Goal: Task Accomplishment & Management: Manage account settings

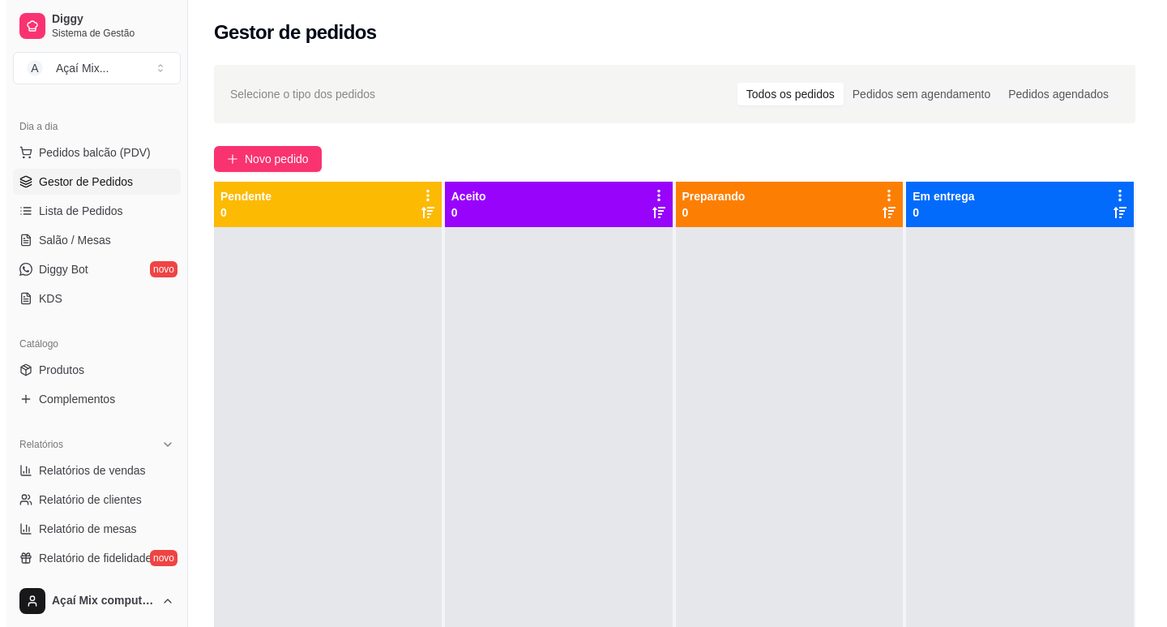
scroll to position [162, 0]
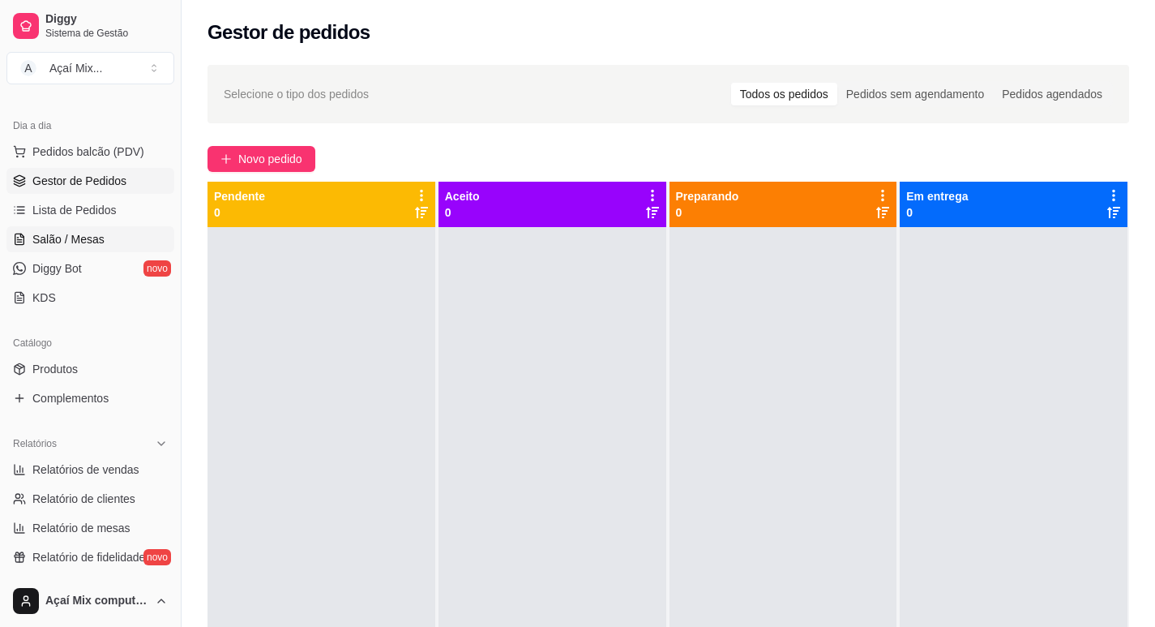
click at [79, 243] on span "Salão / Mesas" at bounding box center [68, 239] width 72 height 16
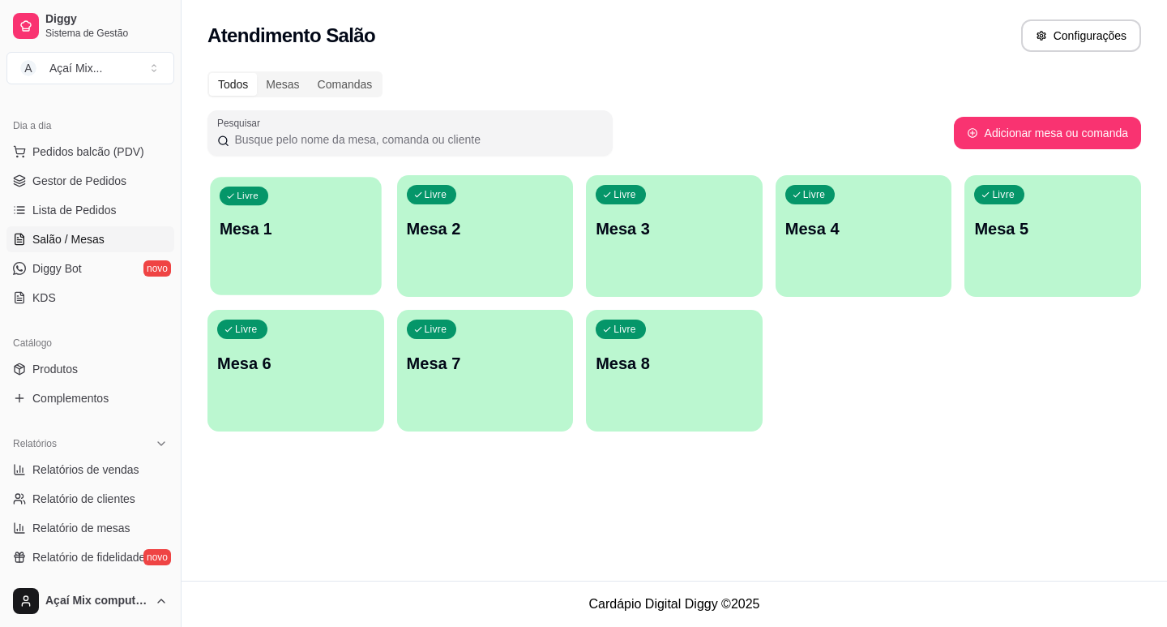
click at [300, 257] on div "Livre Mesa 1" at bounding box center [295, 226] width 171 height 99
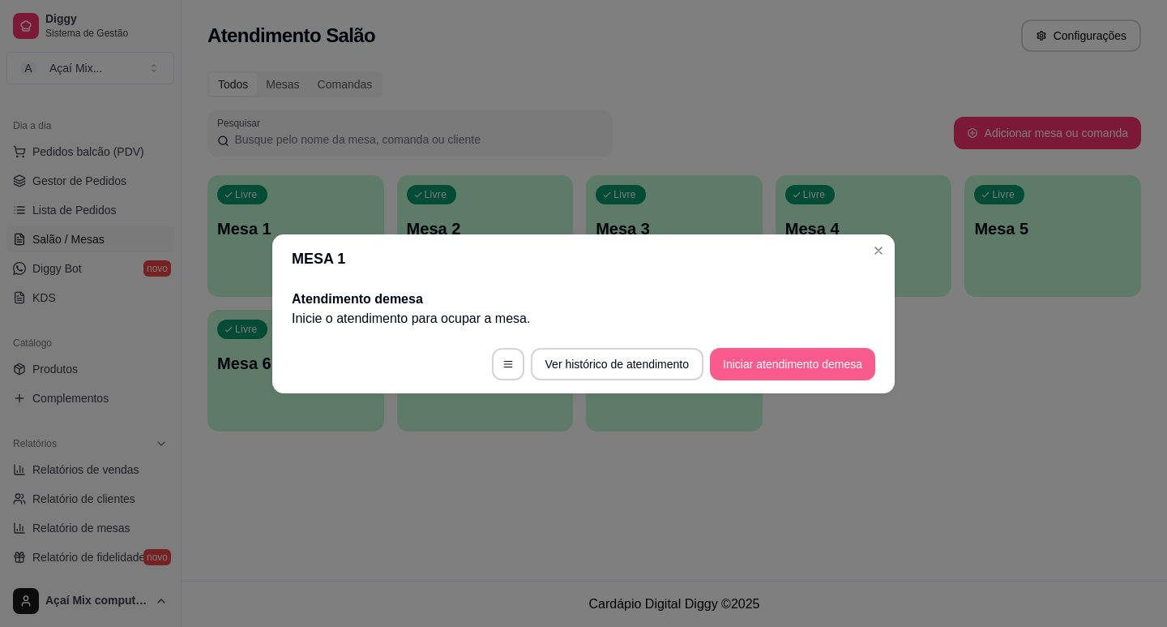
click at [777, 363] on button "Iniciar atendimento de mesa" at bounding box center [792, 364] width 165 height 32
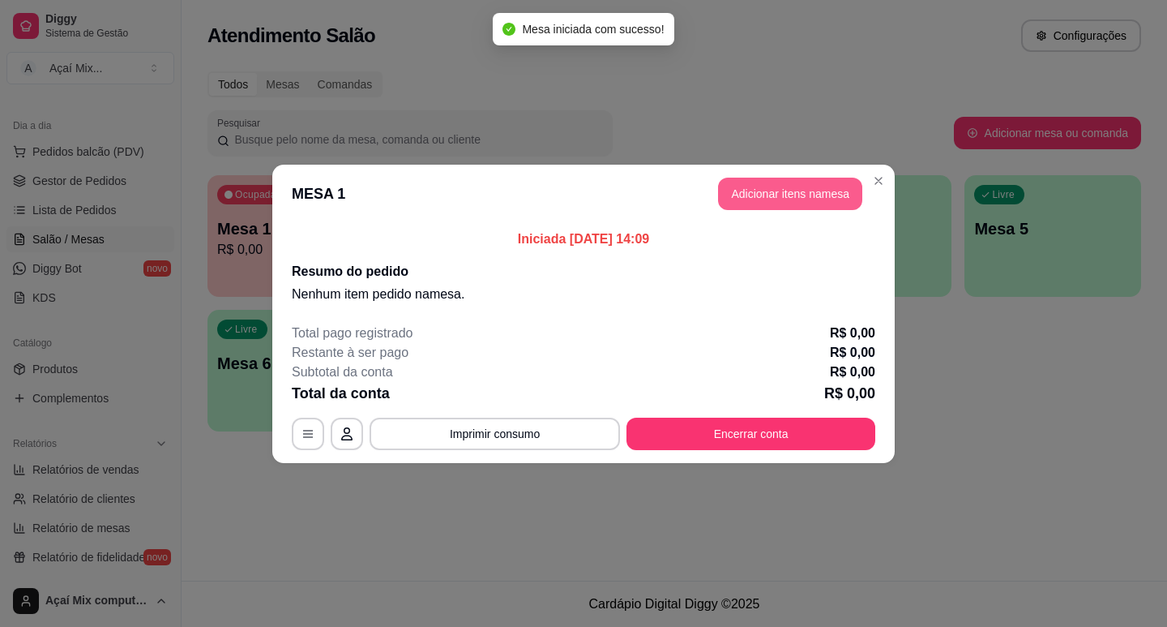
click at [779, 195] on button "Adicionar itens na mesa" at bounding box center [790, 194] width 144 height 32
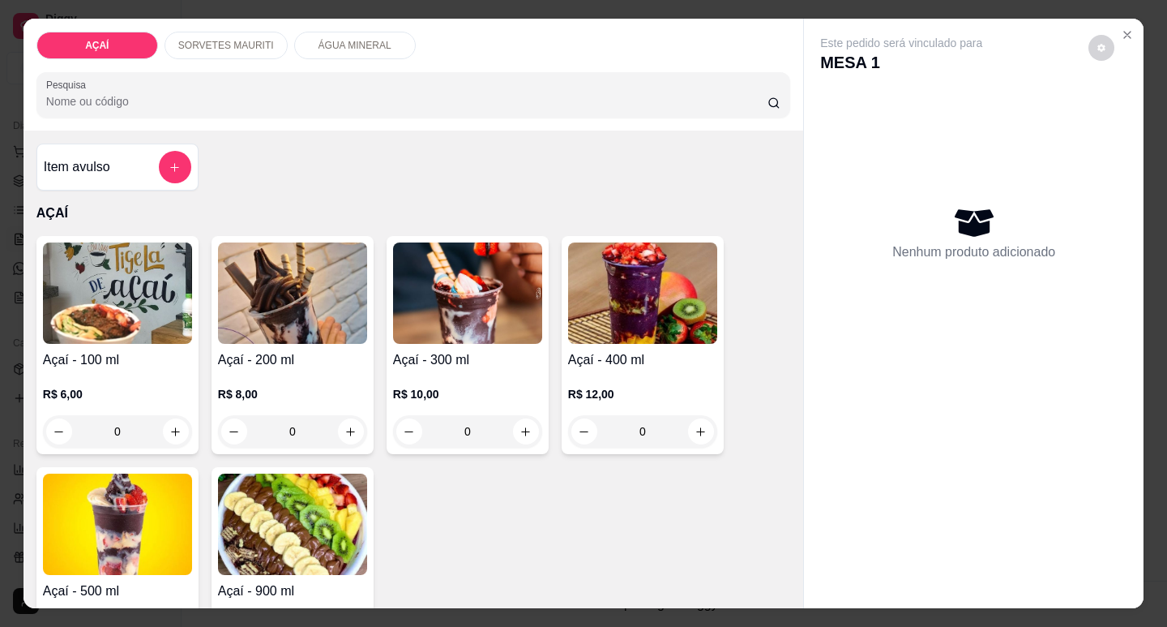
click at [437, 375] on div "R$ 10,00 0" at bounding box center [467, 409] width 149 height 78
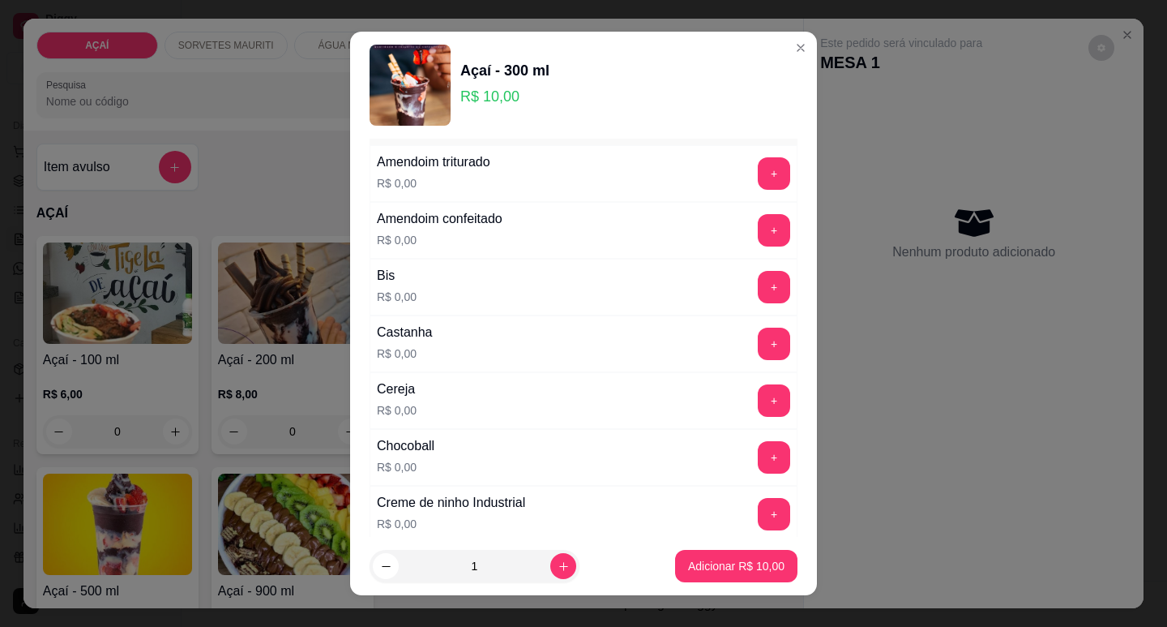
scroll to position [243, 0]
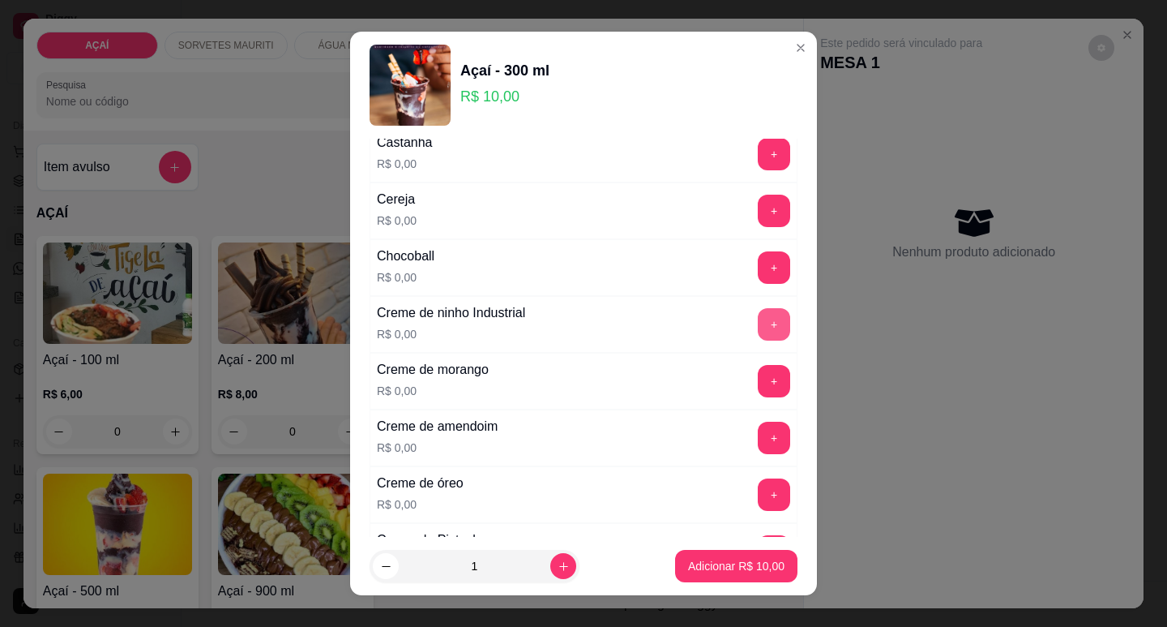
click at [758, 317] on button "+" at bounding box center [774, 324] width 32 height 32
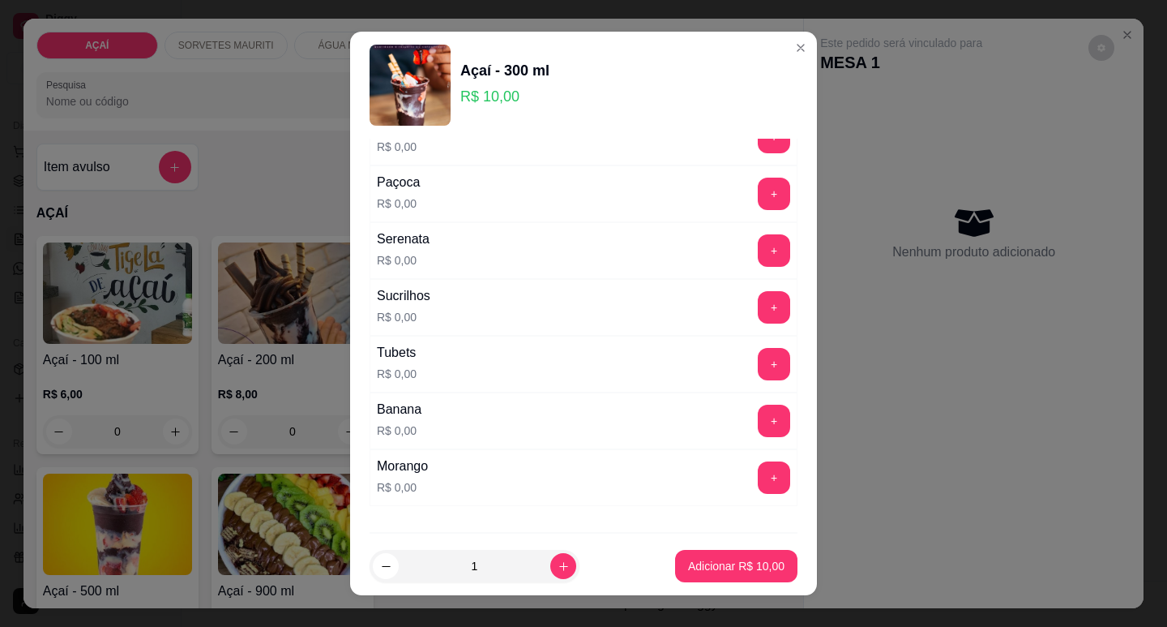
scroll to position [1865, 0]
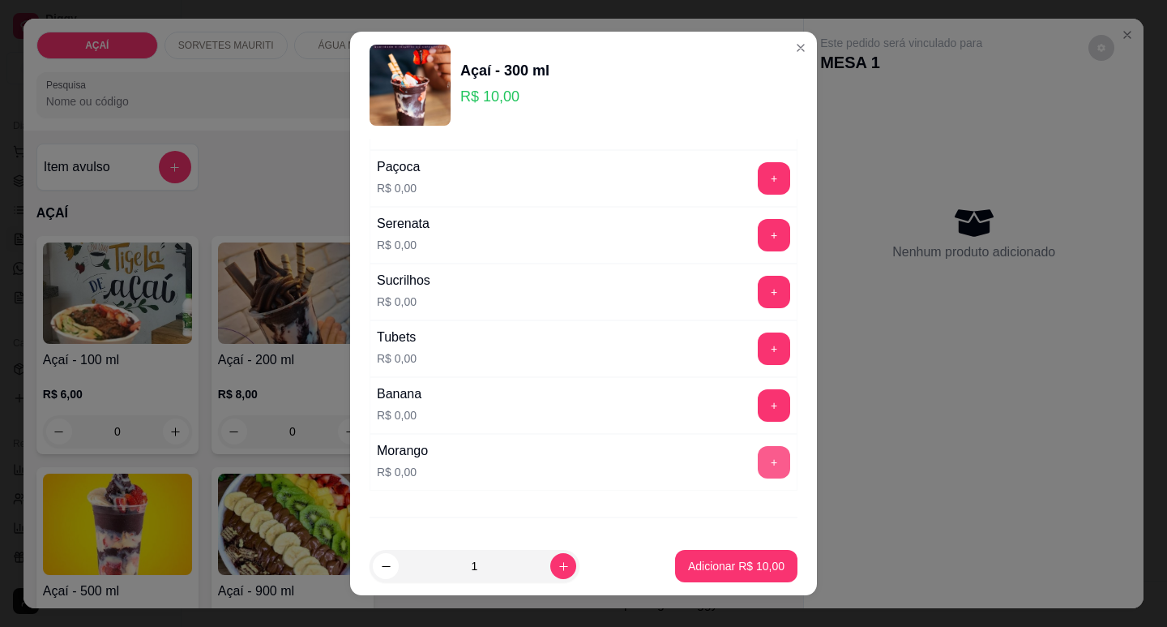
click at [758, 468] on button "+" at bounding box center [774, 462] width 32 height 32
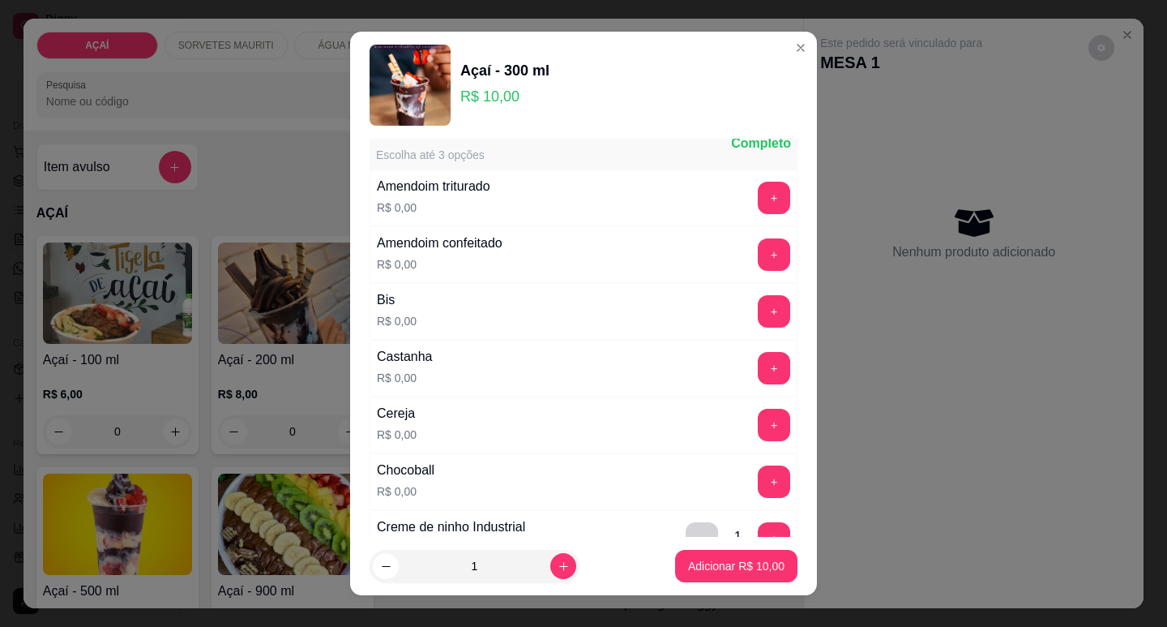
scroll to position [0, 0]
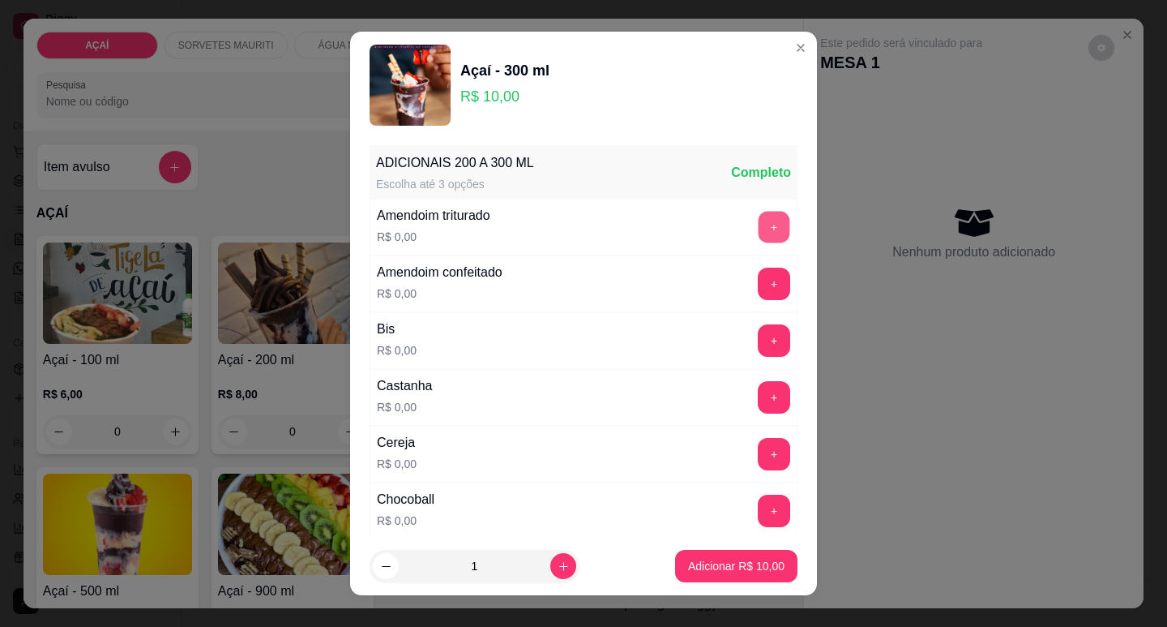
click at [759, 225] on button "+" at bounding box center [775, 227] width 32 height 32
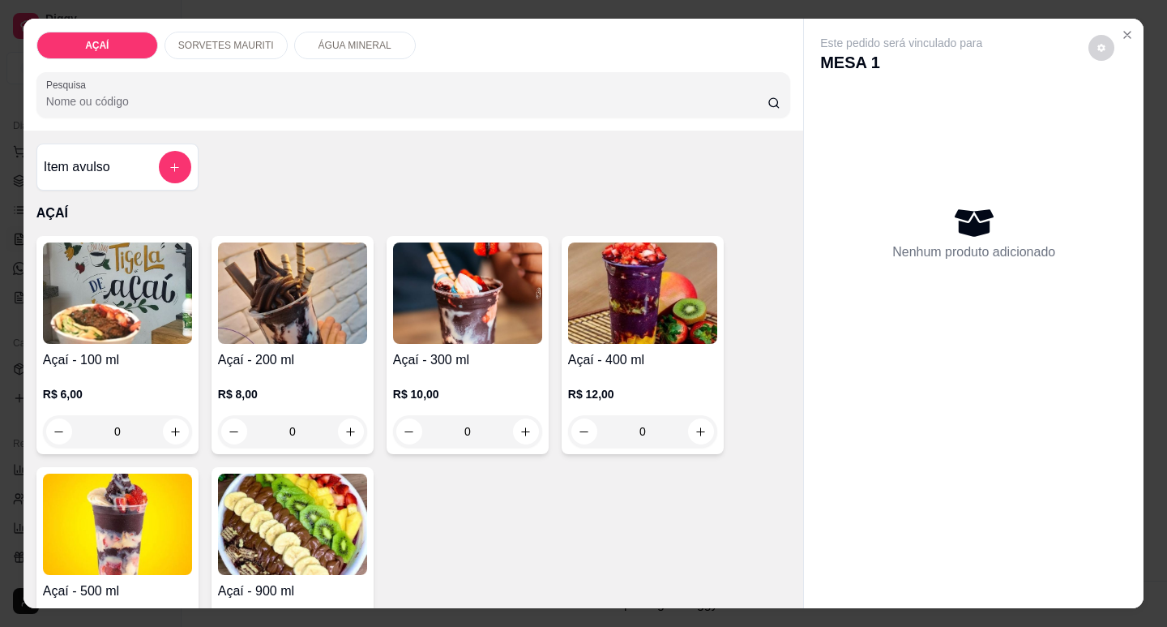
click at [269, 387] on p "R$ 8,00" at bounding box center [292, 394] width 149 height 16
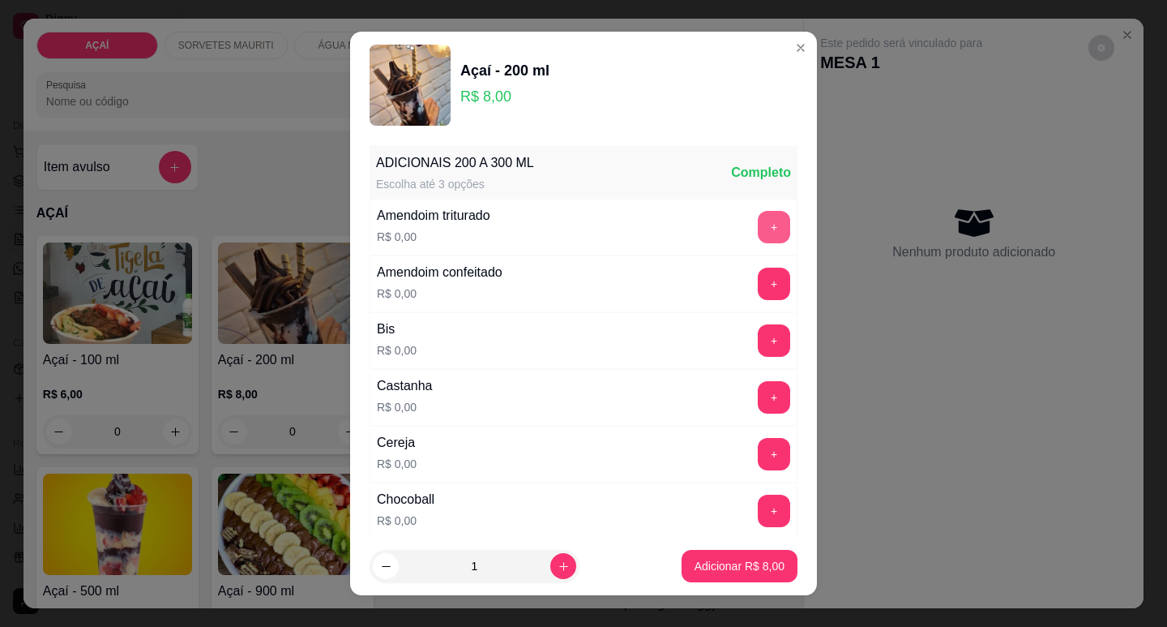
click at [758, 213] on button "+" at bounding box center [774, 227] width 32 height 32
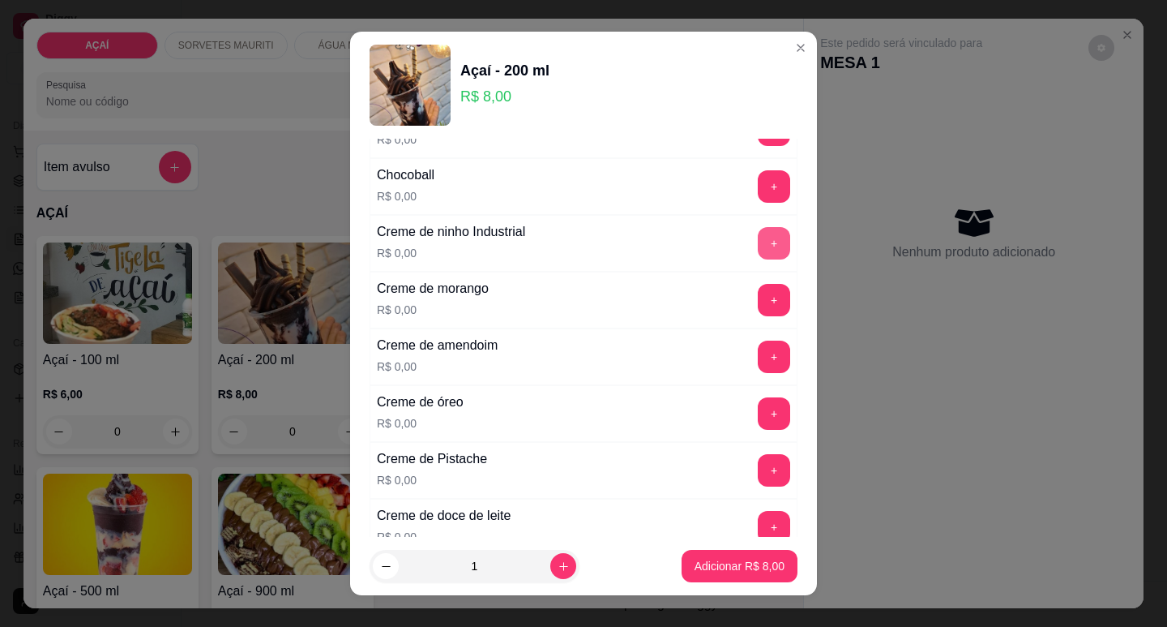
click at [758, 240] on button "+" at bounding box center [774, 243] width 32 height 32
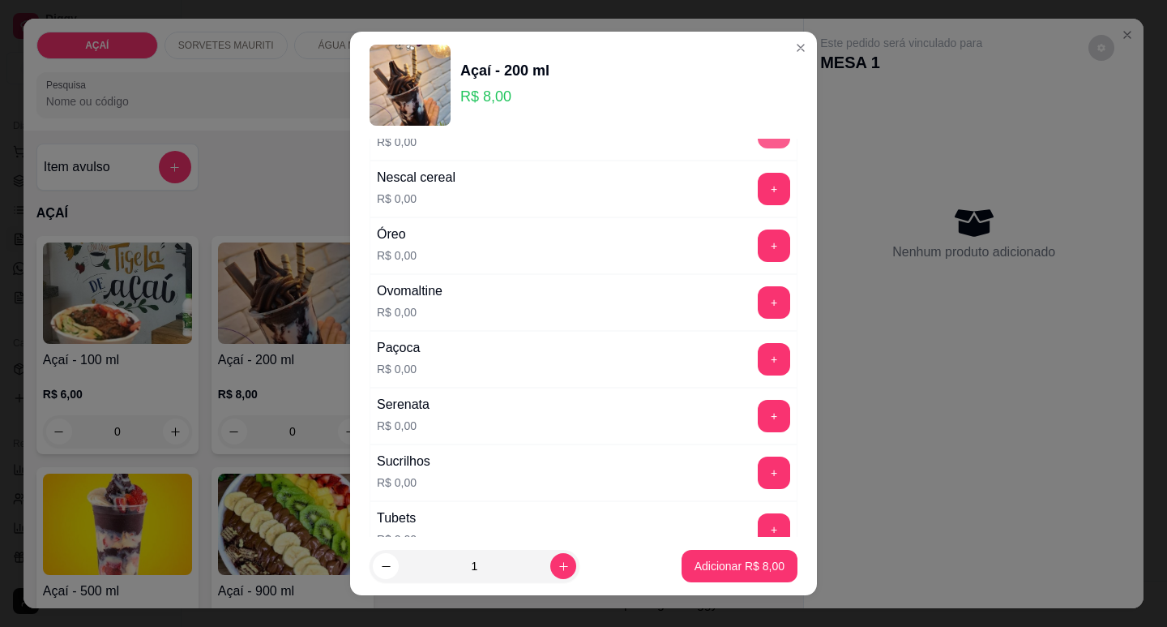
scroll to position [1939, 0]
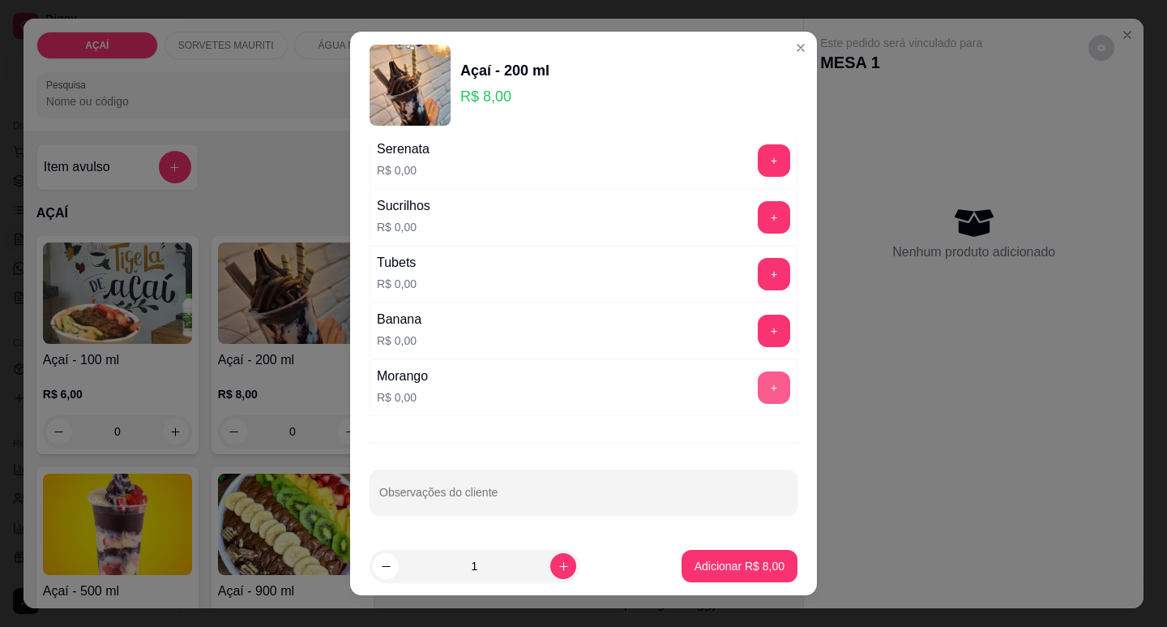
click at [758, 385] on button "+" at bounding box center [774, 387] width 32 height 32
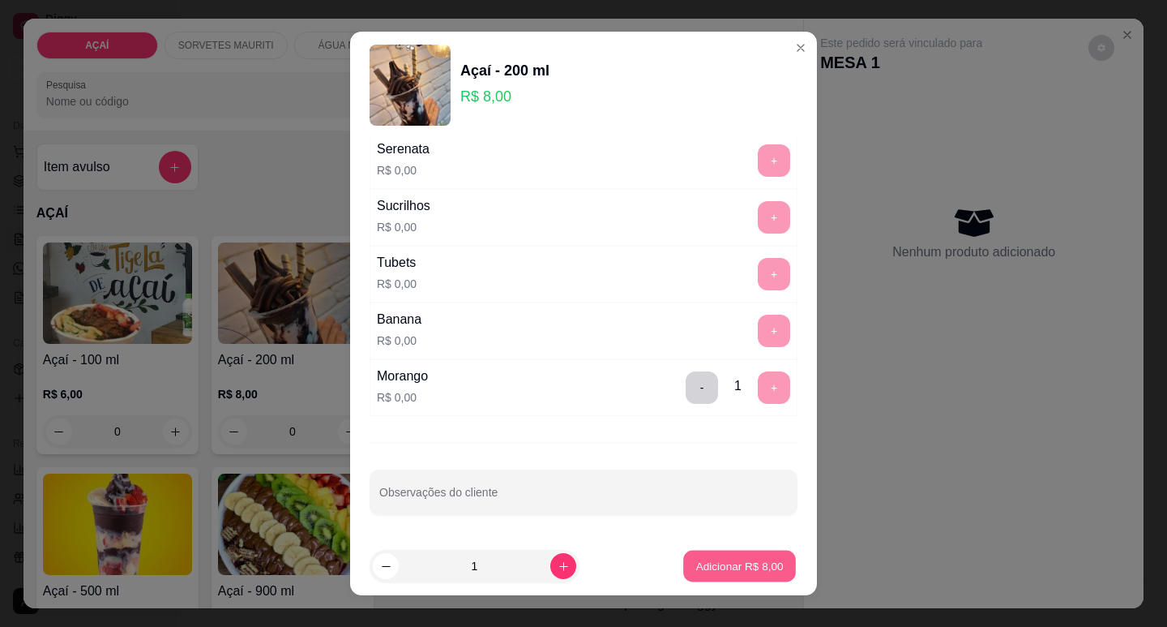
click at [719, 559] on p "Adicionar R$ 8,00" at bounding box center [740, 566] width 88 height 15
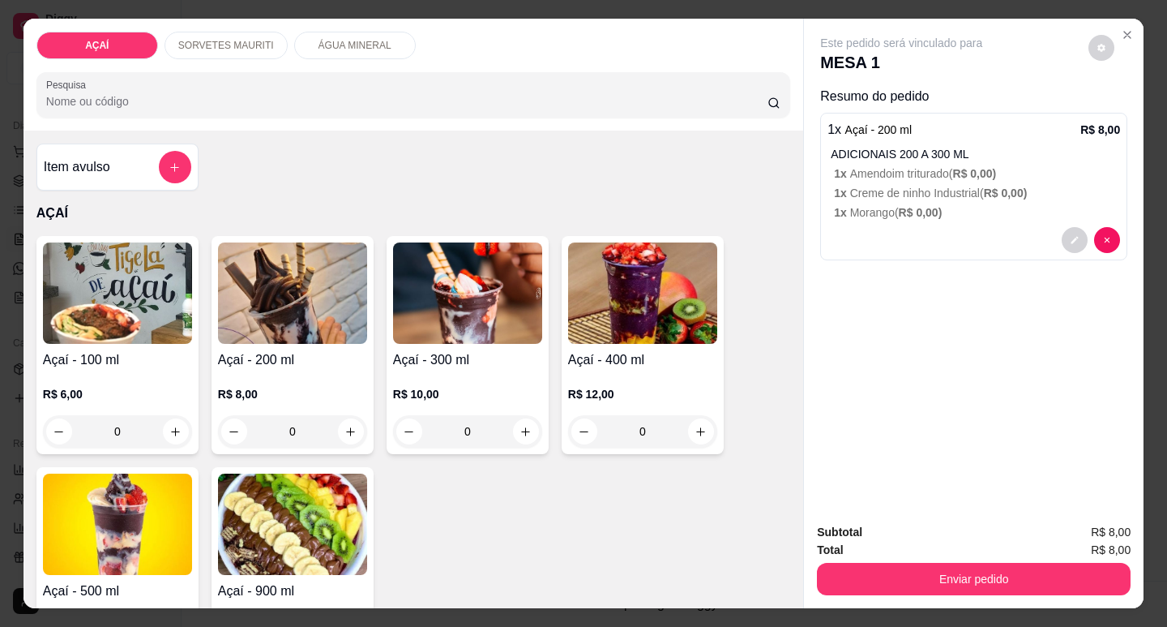
click at [257, 376] on div "R$ 8,00 0" at bounding box center [292, 409] width 149 height 78
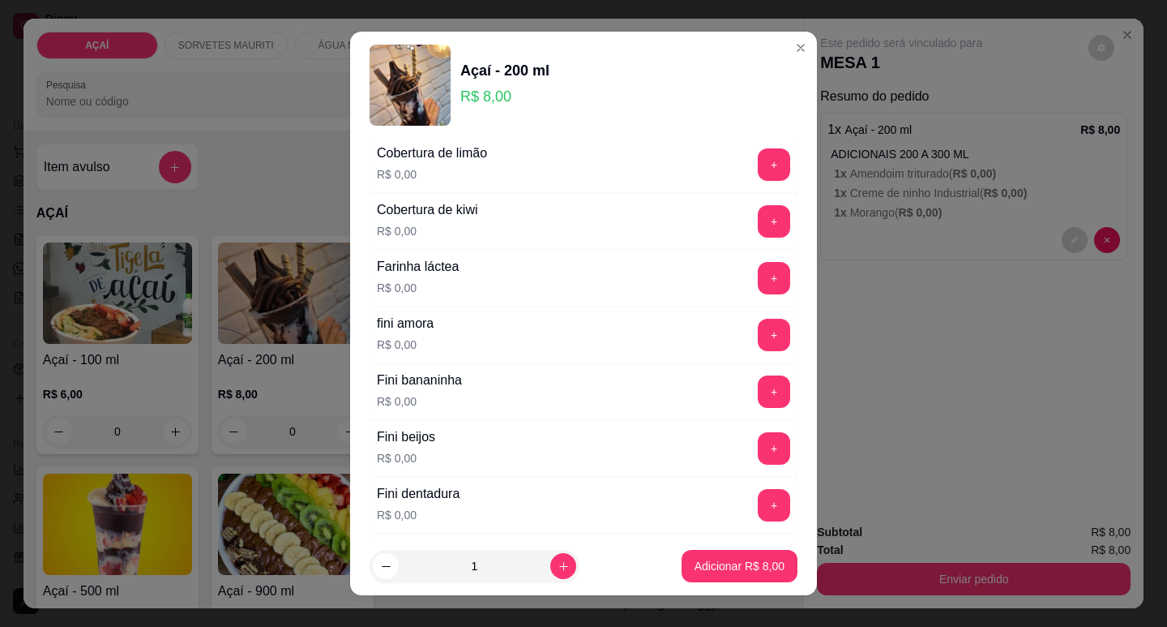
scroll to position [973, 0]
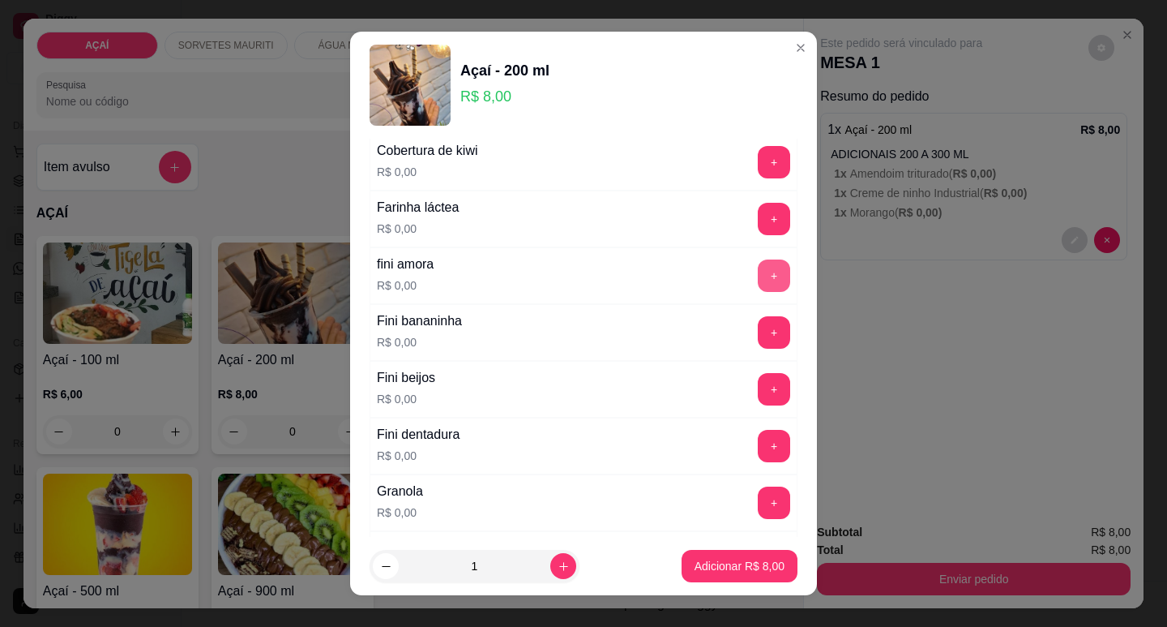
click at [758, 273] on button "+" at bounding box center [774, 275] width 32 height 32
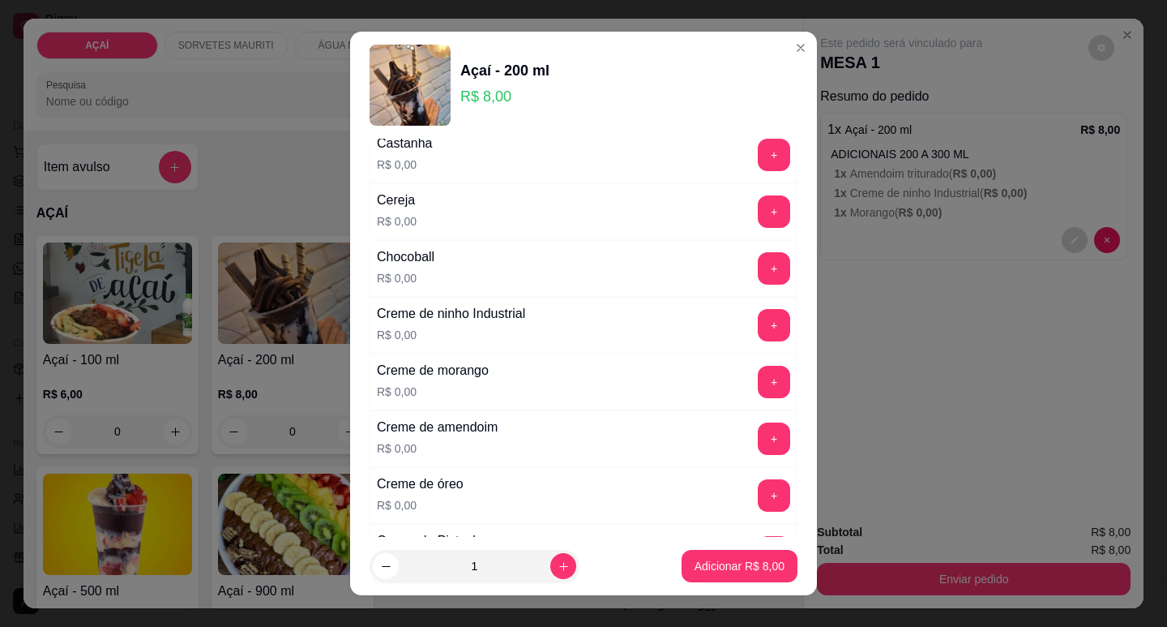
scroll to position [243, 0]
click at [759, 328] on button "+" at bounding box center [775, 324] width 32 height 32
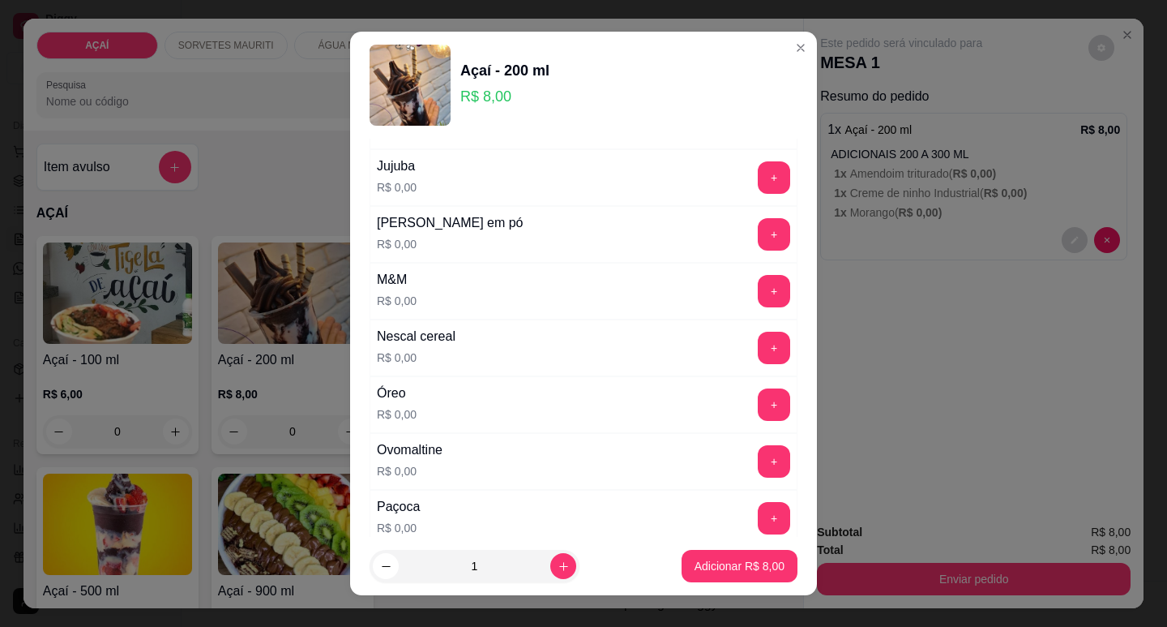
scroll to position [1621, 0]
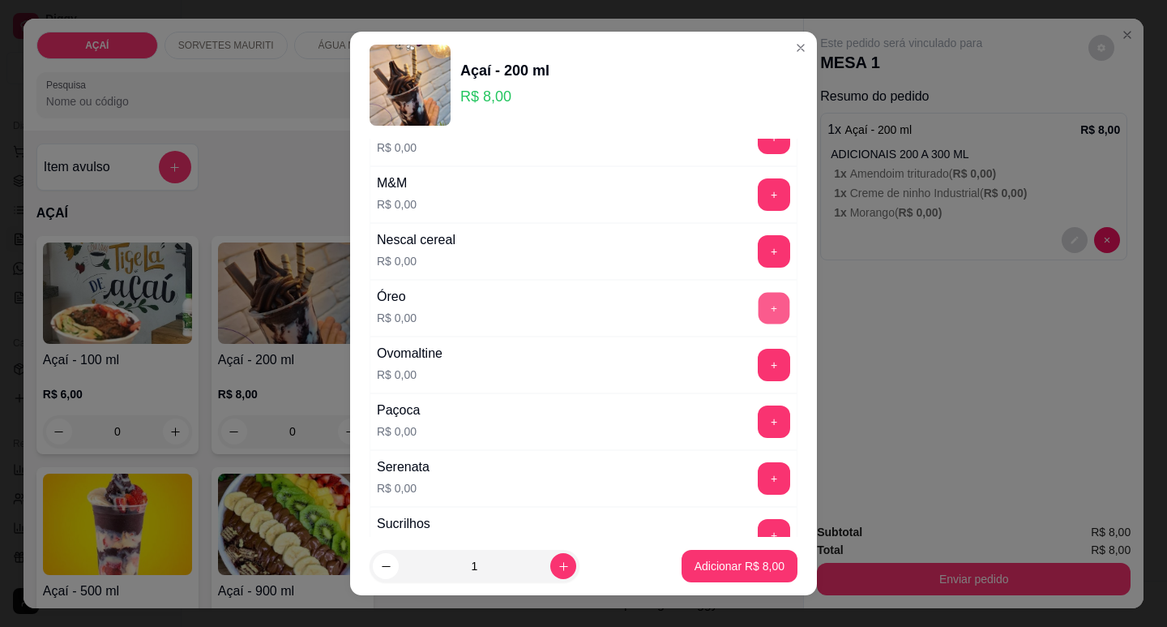
click at [759, 314] on button "+" at bounding box center [775, 308] width 32 height 32
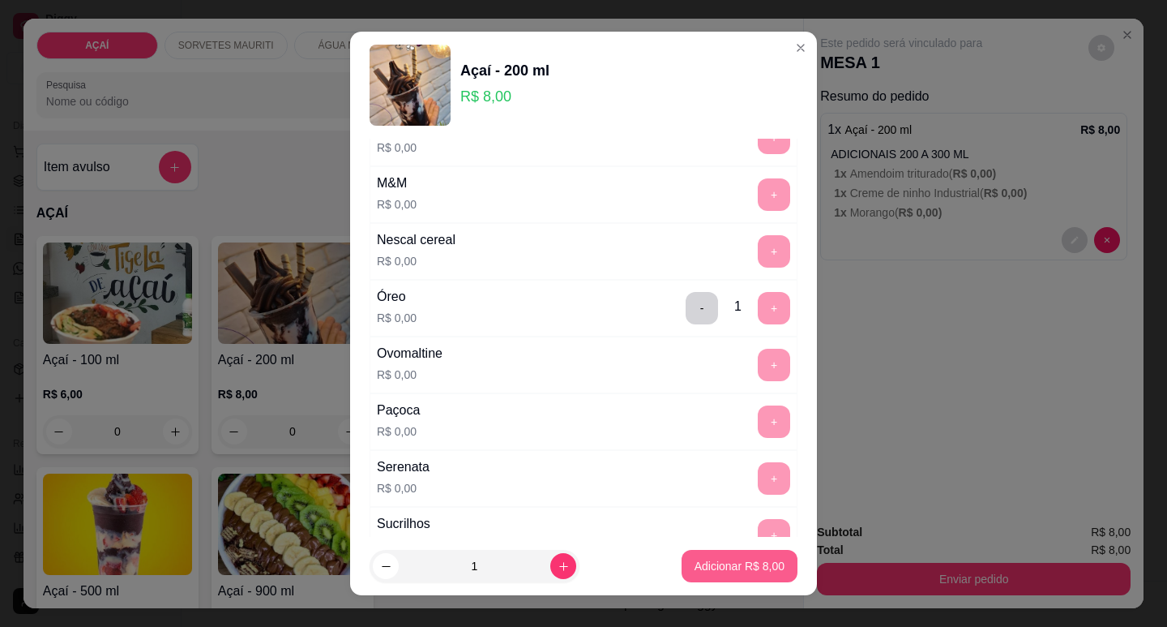
click at [732, 565] on p "Adicionar R$ 8,00" at bounding box center [740, 566] width 90 height 16
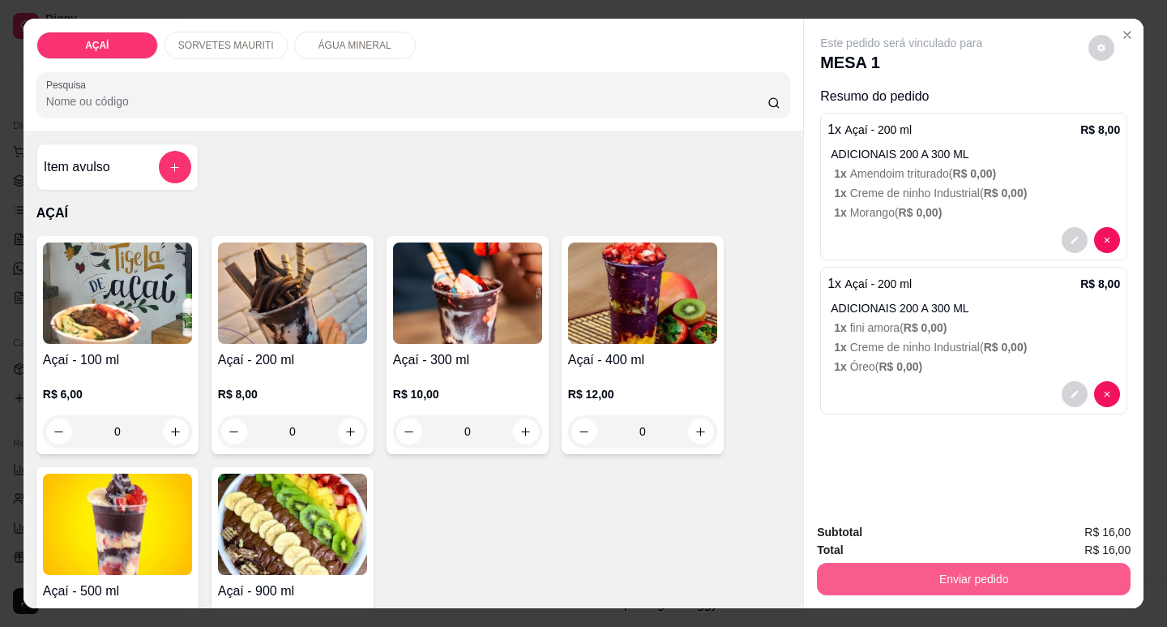
click at [871, 585] on button "Enviar pedido" at bounding box center [974, 579] width 314 height 32
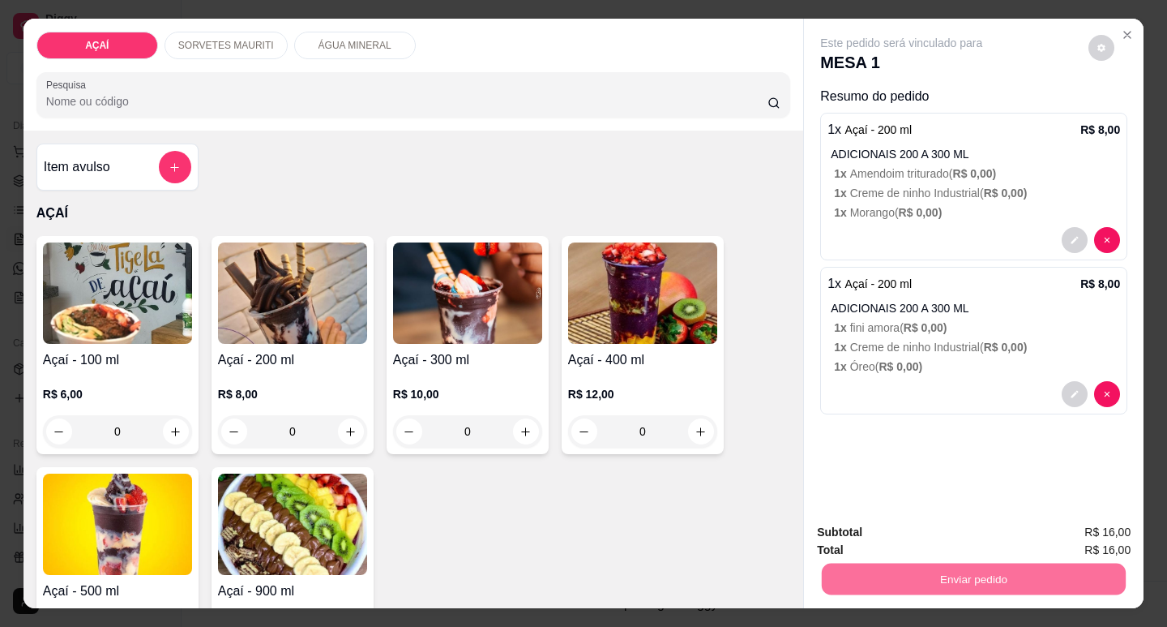
click at [879, 539] on button "Não registrar e enviar pedido" at bounding box center [920, 532] width 169 height 31
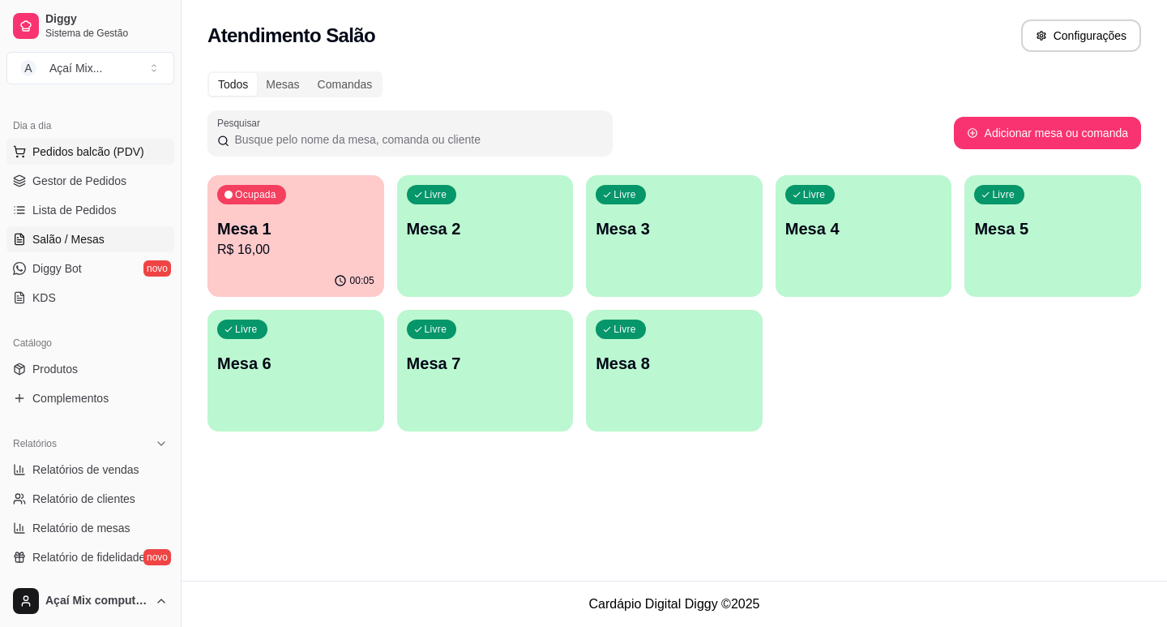
click at [89, 158] on span "Pedidos balcão (PDV)" at bounding box center [88, 151] width 112 height 16
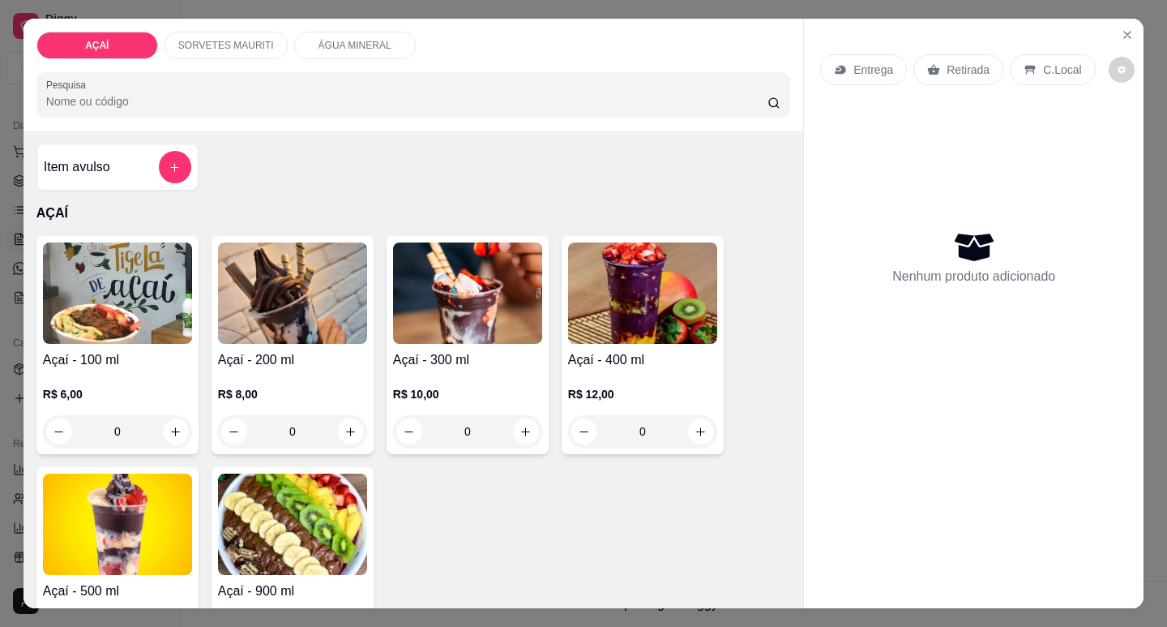
click at [310, 362] on h4 "Açaí - 200 ml" at bounding box center [292, 359] width 149 height 19
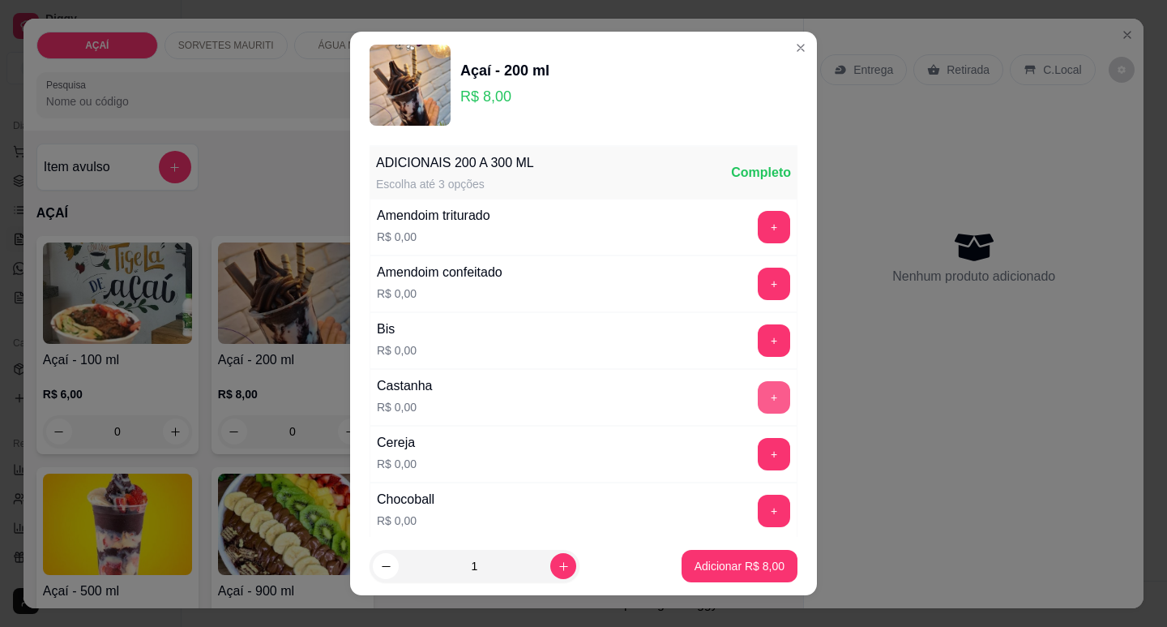
click at [758, 400] on button "+" at bounding box center [774, 397] width 32 height 32
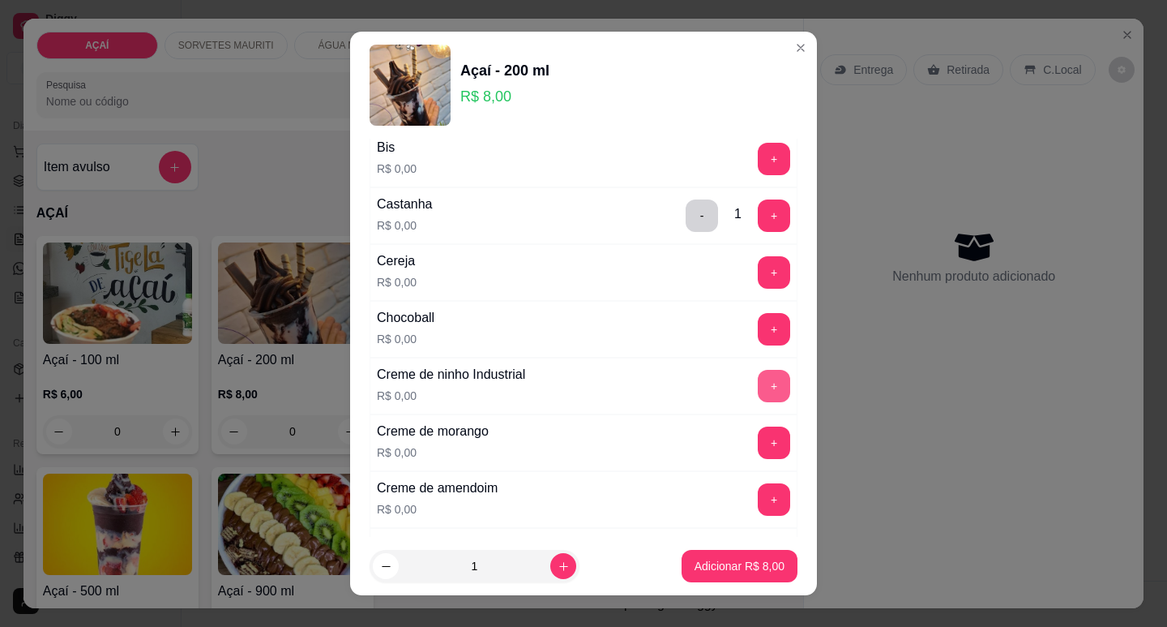
scroll to position [243, 0]
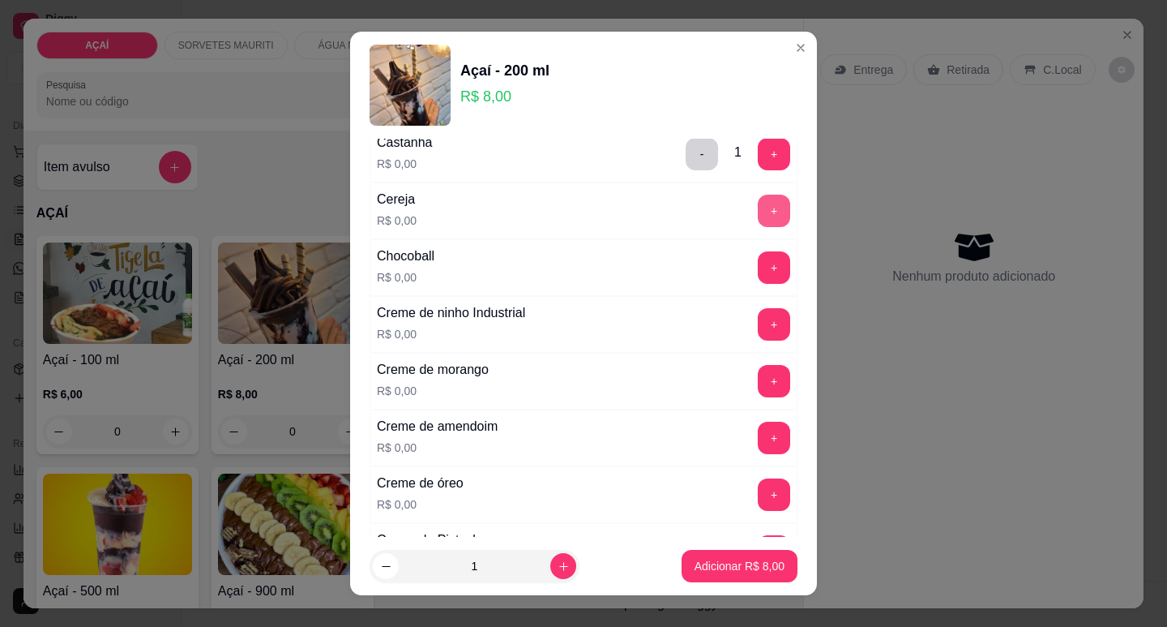
click at [758, 214] on button "+" at bounding box center [774, 211] width 32 height 32
click at [758, 335] on button "+" at bounding box center [774, 324] width 32 height 32
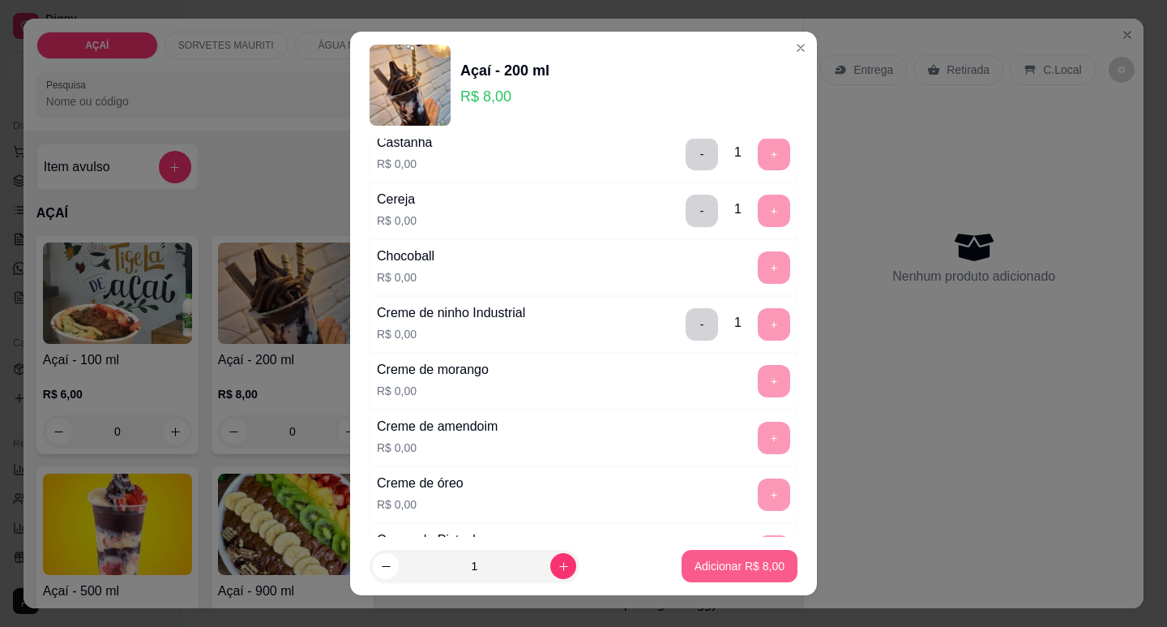
click at [715, 569] on p "Adicionar R$ 8,00" at bounding box center [740, 566] width 90 height 16
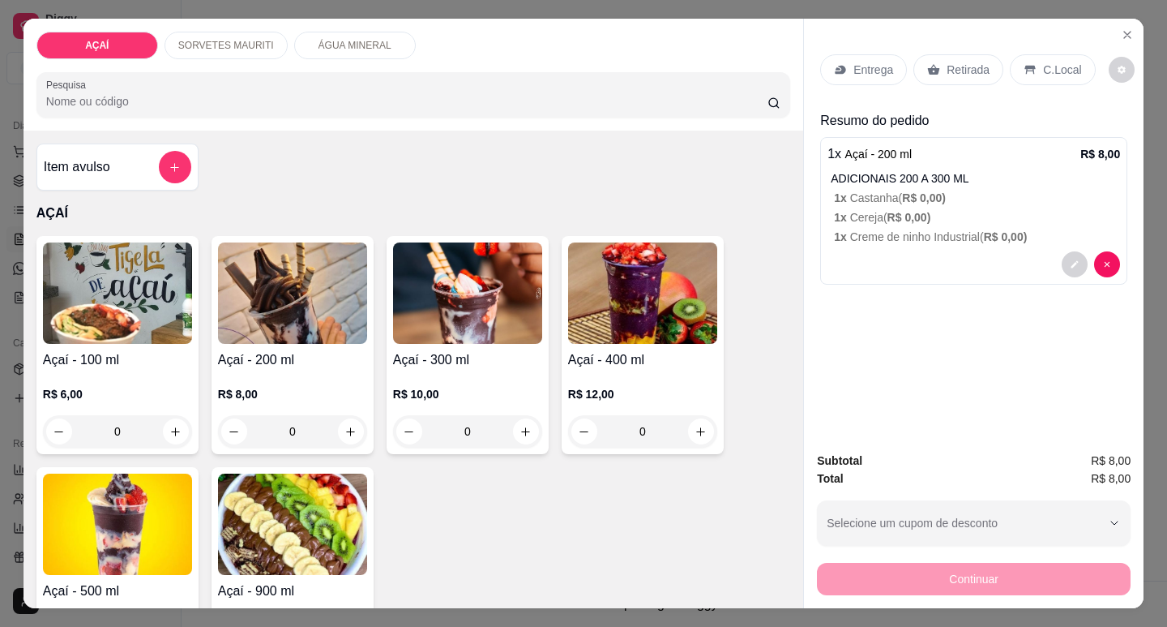
click at [860, 62] on p "Entrega" at bounding box center [874, 70] width 40 height 16
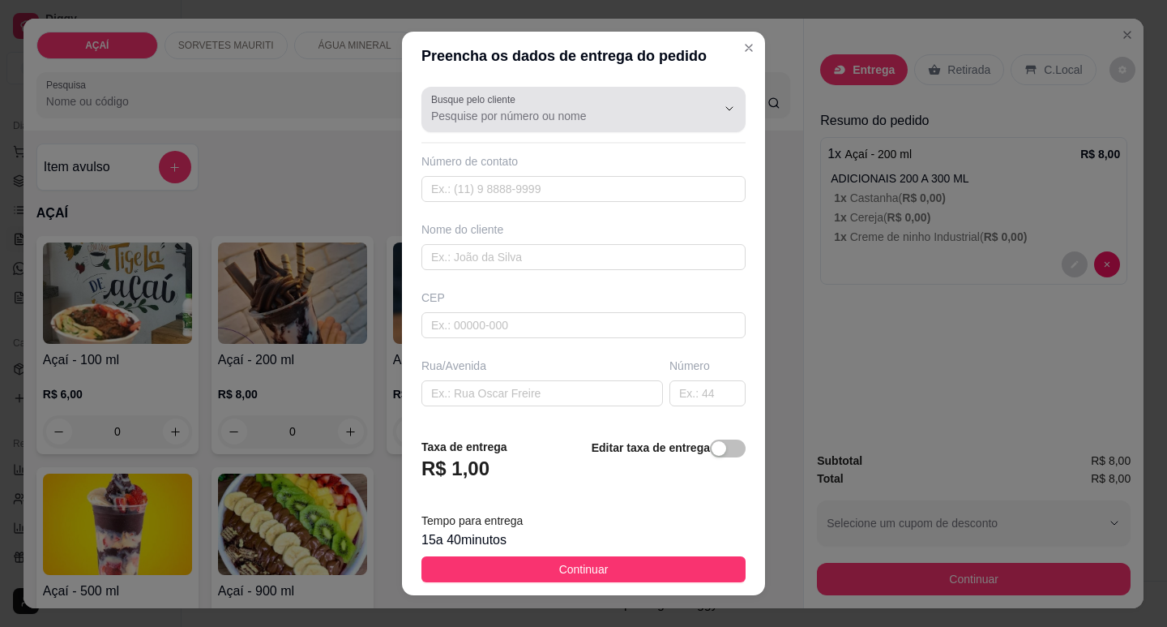
click at [512, 122] on input "Busque pelo cliente" at bounding box center [560, 116] width 259 height 16
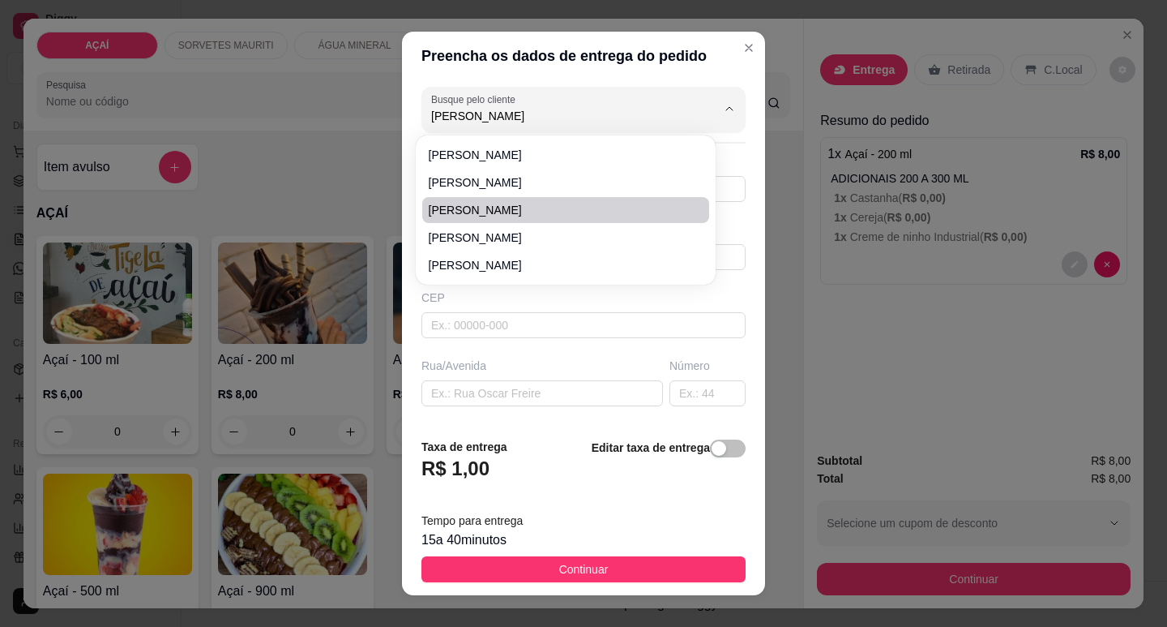
click at [513, 200] on li "Jane Dero" at bounding box center [565, 210] width 287 height 26
type input "Jane Dero"
type input "558281302579"
type input "Jane Dero"
type input "5752000000"
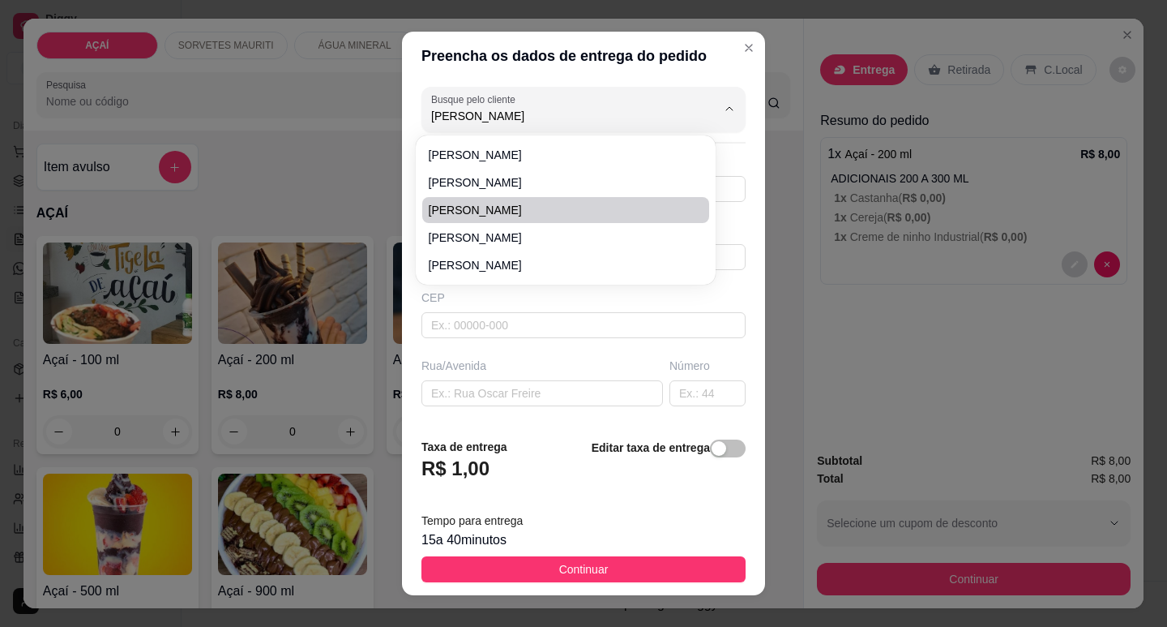
type input "Maravilha"
type input "na Secretaria de Saúde"
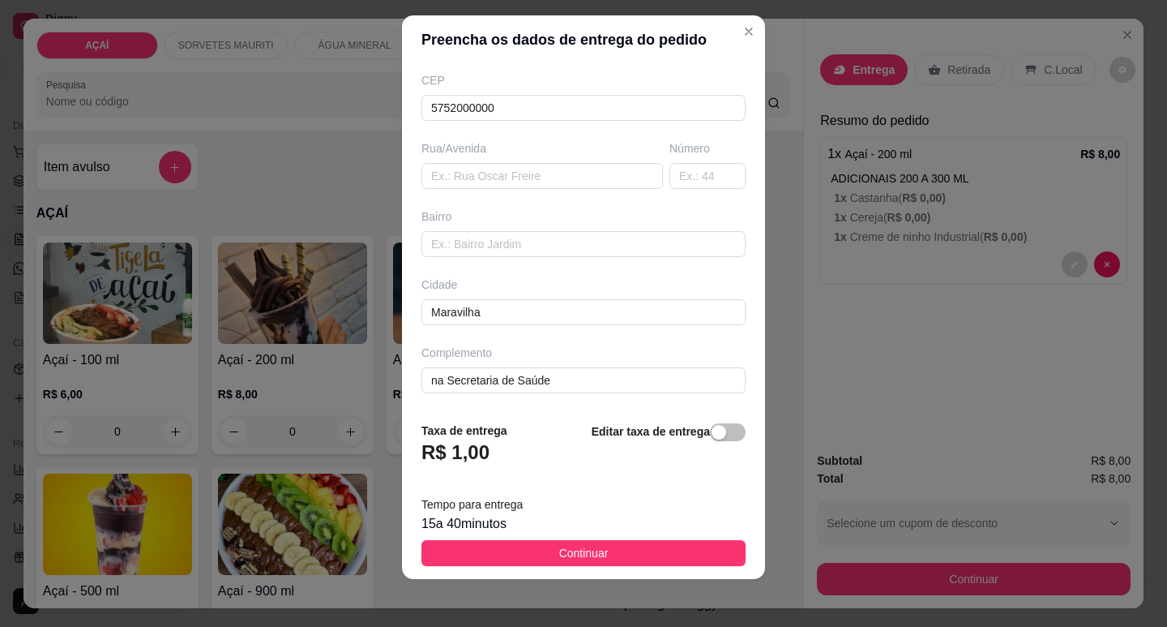
scroll to position [20, 0]
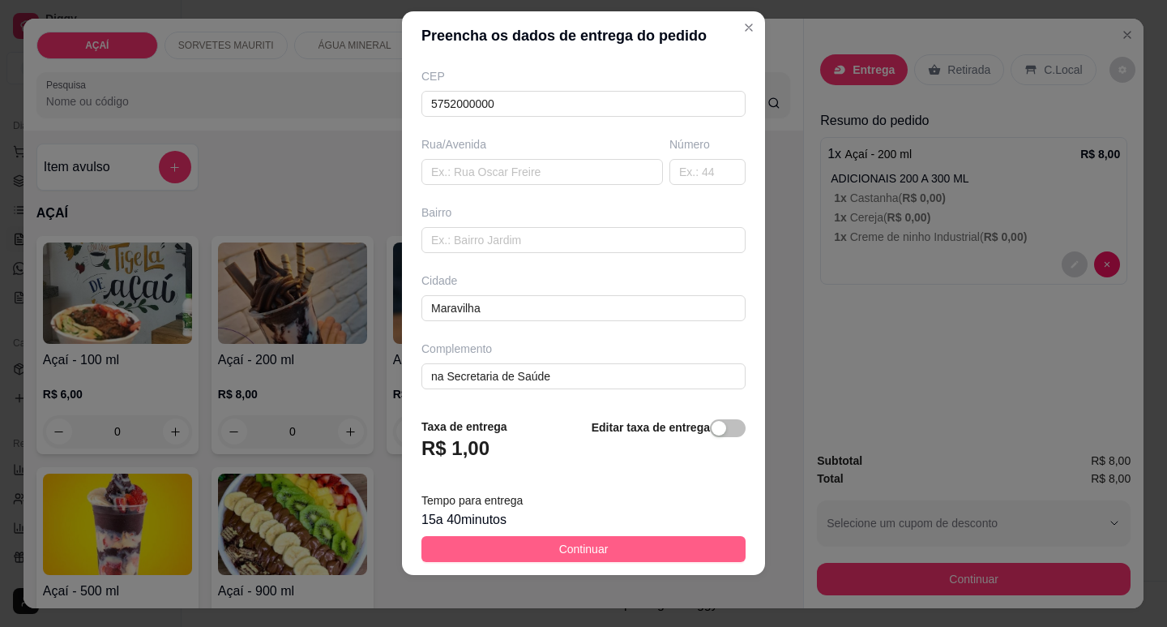
type input "Jane Dero"
click at [479, 559] on button "Continuar" at bounding box center [584, 549] width 324 height 26
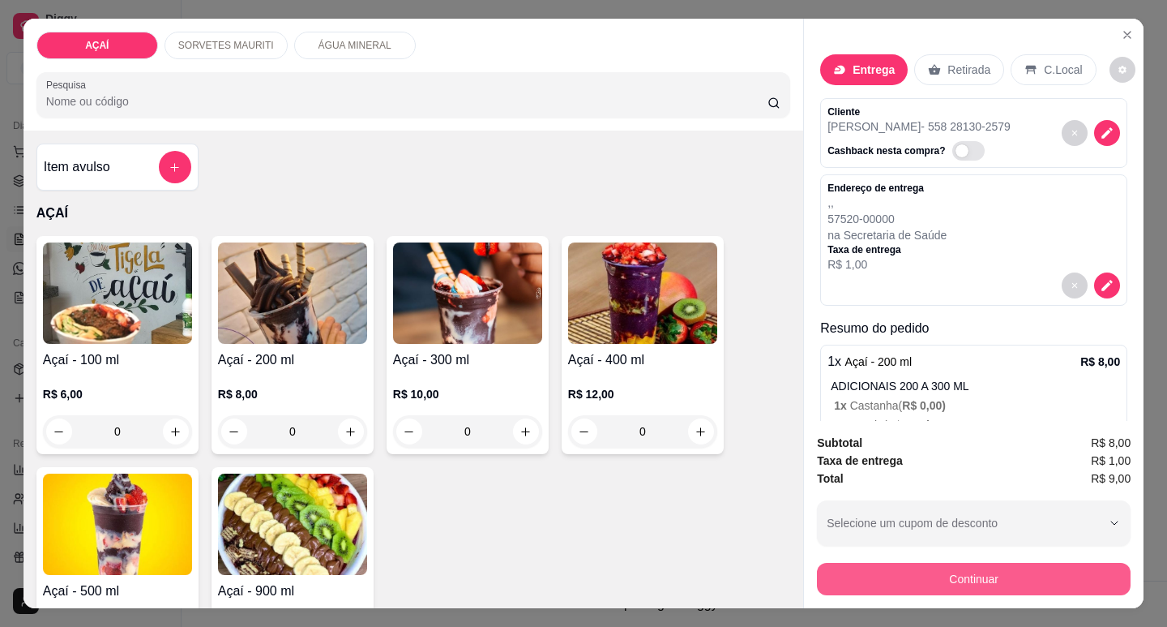
click at [847, 563] on button "Continuar" at bounding box center [974, 579] width 314 height 32
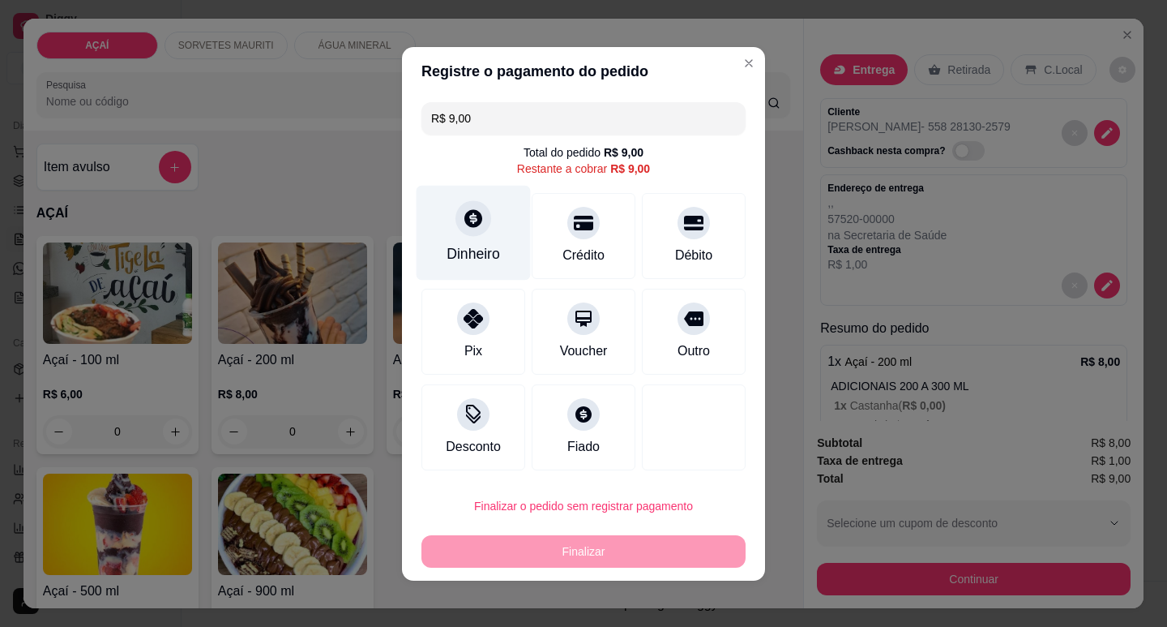
click at [481, 230] on div "Dinheiro" at bounding box center [474, 232] width 114 height 95
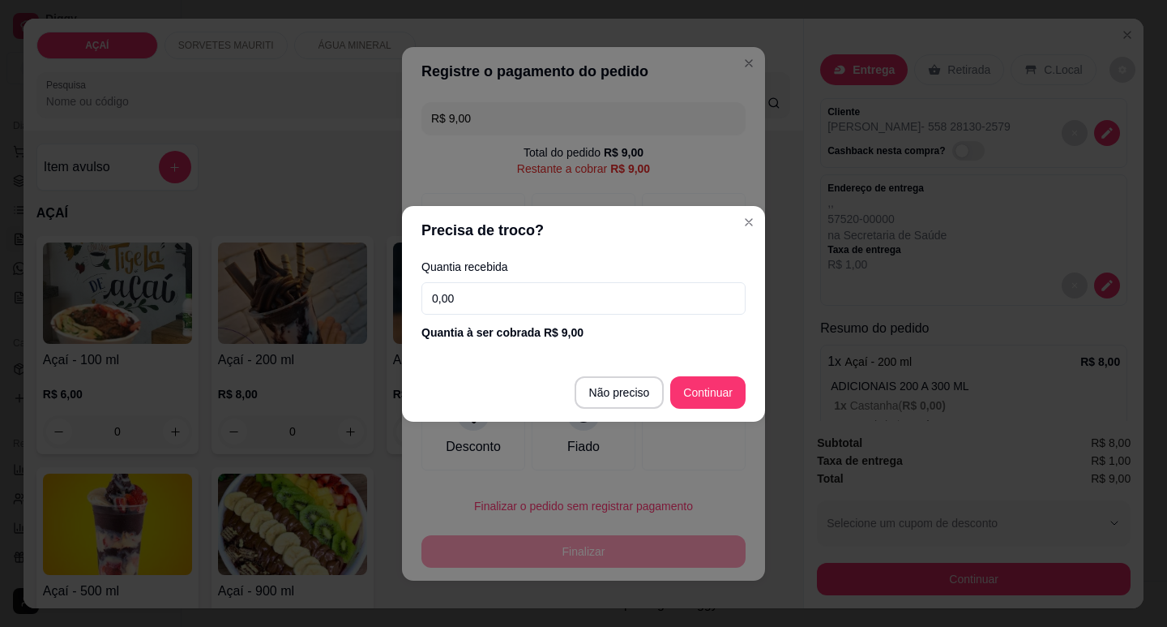
click at [513, 295] on input "0,00" at bounding box center [584, 298] width 324 height 32
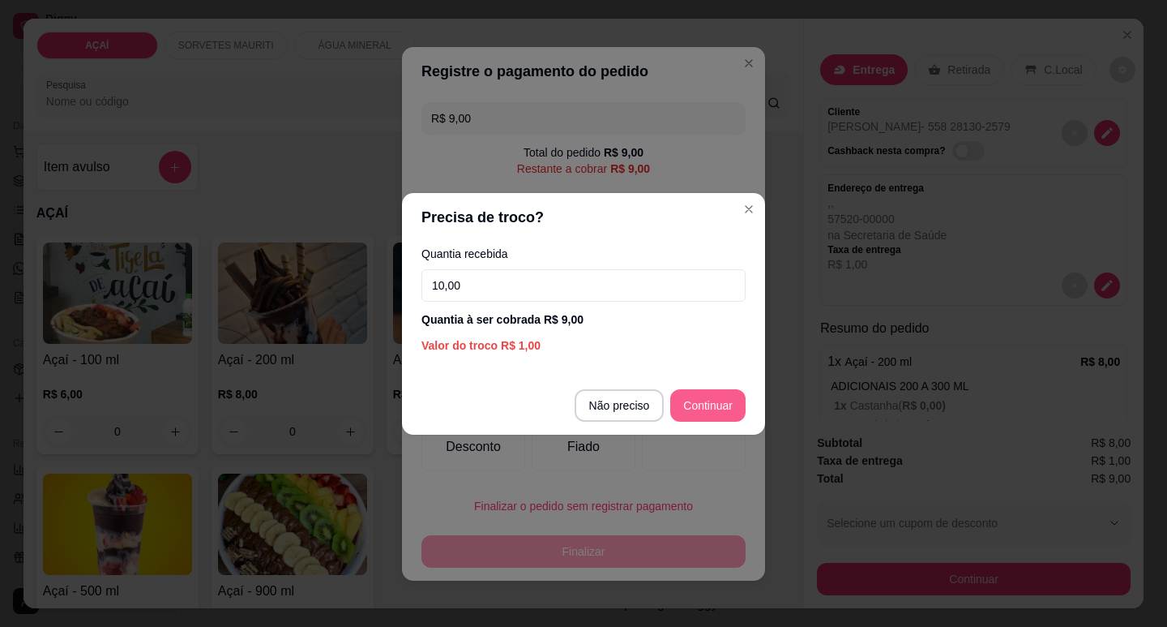
type input "10,00"
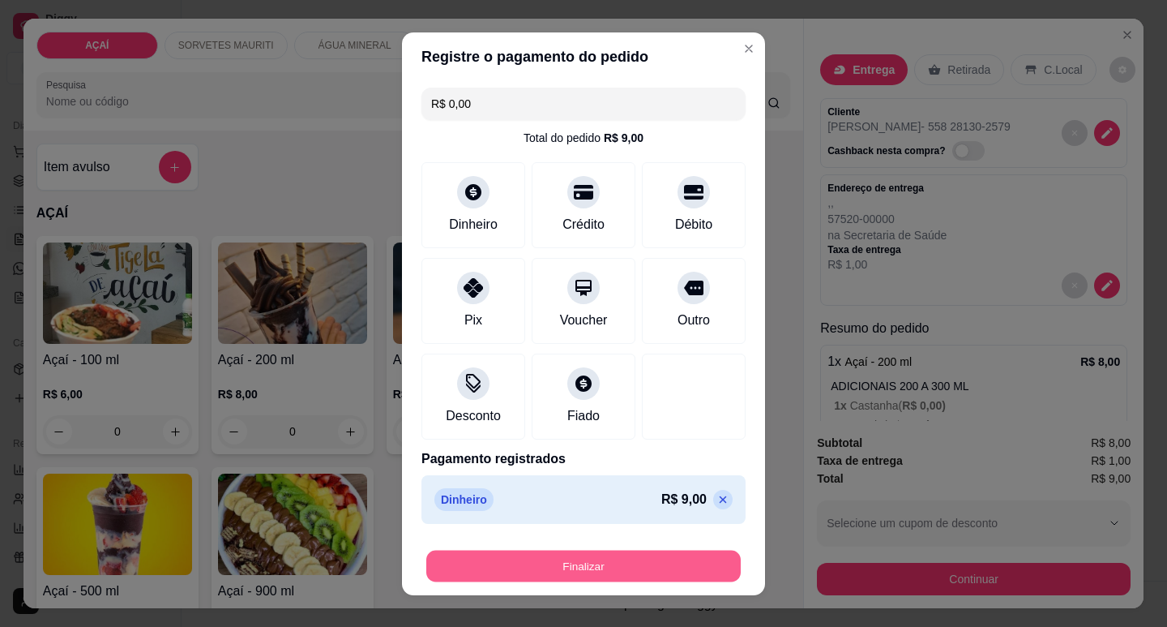
click at [677, 564] on button "Finalizar" at bounding box center [583, 566] width 315 height 32
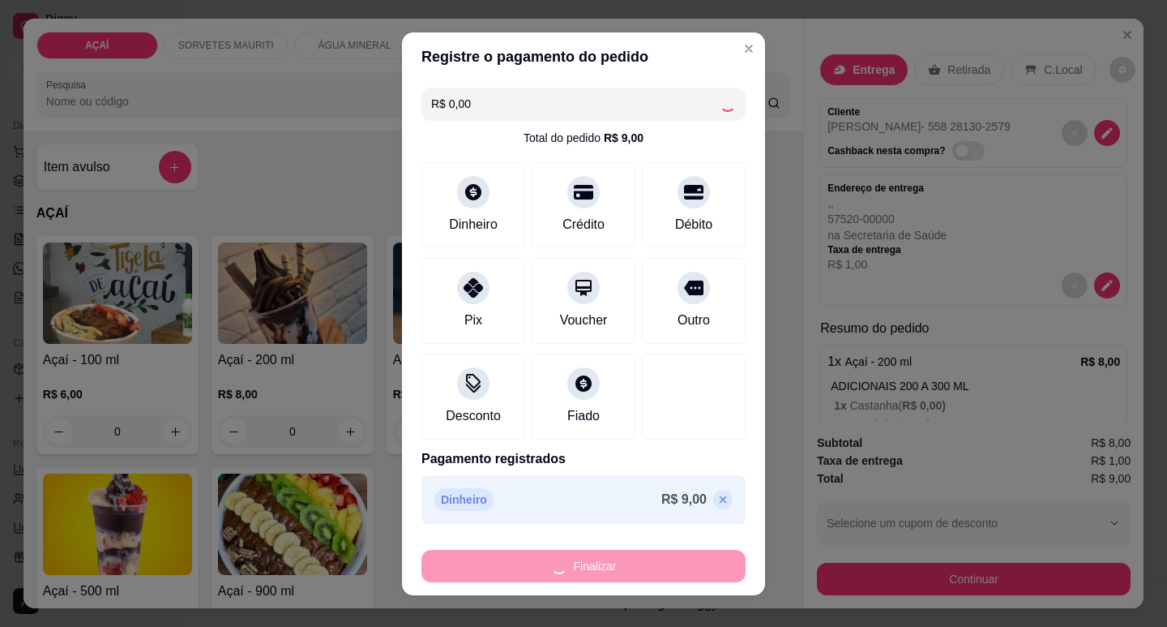
type input "-R$ 9,00"
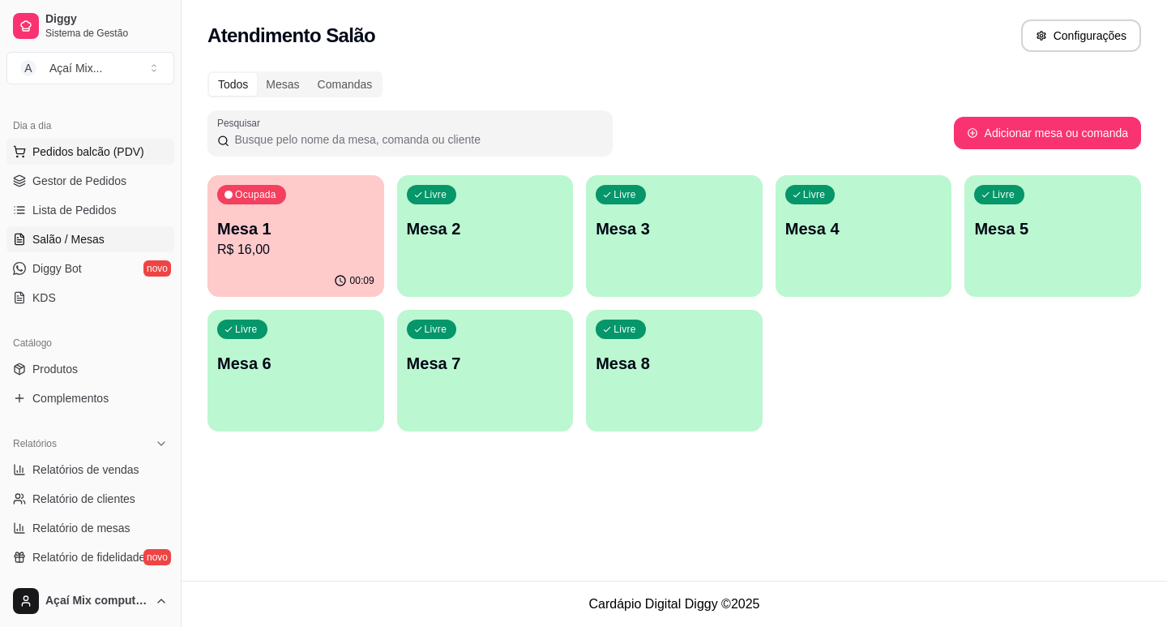
click at [113, 148] on span "Pedidos balcão (PDV)" at bounding box center [88, 151] width 112 height 16
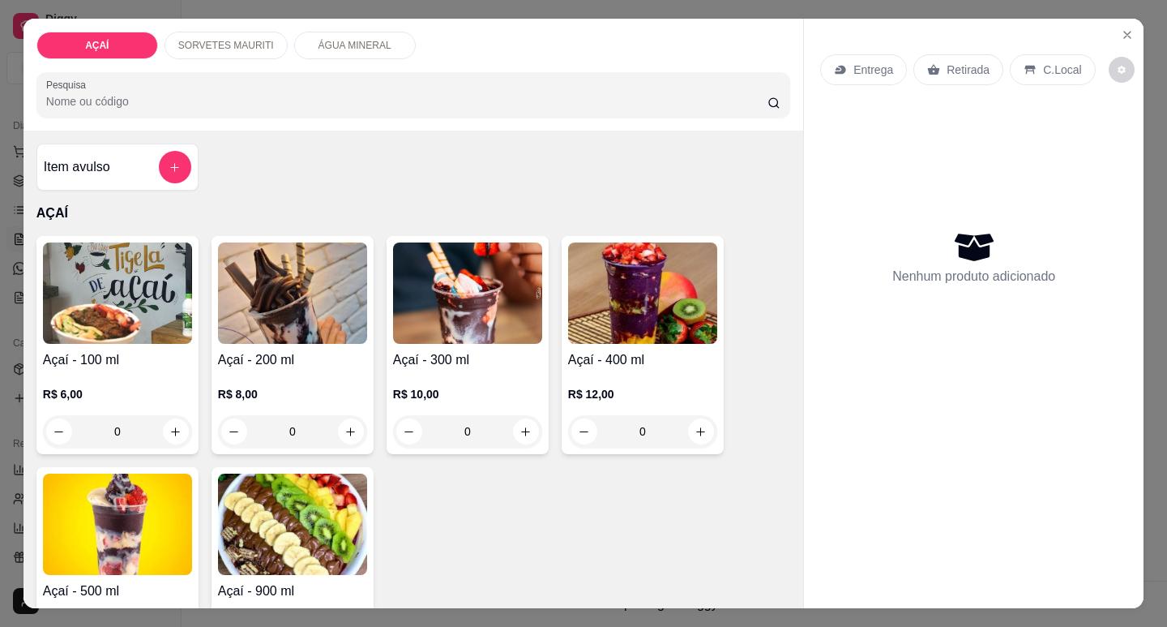
click at [448, 350] on h4 "Açaí - 300 ml" at bounding box center [467, 359] width 149 height 19
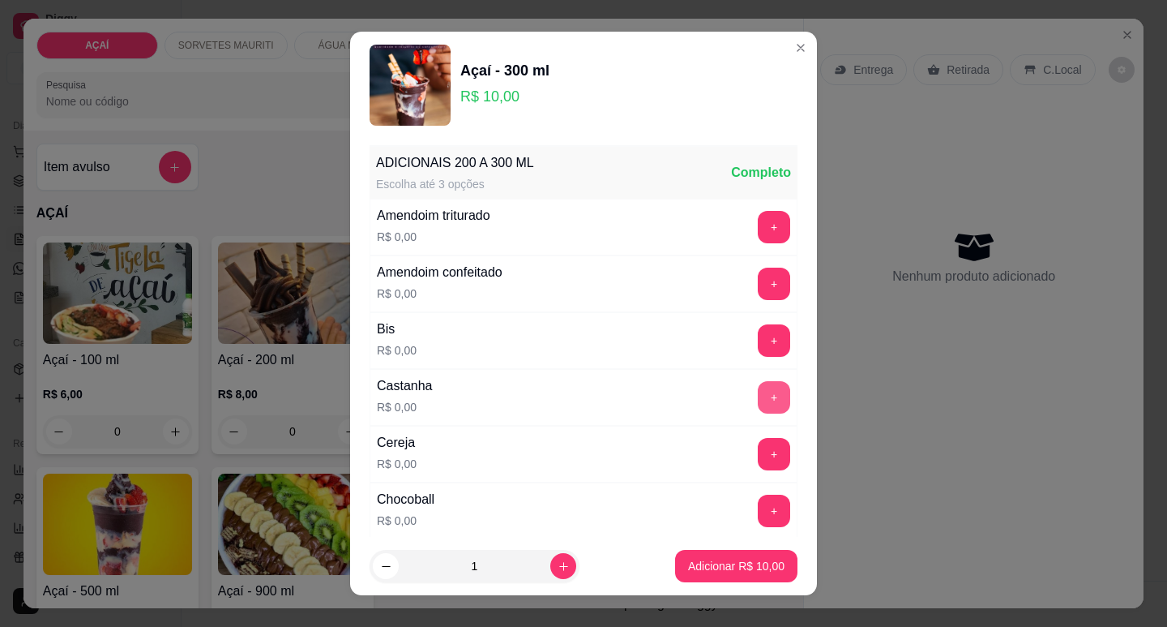
click at [758, 397] on button "+" at bounding box center [774, 397] width 32 height 32
click at [758, 441] on button "+" at bounding box center [774, 454] width 32 height 32
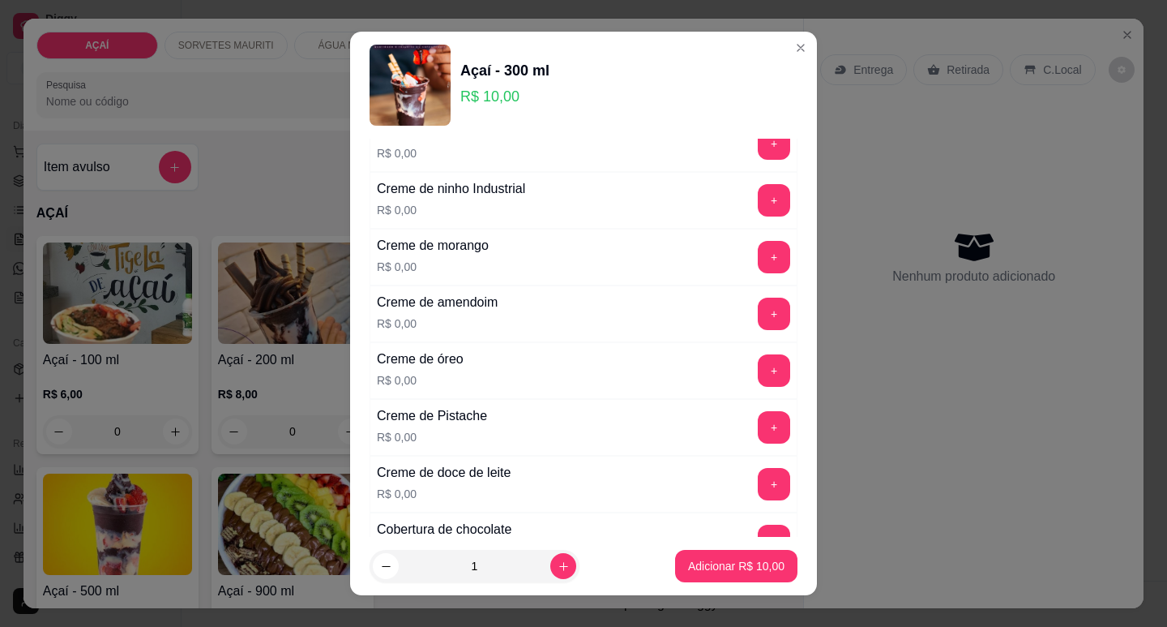
scroll to position [405, 0]
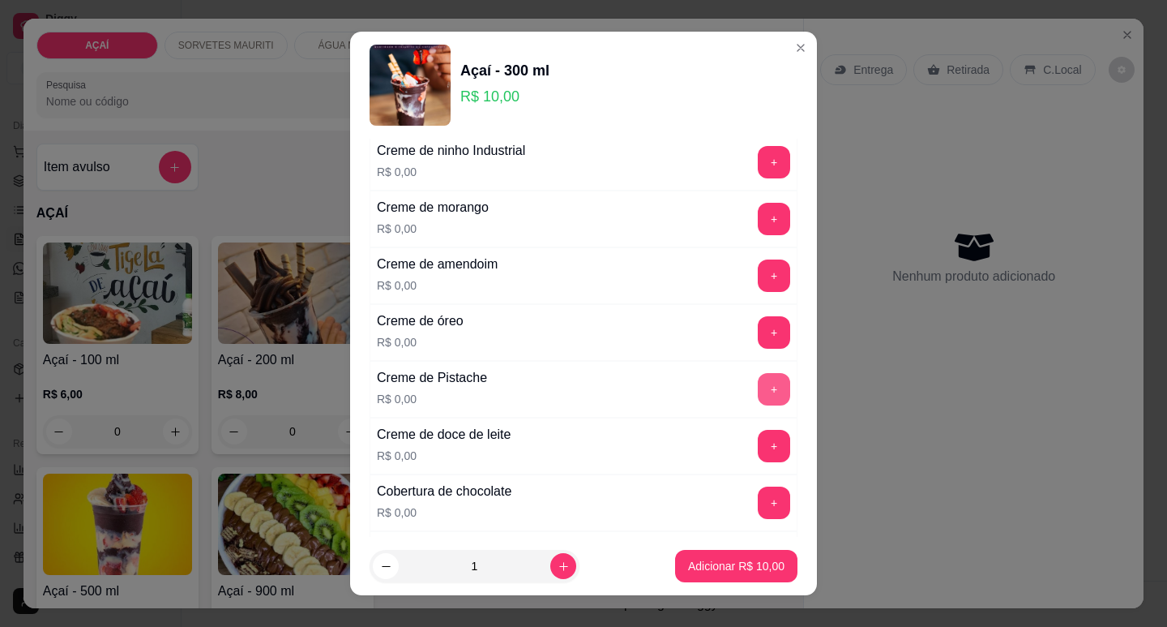
click at [758, 405] on button "+" at bounding box center [774, 389] width 32 height 32
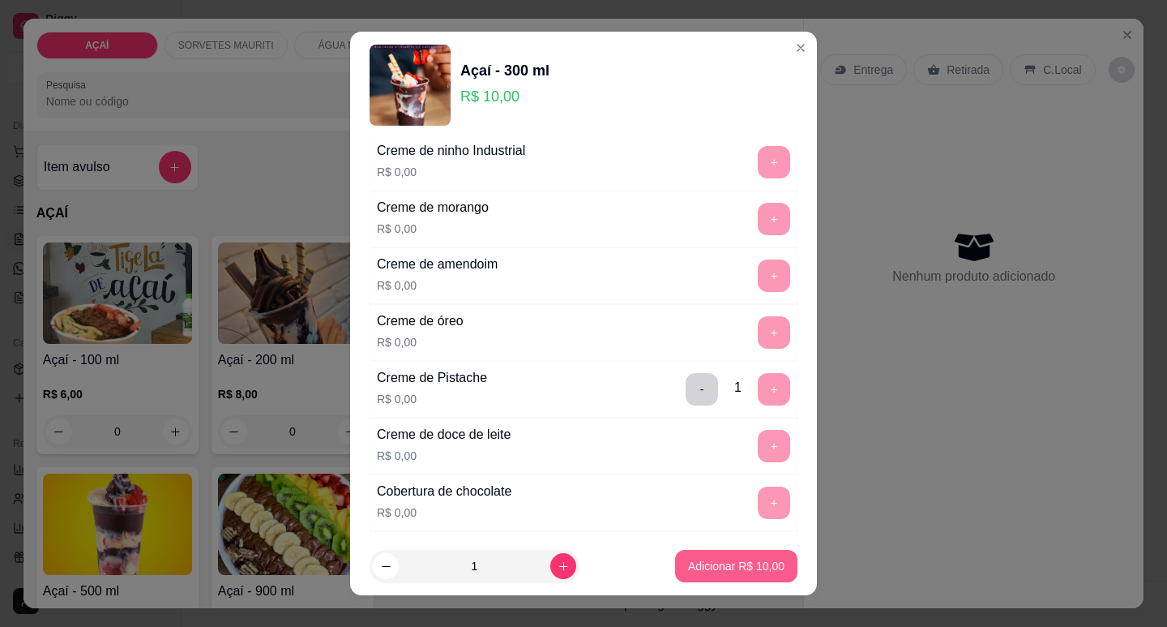
click at [725, 562] on p "Adicionar R$ 10,00" at bounding box center [736, 566] width 96 height 16
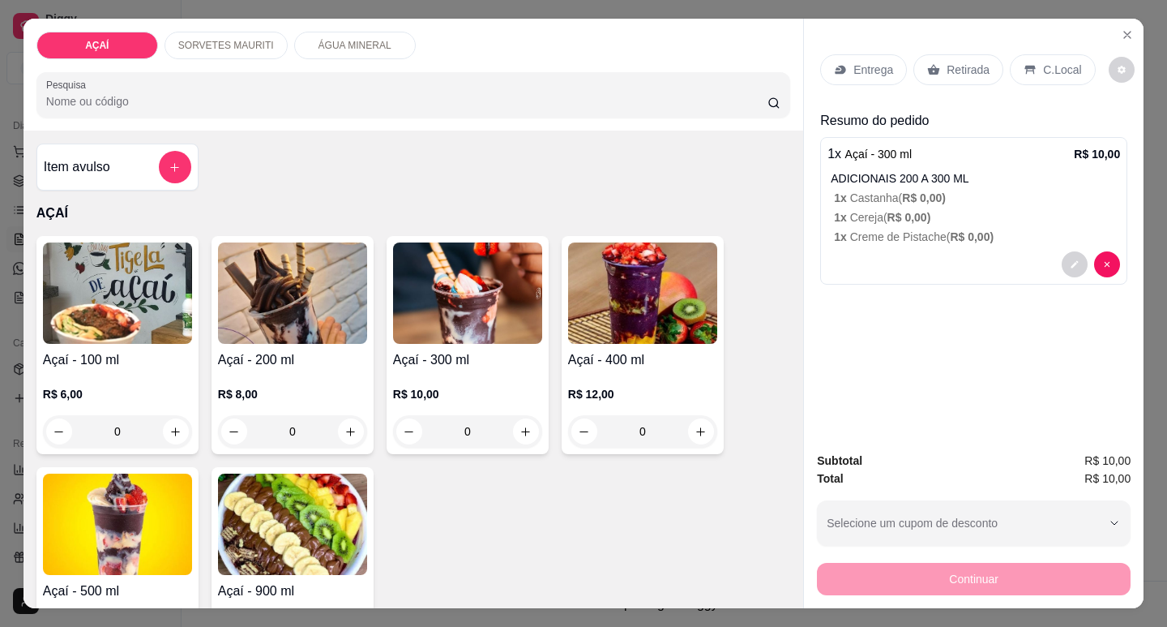
click at [854, 62] on p "Entrega" at bounding box center [874, 70] width 40 height 16
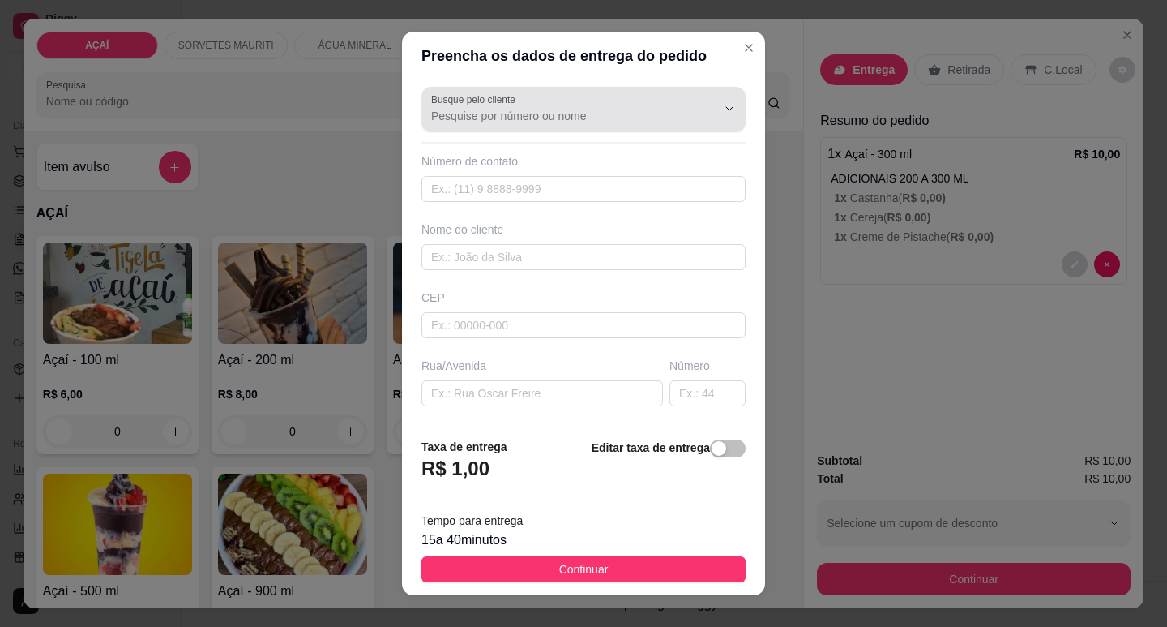
click at [504, 118] on input "Busque pelo cliente" at bounding box center [560, 116] width 259 height 16
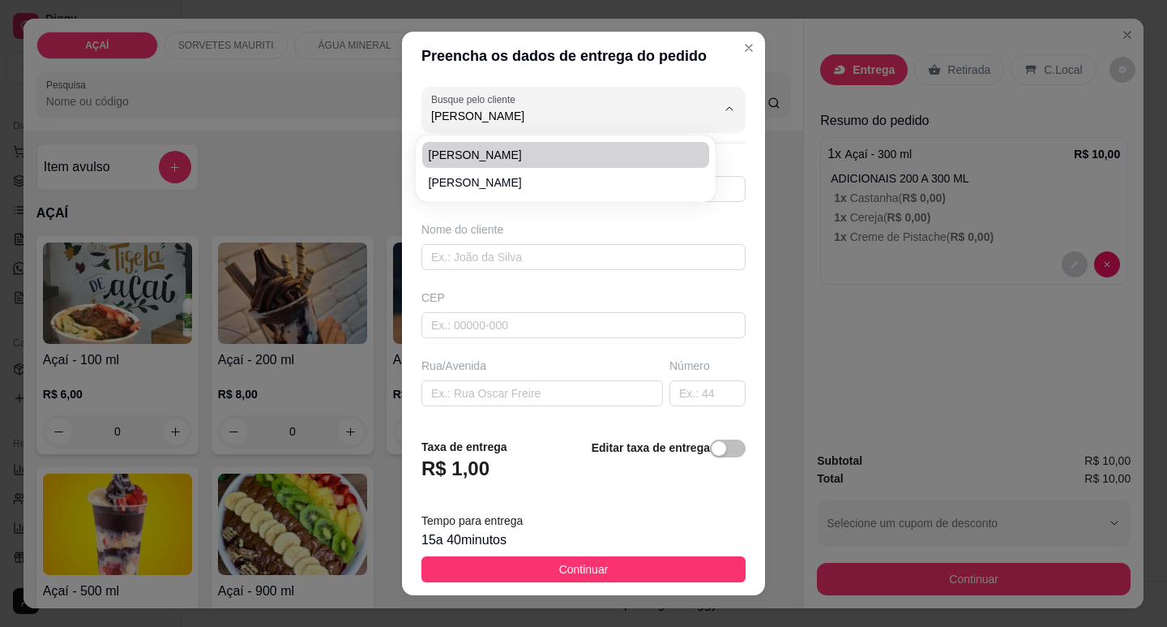
click at [512, 153] on span "Kelly" at bounding box center [558, 155] width 258 height 16
type input "Kelly"
type input "8298886886"
type input "Kelly"
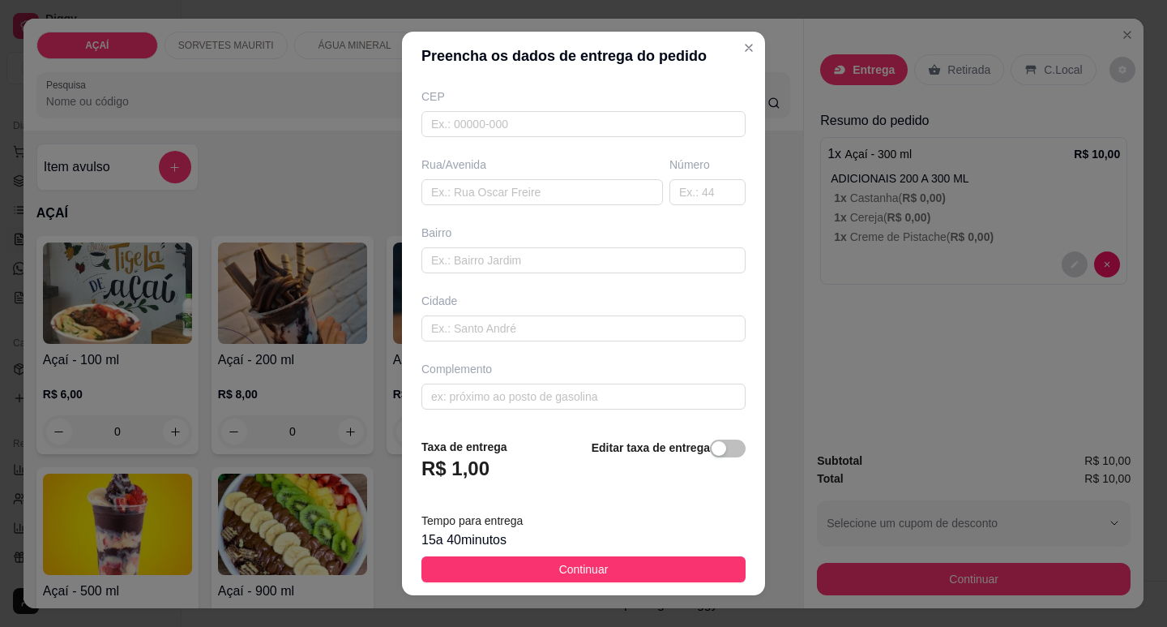
scroll to position [20, 0]
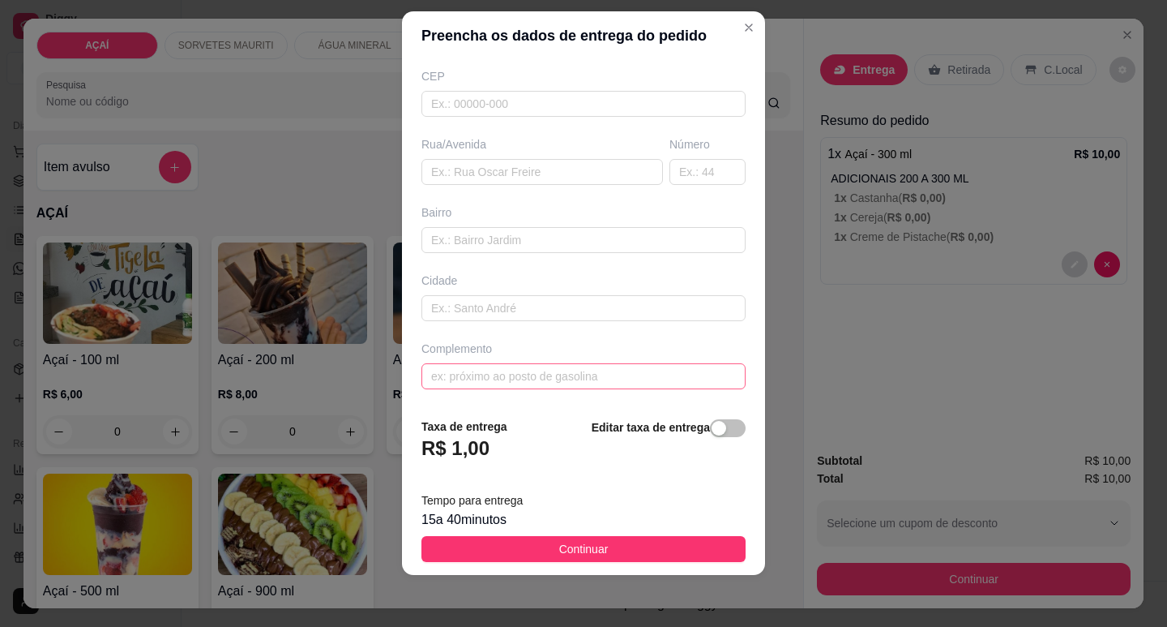
type input "Kelly"
click at [523, 376] on input "text" at bounding box center [584, 376] width 324 height 26
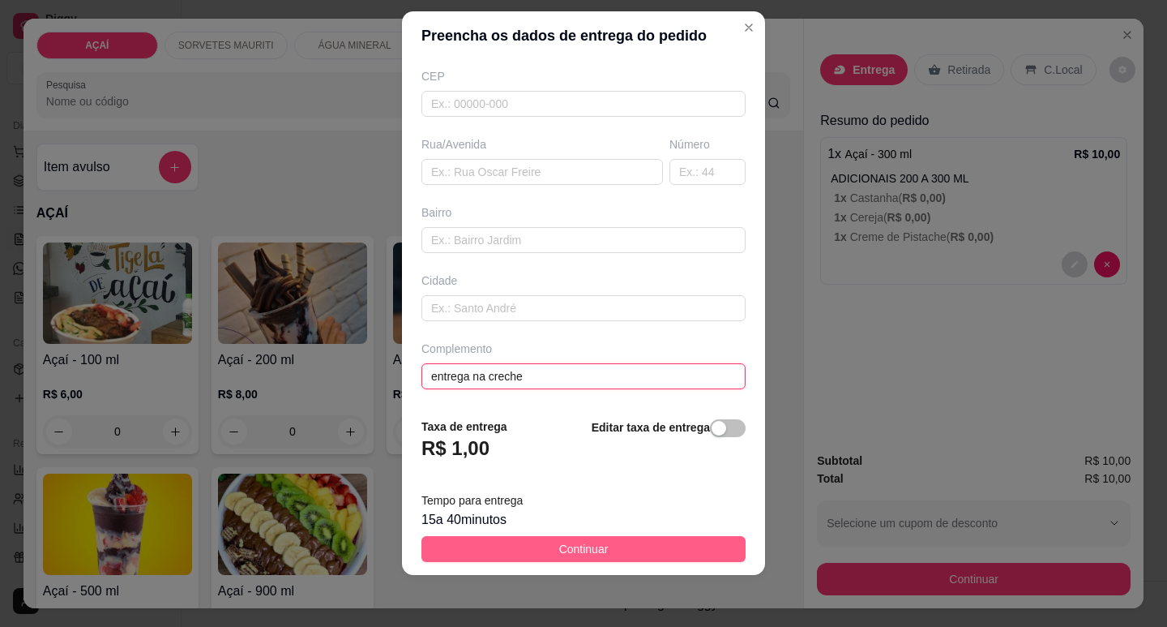
type input "entrega na creche"
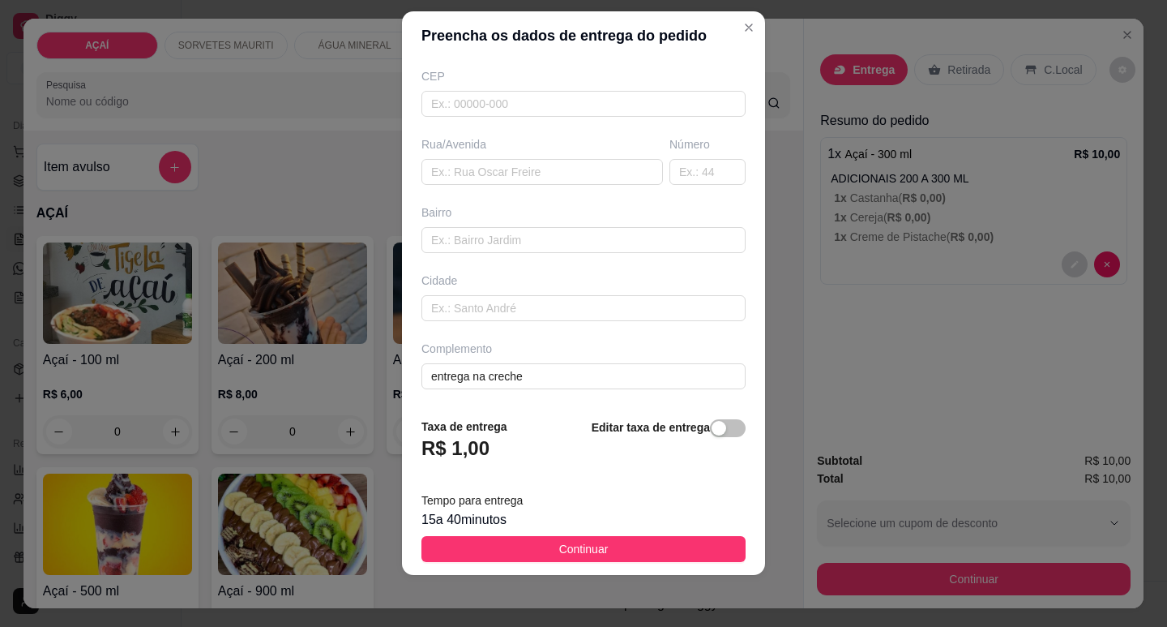
click at [549, 545] on button "Continuar" at bounding box center [584, 549] width 324 height 26
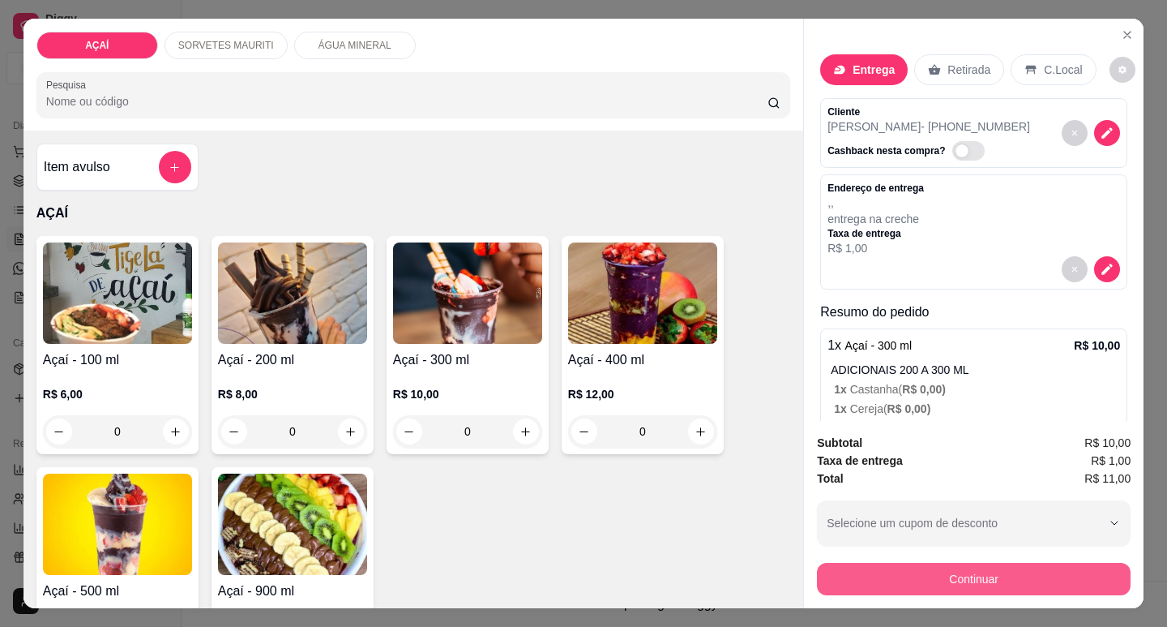
click at [982, 572] on button "Continuar" at bounding box center [974, 579] width 314 height 32
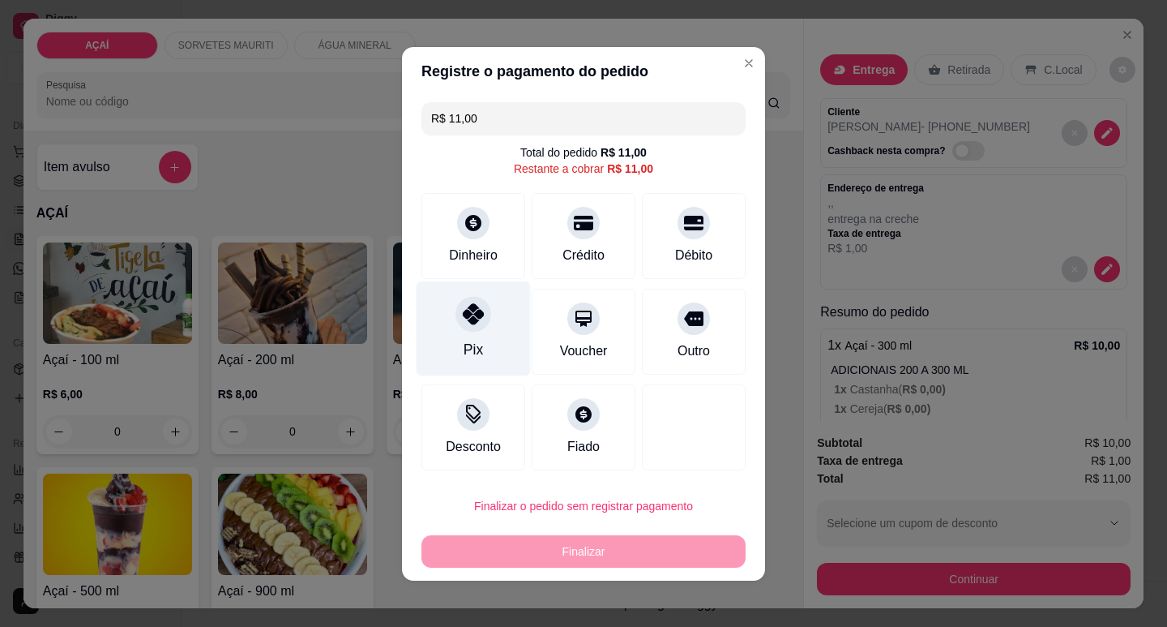
click at [435, 320] on div "Pix" at bounding box center [474, 327] width 114 height 95
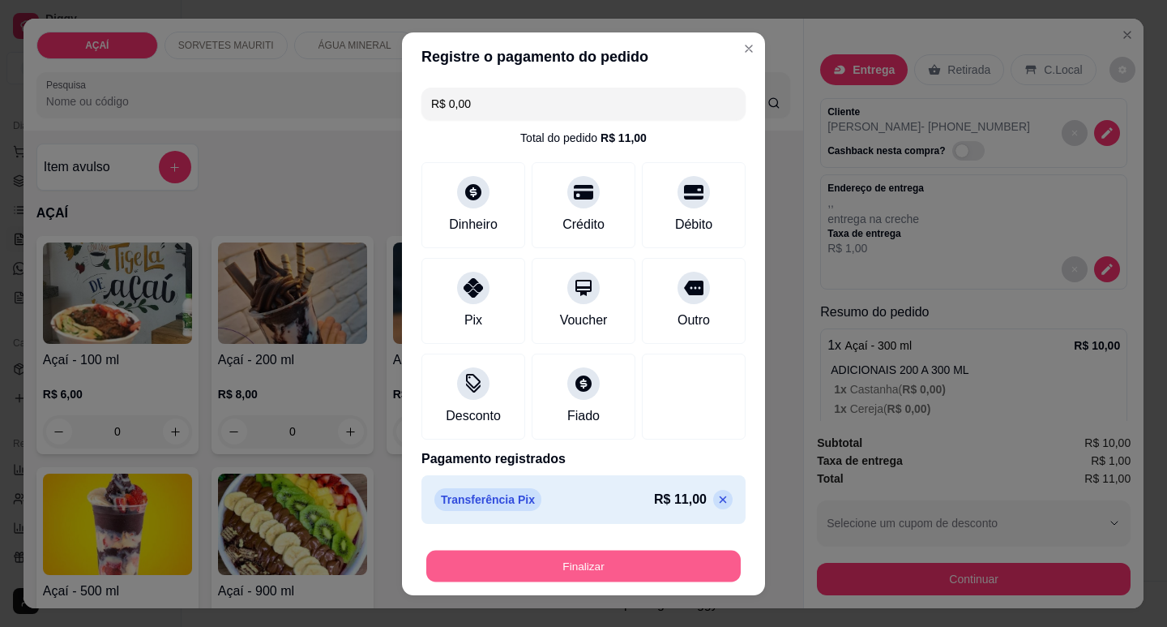
click at [546, 576] on button "Finalizar" at bounding box center [583, 566] width 315 height 32
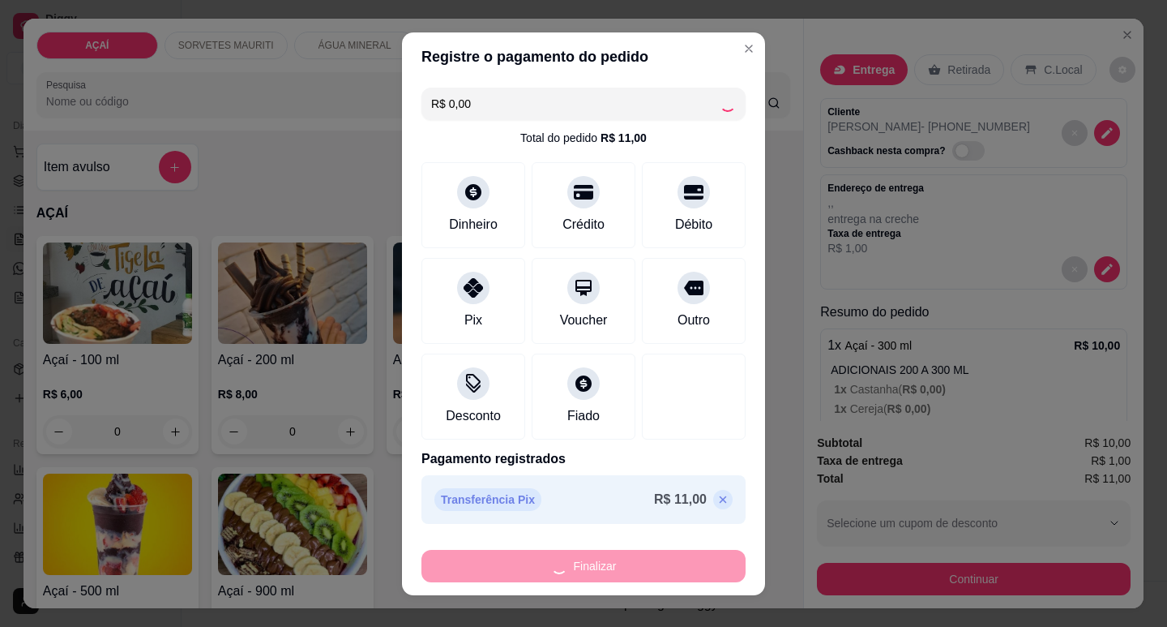
type input "-R$ 11,00"
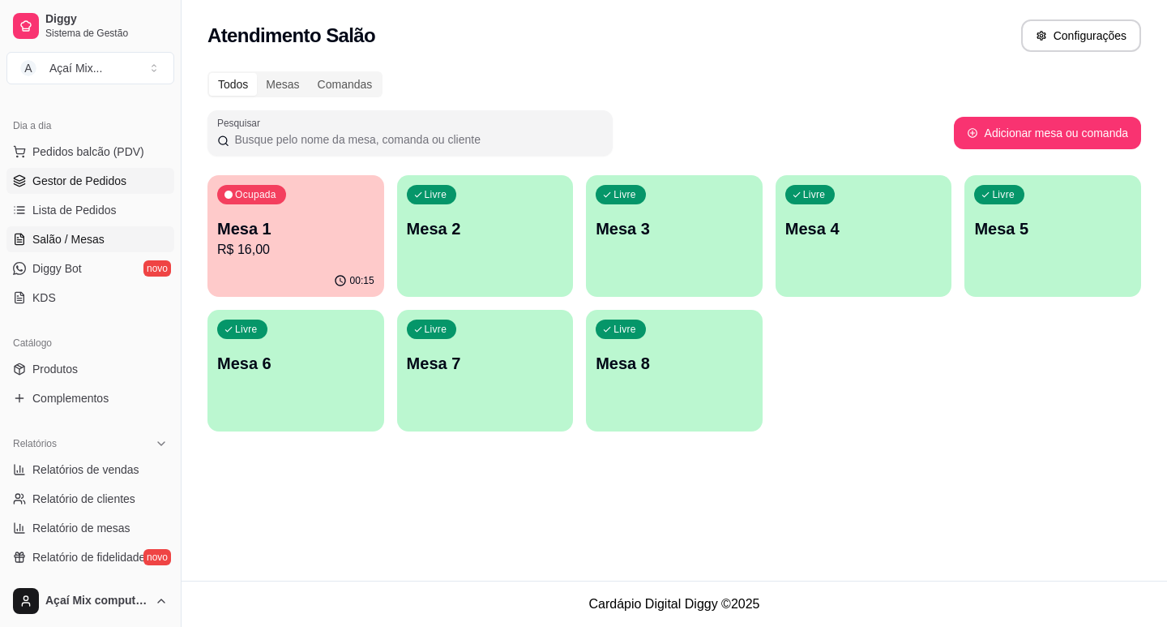
click at [54, 189] on link "Gestor de Pedidos" at bounding box center [90, 181] width 168 height 26
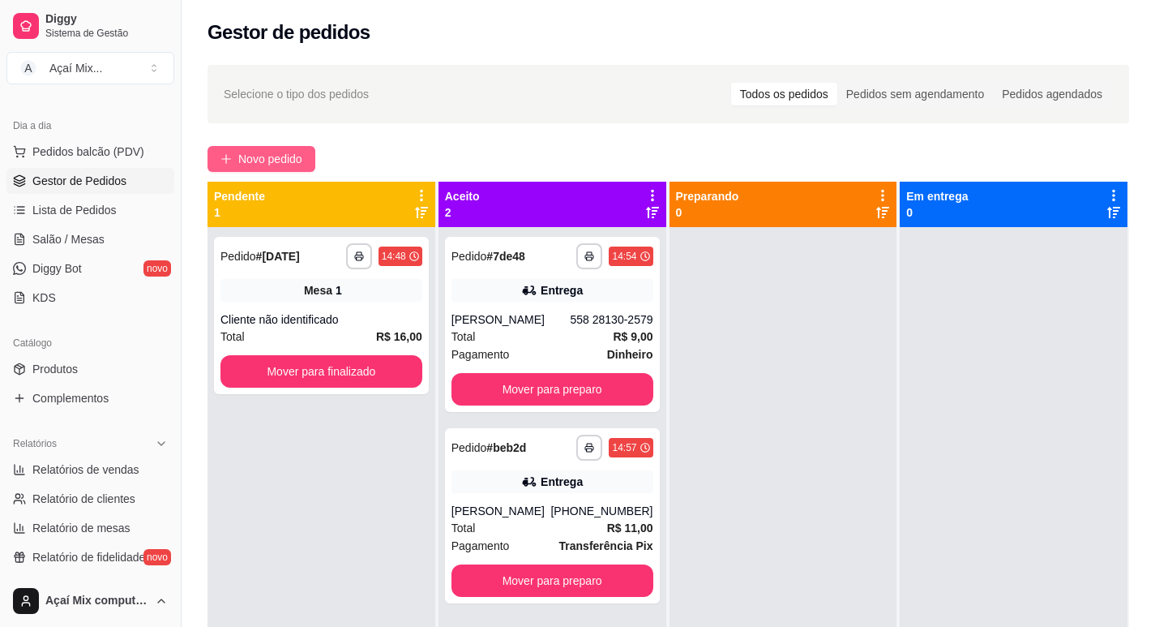
click at [288, 160] on span "Novo pedido" at bounding box center [270, 159] width 64 height 18
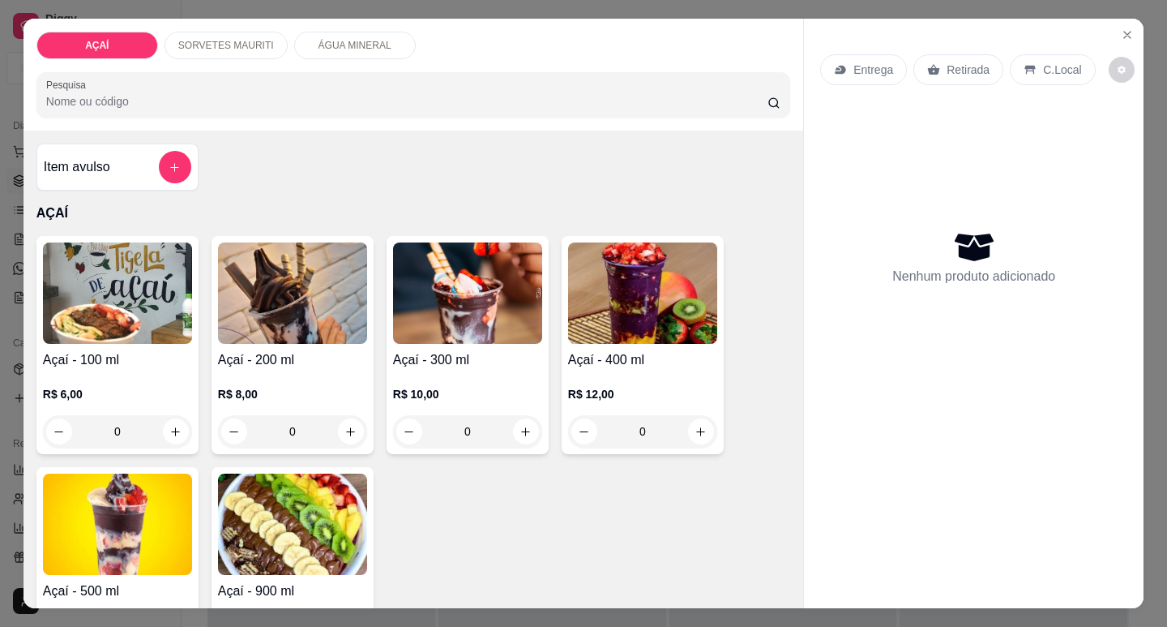
click at [225, 337] on img at bounding box center [292, 292] width 149 height 101
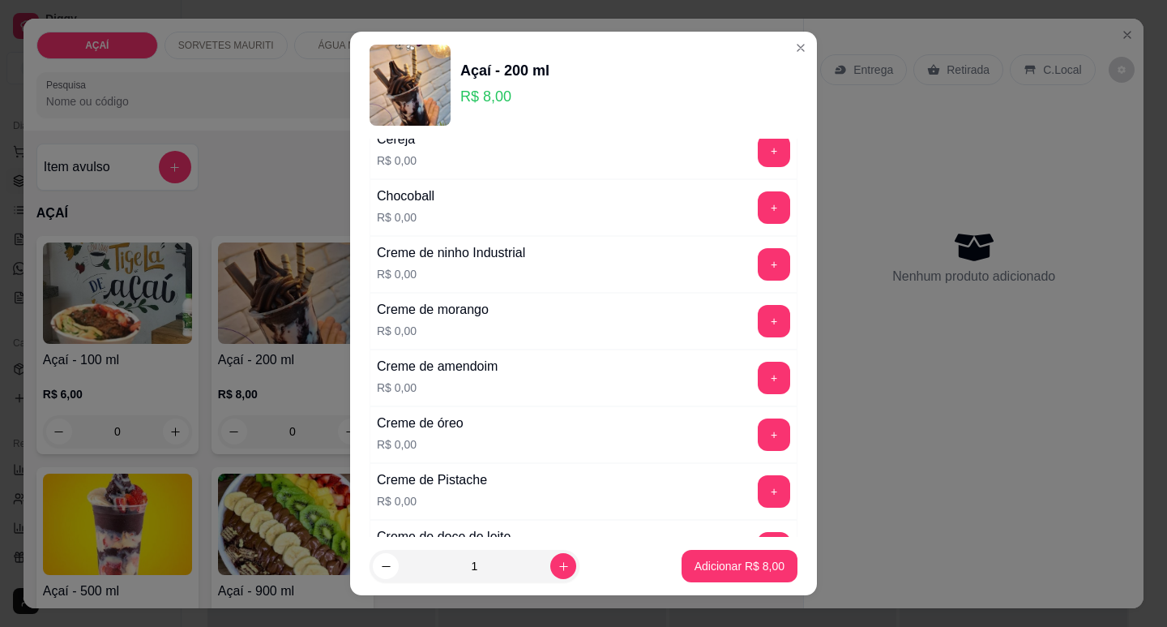
scroll to position [405, 0]
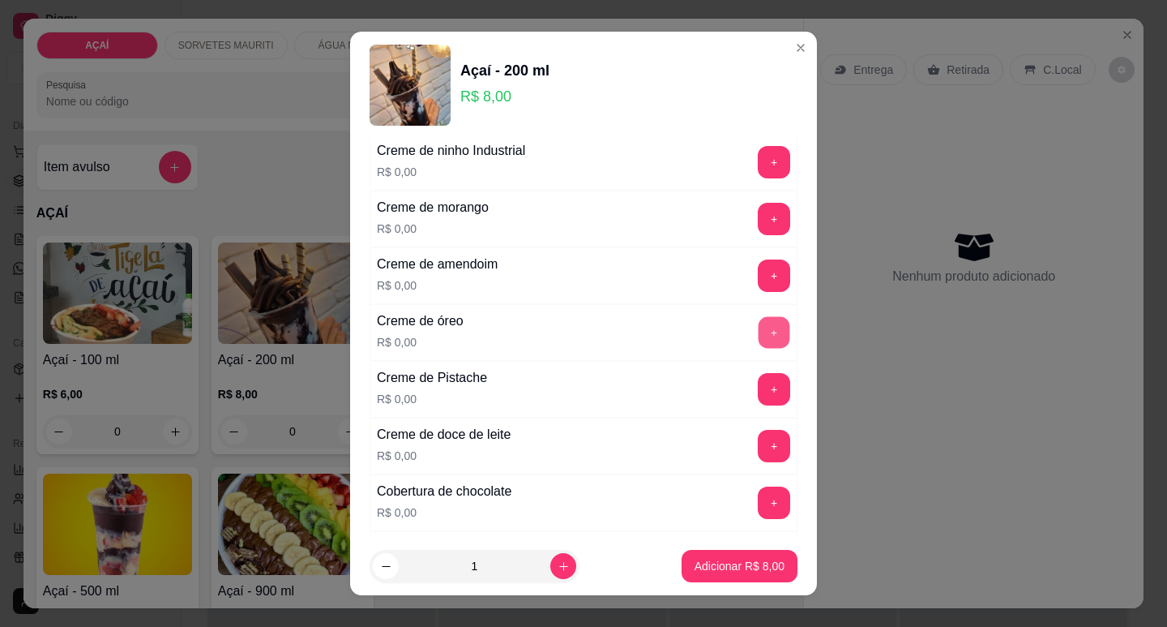
click at [759, 336] on button "+" at bounding box center [775, 332] width 32 height 32
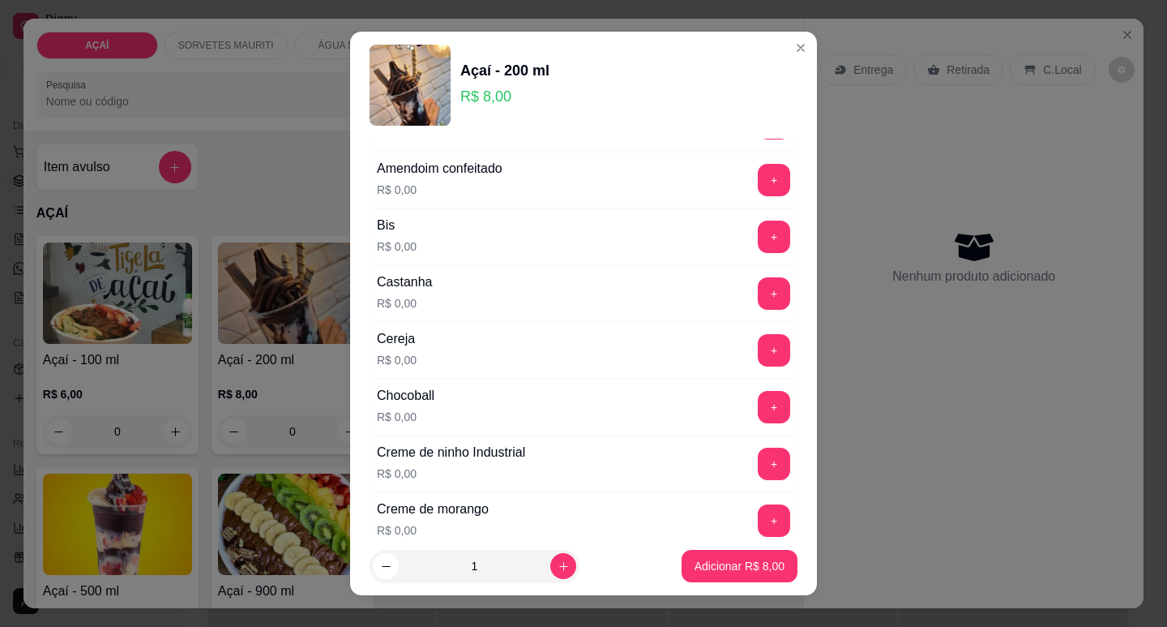
scroll to position [81, 0]
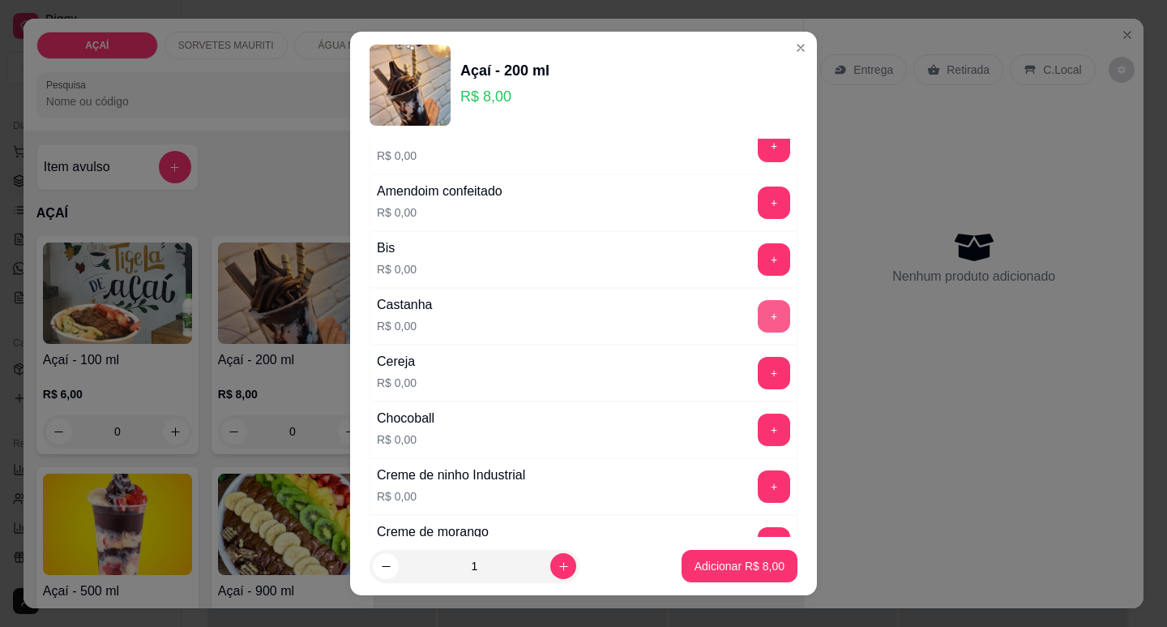
click at [758, 313] on button "+" at bounding box center [774, 316] width 32 height 32
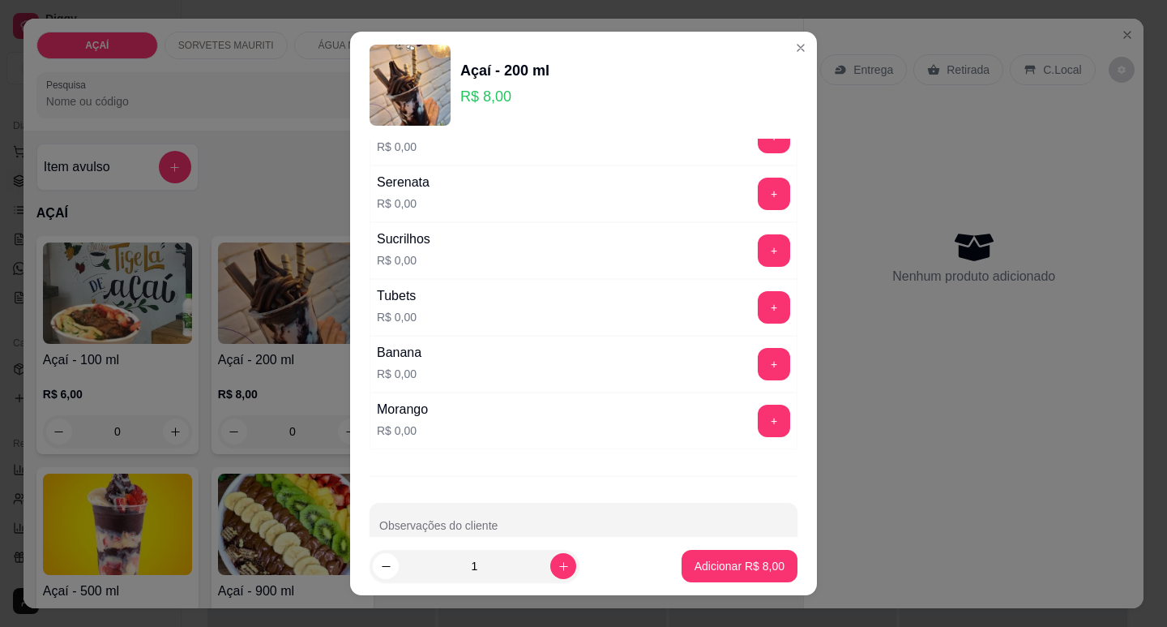
scroll to position [1939, 0]
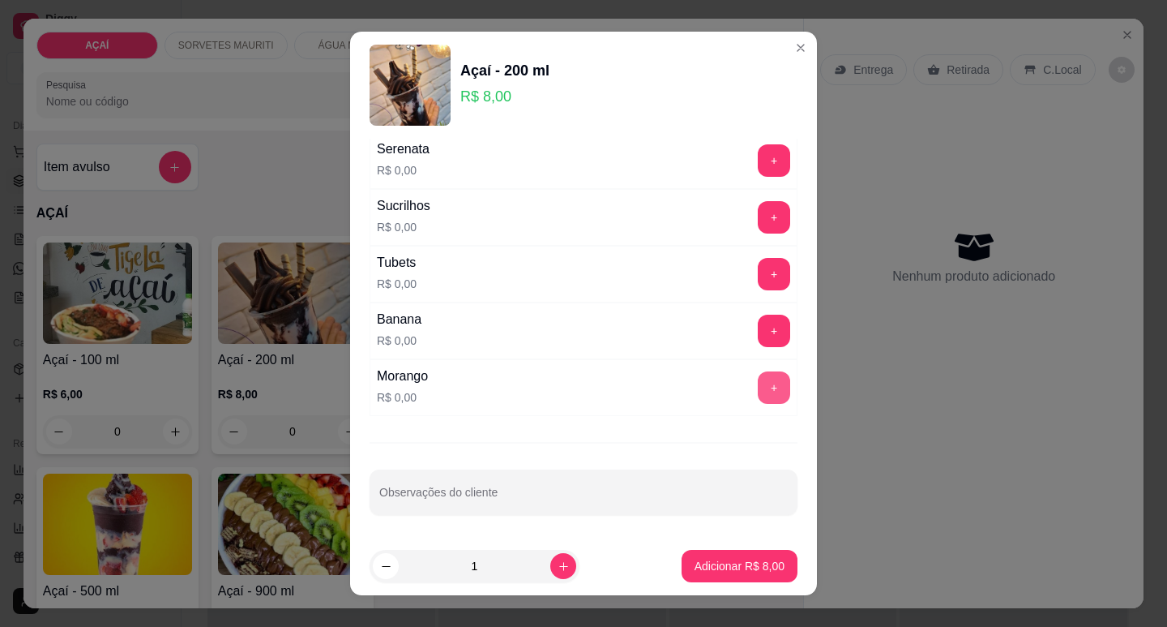
click at [758, 385] on button "+" at bounding box center [774, 387] width 32 height 32
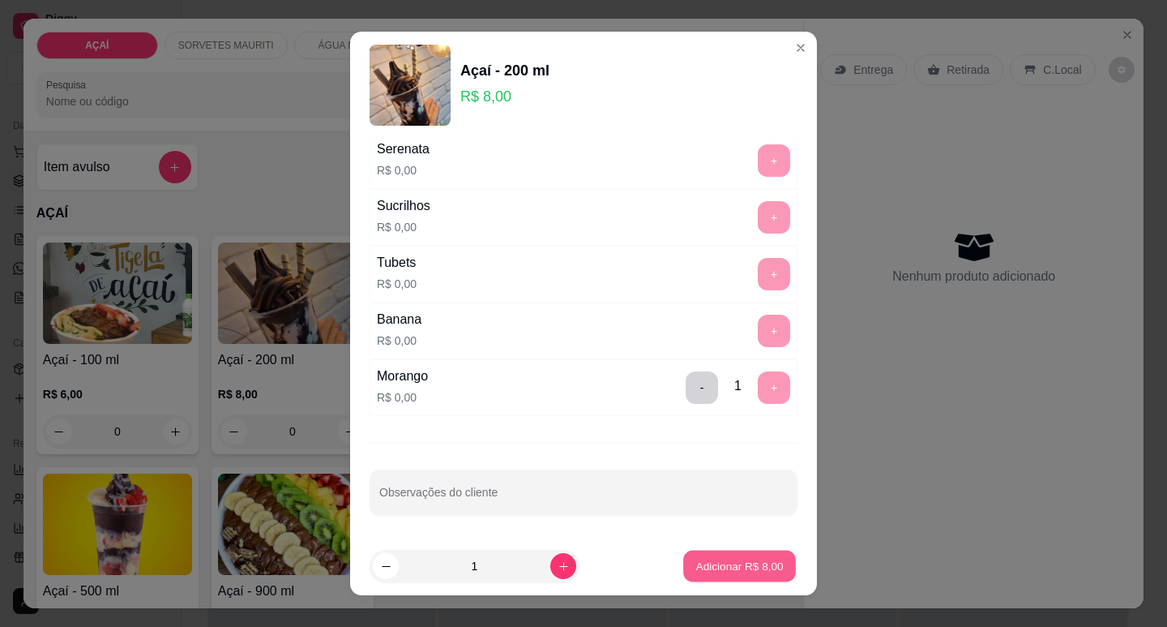
click at [723, 564] on p "Adicionar R$ 8,00" at bounding box center [740, 566] width 88 height 15
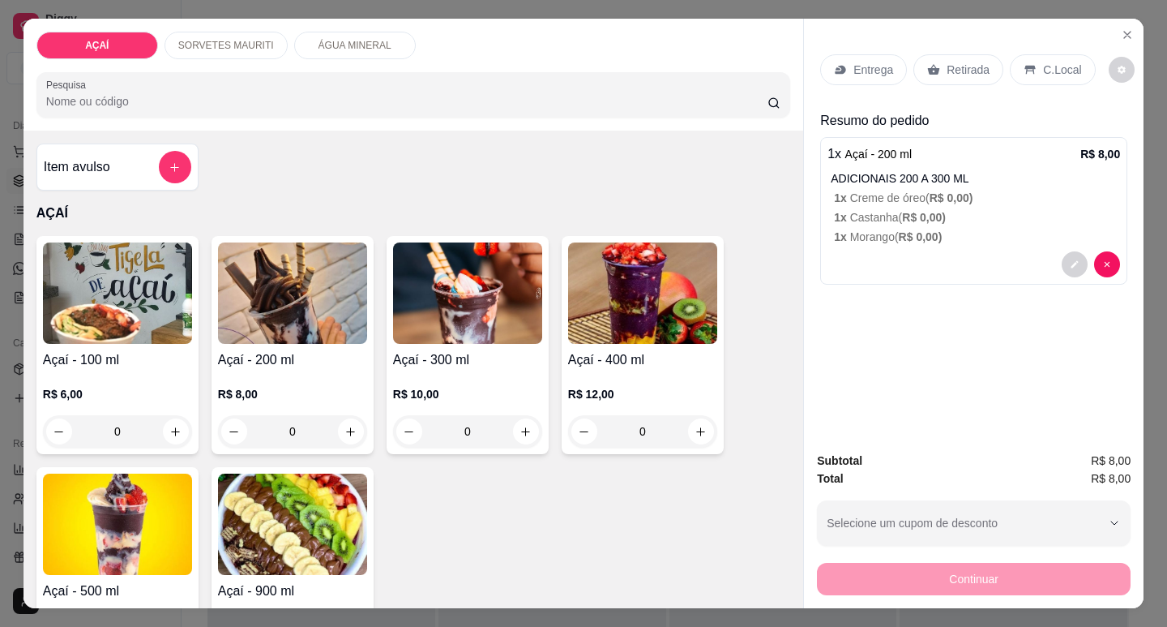
click at [831, 72] on div "Entrega" at bounding box center [863, 69] width 87 height 31
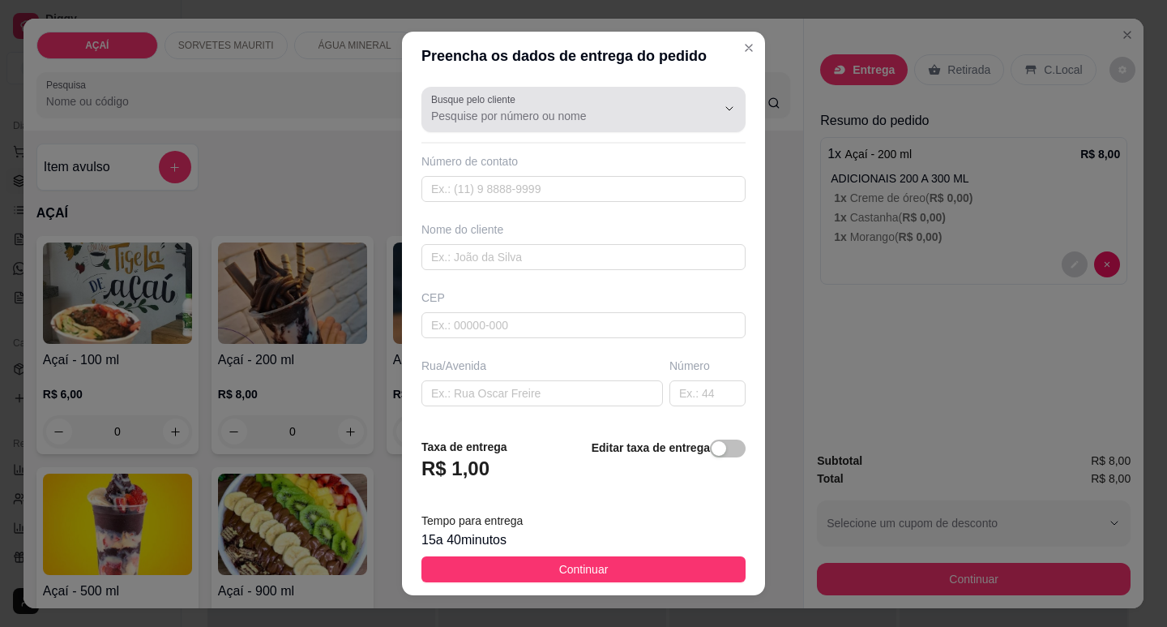
click at [474, 125] on div at bounding box center [583, 109] width 305 height 32
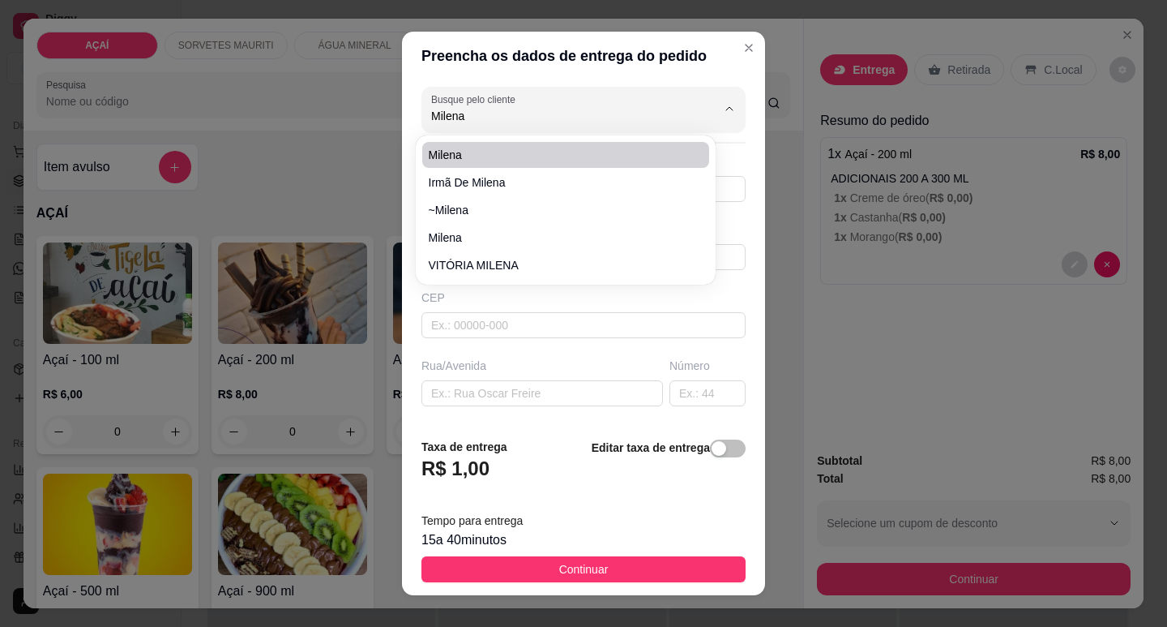
click at [496, 148] on span "milena" at bounding box center [558, 155] width 258 height 16
type input "milena"
type input "81533745"
type input "milena"
type input "5752000000"
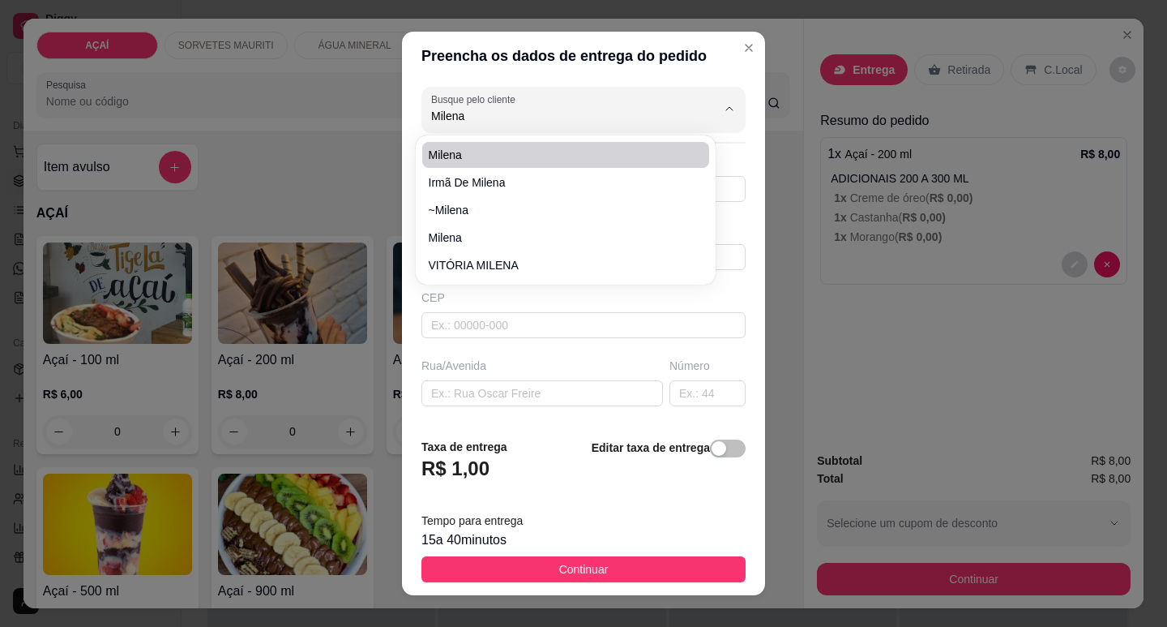
type input "Maravilha"
type input "Rua Travessa Nossa Senhora de Fátima número 8"
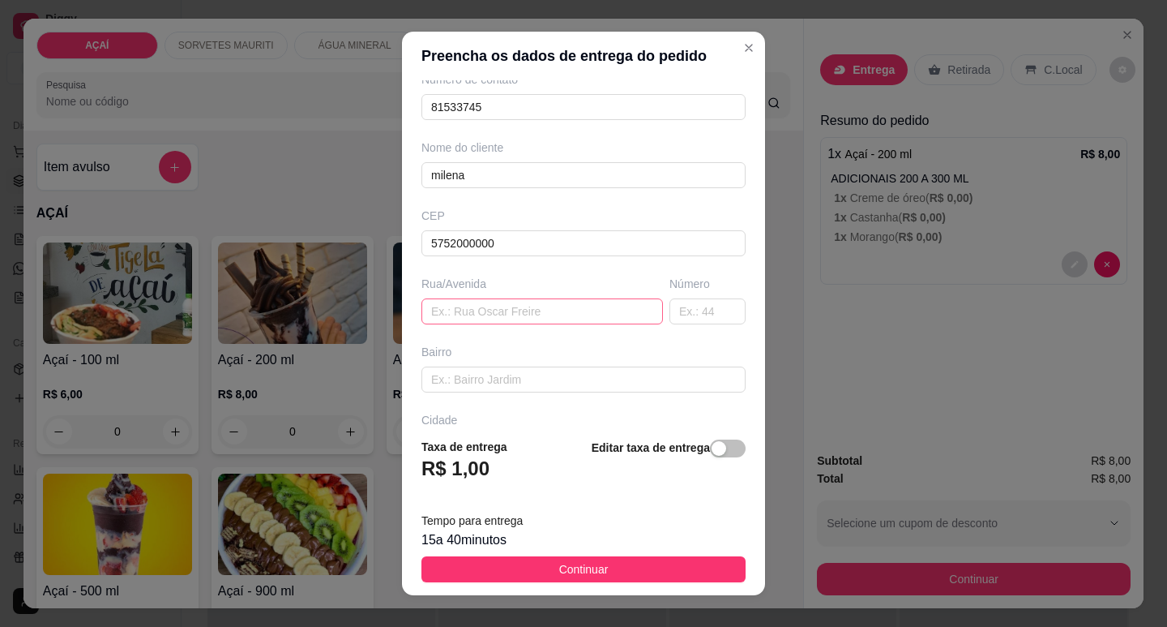
scroll to position [201, 0]
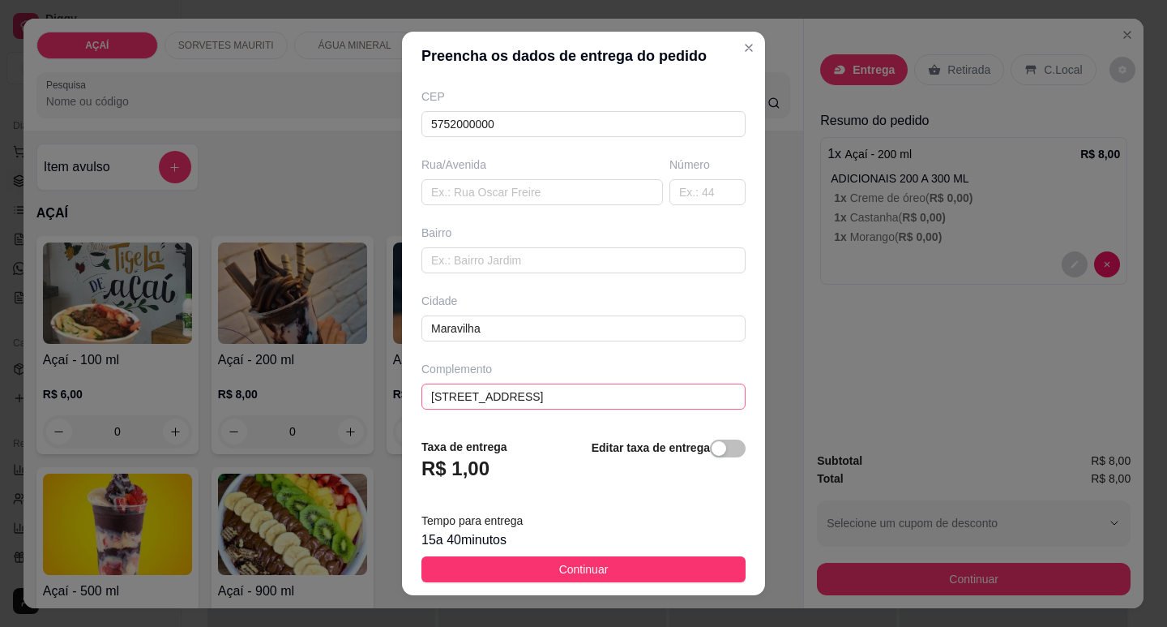
type input "milena"
click at [697, 398] on input "Rua Travessa Nossa Senhora de Fátima número 8" at bounding box center [584, 396] width 324 height 26
type input "R"
type input "hc boutique"
click at [540, 563] on button "Continuar" at bounding box center [584, 569] width 324 height 26
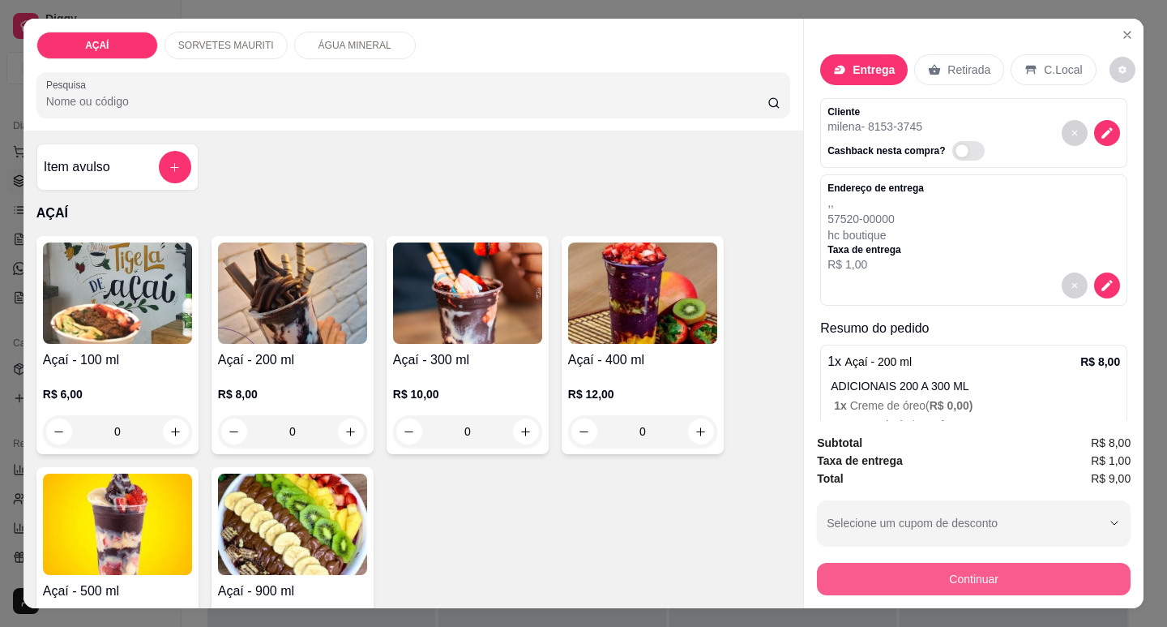
click at [876, 580] on button "Continuar" at bounding box center [974, 579] width 314 height 32
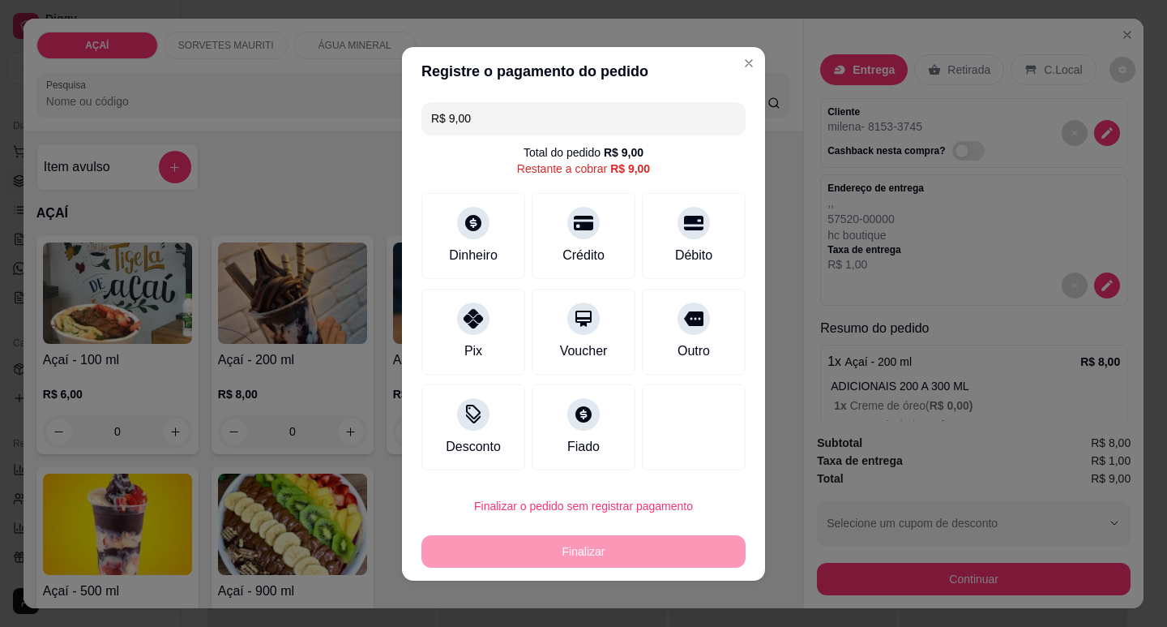
drag, startPoint x: 474, startPoint y: 329, endPoint x: 522, endPoint y: 447, distance: 126.9
click at [477, 334] on div "Pix" at bounding box center [474, 332] width 104 height 86
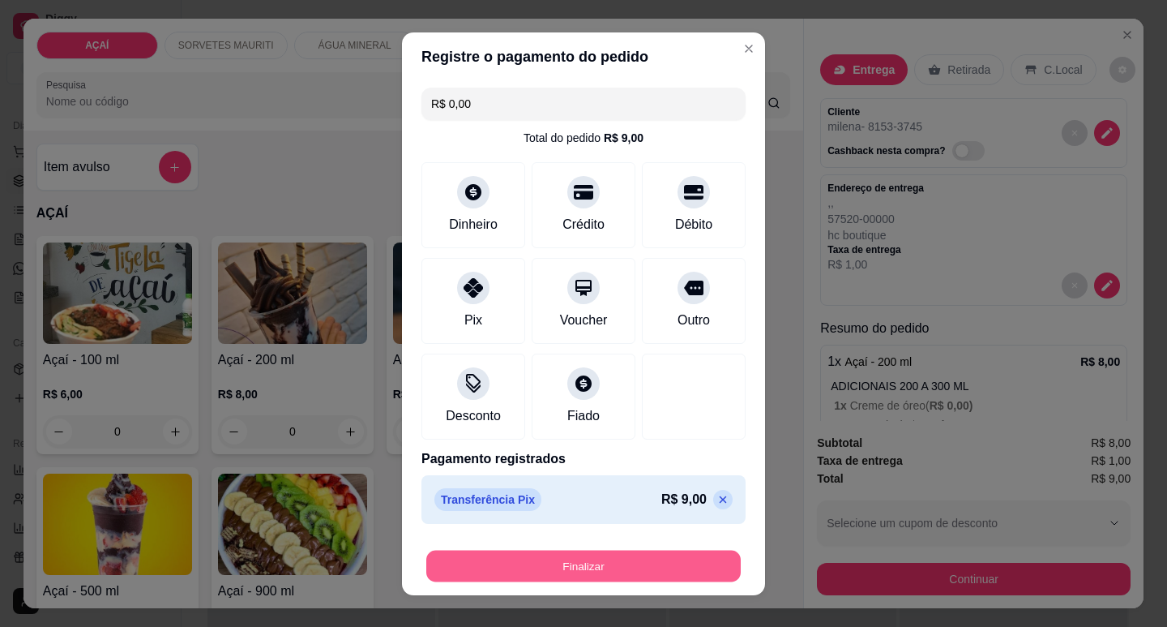
click at [602, 561] on button "Finalizar" at bounding box center [583, 566] width 315 height 32
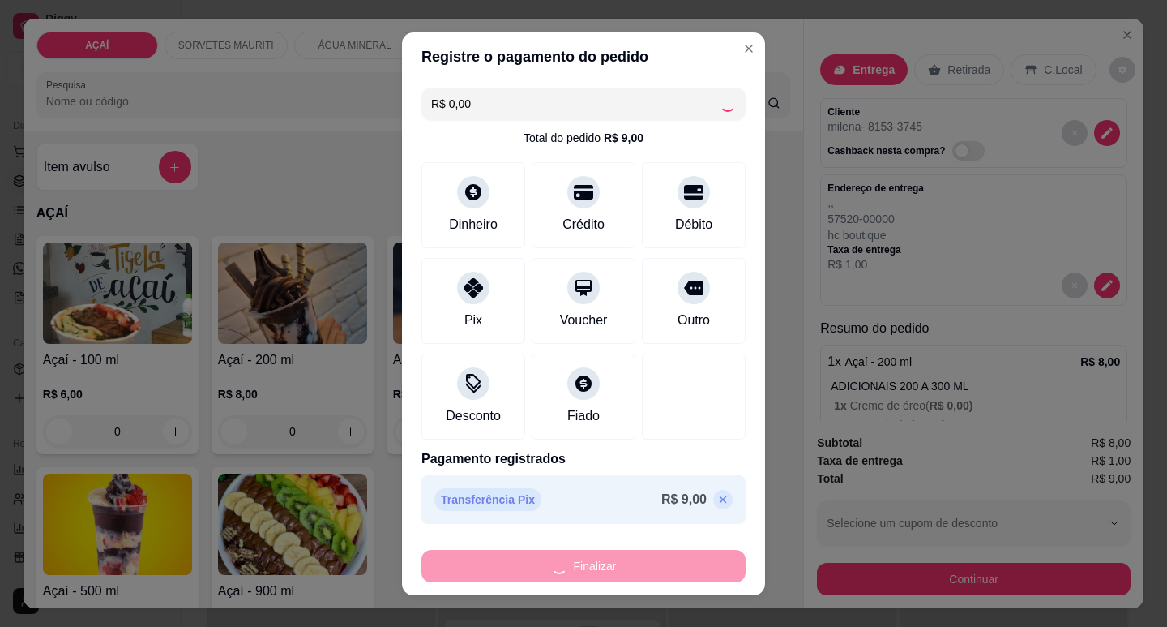
type input "-R$ 9,00"
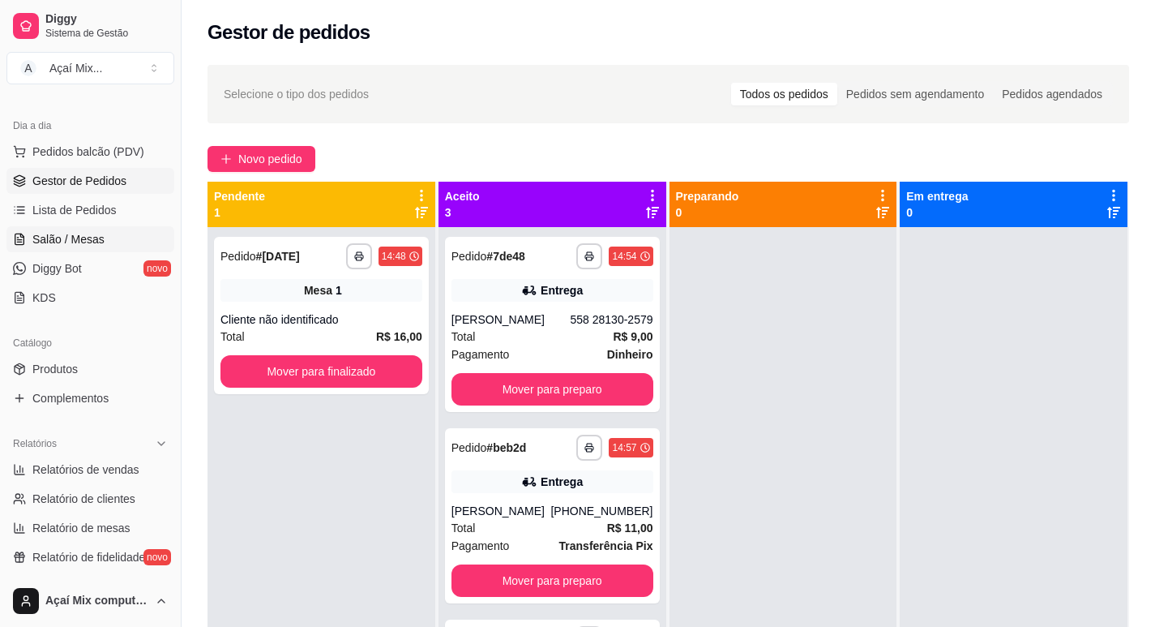
click at [68, 246] on span "Salão / Mesas" at bounding box center [68, 239] width 72 height 16
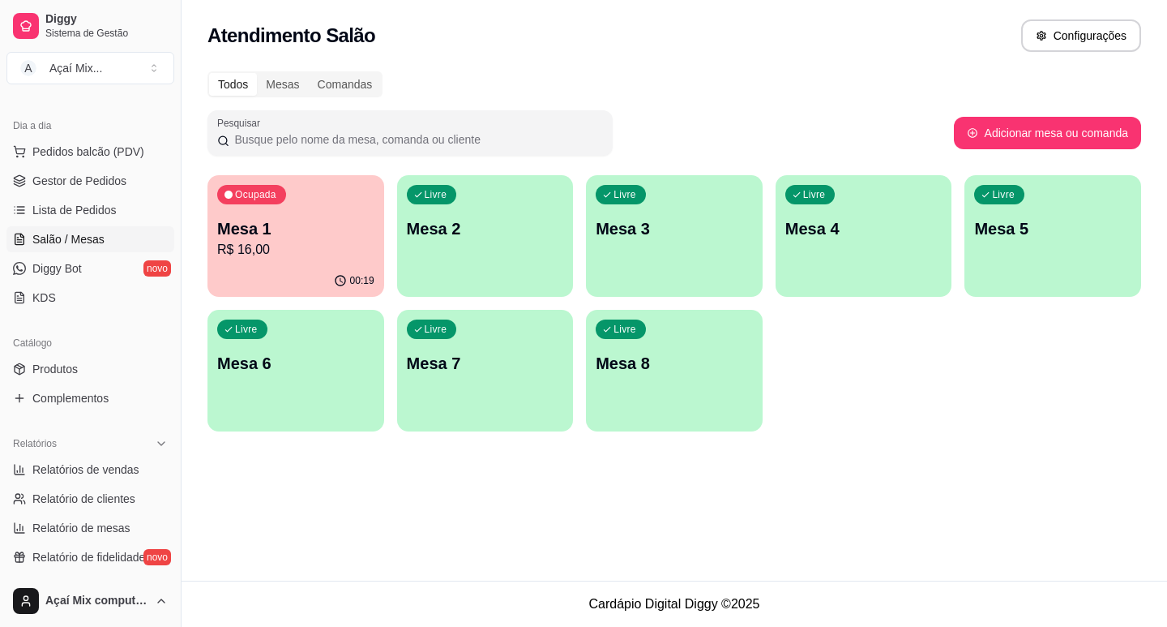
click at [453, 251] on div "Livre Mesa 2" at bounding box center [485, 226] width 177 height 102
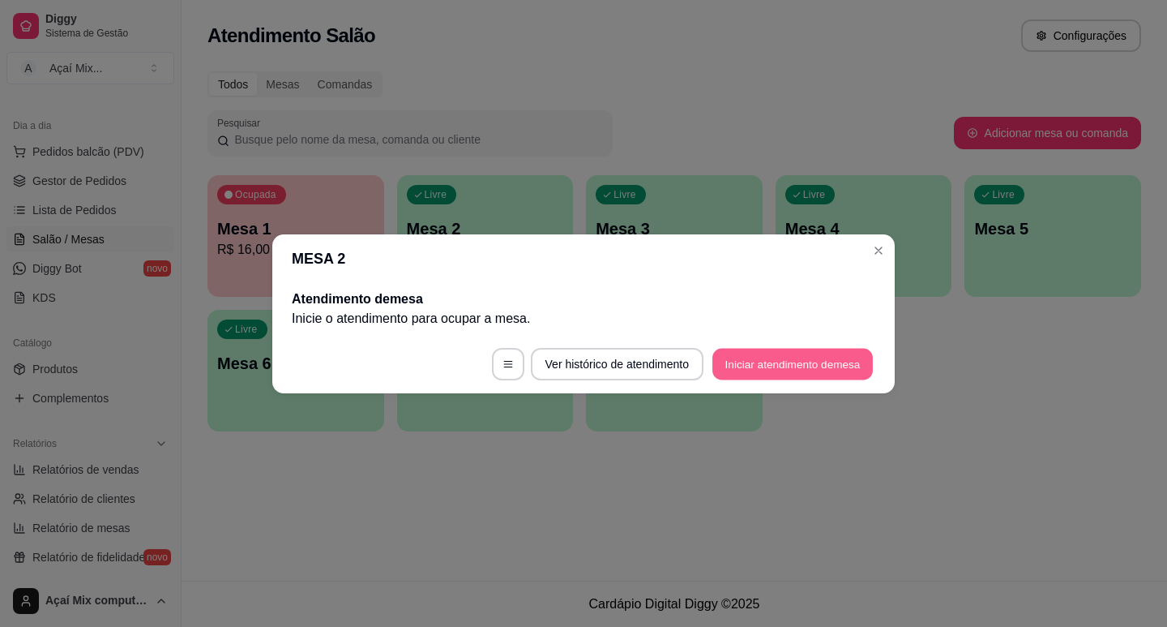
click at [752, 365] on button "Iniciar atendimento de mesa" at bounding box center [793, 364] width 161 height 32
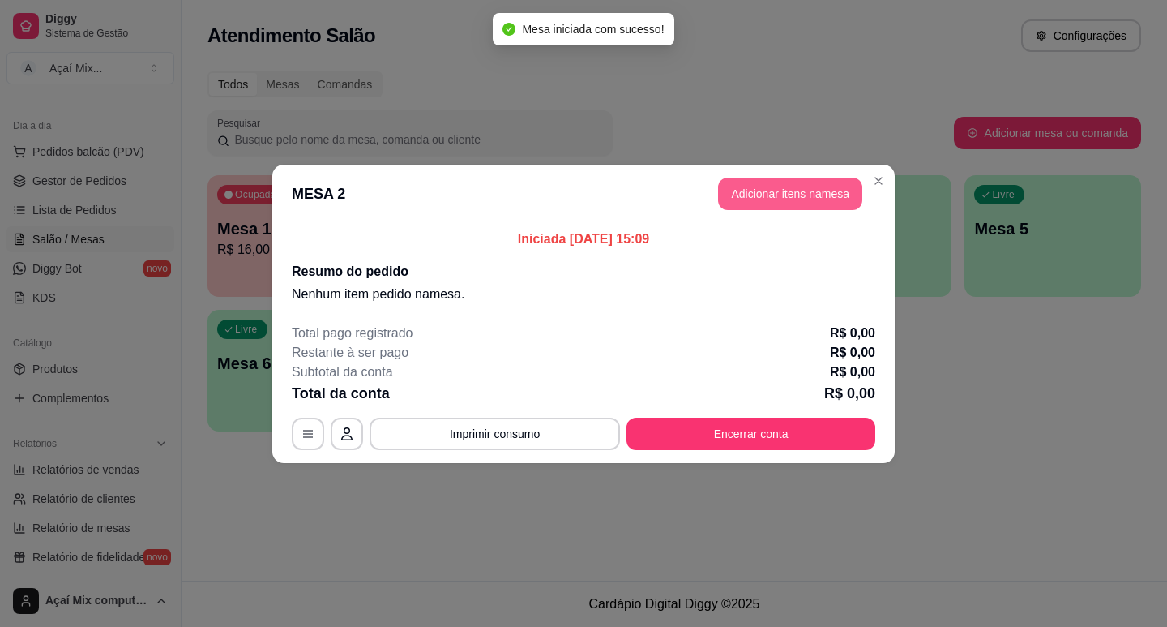
click at [749, 200] on button "Adicionar itens na mesa" at bounding box center [790, 194] width 144 height 32
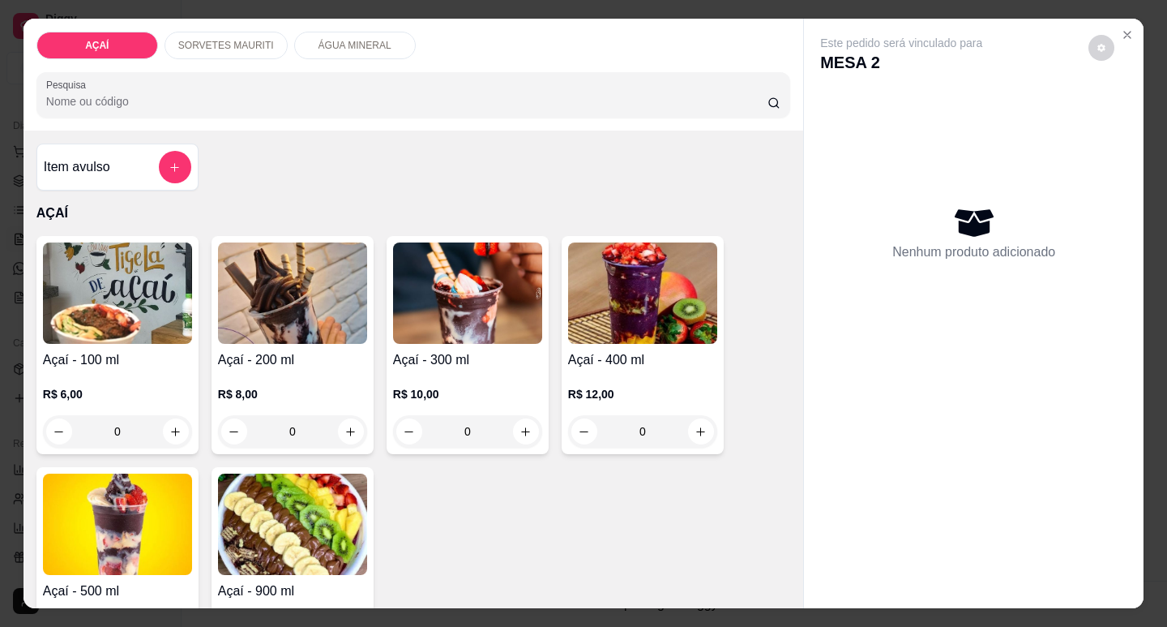
click at [593, 360] on h4 "Açaí - 400 ml" at bounding box center [642, 359] width 149 height 19
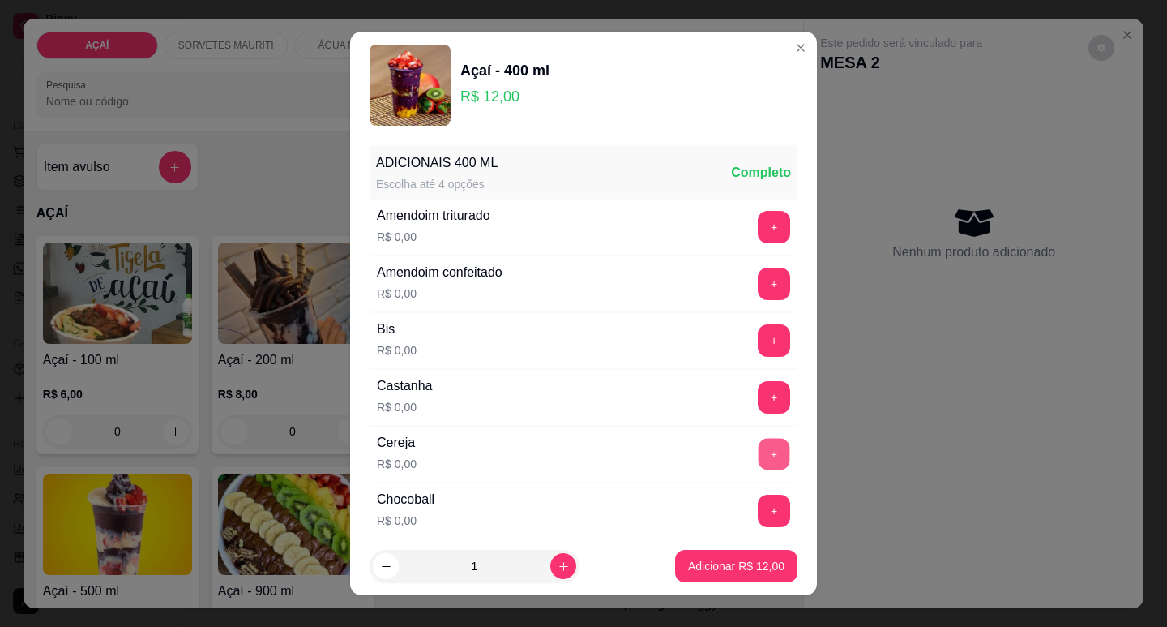
click at [759, 444] on button "+" at bounding box center [775, 454] width 32 height 32
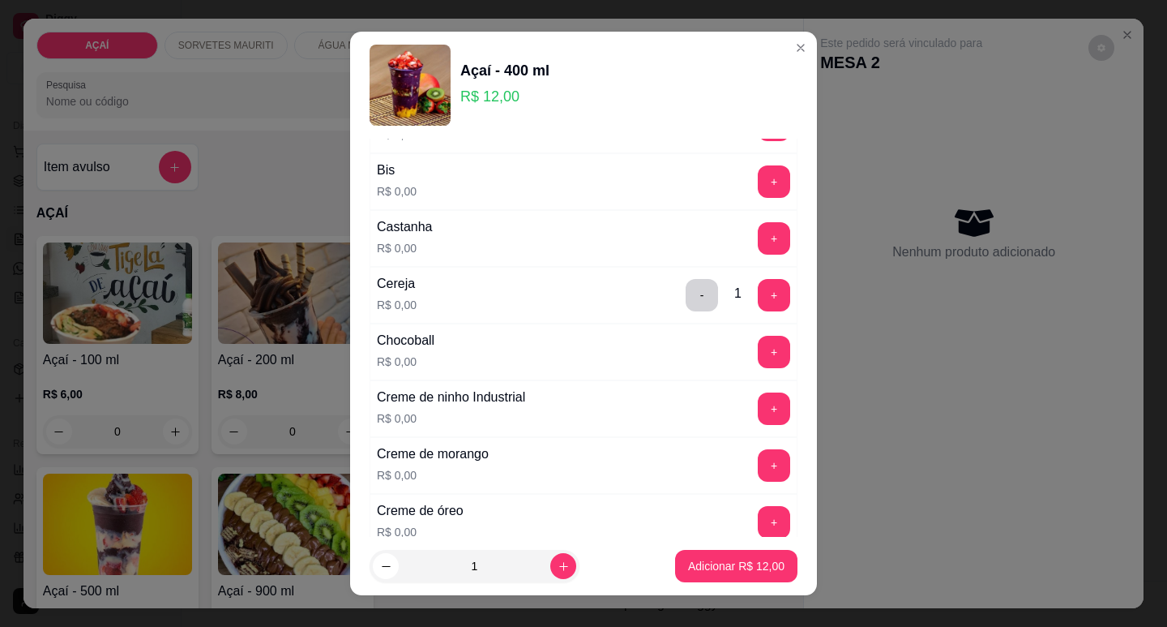
scroll to position [162, 0]
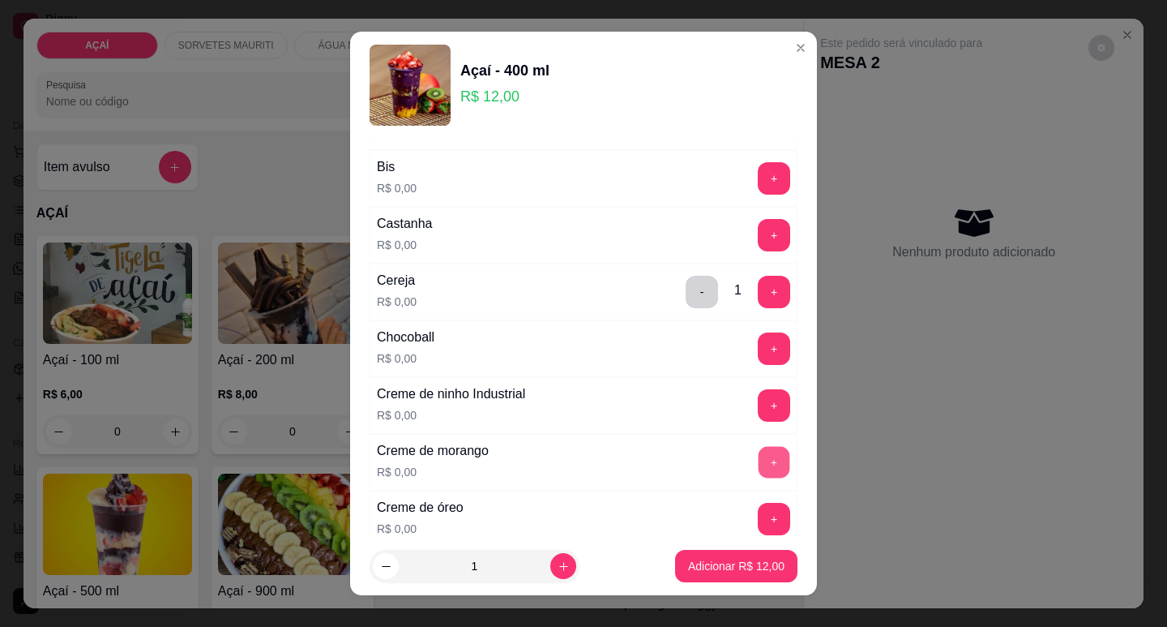
click at [759, 459] on button "+" at bounding box center [775, 462] width 32 height 32
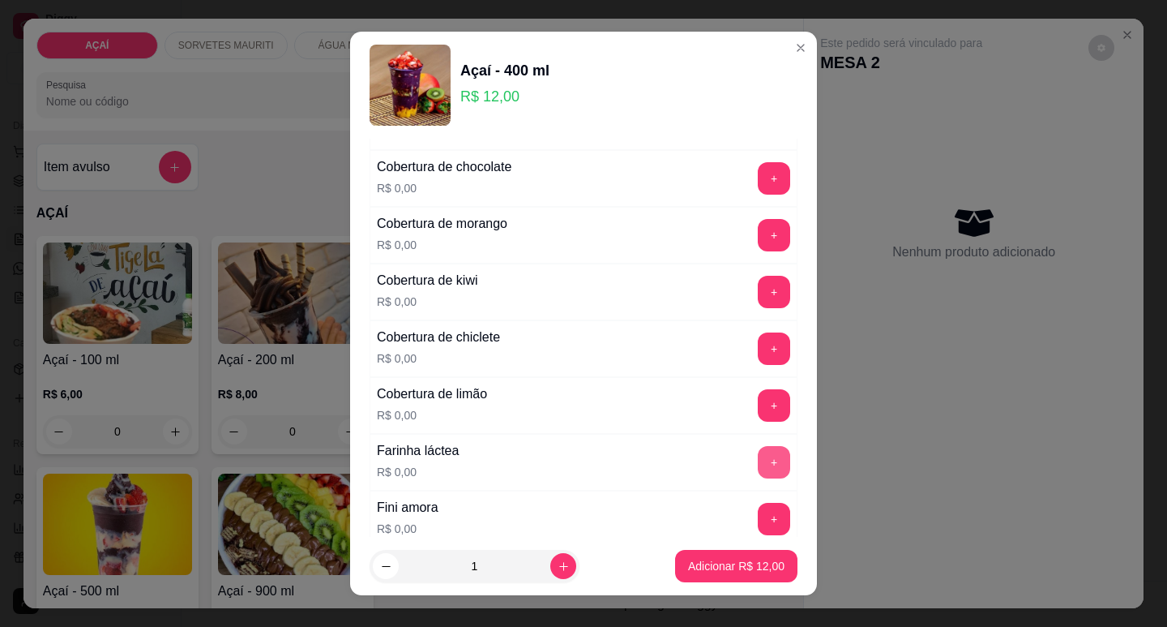
scroll to position [811, 0]
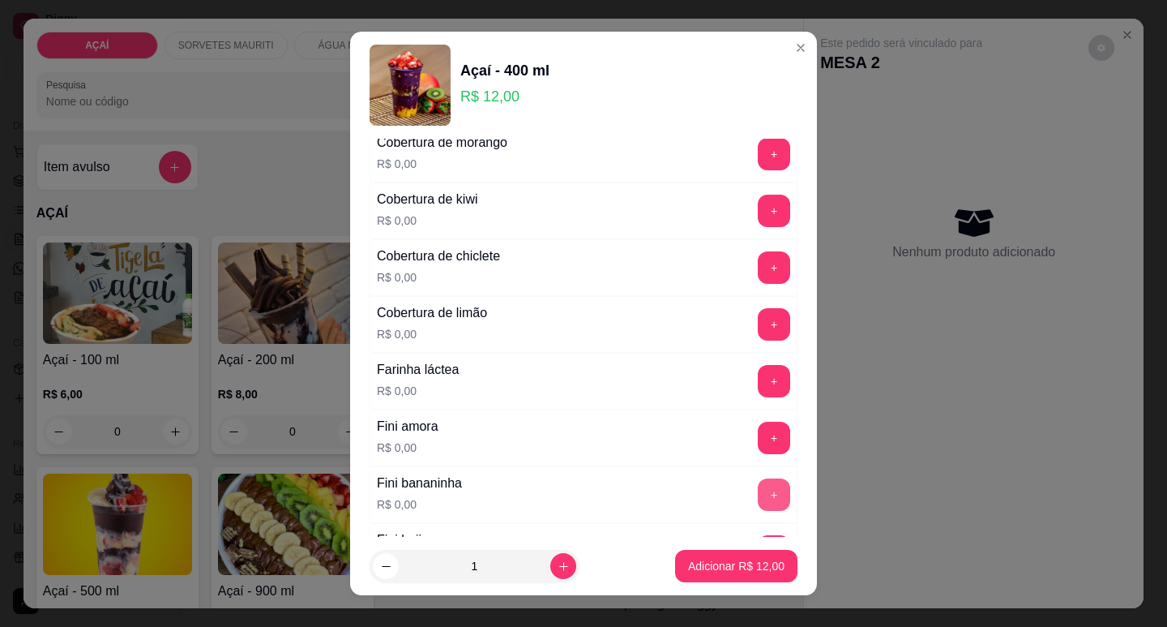
click at [758, 486] on button "+" at bounding box center [774, 494] width 32 height 32
click at [686, 486] on button "-" at bounding box center [702, 494] width 32 height 32
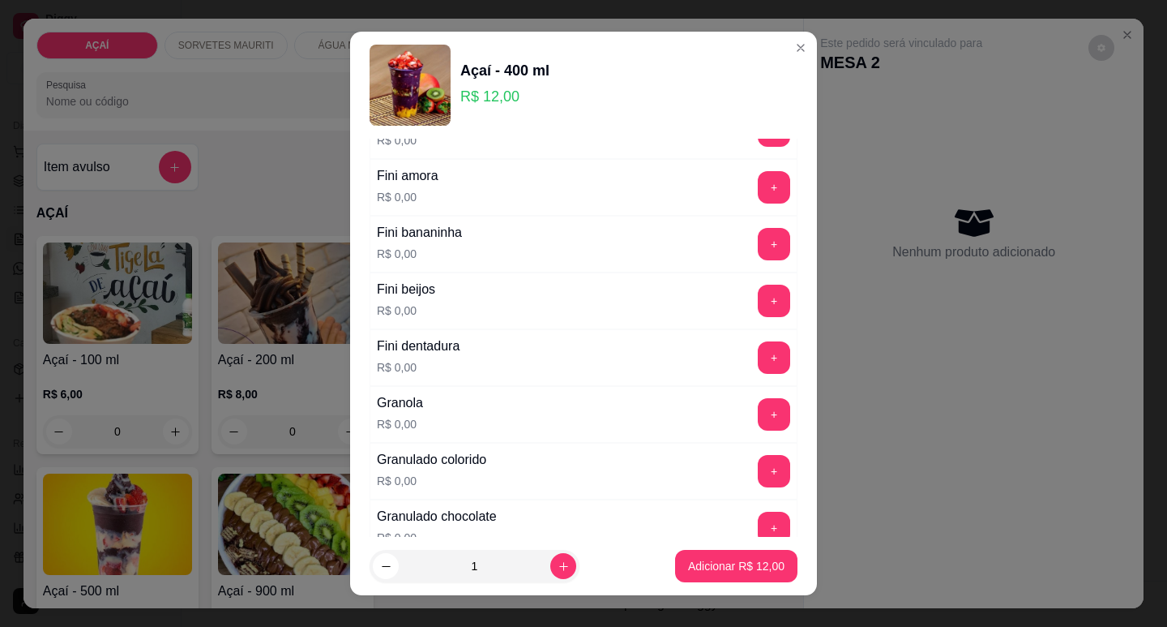
scroll to position [973, 0]
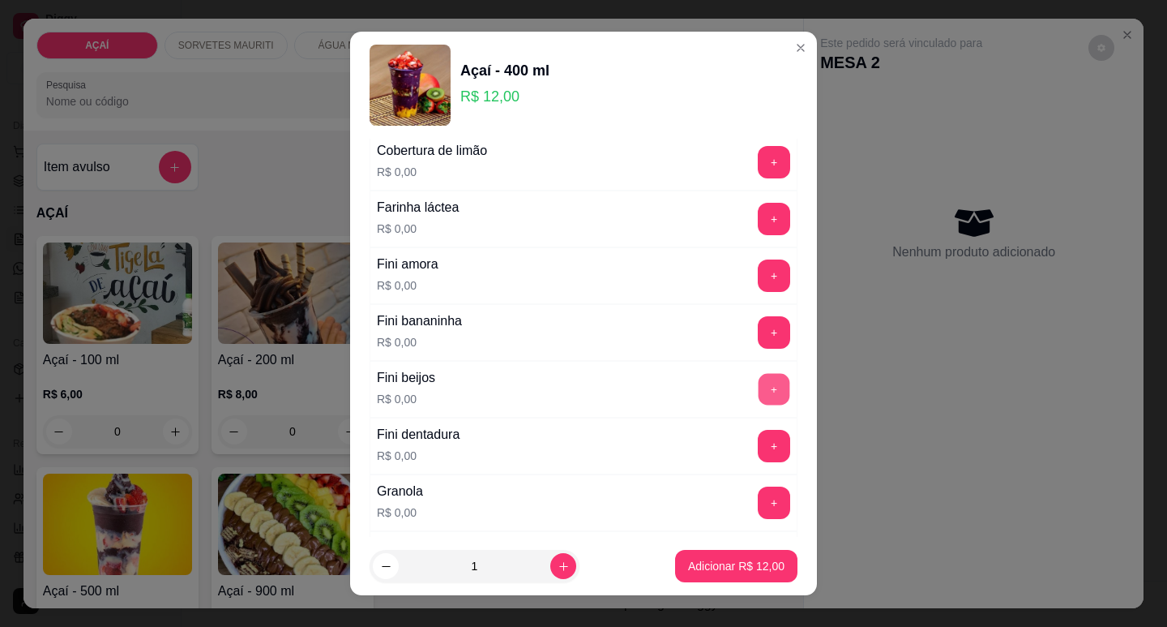
click at [759, 391] on button "+" at bounding box center [775, 389] width 32 height 32
click at [758, 448] on button "+" at bounding box center [774, 446] width 32 height 32
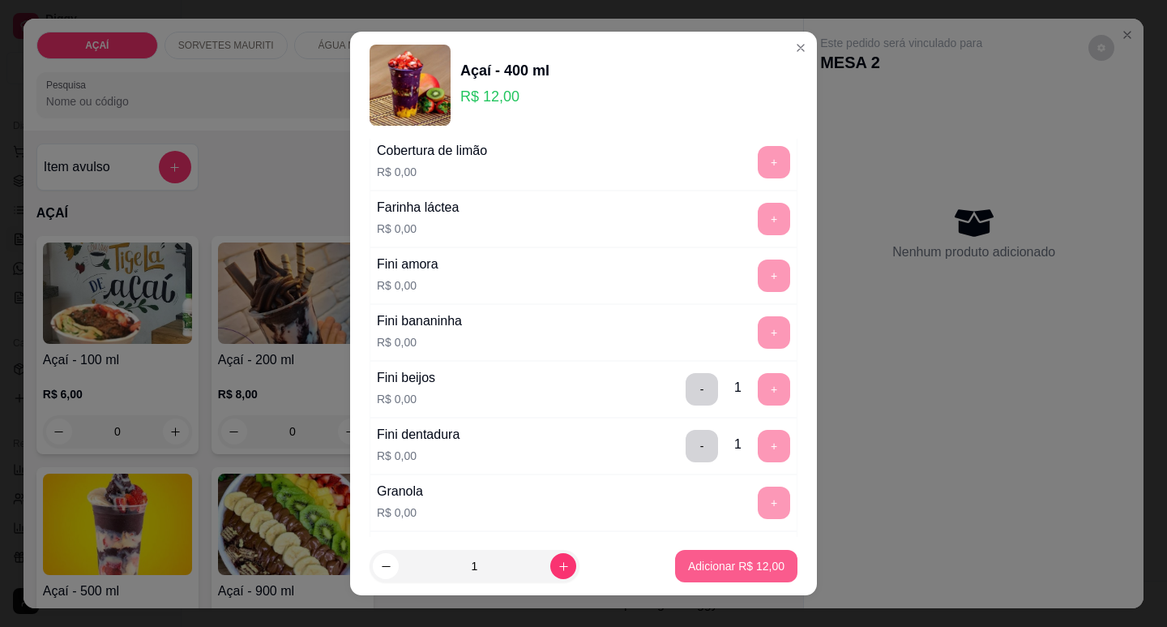
click at [719, 571] on p "Adicionar R$ 12,00" at bounding box center [736, 566] width 96 height 16
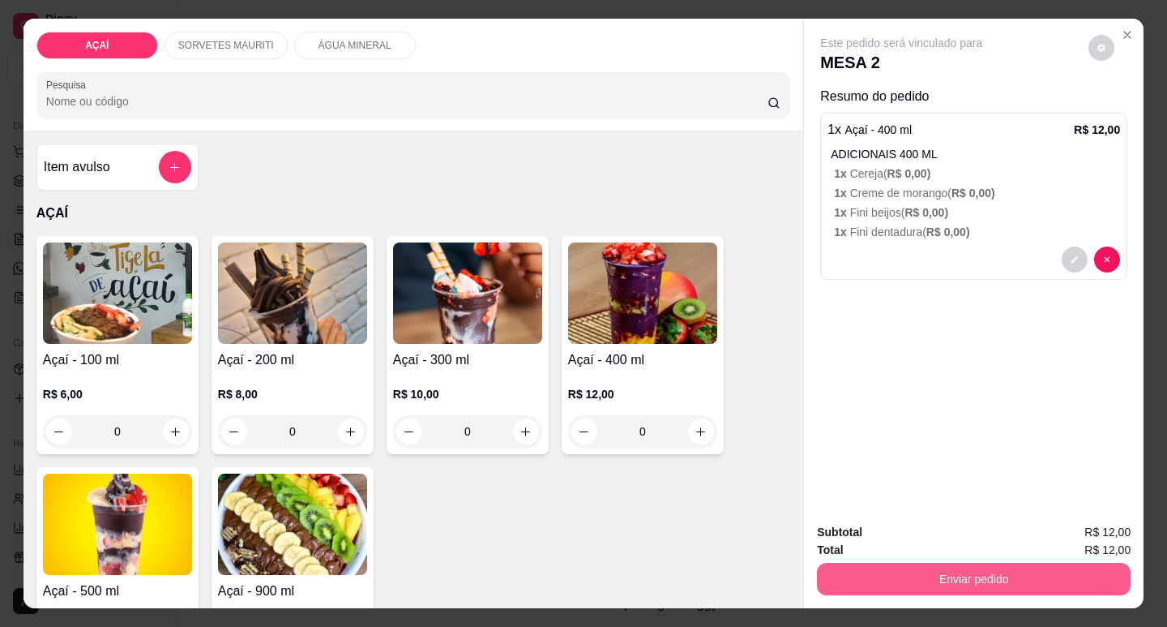
click at [971, 563] on button "Enviar pedido" at bounding box center [974, 579] width 314 height 32
click at [957, 585] on button "Enviar pedido" at bounding box center [974, 579] width 304 height 32
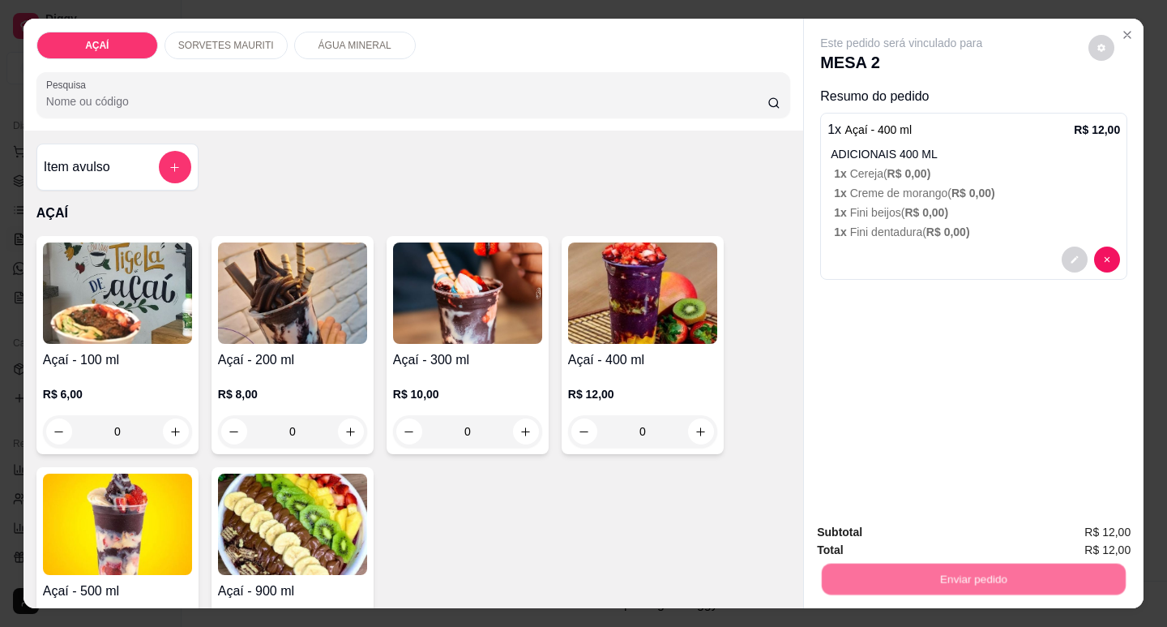
click at [934, 525] on button "Não registrar e enviar pedido" at bounding box center [921, 532] width 164 height 30
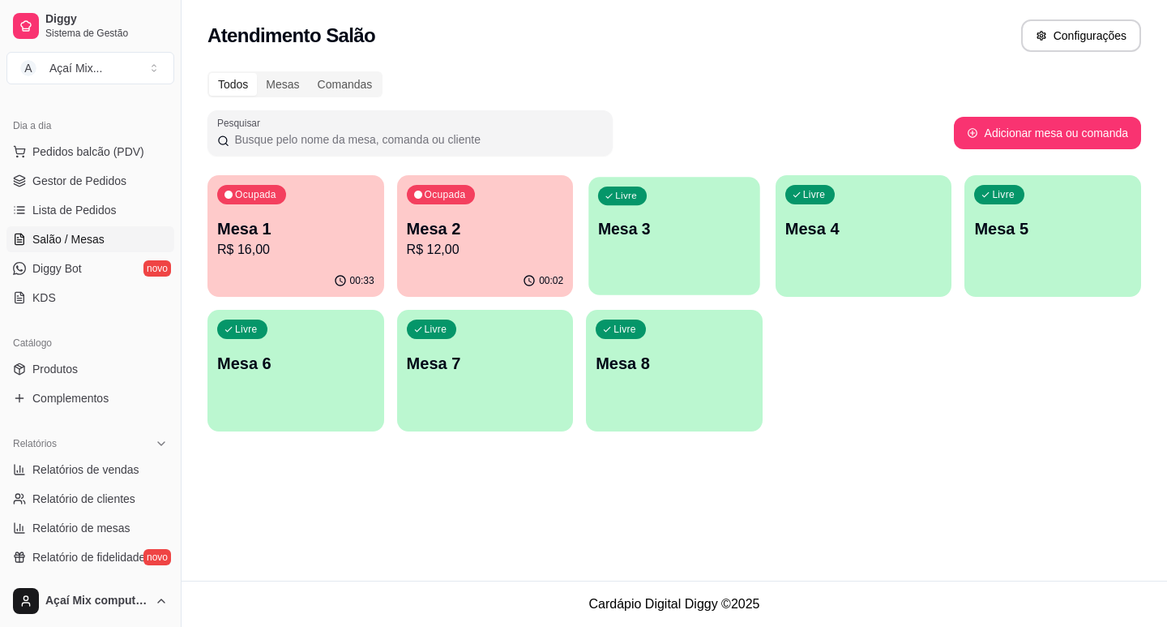
click at [626, 265] on div "Livre Mesa 3" at bounding box center [674, 226] width 171 height 99
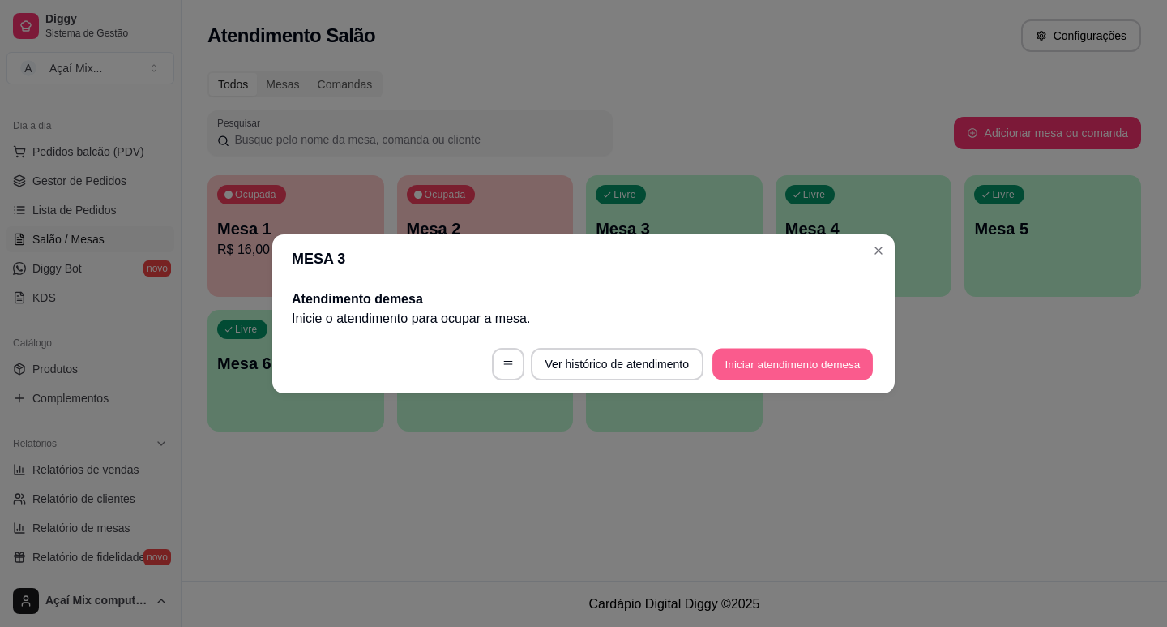
click at [824, 370] on button "Iniciar atendimento de mesa" at bounding box center [793, 364] width 161 height 32
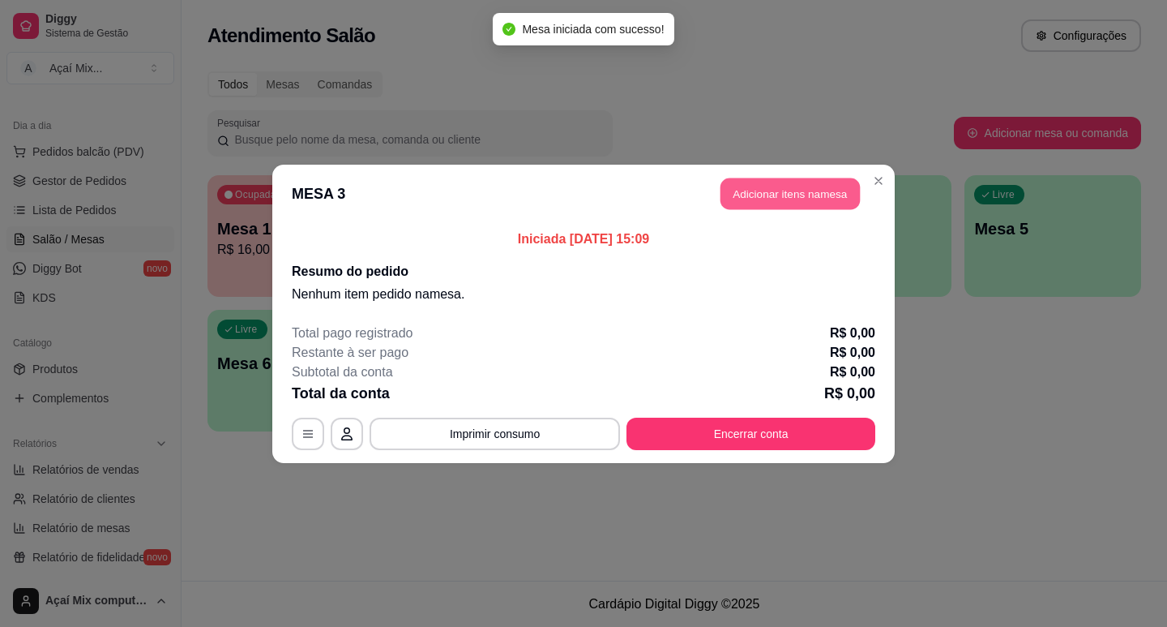
click at [745, 189] on button "Adicionar itens na mesa" at bounding box center [790, 194] width 139 height 32
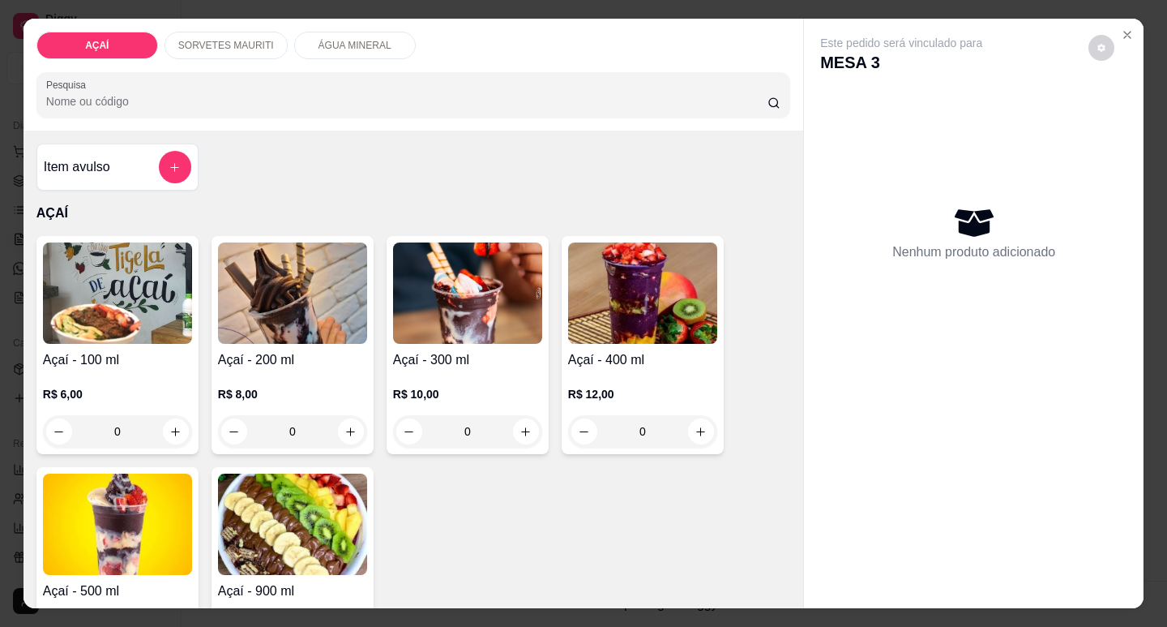
click at [305, 350] on h4 "Açaí - 200 ml" at bounding box center [292, 359] width 149 height 19
click at [469, 332] on img at bounding box center [467, 292] width 149 height 101
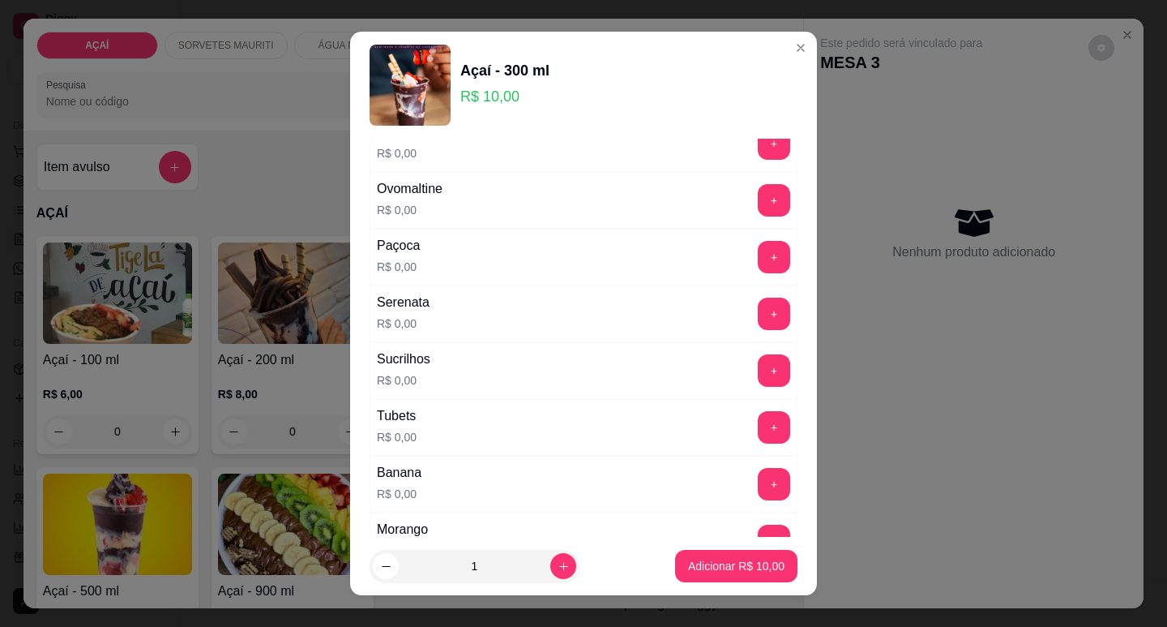
scroll to position [1865, 0]
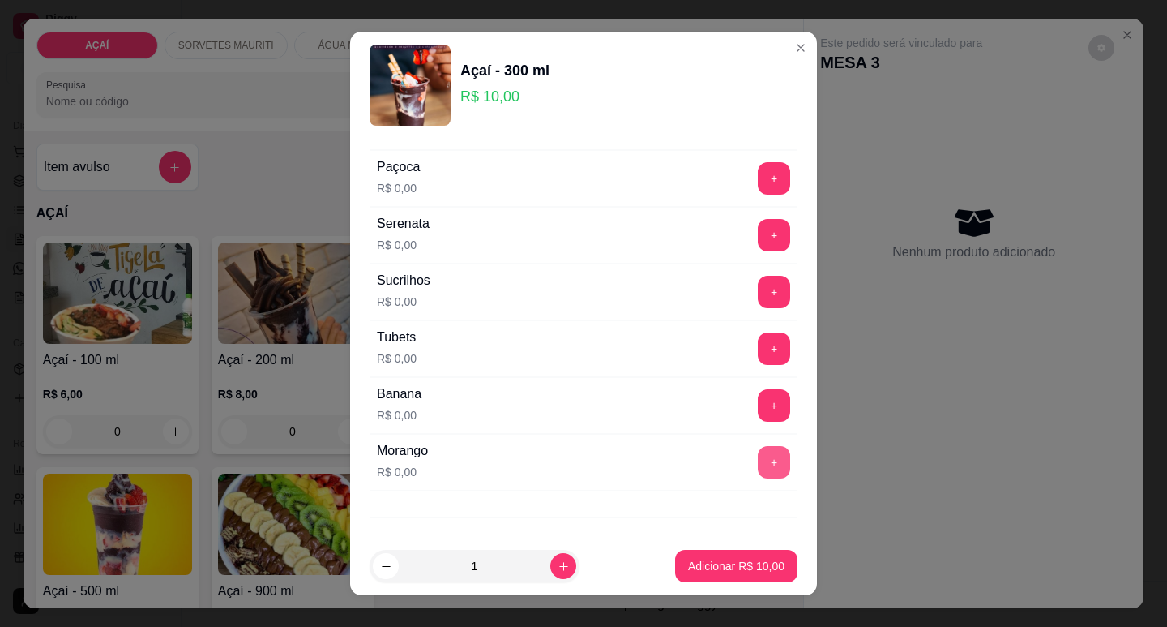
click at [758, 465] on button "+" at bounding box center [774, 462] width 32 height 32
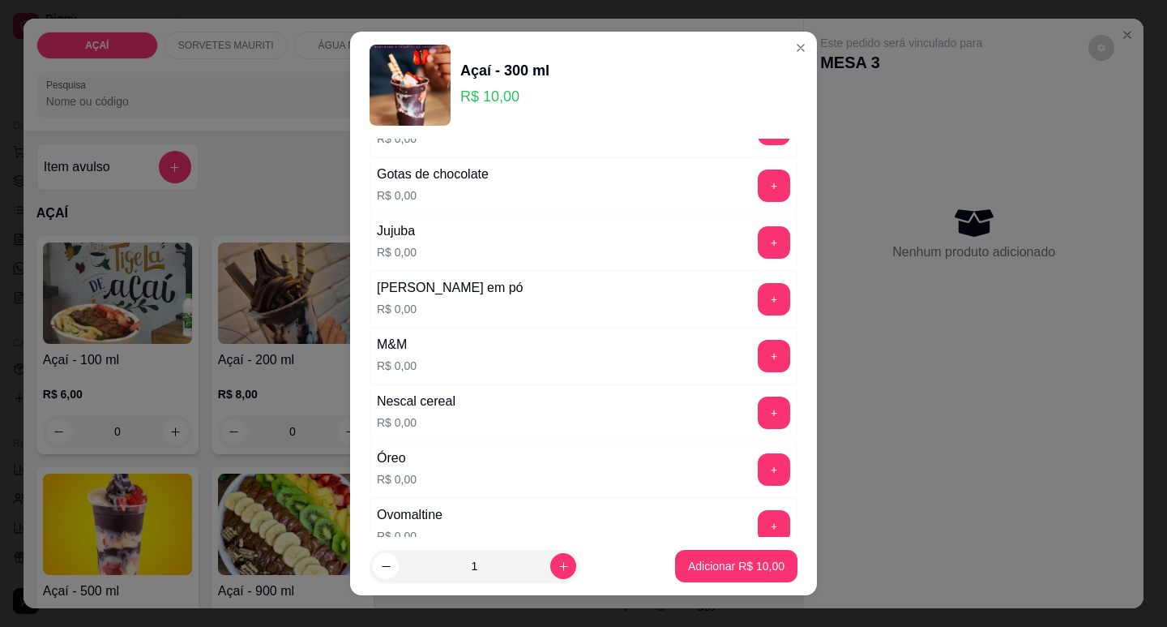
scroll to position [1459, 0]
click at [759, 355] on button "+" at bounding box center [775, 356] width 32 height 32
click at [758, 528] on button "+" at bounding box center [774, 527] width 32 height 32
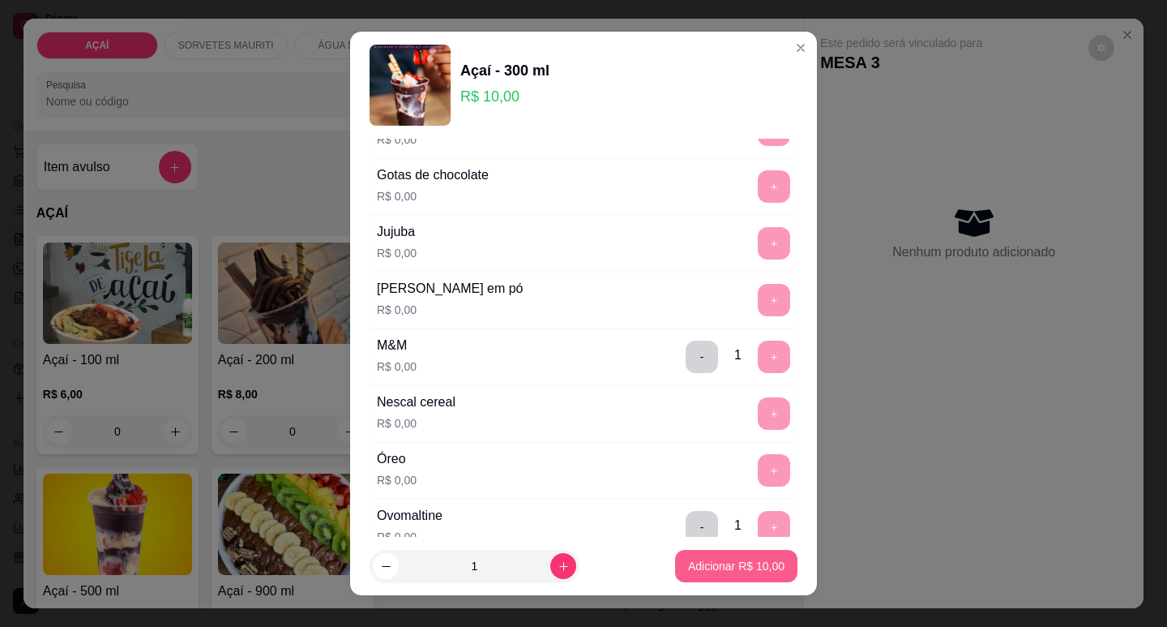
click at [729, 564] on p "Adicionar R$ 10,00" at bounding box center [736, 566] width 96 height 16
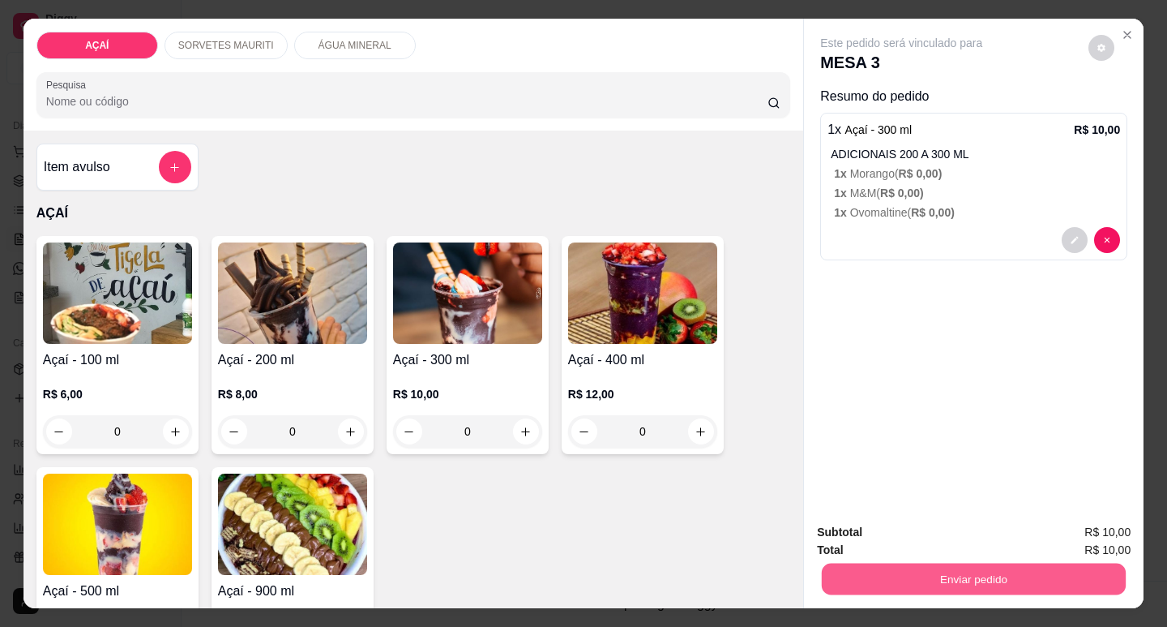
click at [841, 563] on button "Enviar pedido" at bounding box center [974, 579] width 304 height 32
click at [856, 521] on button "Não registrar e enviar pedido" at bounding box center [920, 532] width 169 height 31
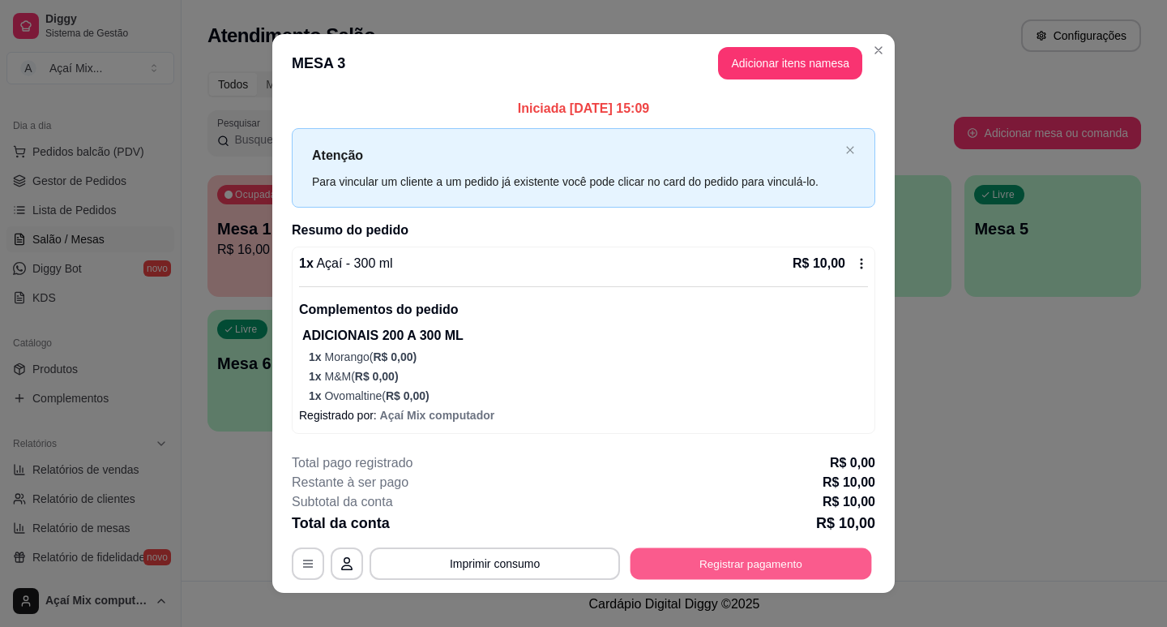
click at [703, 574] on button "Registrar pagamento" at bounding box center [752, 563] width 242 height 32
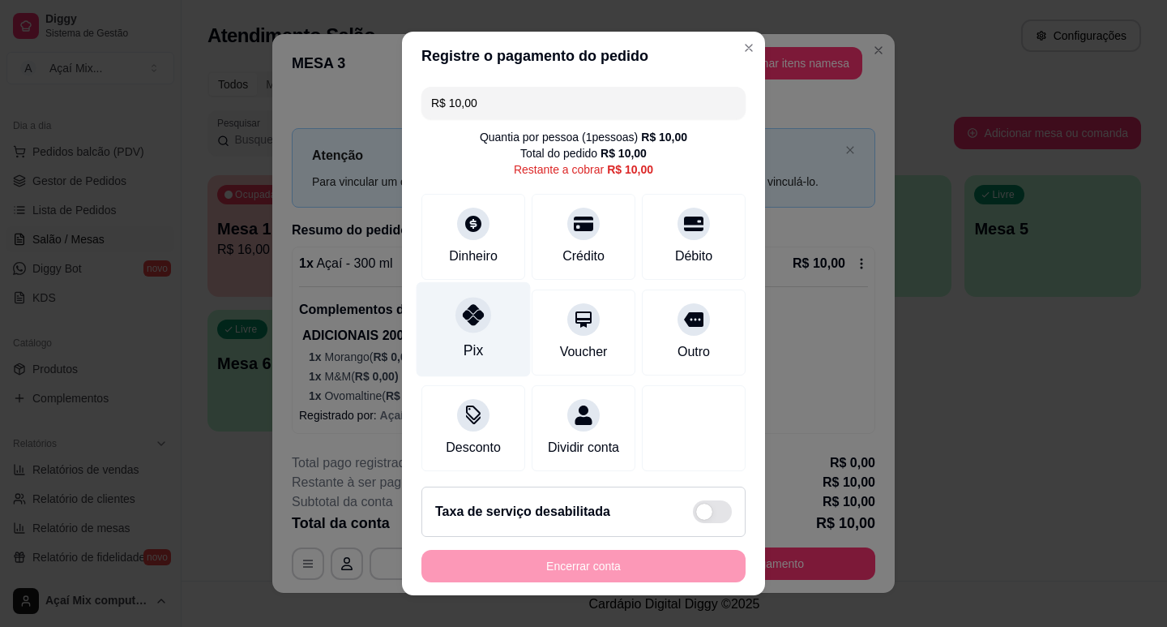
click at [460, 328] on div at bounding box center [474, 315] width 36 height 36
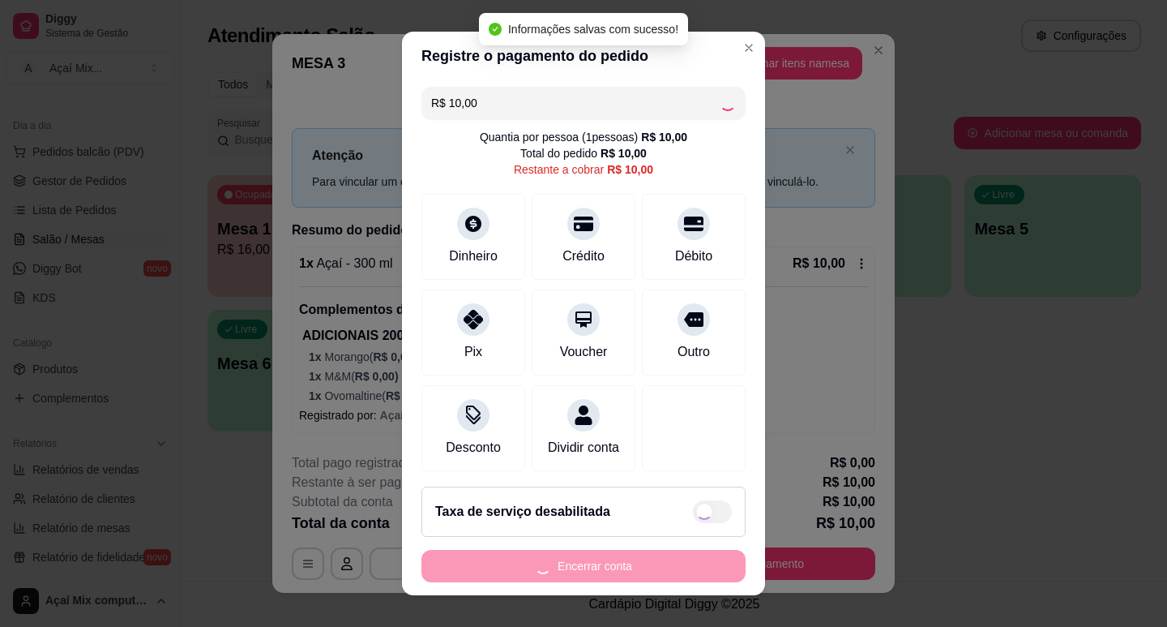
type input "R$ 0,00"
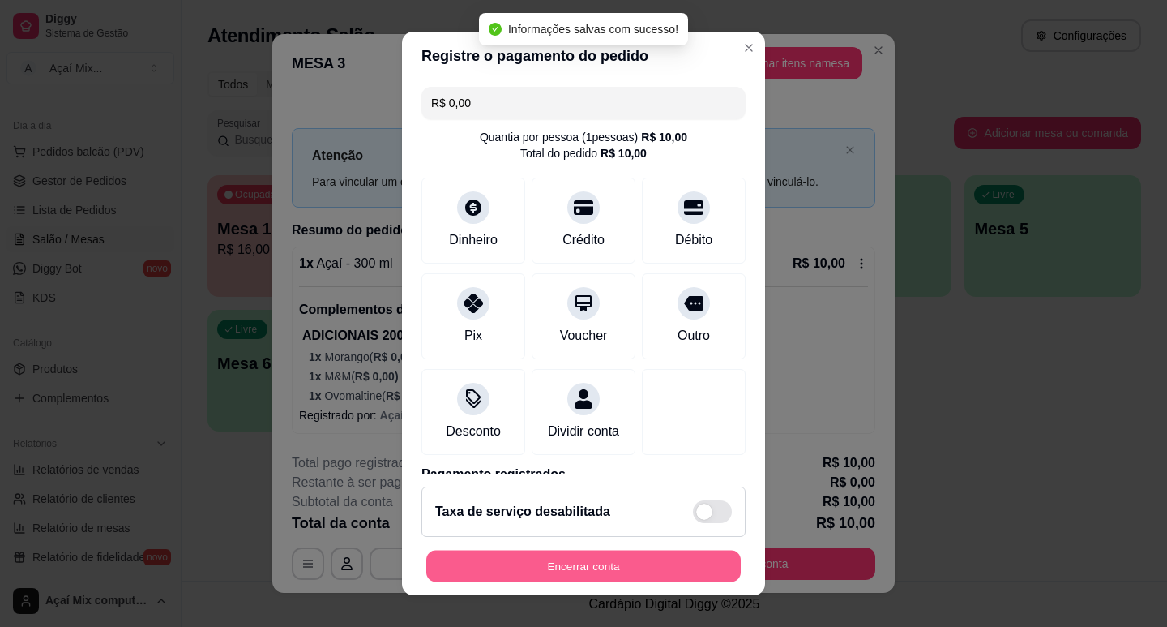
click at [606, 572] on button "Encerrar conta" at bounding box center [583, 566] width 315 height 32
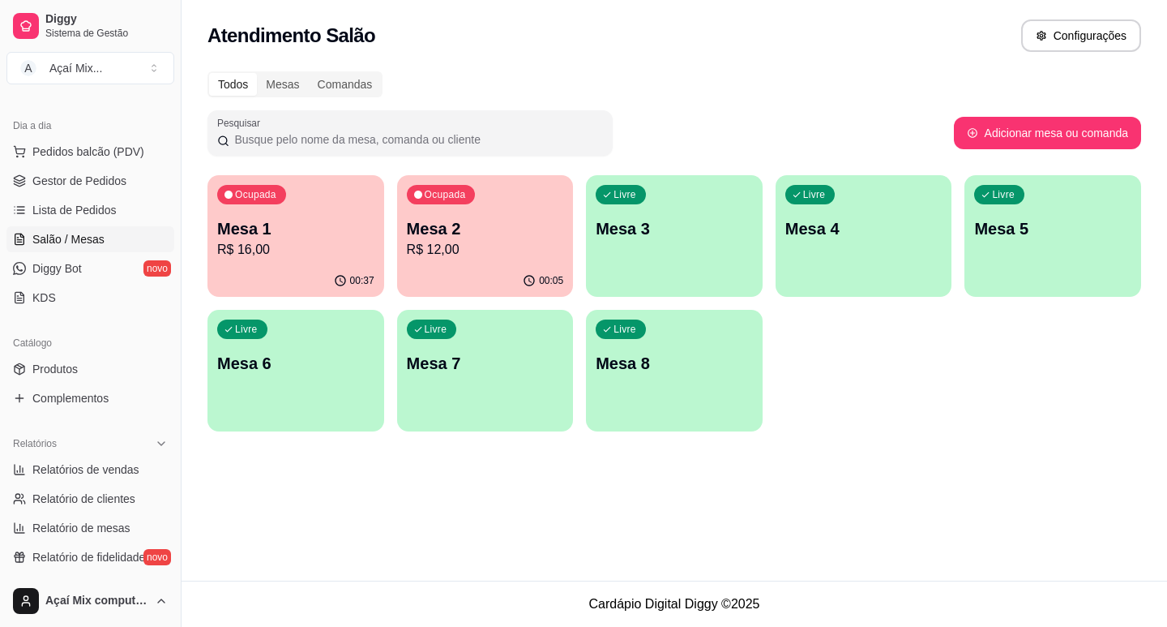
click at [233, 277] on div "00:37" at bounding box center [296, 281] width 177 height 32
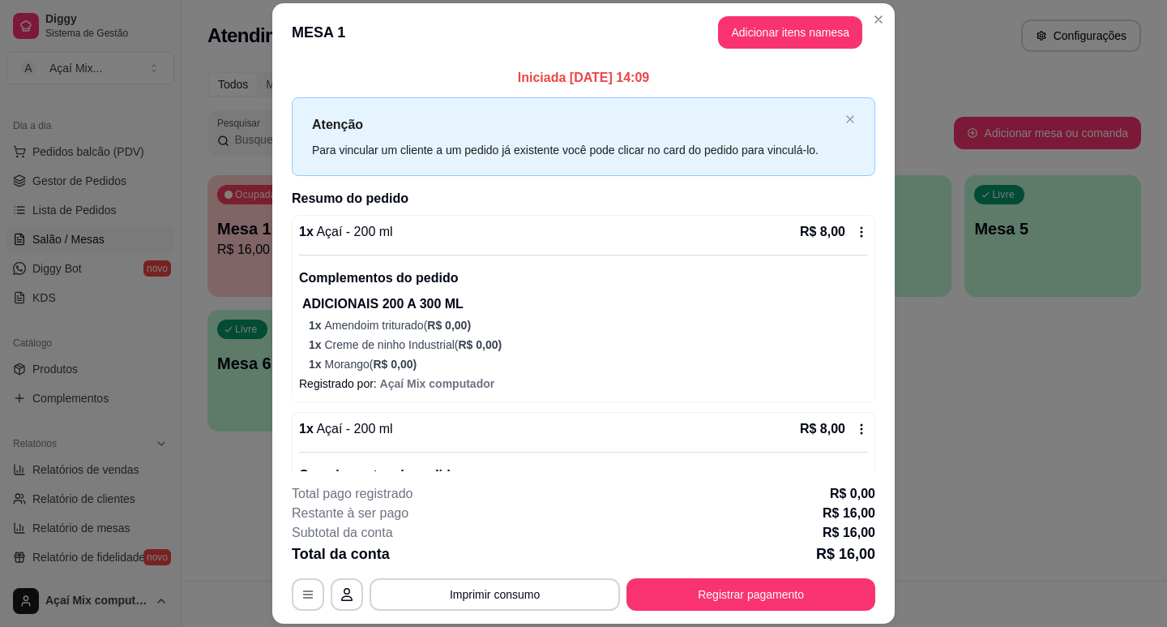
click at [649, 577] on div "**********" at bounding box center [584, 547] width 584 height 126
click at [652, 580] on button "Registrar pagamento" at bounding box center [751, 594] width 249 height 32
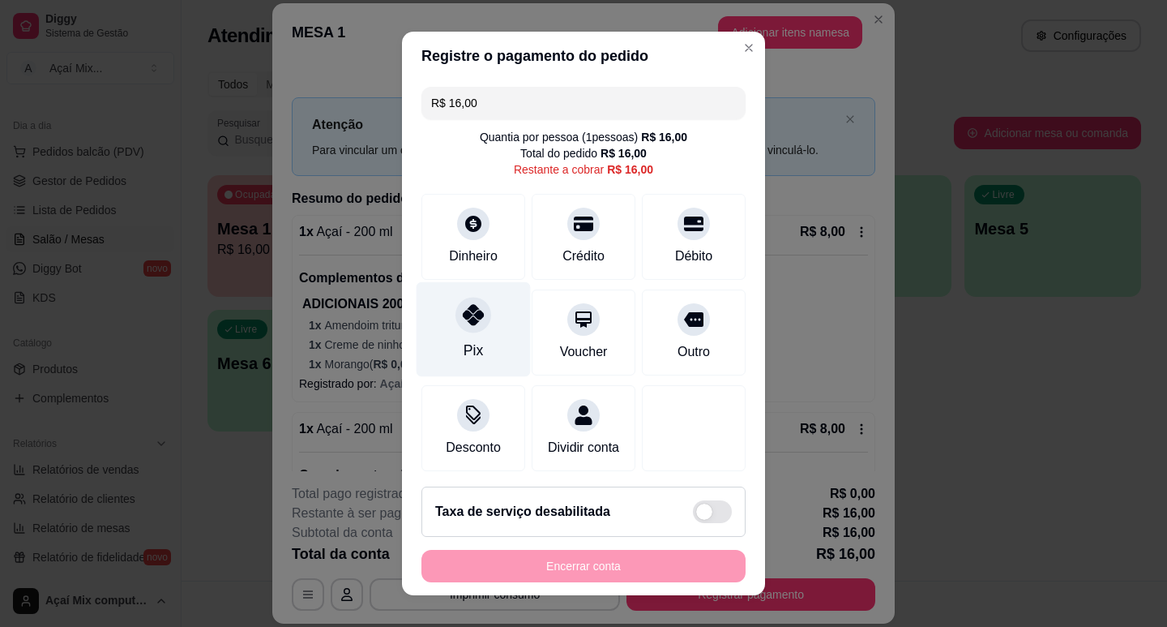
click at [465, 337] on div "Pix" at bounding box center [474, 328] width 114 height 95
type input "R$ 0,00"
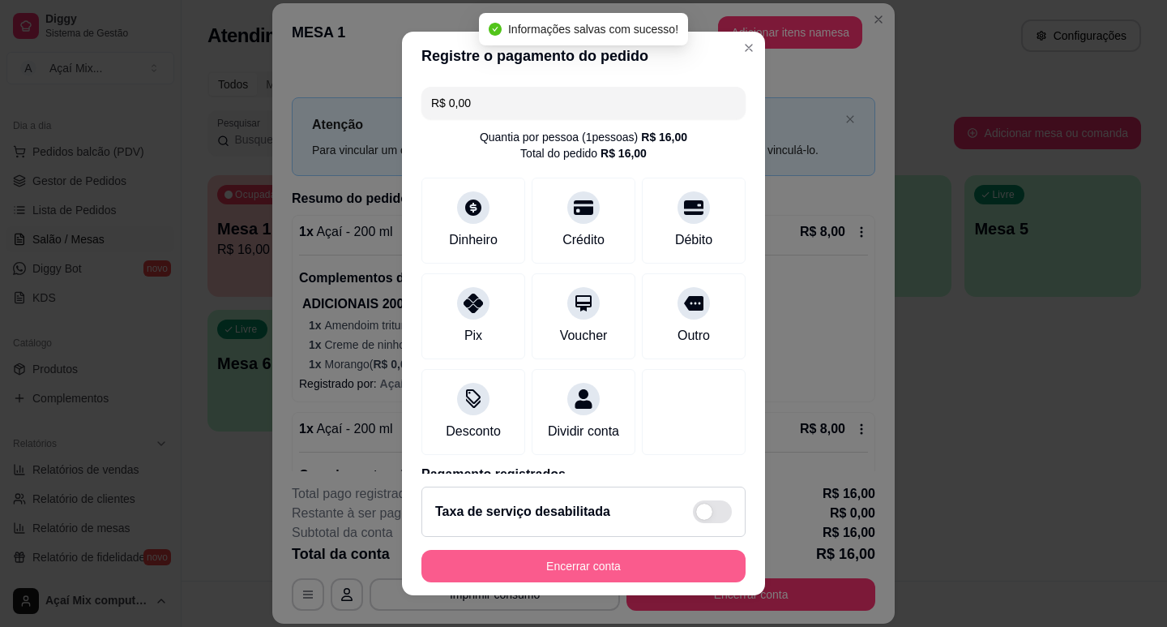
click at [607, 563] on button "Encerrar conta" at bounding box center [584, 566] width 324 height 32
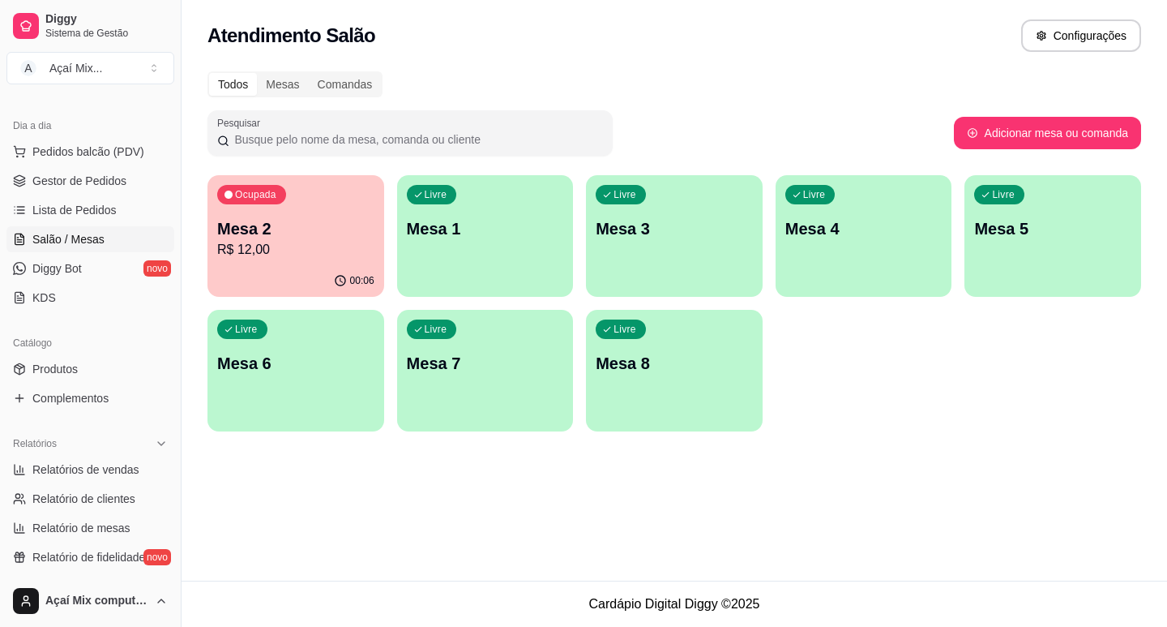
click at [298, 255] on p "R$ 12,00" at bounding box center [295, 249] width 157 height 19
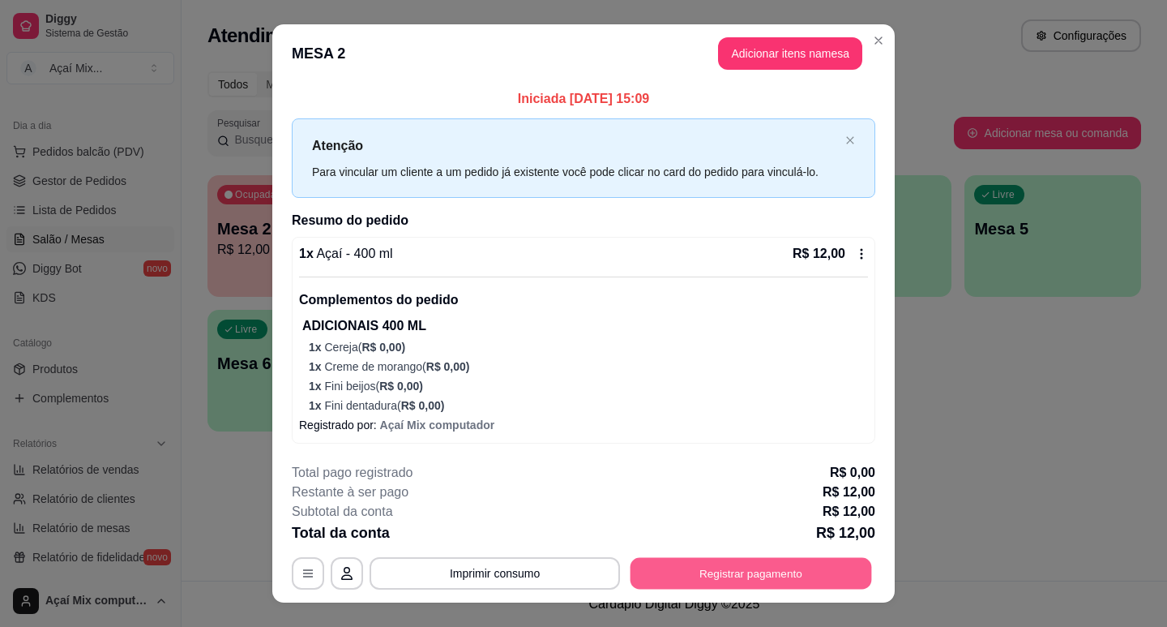
click at [666, 576] on button "Registrar pagamento" at bounding box center [752, 573] width 242 height 32
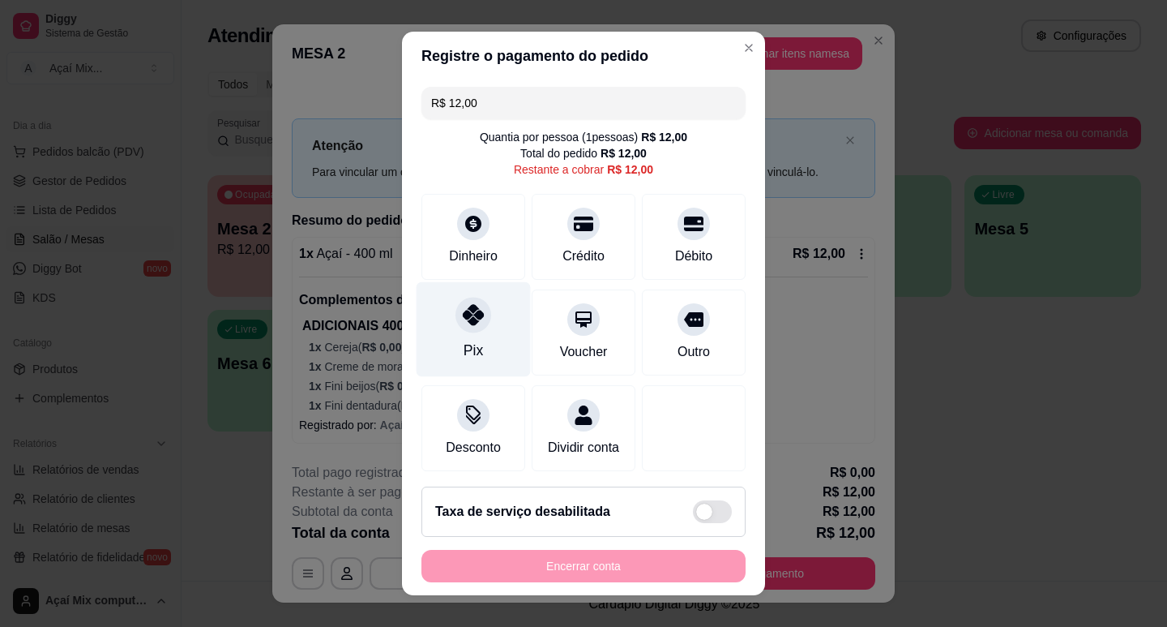
click at [464, 351] on div "Pix" at bounding box center [473, 350] width 19 height 21
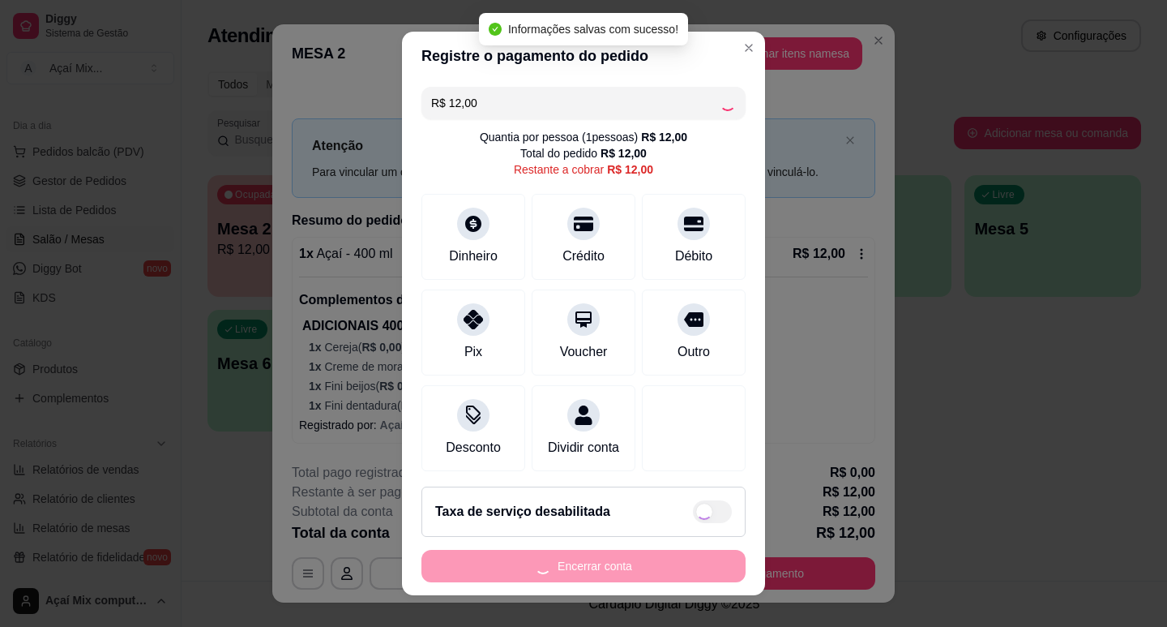
type input "R$ 0,00"
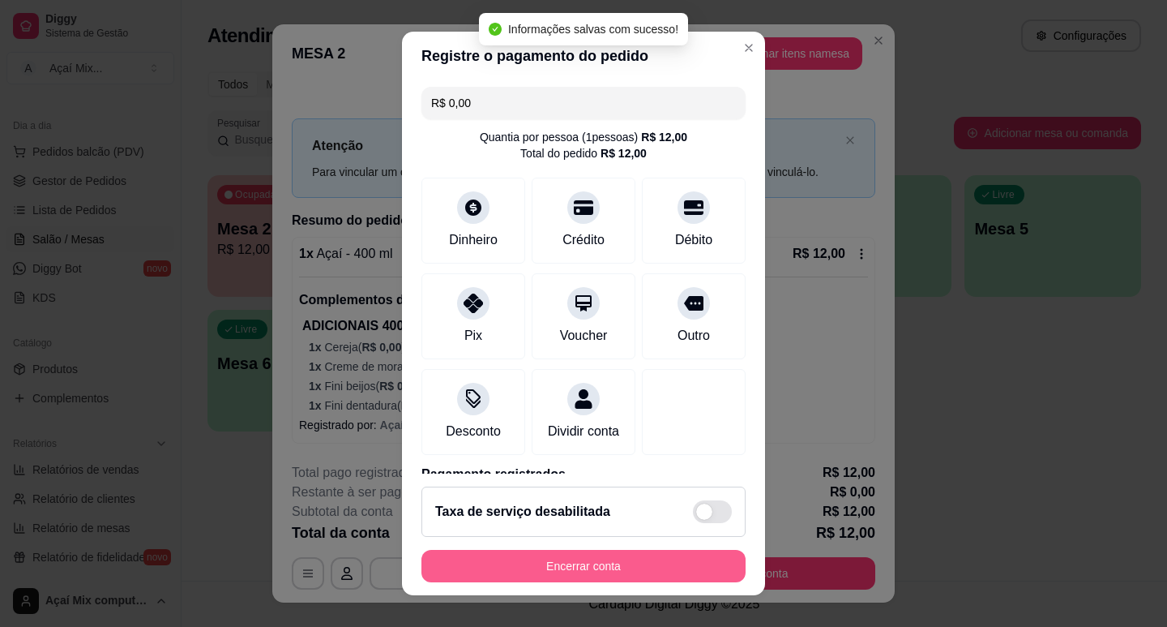
click at [608, 559] on button "Encerrar conta" at bounding box center [584, 566] width 324 height 32
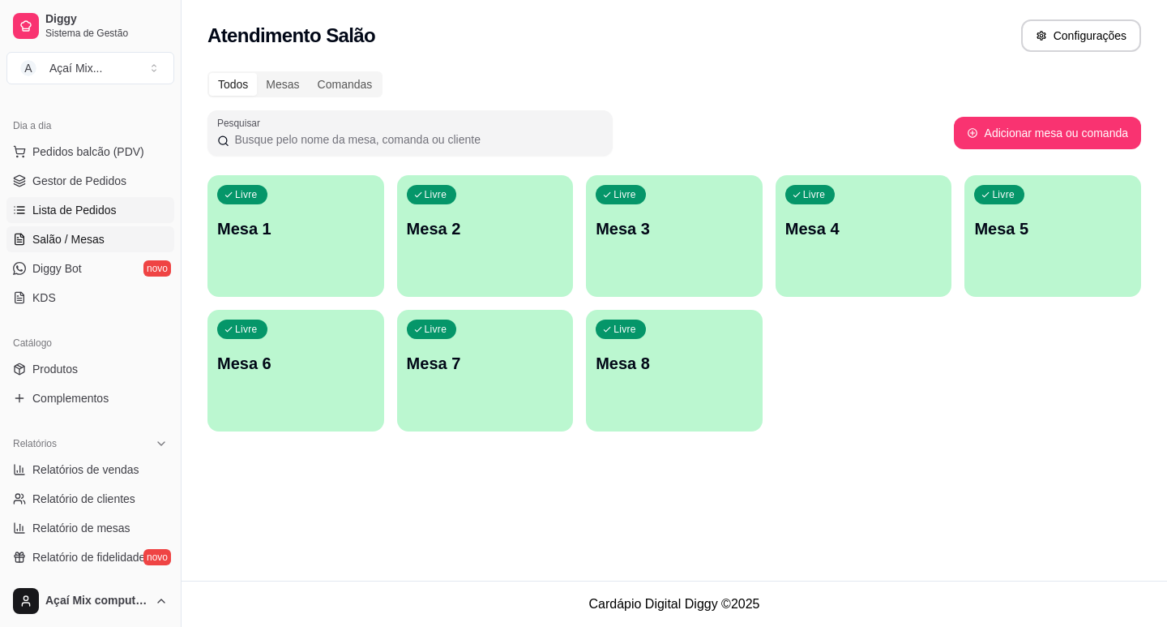
click at [100, 199] on link "Lista de Pedidos" at bounding box center [90, 210] width 168 height 26
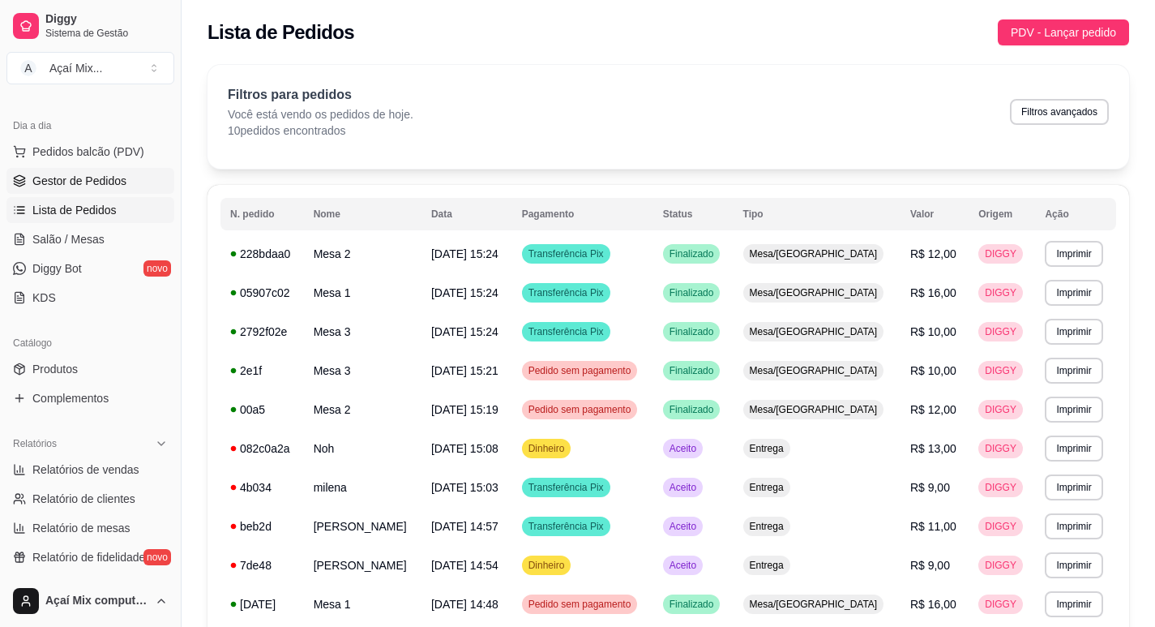
click at [118, 184] on span "Gestor de Pedidos" at bounding box center [79, 181] width 94 height 16
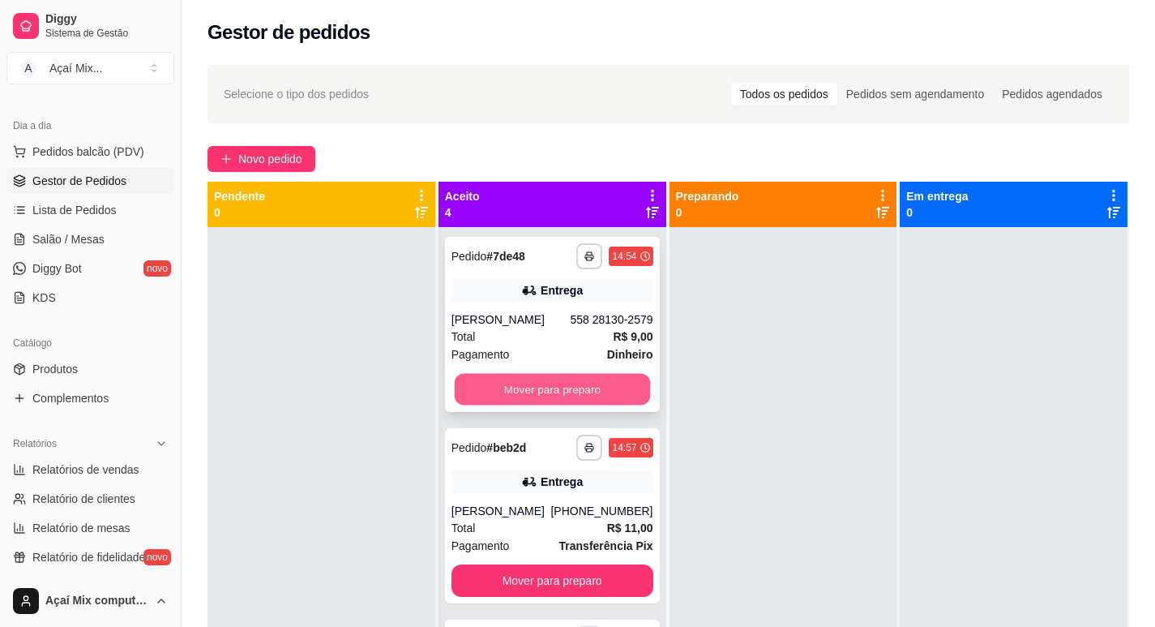
click at [516, 374] on button "Mover para preparo" at bounding box center [551, 390] width 195 height 32
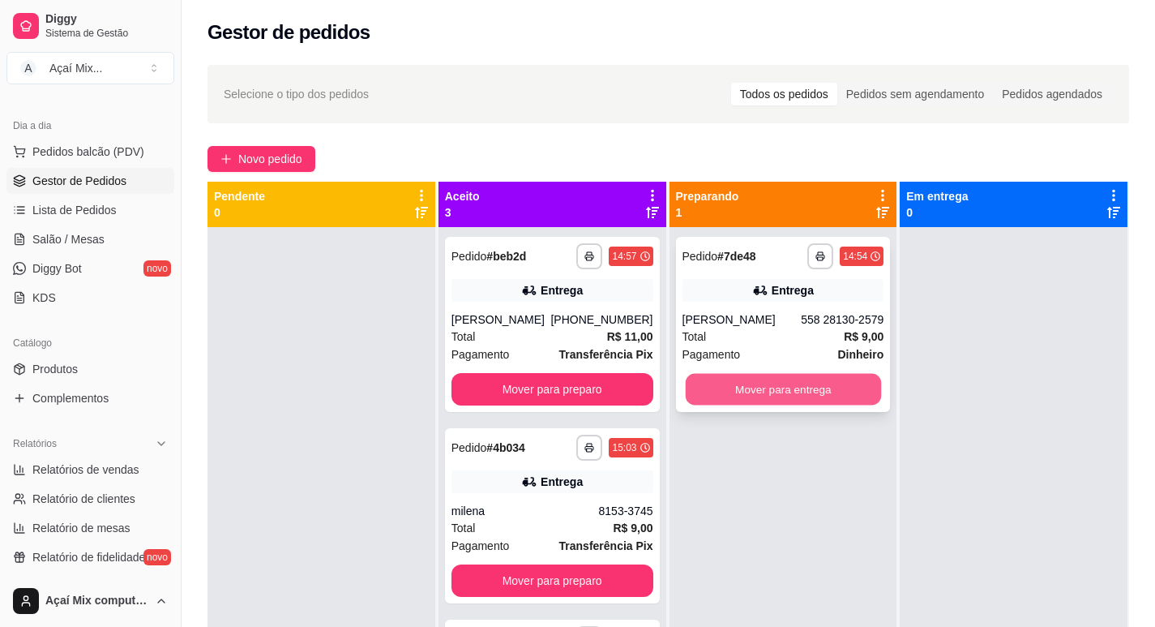
click at [709, 388] on button "Mover para entrega" at bounding box center [782, 390] width 195 height 32
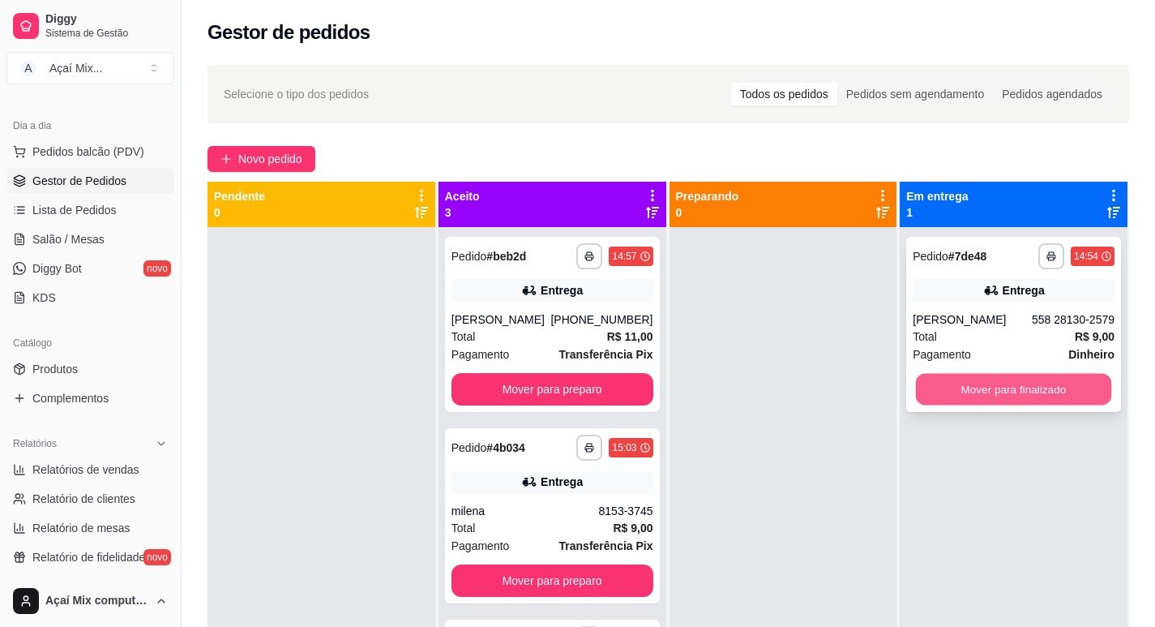
click at [944, 382] on button "Mover para finalizado" at bounding box center [1013, 390] width 195 height 32
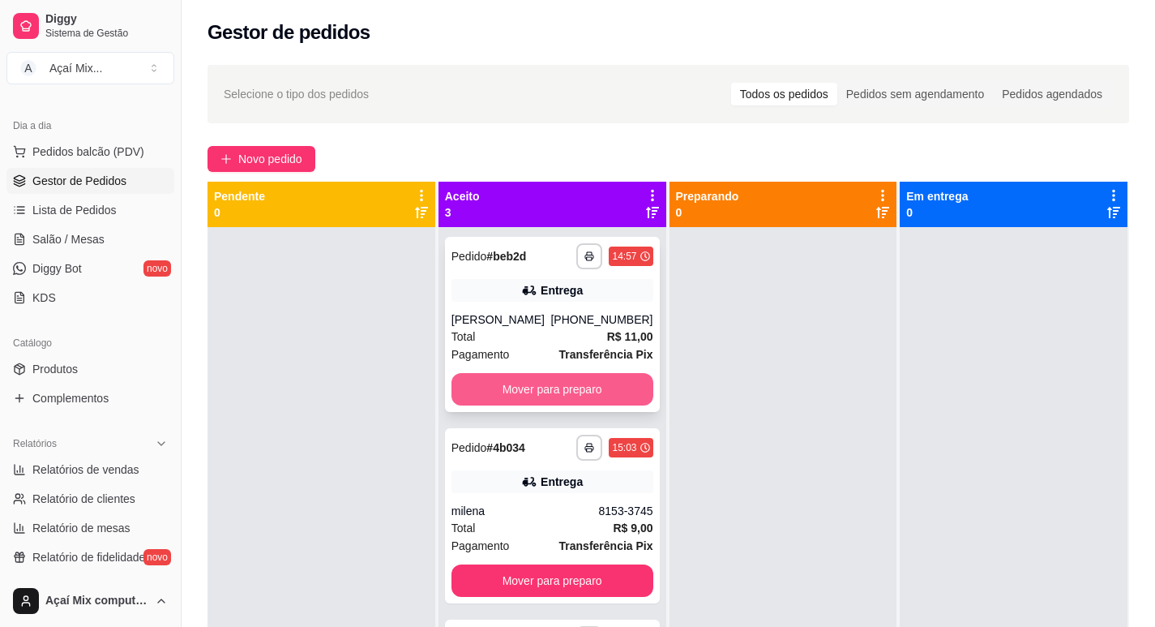
click at [611, 388] on button "Mover para preparo" at bounding box center [553, 389] width 202 height 32
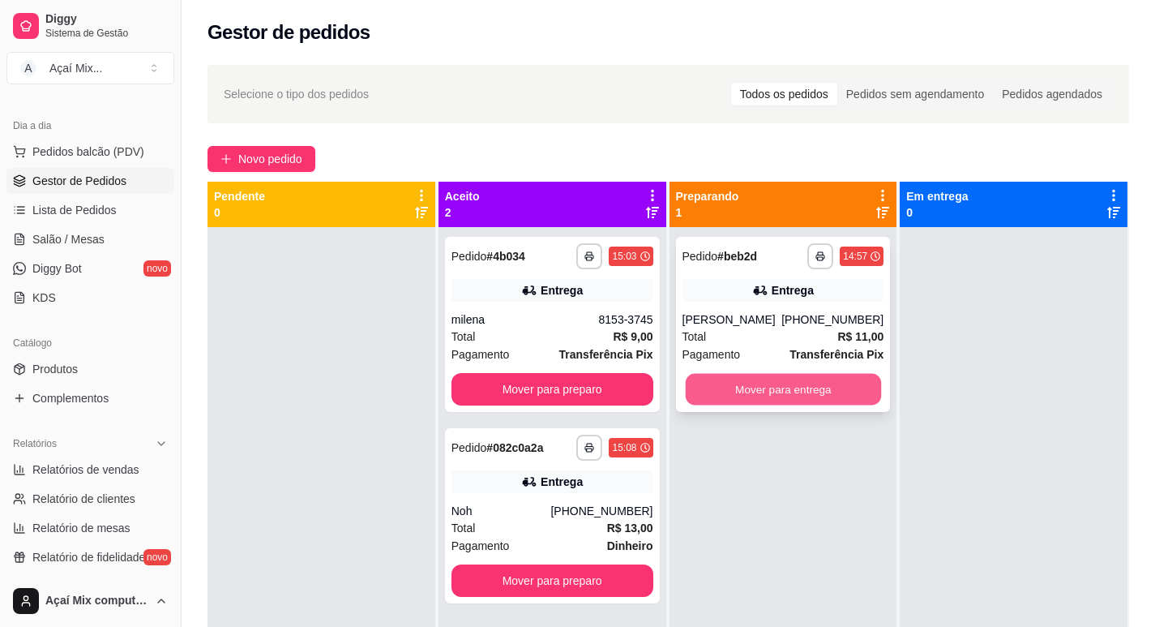
click at [844, 388] on button "Mover para entrega" at bounding box center [782, 390] width 195 height 32
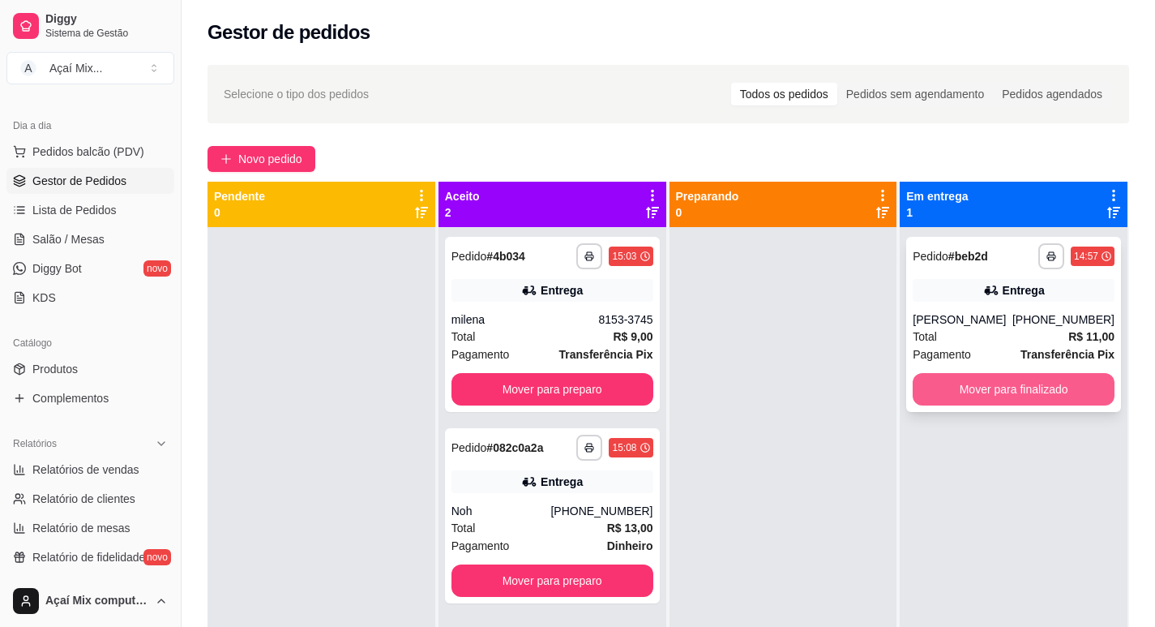
click at [1051, 389] on button "Mover para finalizado" at bounding box center [1014, 389] width 202 height 32
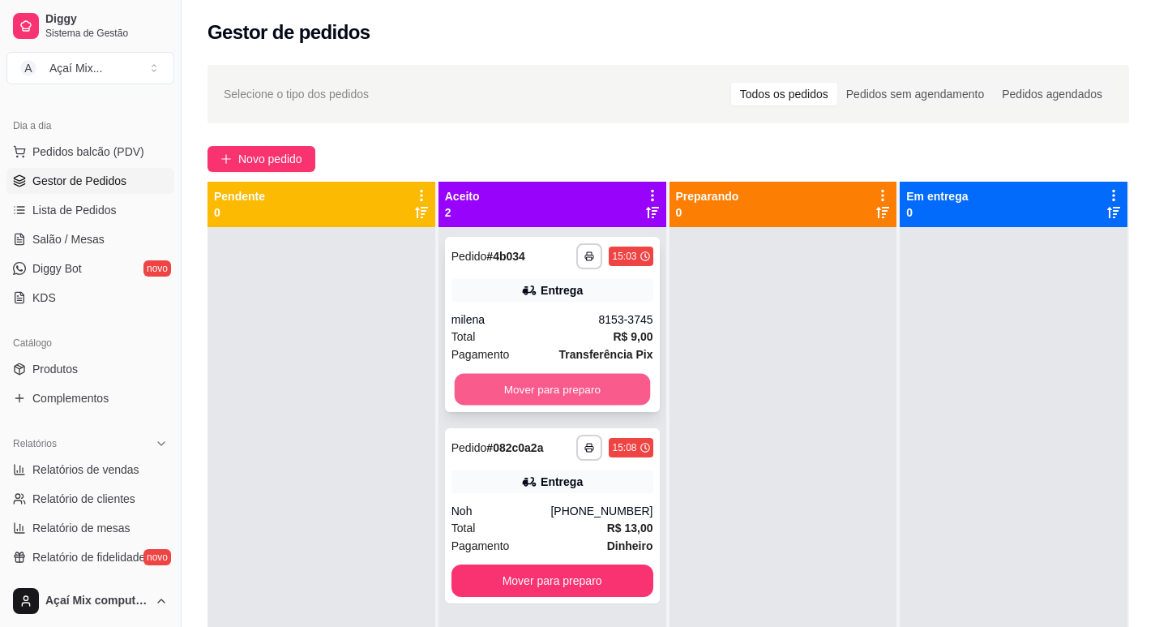
click at [546, 400] on button "Mover para preparo" at bounding box center [551, 390] width 195 height 32
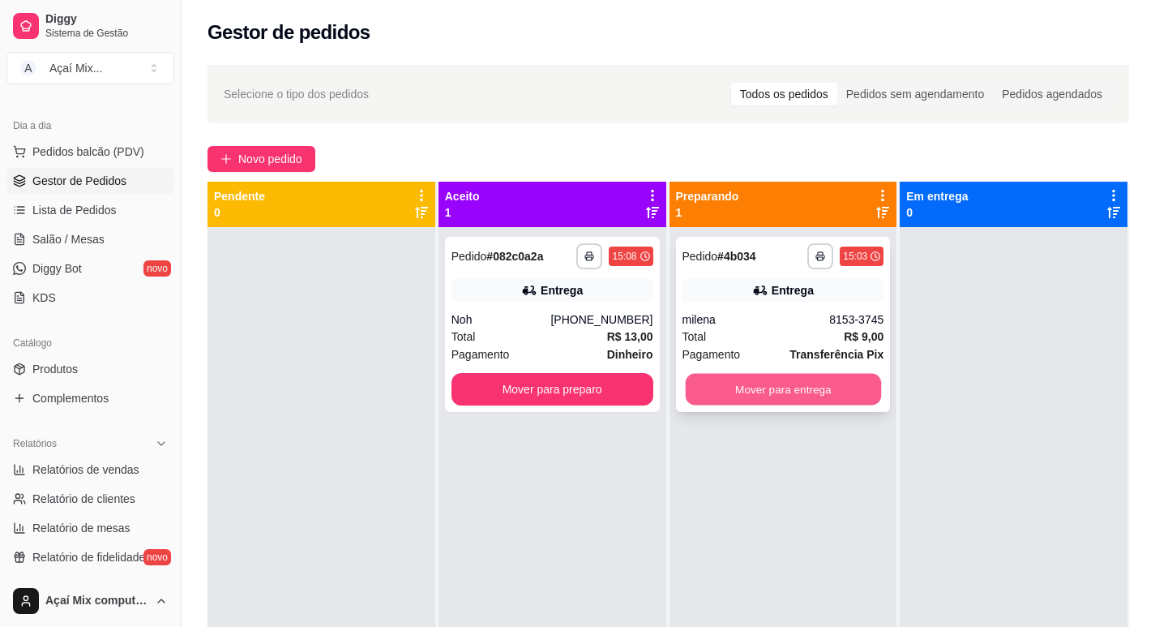
click at [753, 376] on button "Mover para entrega" at bounding box center [782, 390] width 195 height 32
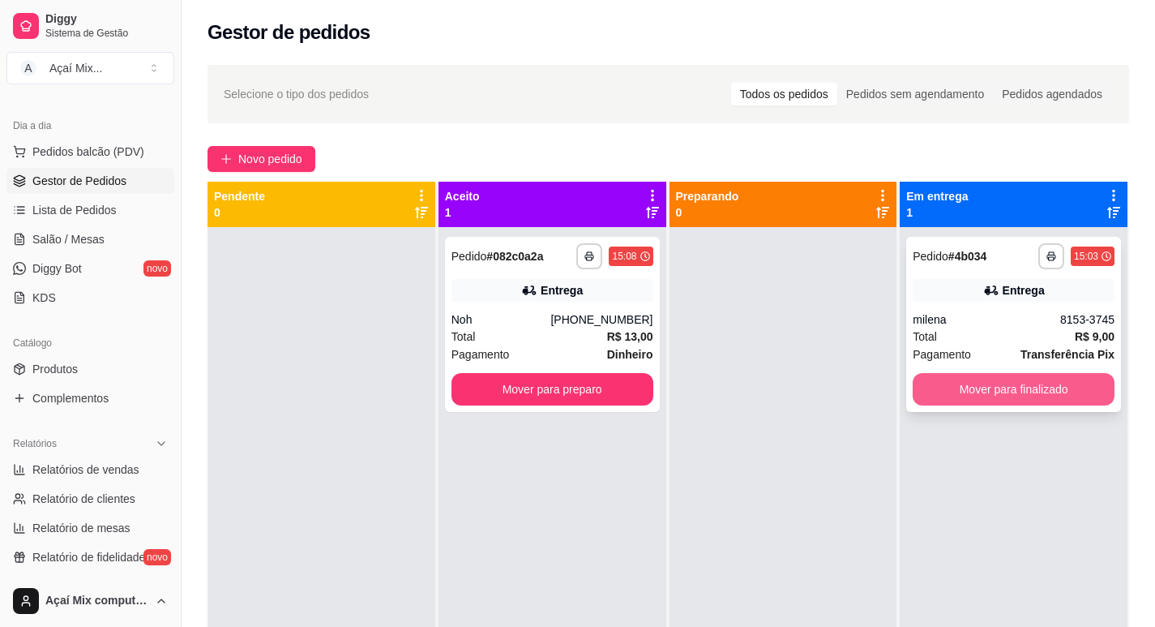
click at [991, 385] on button "Mover para finalizado" at bounding box center [1014, 389] width 202 height 32
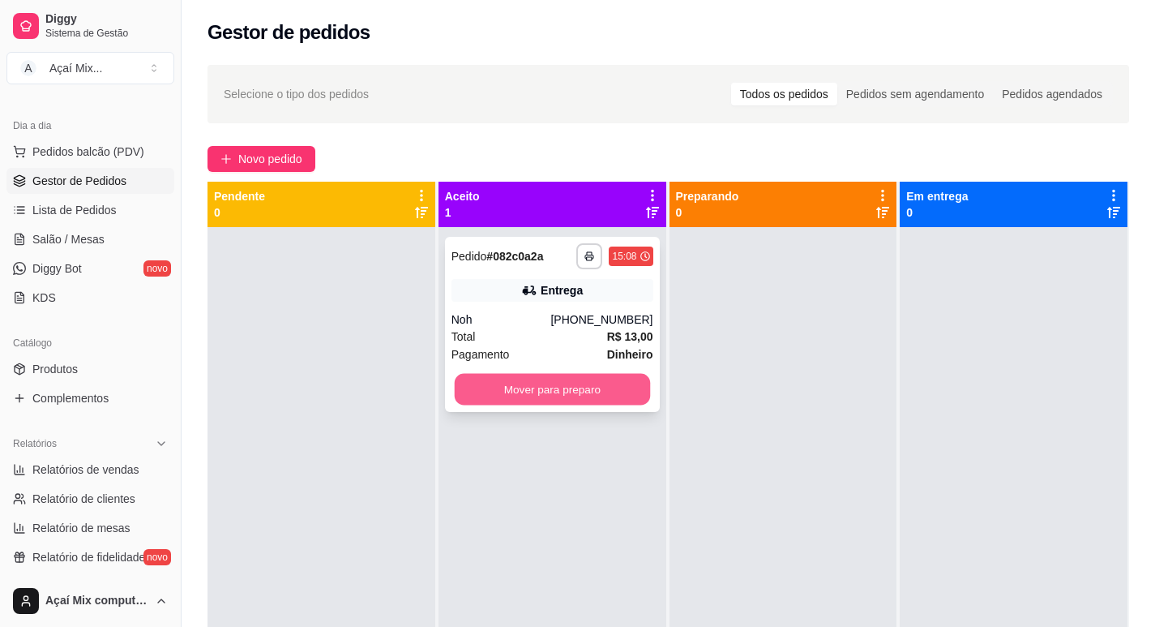
click at [495, 401] on button "Mover para preparo" at bounding box center [551, 390] width 195 height 32
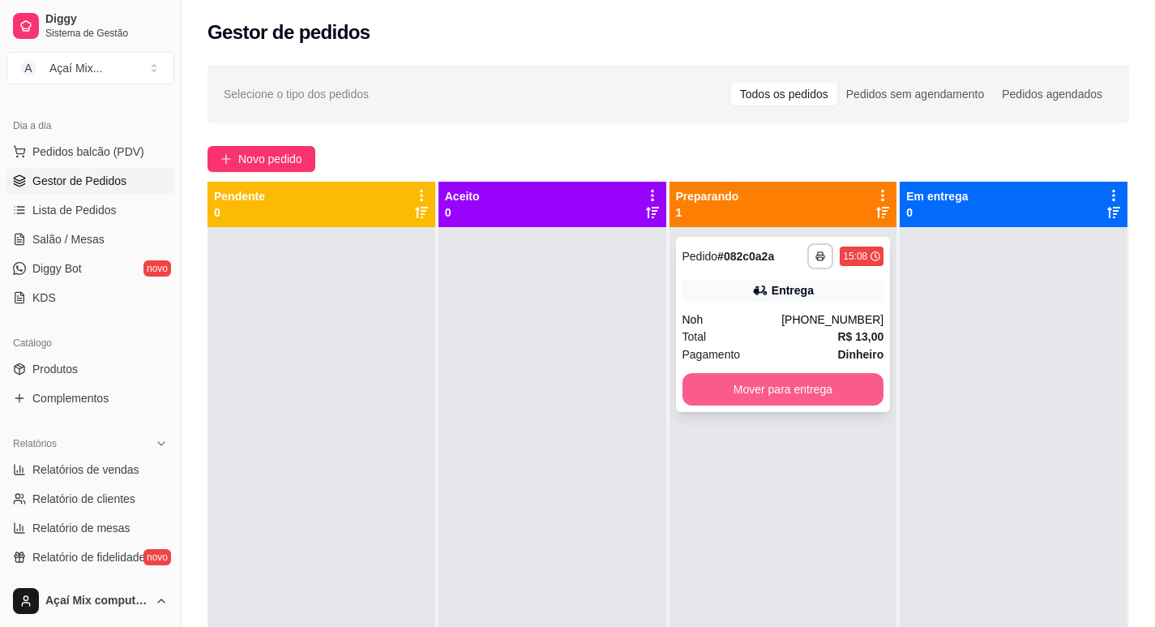
click at [752, 403] on button "Mover para entrega" at bounding box center [784, 389] width 202 height 32
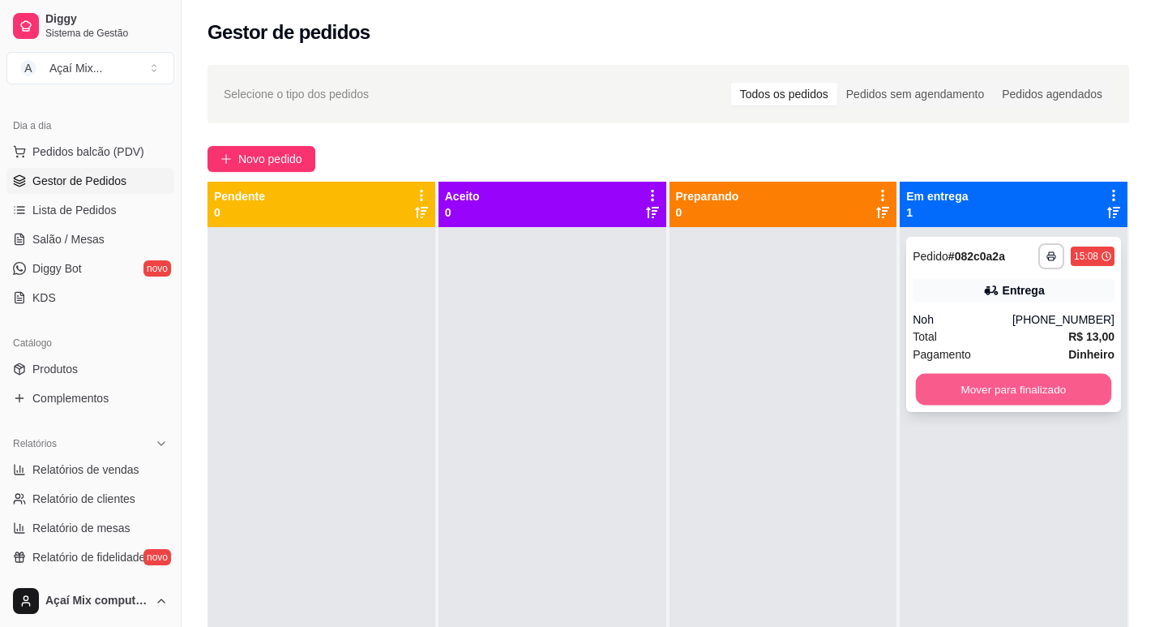
click at [1050, 380] on button "Mover para finalizado" at bounding box center [1013, 390] width 195 height 32
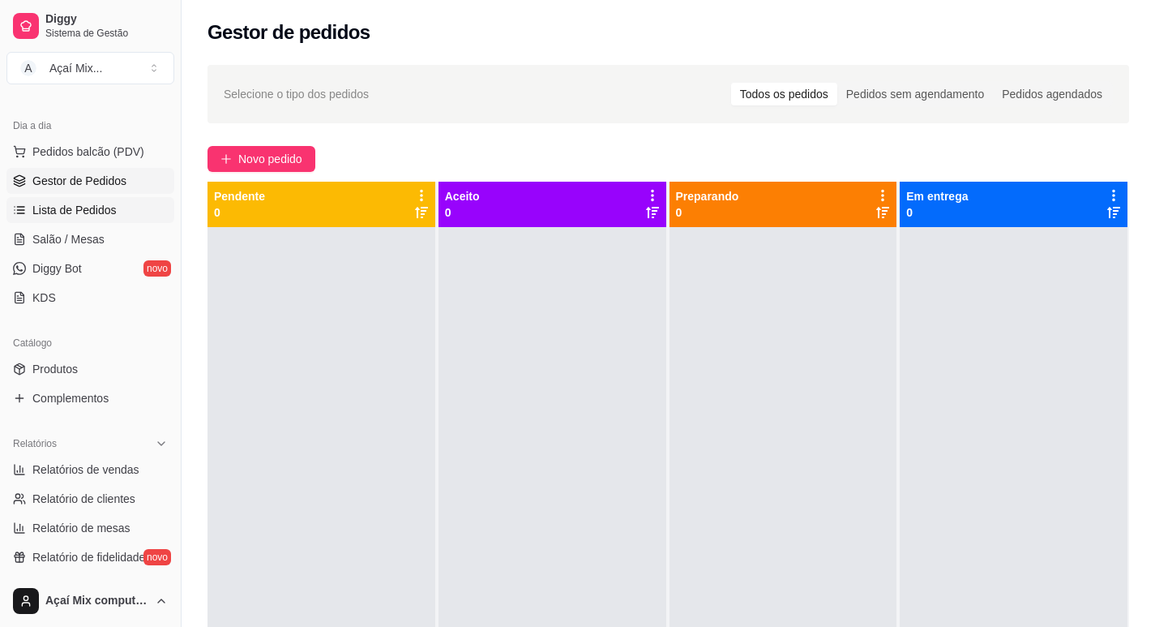
click at [83, 202] on span "Lista de Pedidos" at bounding box center [74, 210] width 84 height 16
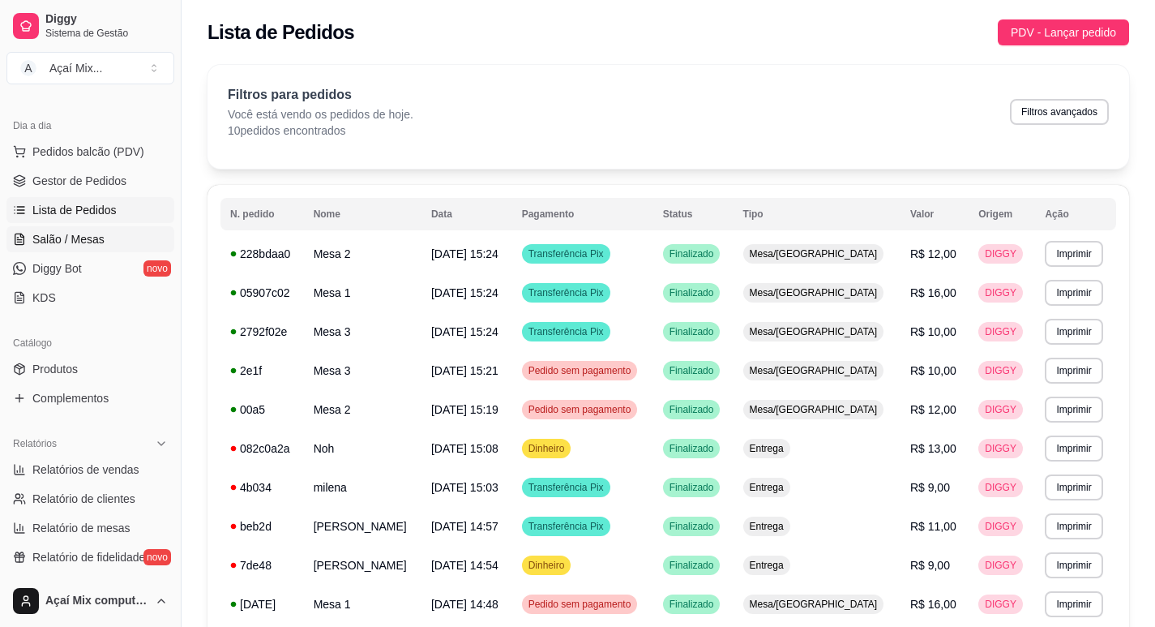
click at [127, 230] on link "Salão / Mesas" at bounding box center [90, 239] width 168 height 26
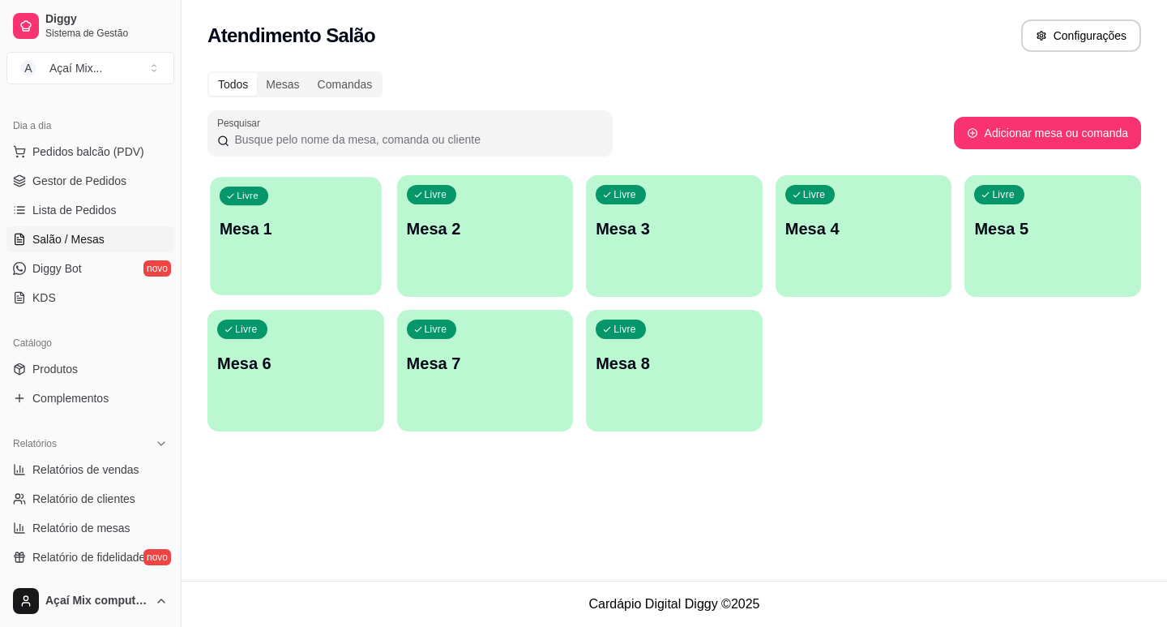
click at [288, 209] on div "Livre Mesa 1" at bounding box center [295, 226] width 171 height 99
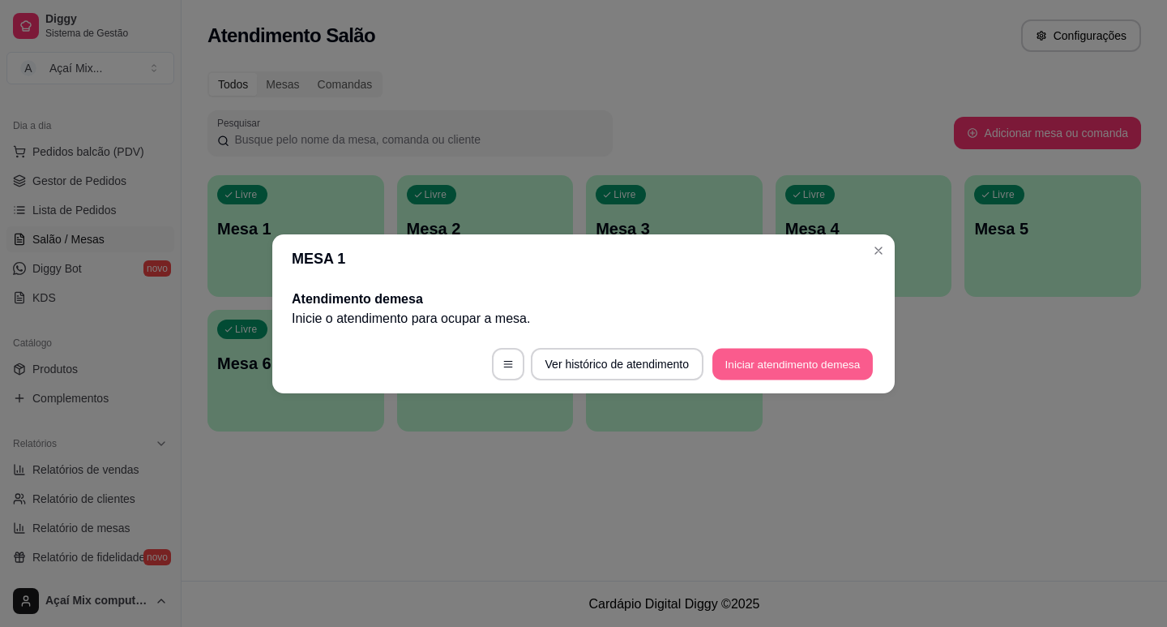
click at [733, 373] on button "Iniciar atendimento de mesa" at bounding box center [793, 364] width 161 height 32
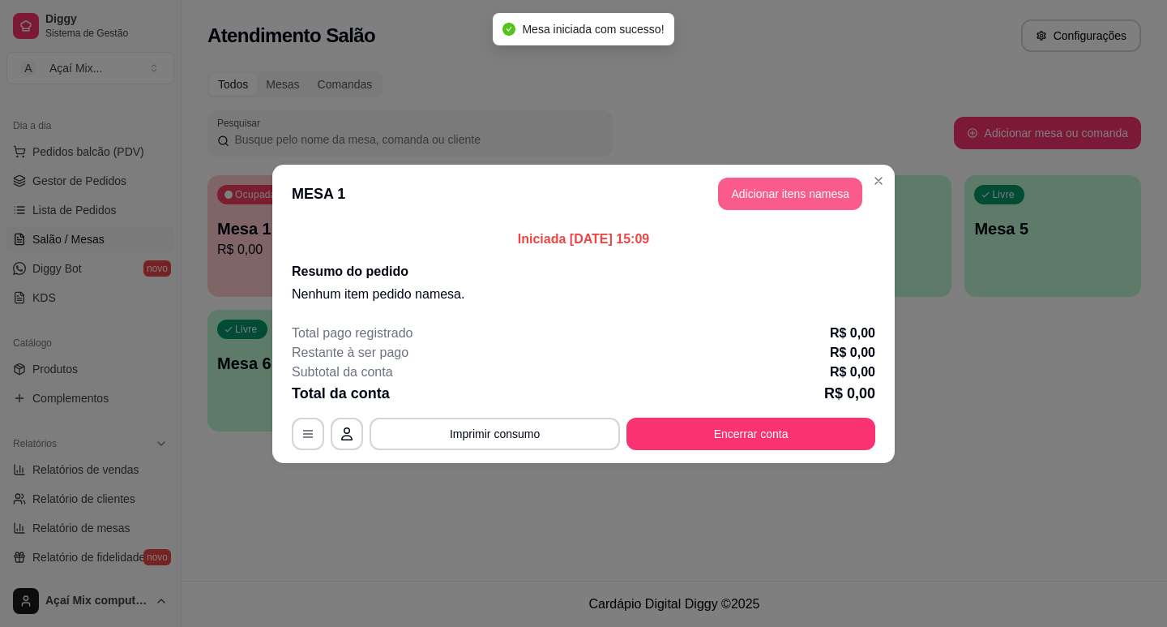
click at [750, 199] on button "Adicionar itens na mesa" at bounding box center [790, 194] width 144 height 32
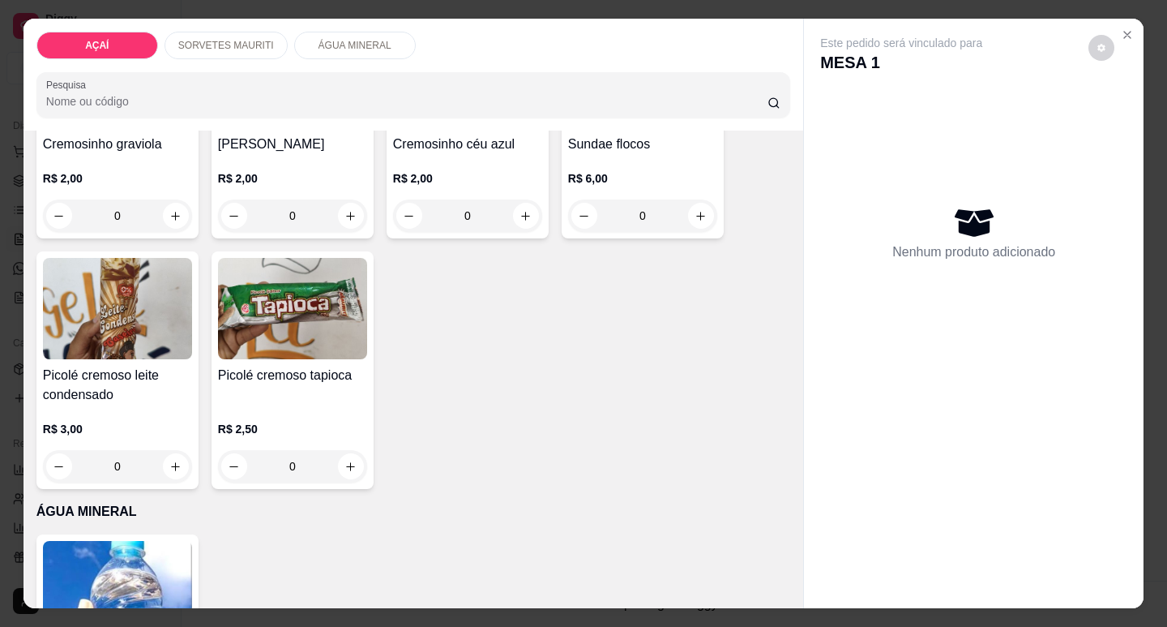
scroll to position [973, 0]
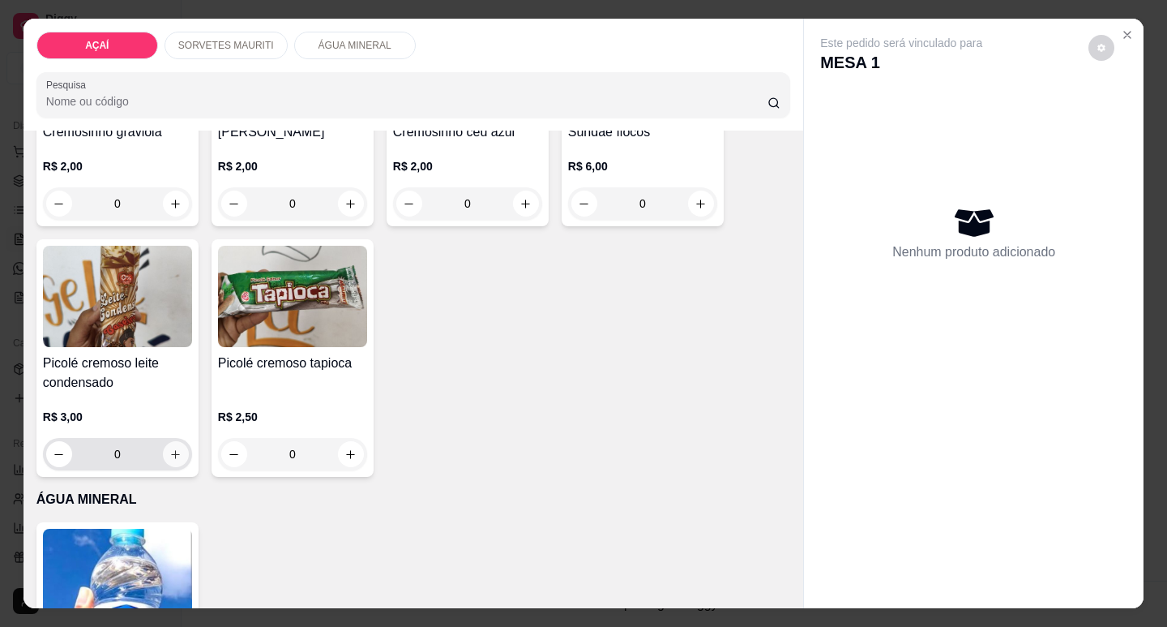
click at [169, 453] on icon "increase-product-quantity" at bounding box center [175, 454] width 12 height 12
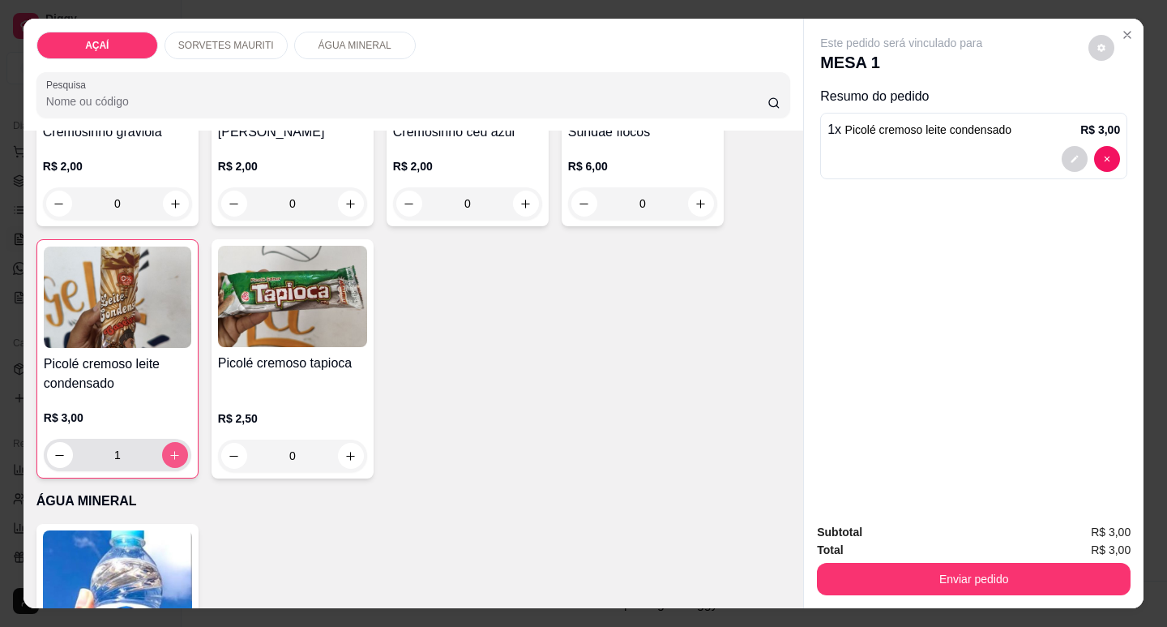
click at [169, 453] on icon "increase-product-quantity" at bounding box center [175, 455] width 12 height 12
type input "2"
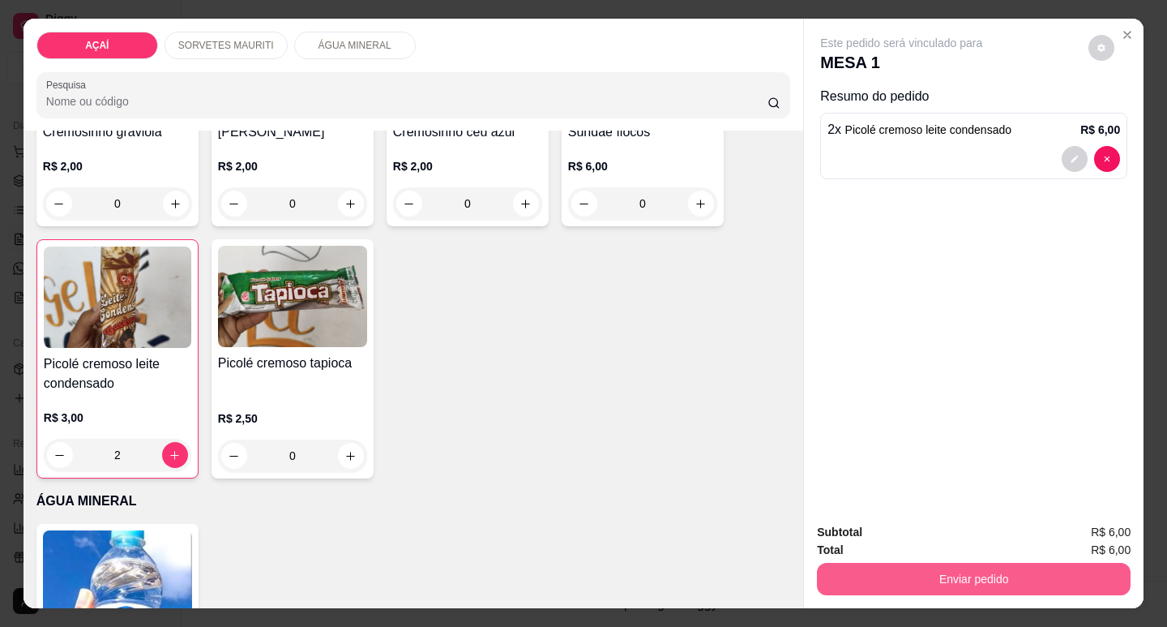
click at [835, 563] on button "Enviar pedido" at bounding box center [974, 579] width 314 height 32
click at [880, 564] on button "Enviar pedido" at bounding box center [974, 579] width 314 height 32
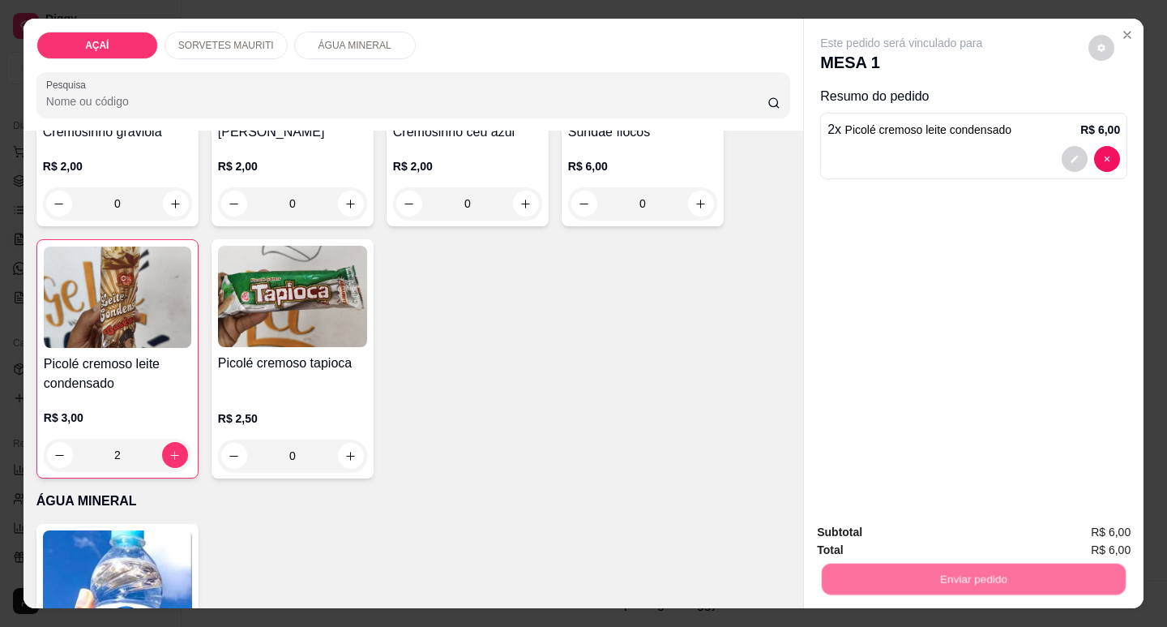
click at [888, 542] on button "Não registrar e enviar pedido" at bounding box center [920, 532] width 169 height 31
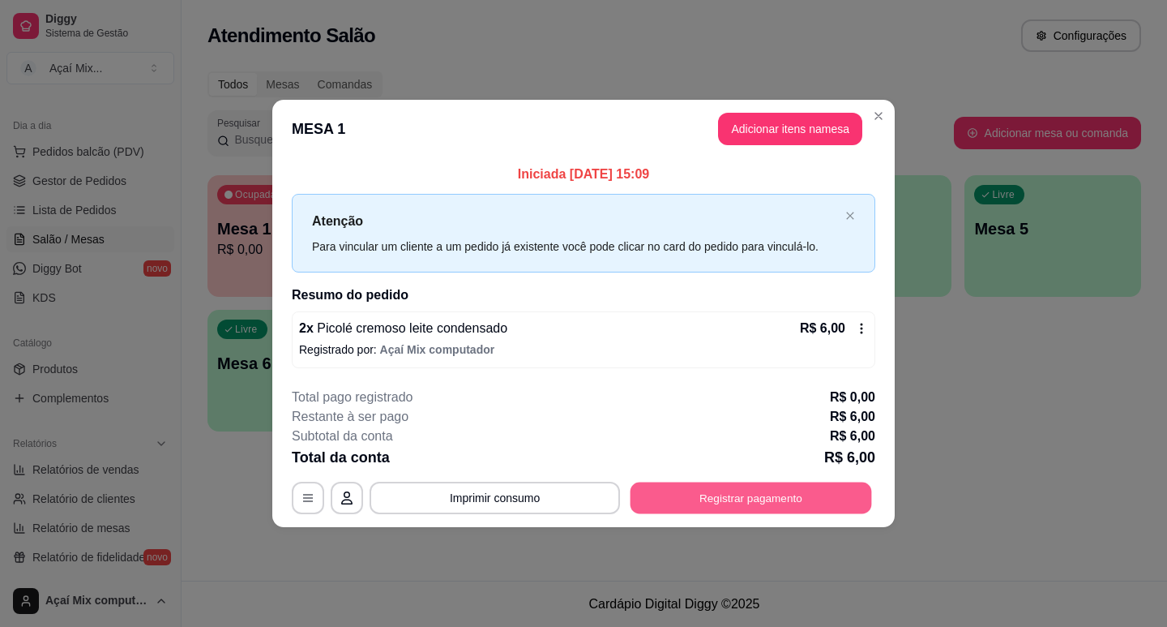
click at [746, 483] on button "Registrar pagamento" at bounding box center [752, 498] width 242 height 32
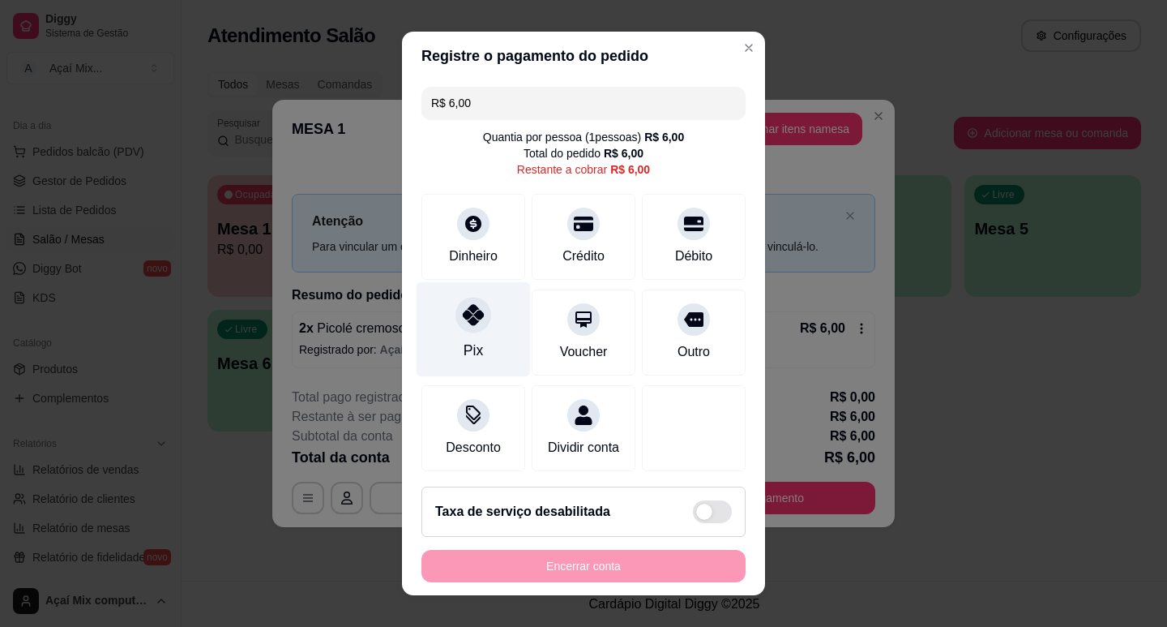
click at [456, 305] on div at bounding box center [474, 315] width 36 height 36
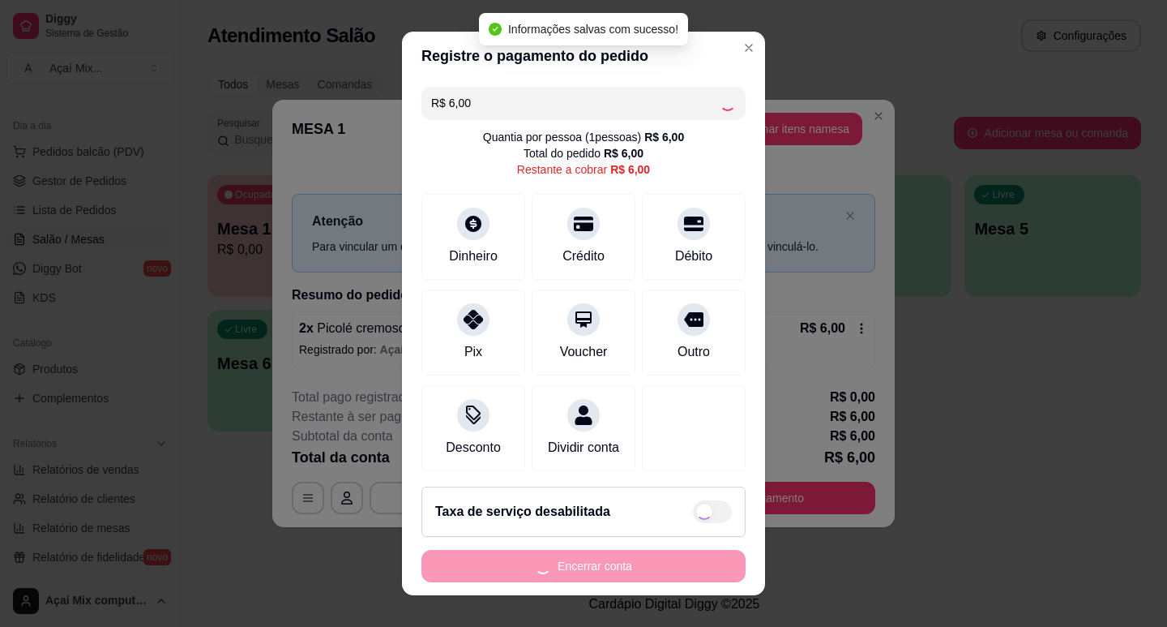
type input "R$ 0,00"
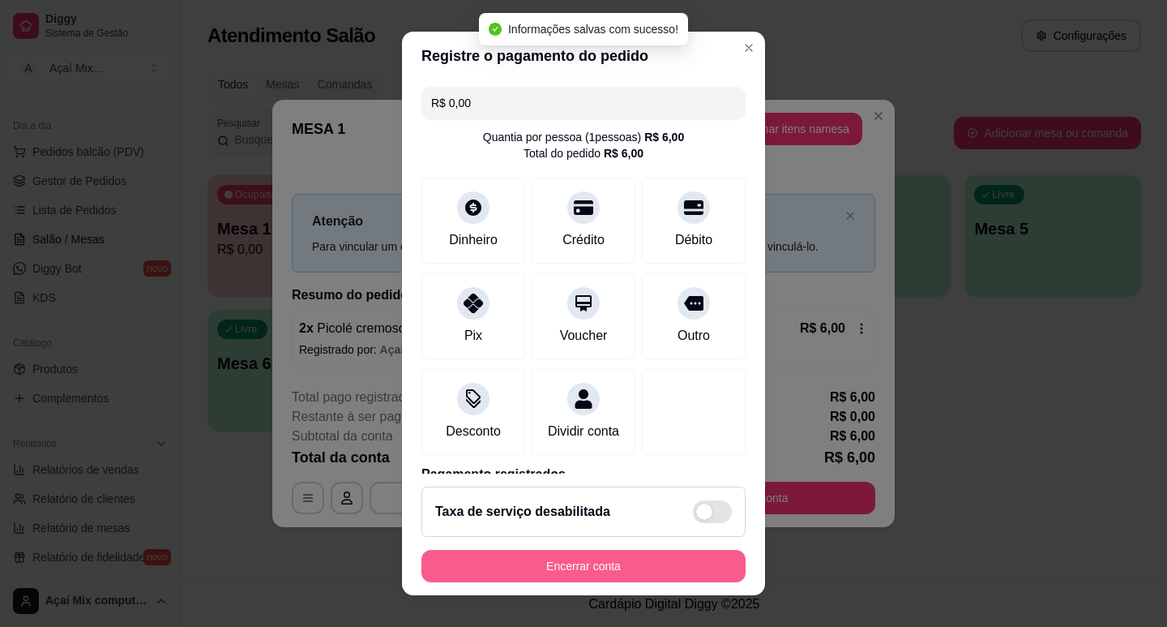
click at [589, 569] on button "Encerrar conta" at bounding box center [584, 566] width 324 height 32
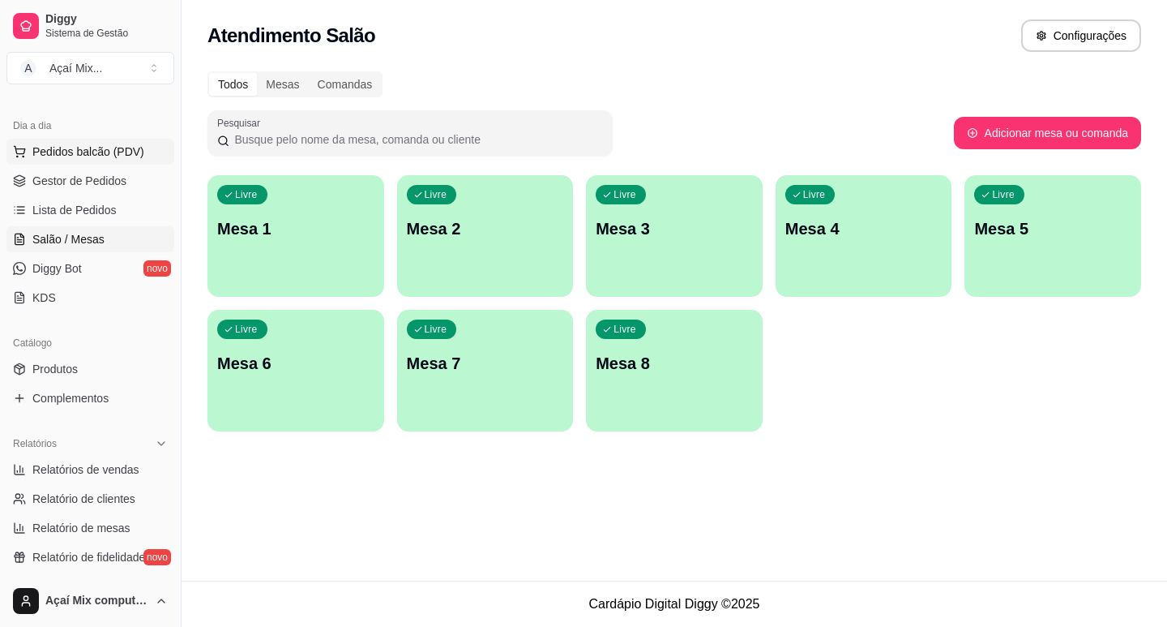
click at [122, 150] on span "Pedidos balcão (PDV)" at bounding box center [88, 151] width 112 height 16
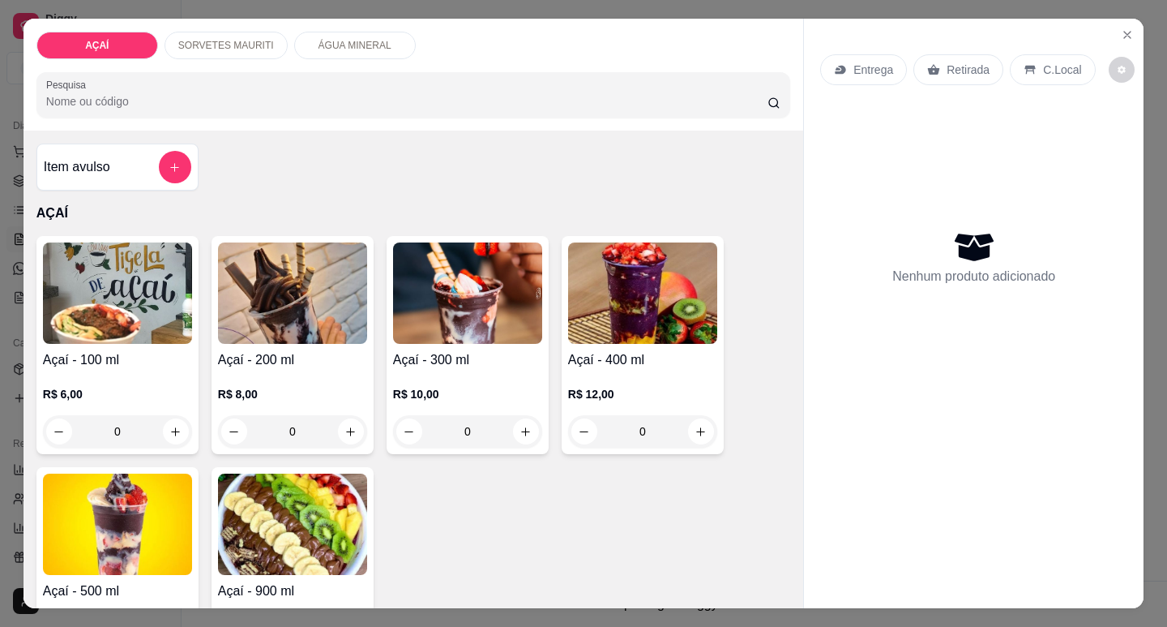
click at [583, 370] on div "R$ 12,00 0" at bounding box center [642, 409] width 149 height 78
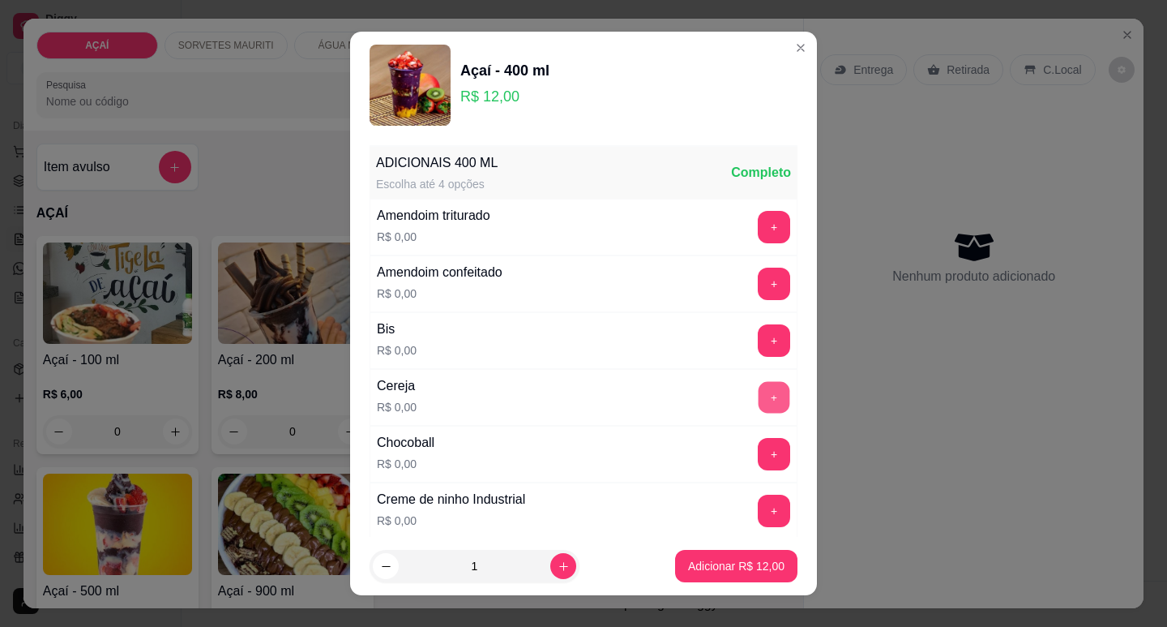
click at [759, 400] on button "+" at bounding box center [775, 397] width 32 height 32
click at [758, 224] on button "+" at bounding box center [774, 227] width 32 height 32
click at [758, 225] on button "+" at bounding box center [774, 227] width 32 height 32
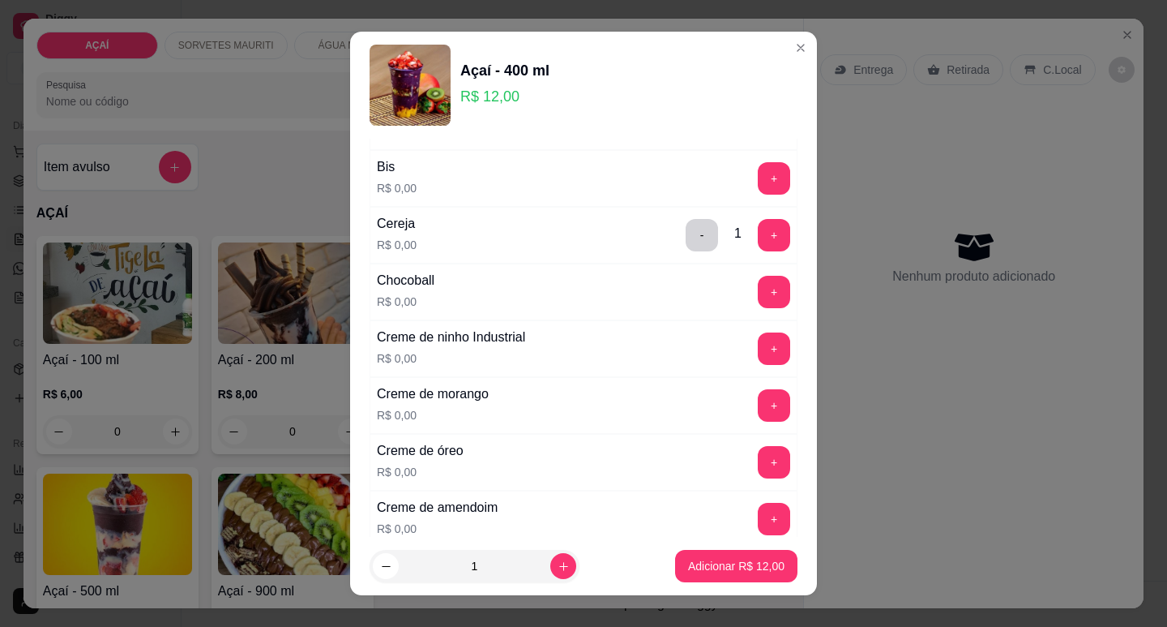
scroll to position [243, 0]
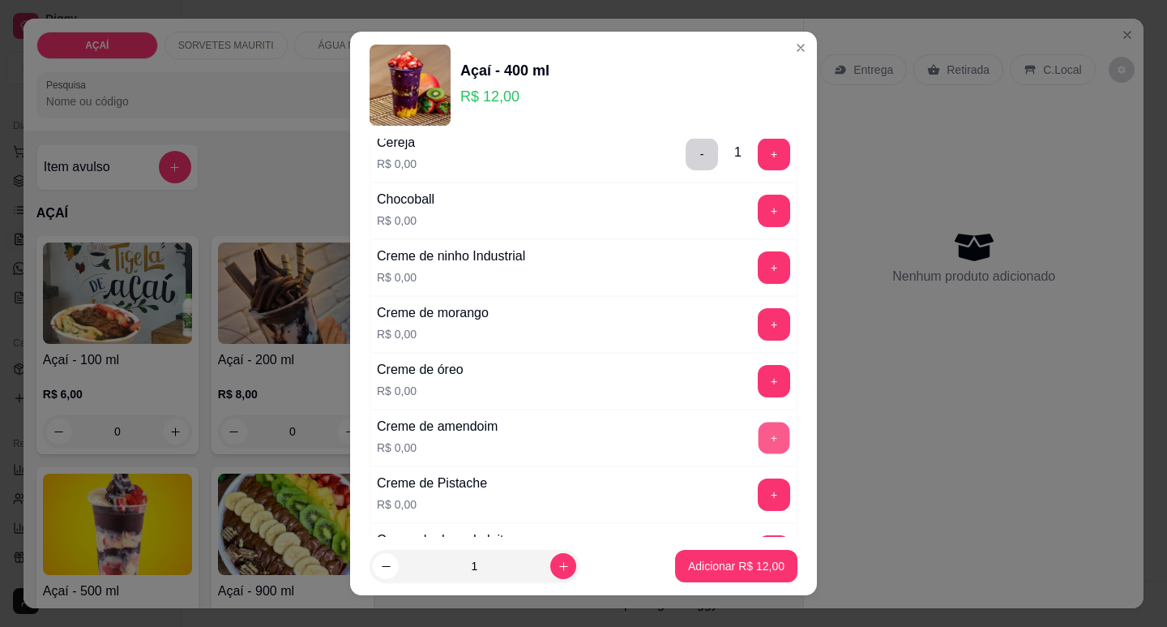
click at [759, 434] on button "+" at bounding box center [775, 438] width 32 height 32
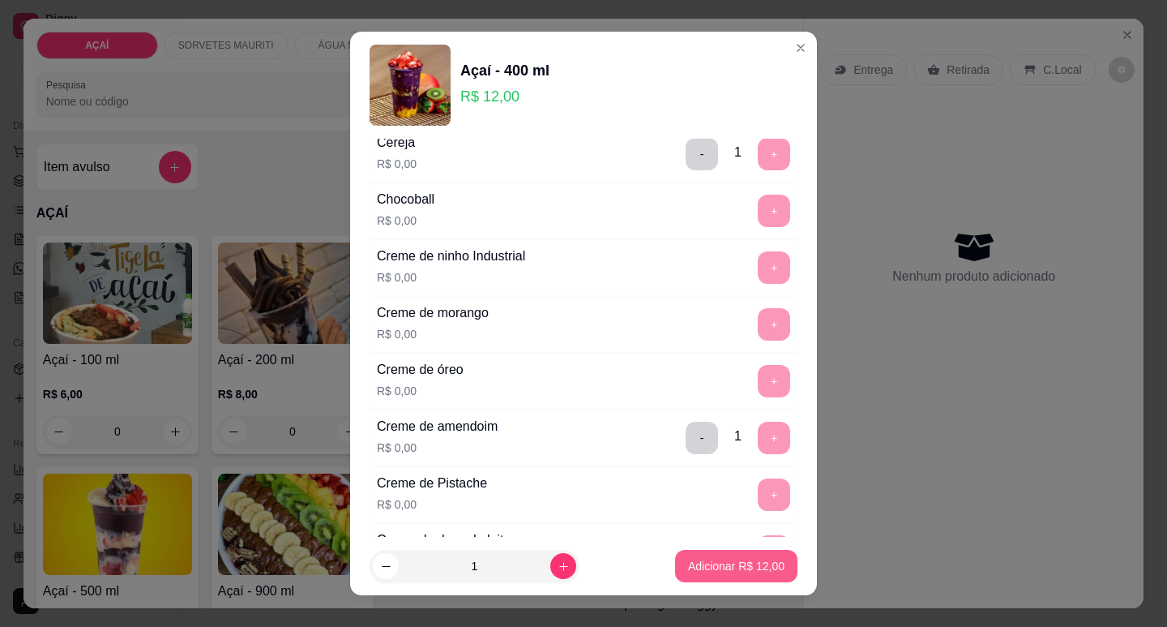
click at [754, 559] on p "Adicionar R$ 12,00" at bounding box center [736, 566] width 96 height 16
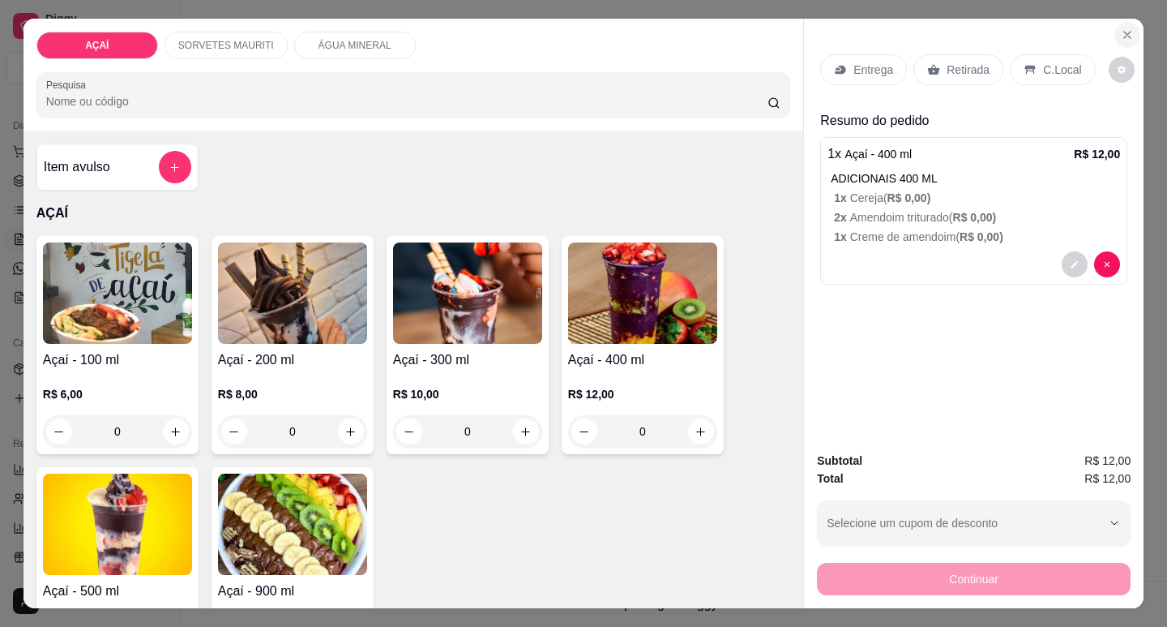
click at [1121, 34] on icon "Close" at bounding box center [1127, 34] width 13 height 13
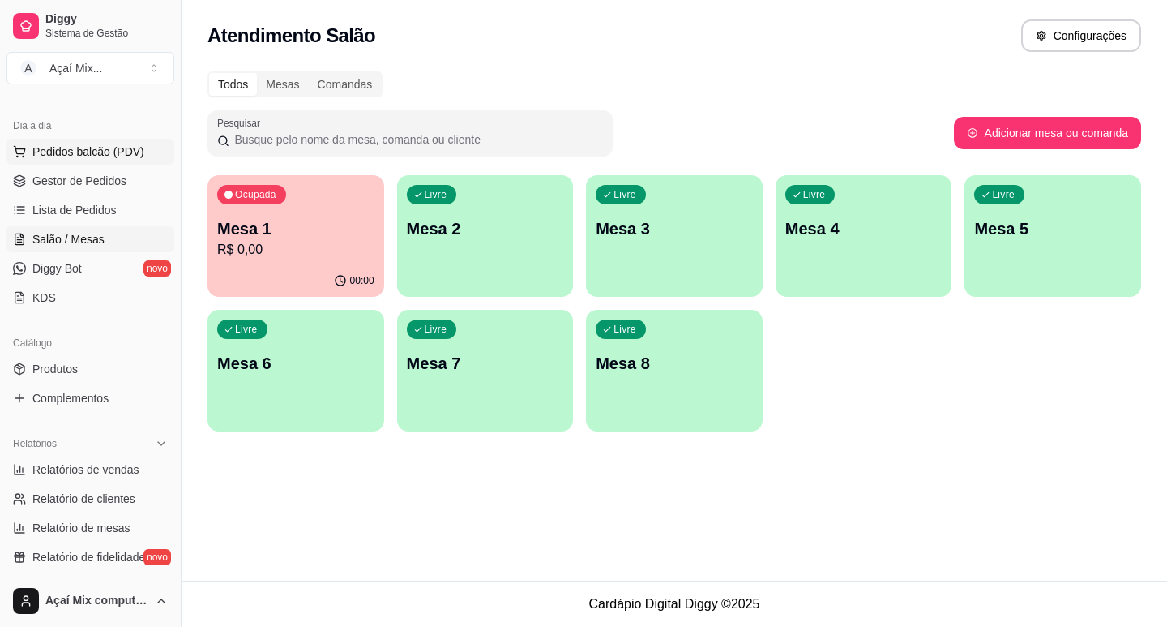
click at [76, 161] on button "Pedidos balcão (PDV)" at bounding box center [90, 152] width 168 height 26
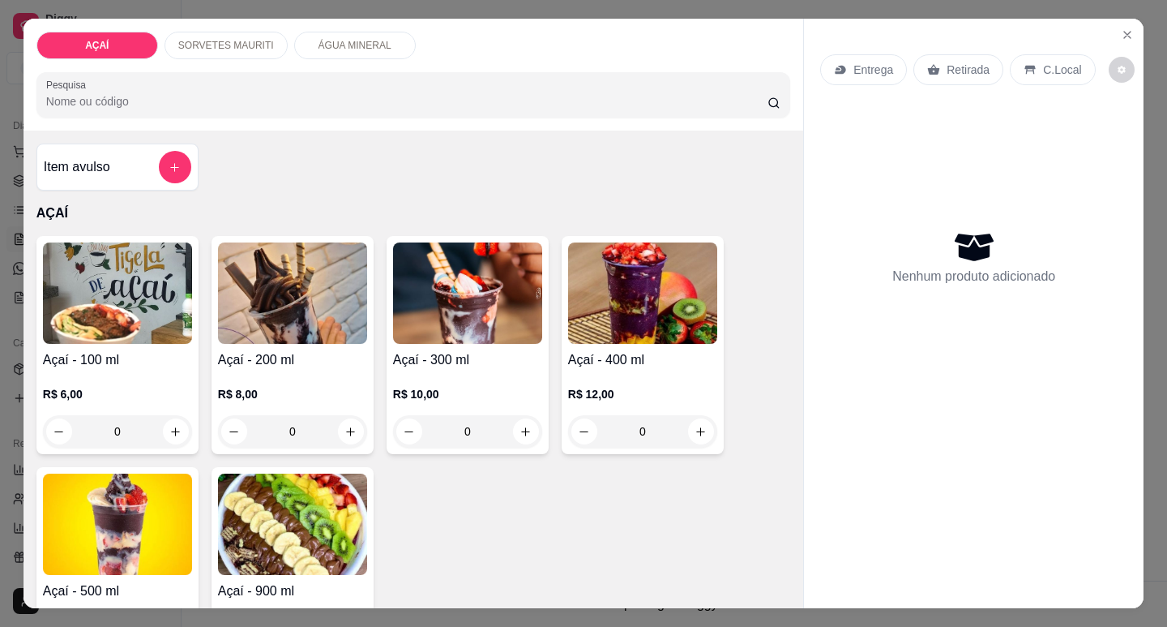
click at [571, 352] on h4 "Açaí - 400 ml" at bounding box center [642, 359] width 149 height 19
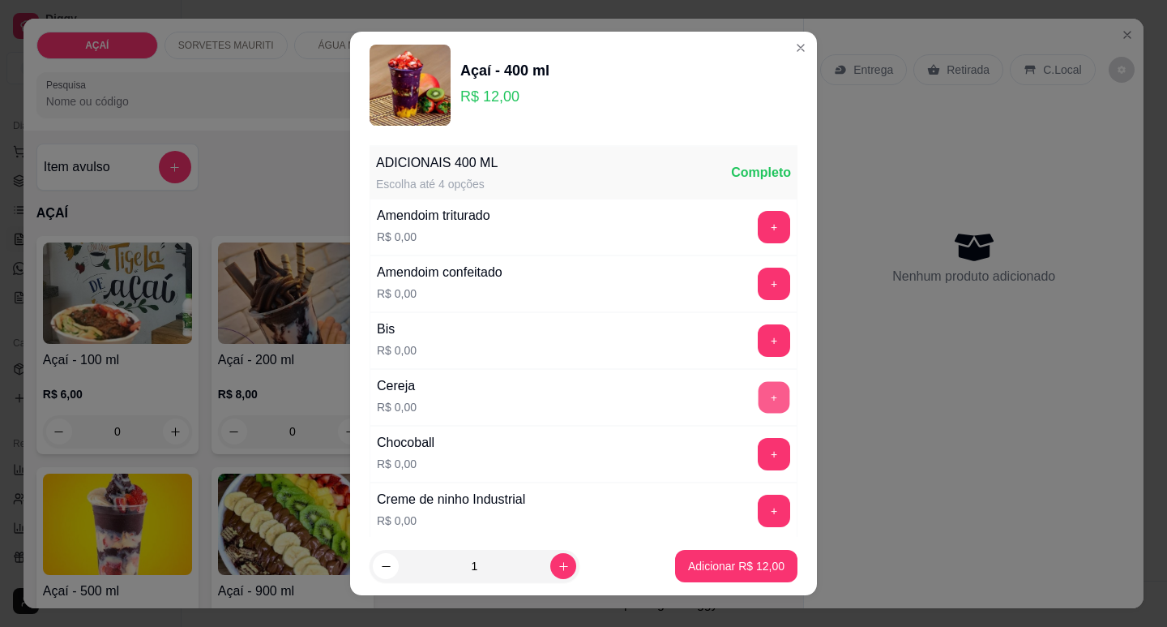
click at [759, 395] on button "+" at bounding box center [775, 397] width 32 height 32
click at [759, 333] on button "+" at bounding box center [775, 340] width 32 height 32
click at [758, 237] on button "+" at bounding box center [774, 227] width 32 height 32
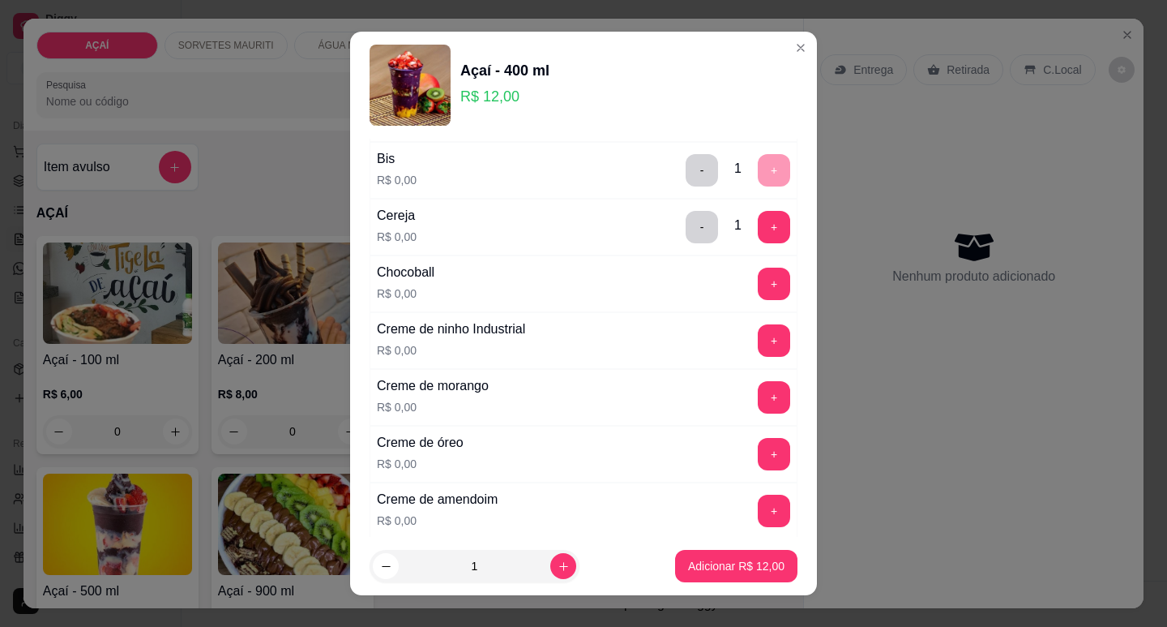
scroll to position [243, 0]
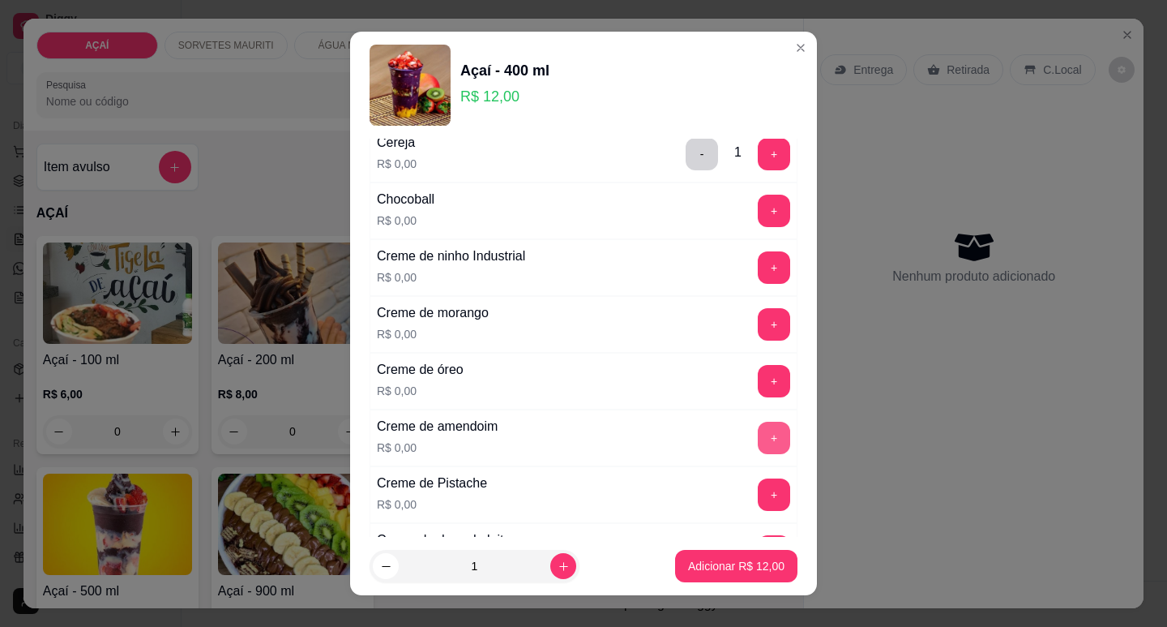
click at [758, 447] on button "+" at bounding box center [774, 438] width 32 height 32
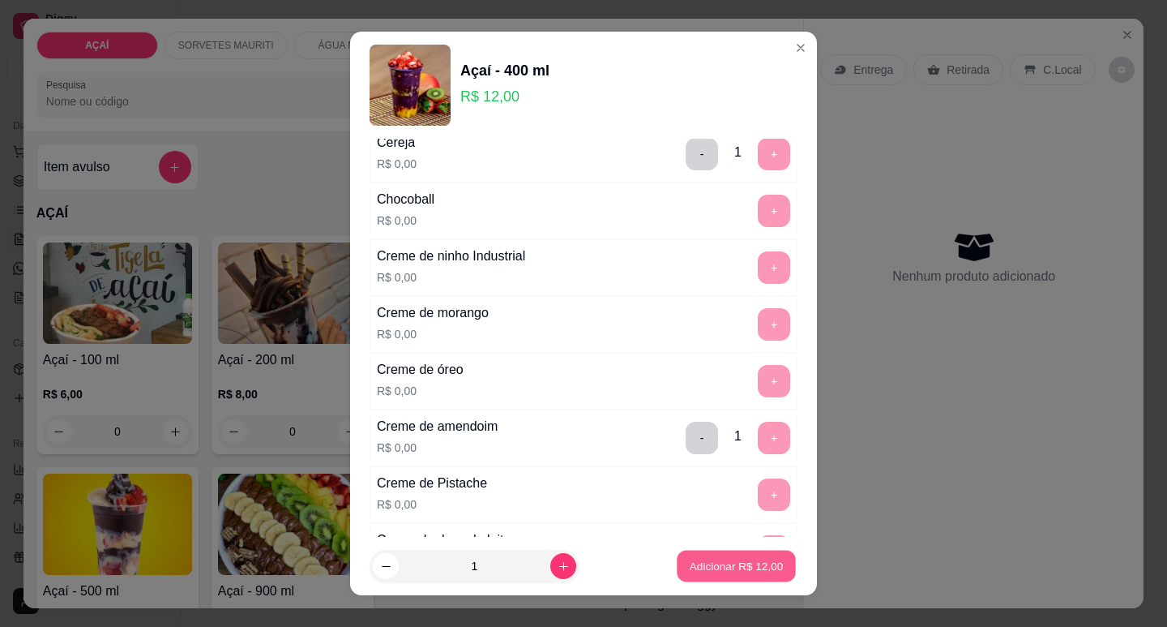
click at [735, 569] on p "Adicionar R$ 12,00" at bounding box center [737, 566] width 94 height 15
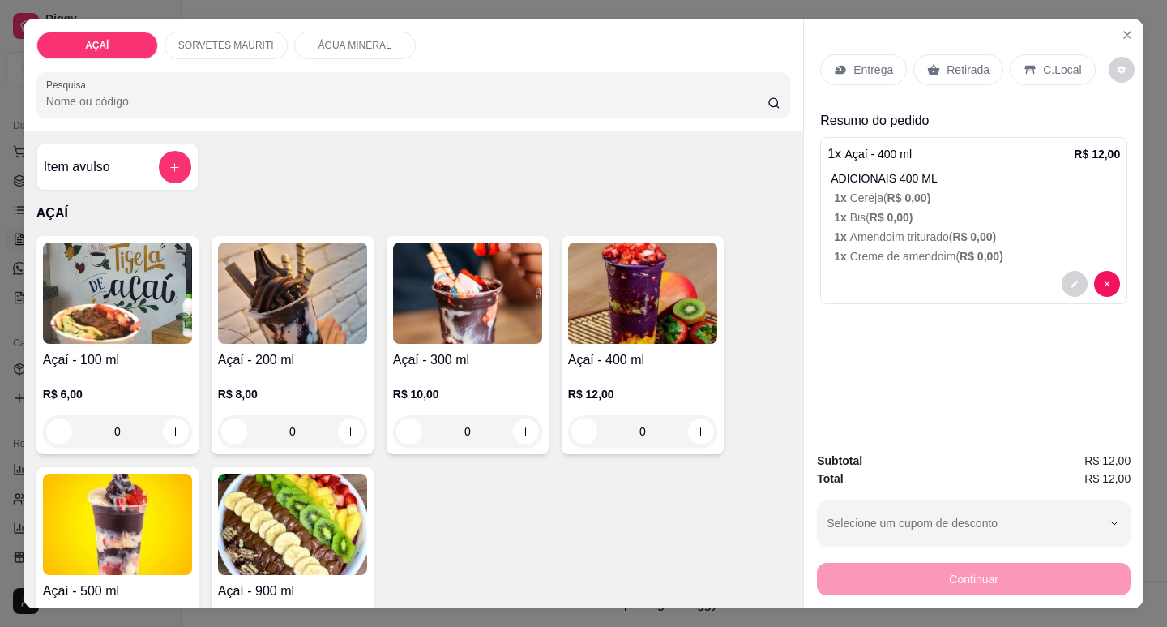
click at [589, 350] on h4 "Açaí - 400 ml" at bounding box center [642, 359] width 149 height 19
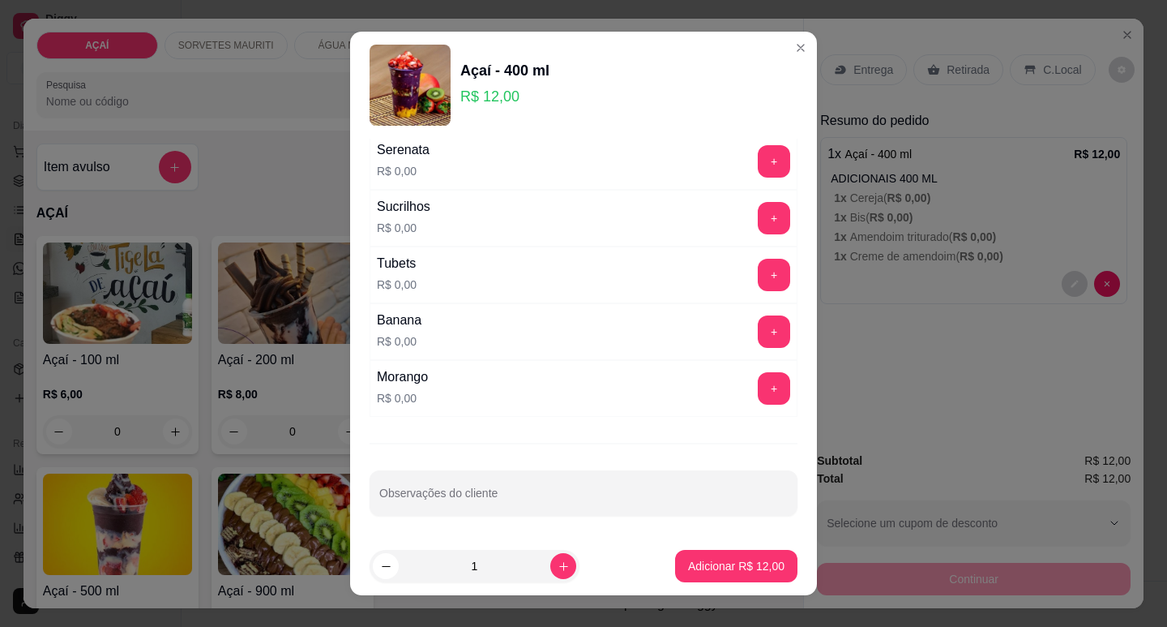
scroll to position [1882, 0]
click at [758, 379] on button "+" at bounding box center [774, 387] width 32 height 32
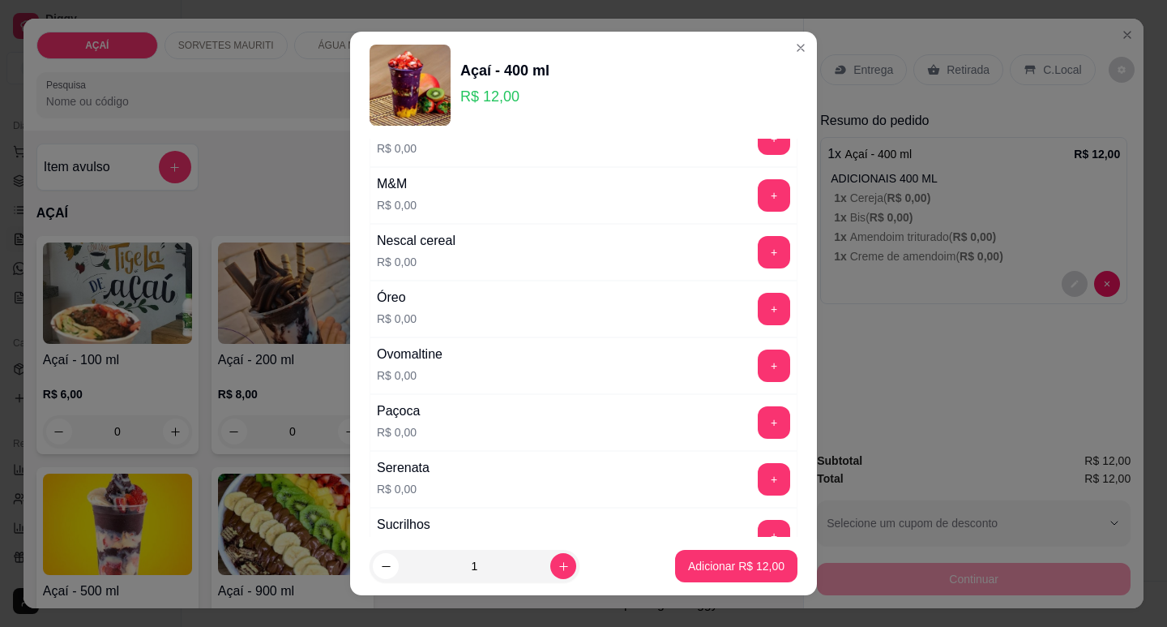
scroll to position [1477, 0]
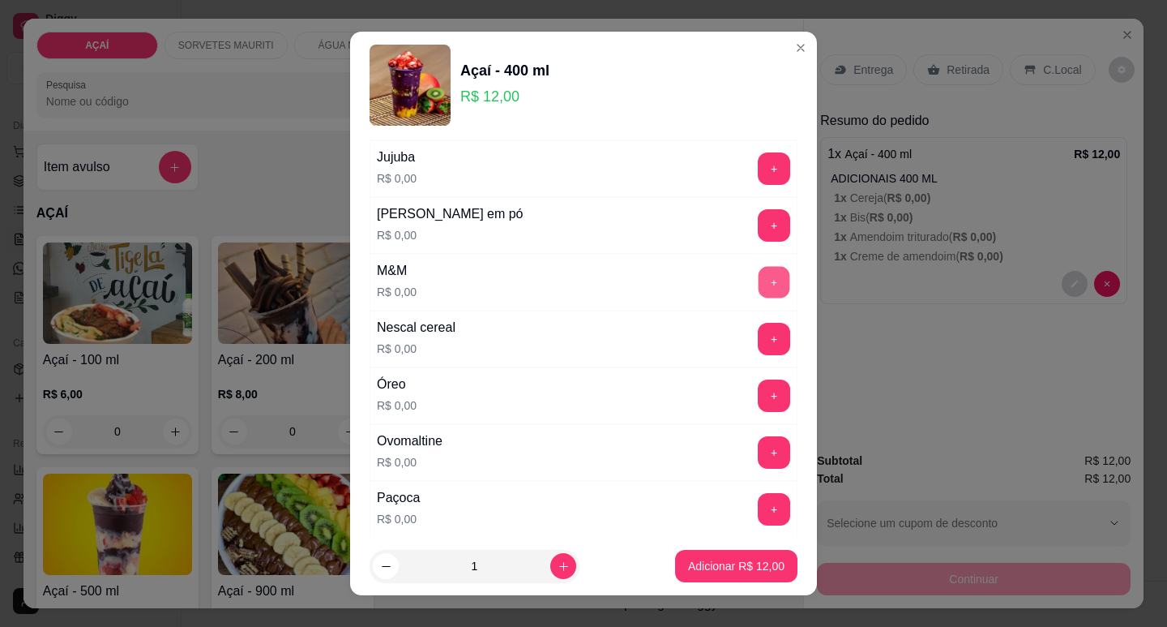
click at [759, 273] on button "+" at bounding box center [775, 282] width 32 height 32
click at [758, 238] on button "+" at bounding box center [774, 225] width 32 height 32
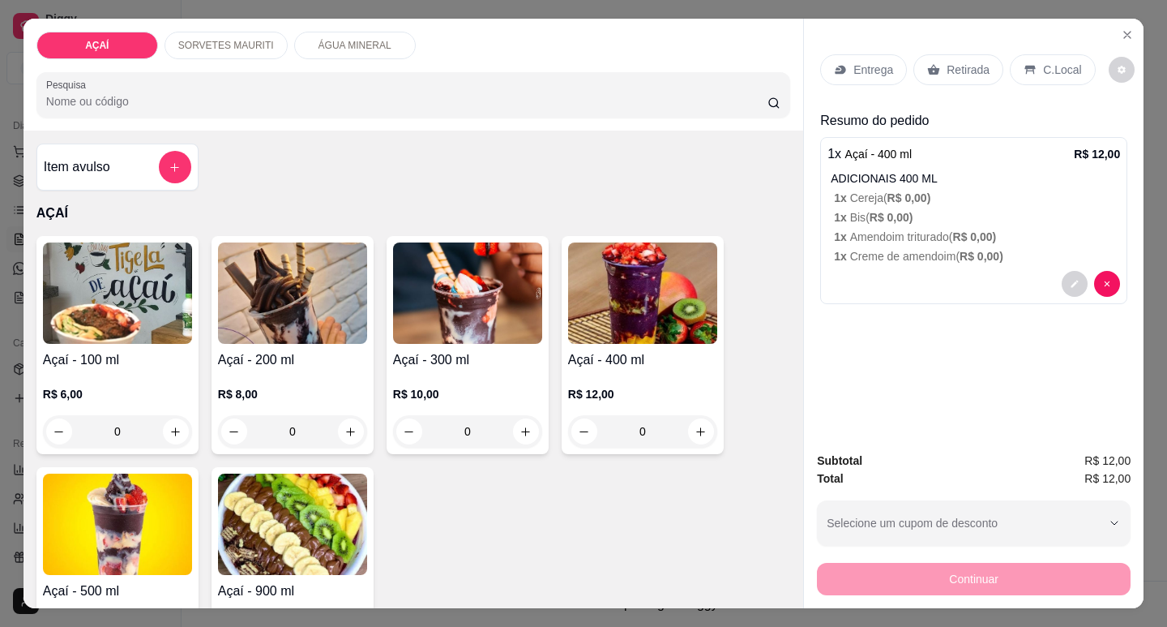
click at [583, 340] on div "Açaí - 400 ml R$ 12,00 0" at bounding box center [643, 345] width 162 height 218
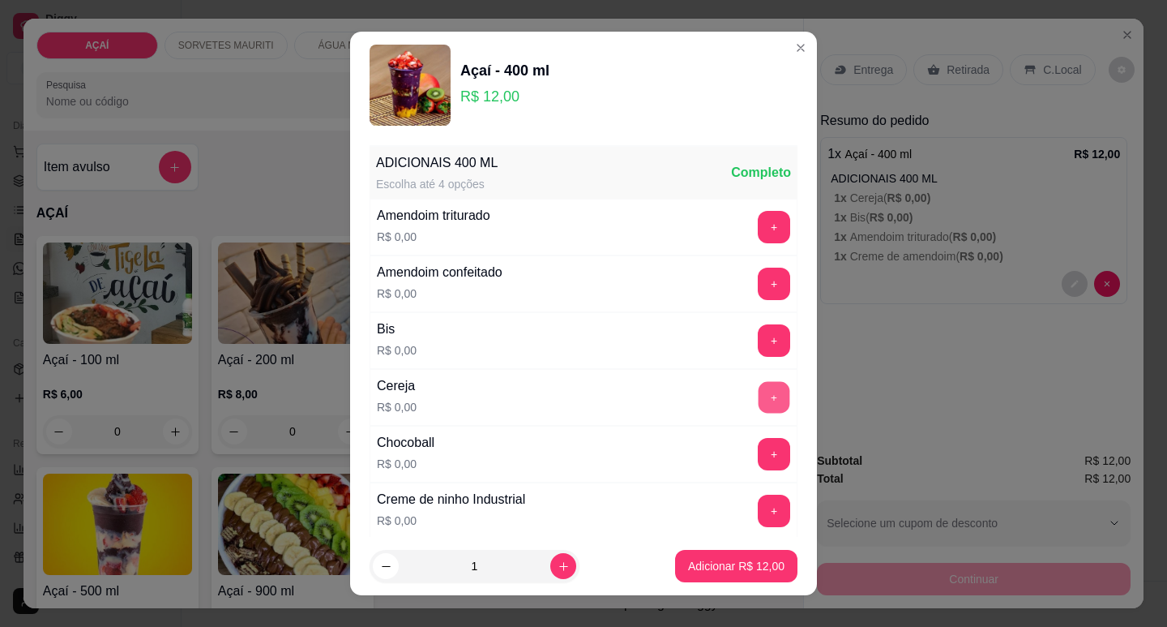
click at [759, 394] on button "+" at bounding box center [775, 397] width 32 height 32
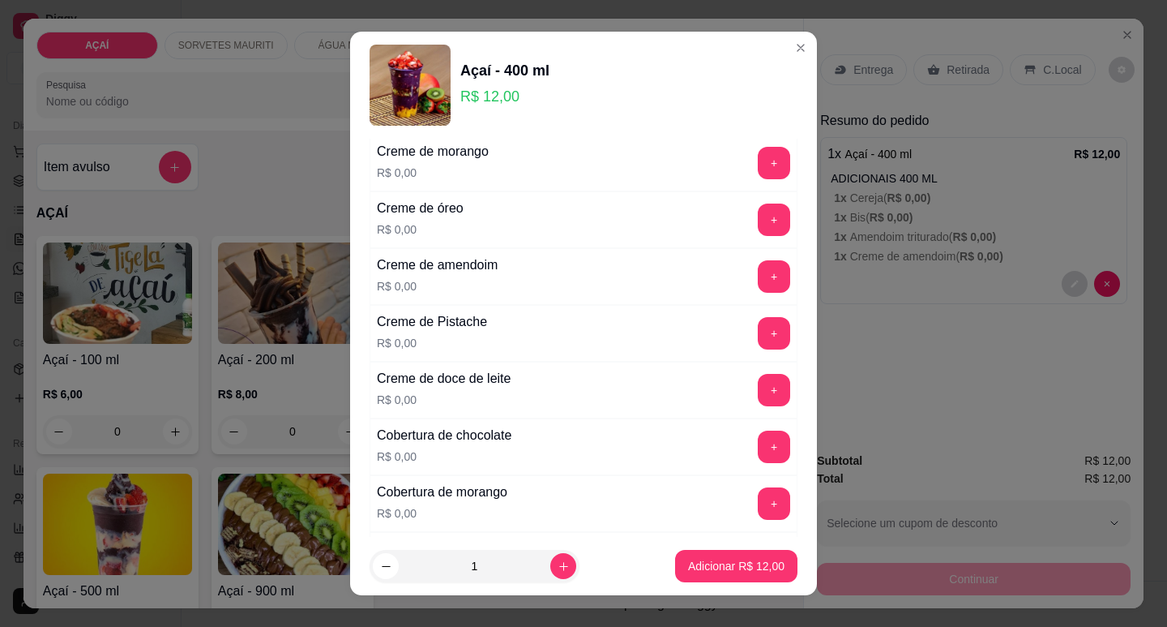
scroll to position [405, 0]
click at [760, 218] on div "+" at bounding box center [774, 219] width 45 height 32
click at [758, 223] on button "+" at bounding box center [774, 219] width 32 height 32
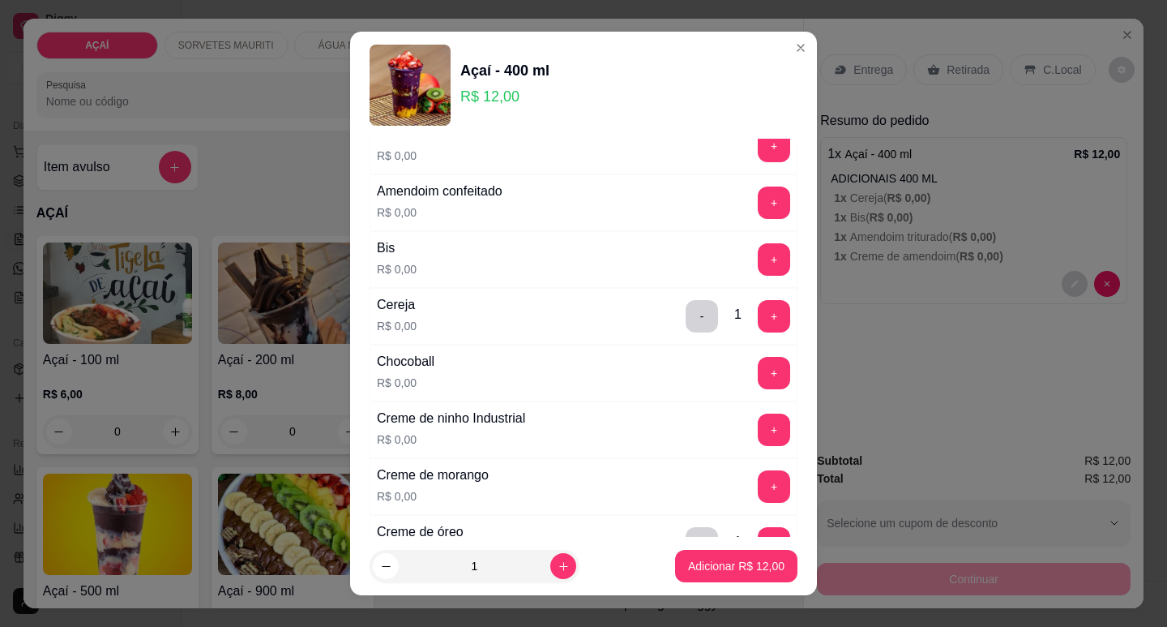
scroll to position [0, 0]
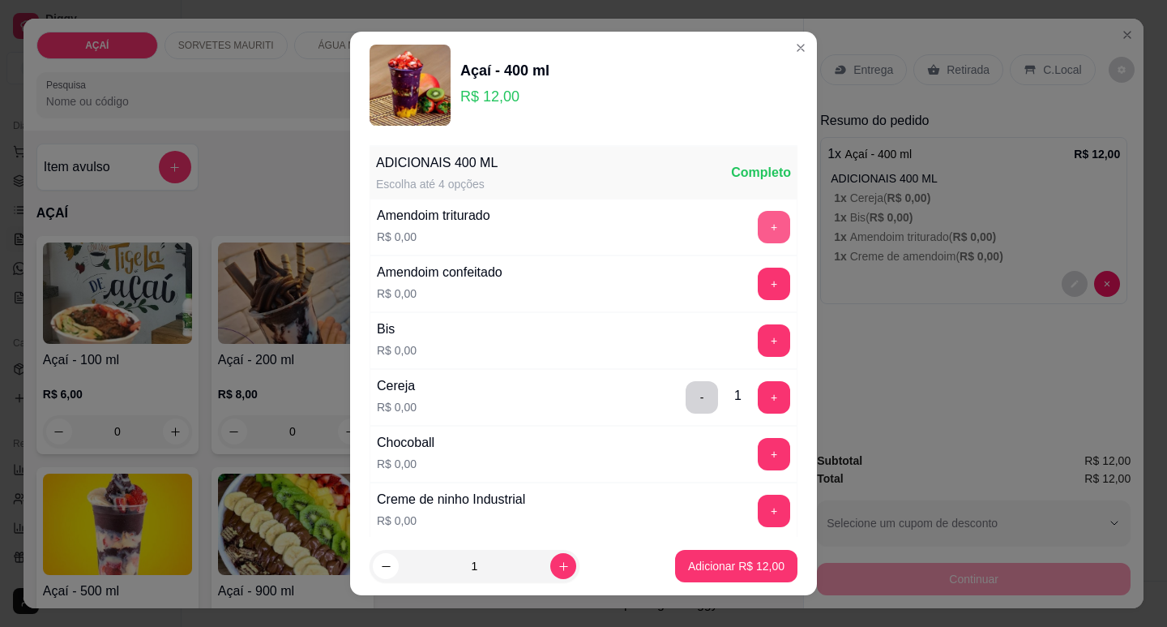
click at [758, 224] on button "+" at bounding box center [774, 227] width 32 height 32
click at [759, 349] on button "+" at bounding box center [775, 340] width 32 height 32
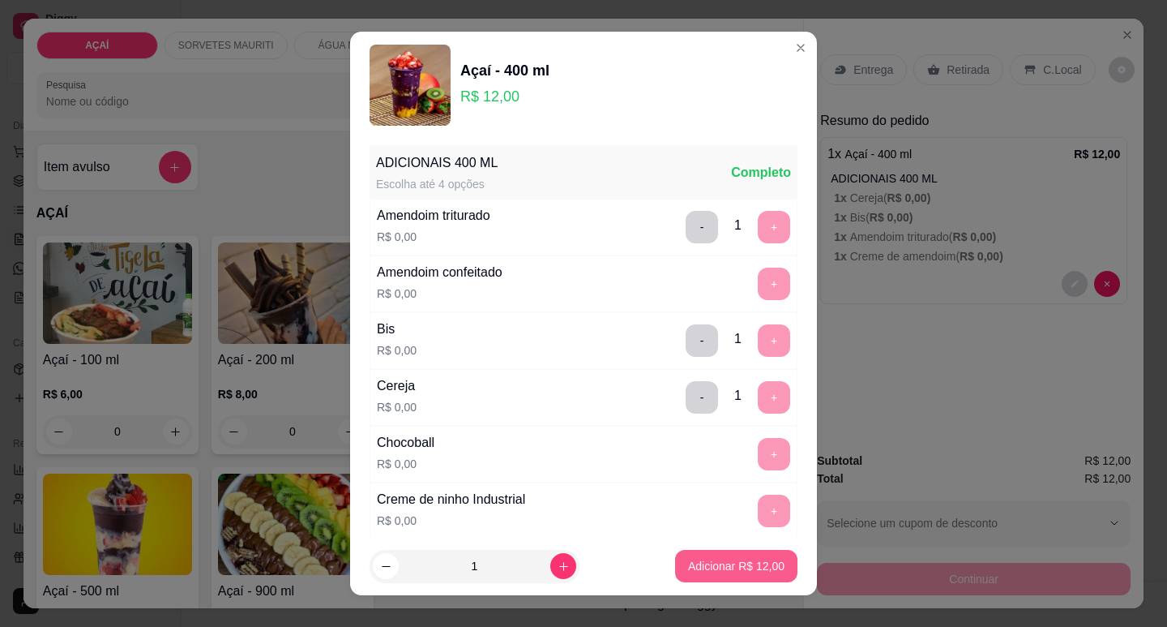
click at [731, 568] on p "Adicionar R$ 12,00" at bounding box center [736, 566] width 96 height 16
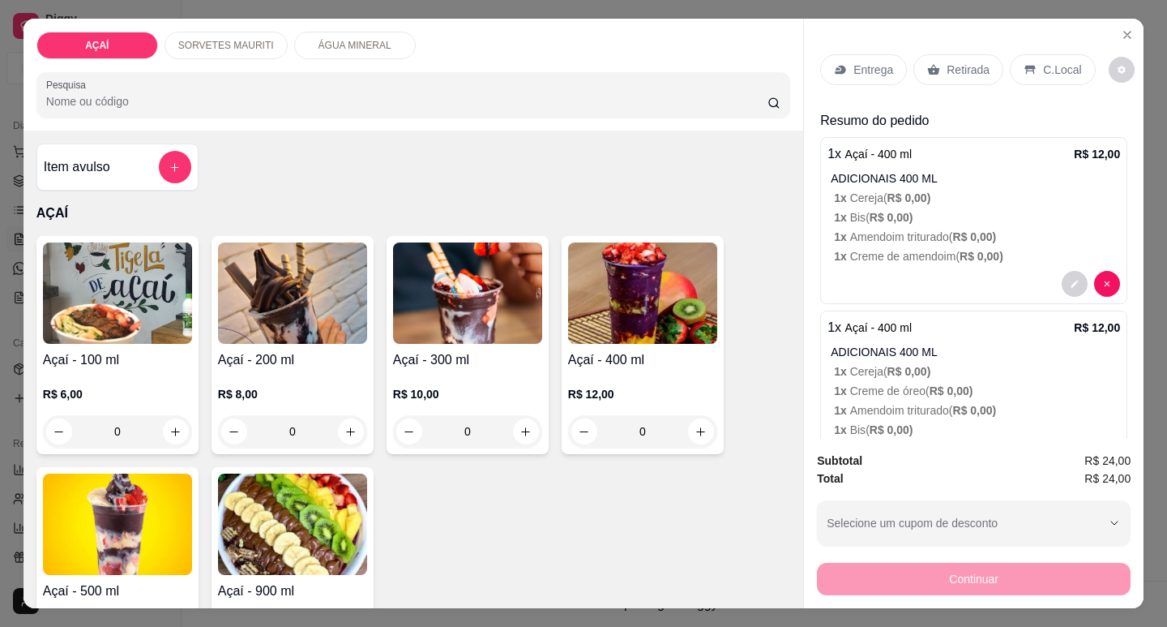
click at [870, 70] on p "Entrega" at bounding box center [874, 70] width 40 height 16
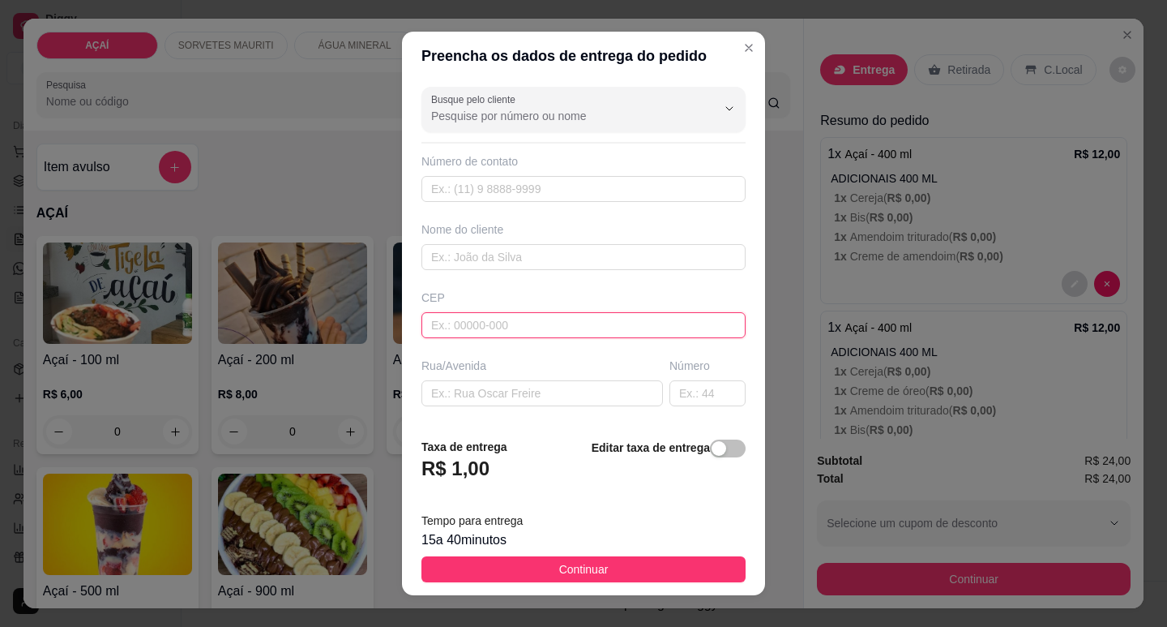
click at [527, 330] on input "text" at bounding box center [584, 325] width 324 height 26
type input "57520000"
type input "Maravilha"
type input "57520000"
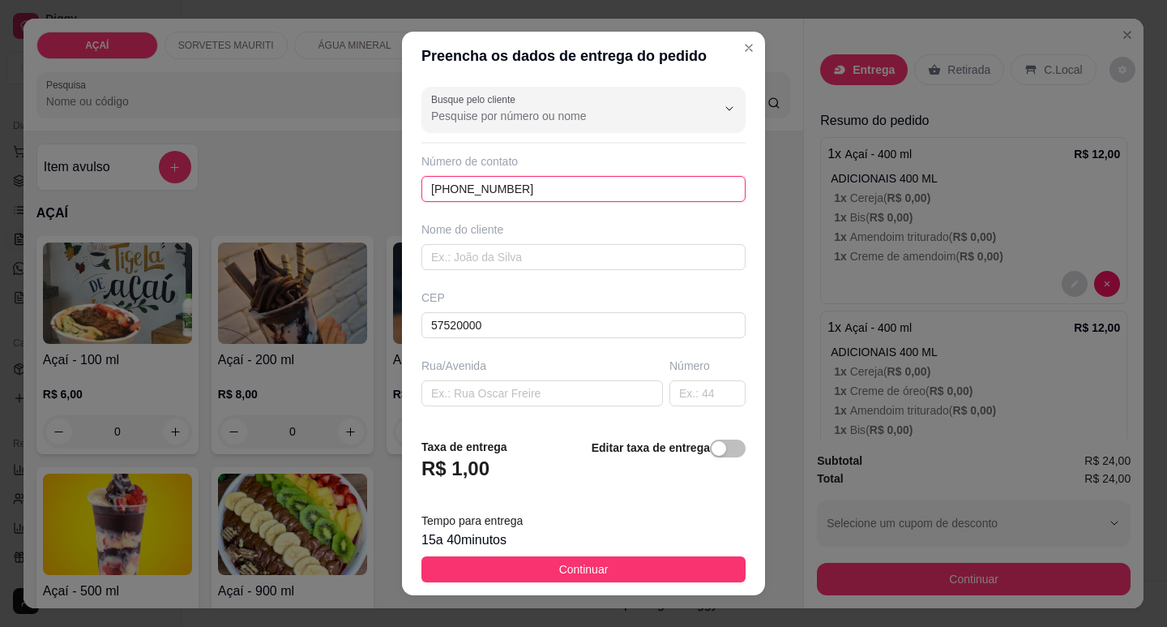
type input "(82) 8104-5793"
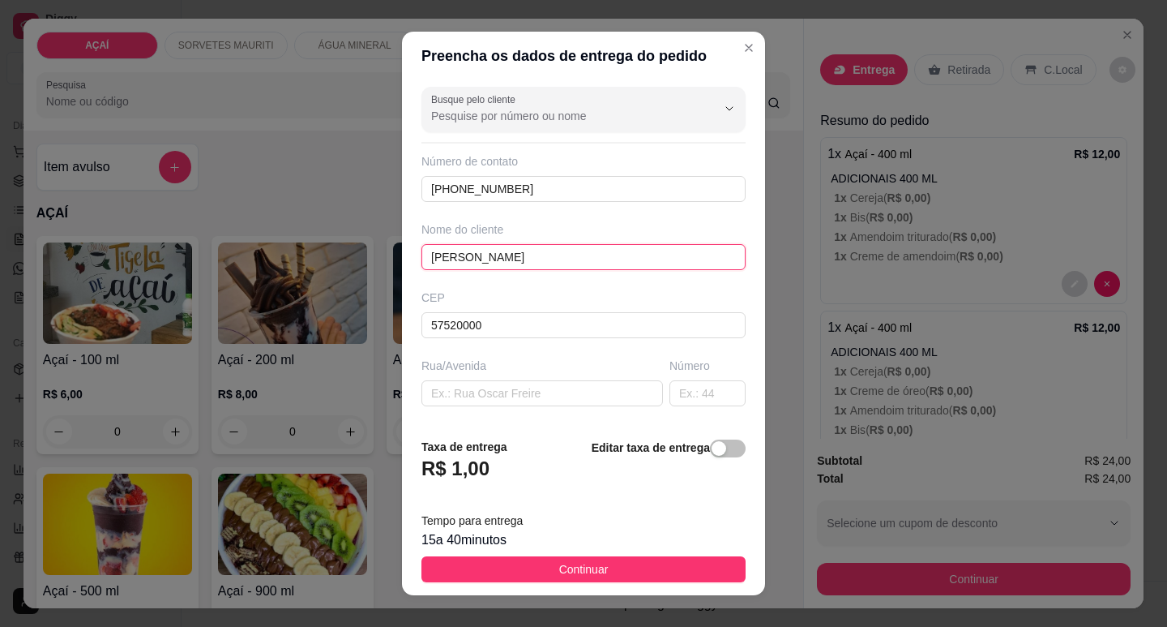
scroll to position [201, 0]
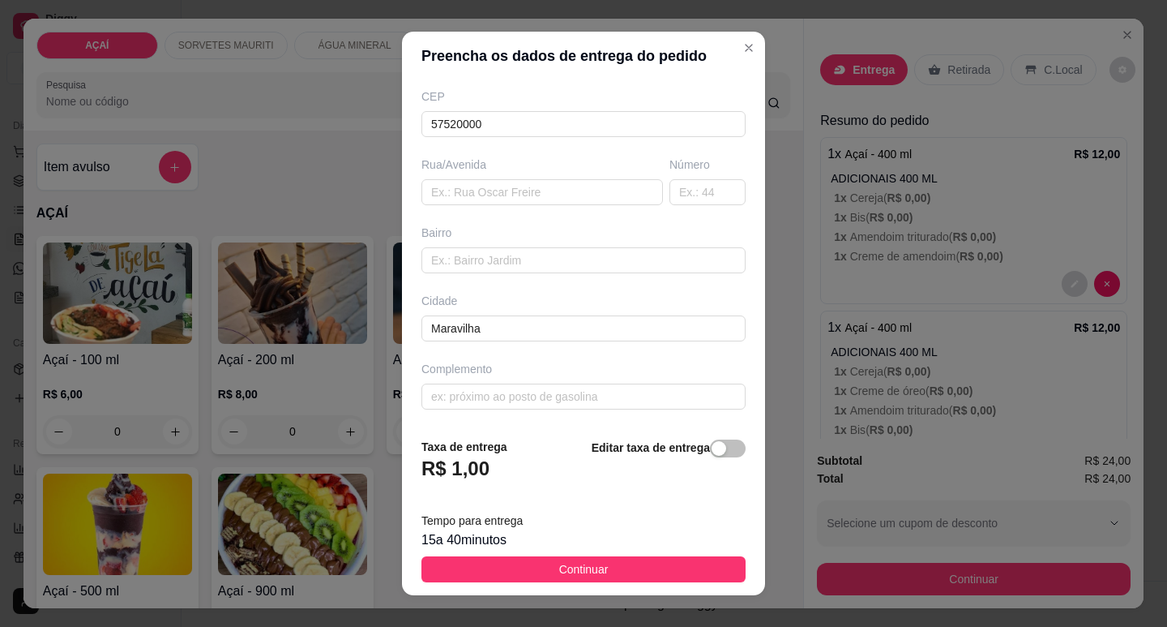
type input "Lindinha Alencar"
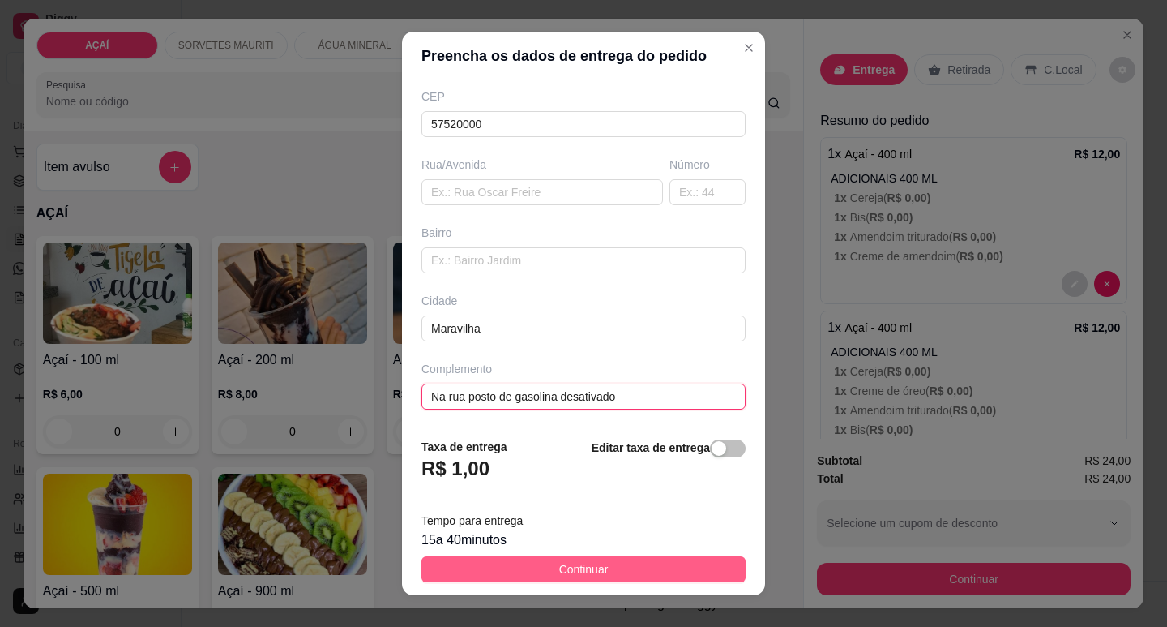
type input "Na rua posto de gasolina desativado"
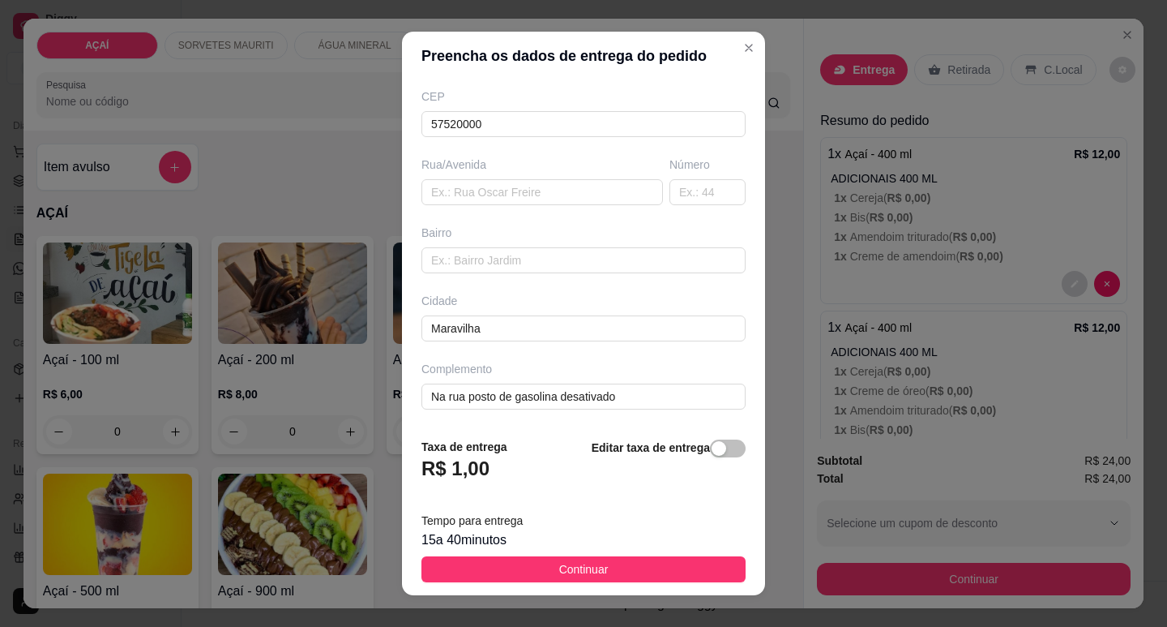
click at [495, 570] on button "Continuar" at bounding box center [584, 569] width 324 height 26
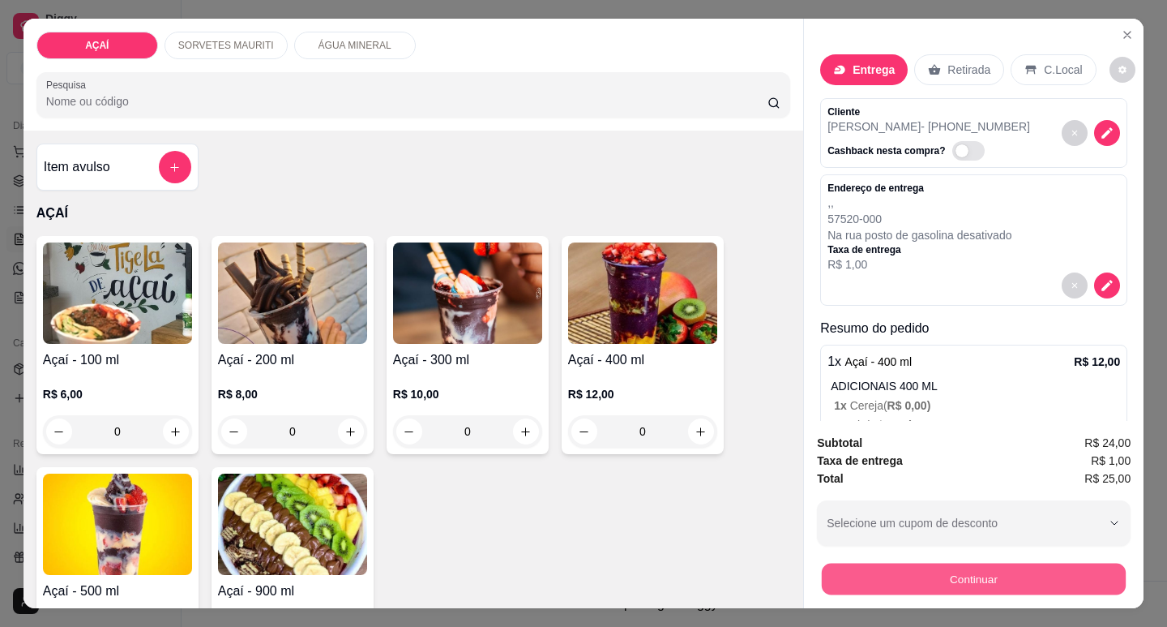
click at [891, 566] on button "Continuar" at bounding box center [974, 579] width 304 height 32
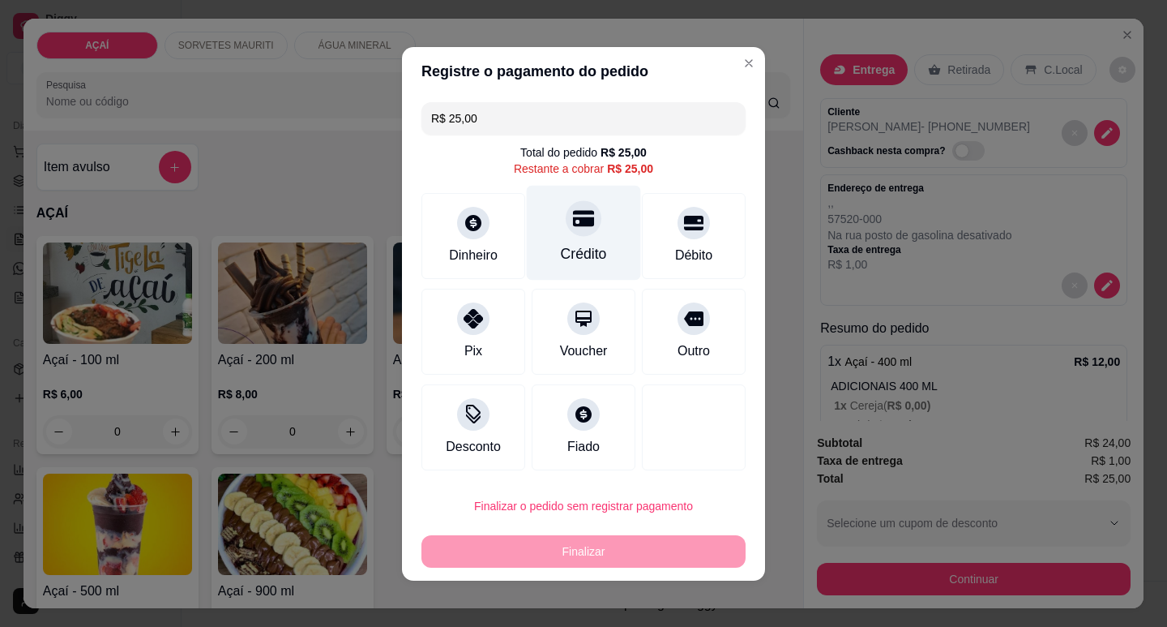
click at [559, 238] on div "Crédito" at bounding box center [584, 232] width 114 height 95
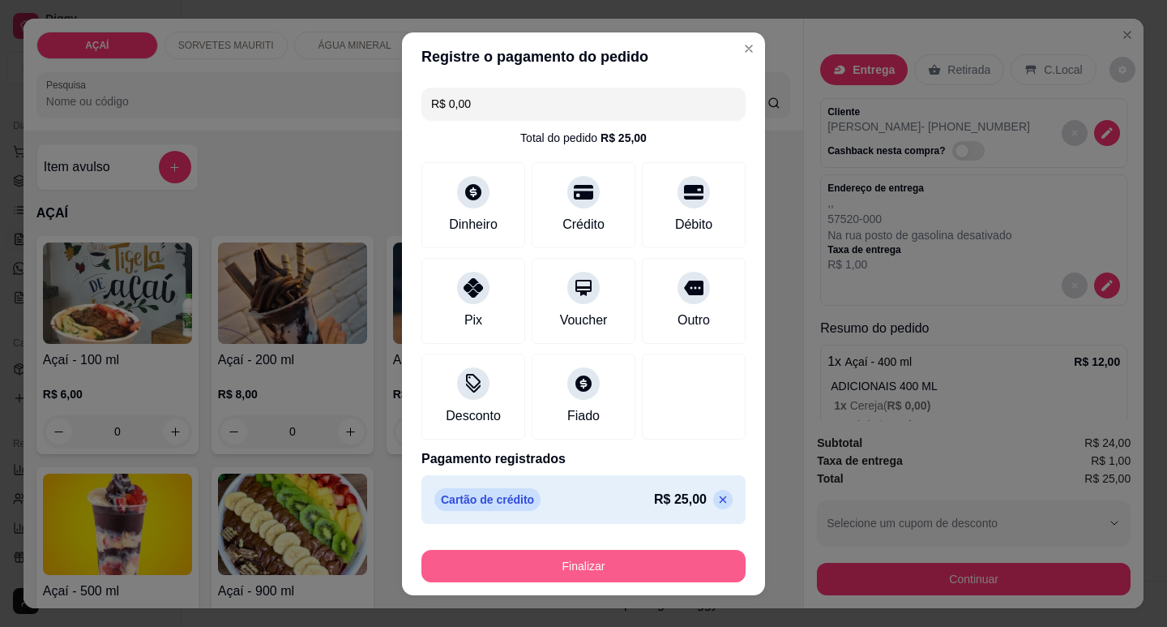
click at [599, 558] on button "Finalizar" at bounding box center [584, 566] width 324 height 32
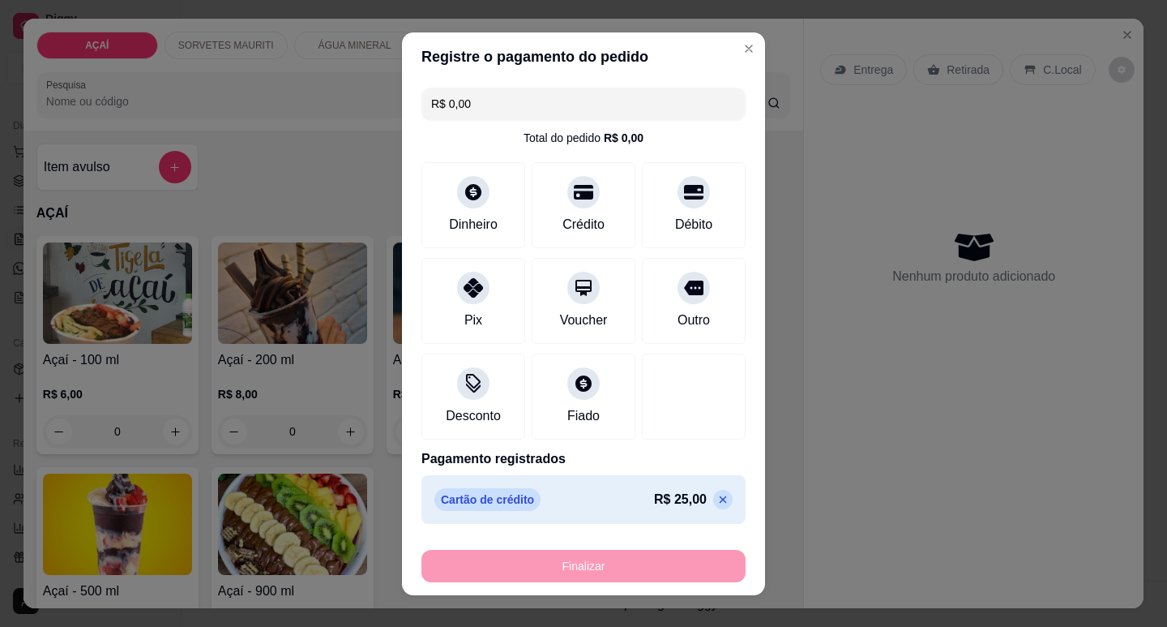
type input "-R$ 25,00"
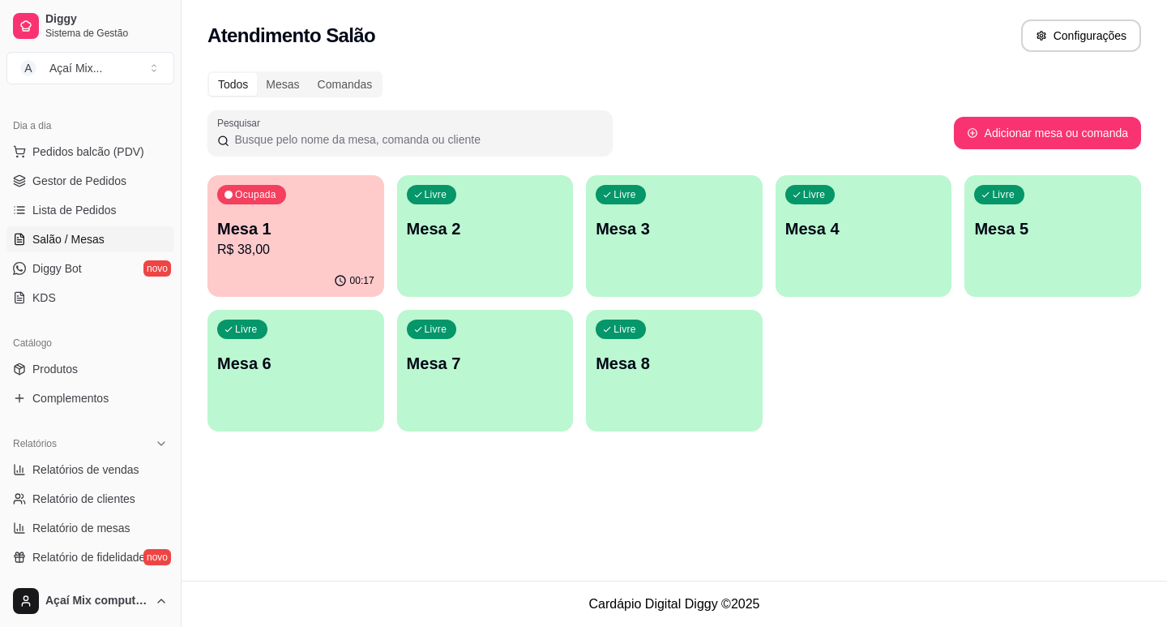
click at [456, 255] on div "Livre Mesa 2" at bounding box center [485, 226] width 177 height 102
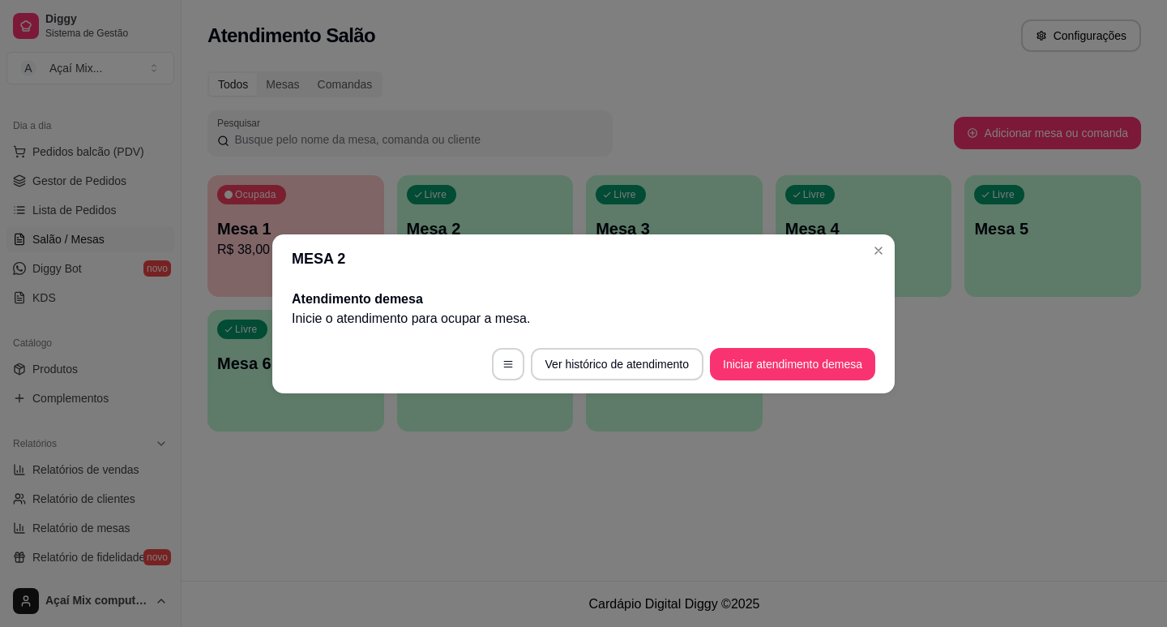
click at [733, 383] on footer "Ver histórico de atendimento Iniciar atendimento de mesa" at bounding box center [583, 364] width 623 height 58
click at [740, 365] on button "Iniciar atendimento de mesa" at bounding box center [792, 364] width 165 height 32
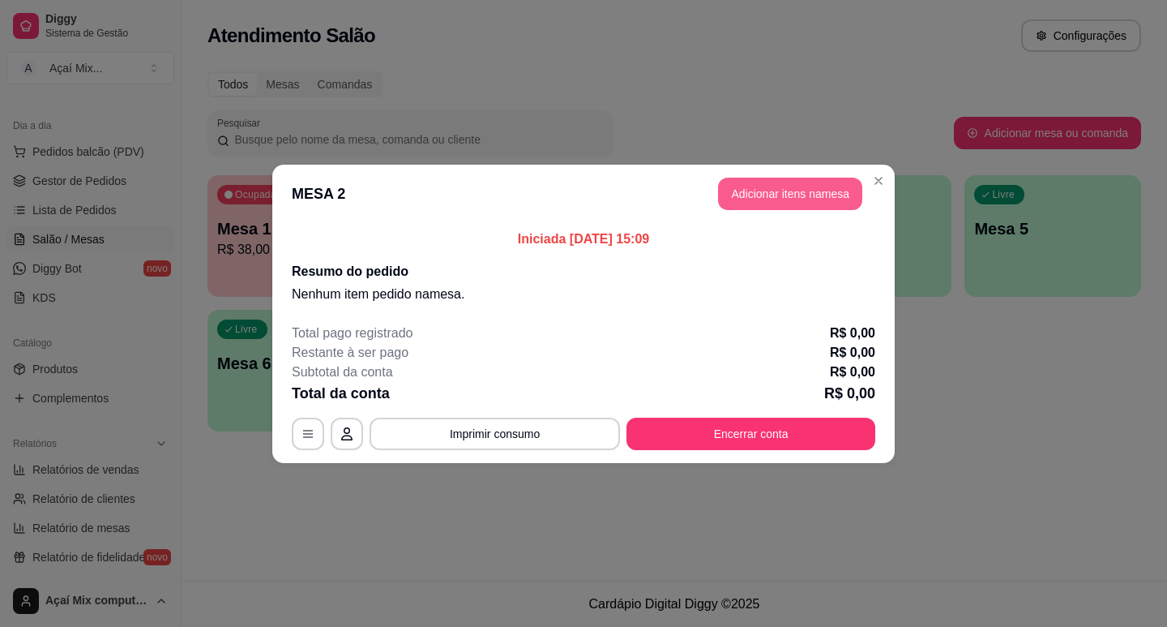
click at [764, 196] on button "Adicionar itens na mesa" at bounding box center [790, 194] width 144 height 32
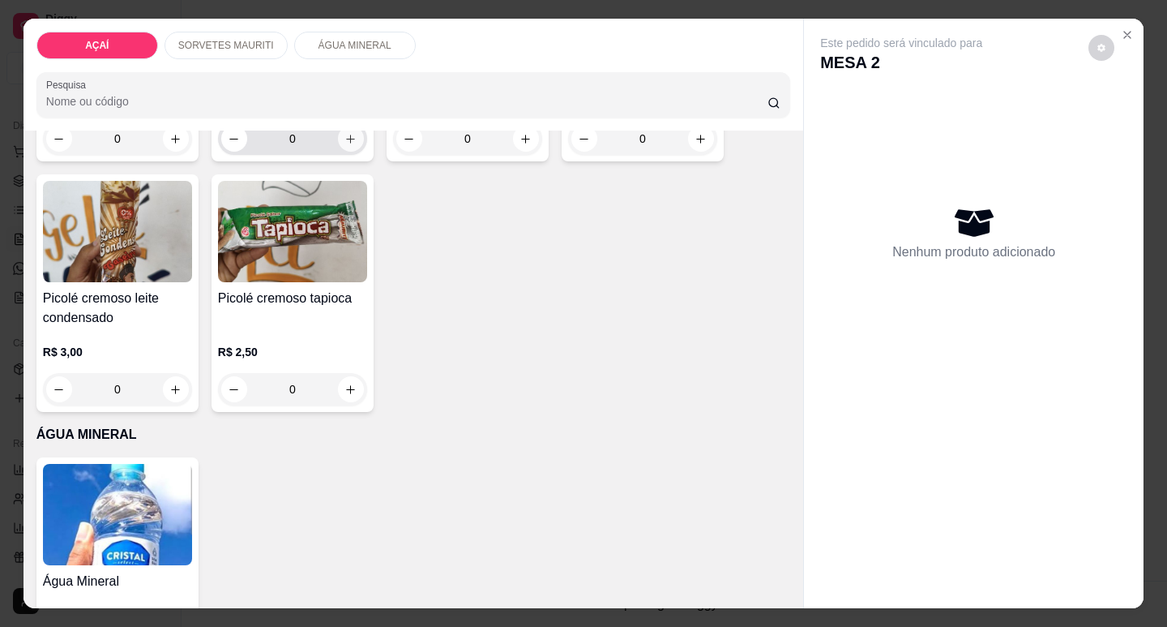
scroll to position [1118, 0]
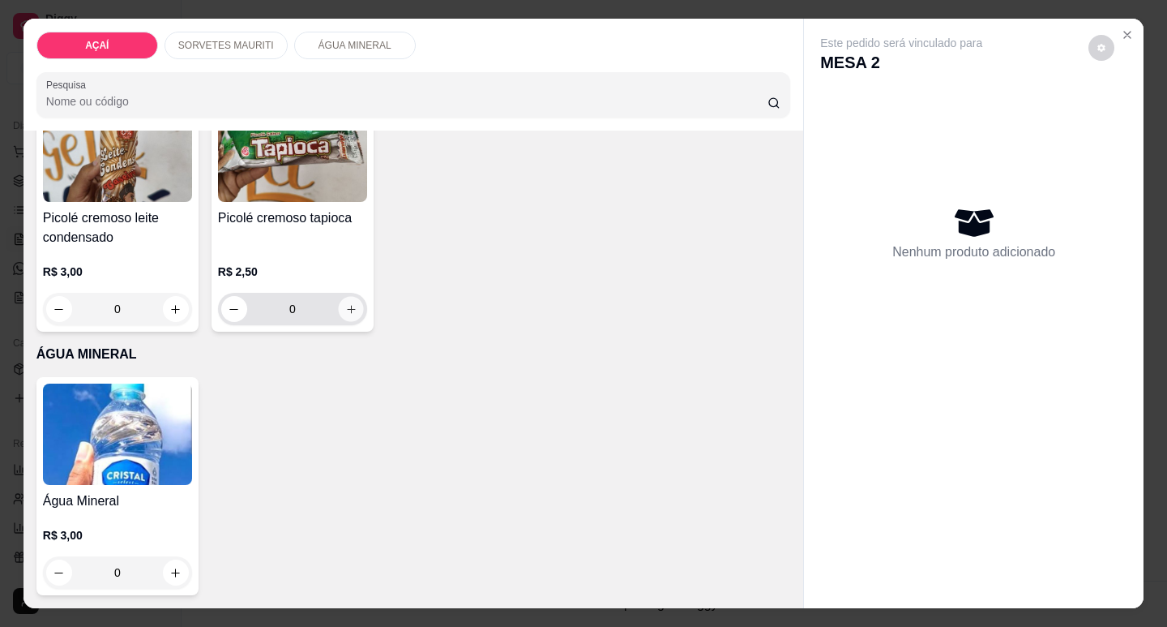
click at [338, 309] on button "increase-product-quantity" at bounding box center [350, 309] width 25 height 25
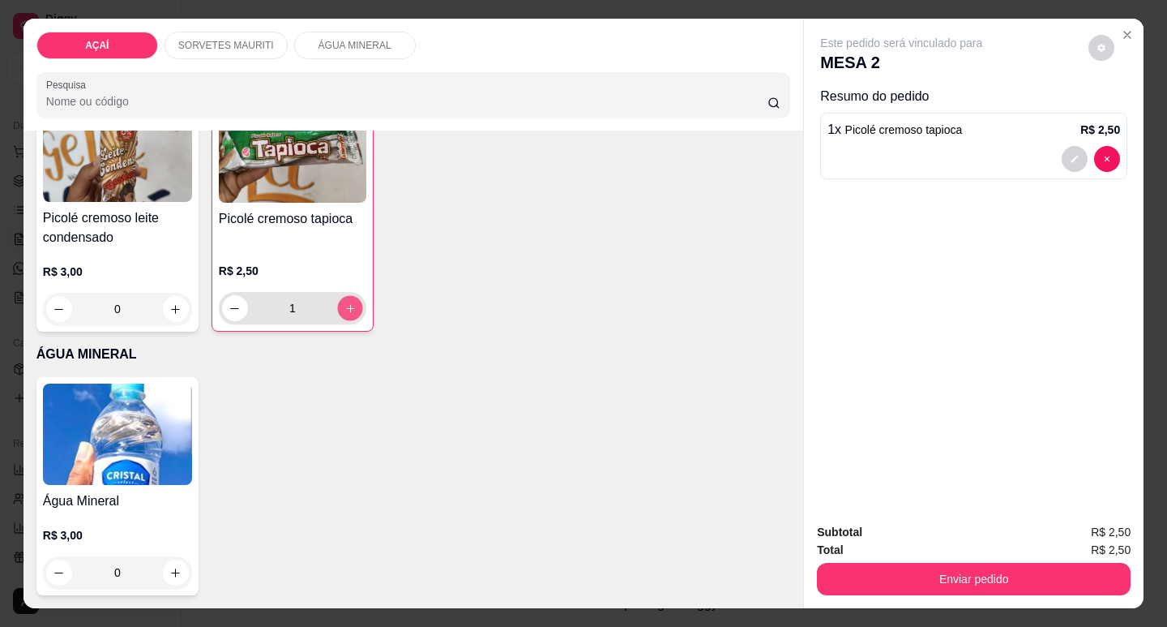
click at [346, 304] on icon "increase-product-quantity" at bounding box center [351, 308] width 12 height 12
click at [348, 304] on icon "increase-product-quantity" at bounding box center [350, 308] width 12 height 12
type input "3"
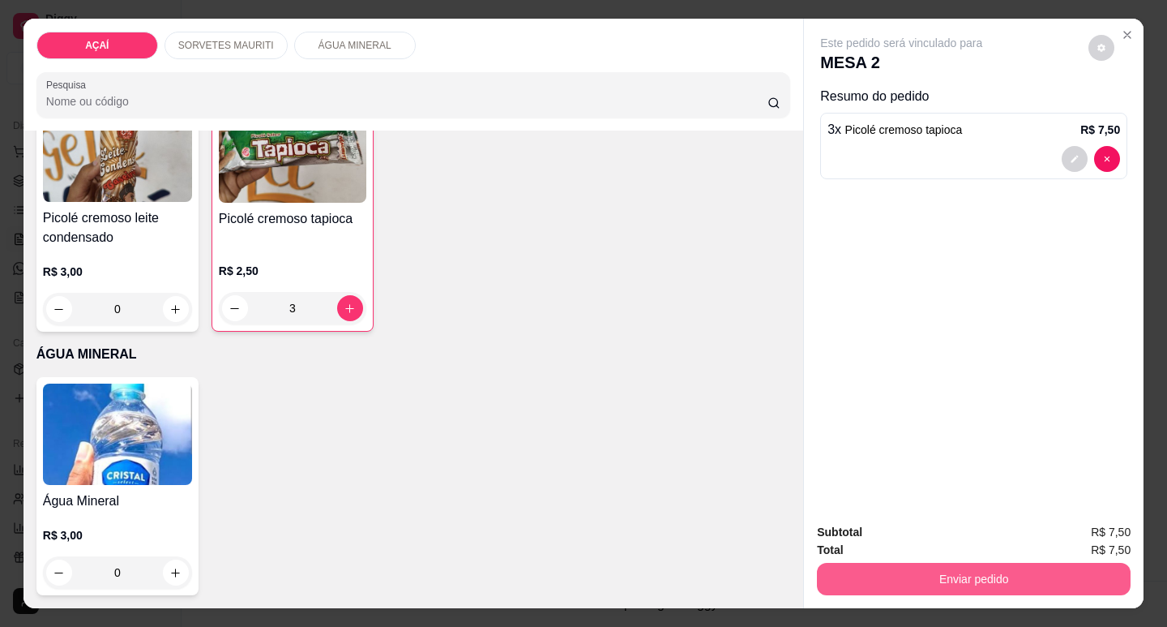
click at [893, 571] on button "Enviar pedido" at bounding box center [974, 579] width 314 height 32
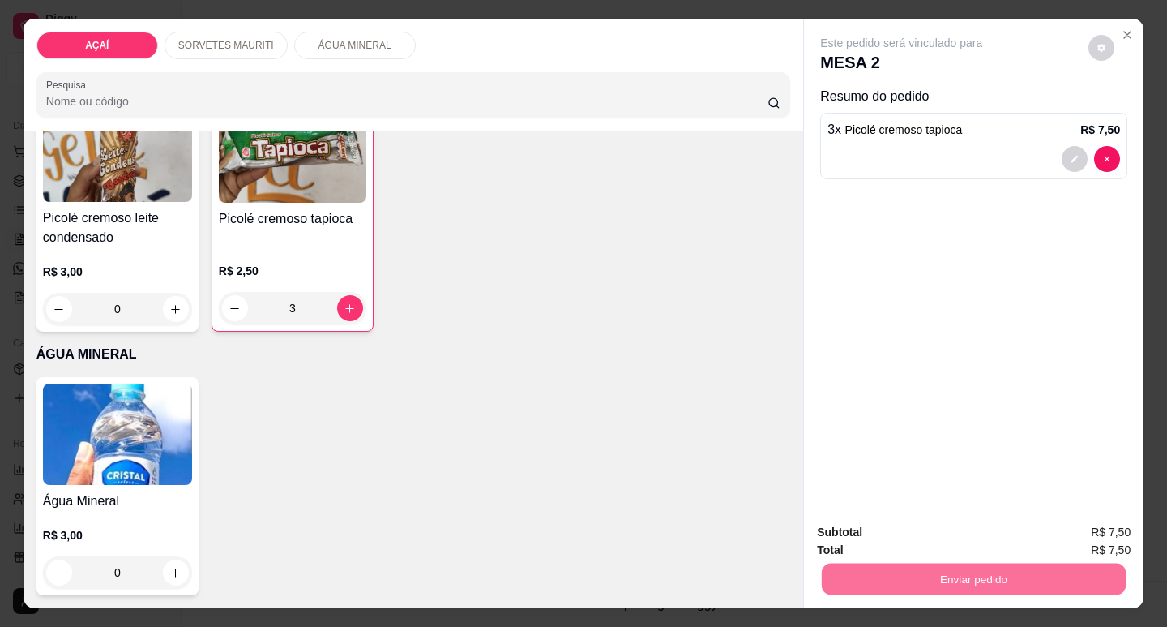
click at [556, 377] on div "Água Mineral R$ 3,00 0" at bounding box center [413, 486] width 754 height 218
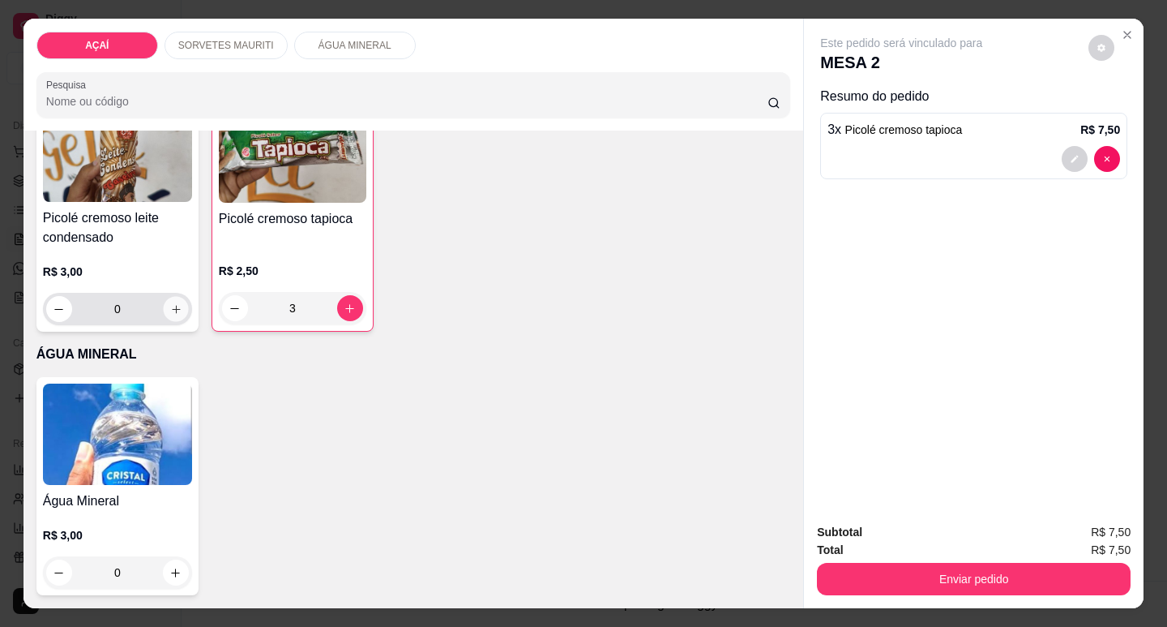
click at [172, 310] on button "increase-product-quantity" at bounding box center [175, 309] width 25 height 25
type input "1"
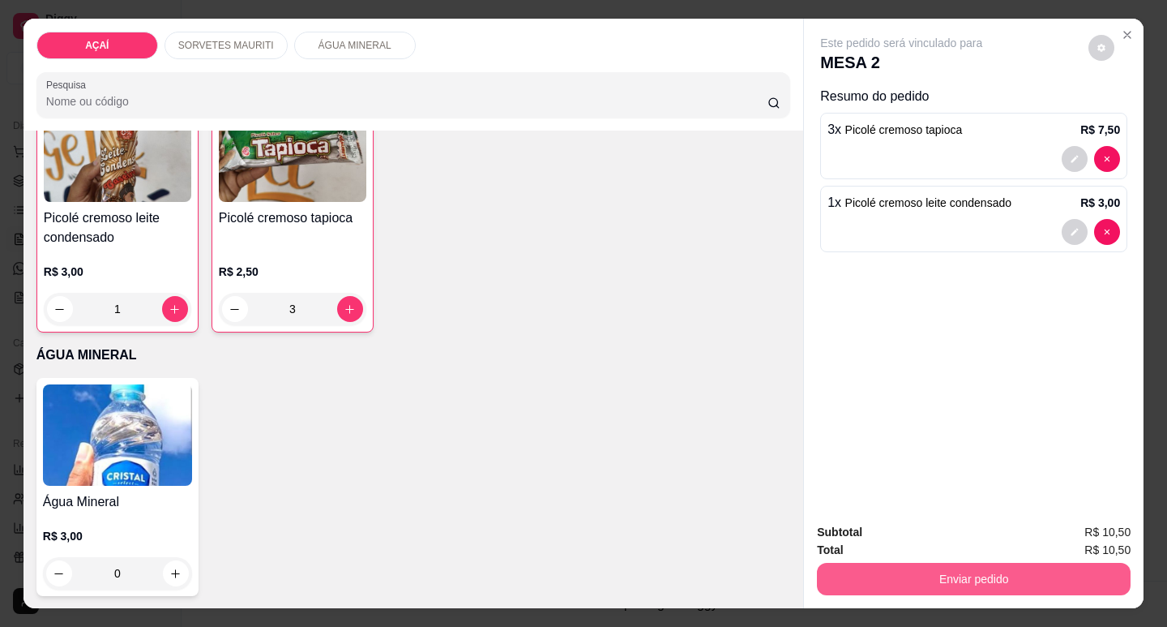
click at [929, 563] on button "Enviar pedido" at bounding box center [974, 579] width 314 height 32
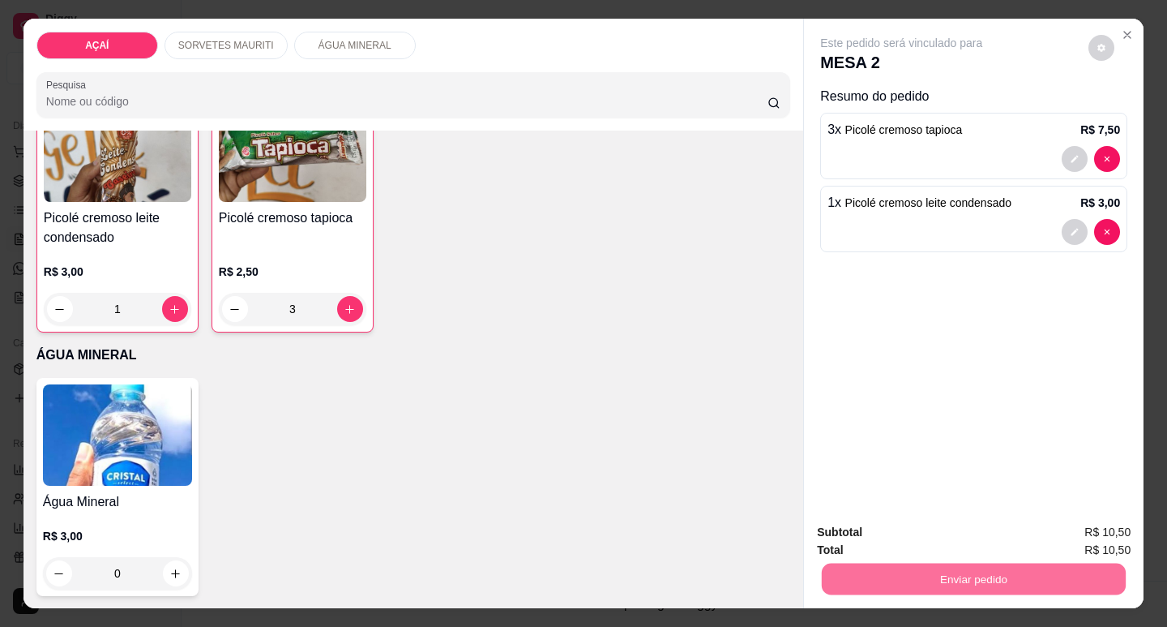
click at [875, 528] on button "Não registrar e enviar pedido" at bounding box center [921, 532] width 164 height 30
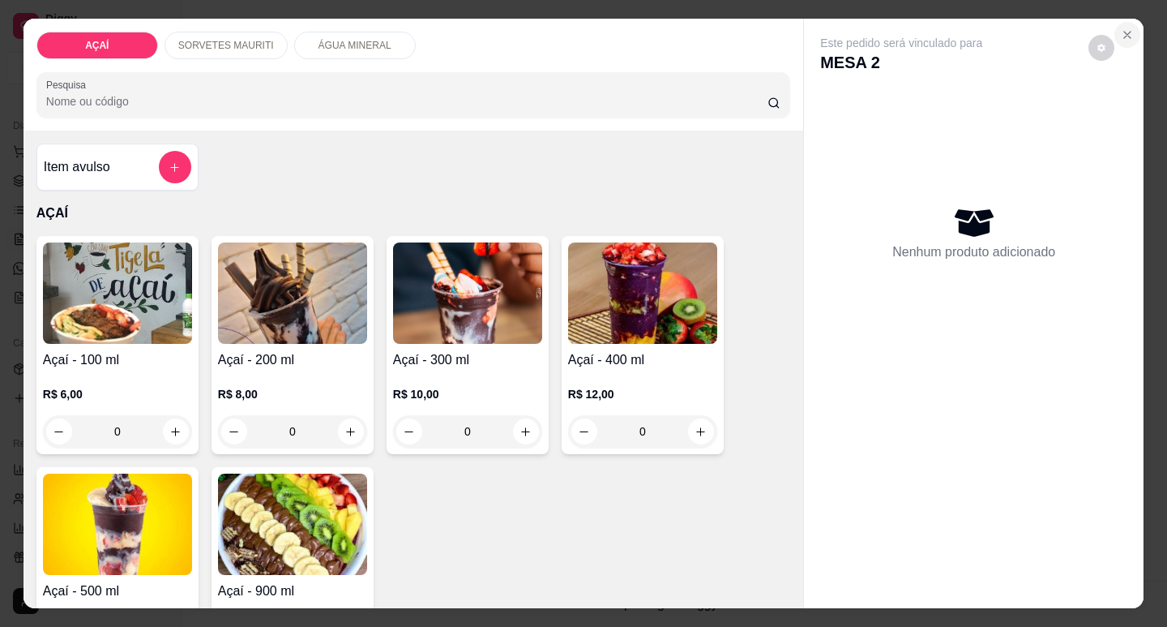
click at [1123, 34] on icon "Close" at bounding box center [1127, 34] width 13 height 13
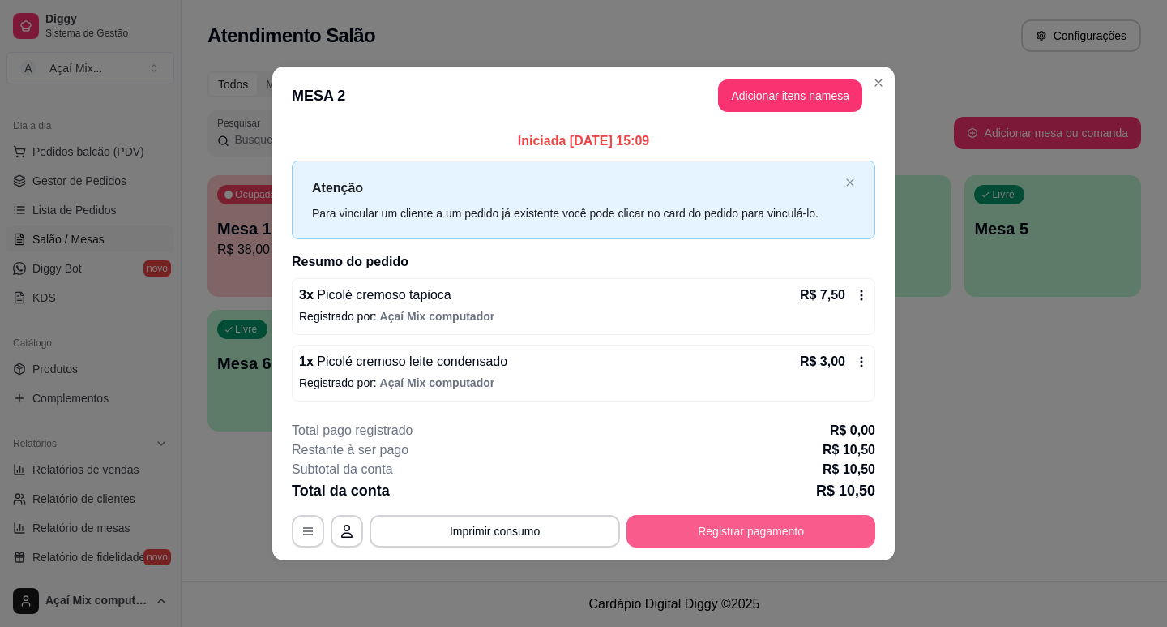
click at [793, 537] on button "Registrar pagamento" at bounding box center [751, 531] width 249 height 32
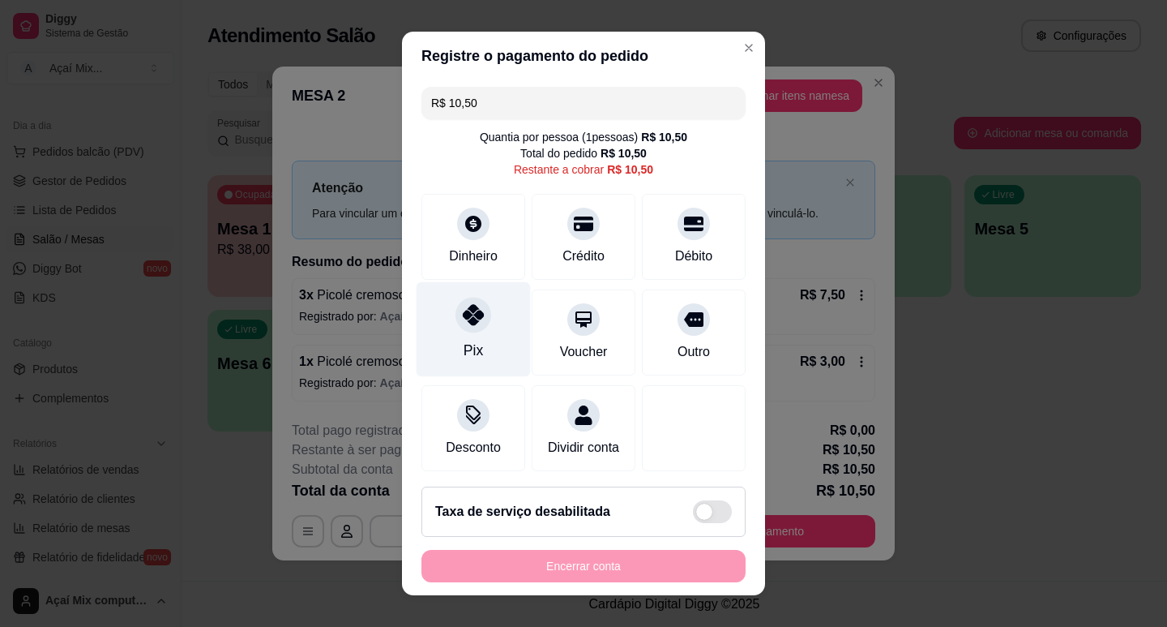
drag, startPoint x: 492, startPoint y: 326, endPoint x: 486, endPoint y: 351, distance: 25.8
click at [492, 332] on div "Pix" at bounding box center [474, 328] width 114 height 95
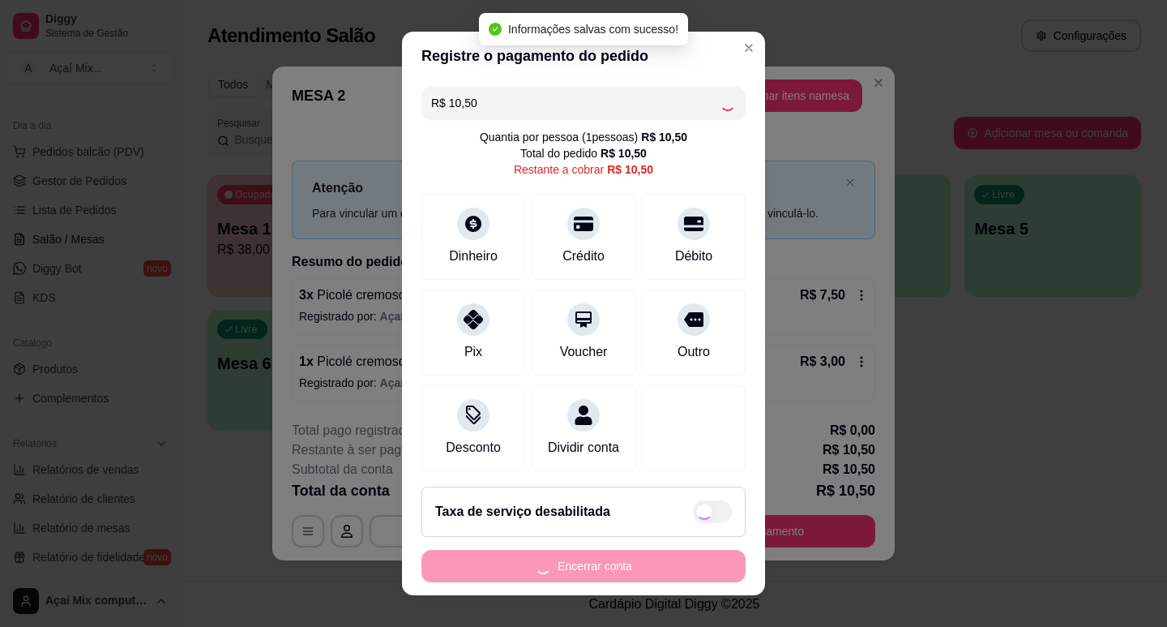
type input "R$ 0,00"
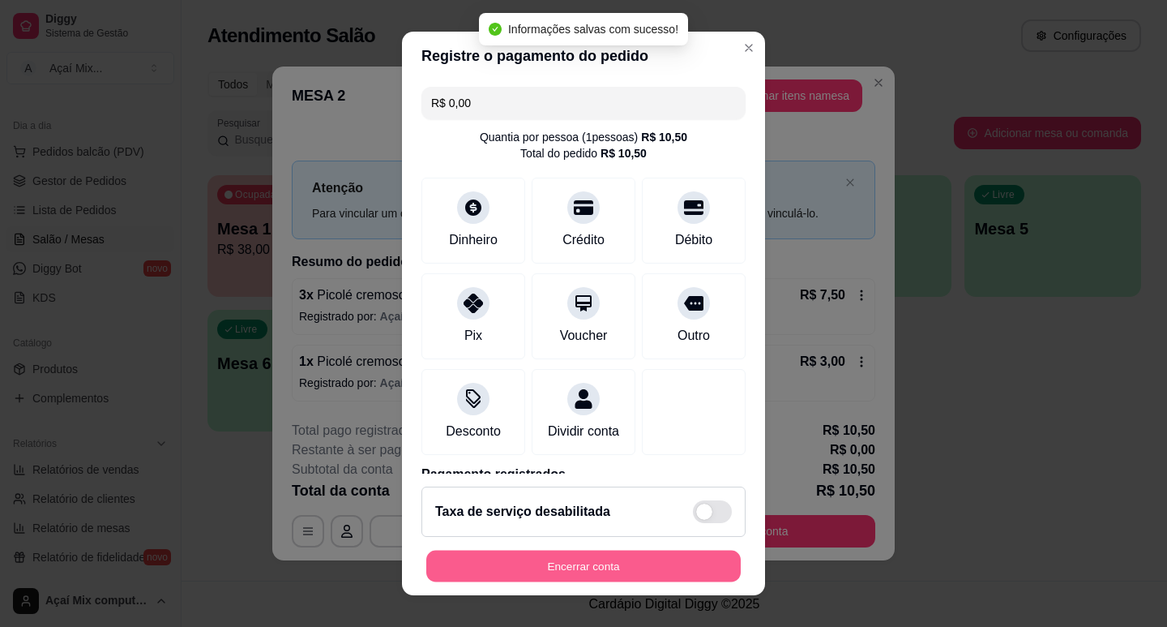
click at [603, 555] on button "Encerrar conta" at bounding box center [583, 566] width 315 height 32
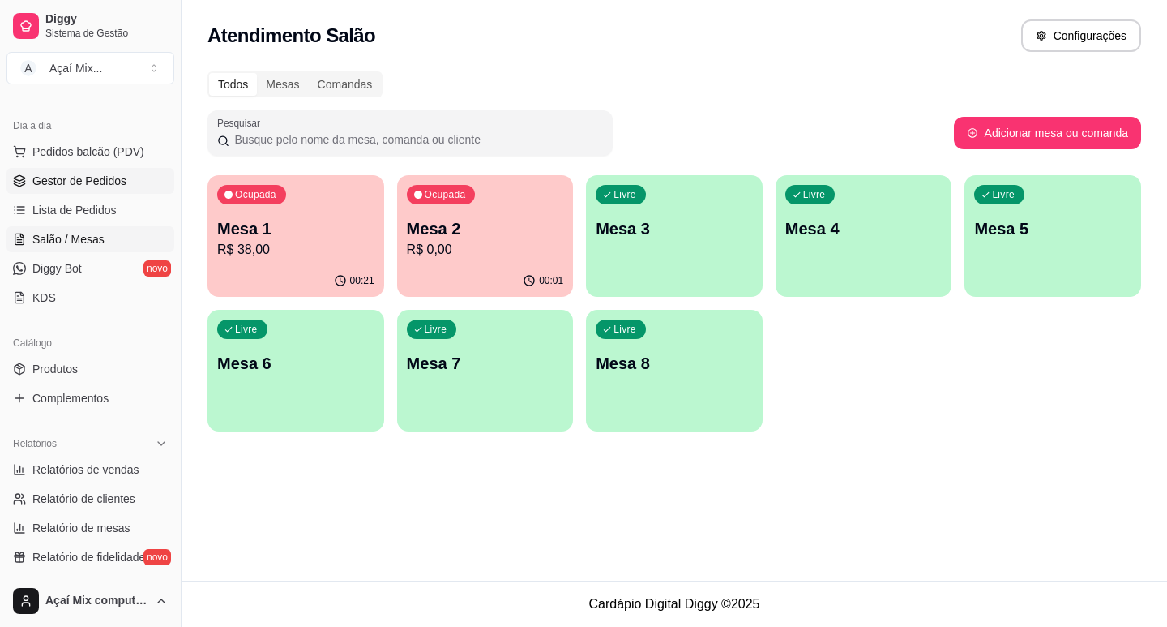
click at [92, 178] on span "Gestor de Pedidos" at bounding box center [79, 181] width 94 height 16
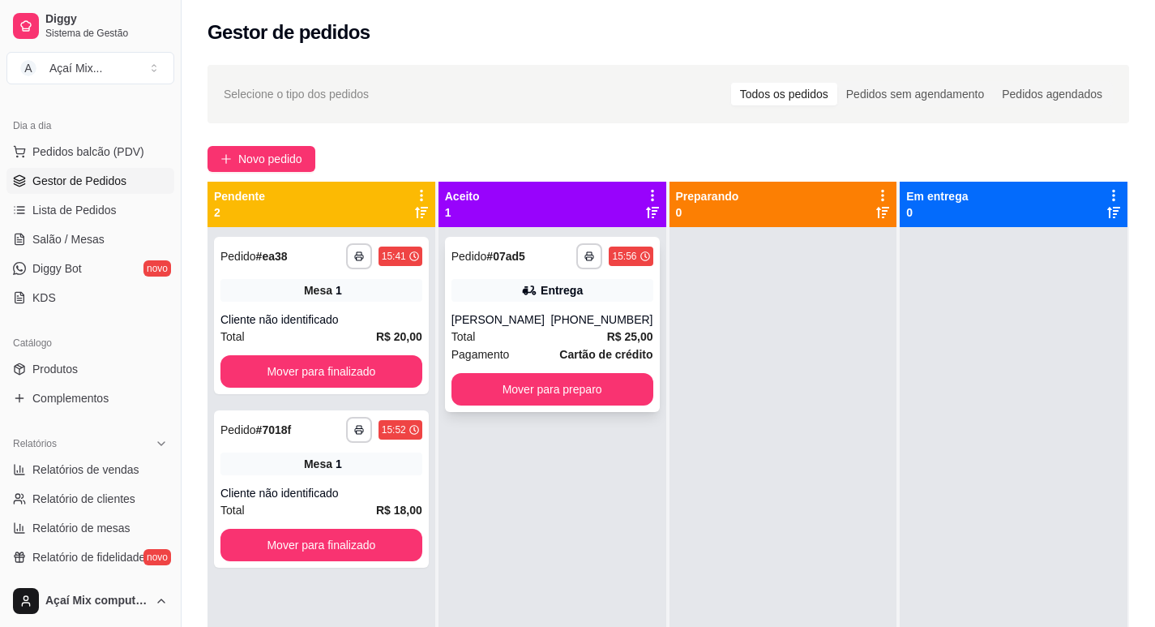
click at [494, 336] on div "Total R$ 25,00" at bounding box center [553, 337] width 202 height 18
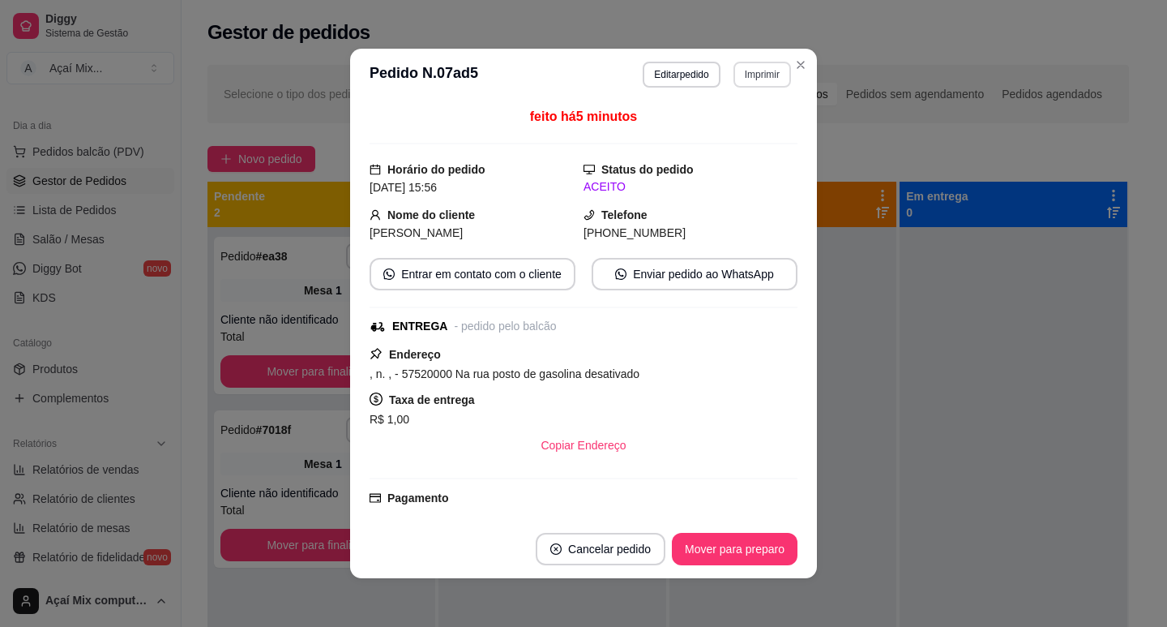
click at [761, 78] on button "Imprimir" at bounding box center [763, 75] width 58 height 26
click at [752, 133] on button "Impressora" at bounding box center [727, 130] width 113 height 25
click at [743, 69] on button "Imprimir" at bounding box center [763, 75] width 58 height 26
drag, startPoint x: 746, startPoint y: 109, endPoint x: 741, endPoint y: 141, distance: 32.0
click at [746, 110] on h4 "Escolha a impressora" at bounding box center [728, 104] width 118 height 16
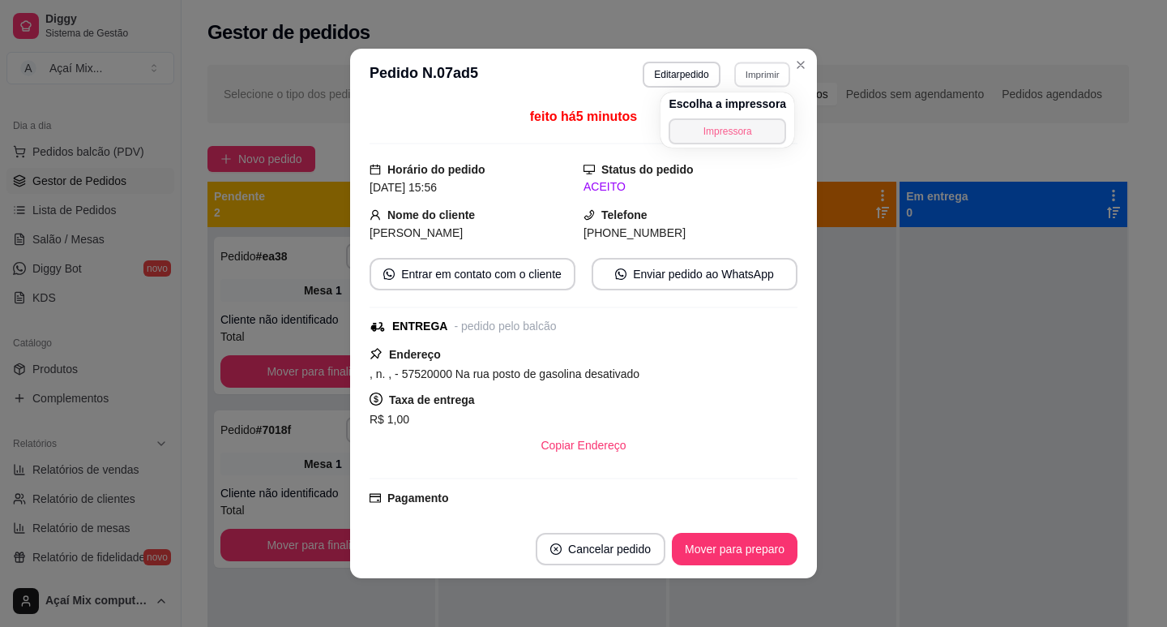
click at [740, 135] on button "Impressora" at bounding box center [728, 131] width 118 height 26
click at [743, 75] on button "Imprimir" at bounding box center [762, 74] width 56 height 25
click at [728, 126] on button "Impressora" at bounding box center [728, 131] width 118 height 26
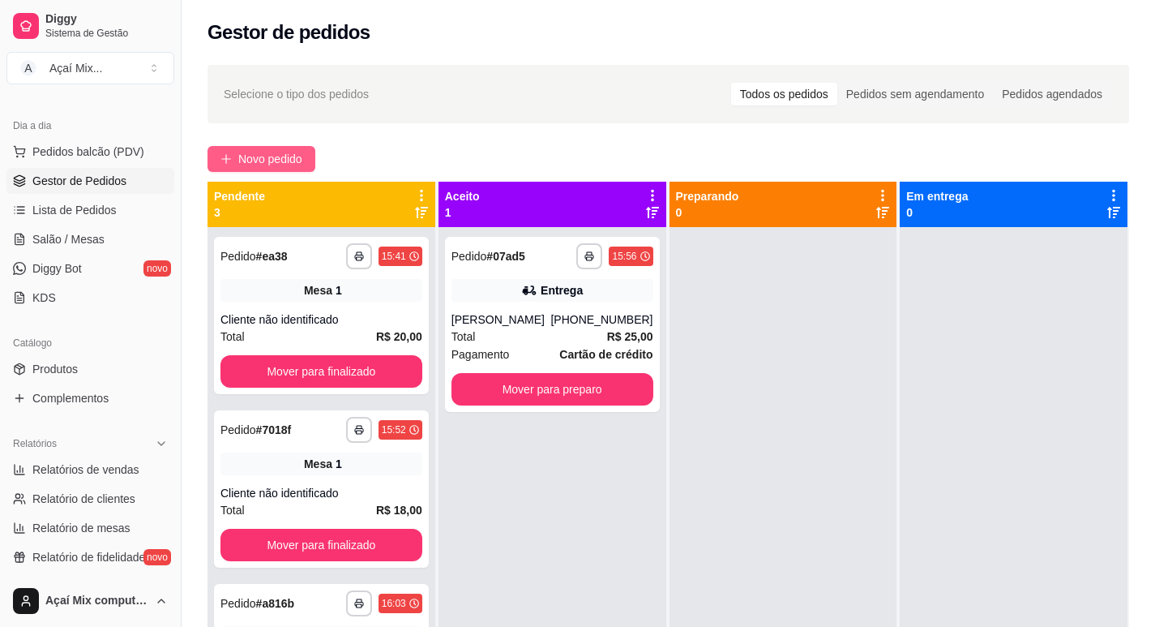
click at [293, 160] on span "Novo pedido" at bounding box center [270, 159] width 64 height 18
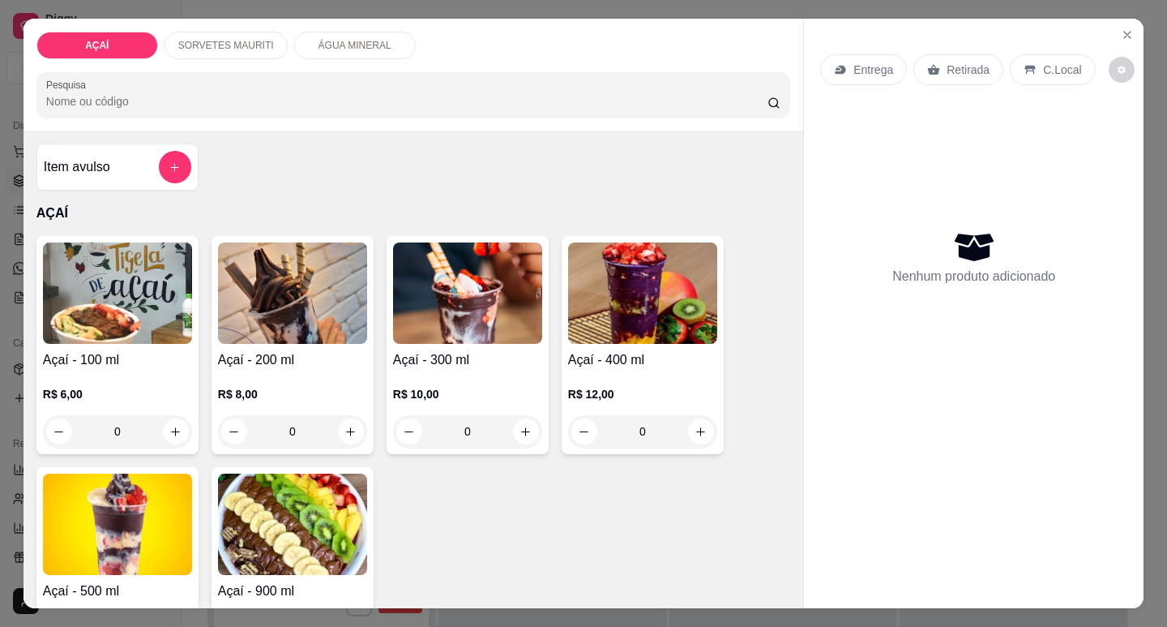
click at [349, 431] on div "0" at bounding box center [292, 431] width 149 height 32
click at [349, 431] on div "ADICIONAIS 200 A 300 ML Escolha até 3 opções Completo Amendoim triturado R$ 0,0…" at bounding box center [584, 338] width 471 height 402
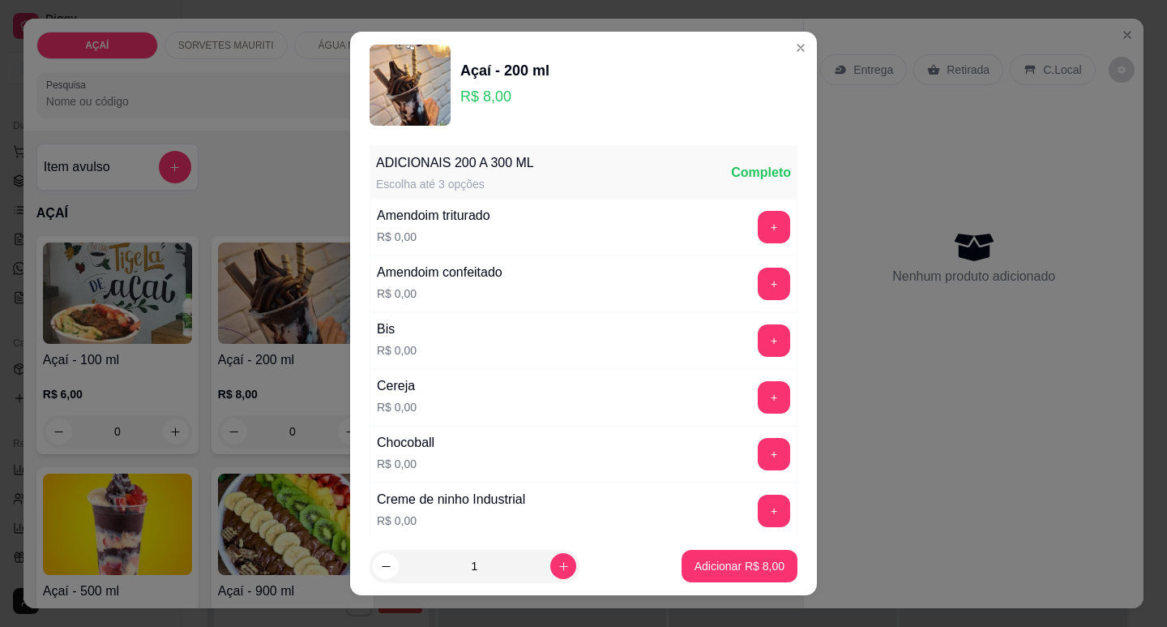
drag, startPoint x: 361, startPoint y: 412, endPoint x: 321, endPoint y: 413, distance: 39.8
click at [352, 413] on div "ADICIONAIS 200 A 300 ML Escolha até 3 opções Completo Amendoim triturado R$ 0,0…" at bounding box center [583, 338] width 467 height 399
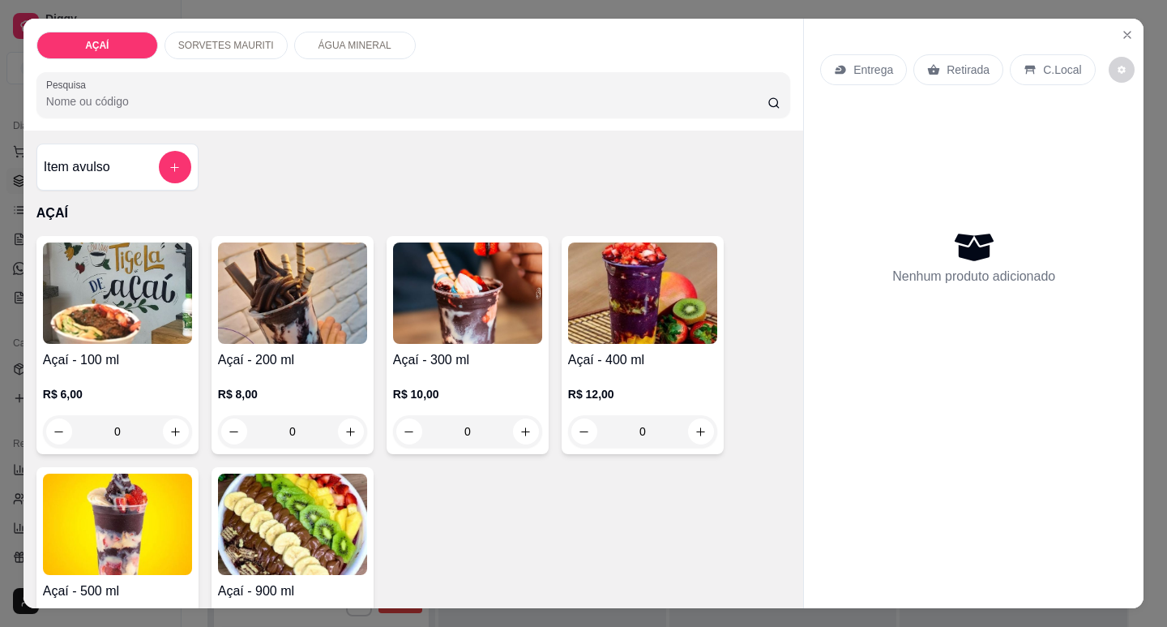
click at [344, 425] on div "0" at bounding box center [292, 431] width 149 height 32
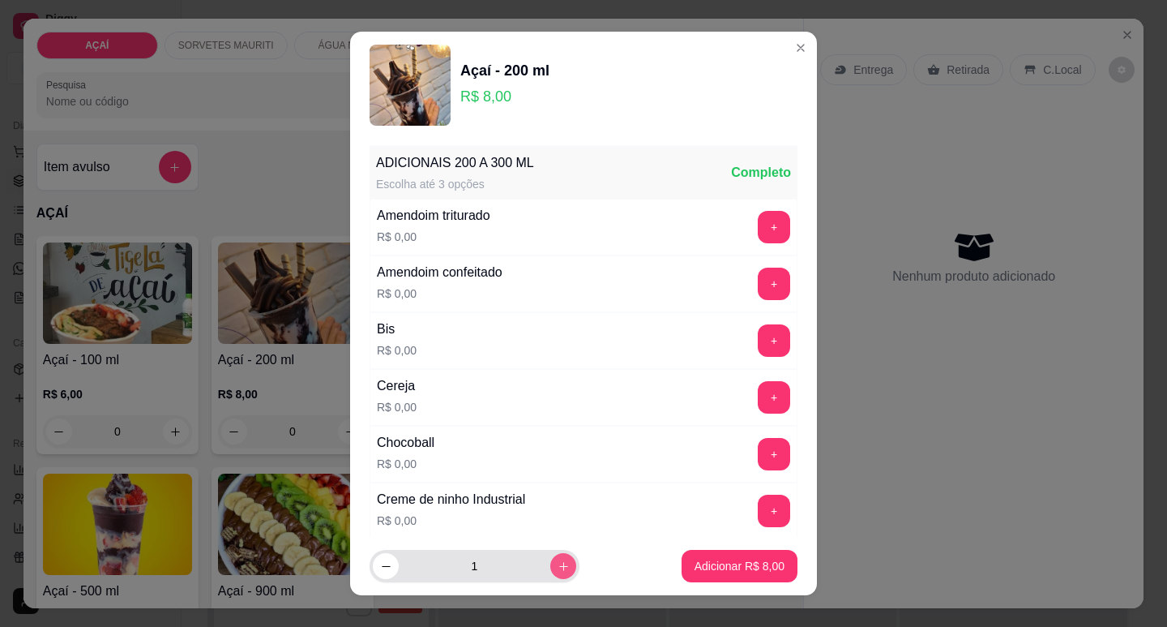
click at [558, 565] on icon "increase-product-quantity" at bounding box center [564, 566] width 12 height 12
type input "5"
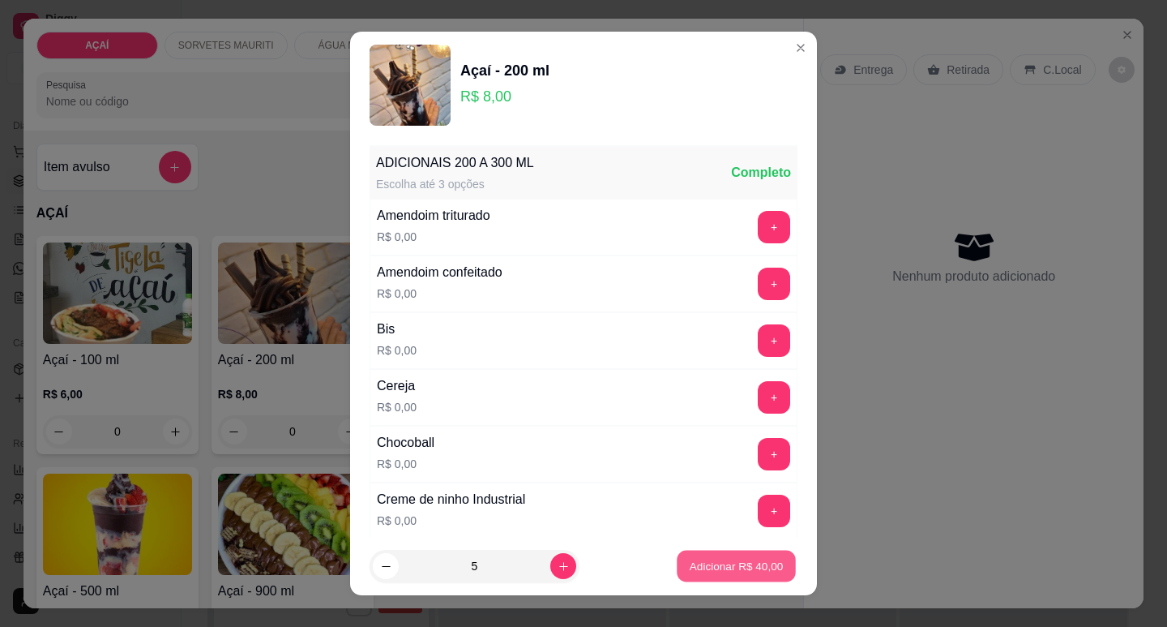
click at [777, 559] on button "Adicionar R$ 40,00" at bounding box center [736, 566] width 119 height 32
type input "5"
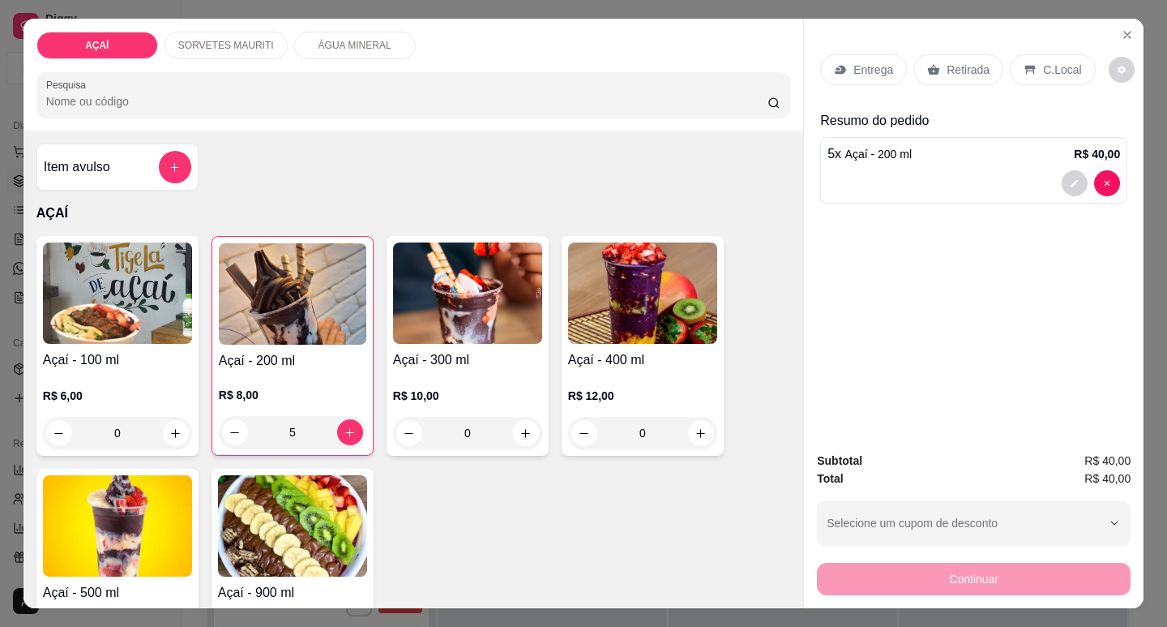
click at [845, 80] on div "Entrega Retirada C.Local" at bounding box center [973, 69] width 307 height 57
click at [843, 75] on div "Entrega" at bounding box center [863, 69] width 87 height 31
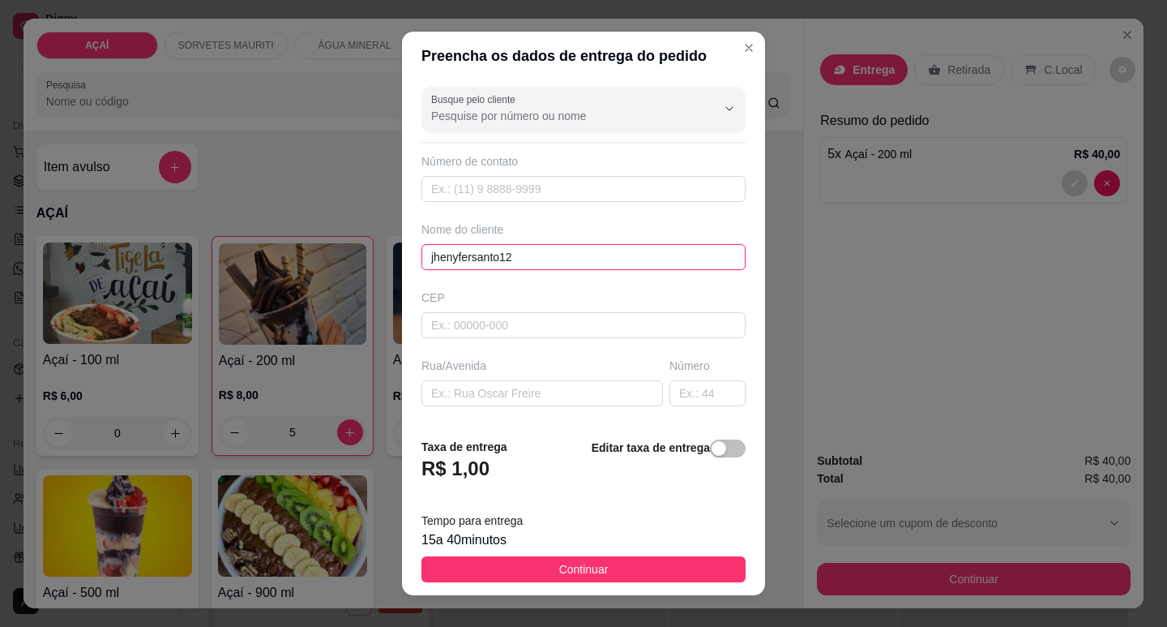
type input "jhenyfersanto12"
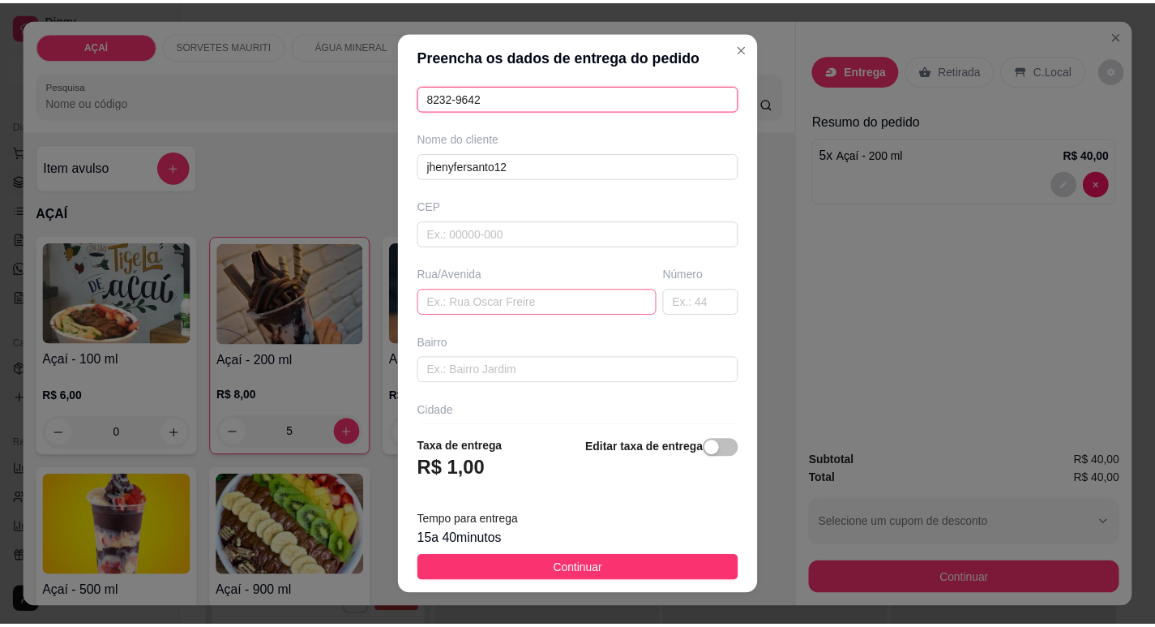
scroll to position [201, 0]
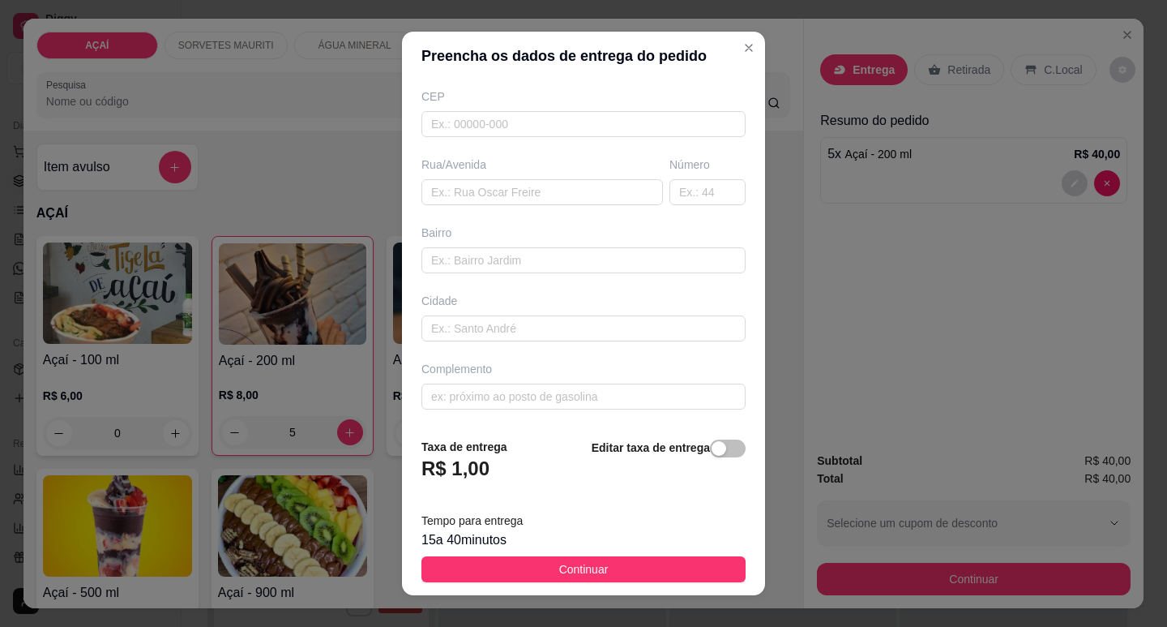
type input "8232-9642"
click at [567, 572] on span "Continuar" at bounding box center [583, 569] width 49 height 18
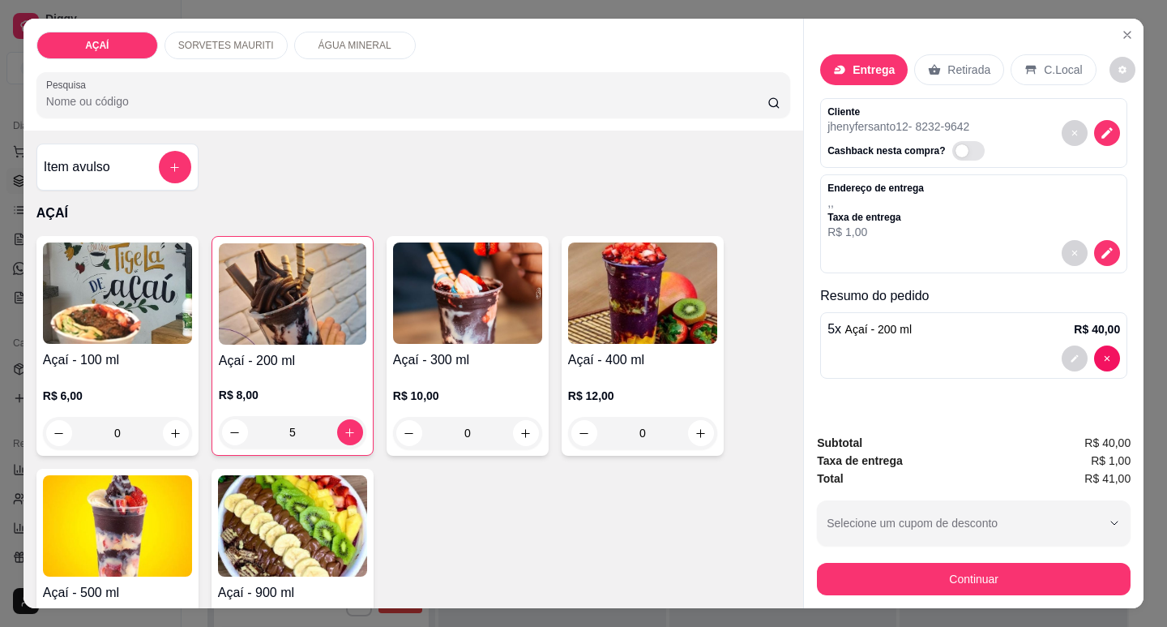
click at [953, 550] on div "Subtotal R$ 40,00 Taxa de entrega R$ 1,00 Total R$ 41,00 Selecione um cupom de …" at bounding box center [974, 514] width 314 height 161
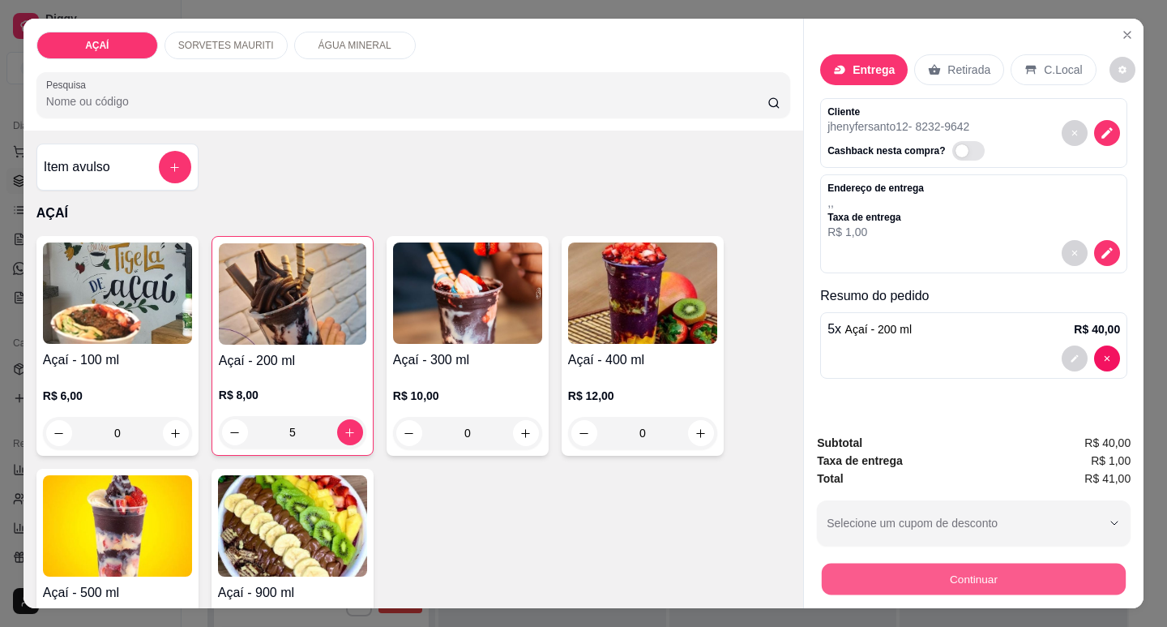
click at [947, 563] on button "Continuar" at bounding box center [974, 579] width 304 height 32
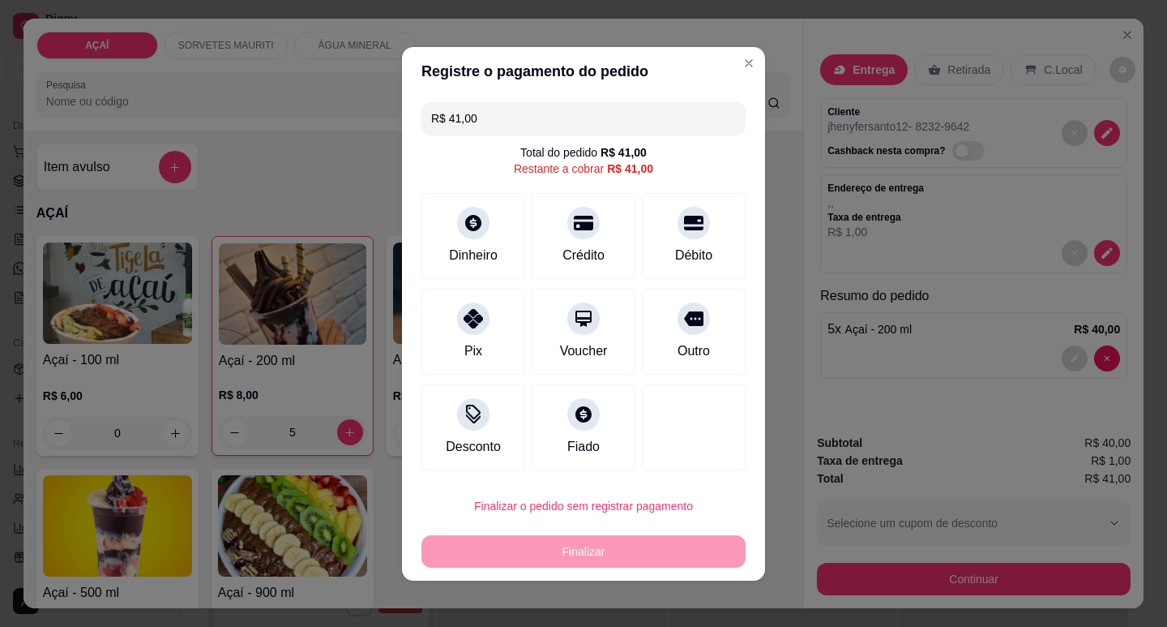
drag, startPoint x: 484, startPoint y: 315, endPoint x: 516, endPoint y: 415, distance: 104.9
click at [492, 315] on div "Pix" at bounding box center [474, 332] width 104 height 86
type input "R$ 0,00"
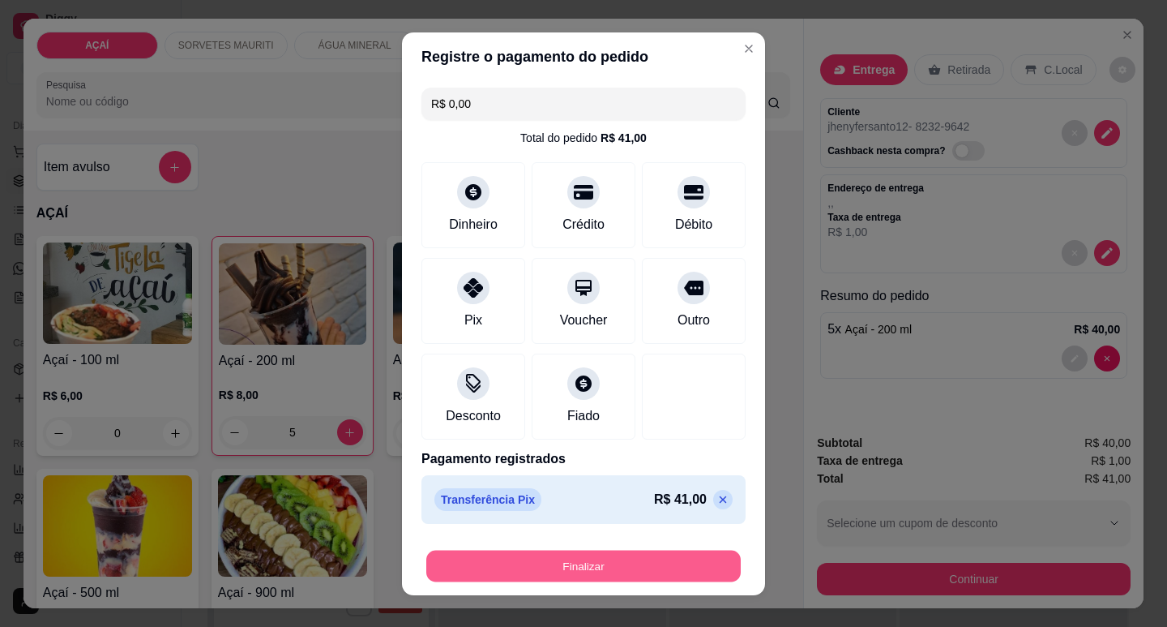
click at [597, 566] on button "Finalizar" at bounding box center [583, 566] width 315 height 32
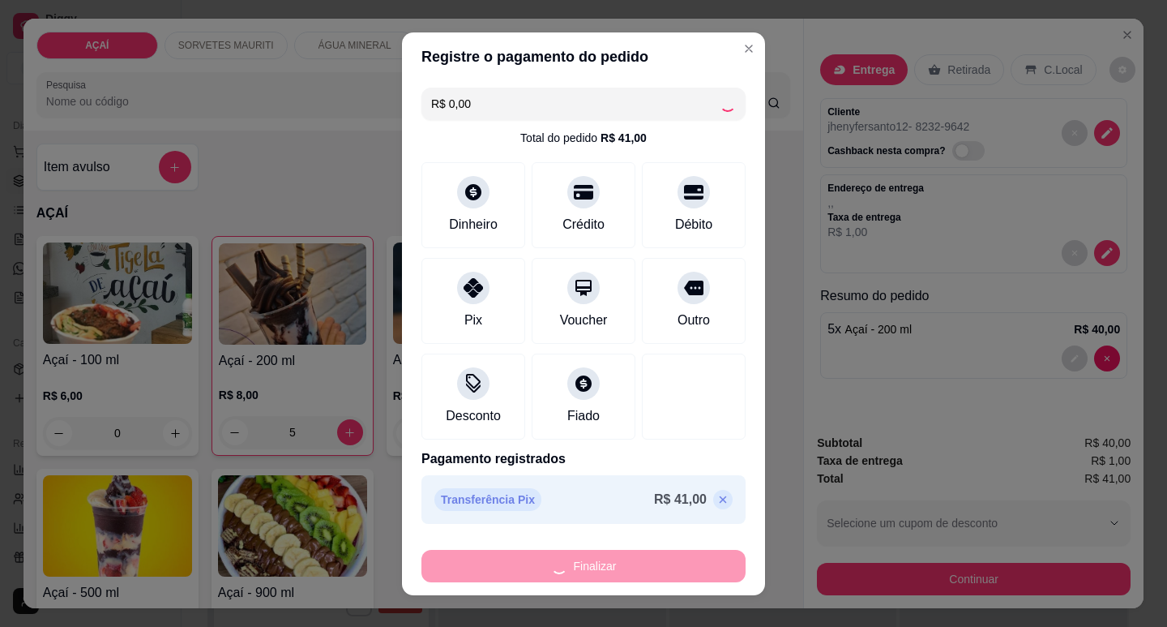
type input "0"
type input "-R$ 41,00"
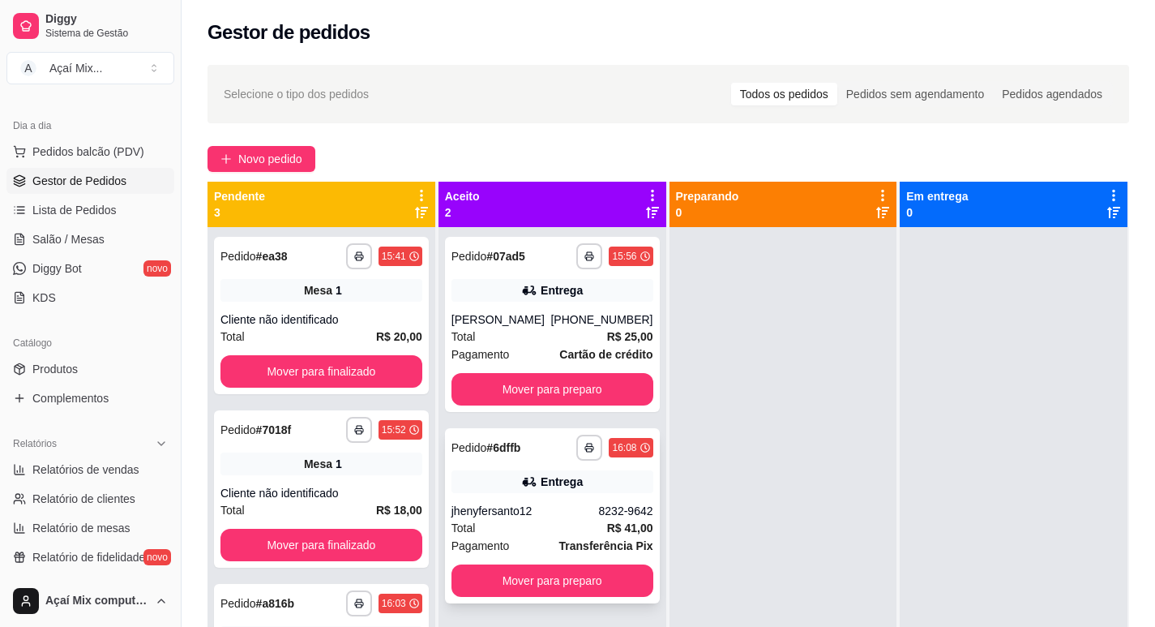
click at [528, 539] on div "Pagamento Transferência Pix" at bounding box center [553, 546] width 202 height 18
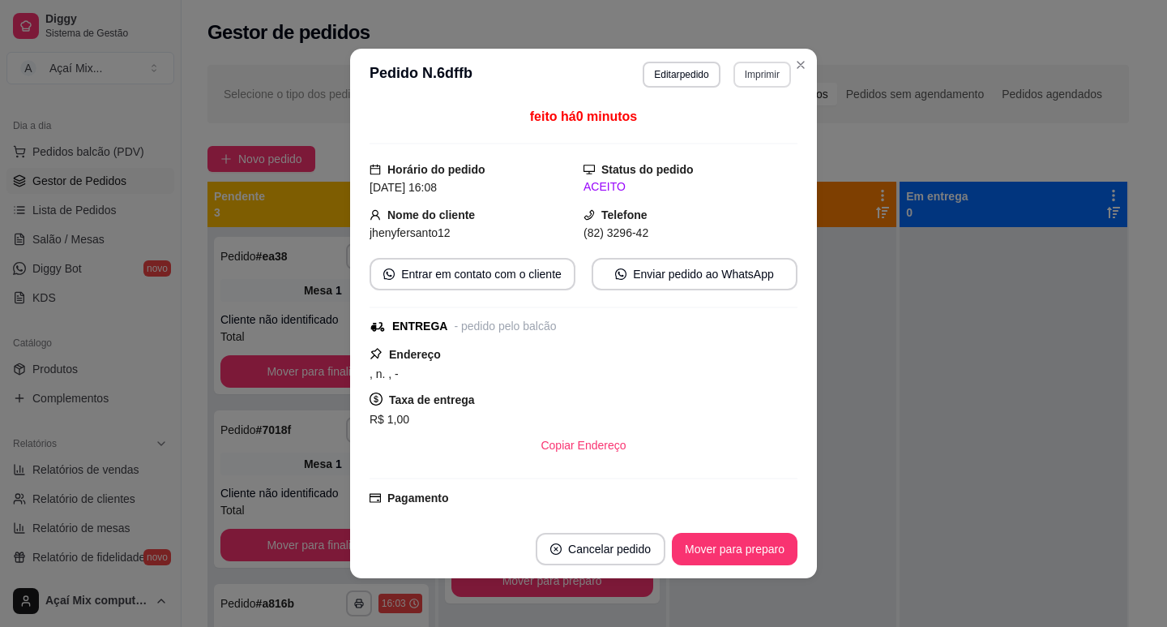
click at [769, 75] on button "Imprimir" at bounding box center [763, 75] width 58 height 26
click at [759, 134] on button "Impressora" at bounding box center [727, 130] width 113 height 25
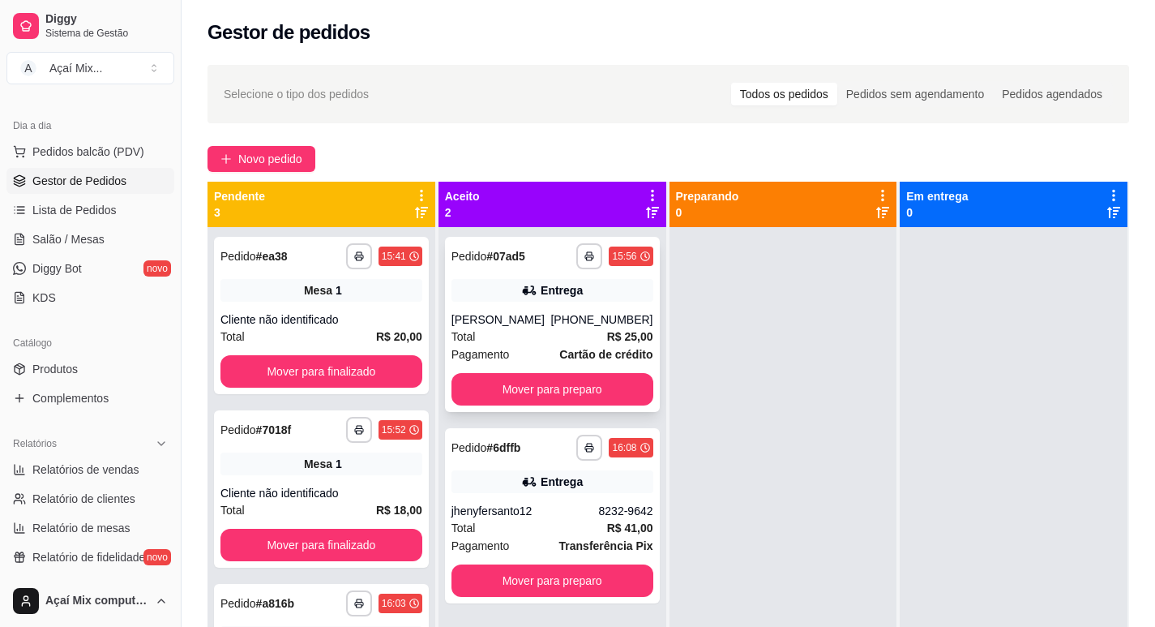
click at [529, 325] on div "Lindinha Alencar" at bounding box center [502, 319] width 100 height 16
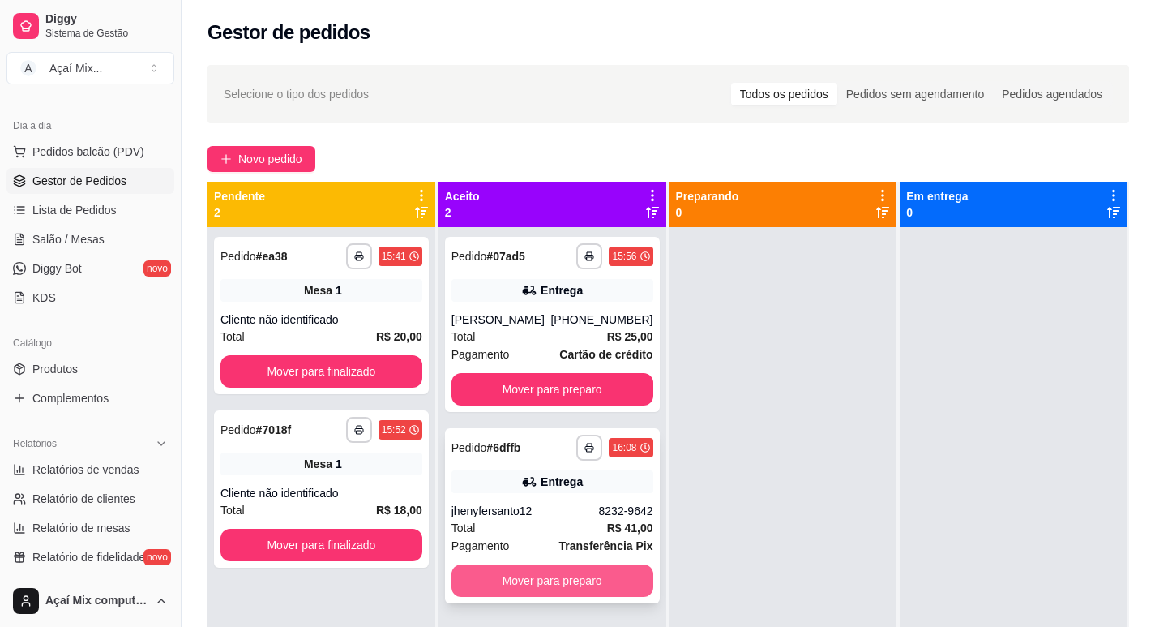
click at [468, 570] on button "Mover para preparo" at bounding box center [553, 580] width 202 height 32
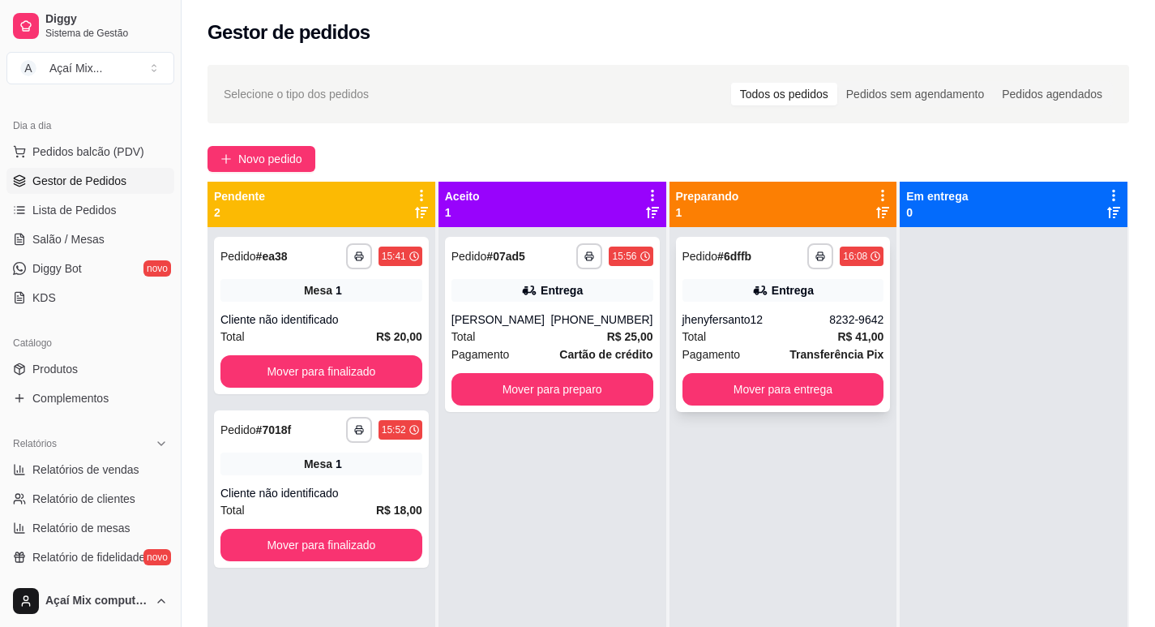
click at [772, 312] on div "jhenyfersanto12" at bounding box center [757, 319] width 148 height 16
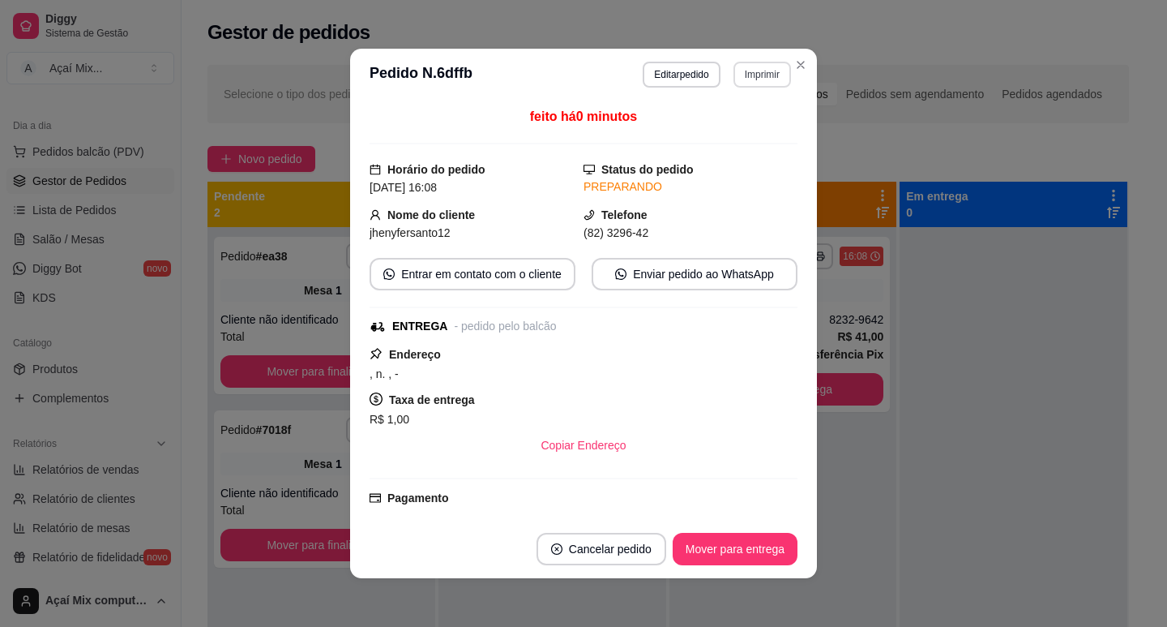
click at [750, 80] on button "Imprimir" at bounding box center [763, 75] width 58 height 26
click at [738, 132] on button "Impressora" at bounding box center [729, 131] width 118 height 26
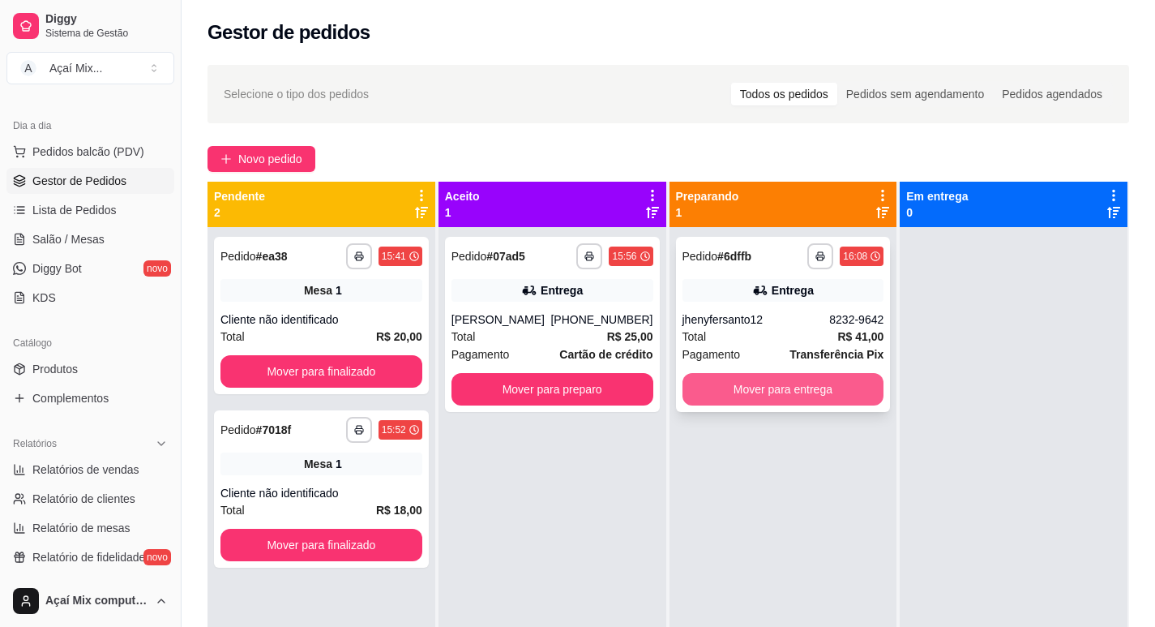
click at [843, 386] on button "Mover para entrega" at bounding box center [784, 389] width 202 height 32
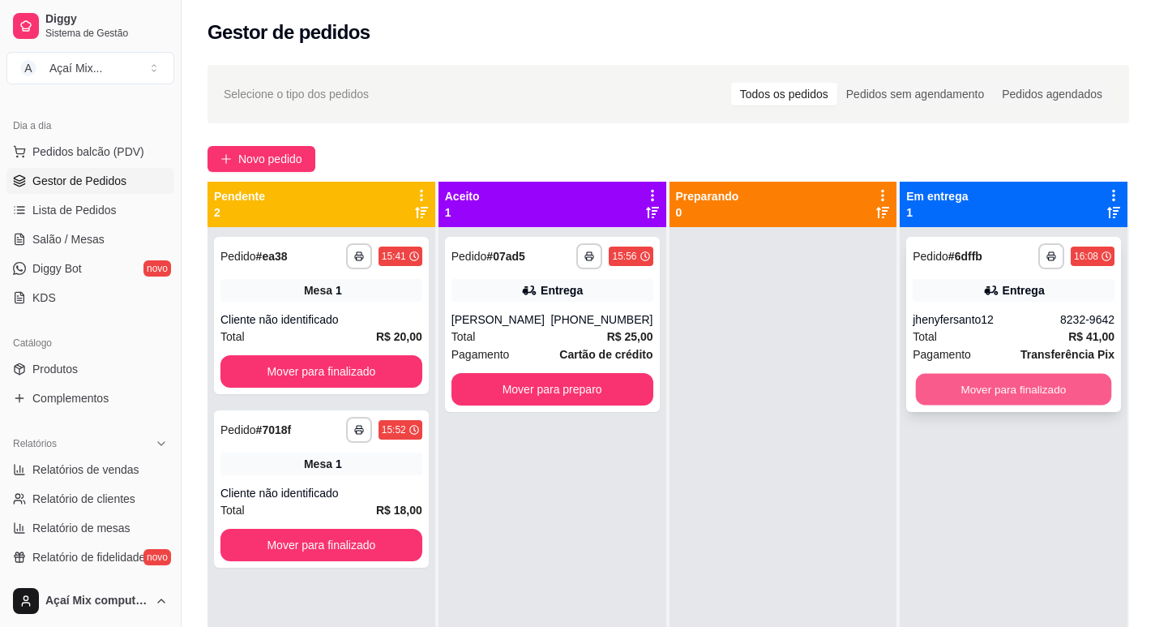
click at [991, 392] on button "Mover para finalizado" at bounding box center [1013, 390] width 195 height 32
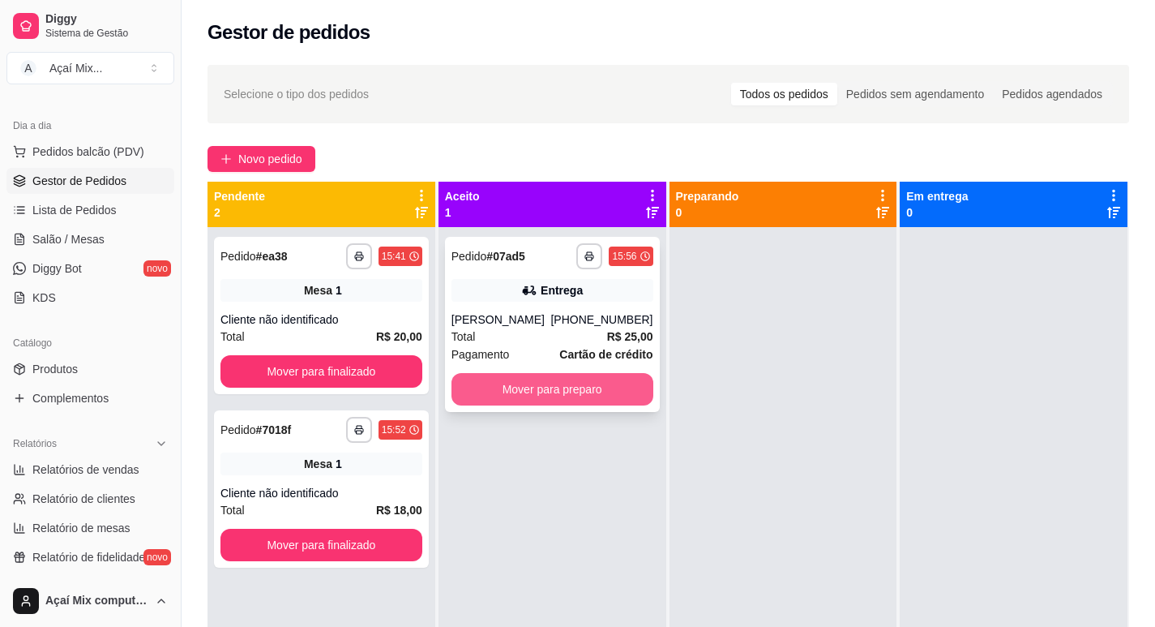
click at [635, 377] on button "Mover para preparo" at bounding box center [553, 389] width 202 height 32
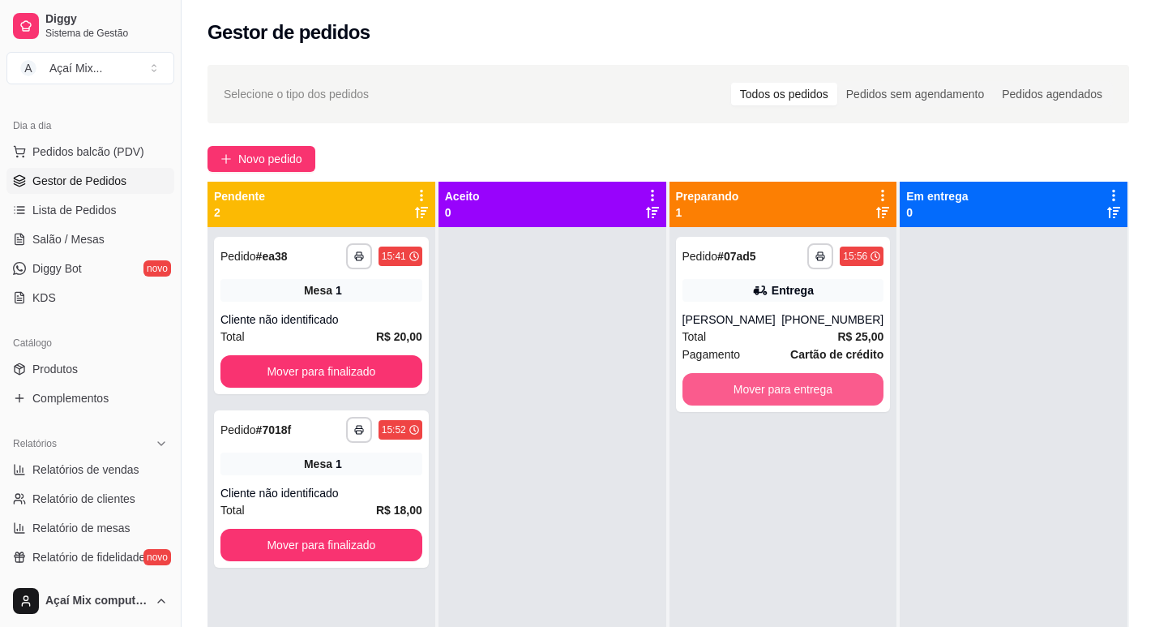
click at [764, 375] on button "Mover para entrega" at bounding box center [784, 389] width 202 height 32
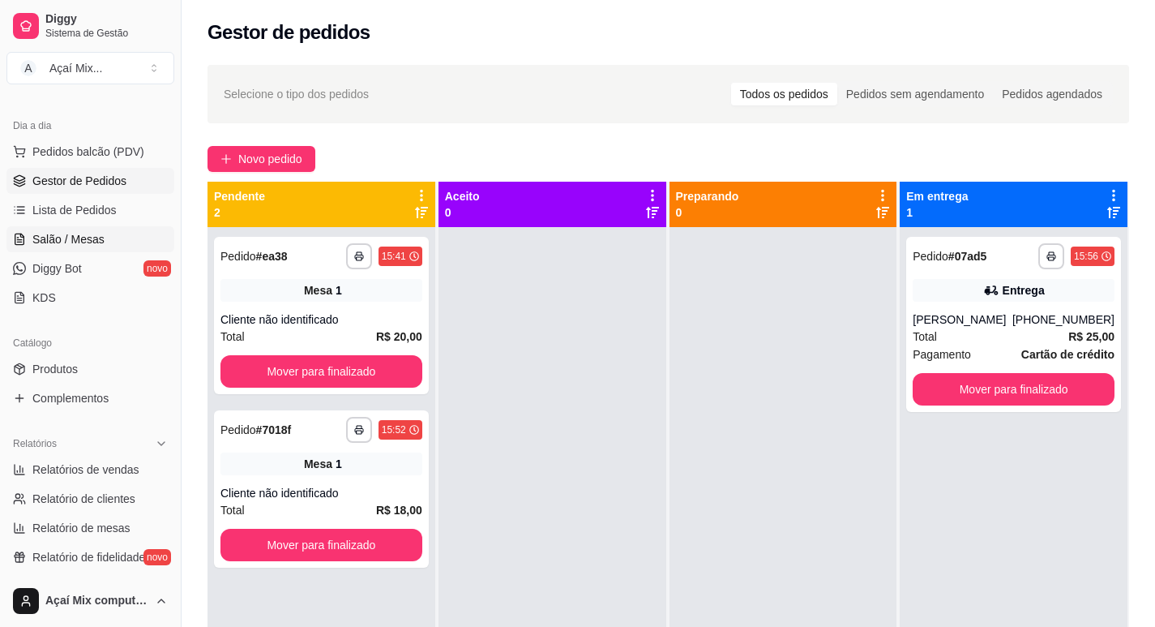
click at [63, 240] on span "Salão / Mesas" at bounding box center [68, 239] width 72 height 16
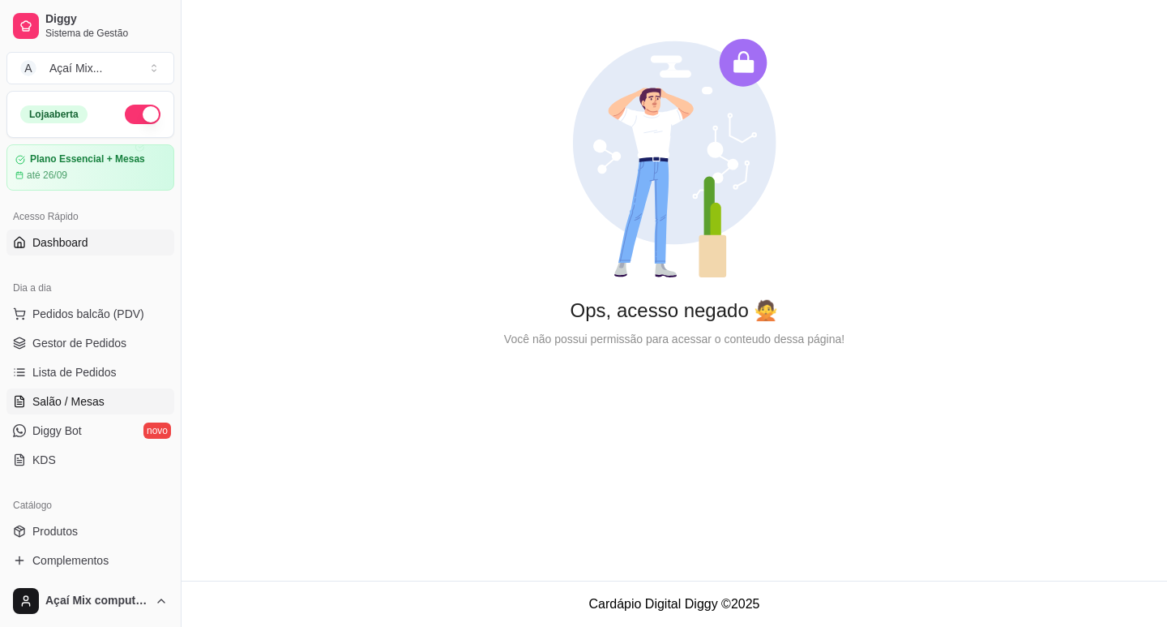
click at [134, 396] on link "Salão / Mesas" at bounding box center [90, 401] width 168 height 26
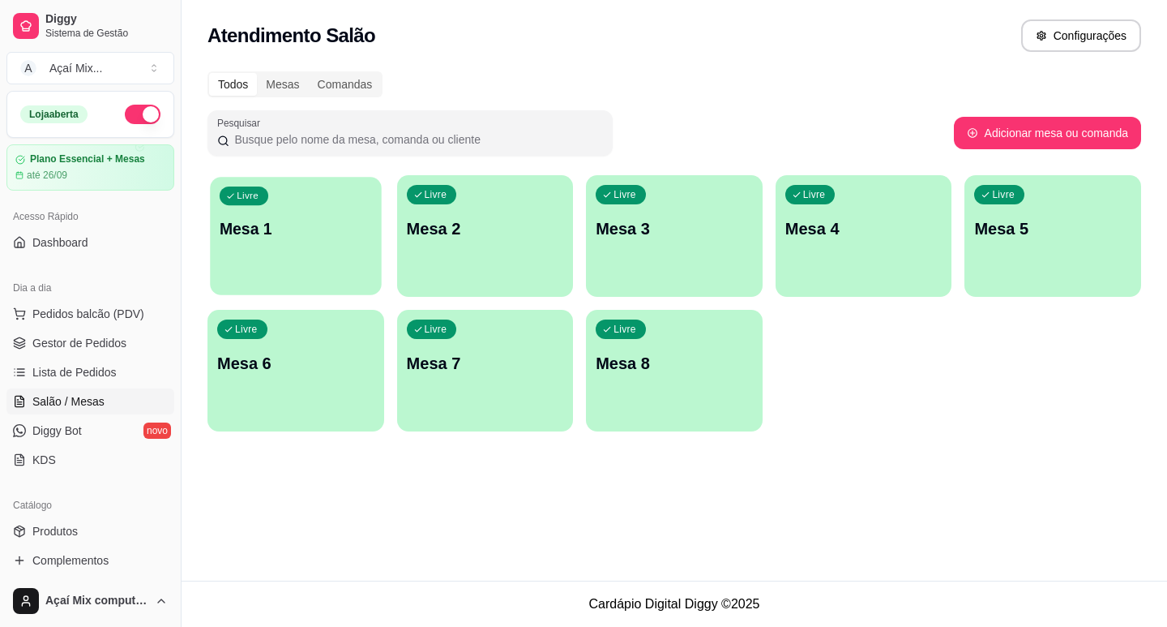
click at [276, 278] on div "button" at bounding box center [295, 285] width 171 height 19
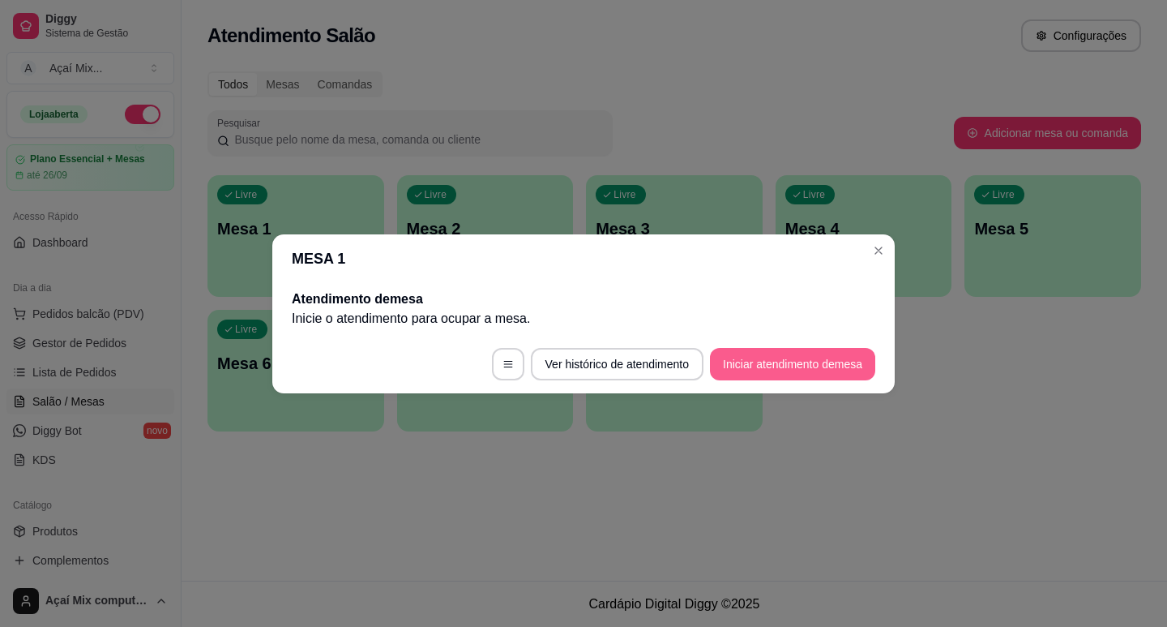
click at [727, 363] on button "Iniciar atendimento de mesa" at bounding box center [792, 364] width 165 height 32
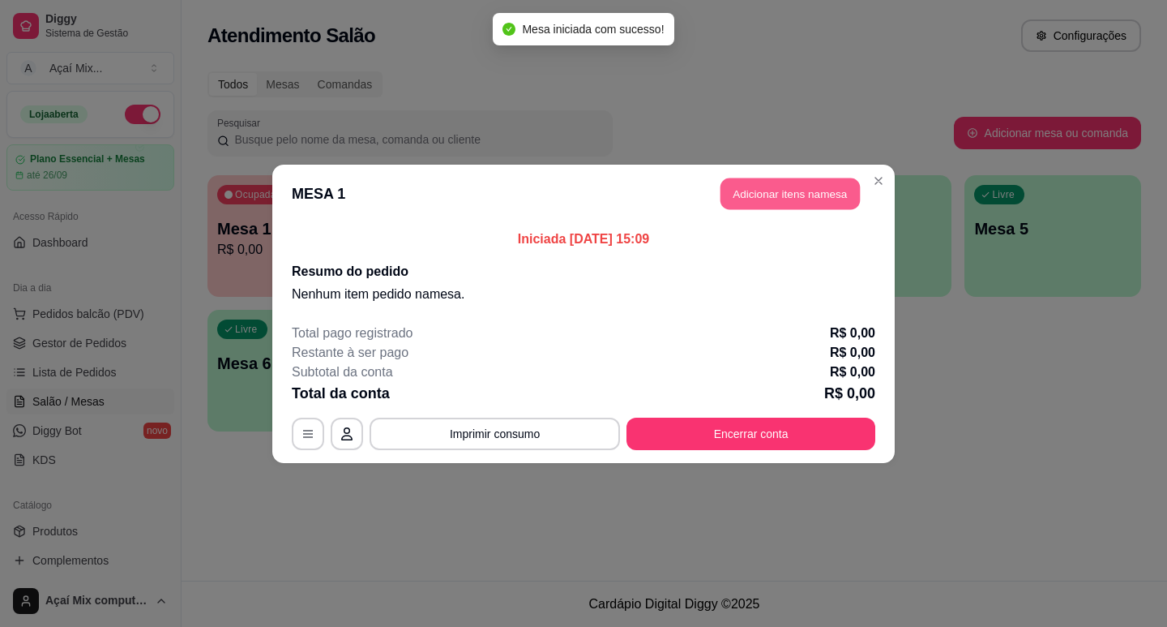
click at [747, 203] on button "Adicionar itens na mesa" at bounding box center [790, 194] width 139 height 32
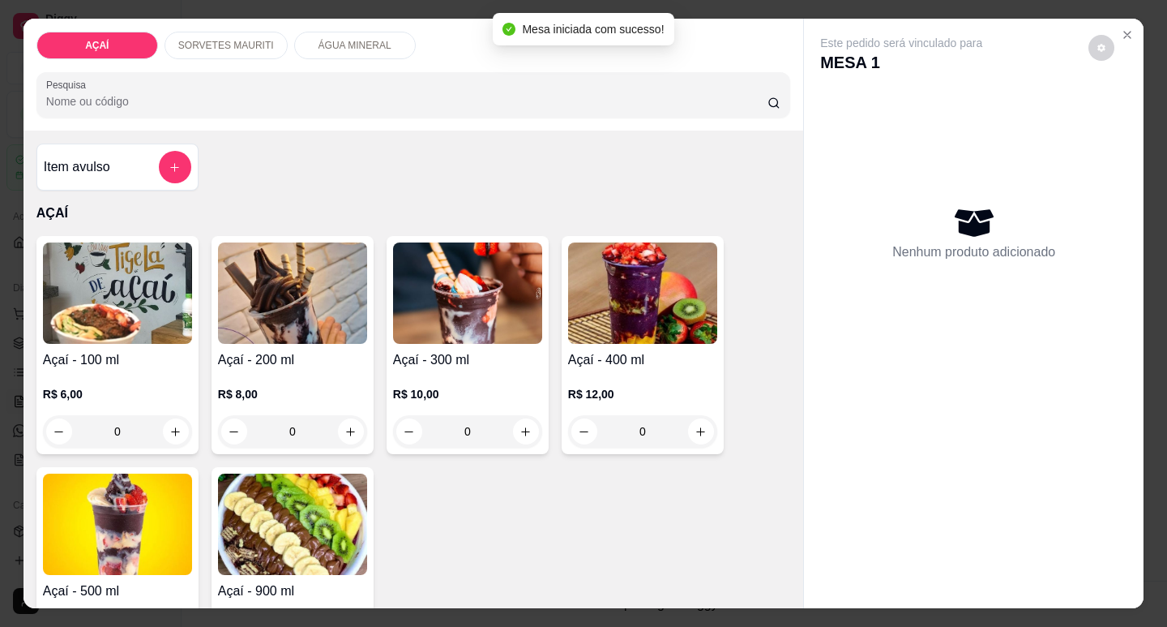
click at [456, 356] on h4 "Açaí - 300 ml" at bounding box center [467, 359] width 149 height 19
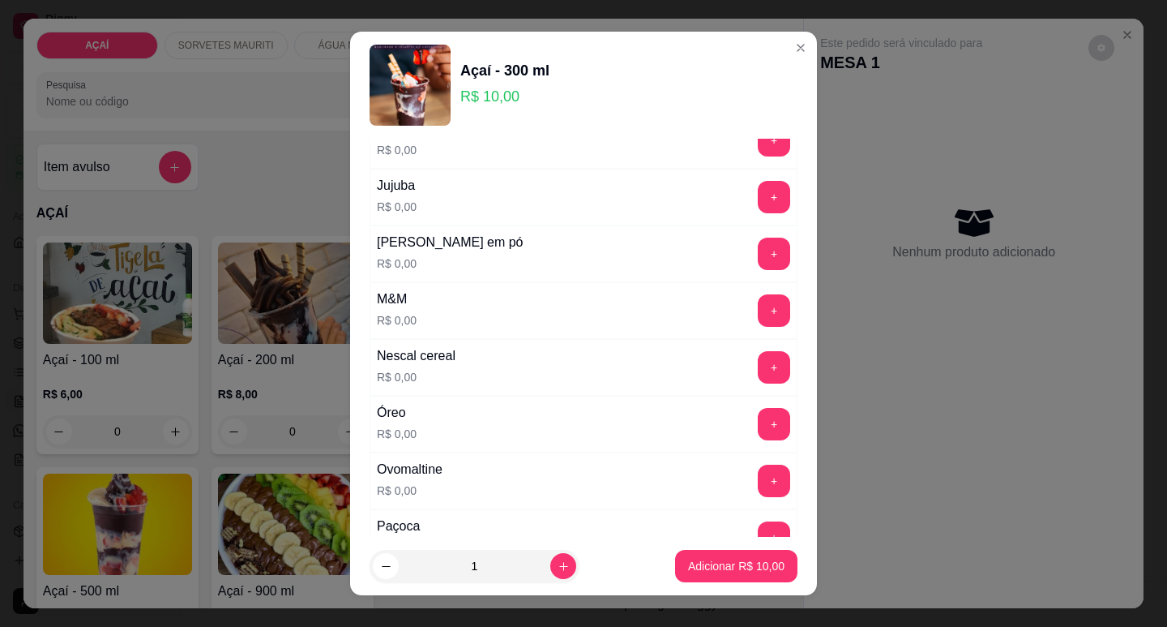
scroll to position [1459, 0]
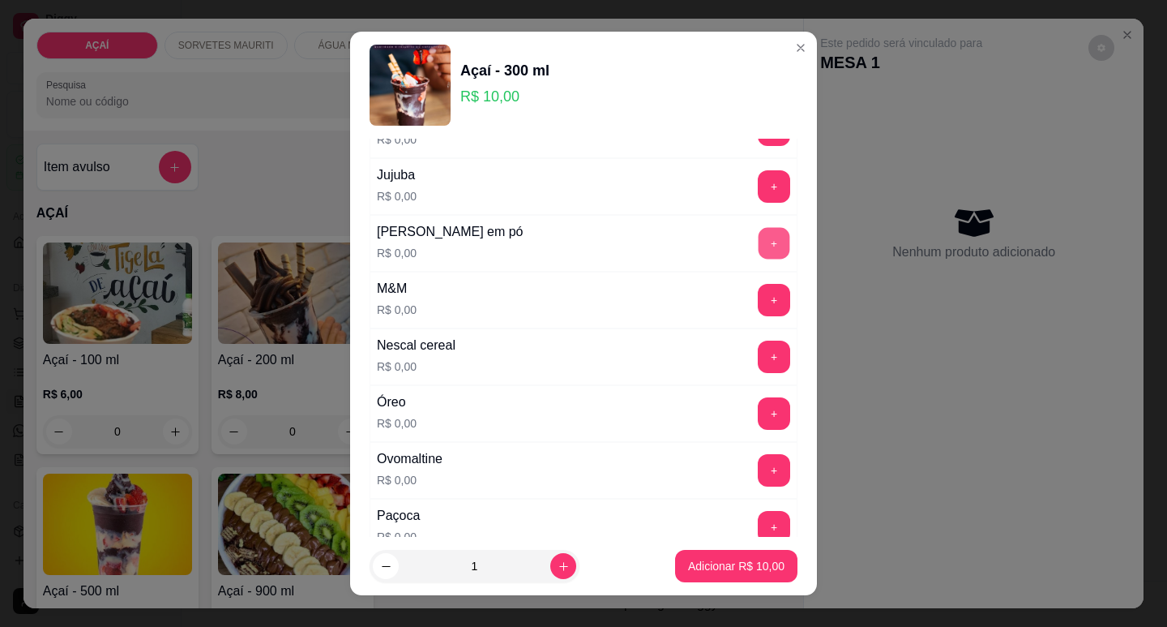
click at [759, 239] on button "+" at bounding box center [775, 243] width 32 height 32
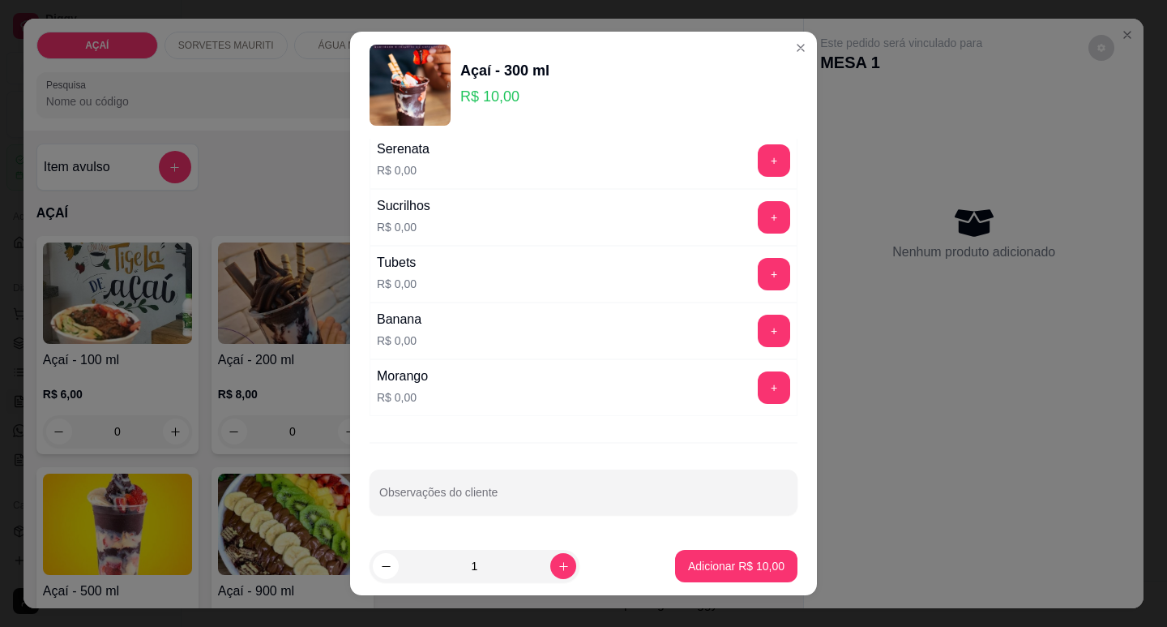
scroll to position [20, 0]
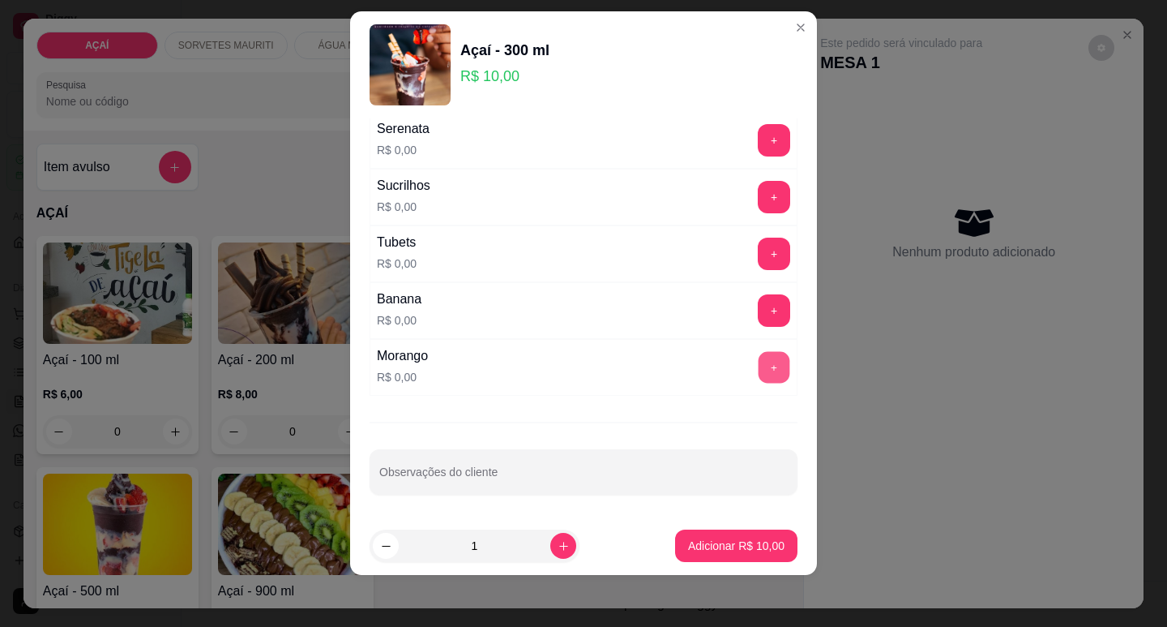
click at [759, 373] on button "+" at bounding box center [775, 367] width 32 height 32
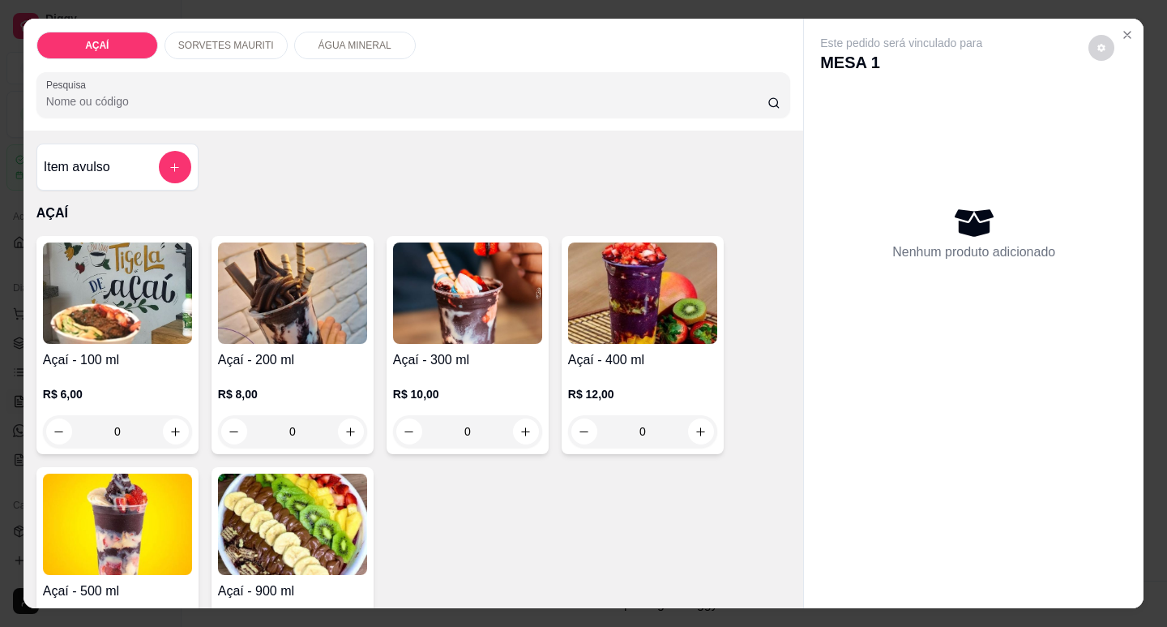
click at [460, 331] on img at bounding box center [467, 292] width 149 height 101
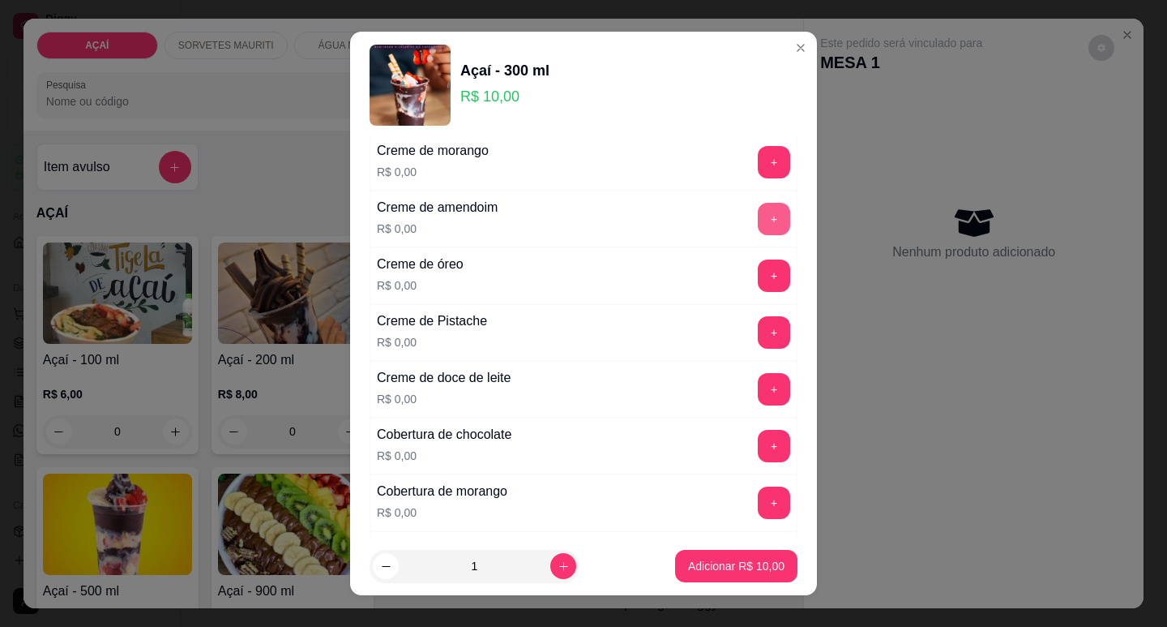
scroll to position [486, 0]
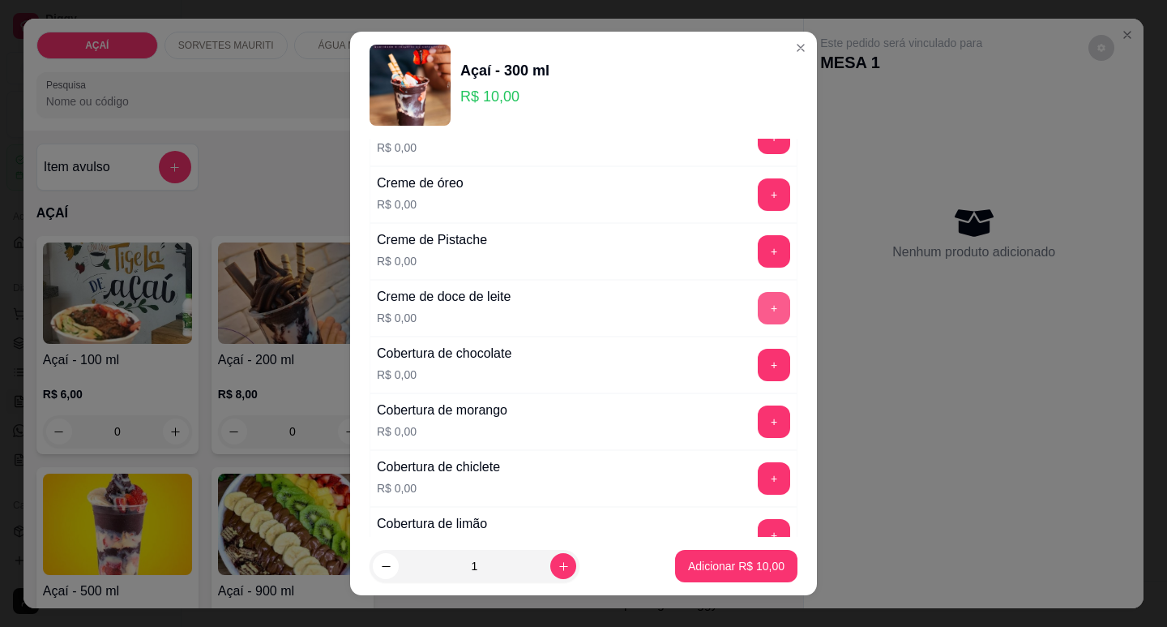
click at [758, 313] on button "+" at bounding box center [774, 308] width 32 height 32
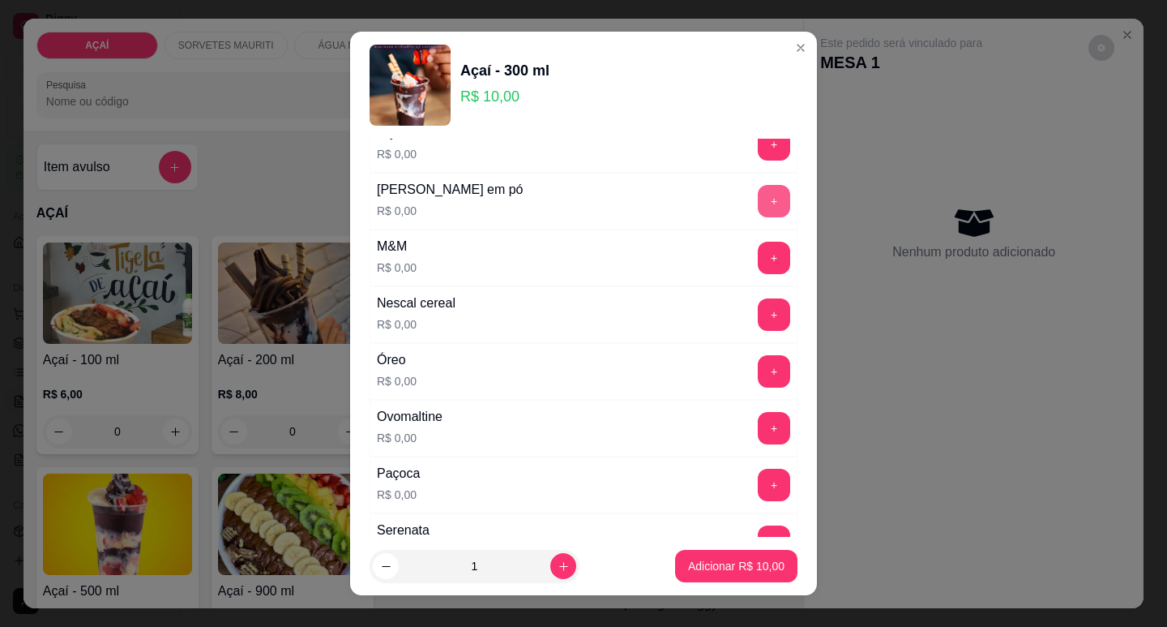
scroll to position [1540, 0]
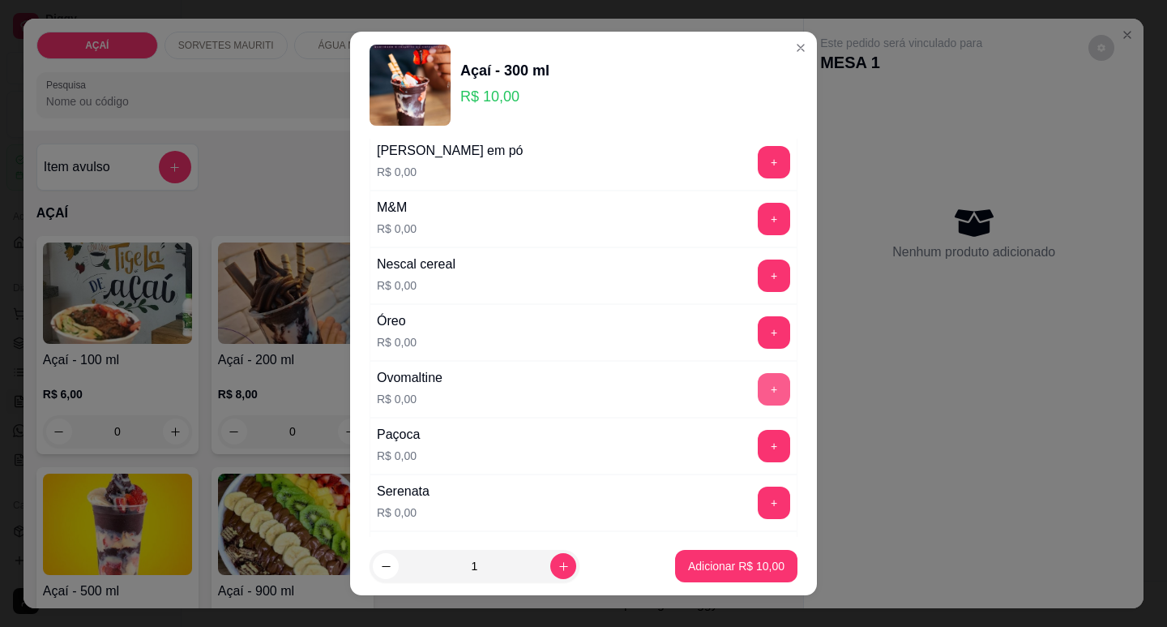
click at [758, 388] on button "+" at bounding box center [774, 389] width 32 height 32
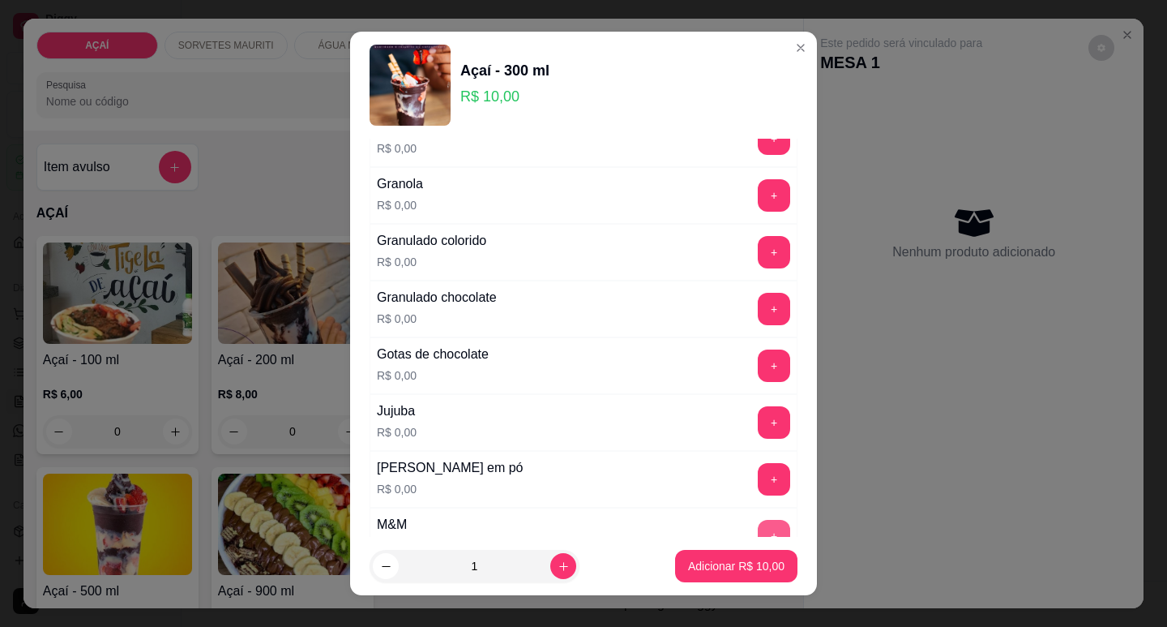
scroll to position [1216, 0]
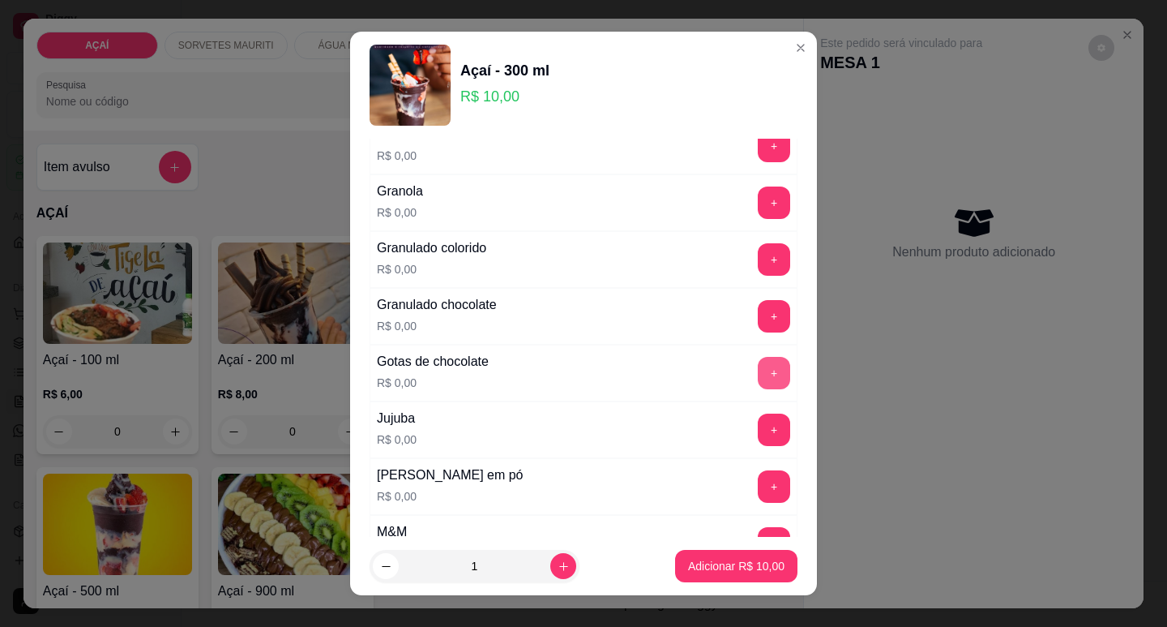
click at [758, 379] on button "+" at bounding box center [774, 373] width 32 height 32
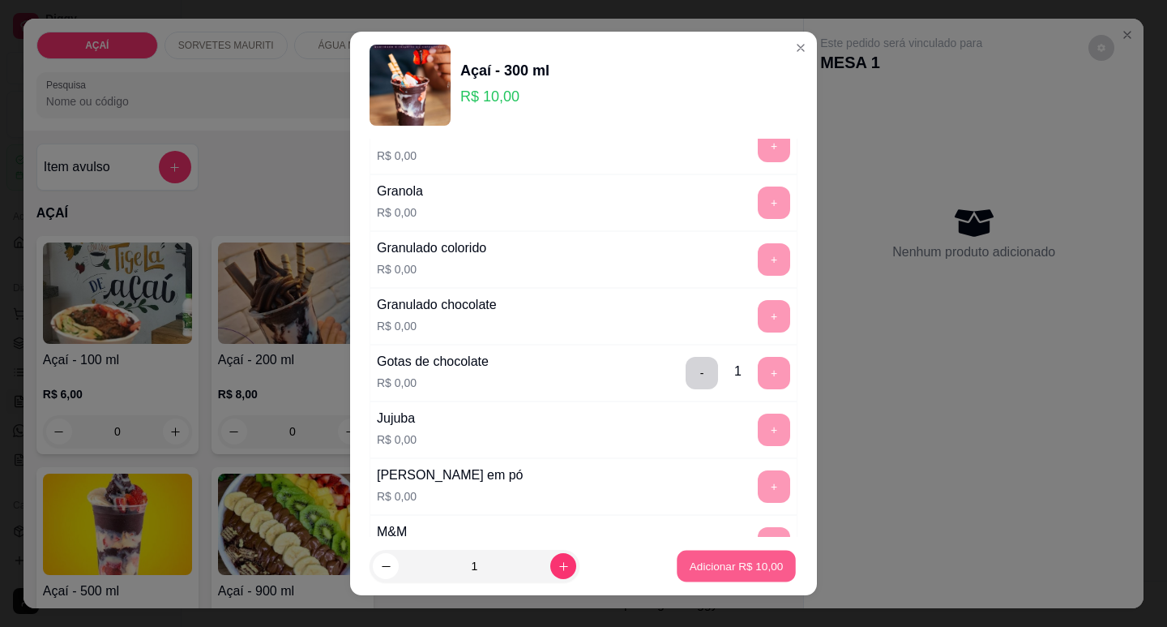
click at [731, 557] on button "Adicionar R$ 10,00" at bounding box center [736, 566] width 119 height 32
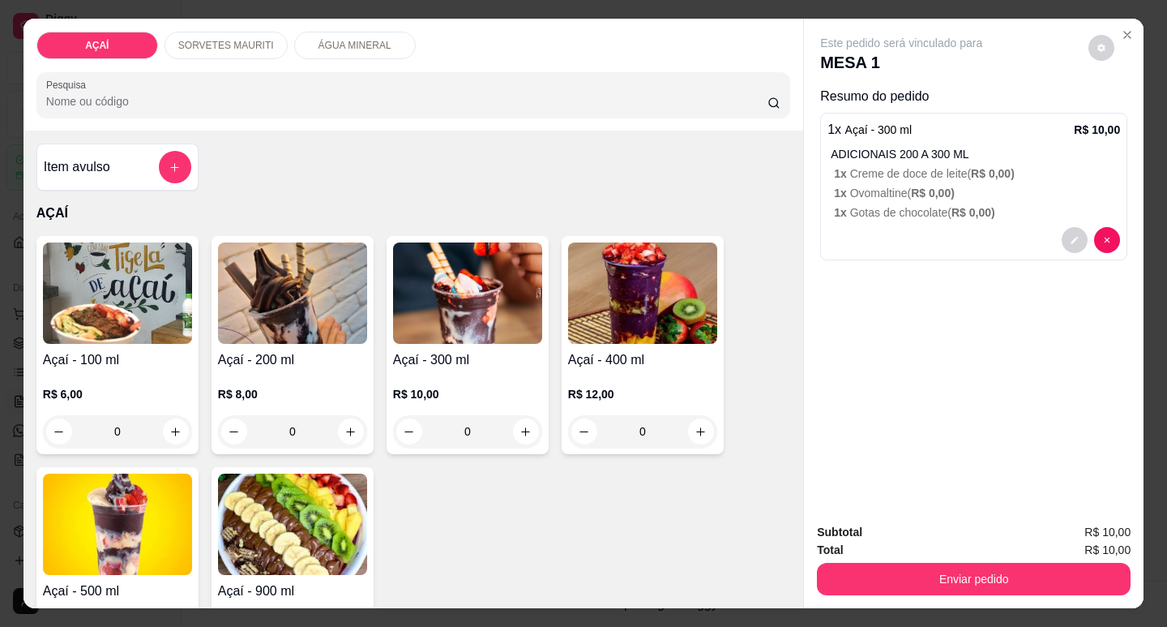
click at [375, 376] on div "Açaí - 100 ml R$ 6,00 0 Açaí - 200 ml R$ 8,00 0 Açaí - 300 ml R$ 10,00 0 Açaí -…" at bounding box center [413, 460] width 754 height 449
click at [439, 386] on p "R$ 10,00" at bounding box center [467, 394] width 149 height 16
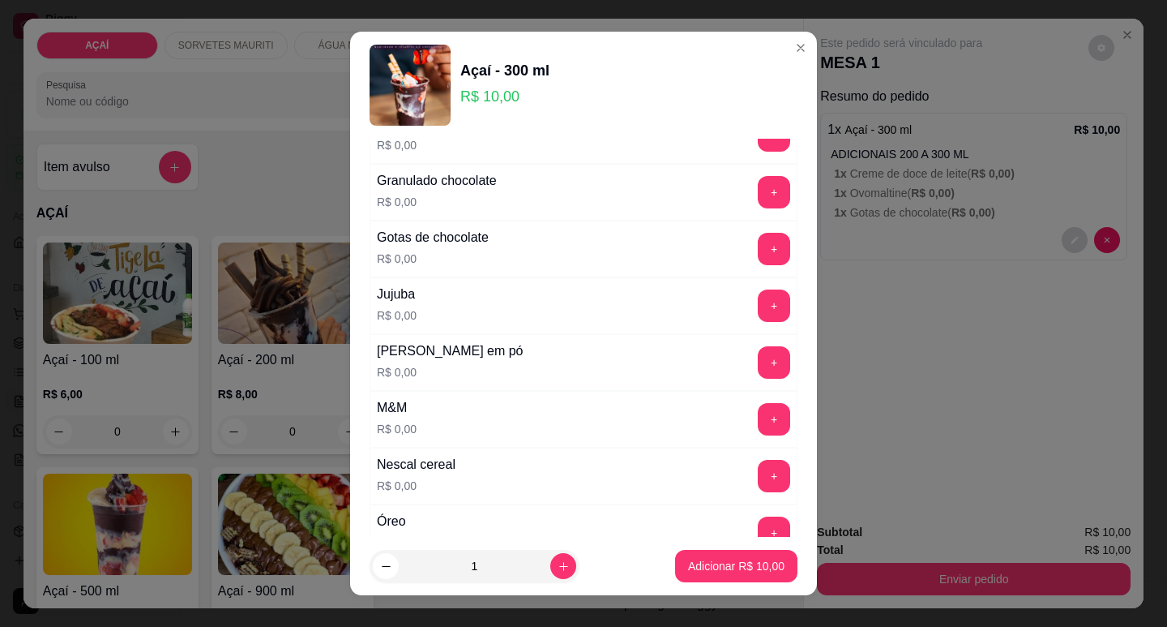
scroll to position [1378, 0]
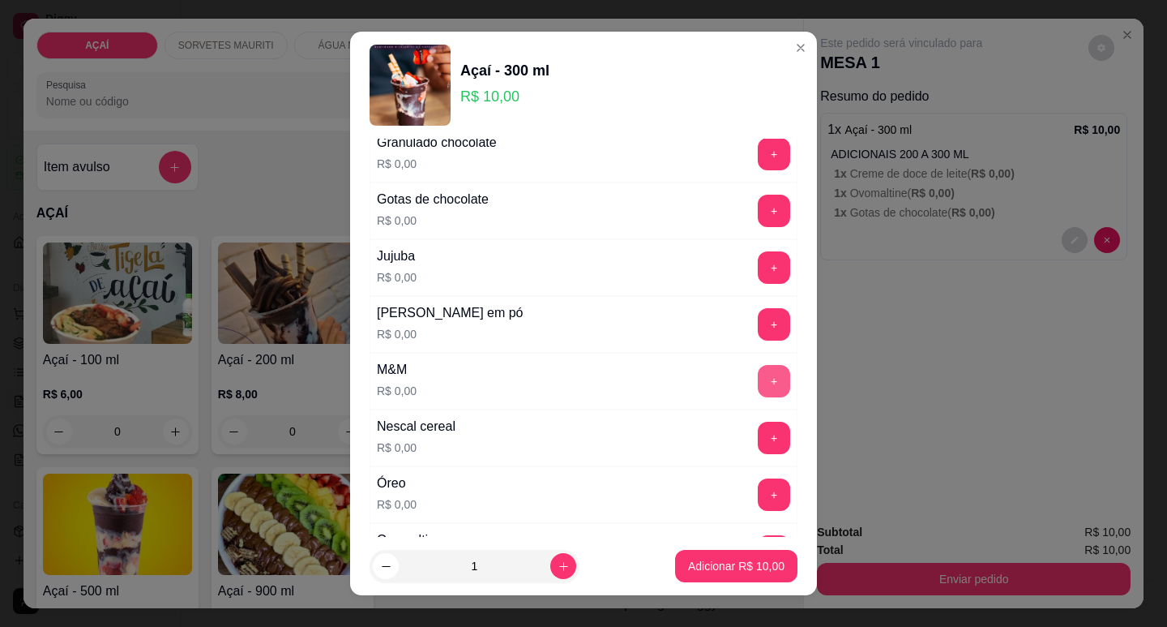
click at [758, 386] on button "+" at bounding box center [774, 381] width 32 height 32
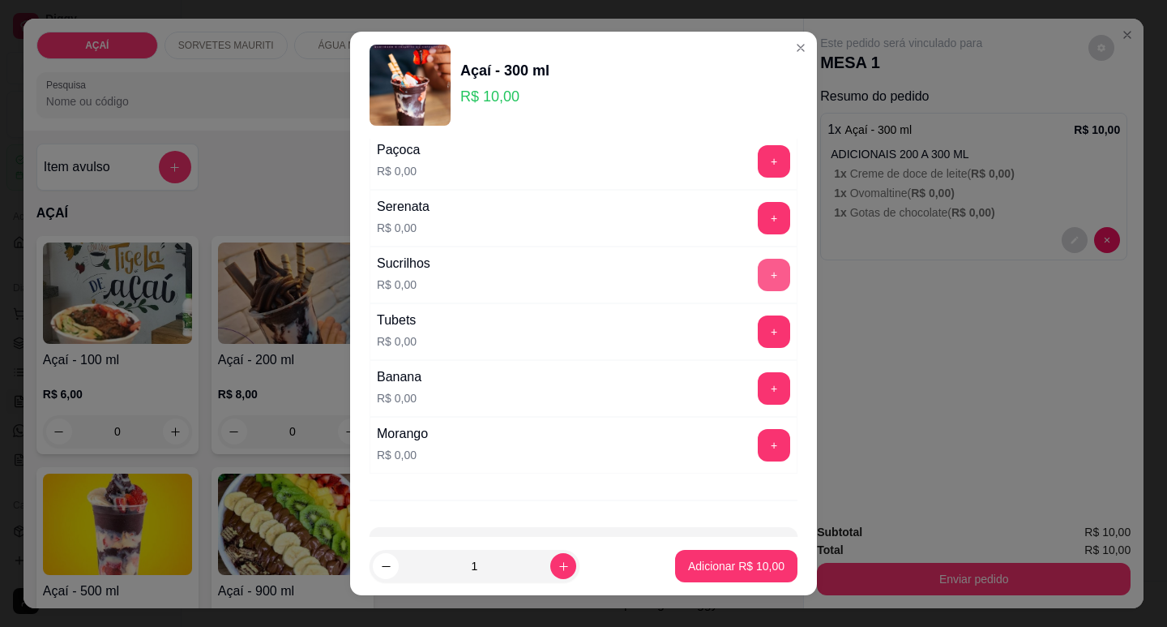
scroll to position [1882, 0]
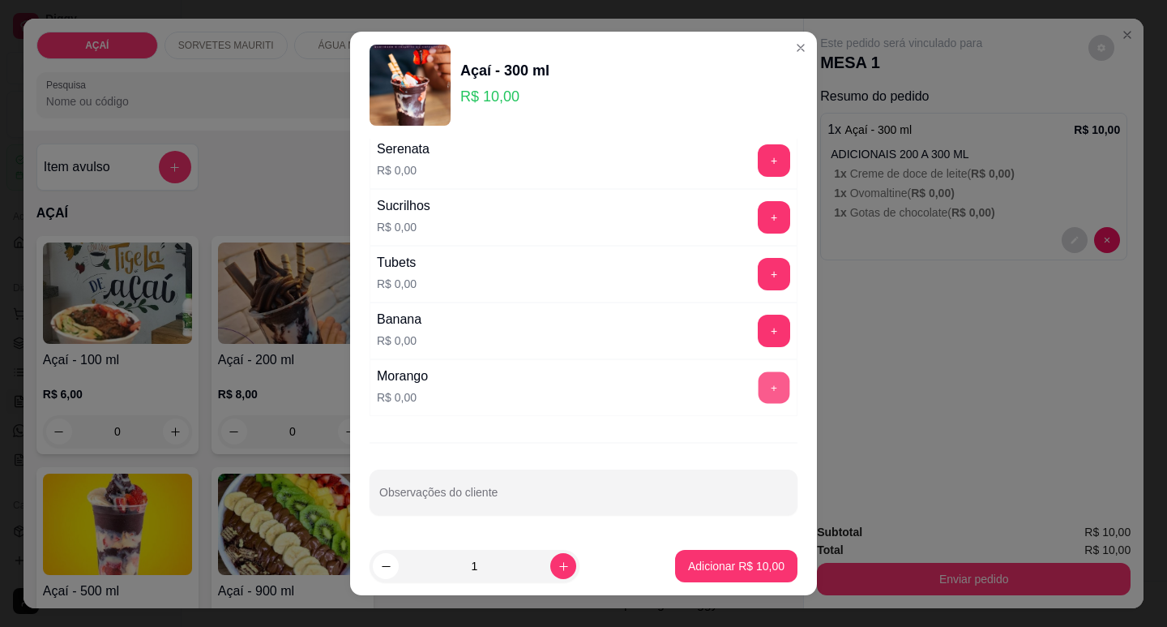
click at [759, 386] on button "+" at bounding box center [775, 387] width 32 height 32
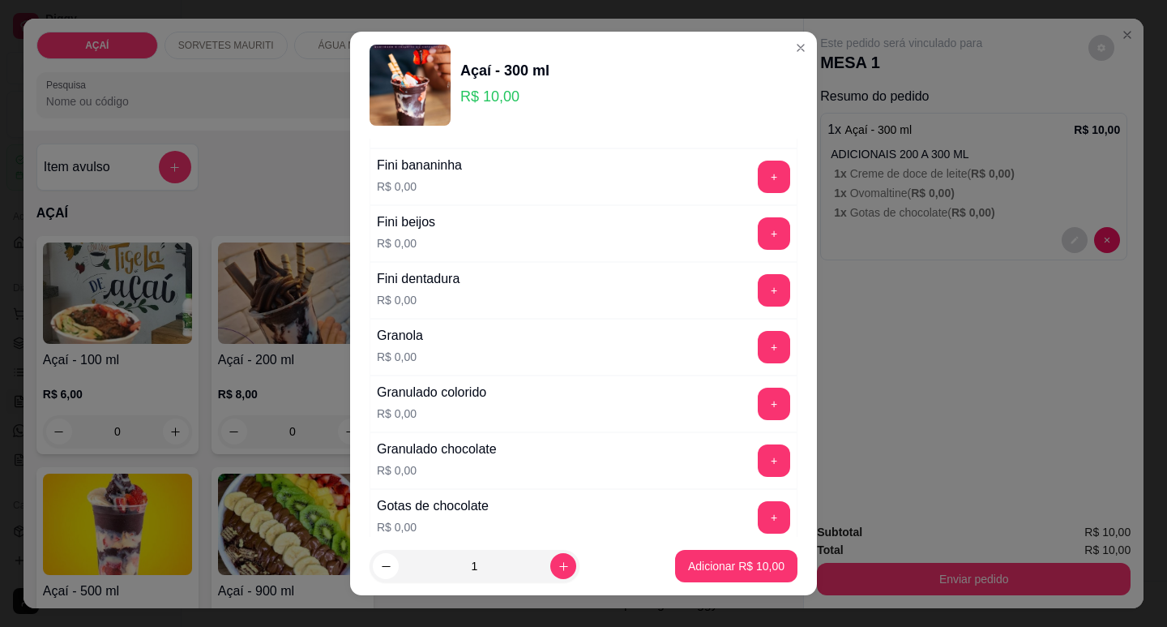
scroll to position [1234, 0]
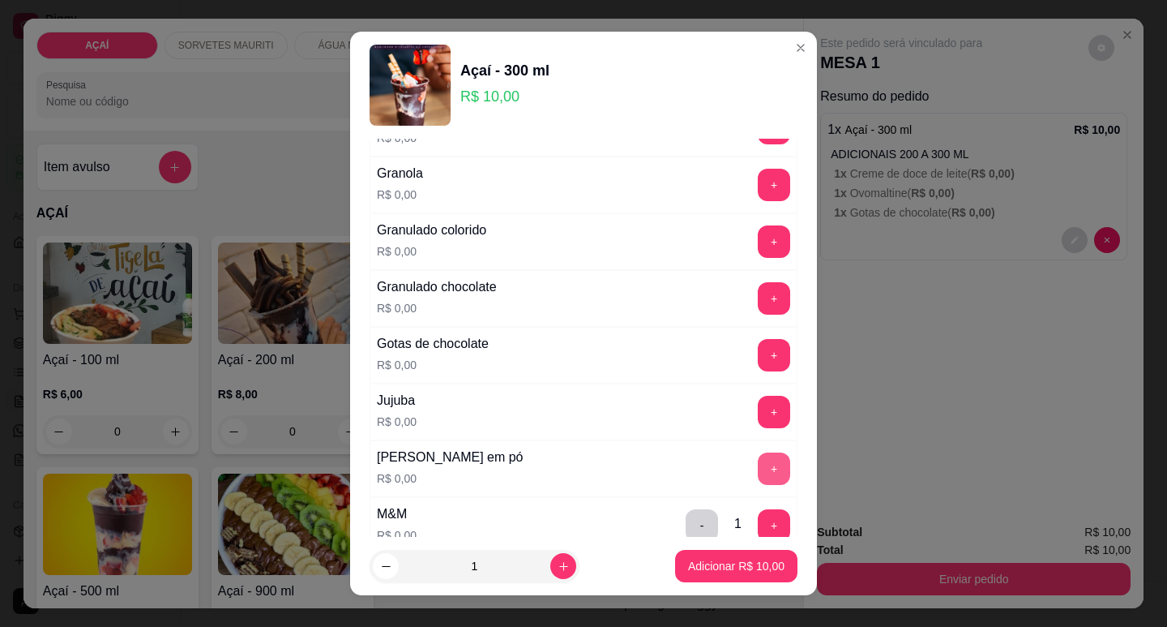
click at [758, 461] on button "+" at bounding box center [774, 468] width 32 height 32
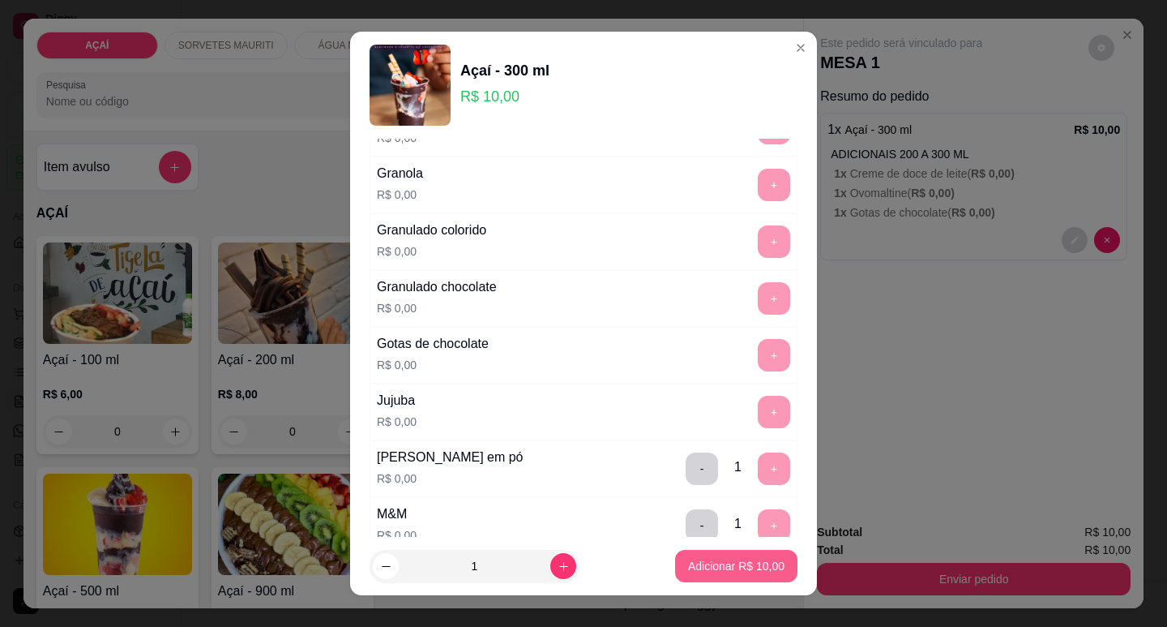
click at [721, 560] on p "Adicionar R$ 10,00" at bounding box center [736, 566] width 96 height 16
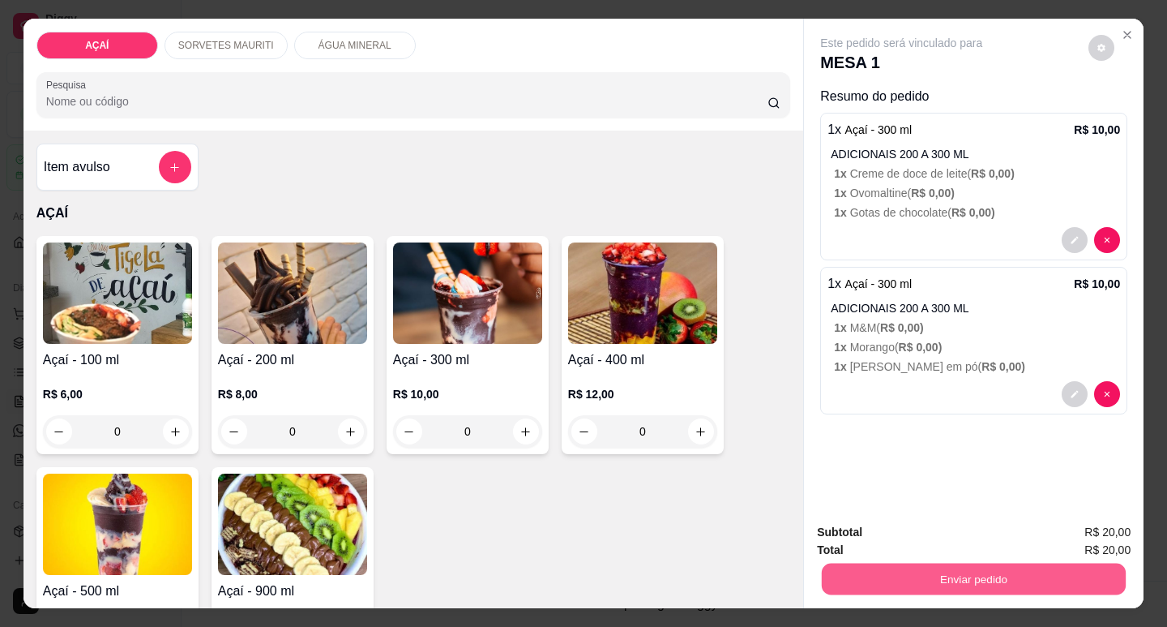
click at [828, 570] on button "Enviar pedido" at bounding box center [974, 579] width 304 height 32
click at [873, 535] on button "Não registrar e enviar pedido" at bounding box center [920, 532] width 169 height 31
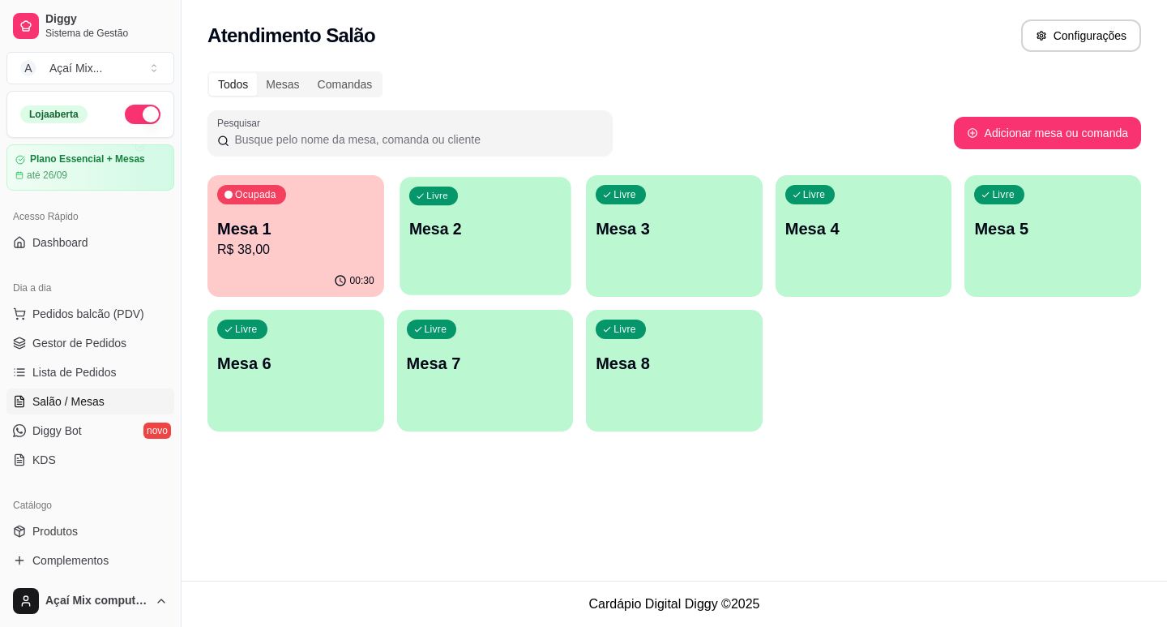
click at [423, 250] on div "Livre Mesa 2" at bounding box center [485, 226] width 171 height 99
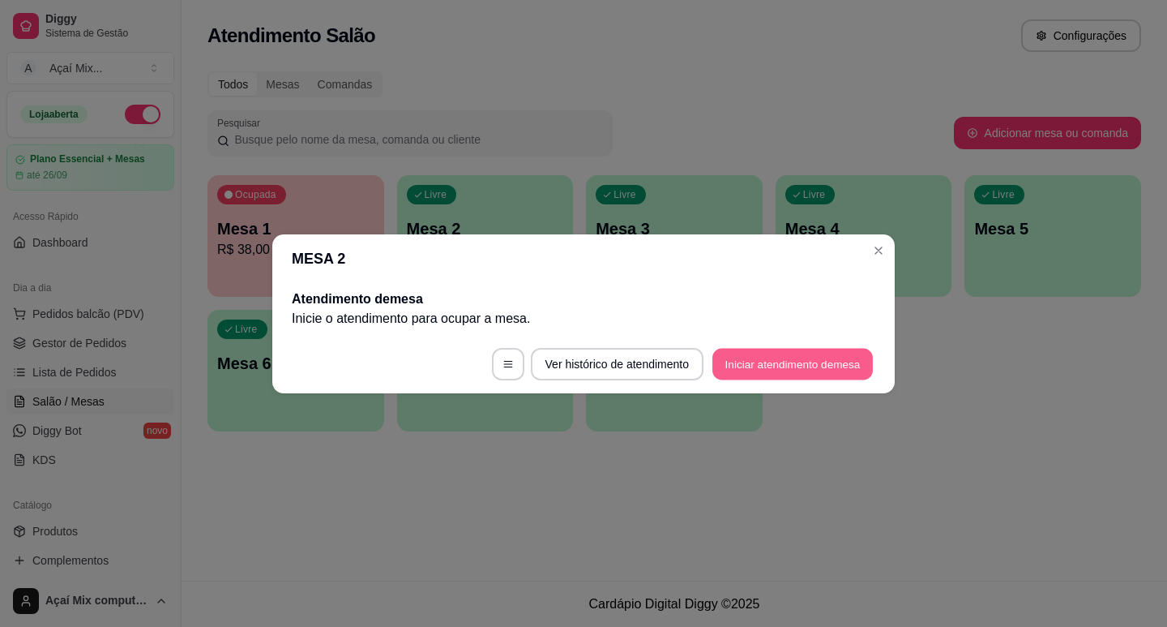
click at [723, 358] on button "Iniciar atendimento de mesa" at bounding box center [793, 364] width 161 height 32
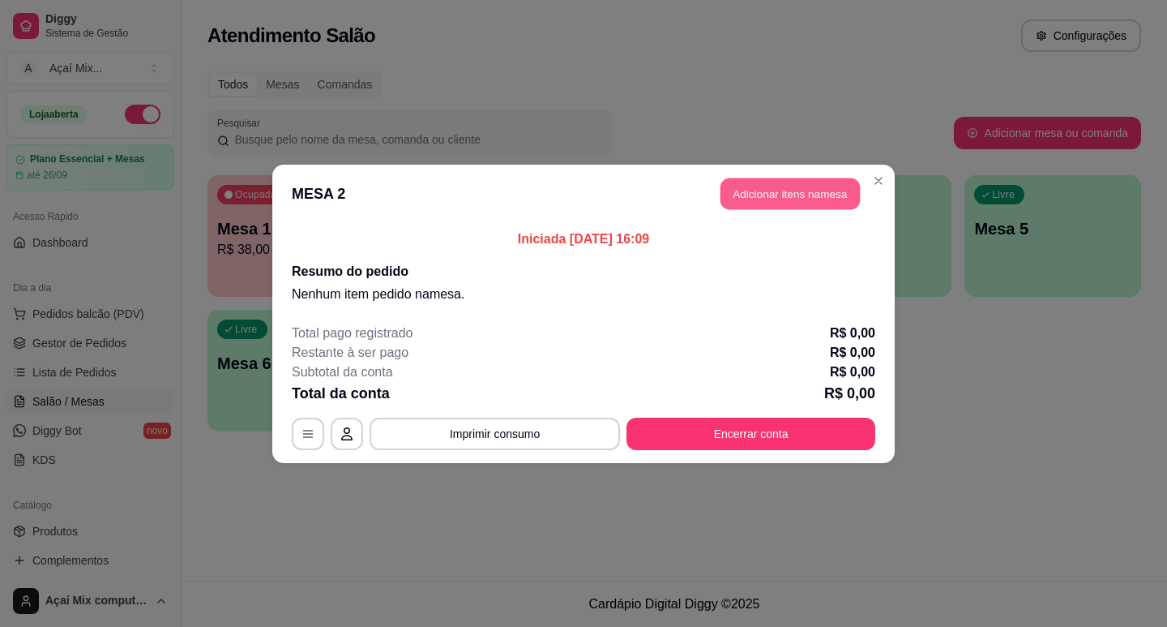
click at [809, 199] on button "Adicionar itens na mesa" at bounding box center [790, 194] width 139 height 32
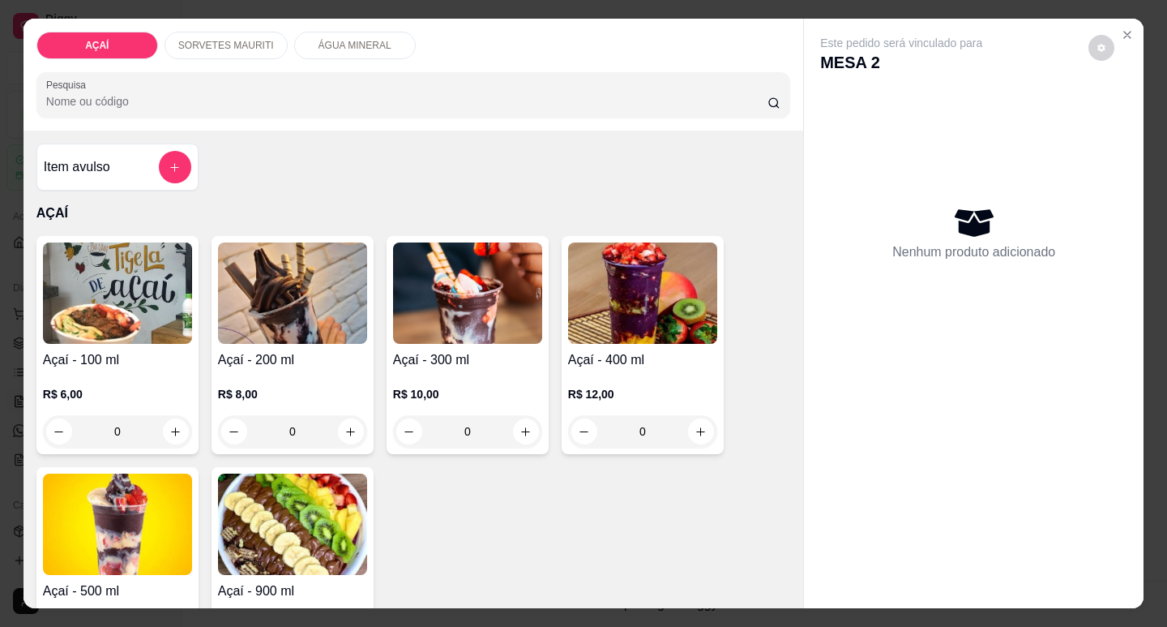
click at [282, 342] on div "Açaí - 200 ml R$ 8,00 0" at bounding box center [293, 345] width 162 height 218
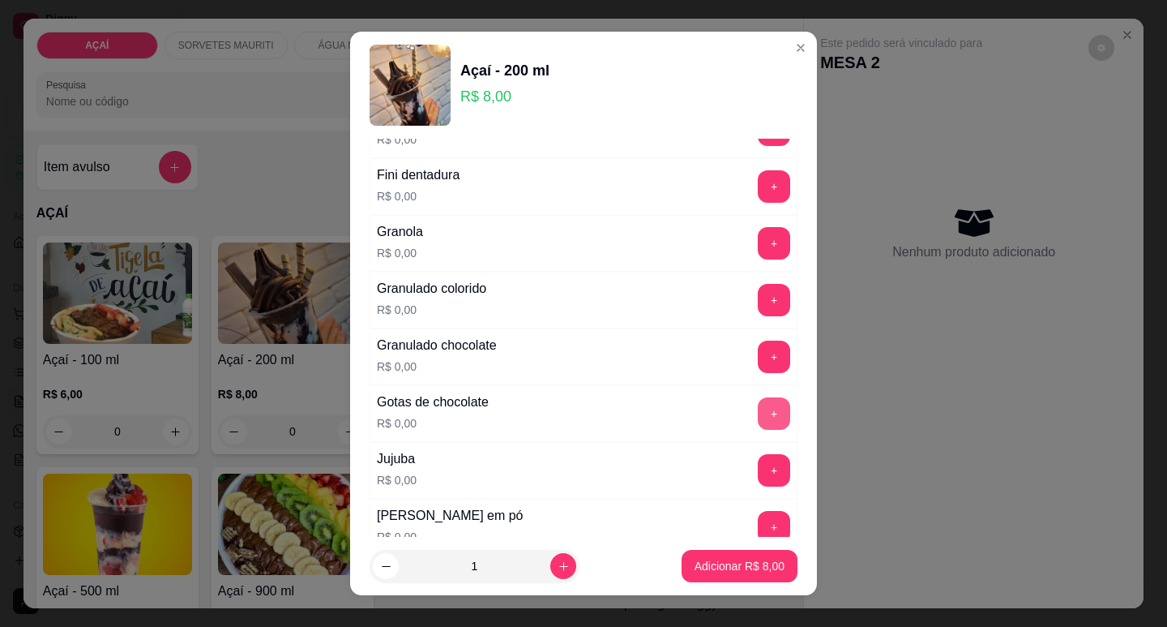
scroll to position [1216, 0]
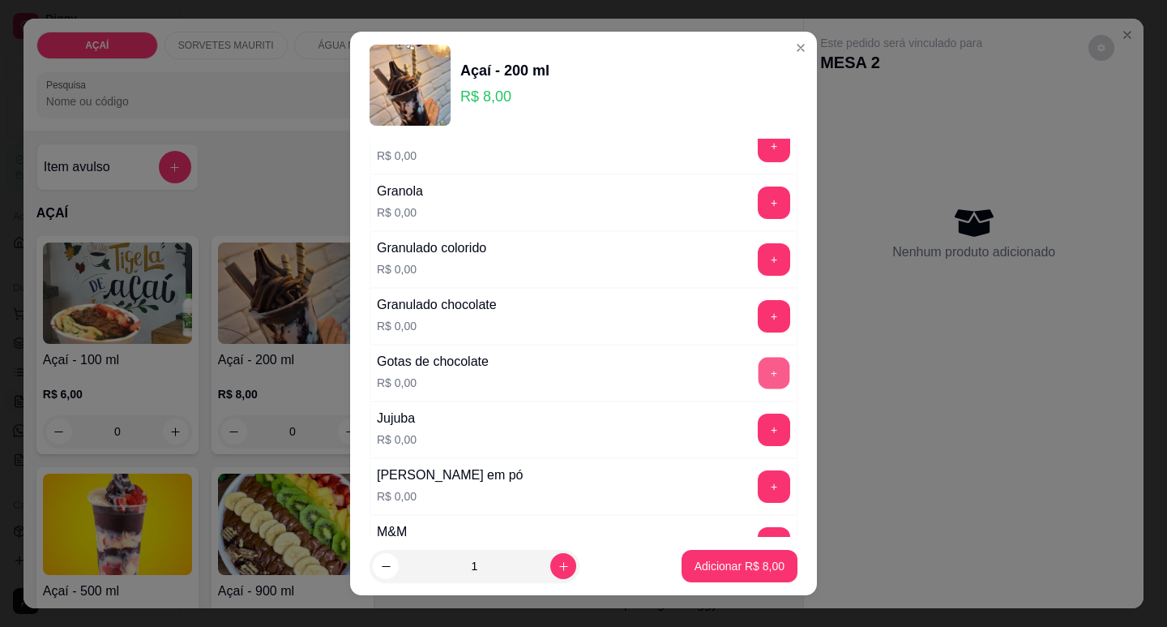
click at [759, 381] on button "+" at bounding box center [775, 373] width 32 height 32
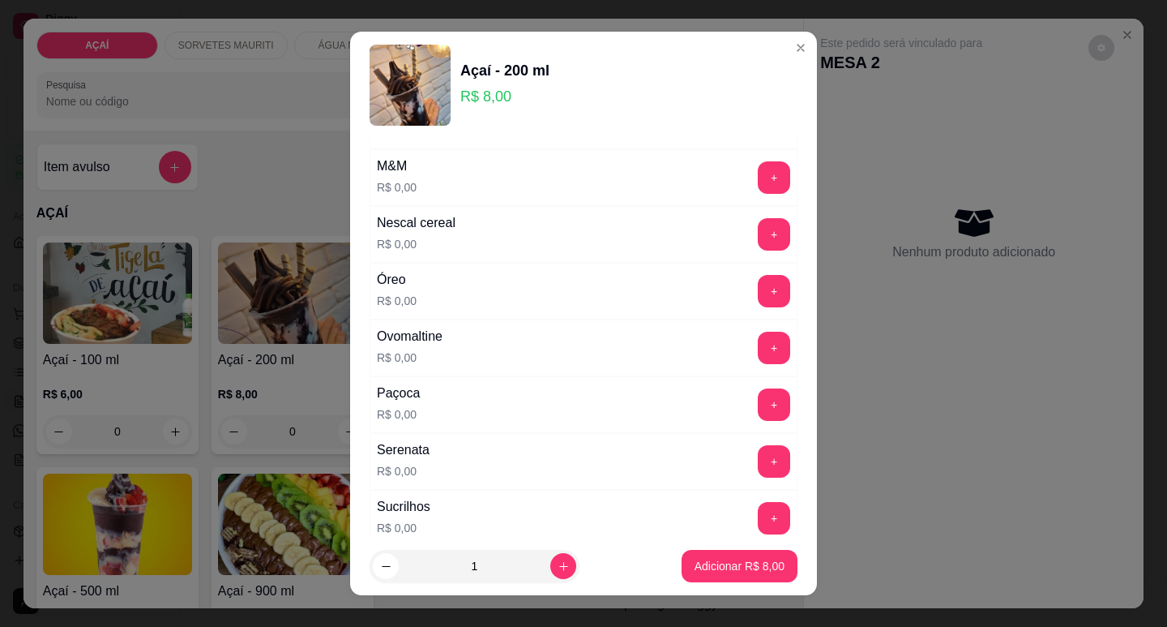
scroll to position [1621, 0]
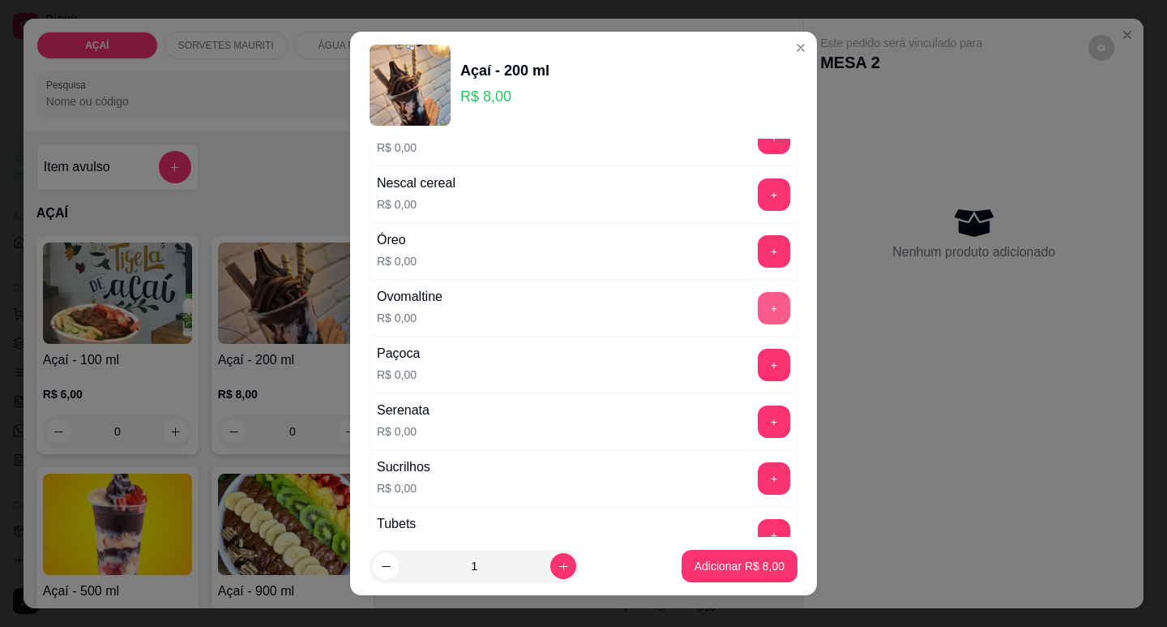
click at [758, 303] on button "+" at bounding box center [774, 308] width 32 height 32
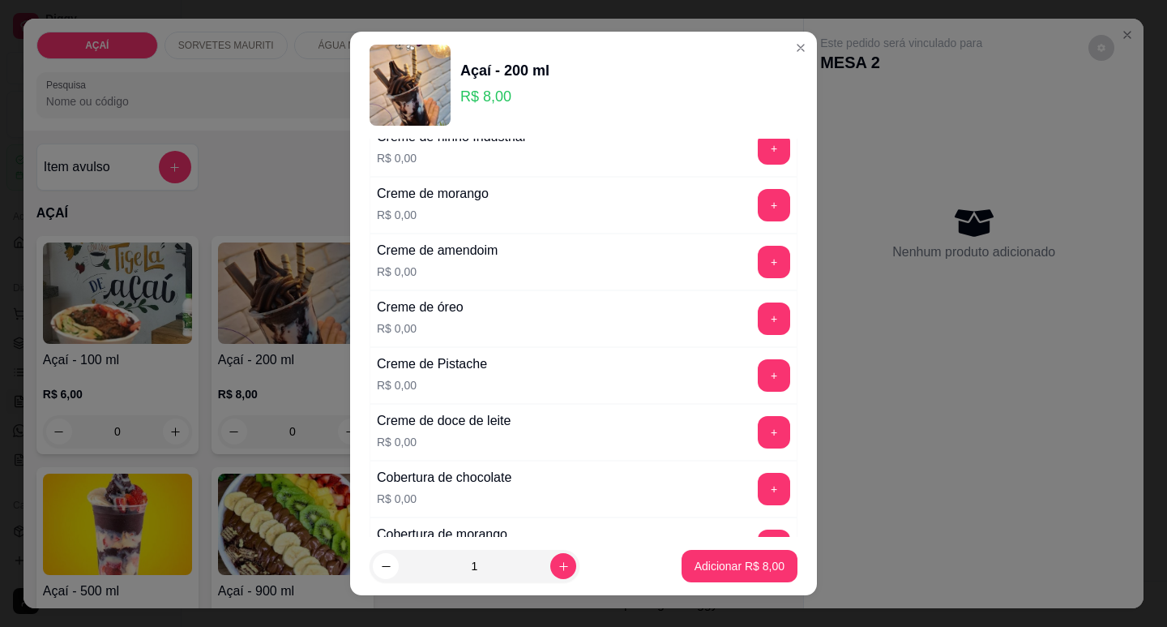
scroll to position [324, 0]
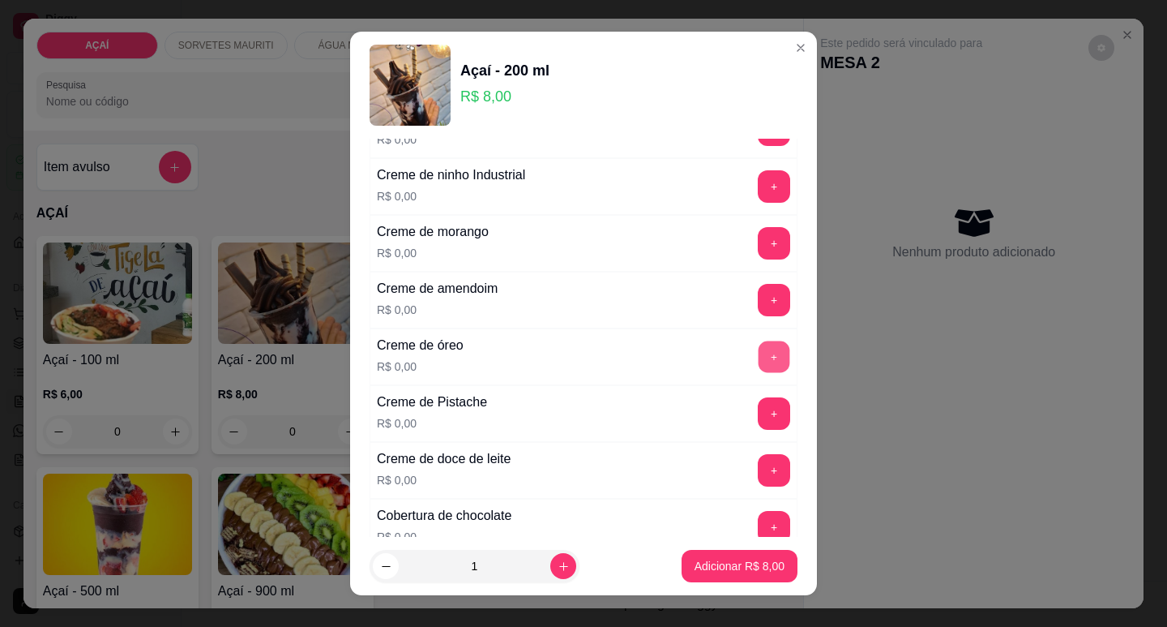
click at [759, 364] on button "+" at bounding box center [775, 356] width 32 height 32
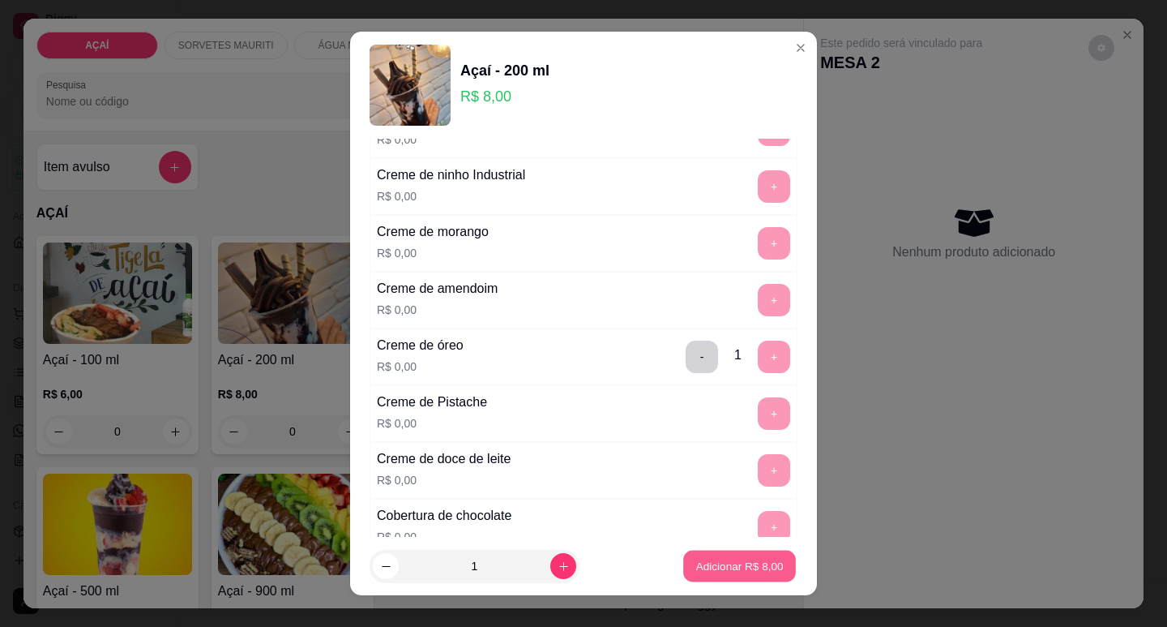
click at [719, 568] on p "Adicionar R$ 8,00" at bounding box center [740, 566] width 88 height 15
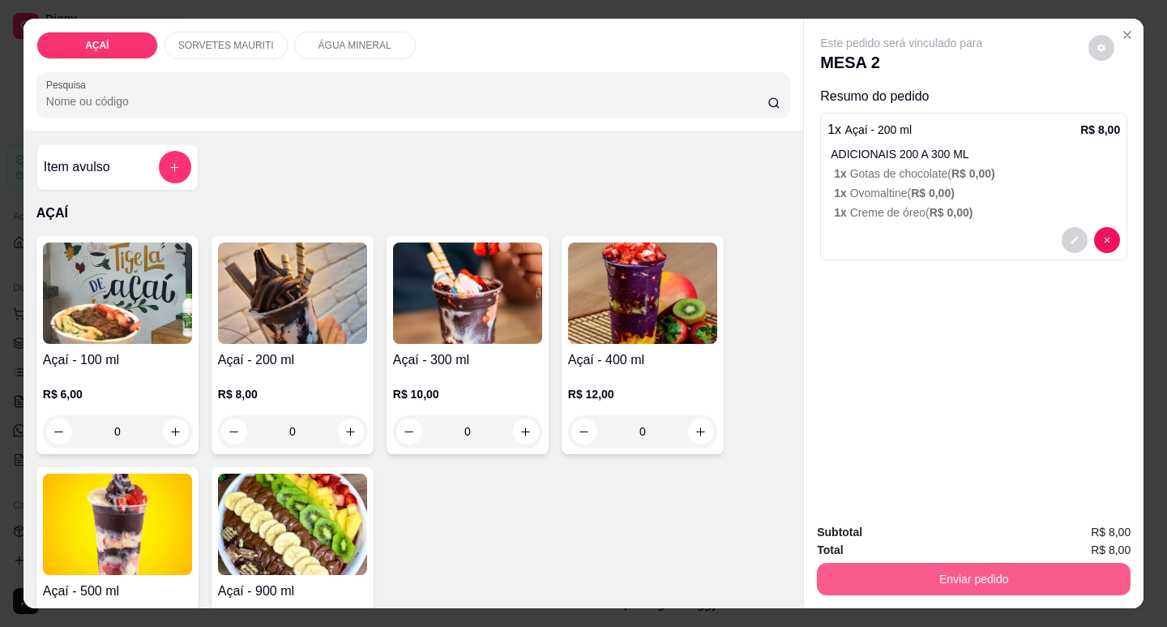
click at [898, 576] on button "Enviar pedido" at bounding box center [974, 579] width 314 height 32
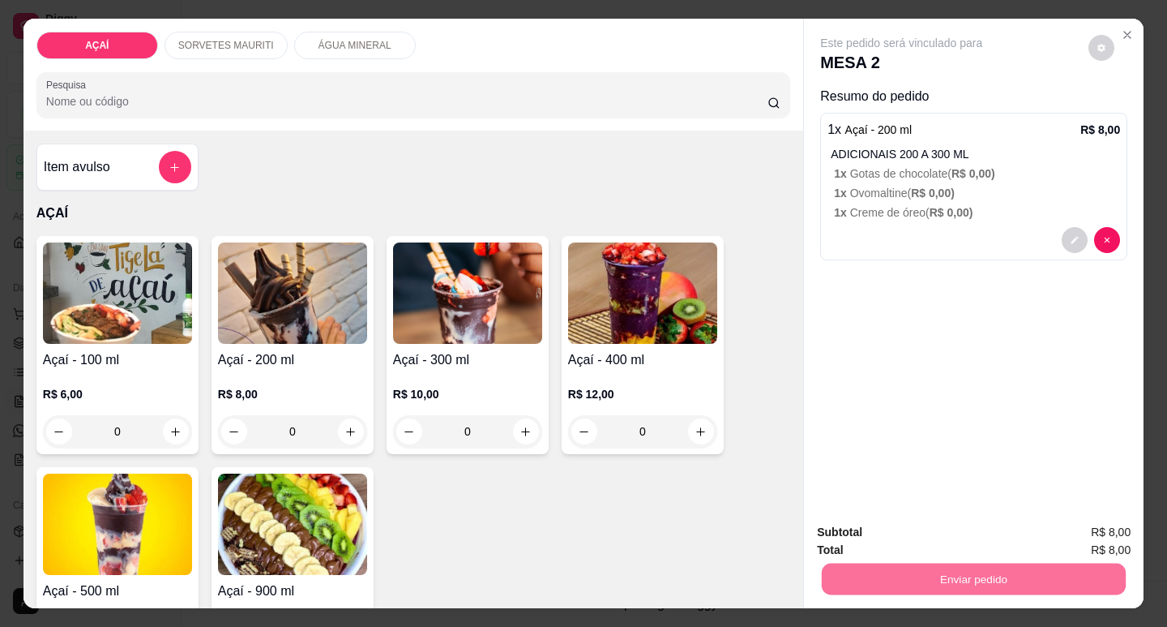
click at [979, 534] on button "Registrar cliente" at bounding box center [980, 532] width 104 height 30
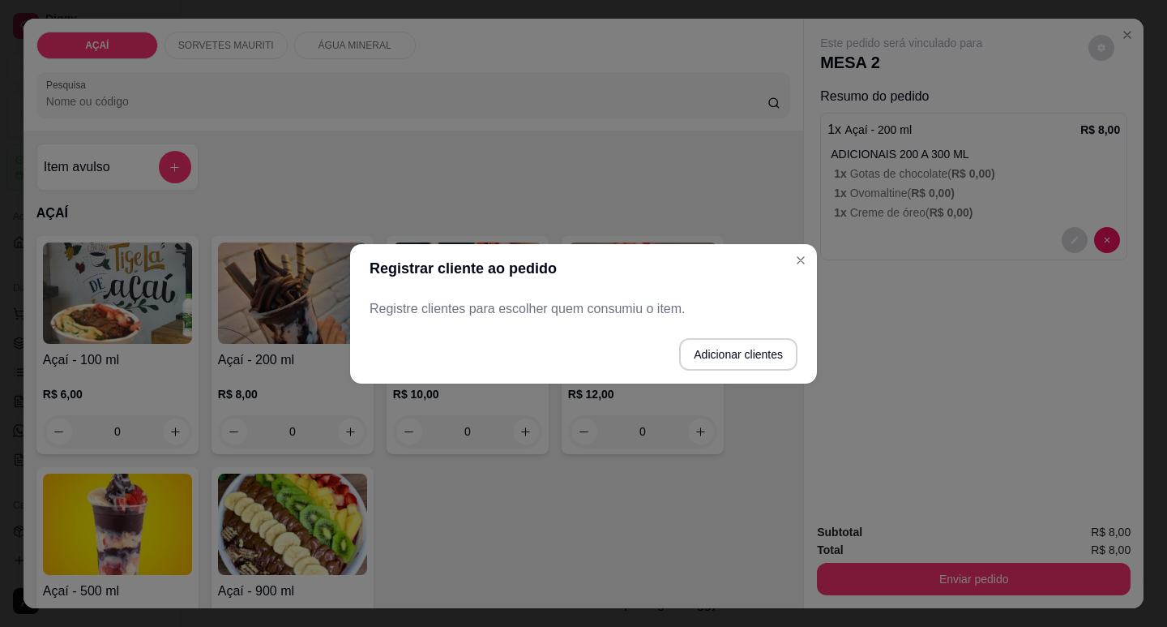
click at [495, 315] on p "Registre clientes para escolher quem consumiu o item." at bounding box center [584, 308] width 428 height 19
click at [495, 301] on p "Registre clientes para escolher quem consumiu o item." at bounding box center [584, 308] width 428 height 19
click at [670, 301] on p "Registre clientes para escolher quem consumiu o item." at bounding box center [584, 308] width 428 height 19
drag, startPoint x: 665, startPoint y: 302, endPoint x: 657, endPoint y: 312, distance: 13.3
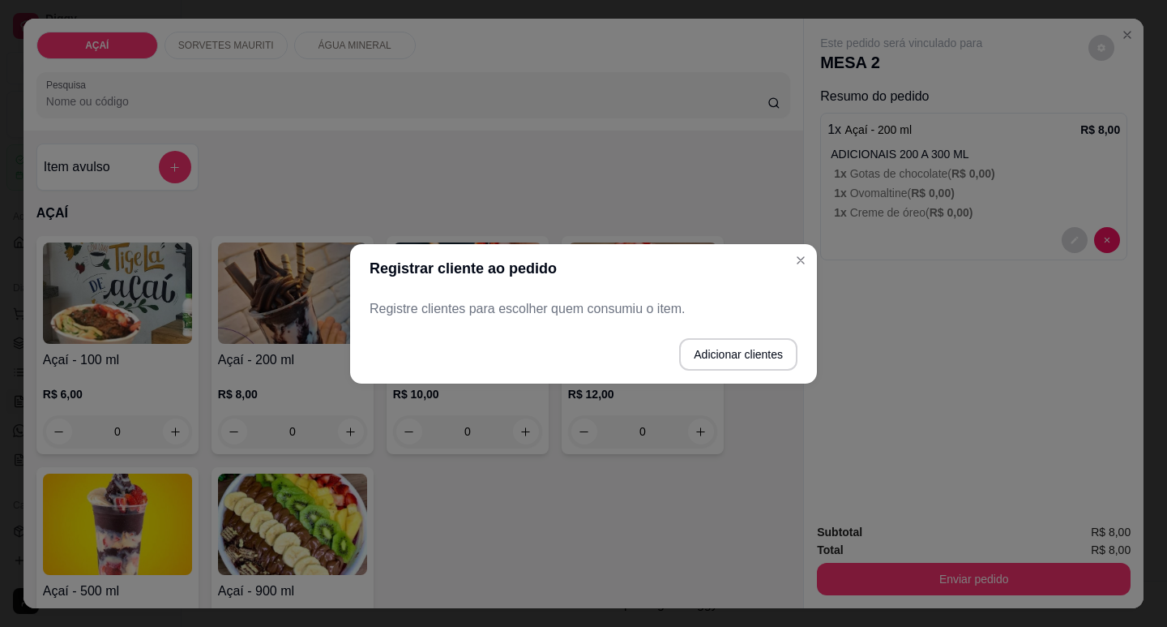
click at [660, 306] on p "Registre clientes para escolher quem consumiu o item." at bounding box center [584, 308] width 428 height 19
click at [704, 349] on button "Adicionar clientes" at bounding box center [738, 354] width 118 height 32
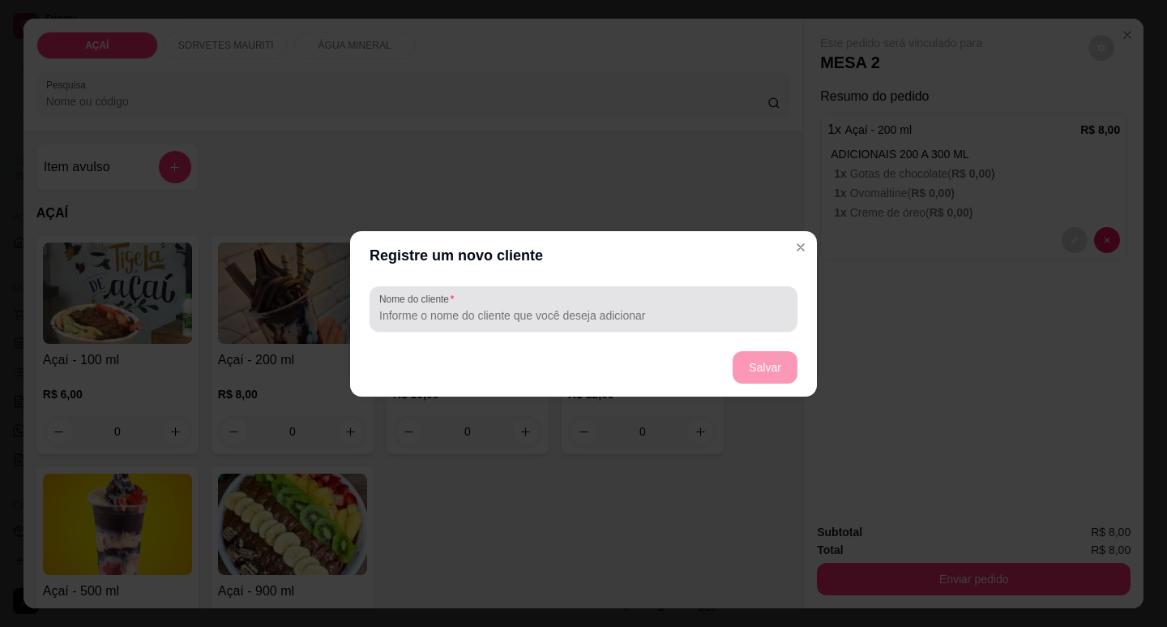
click at [589, 310] on input "Nome do cliente" at bounding box center [583, 315] width 409 height 16
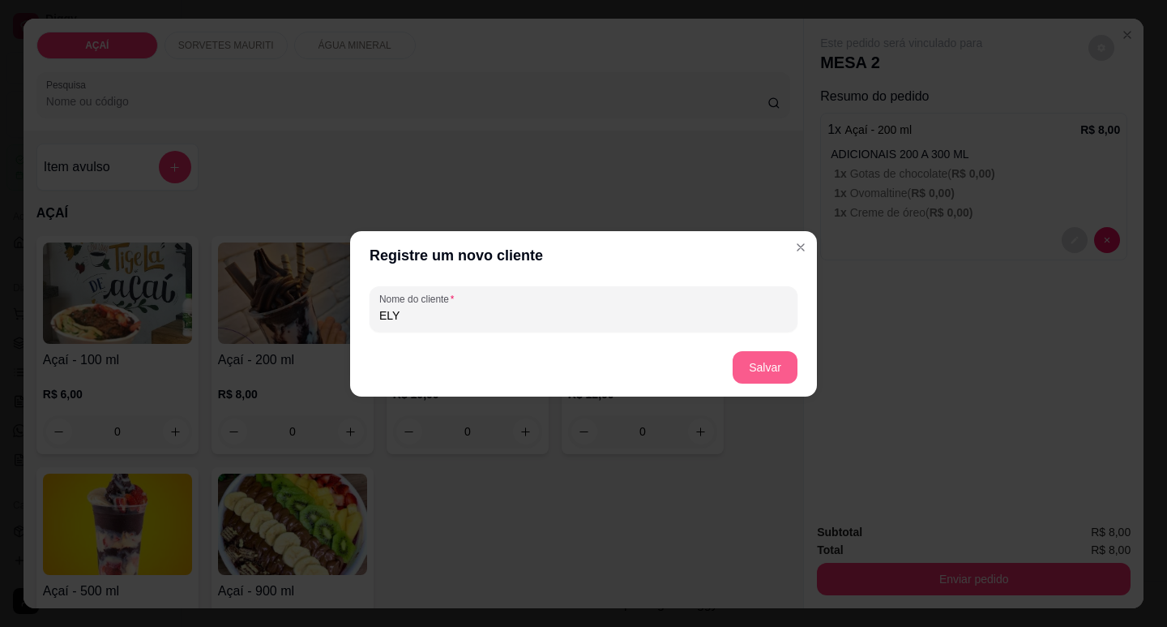
type input "ELY"
click at [755, 366] on button "Salvar" at bounding box center [765, 367] width 65 height 32
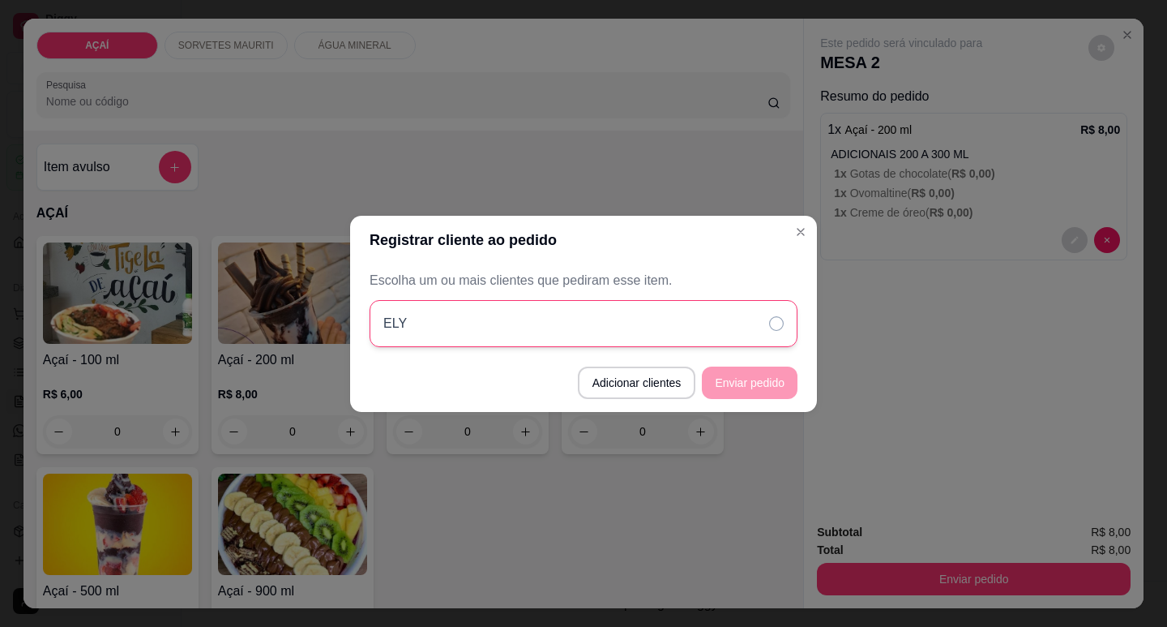
click at [784, 329] on div "ELY" at bounding box center [584, 323] width 428 height 47
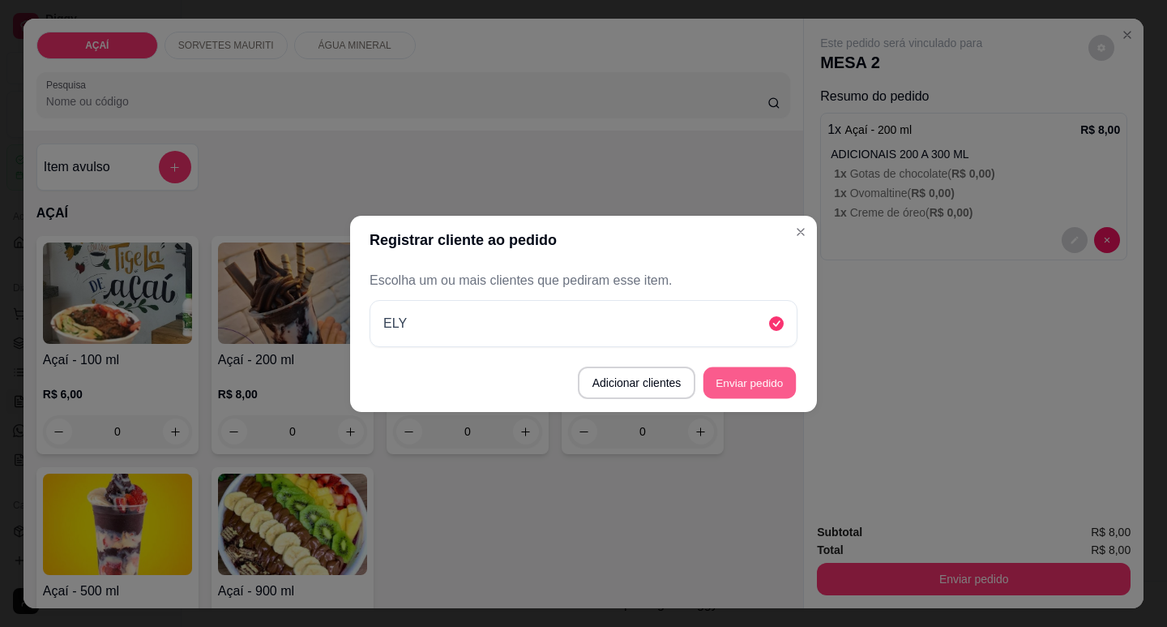
click at [769, 380] on button "Enviar pedido" at bounding box center [750, 382] width 92 height 32
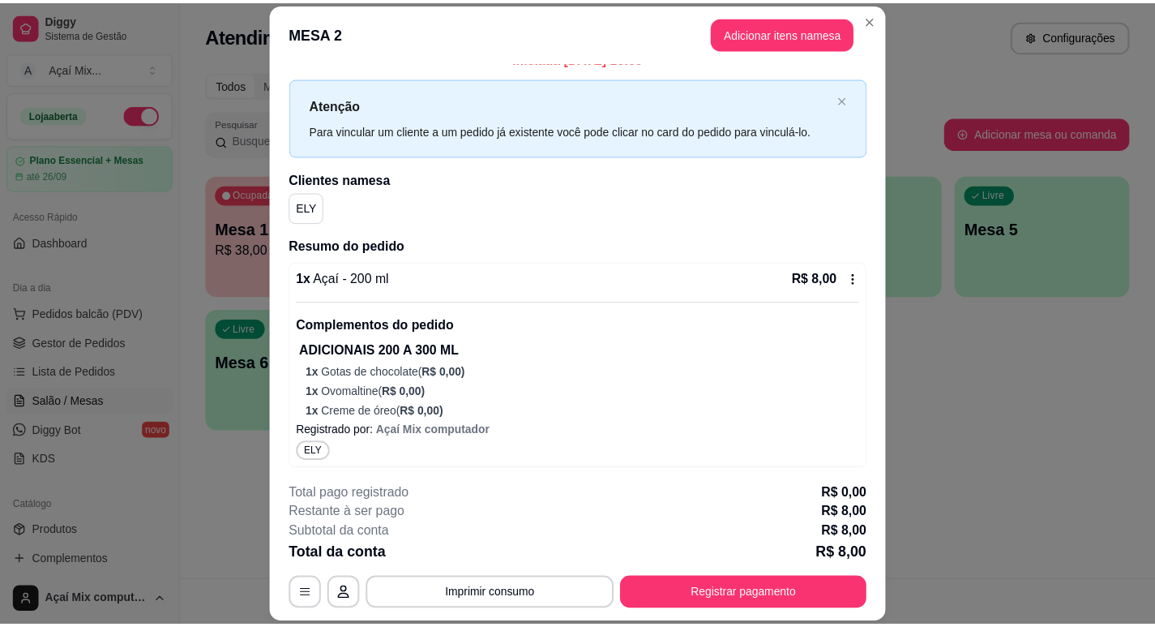
scroll to position [24, 0]
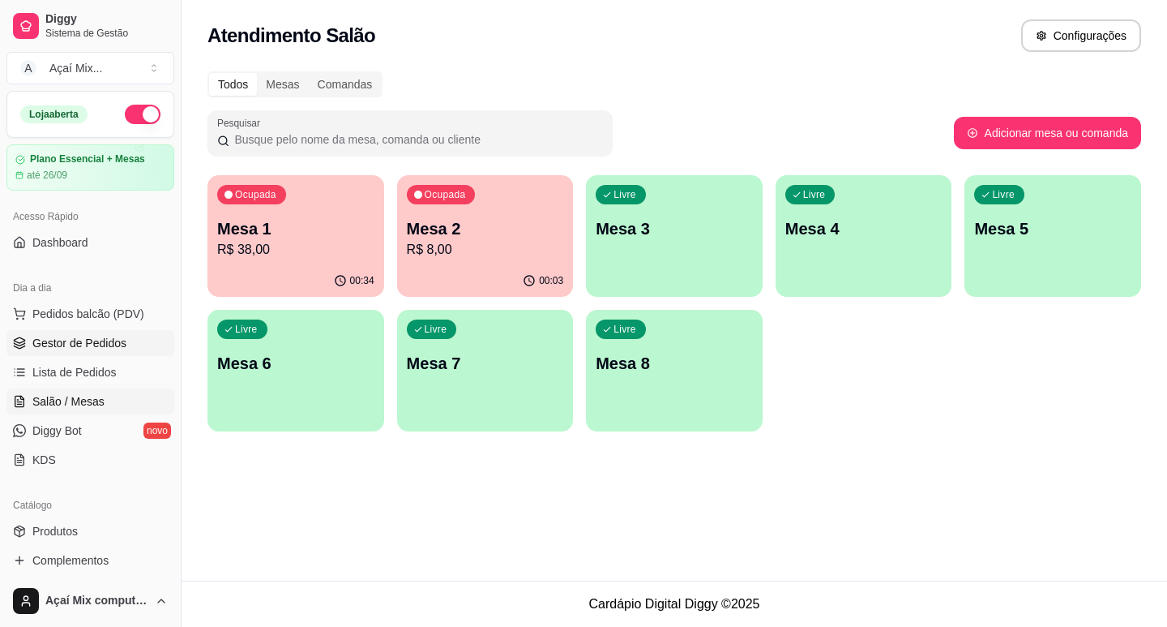
click at [52, 347] on span "Gestor de Pedidos" at bounding box center [79, 343] width 94 height 16
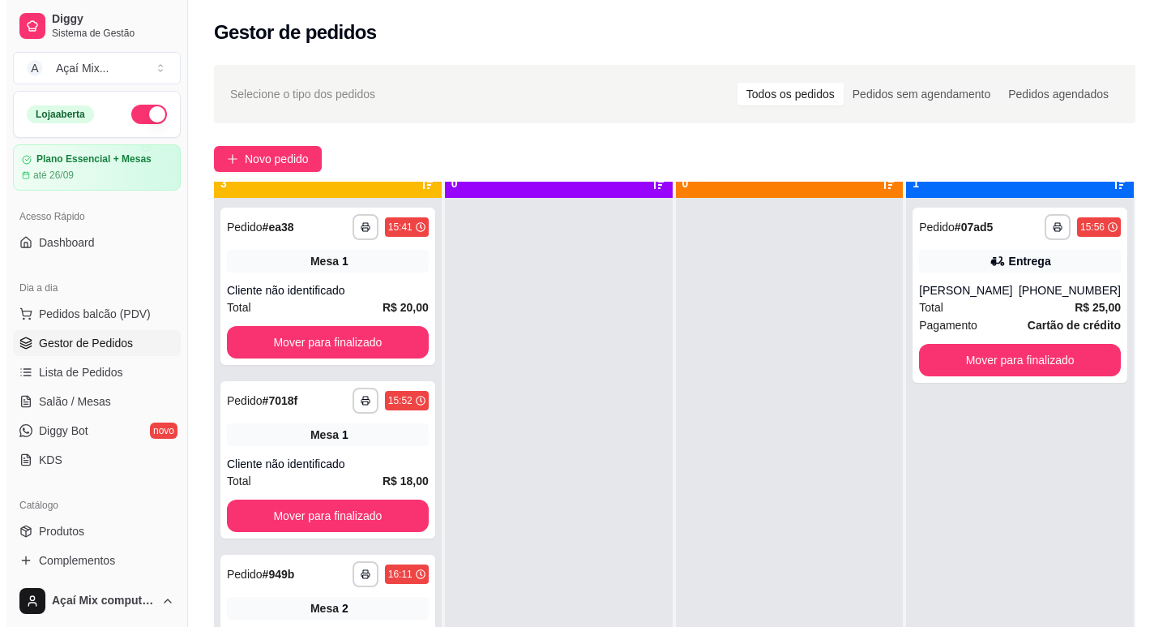
scroll to position [45, 0]
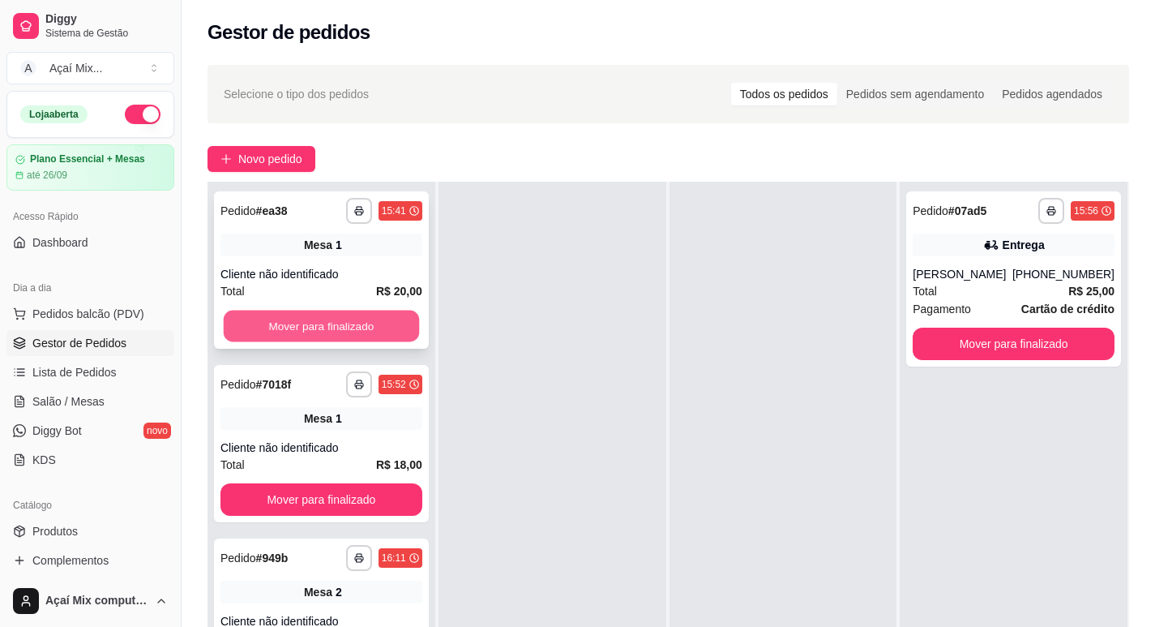
click at [357, 332] on button "Mover para finalizado" at bounding box center [321, 326] width 195 height 32
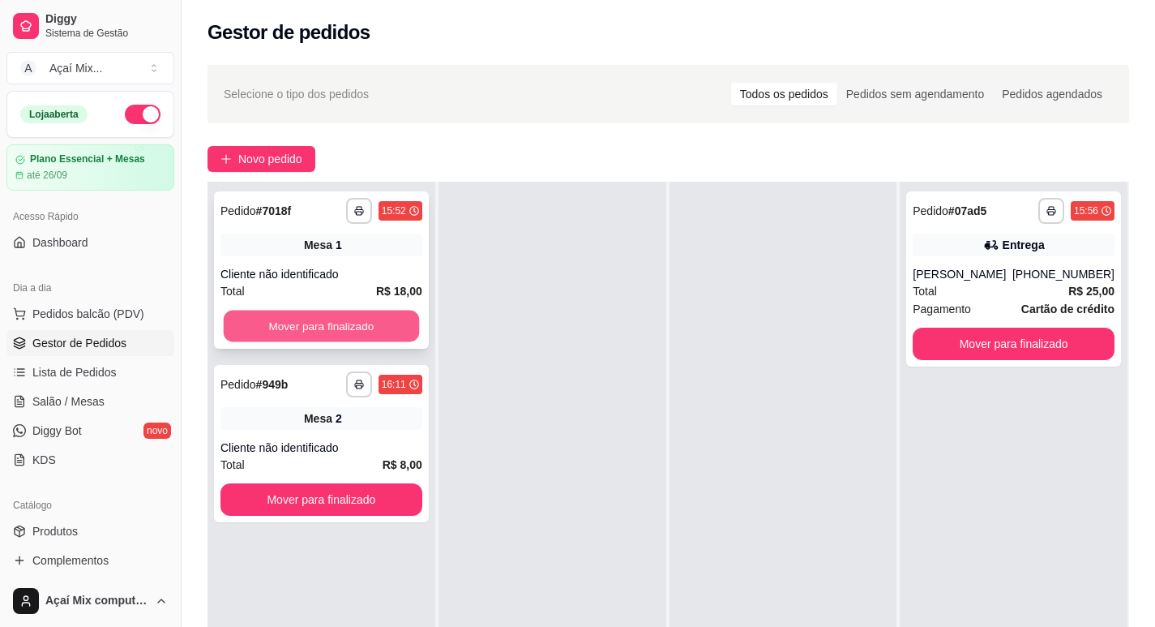
click at [357, 331] on button "Mover para finalizado" at bounding box center [321, 326] width 195 height 32
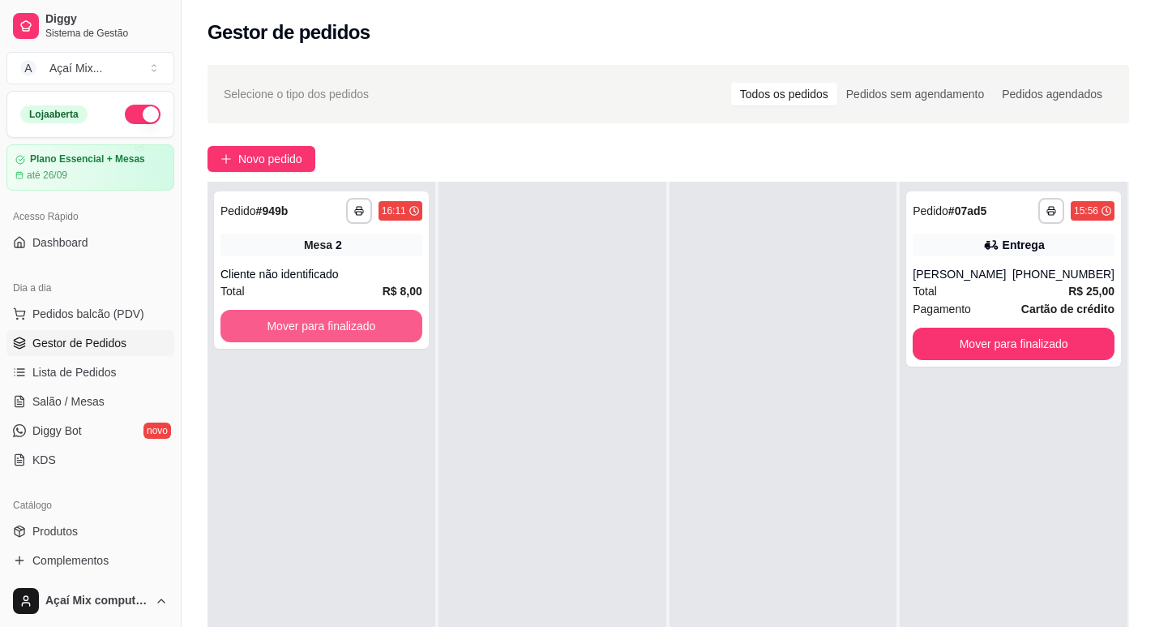
click at [357, 331] on button "Mover para finalizado" at bounding box center [322, 326] width 202 height 32
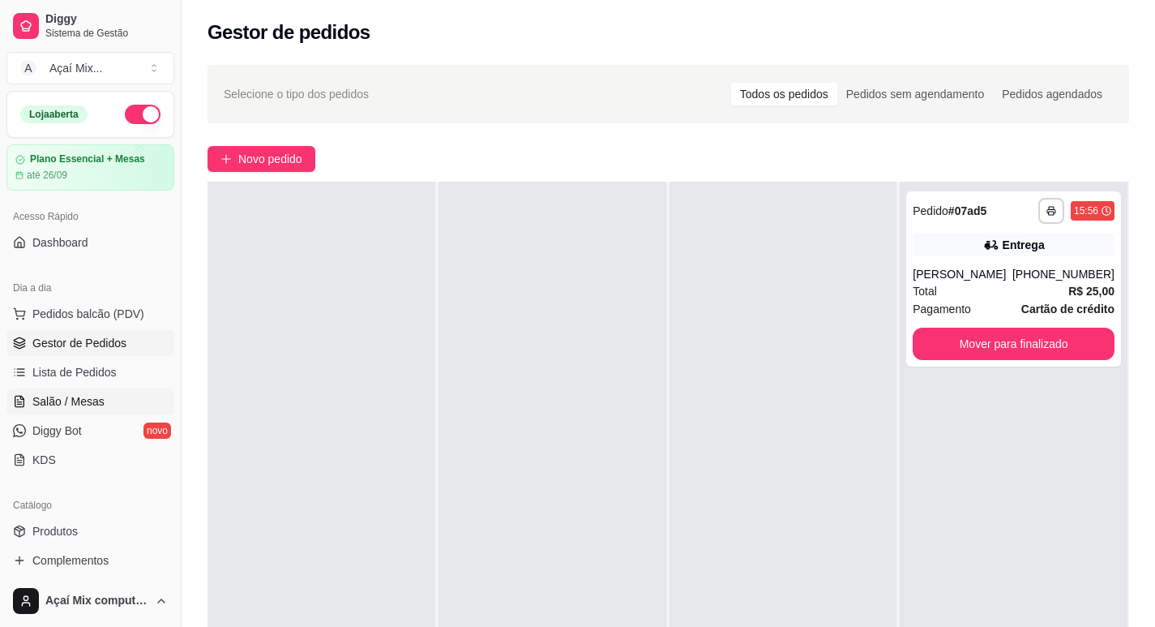
click at [83, 412] on link "Salão / Mesas" at bounding box center [90, 401] width 168 height 26
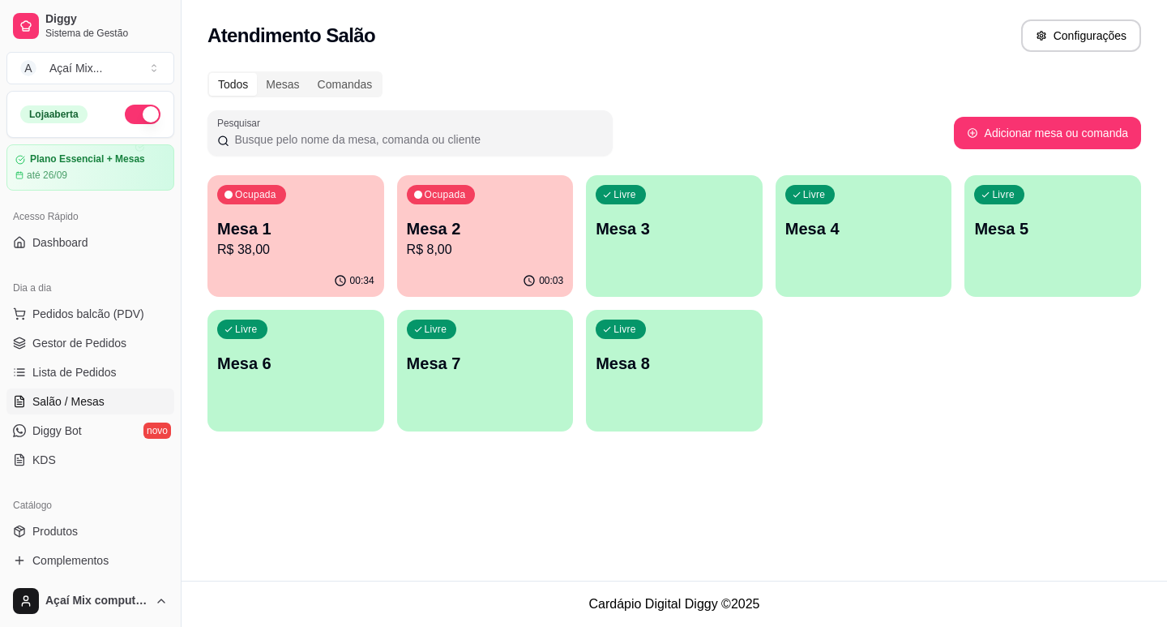
click at [547, 250] on p "R$ 8,00" at bounding box center [485, 249] width 157 height 19
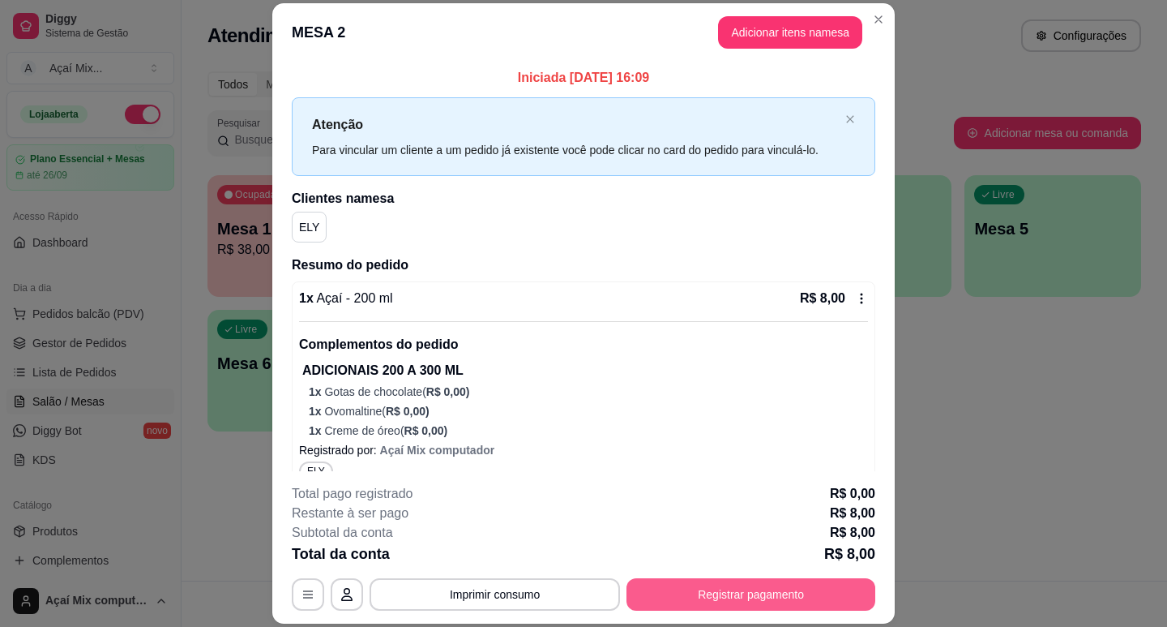
click at [765, 594] on button "Registrar pagamento" at bounding box center [751, 594] width 249 height 32
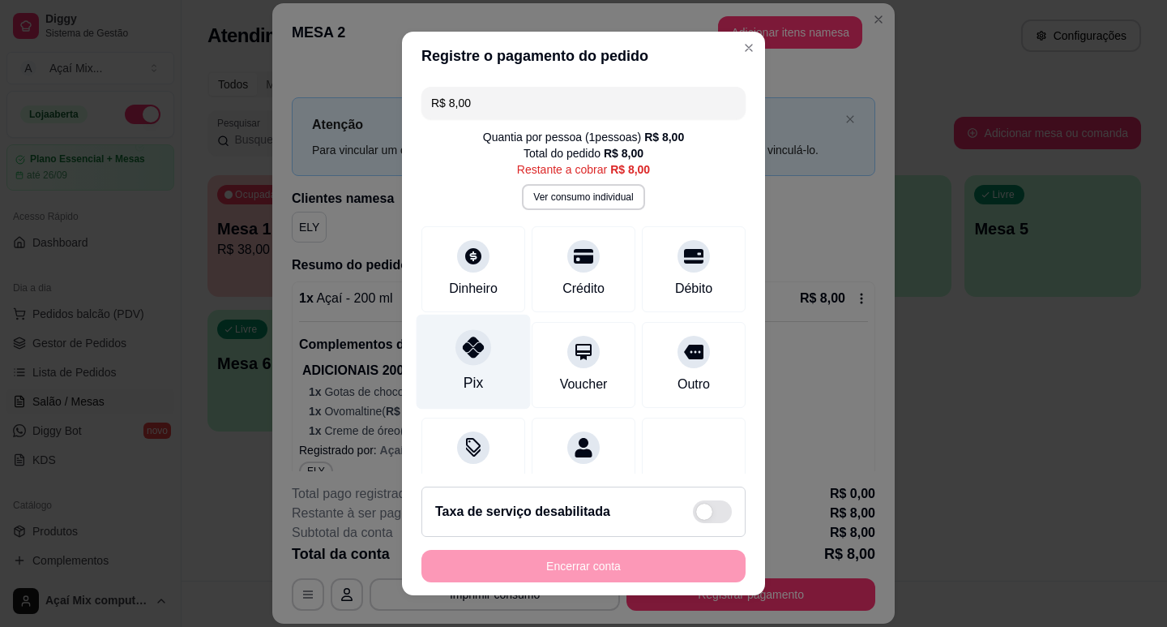
click at [499, 335] on div "Pix" at bounding box center [474, 361] width 114 height 95
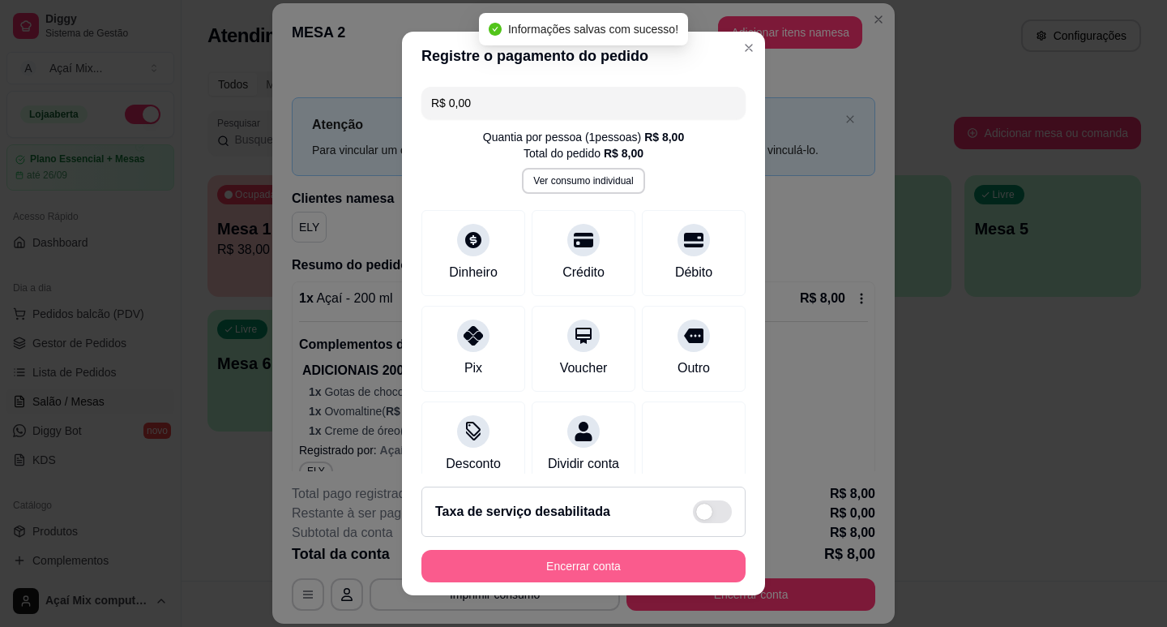
type input "R$ 0,00"
click at [636, 572] on button "Encerrar conta" at bounding box center [584, 566] width 324 height 32
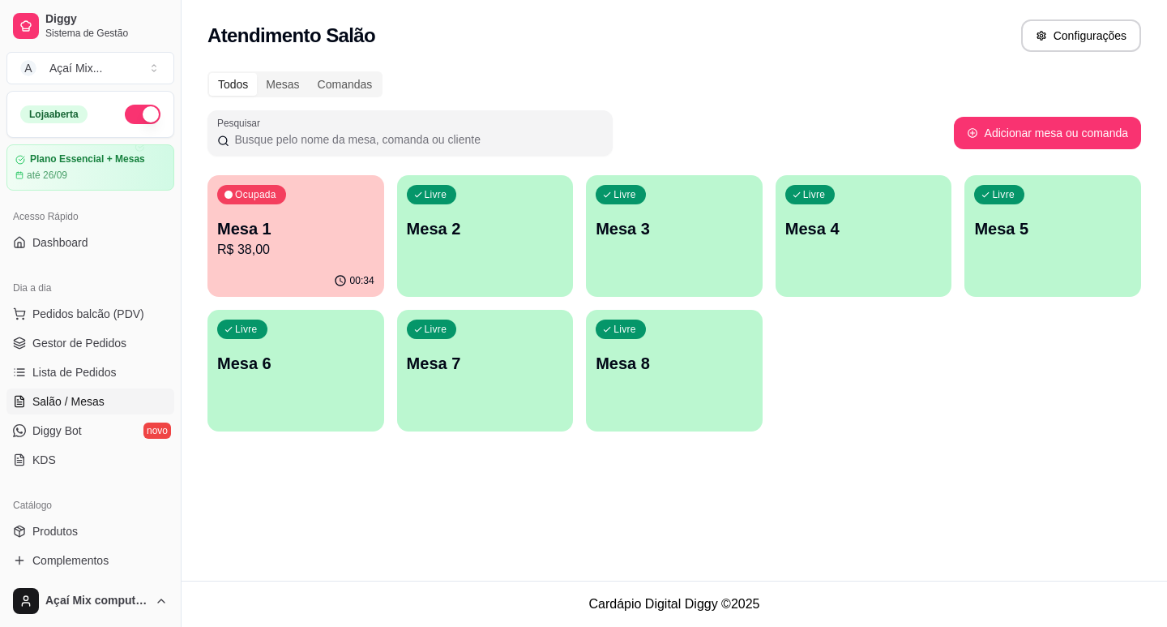
click at [274, 245] on p "R$ 38,00" at bounding box center [295, 249] width 157 height 19
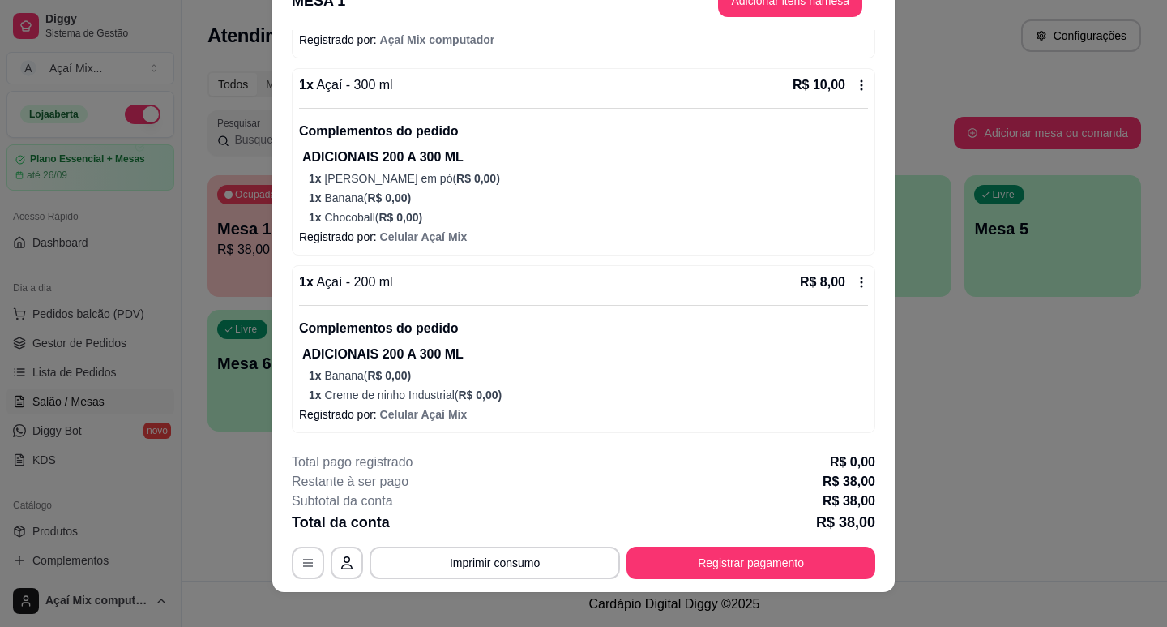
scroll to position [49, 0]
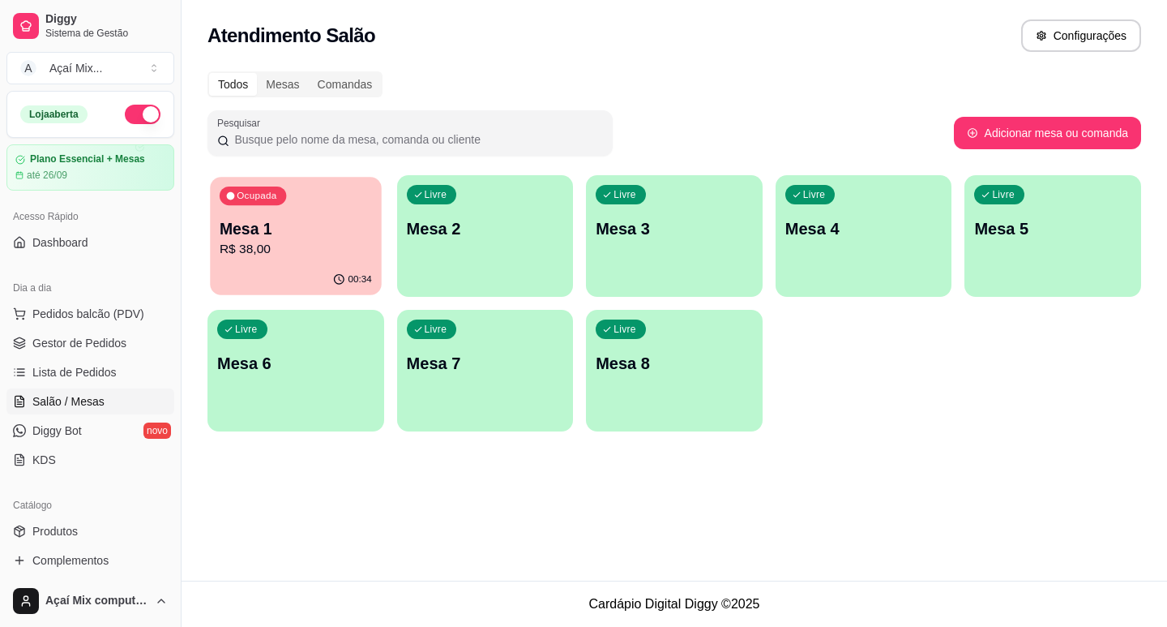
click at [324, 280] on div "00:34" at bounding box center [295, 279] width 171 height 31
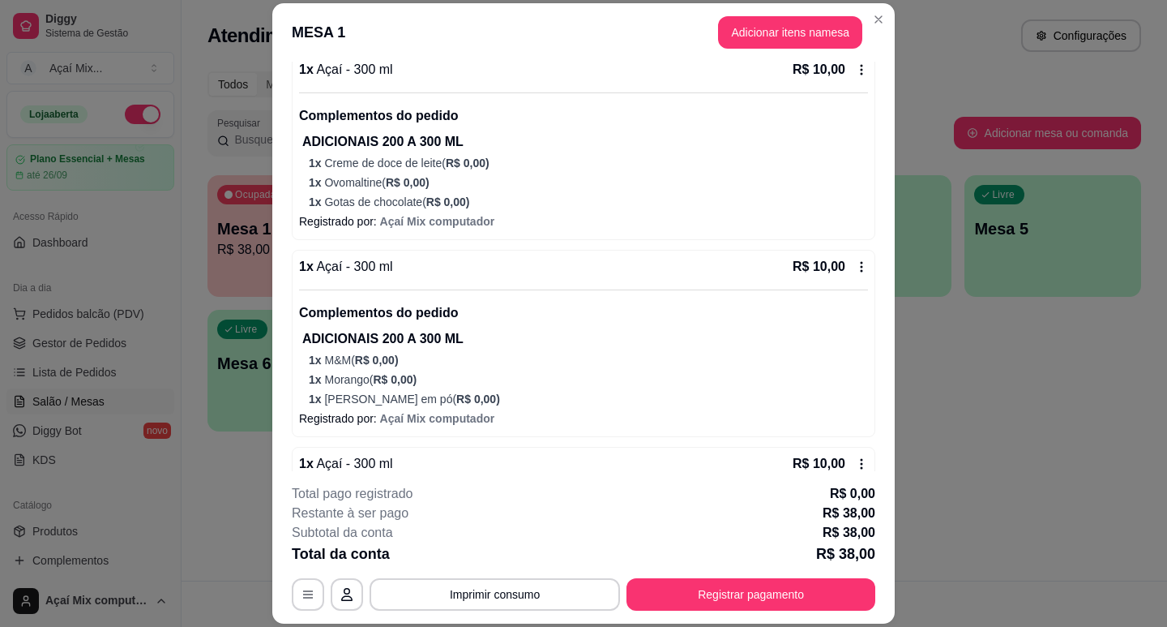
scroll to position [81, 0]
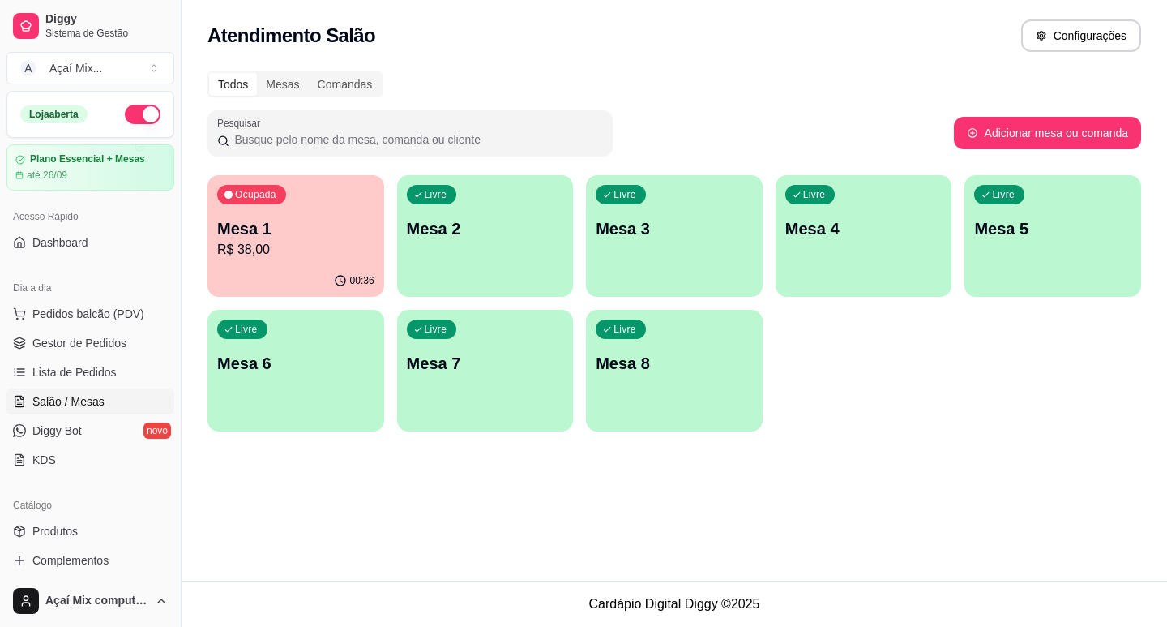
click at [340, 241] on p "R$ 38,00" at bounding box center [295, 249] width 157 height 19
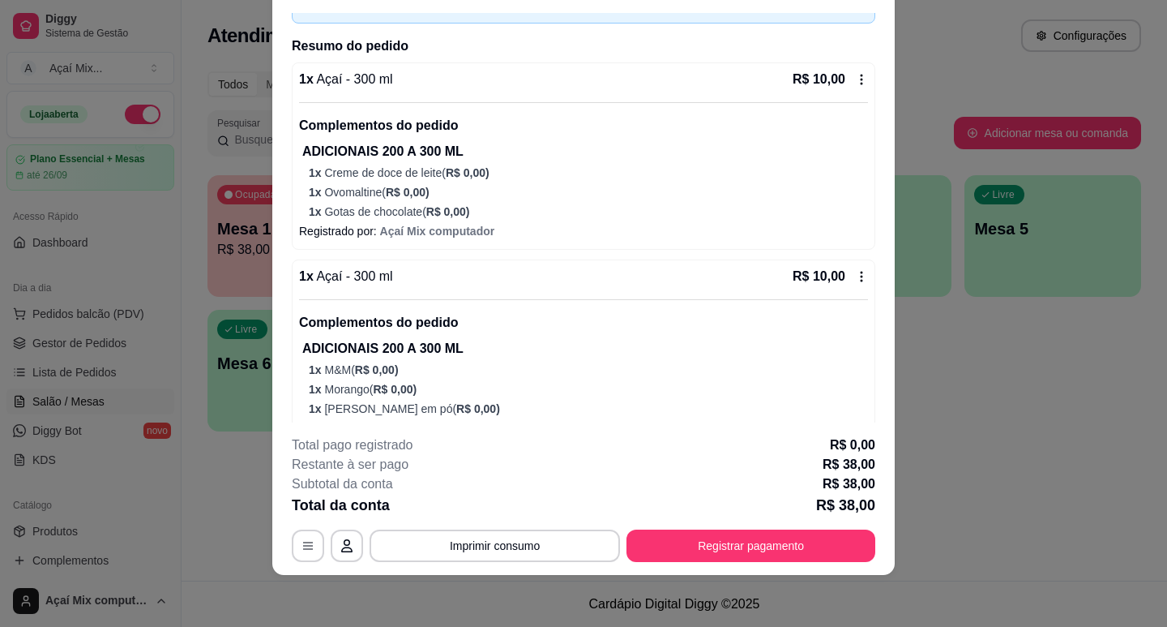
scroll to position [509, 0]
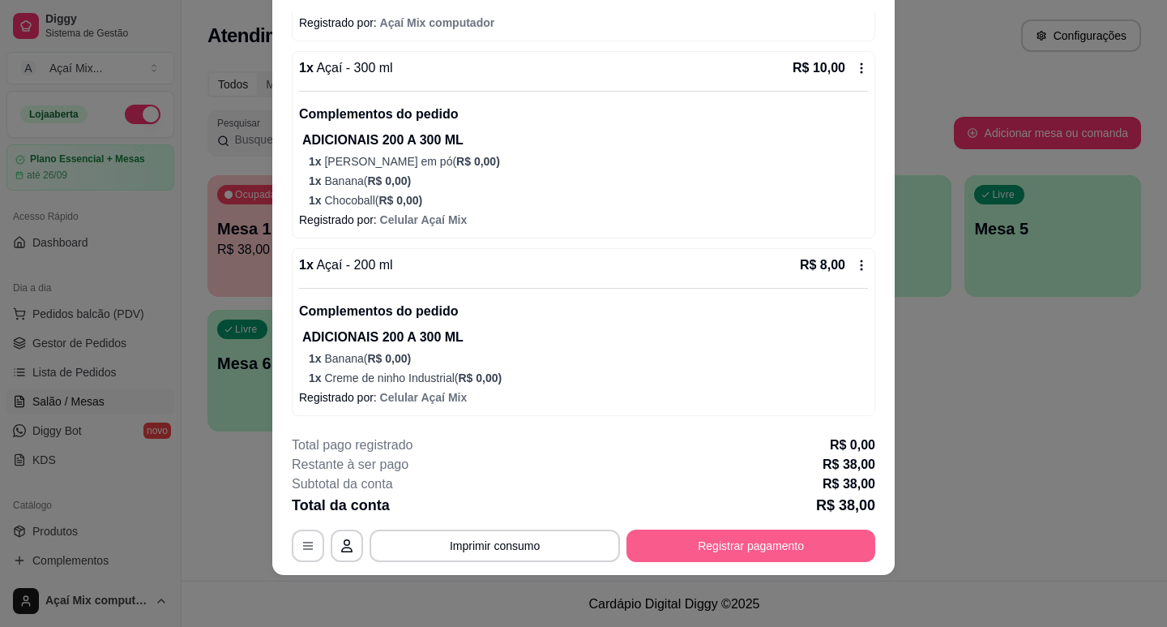
click at [756, 533] on button "Registrar pagamento" at bounding box center [751, 545] width 249 height 32
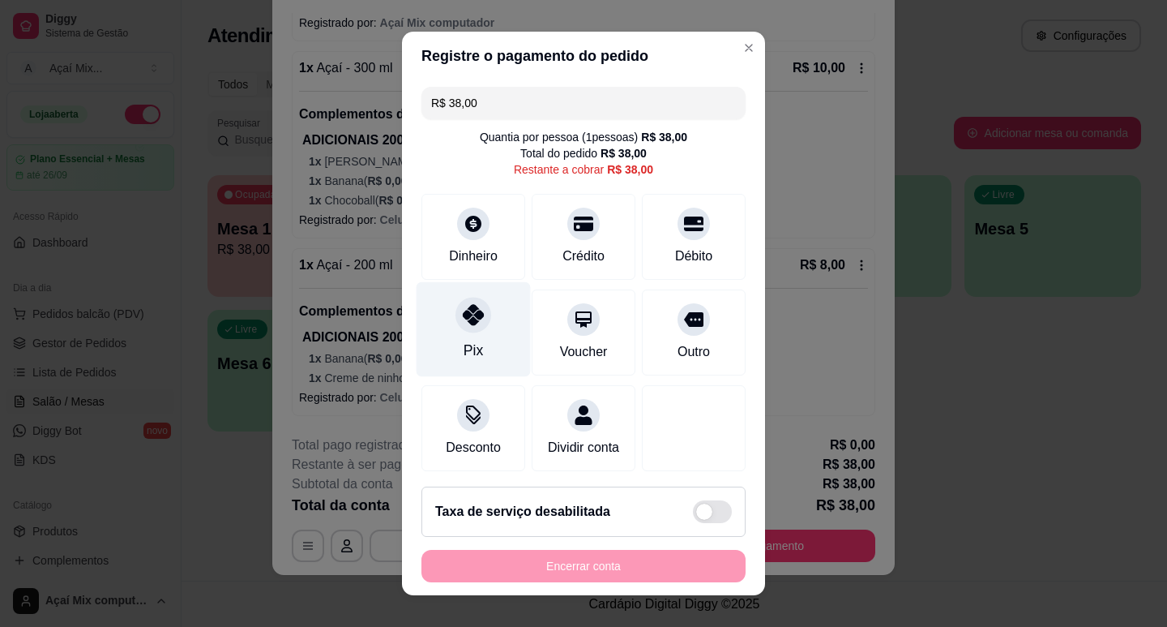
click at [487, 318] on div "Pix" at bounding box center [474, 328] width 114 height 95
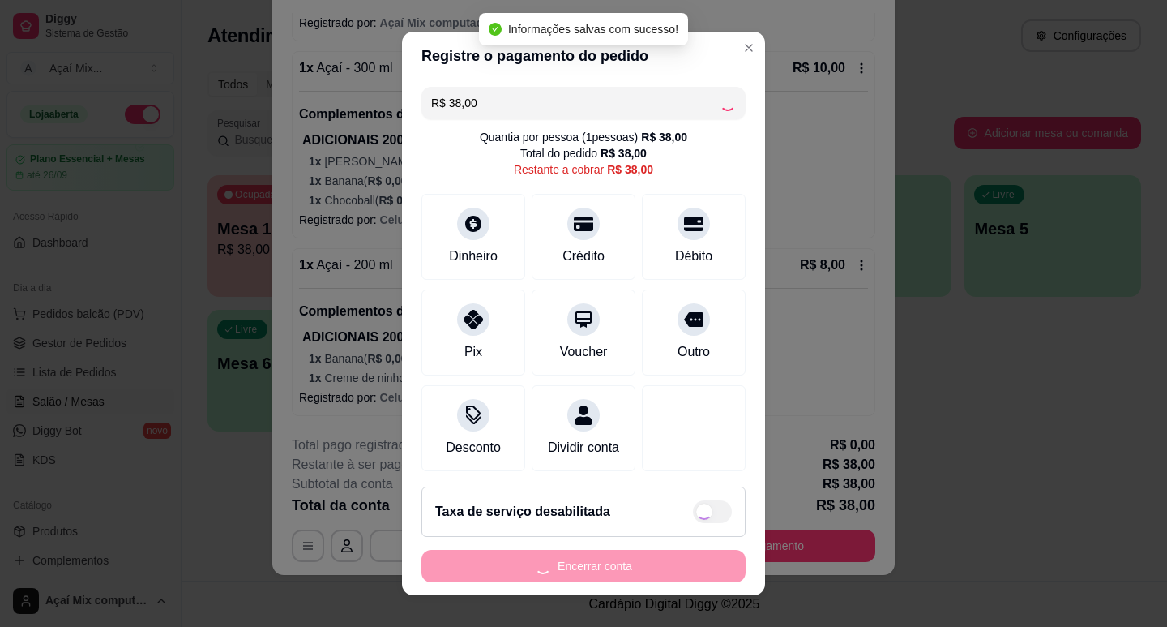
type input "R$ 0,00"
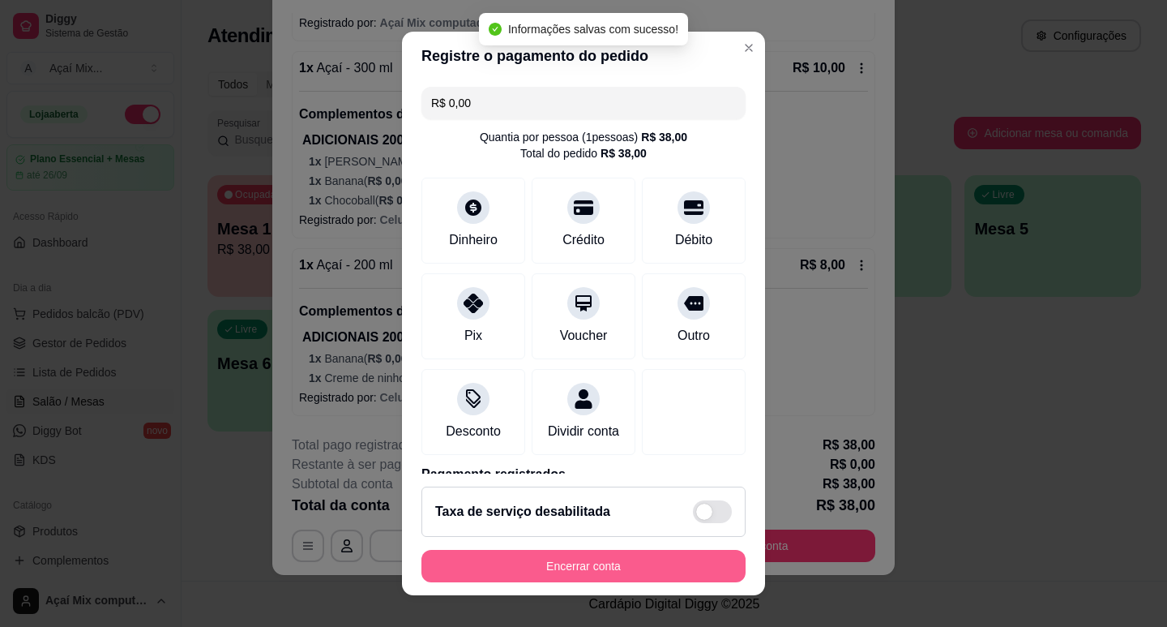
click at [558, 562] on button "Encerrar conta" at bounding box center [584, 566] width 324 height 32
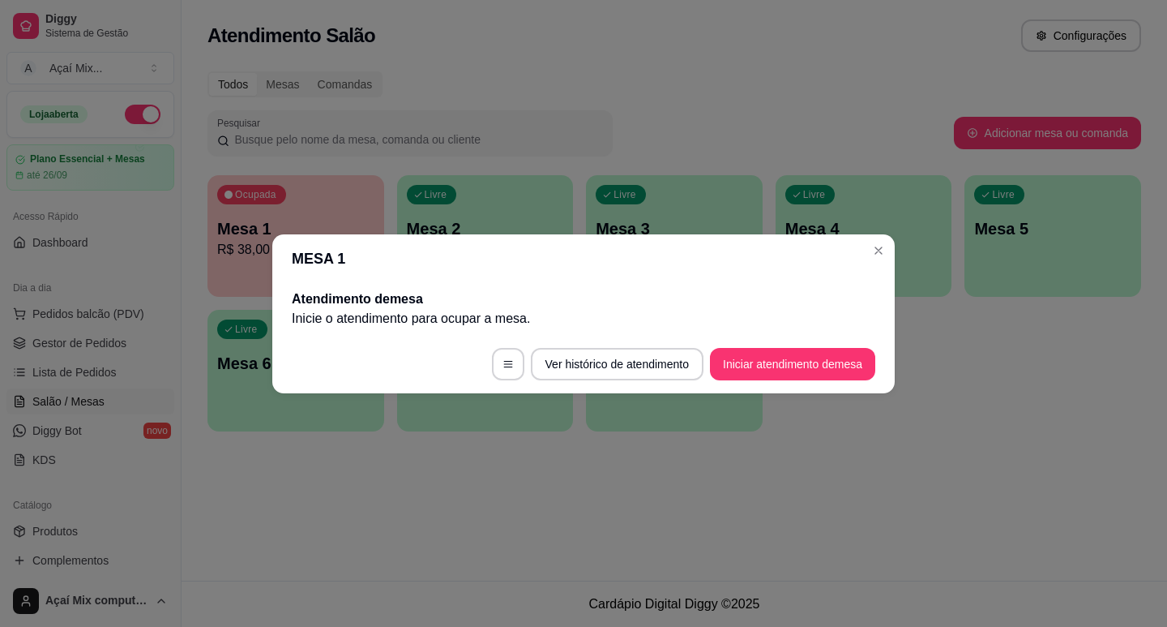
scroll to position [0, 0]
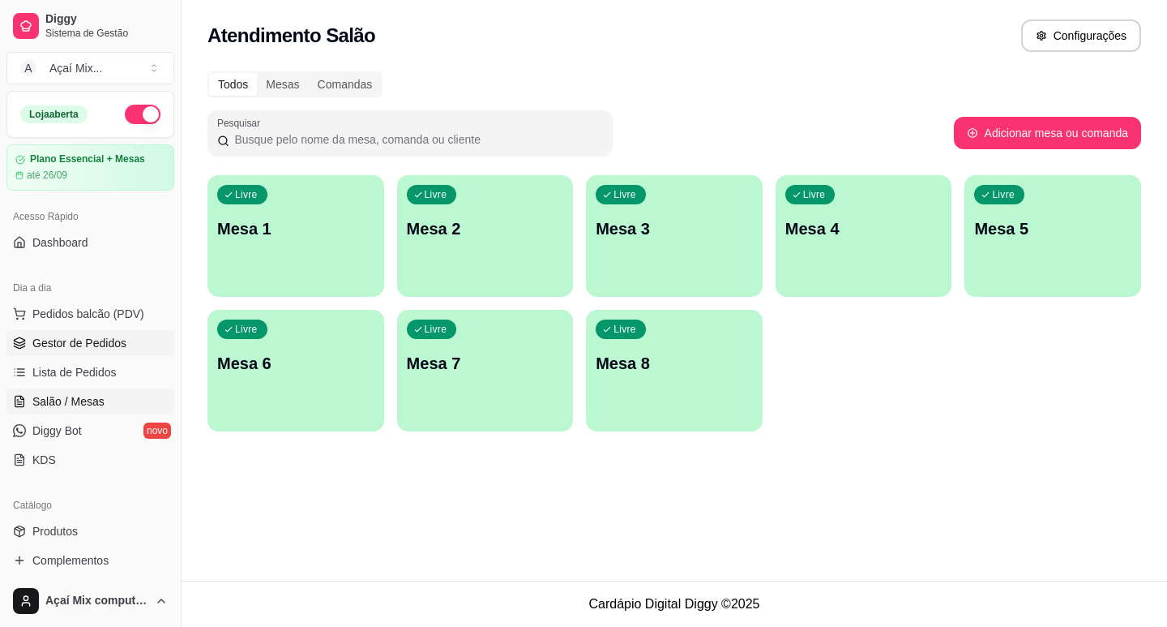
click at [71, 334] on link "Gestor de Pedidos" at bounding box center [90, 343] width 168 height 26
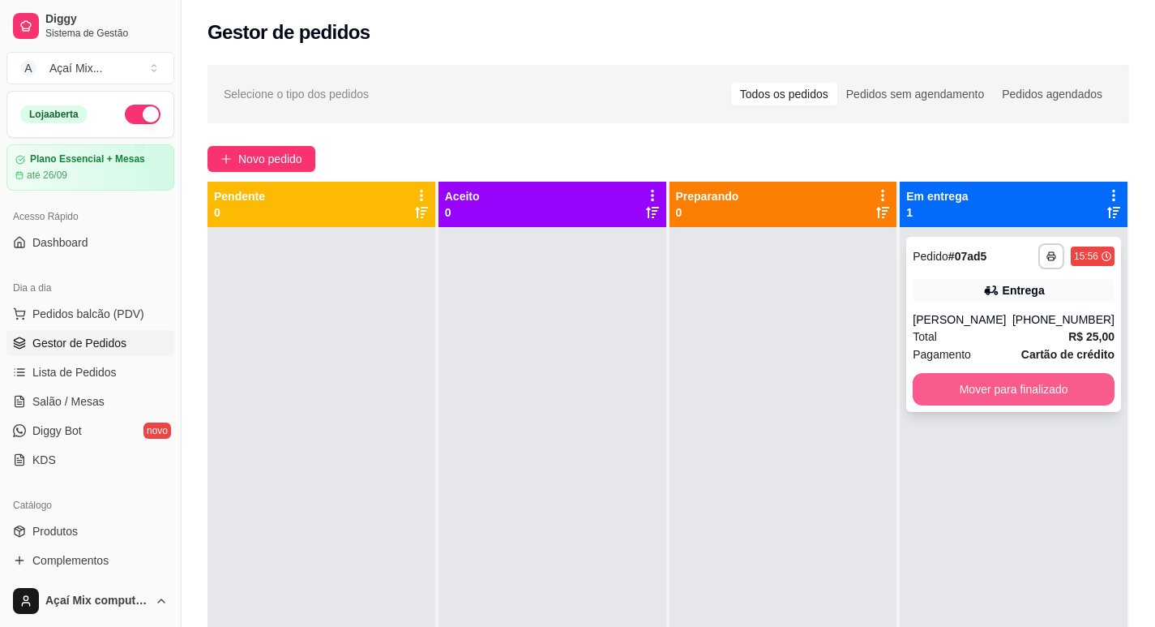
click at [996, 380] on button "Mover para finalizado" at bounding box center [1014, 389] width 202 height 32
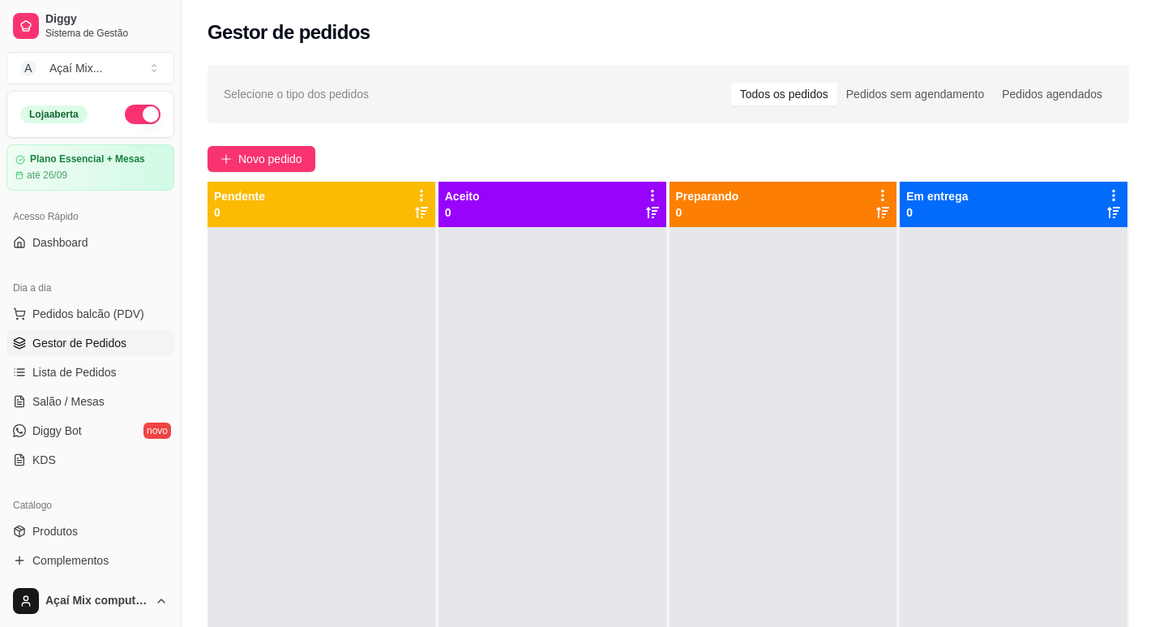
click at [910, 357] on div at bounding box center [1014, 540] width 228 height 627
click at [82, 410] on link "Salão / Mesas" at bounding box center [90, 401] width 168 height 26
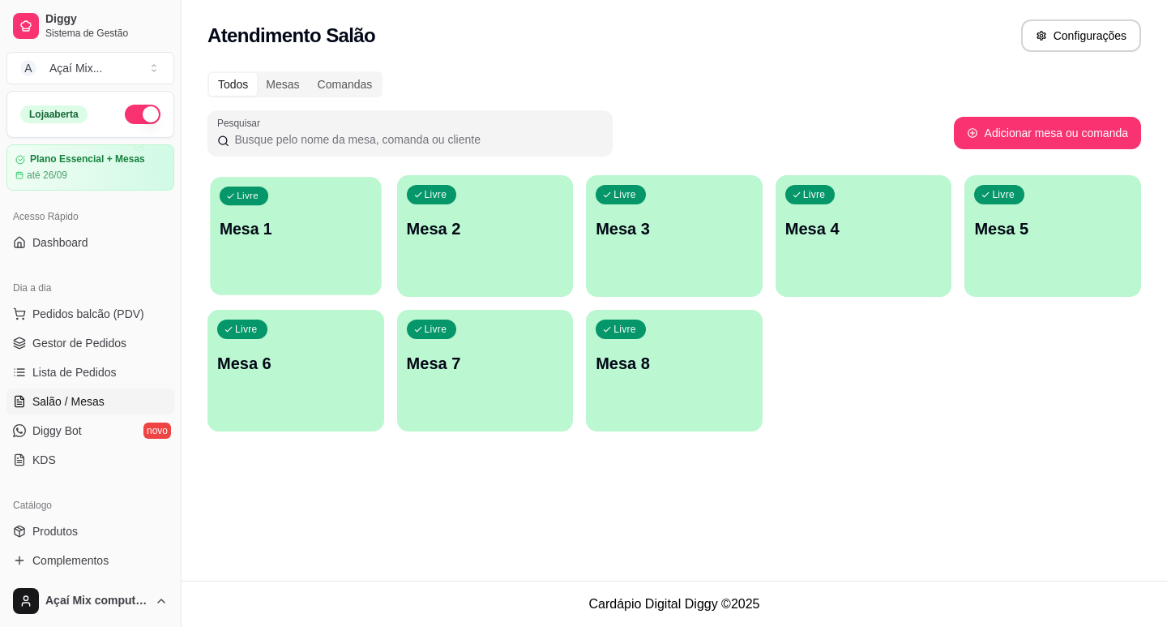
click at [293, 246] on div "Livre Mesa 1" at bounding box center [295, 226] width 171 height 99
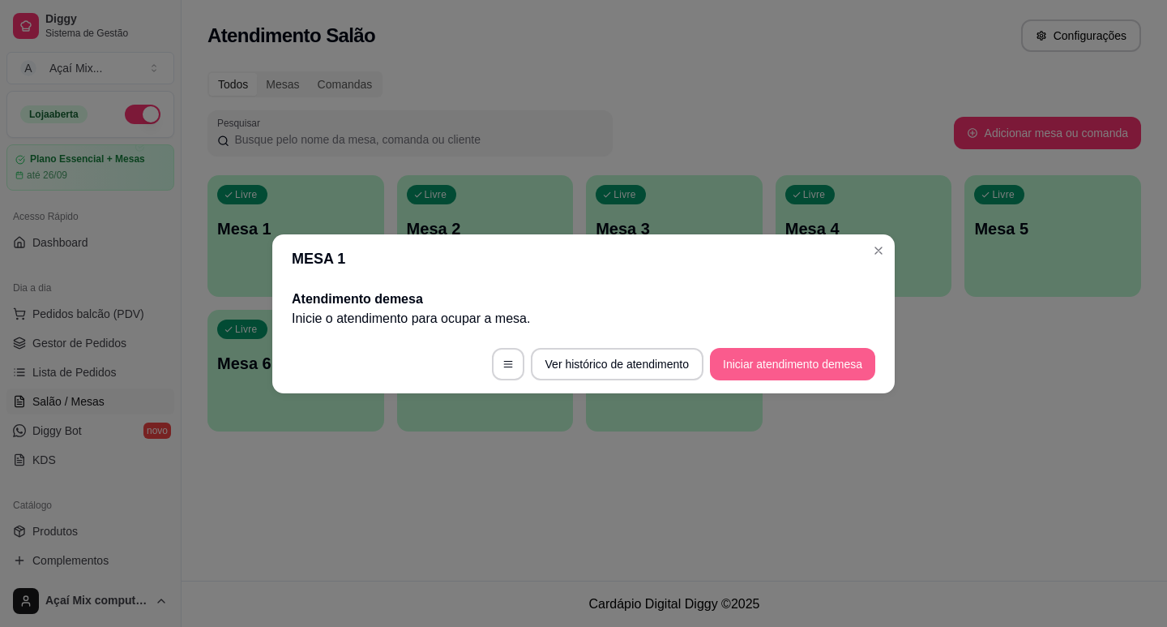
click at [722, 362] on button "Iniciar atendimento de mesa" at bounding box center [792, 364] width 165 height 32
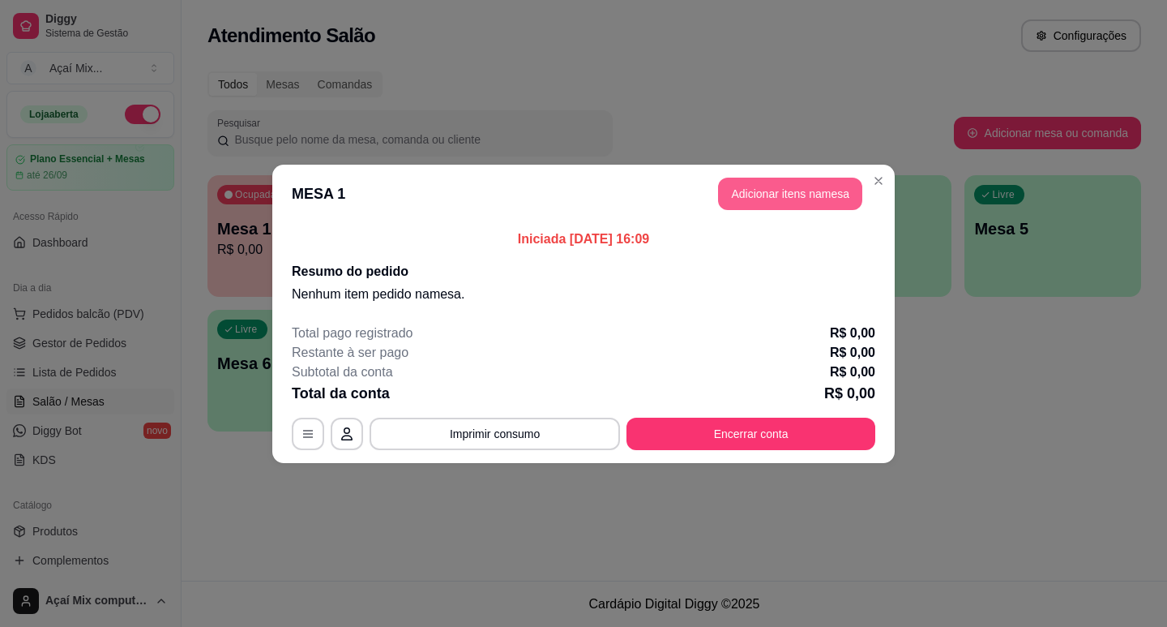
click at [825, 195] on button "Adicionar itens na mesa" at bounding box center [790, 194] width 144 height 32
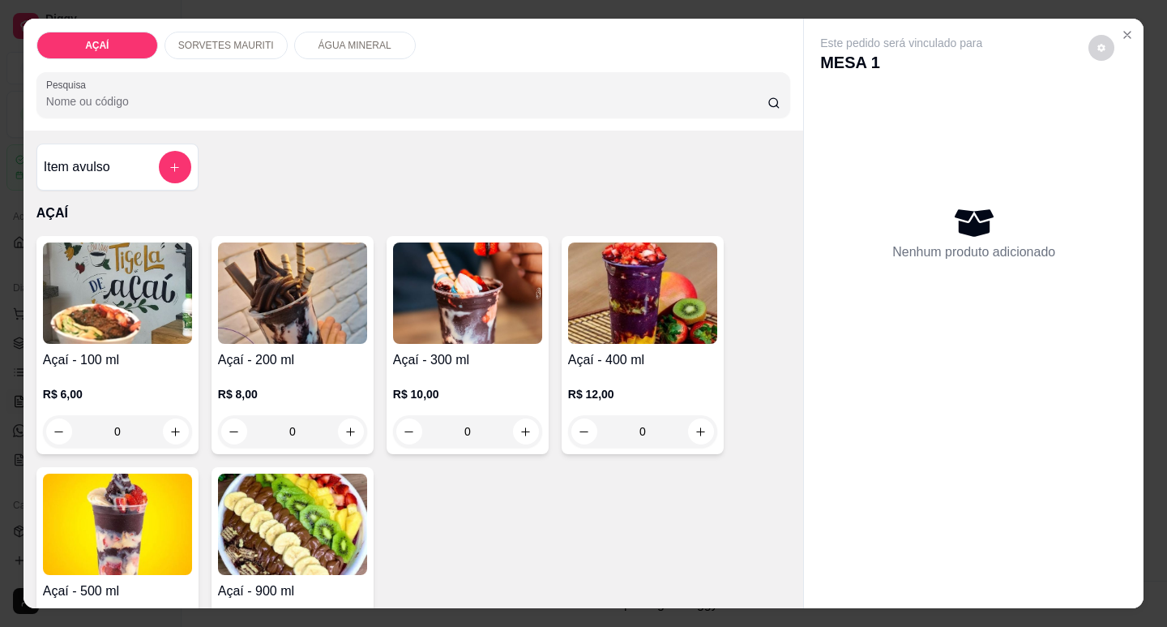
click at [315, 371] on div "R$ 8,00 0" at bounding box center [292, 409] width 149 height 78
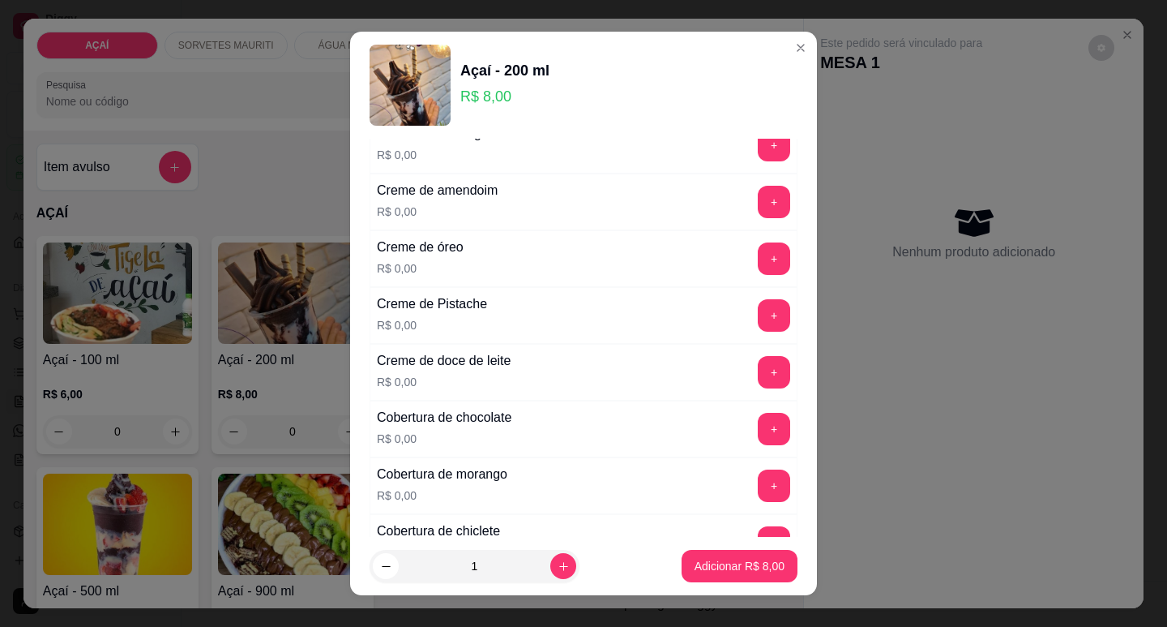
scroll to position [405, 0]
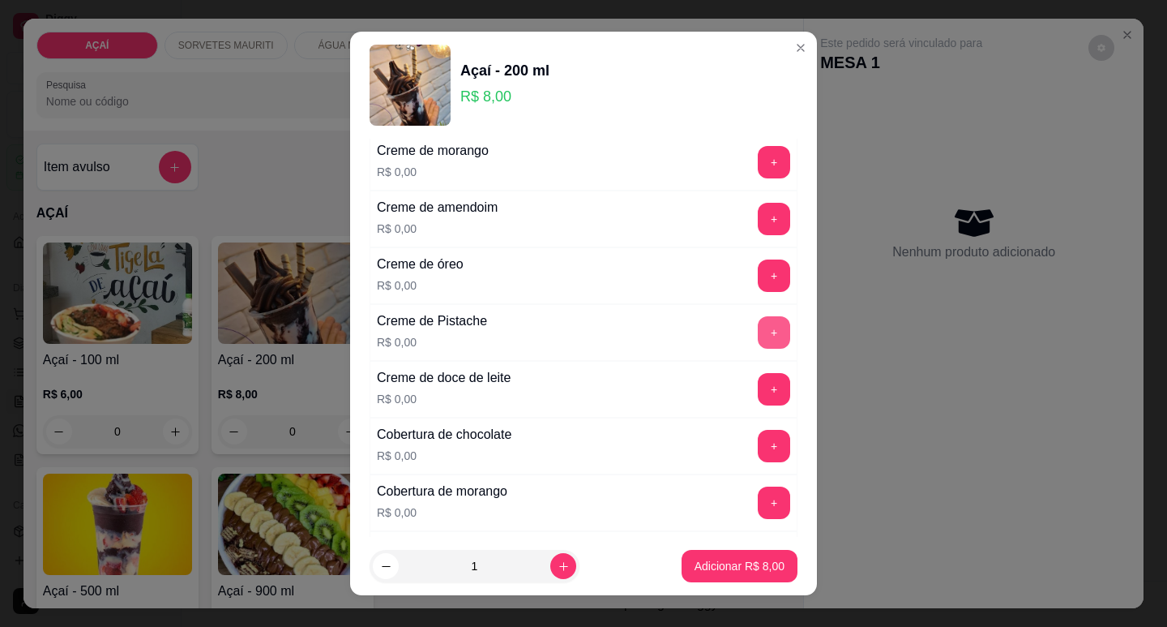
click at [758, 332] on button "+" at bounding box center [774, 332] width 32 height 32
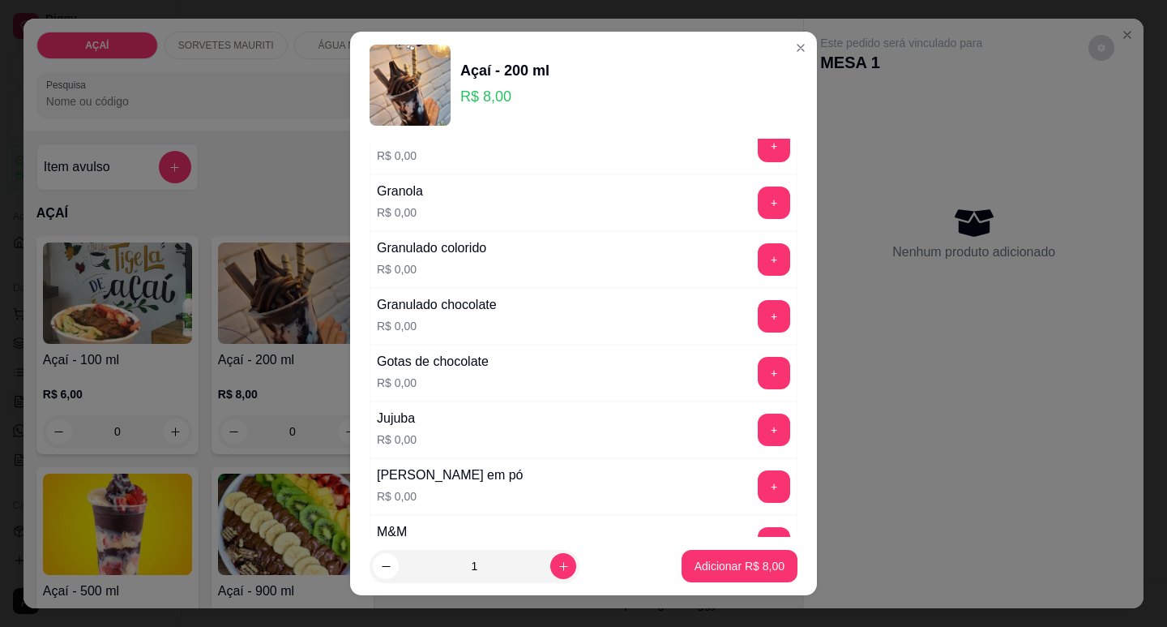
scroll to position [1378, 0]
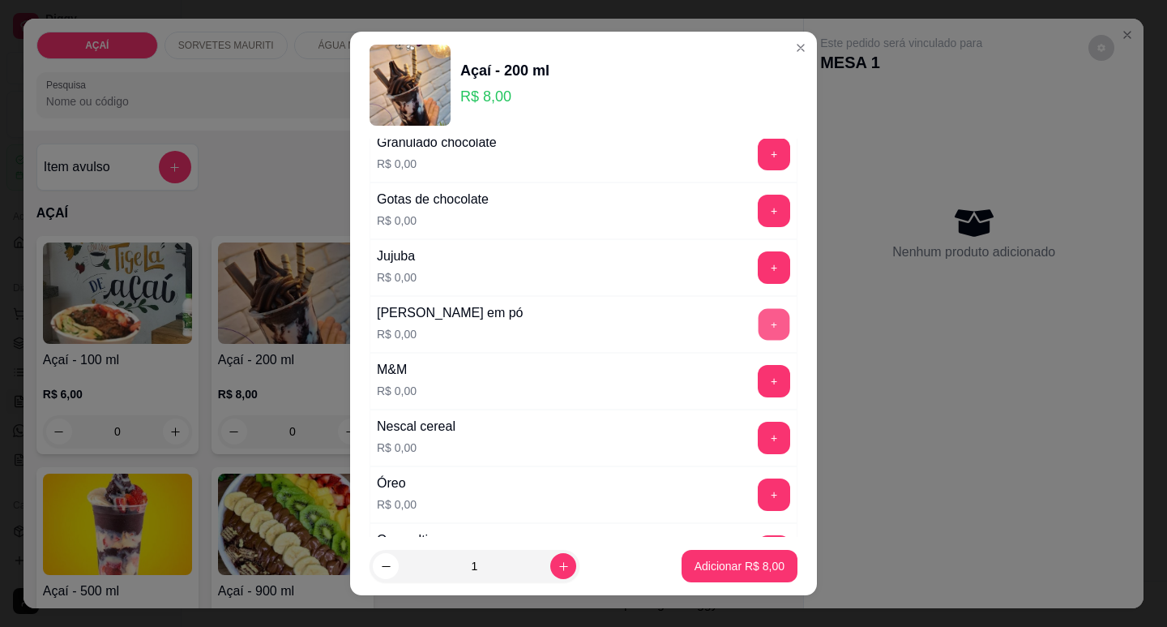
click at [759, 323] on button "+" at bounding box center [775, 324] width 32 height 32
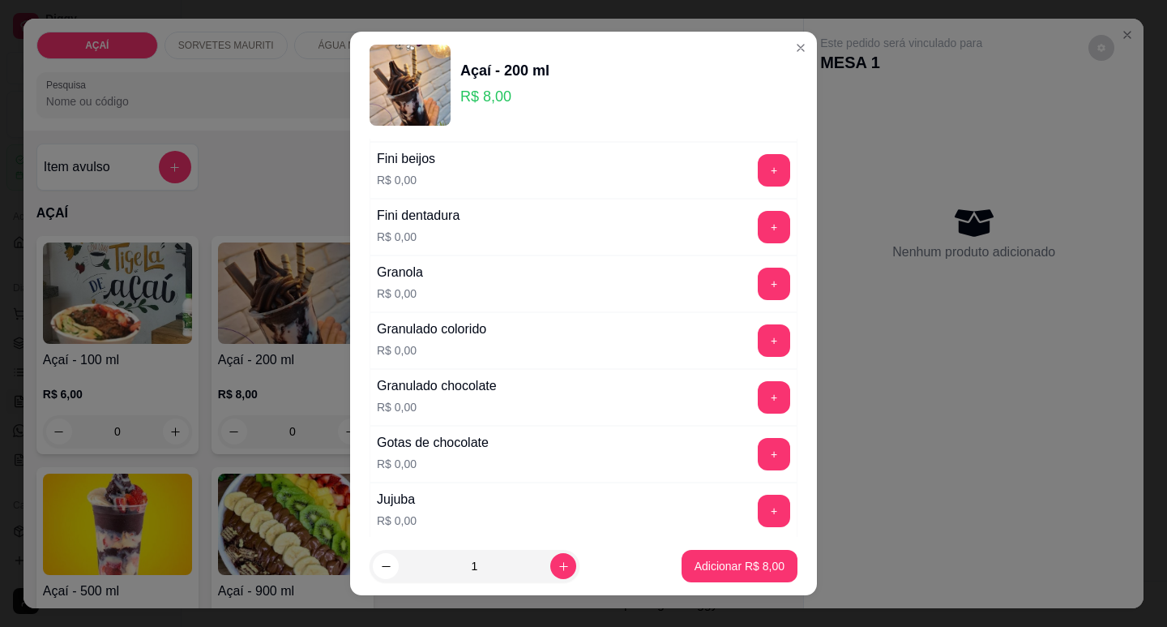
scroll to position [1054, 0]
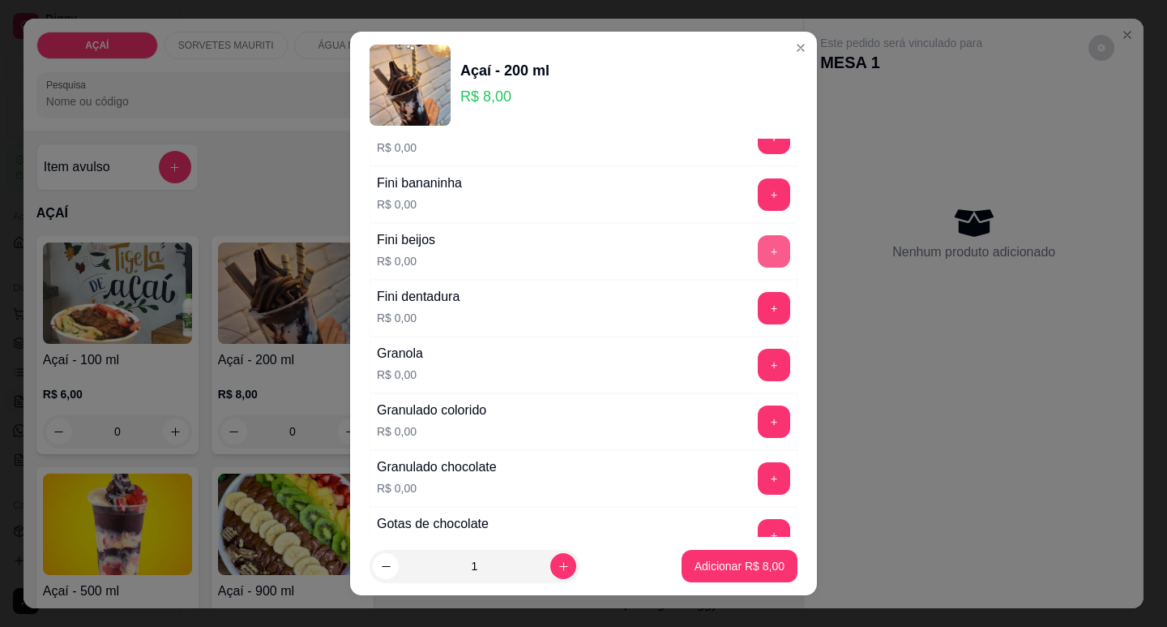
click at [758, 246] on button "+" at bounding box center [774, 251] width 32 height 32
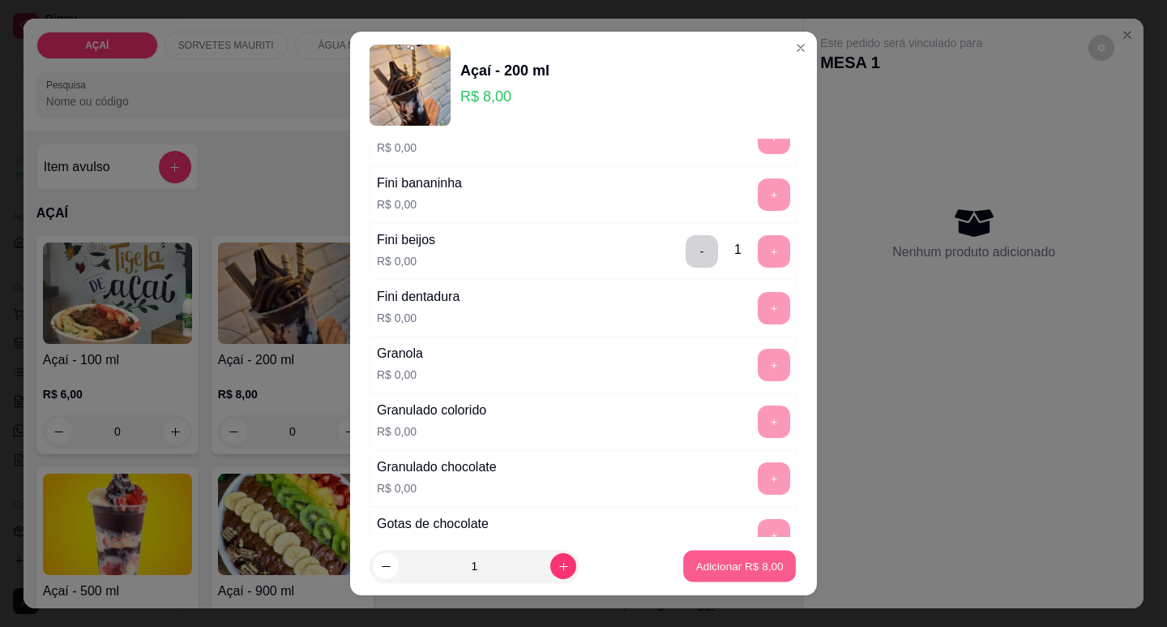
click at [744, 559] on p "Adicionar R$ 8,00" at bounding box center [740, 566] width 88 height 15
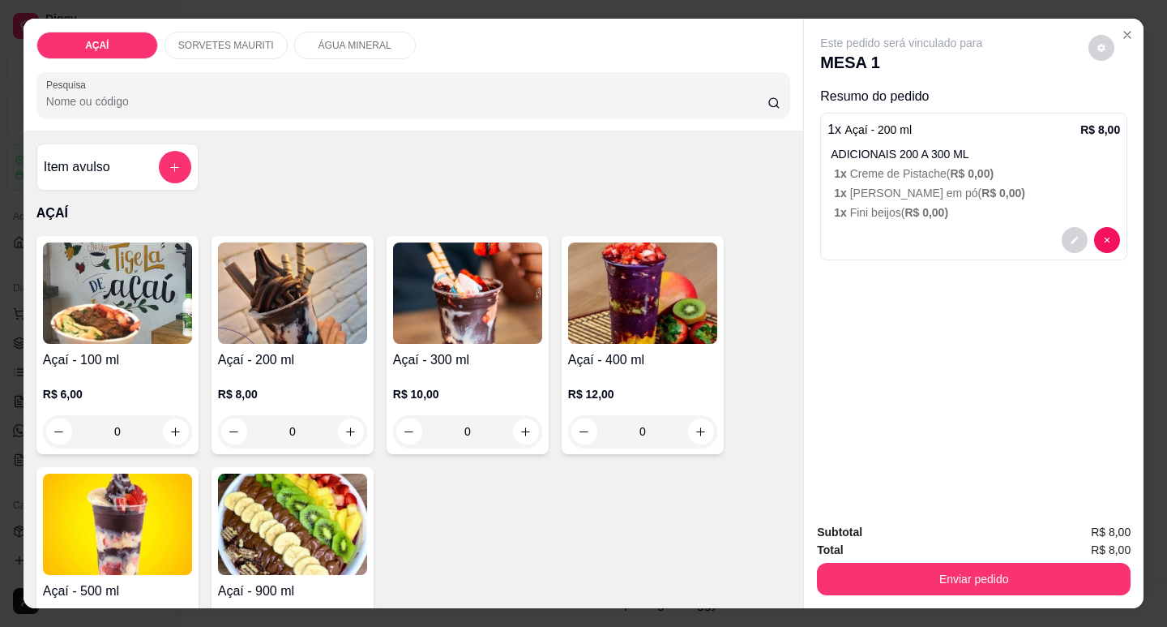
click at [286, 306] on img at bounding box center [292, 292] width 149 height 101
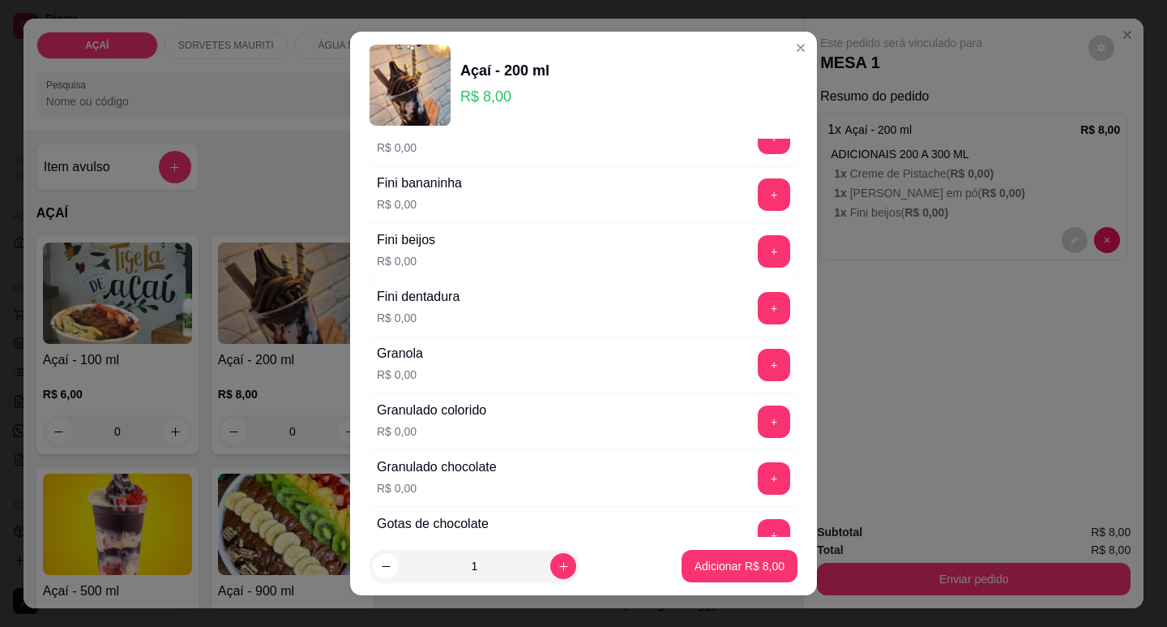
scroll to position [1135, 0]
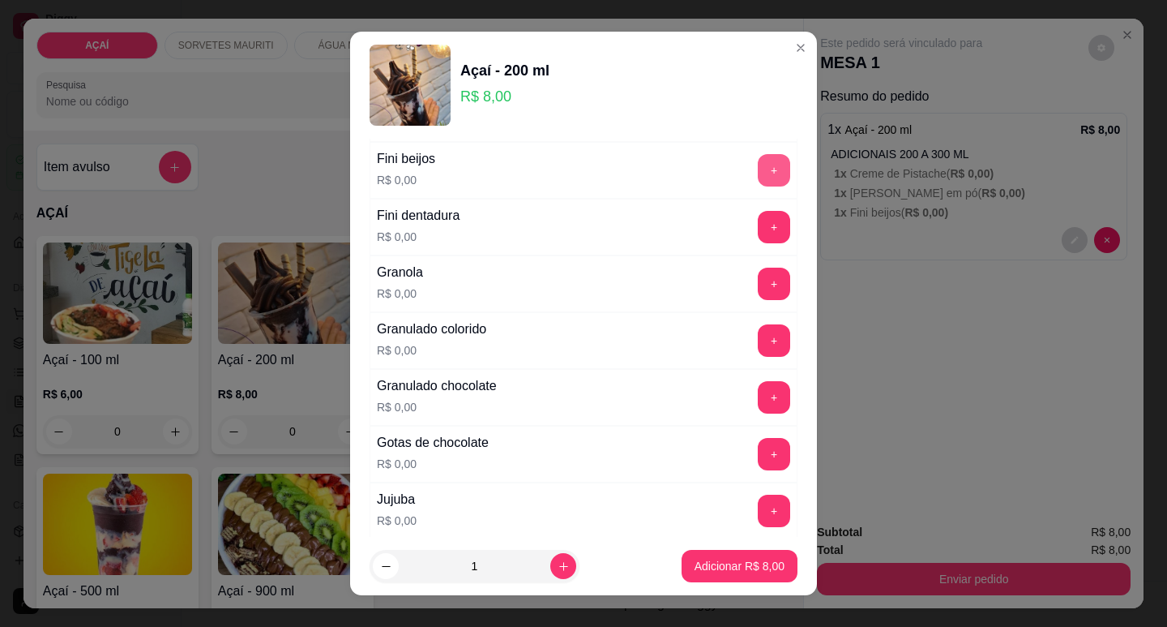
click at [758, 178] on button "+" at bounding box center [774, 170] width 32 height 32
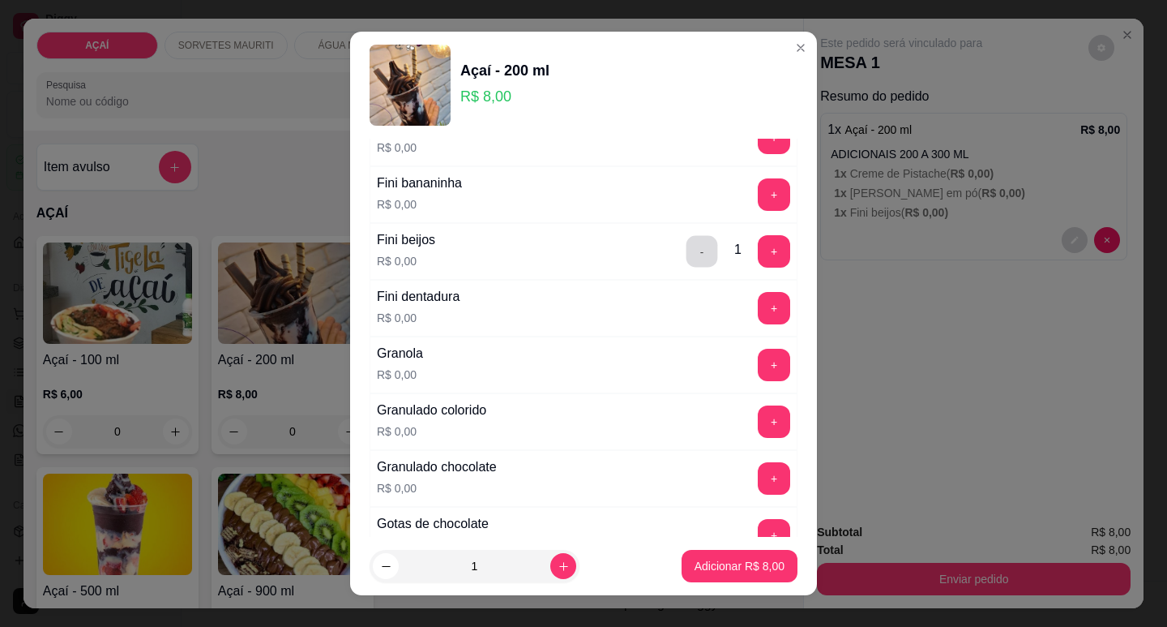
click at [687, 244] on button "-" at bounding box center [703, 251] width 32 height 32
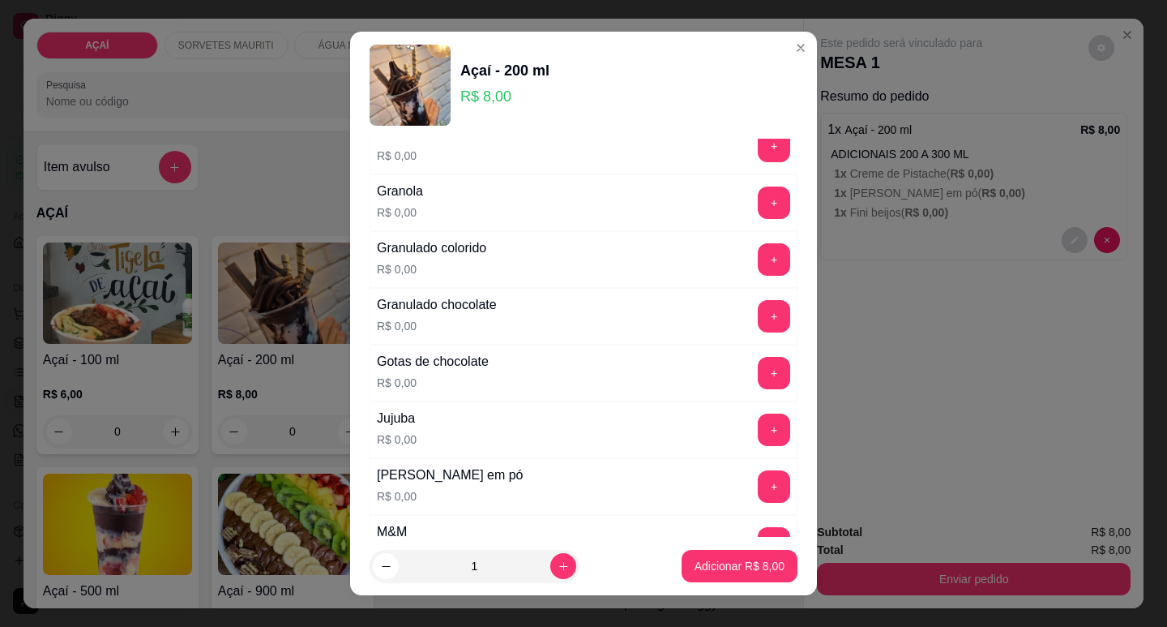
scroll to position [1297, 0]
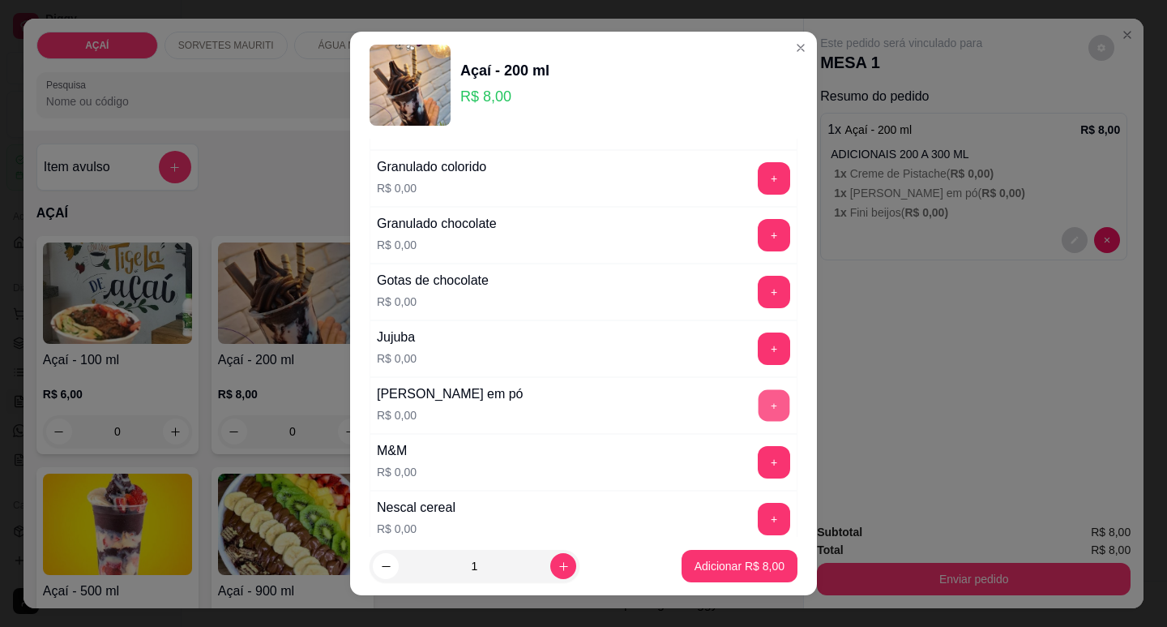
click at [759, 404] on button "+" at bounding box center [775, 405] width 32 height 32
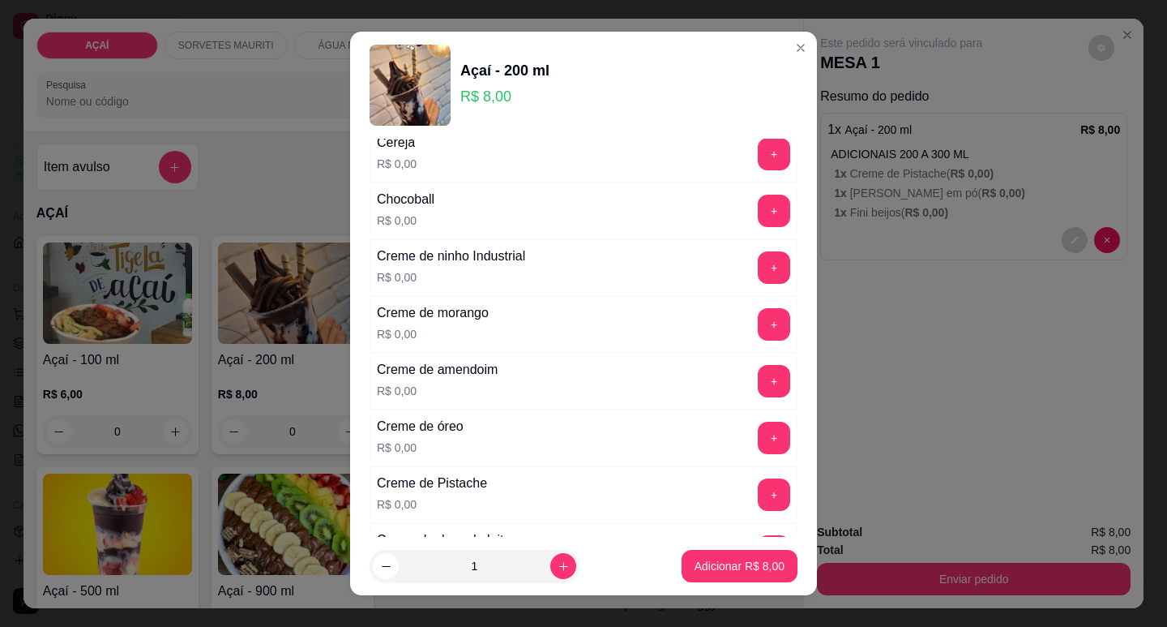
scroll to position [162, 0]
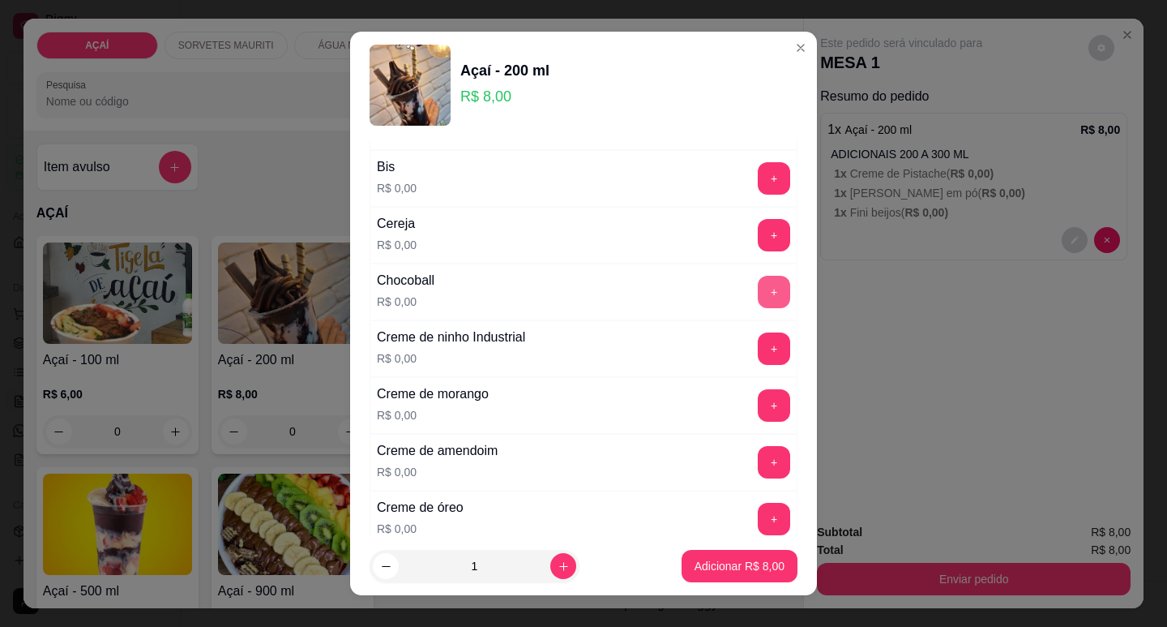
click at [758, 283] on button "+" at bounding box center [774, 292] width 32 height 32
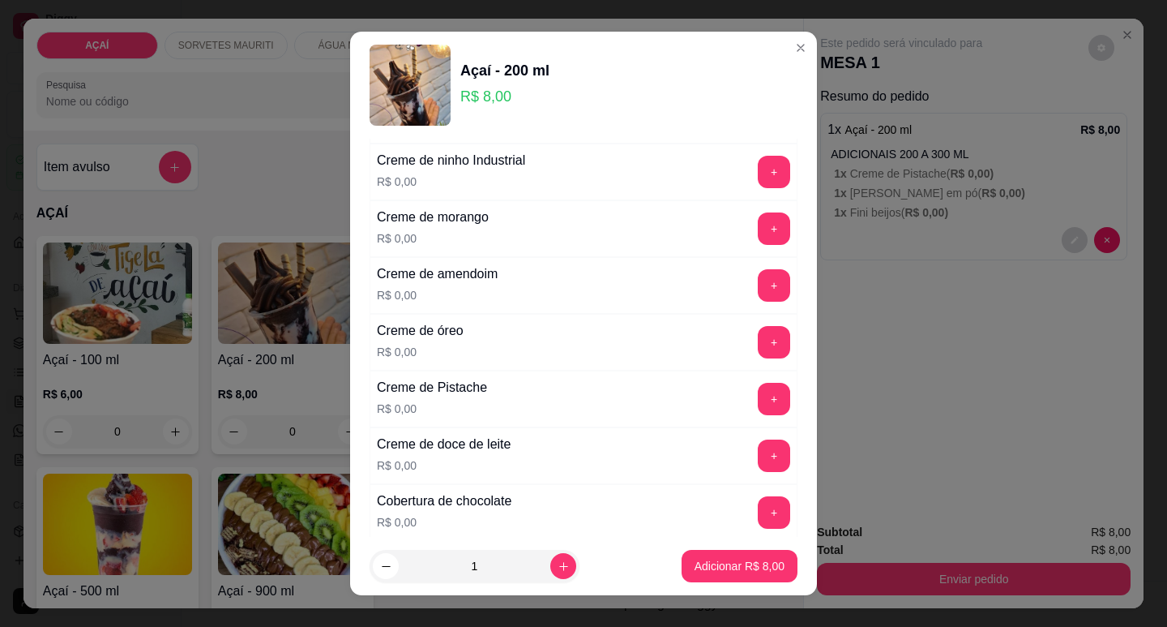
scroll to position [405, 0]
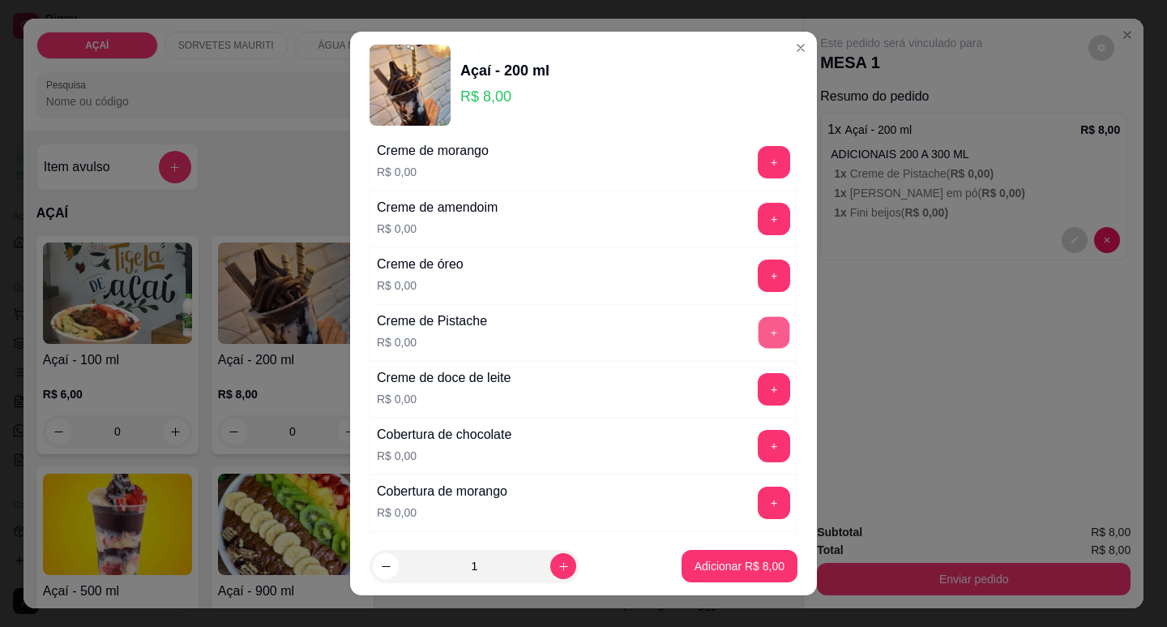
click at [759, 333] on button "+" at bounding box center [775, 332] width 32 height 32
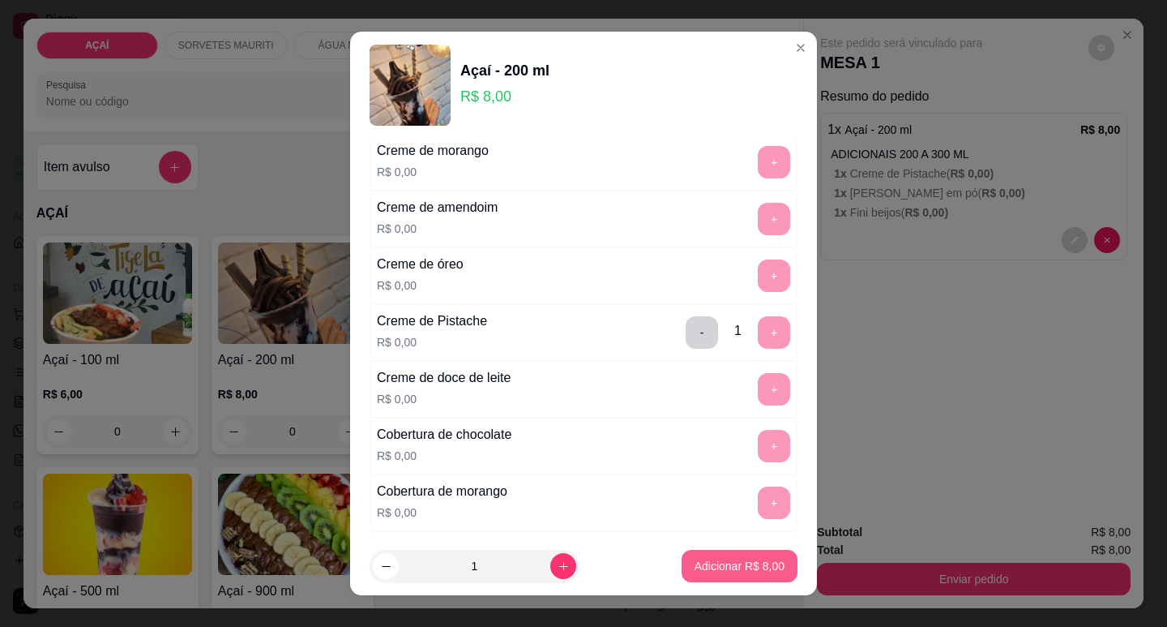
click at [723, 569] on p "Adicionar R$ 8,00" at bounding box center [740, 566] width 90 height 16
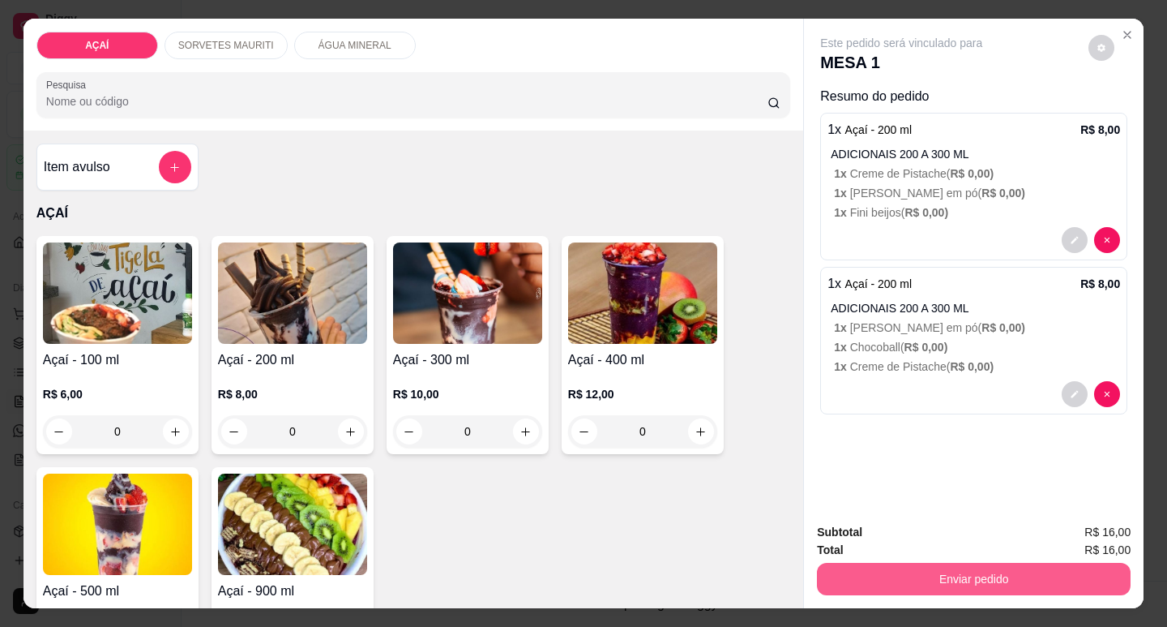
click at [900, 566] on button "Enviar pedido" at bounding box center [974, 579] width 314 height 32
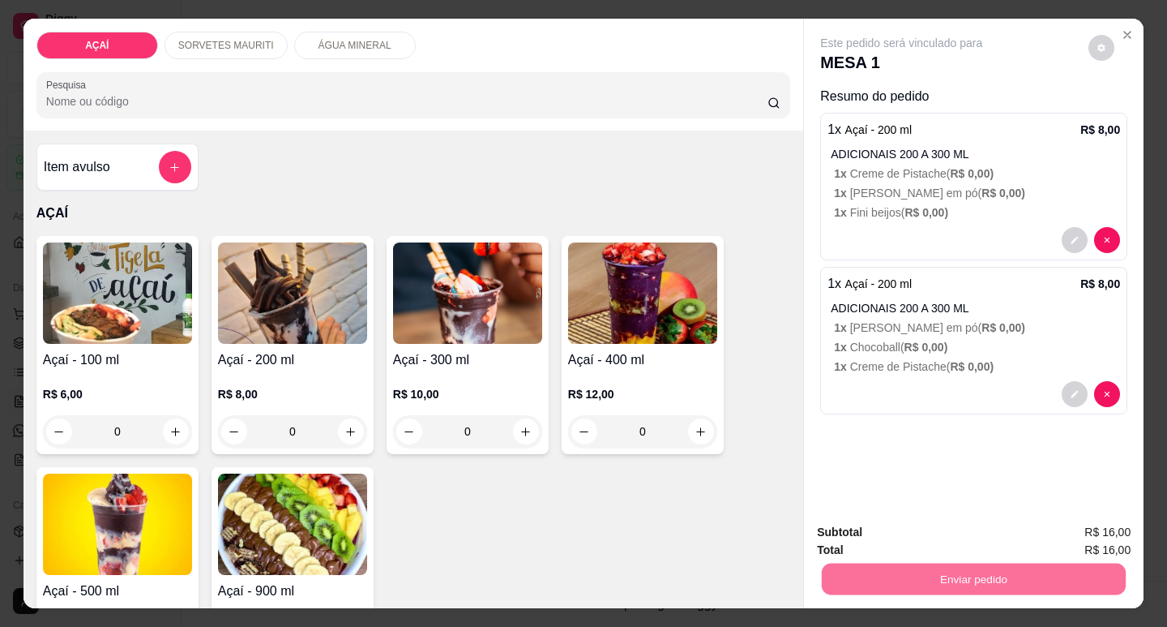
click at [1086, 542] on button "Enviar pedido" at bounding box center [1088, 532] width 89 height 30
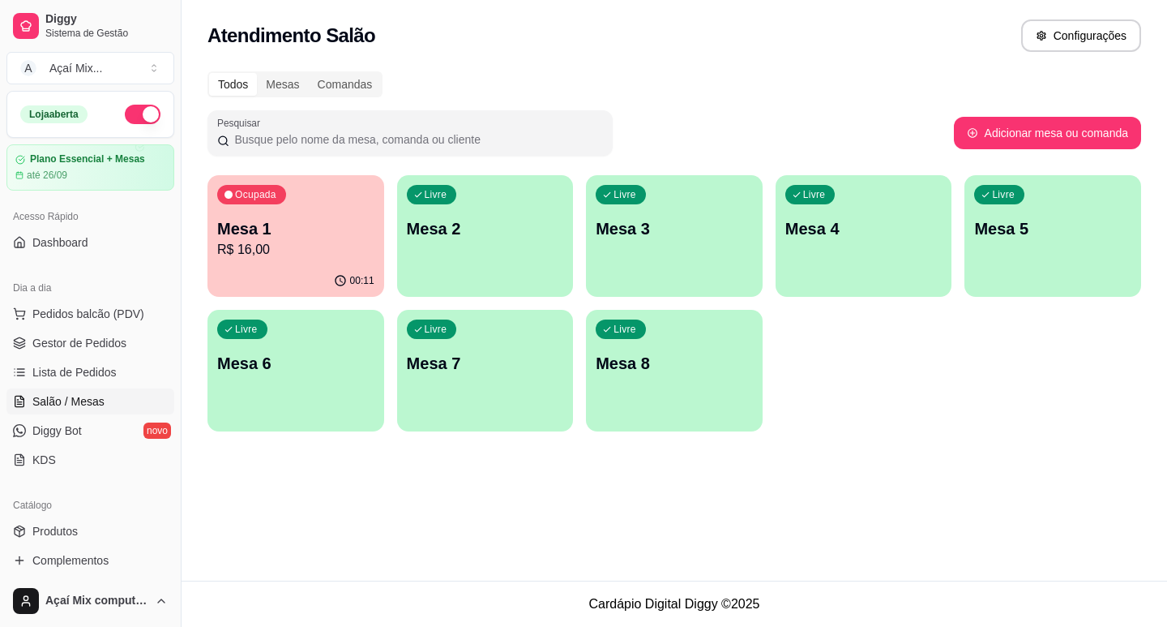
click at [499, 276] on div "Livre Mesa 2" at bounding box center [485, 226] width 177 height 102
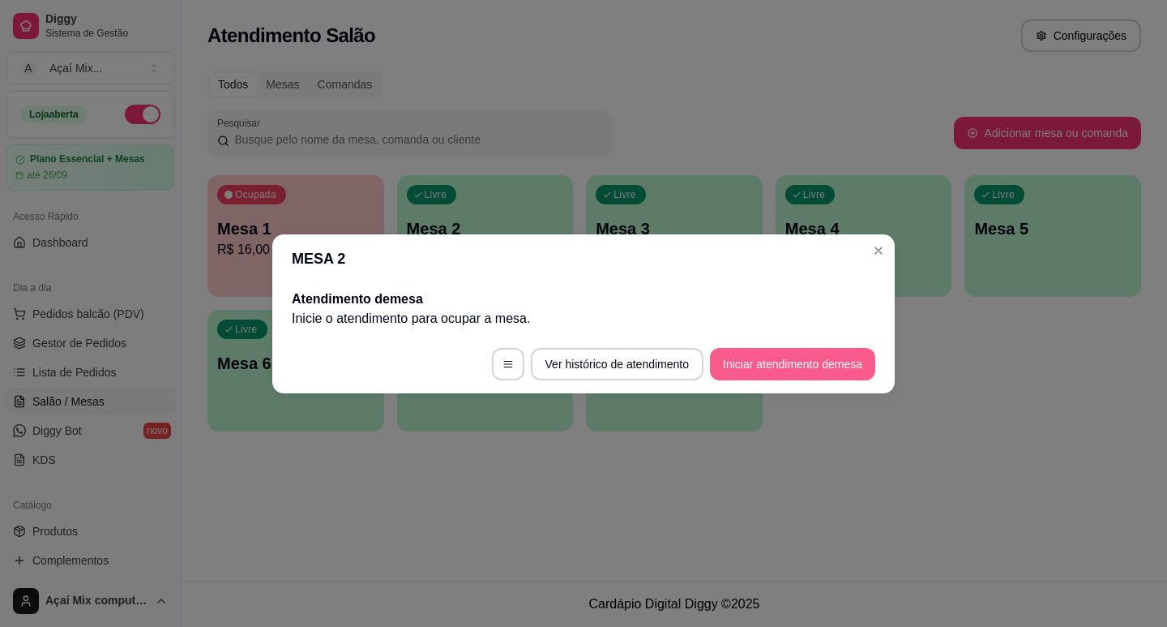
click at [760, 362] on button "Iniciar atendimento de mesa" at bounding box center [792, 364] width 165 height 32
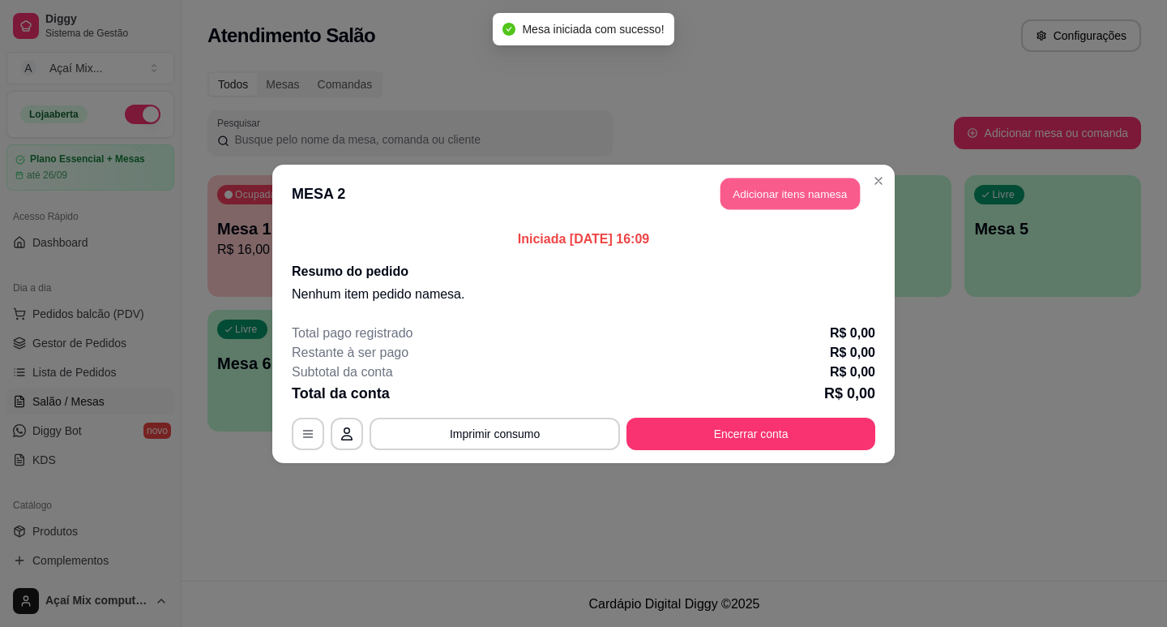
click at [767, 192] on button "Adicionar itens na mesa" at bounding box center [790, 194] width 139 height 32
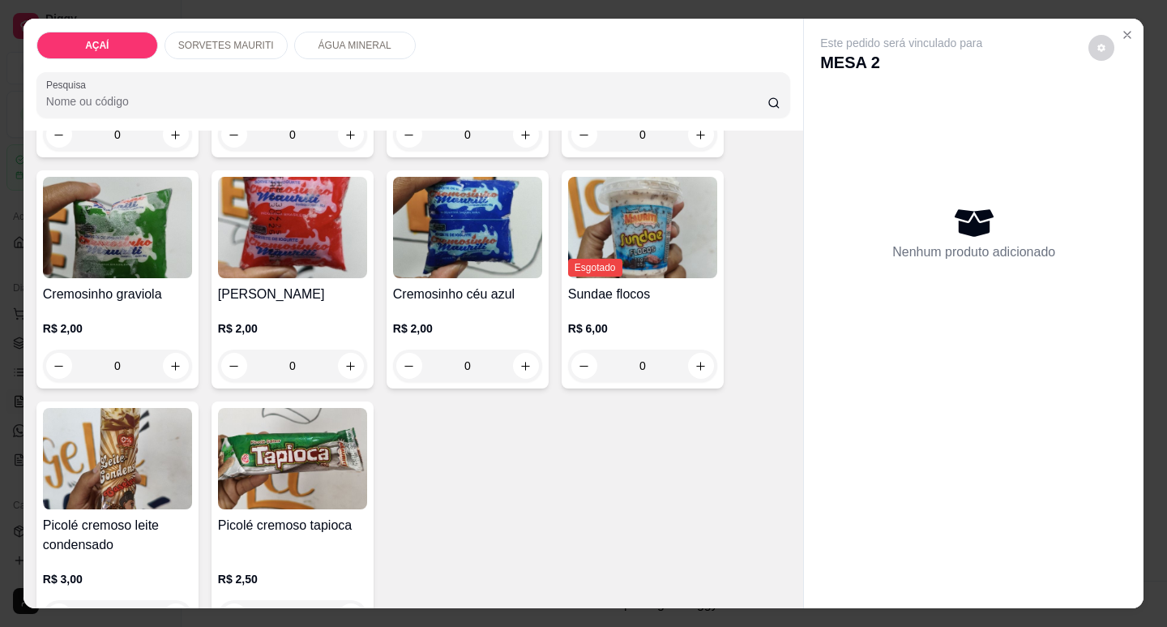
scroll to position [892, 0]
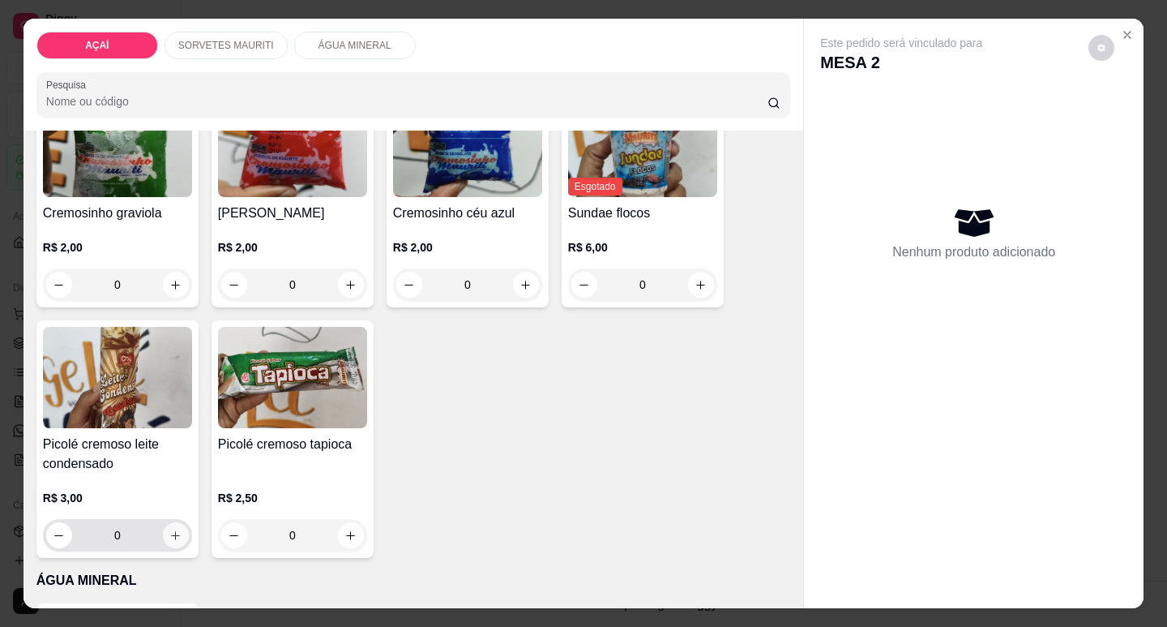
click at [173, 531] on icon "increase-product-quantity" at bounding box center [175, 535] width 12 height 12
type input "1"
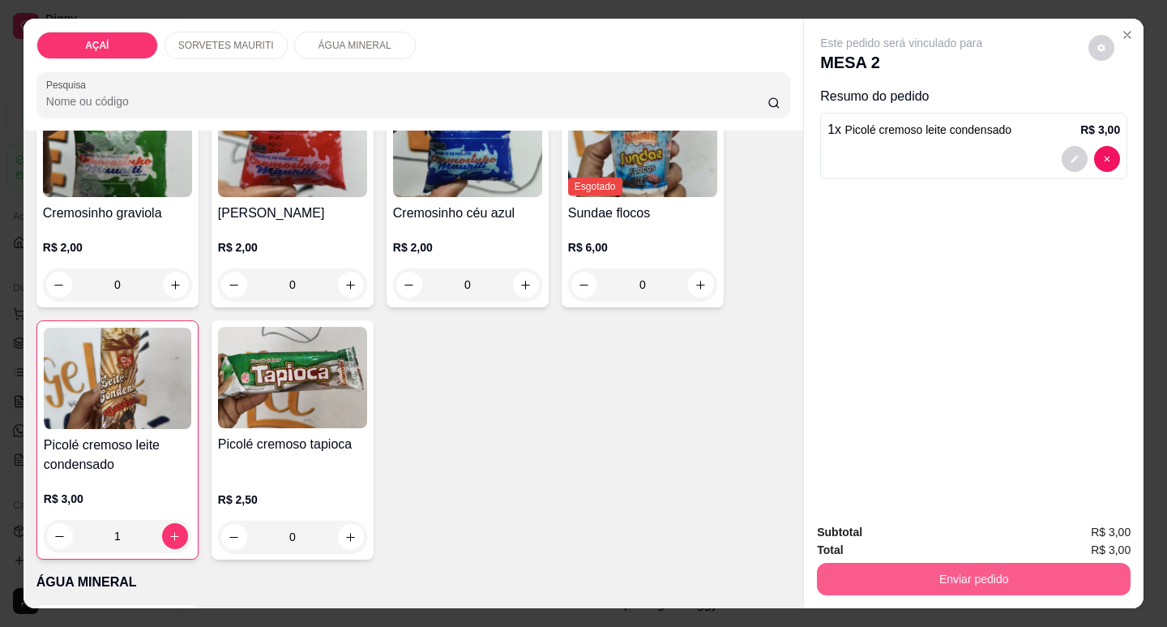
click at [965, 577] on button "Enviar pedido" at bounding box center [974, 579] width 314 height 32
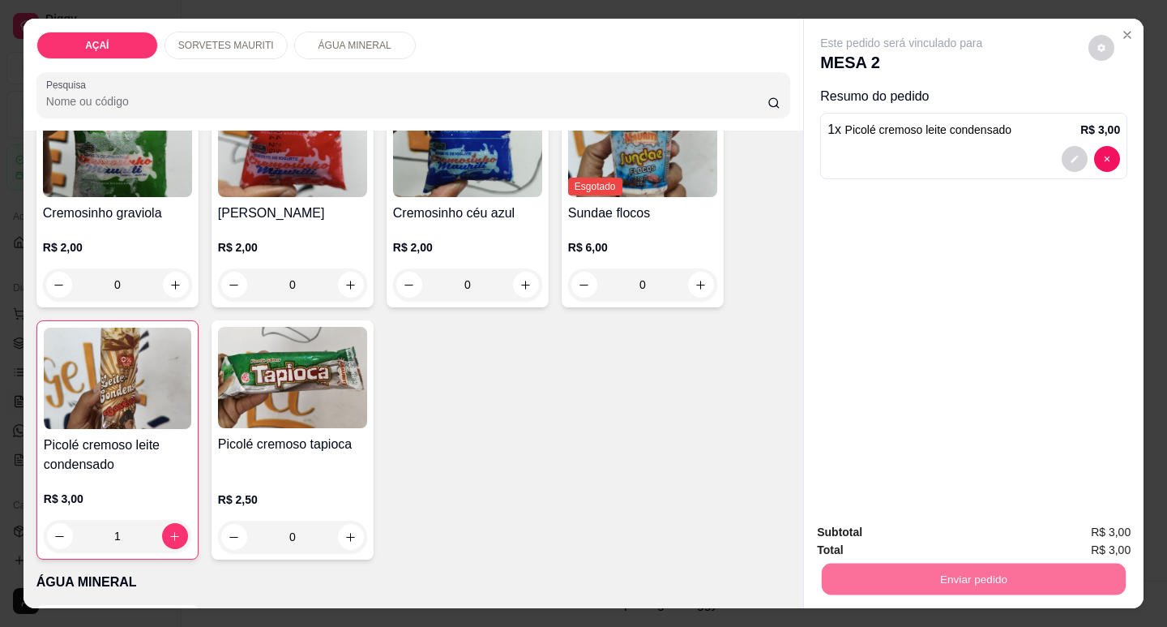
click at [1067, 523] on button "Enviar pedido" at bounding box center [1088, 532] width 89 height 30
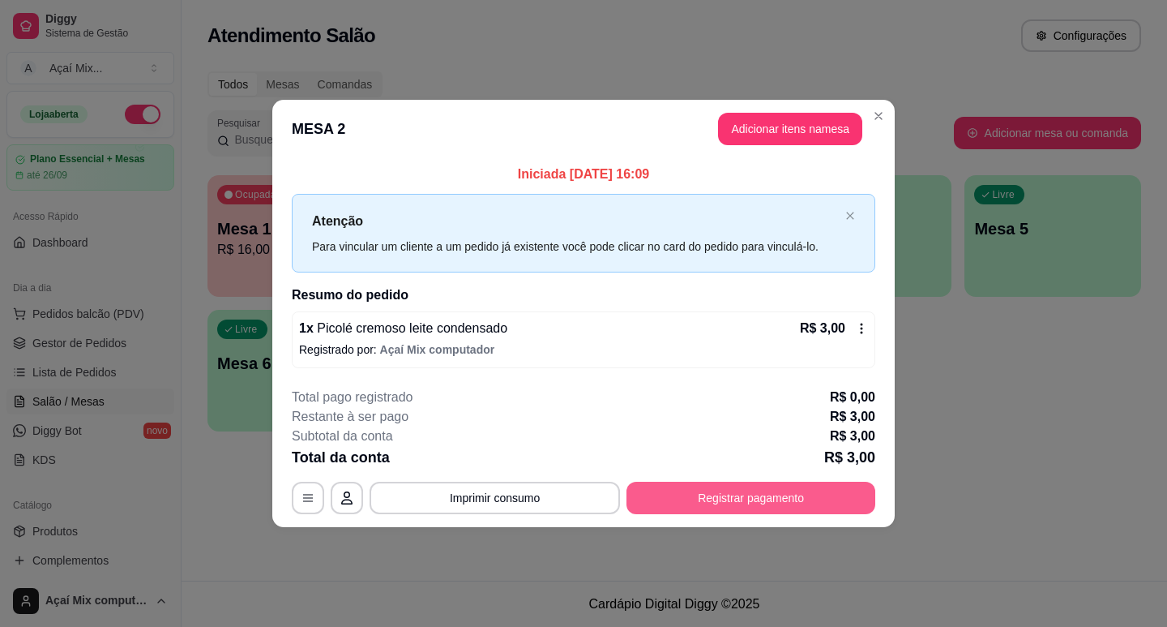
click at [746, 502] on button "Registrar pagamento" at bounding box center [751, 498] width 249 height 32
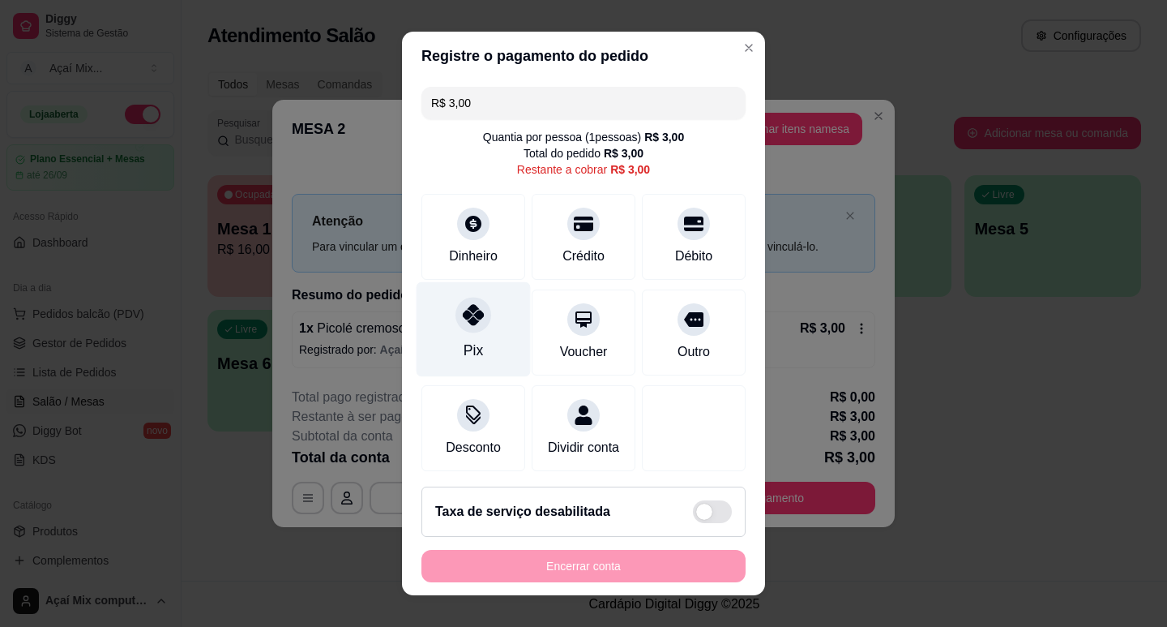
click at [495, 366] on div "Pix" at bounding box center [474, 328] width 114 height 95
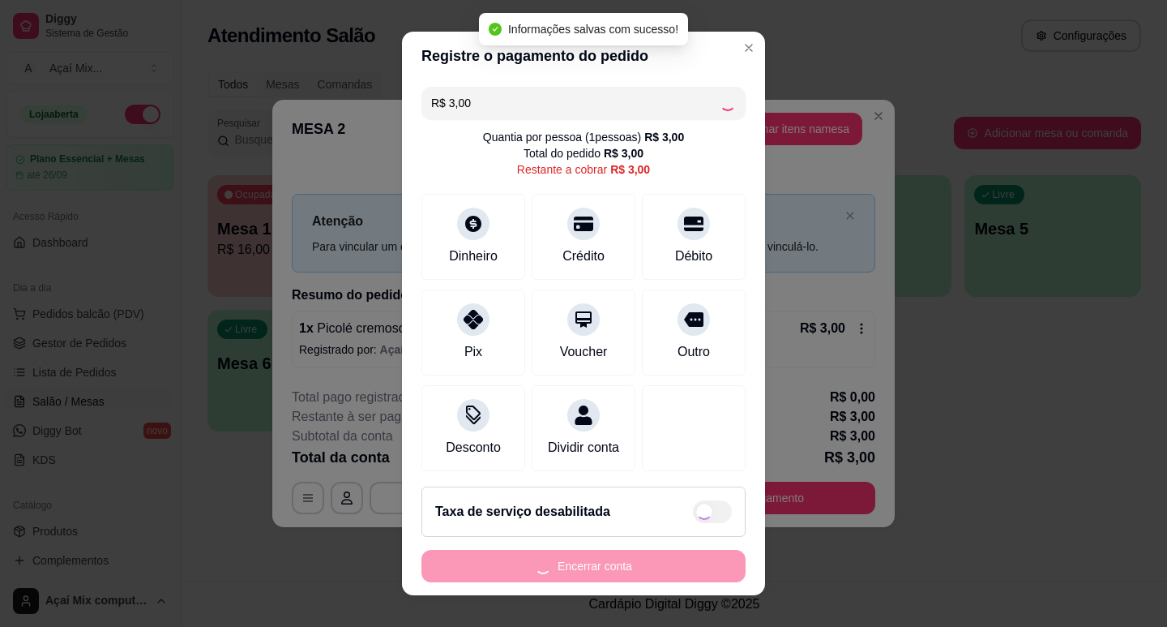
type input "R$ 0,00"
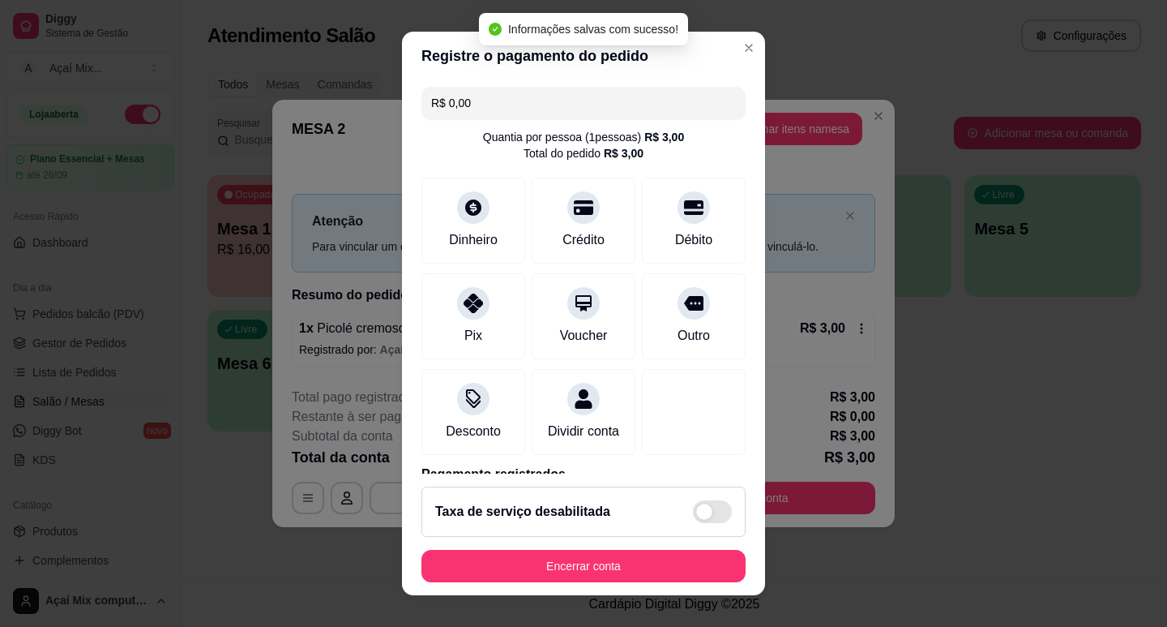
click at [590, 548] on footer "Taxa de serviço desabilitada Encerrar conta" at bounding box center [583, 534] width 363 height 122
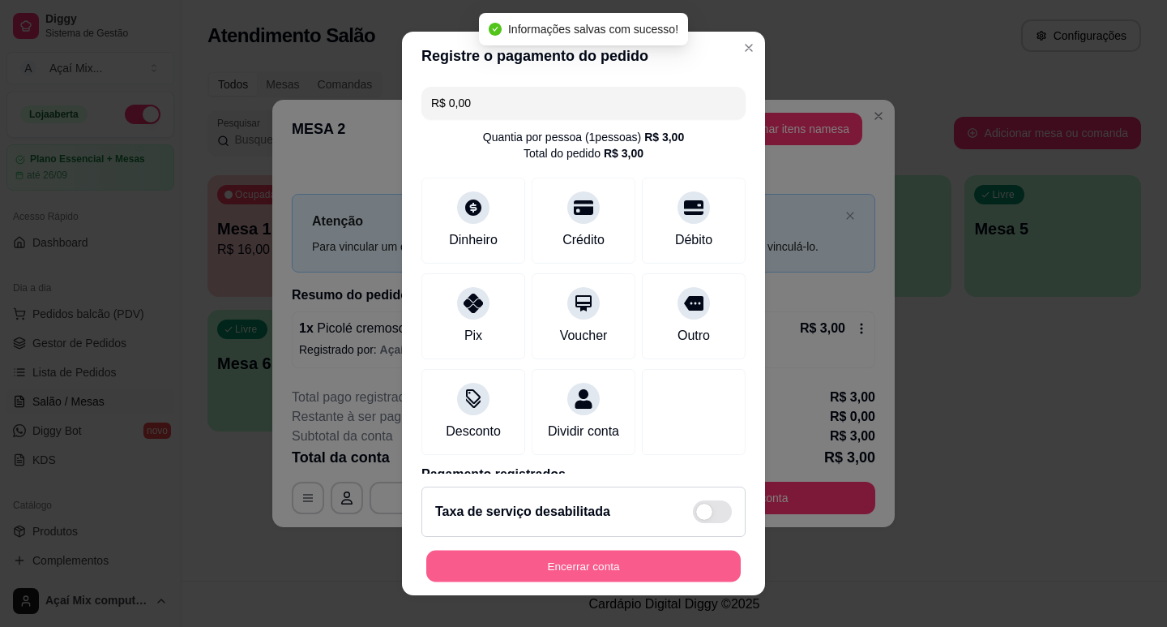
click at [595, 557] on button "Encerrar conta" at bounding box center [583, 566] width 315 height 32
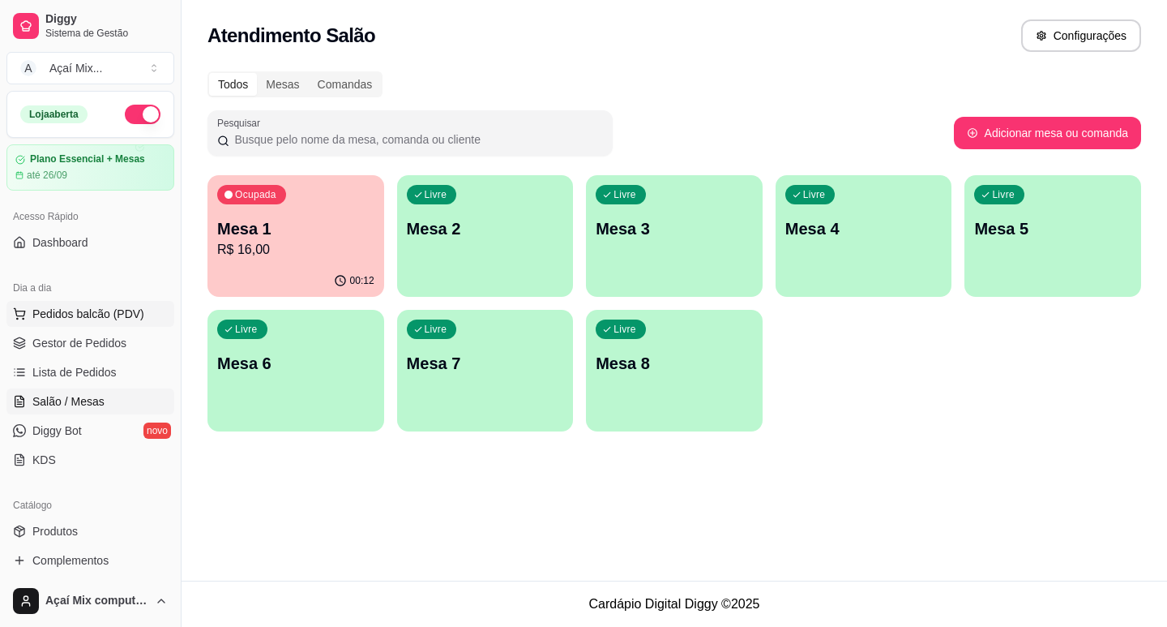
click at [36, 323] on button "Pedidos balcão (PDV)" at bounding box center [90, 314] width 168 height 26
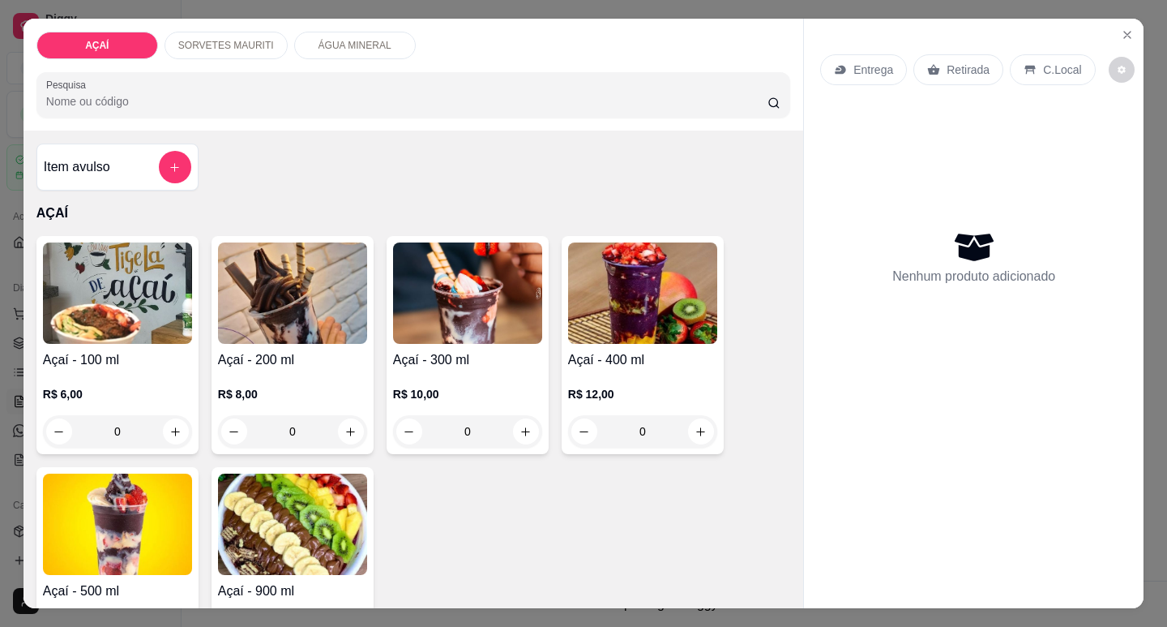
click at [266, 393] on p "R$ 8,00" at bounding box center [292, 394] width 149 height 16
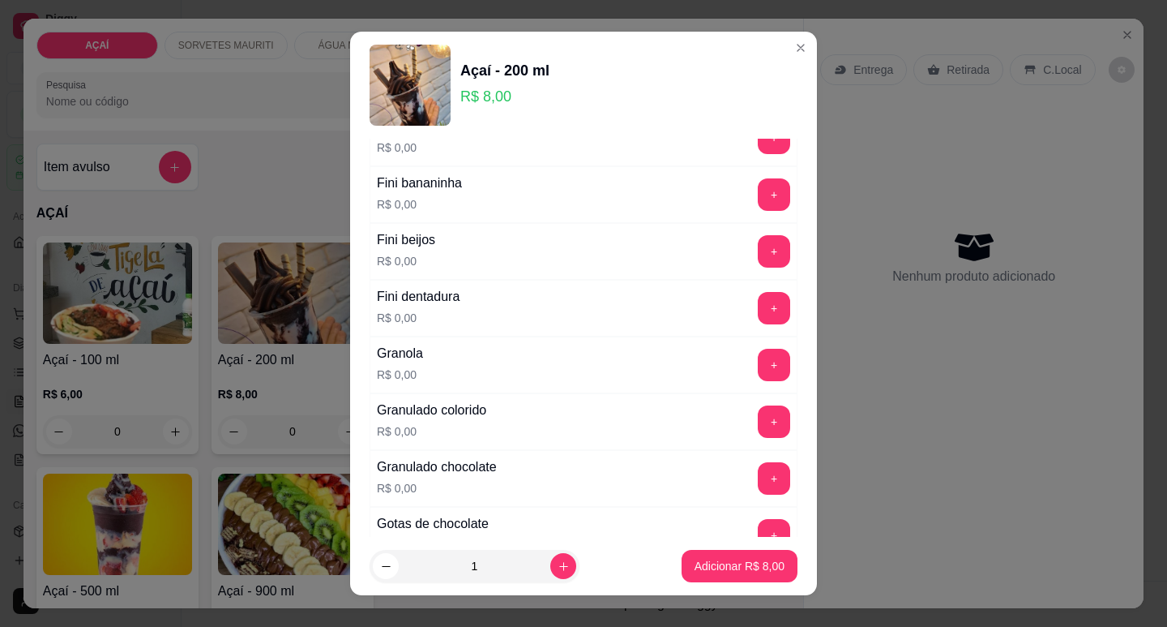
scroll to position [973, 0]
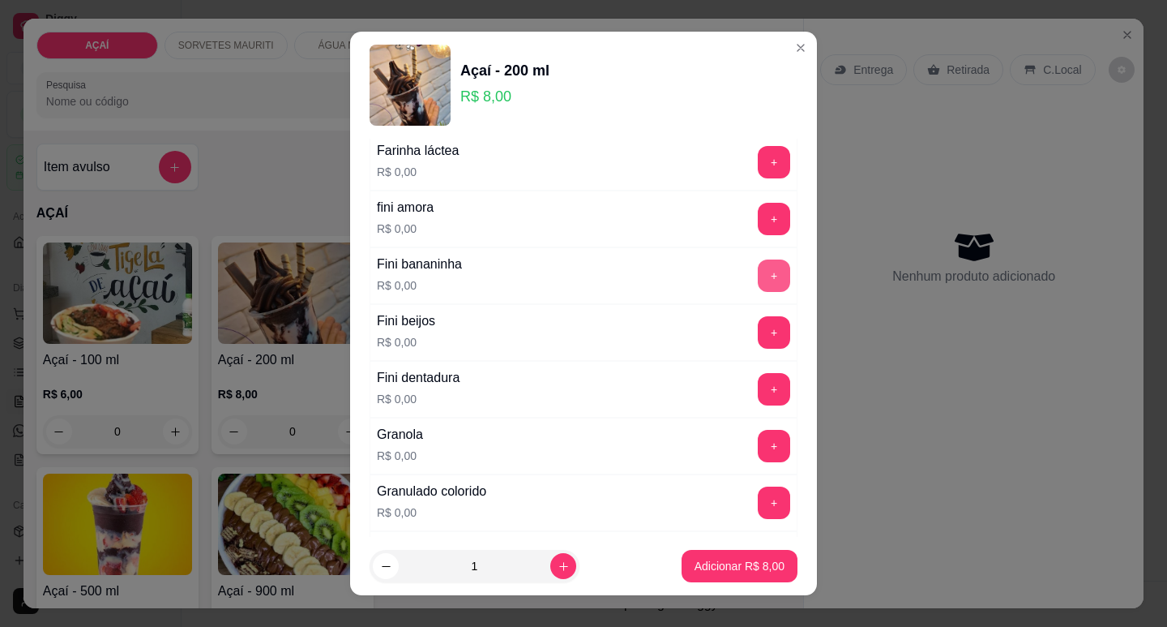
click at [758, 277] on button "+" at bounding box center [774, 275] width 32 height 32
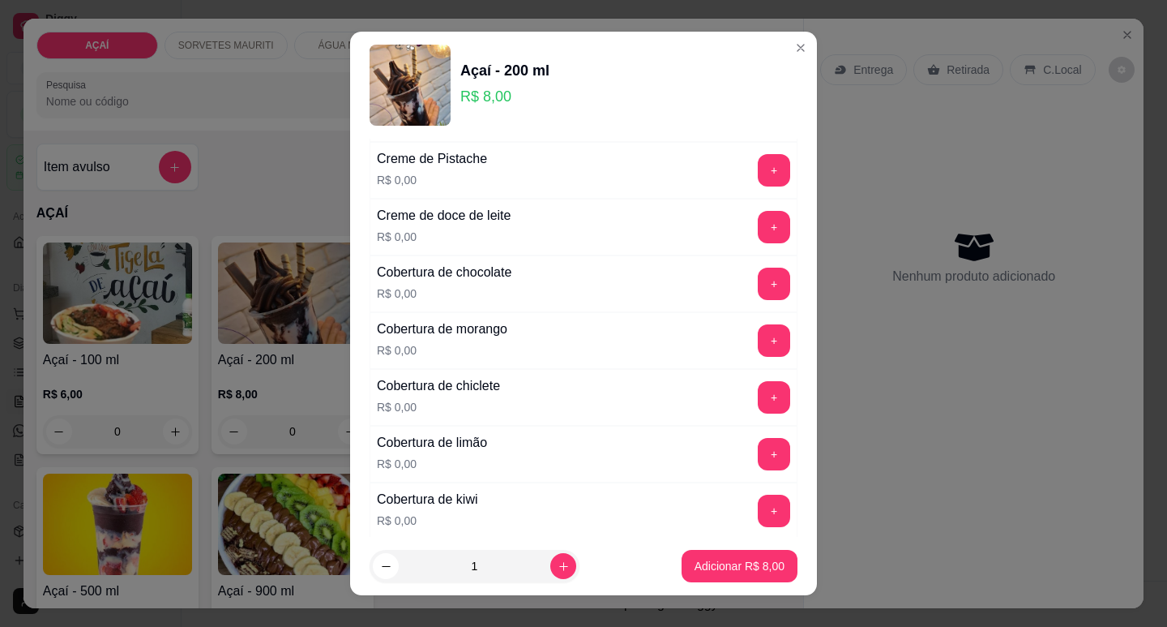
scroll to position [486, 0]
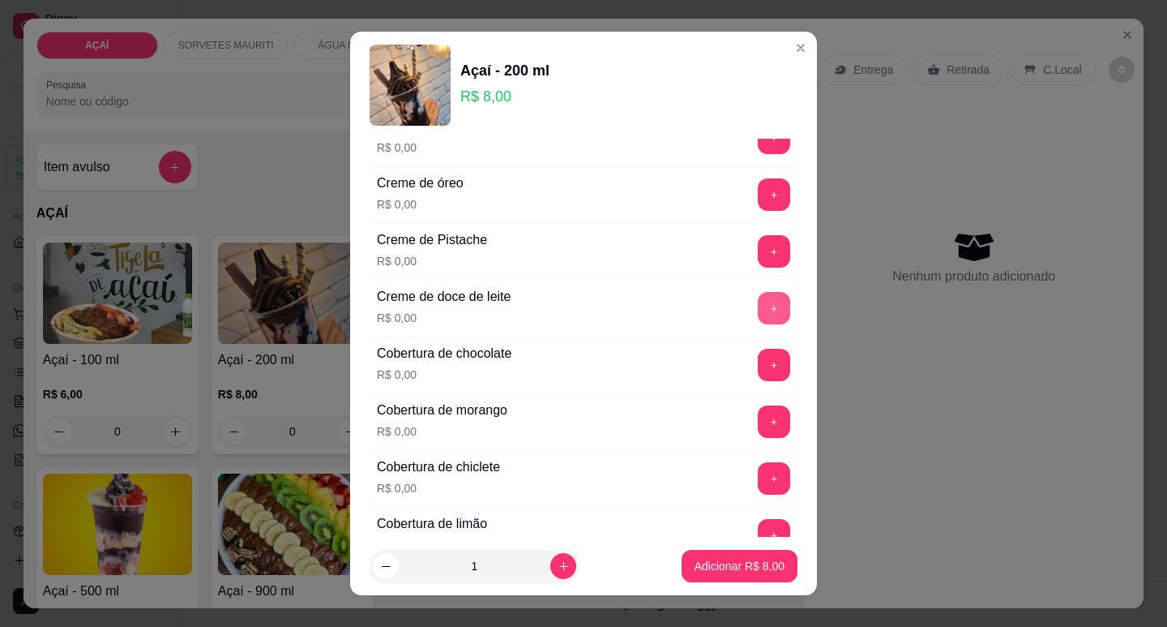
click at [758, 312] on button "+" at bounding box center [774, 308] width 32 height 32
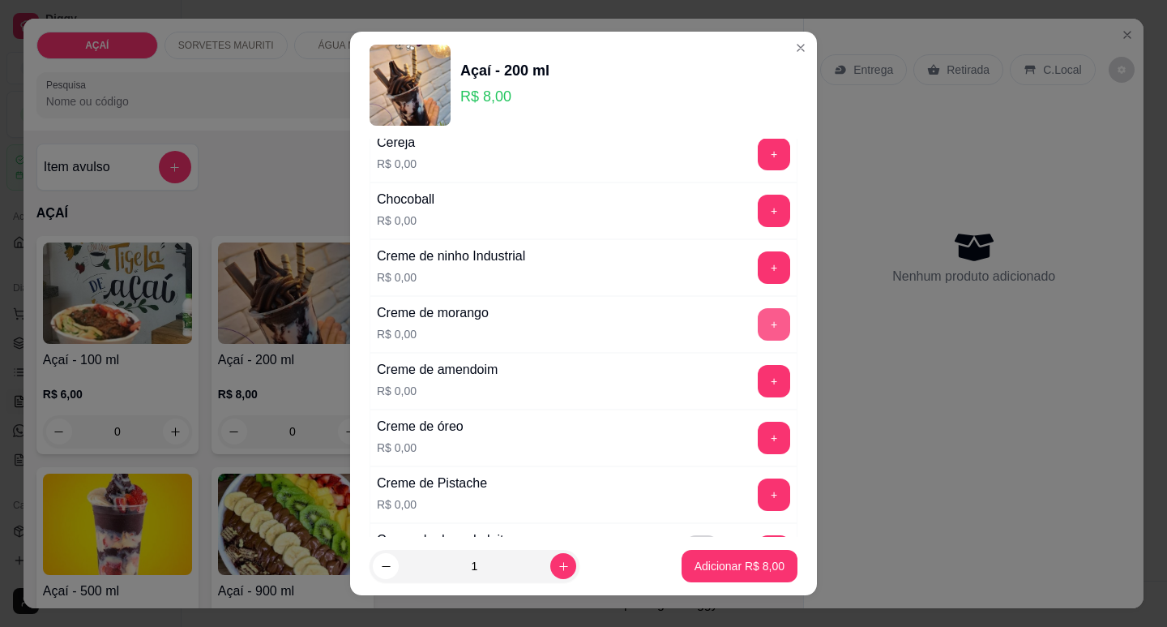
scroll to position [0, 0]
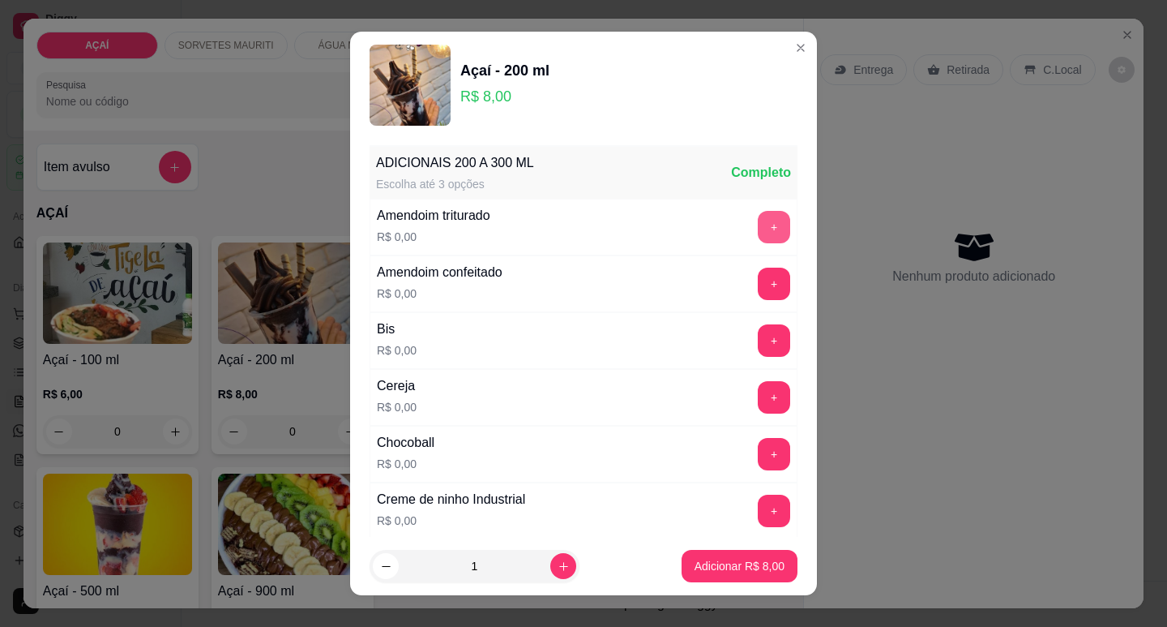
click at [758, 230] on button "+" at bounding box center [774, 227] width 32 height 32
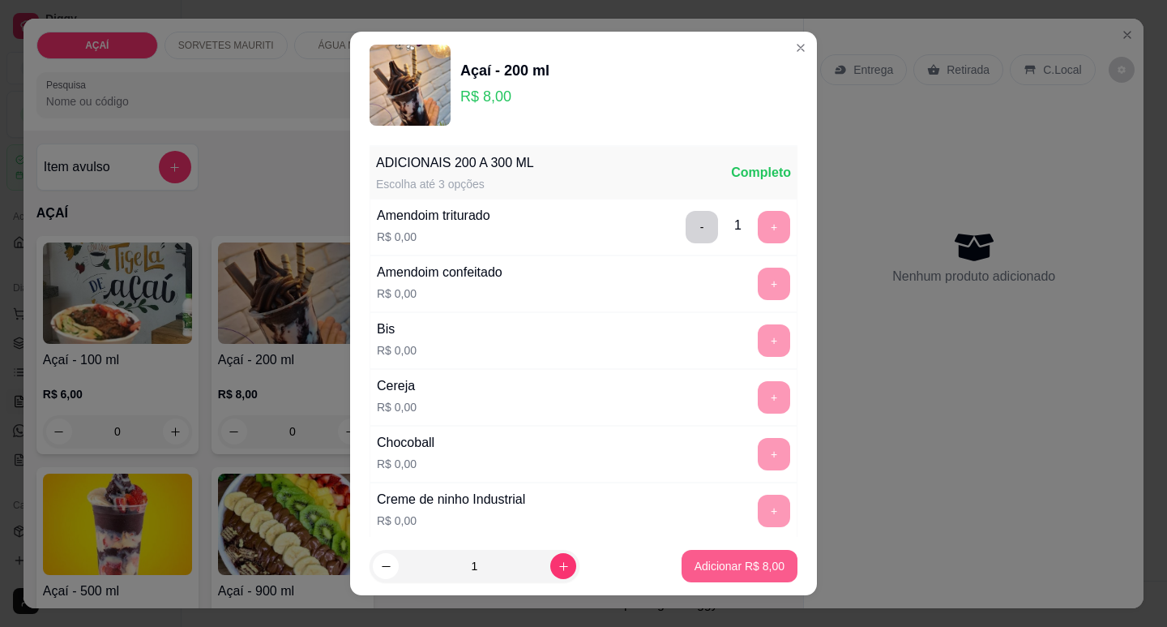
click at [733, 561] on p "Adicionar R$ 8,00" at bounding box center [740, 566] width 90 height 16
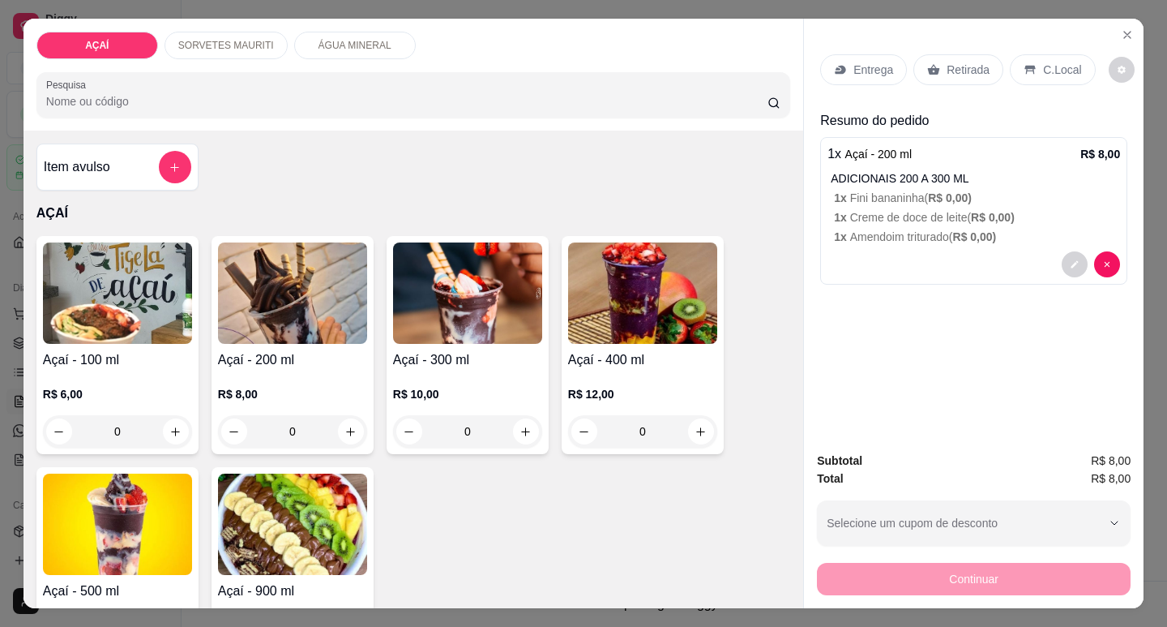
click at [327, 355] on h4 "Açaí - 200 ml" at bounding box center [292, 359] width 149 height 19
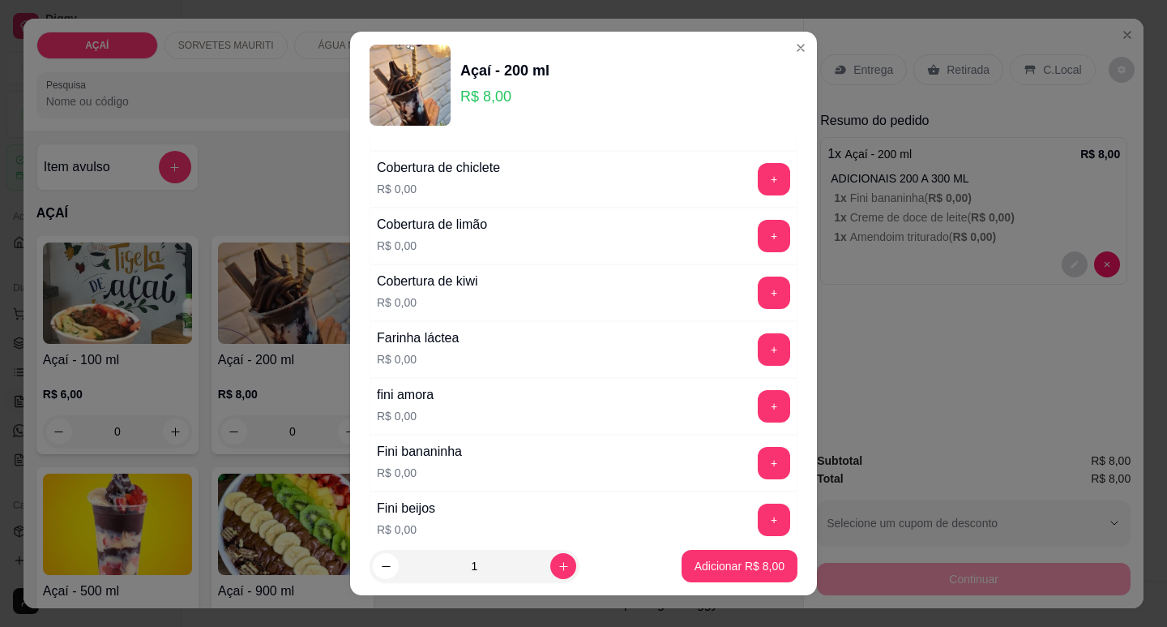
scroll to position [811, 0]
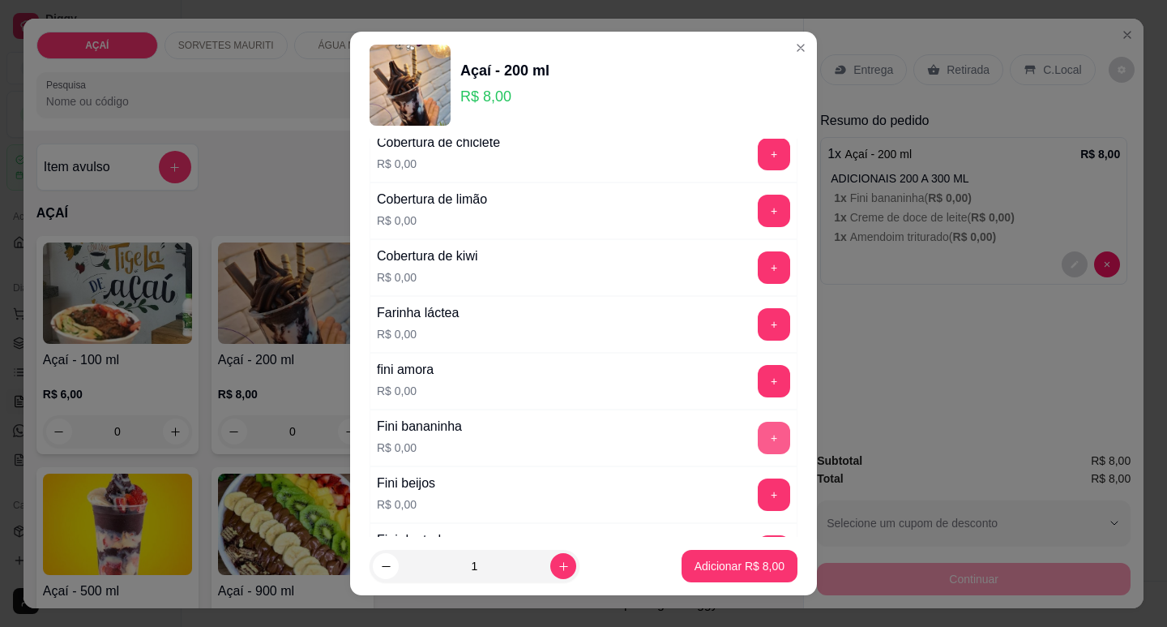
click at [758, 432] on button "+" at bounding box center [774, 438] width 32 height 32
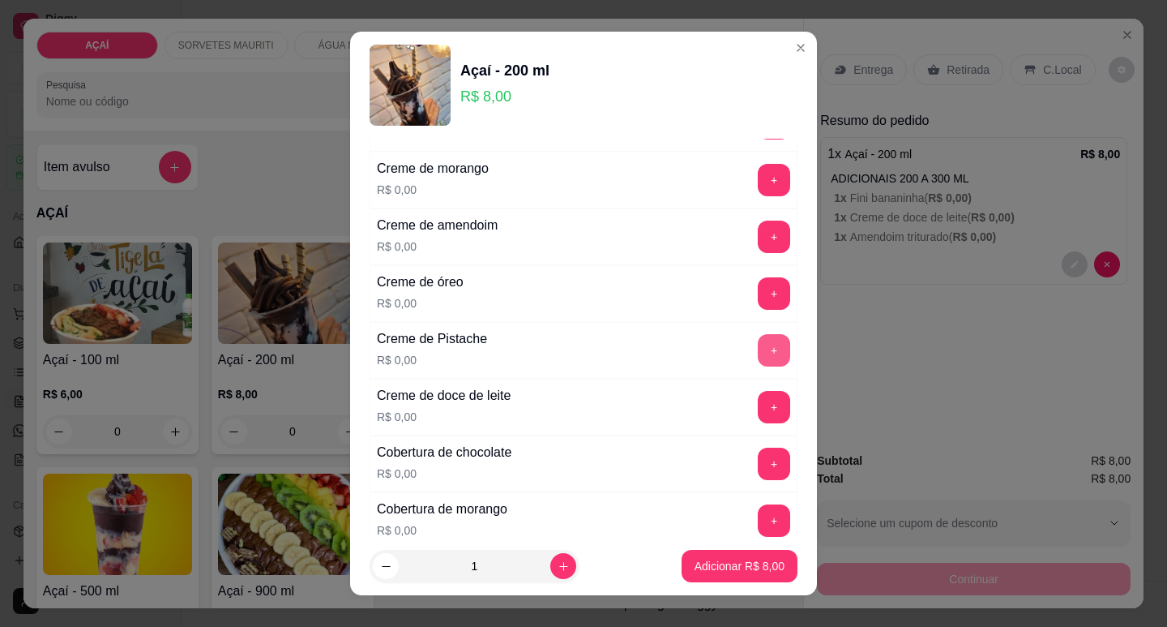
scroll to position [324, 0]
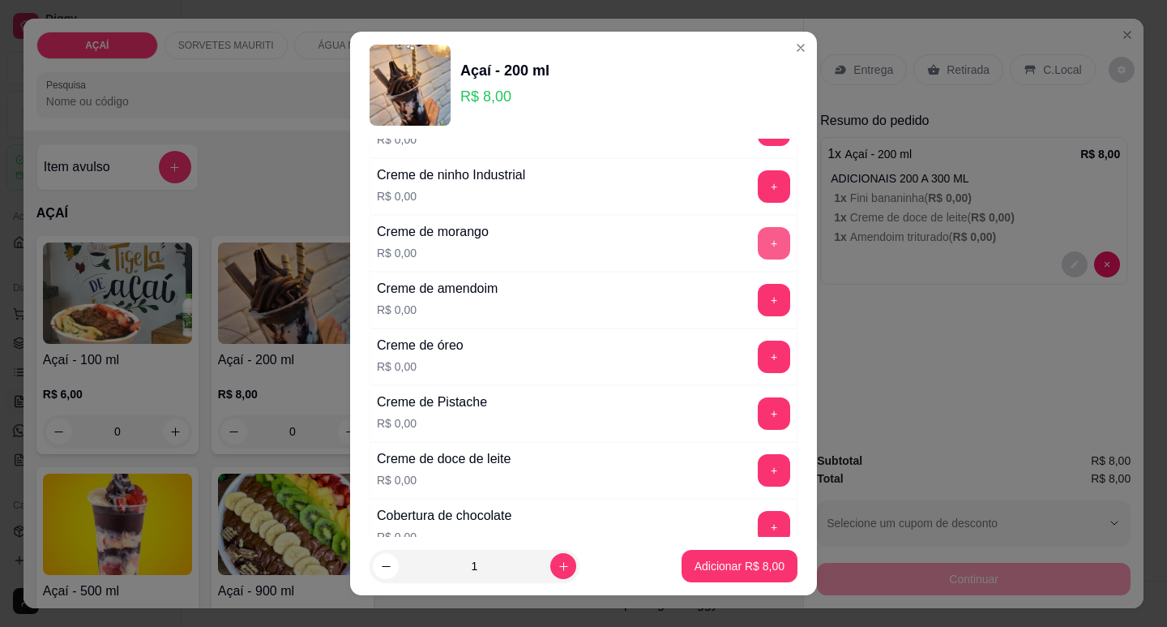
click at [758, 239] on button "+" at bounding box center [774, 243] width 32 height 32
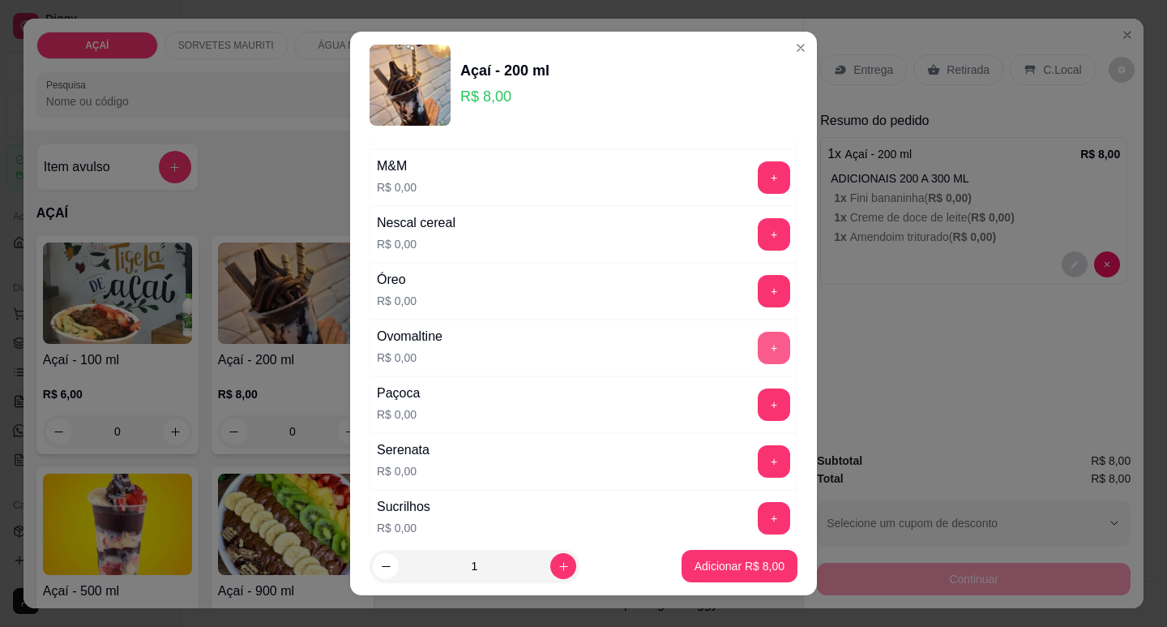
scroll to position [1621, 0]
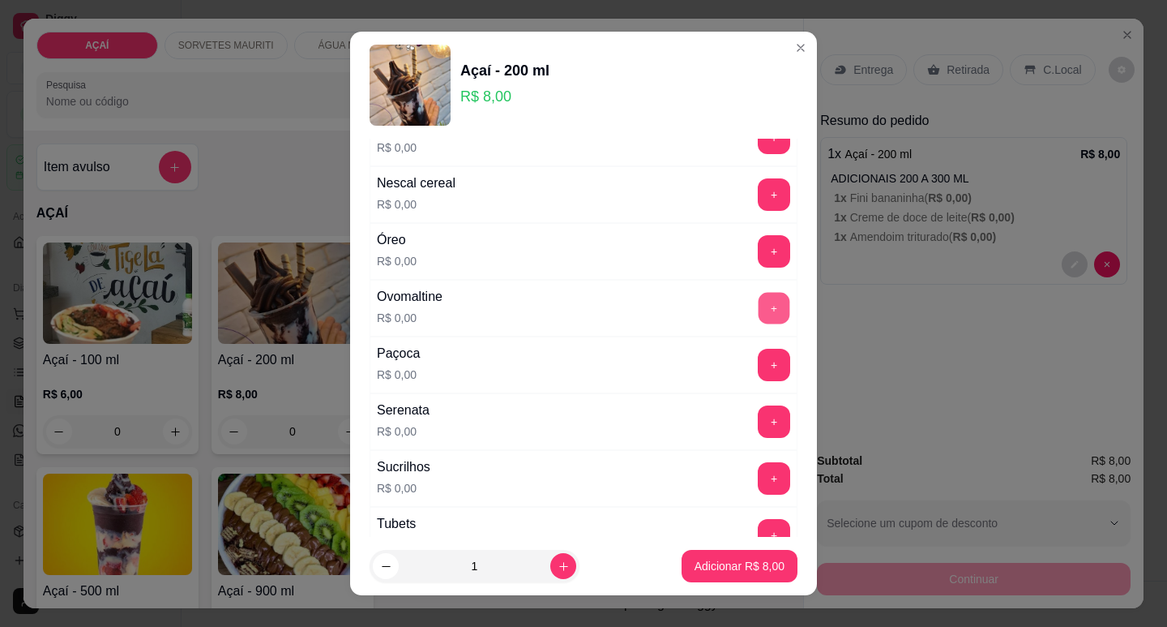
click at [759, 301] on button "+" at bounding box center [775, 308] width 32 height 32
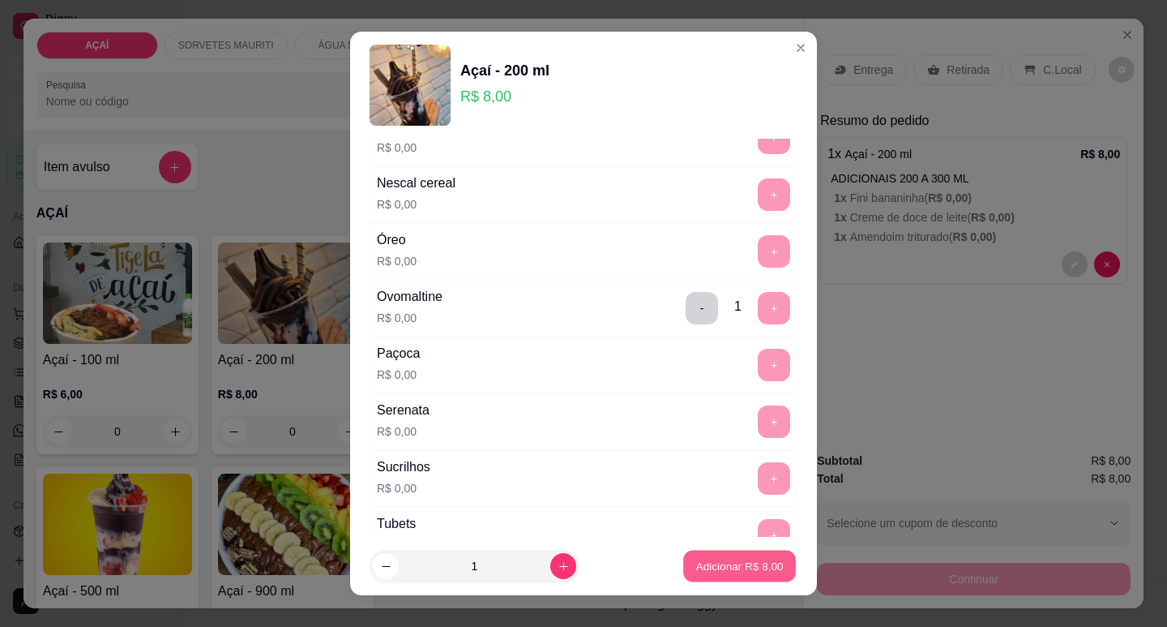
click at [730, 567] on p "Adicionar R$ 8,00" at bounding box center [740, 566] width 88 height 15
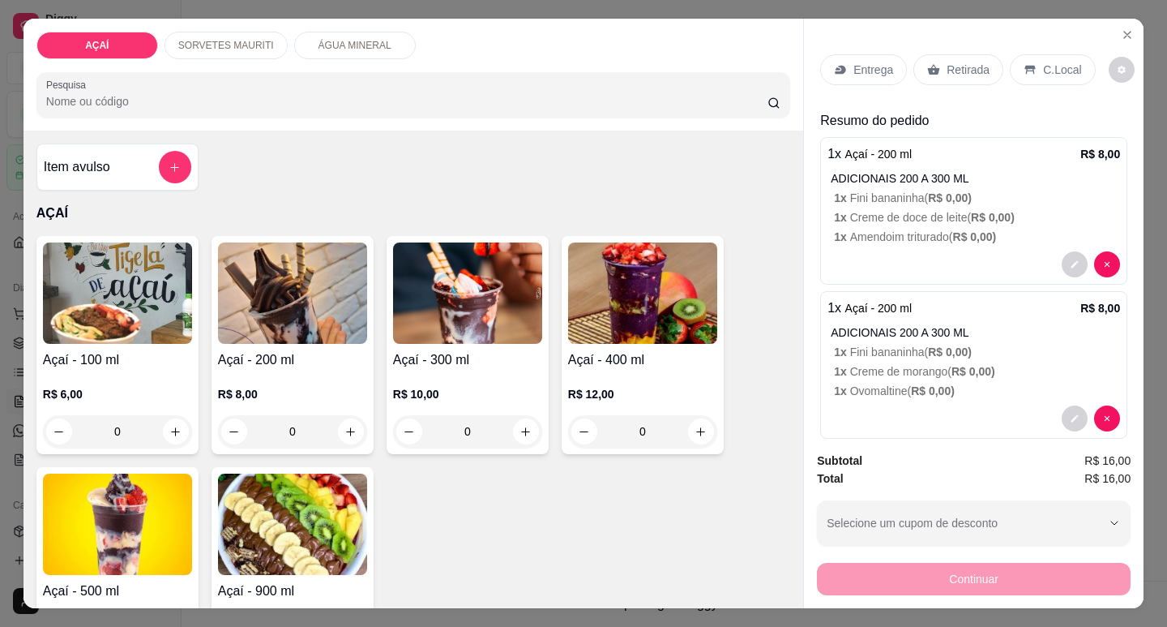
click at [329, 386] on p "R$ 8,00" at bounding box center [292, 394] width 149 height 16
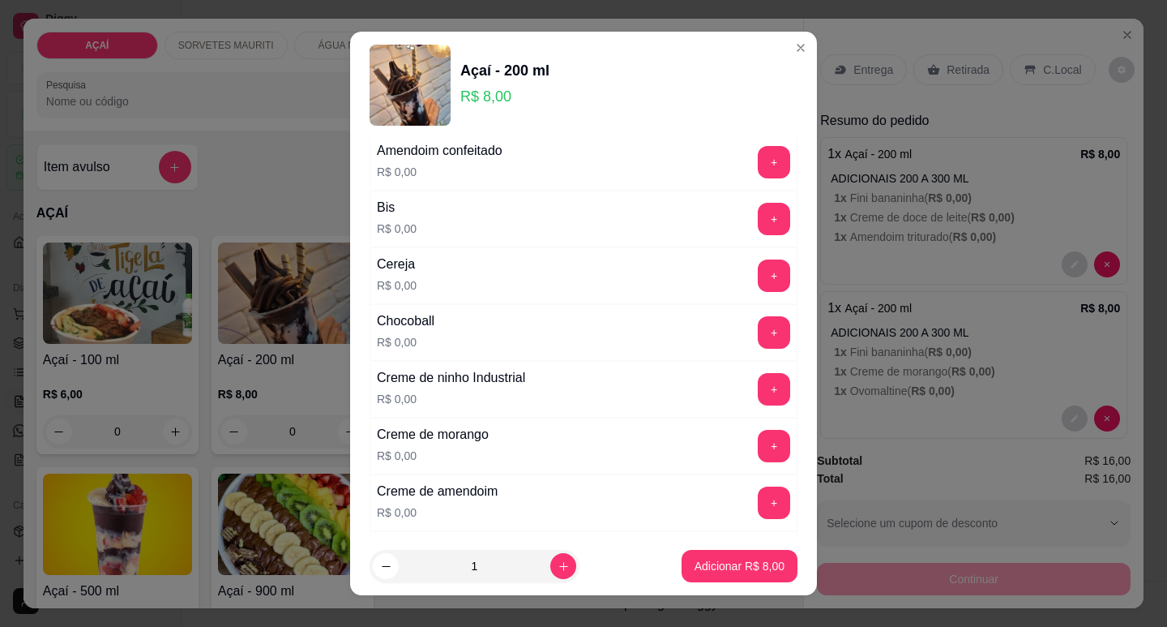
scroll to position [243, 0]
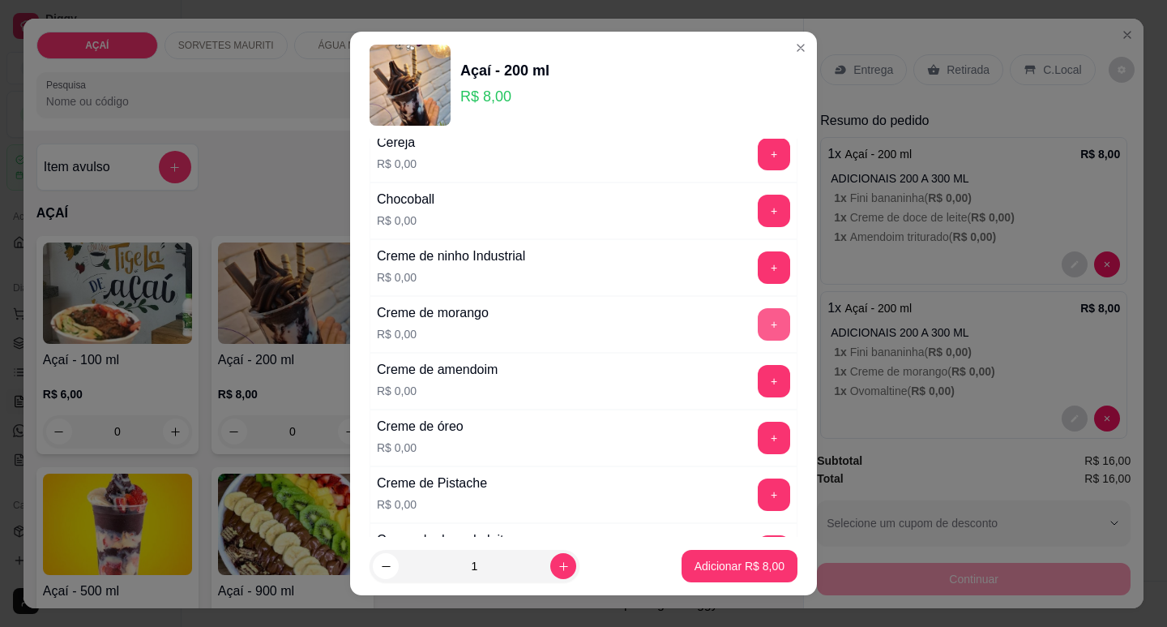
click at [758, 325] on button "+" at bounding box center [774, 324] width 32 height 32
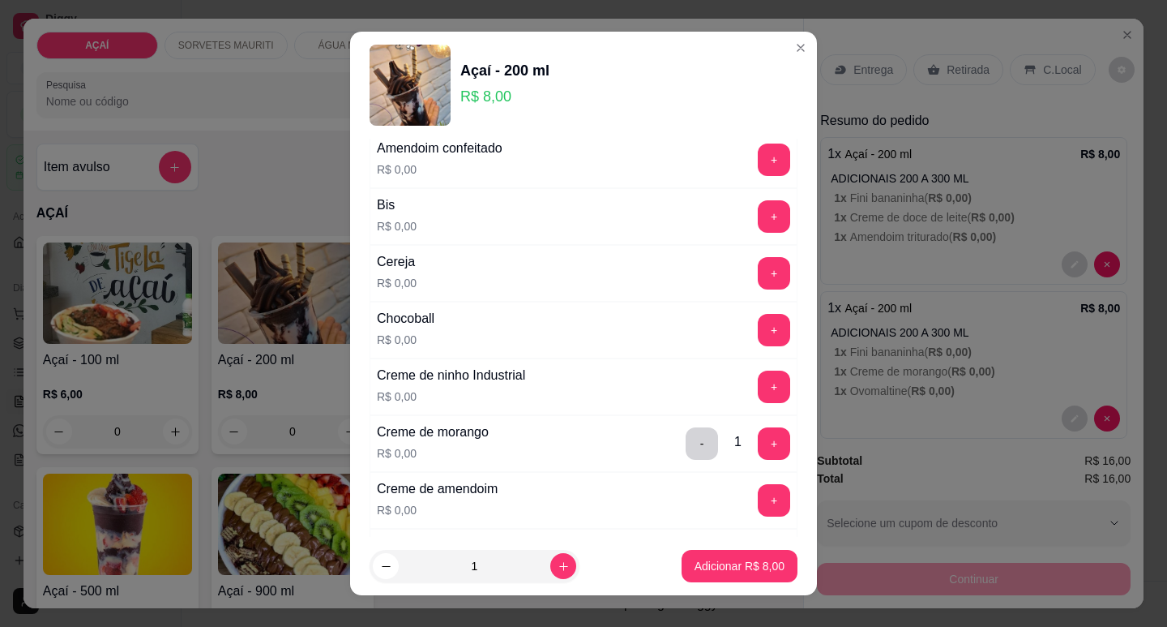
scroll to position [0, 0]
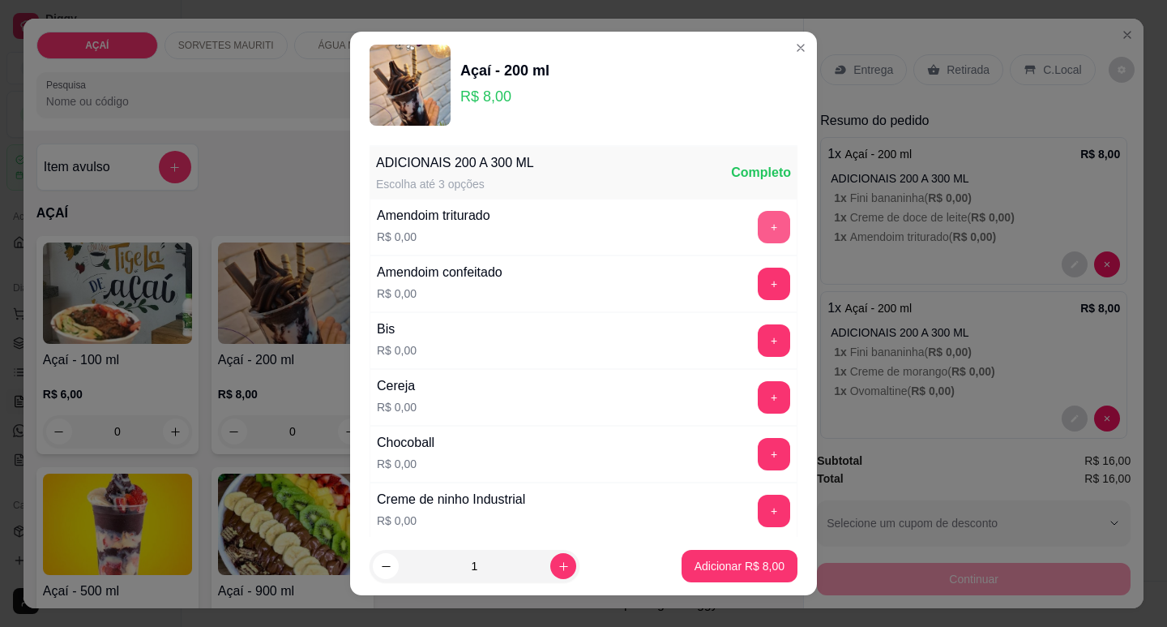
click at [758, 222] on button "+" at bounding box center [774, 227] width 32 height 32
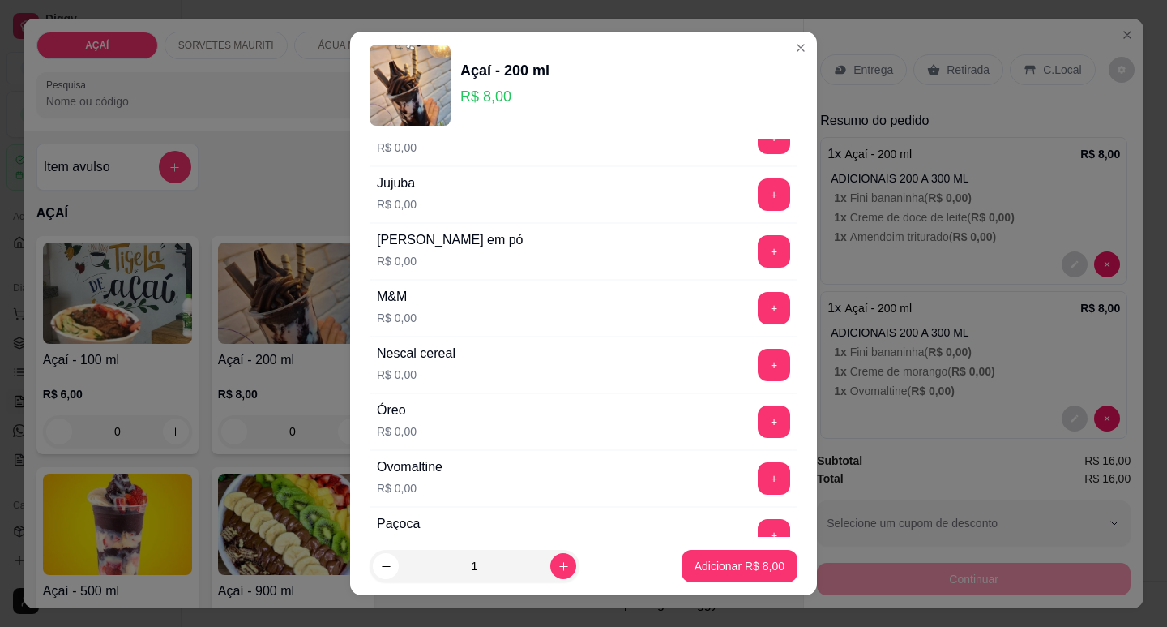
scroll to position [1378, 0]
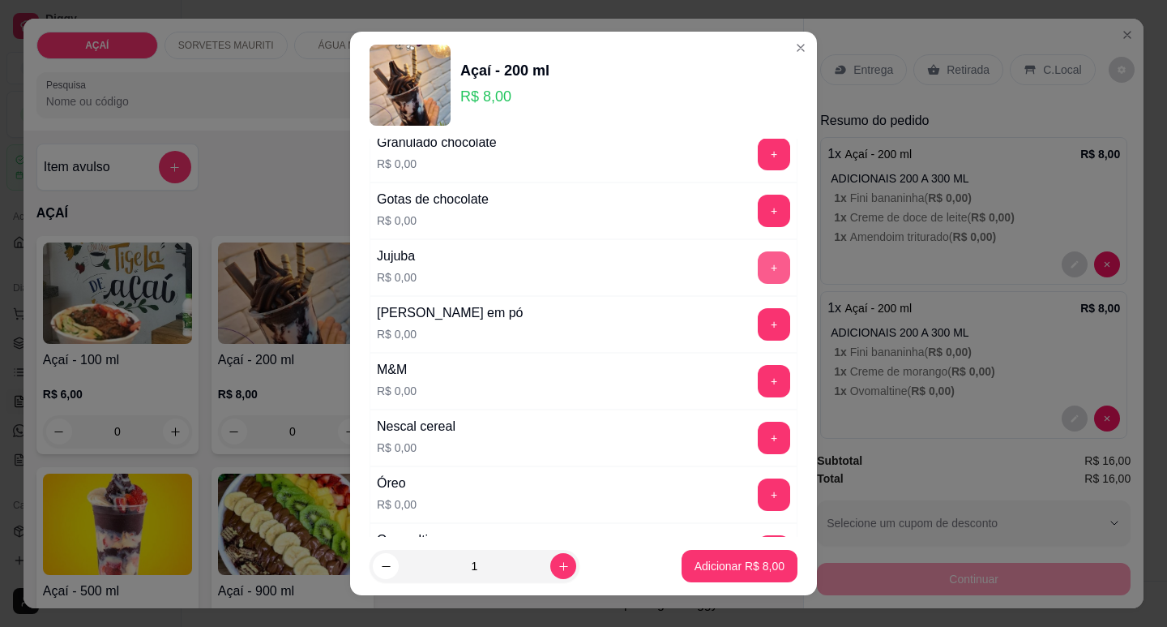
click at [758, 276] on button "+" at bounding box center [774, 267] width 32 height 32
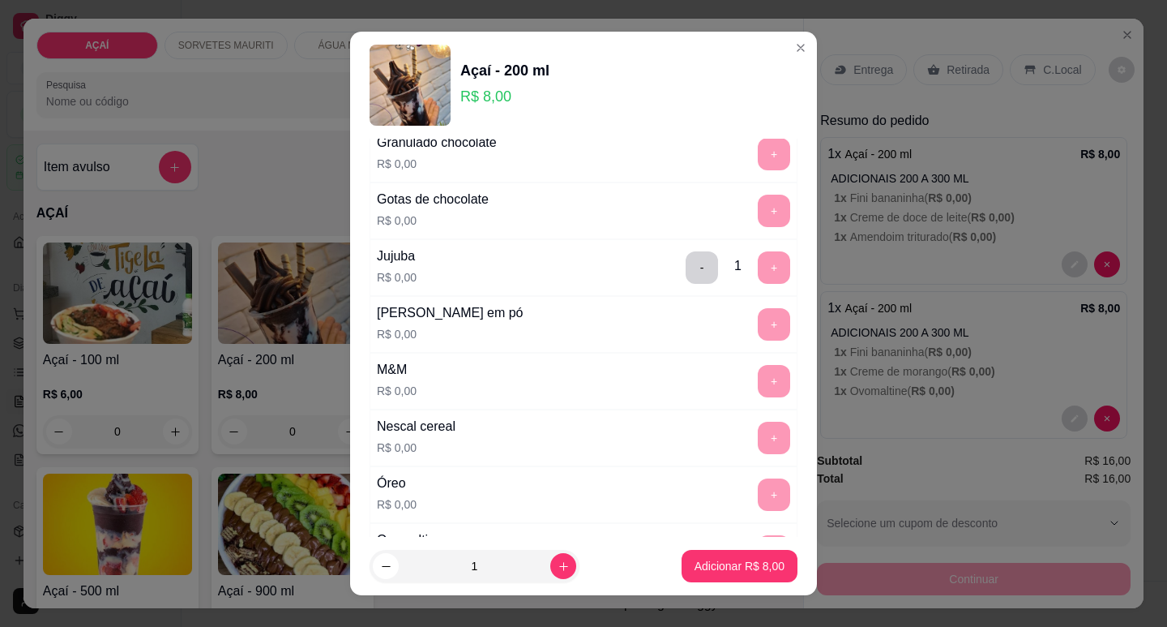
click at [728, 588] on footer "1 Adicionar R$ 8,00" at bounding box center [583, 566] width 467 height 58
click at [734, 567] on p "Adicionar R$ 8,00" at bounding box center [740, 566] width 88 height 15
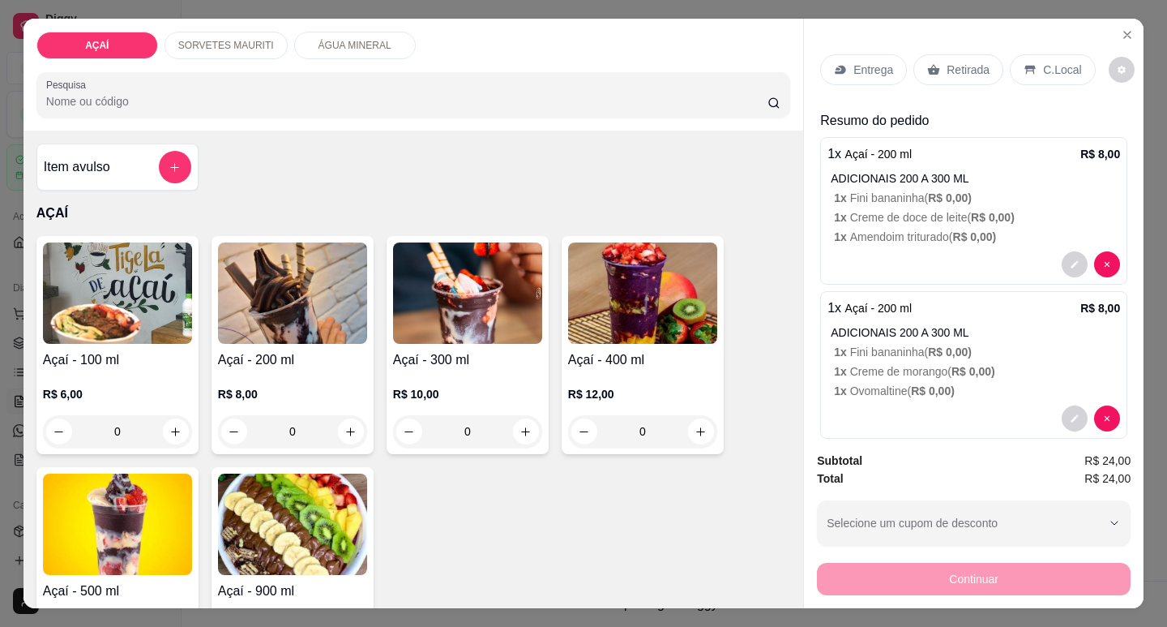
click at [878, 62] on p "Entrega" at bounding box center [874, 70] width 40 height 16
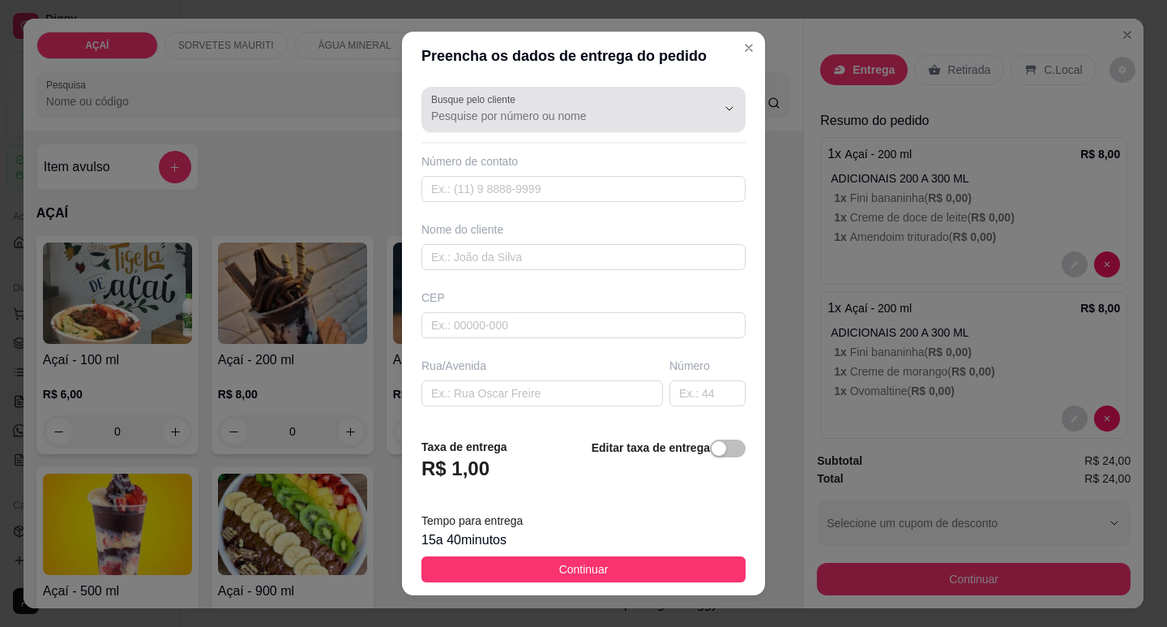
click at [564, 114] on input "Busque pelo cliente" at bounding box center [560, 116] width 259 height 16
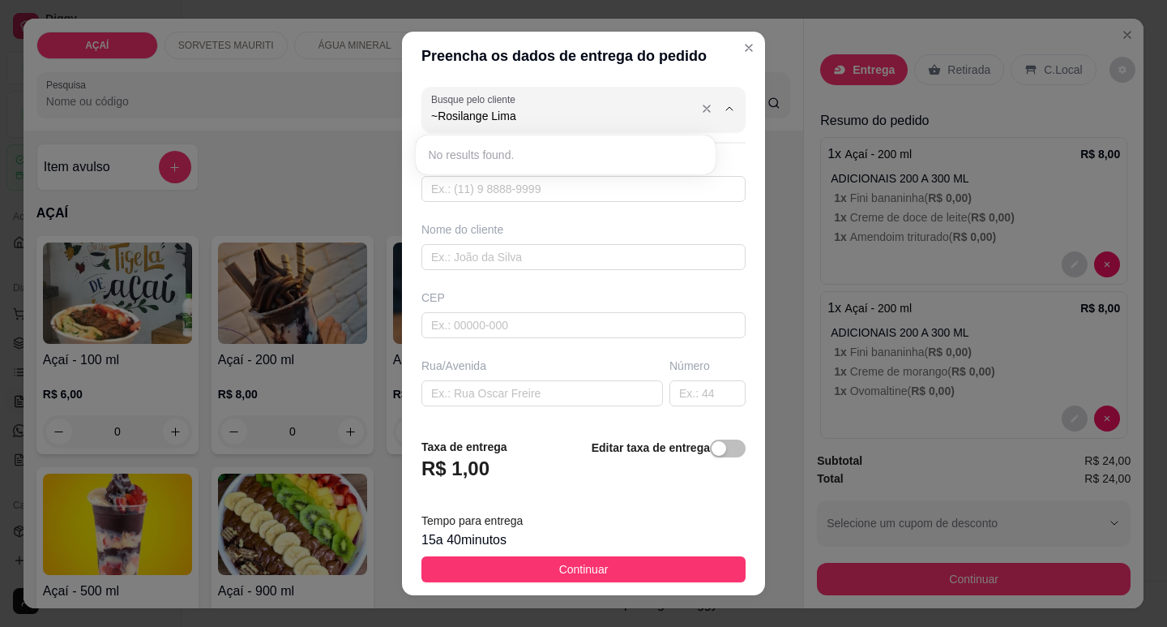
click at [482, 109] on input "~Rosilange Lima" at bounding box center [560, 116] width 259 height 16
click at [511, 111] on input "~Rosilange Lima" at bounding box center [560, 116] width 259 height 16
drag, startPoint x: 430, startPoint y: 113, endPoint x: 513, endPoint y: 109, distance: 82.8
click at [513, 109] on input "~Rosilange Lima" at bounding box center [560, 116] width 259 height 16
type input "~"
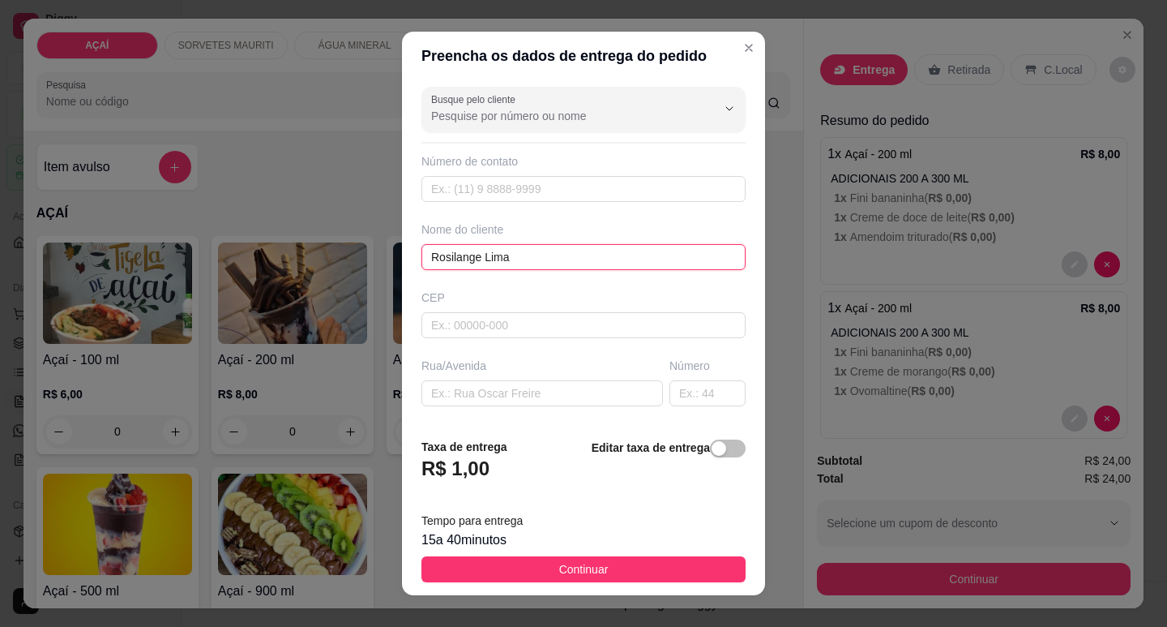
type input "Rosilange Lima"
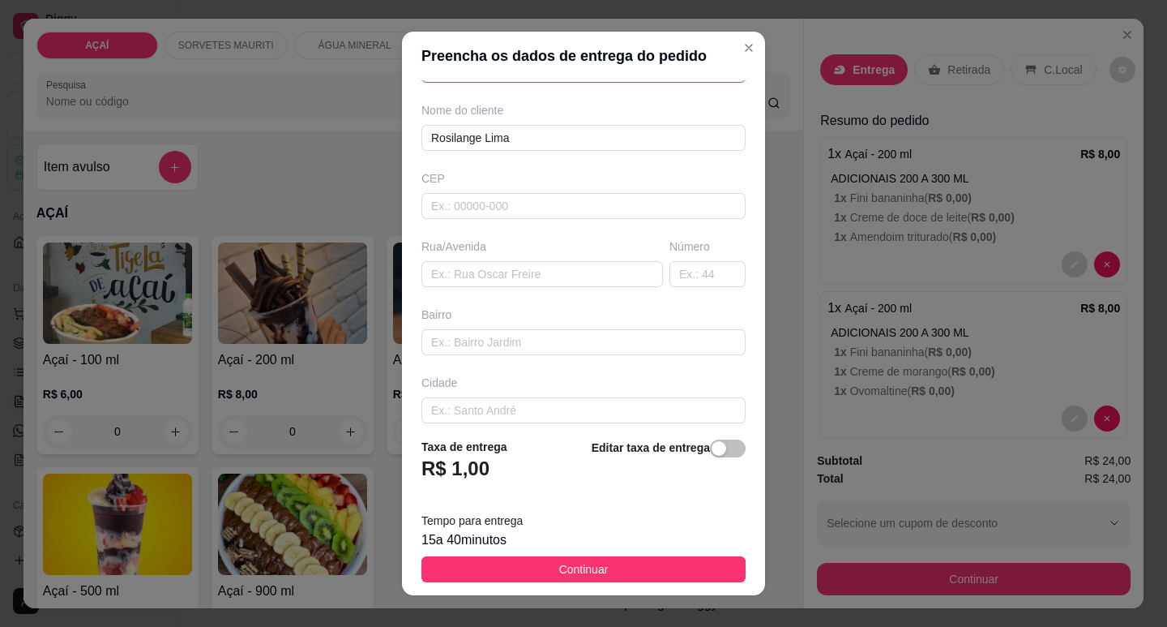
scroll to position [201, 0]
type input "8884-4918"
click at [600, 382] on div "Complemento" at bounding box center [583, 385] width 331 height 49
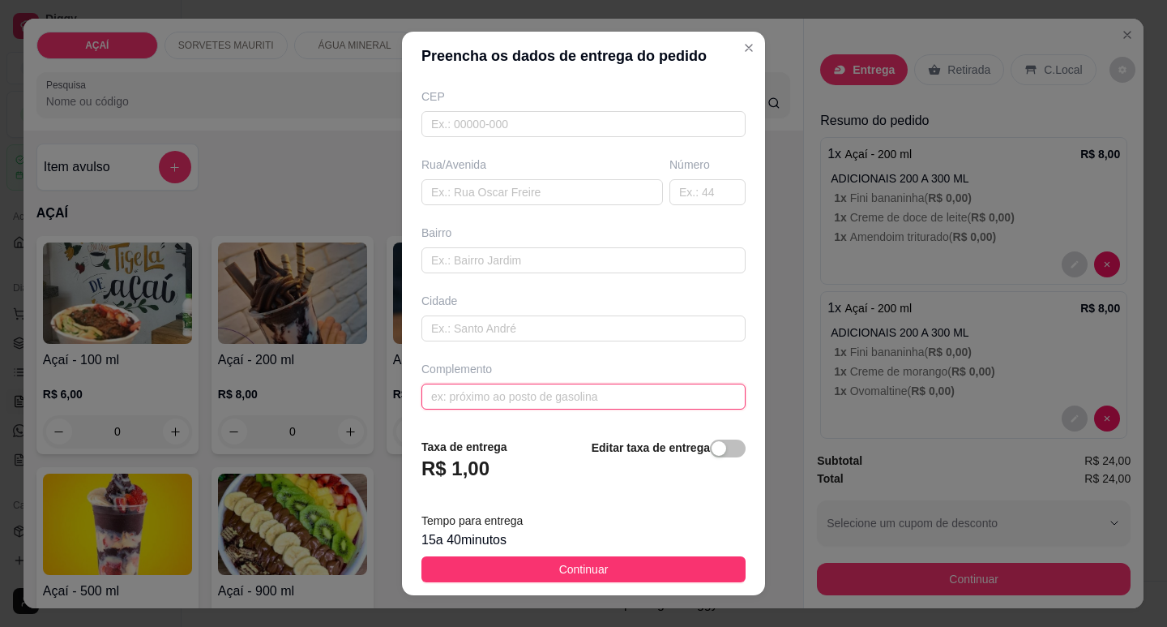
click at [605, 398] on input "text" at bounding box center [584, 396] width 324 height 26
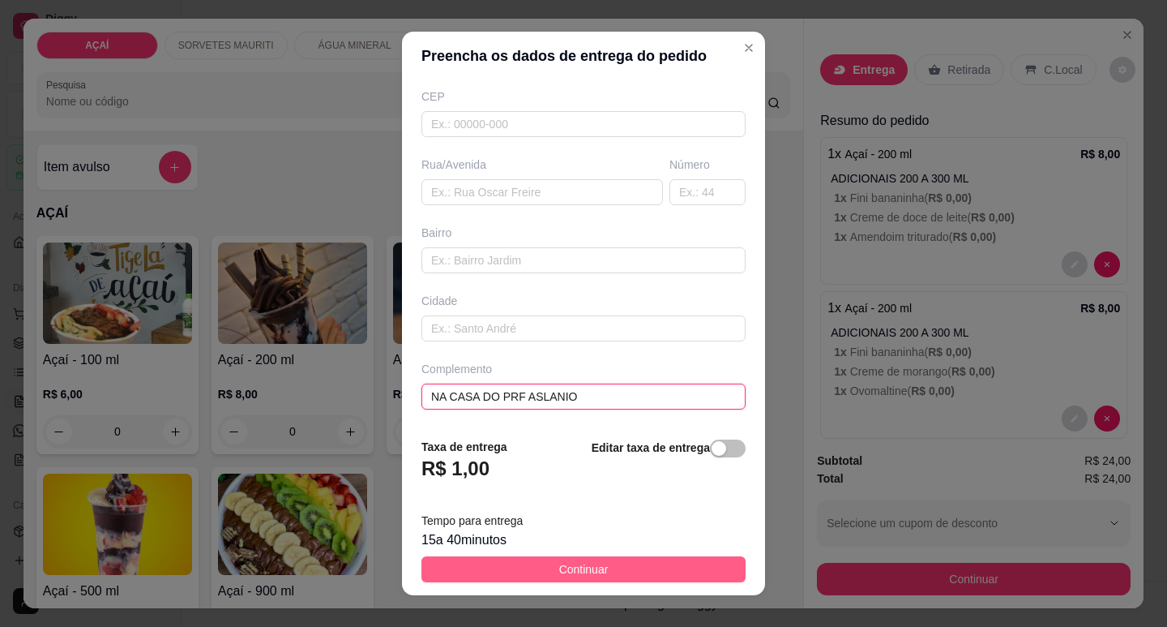
type input "NA CASA DO PRF ASLANIO"
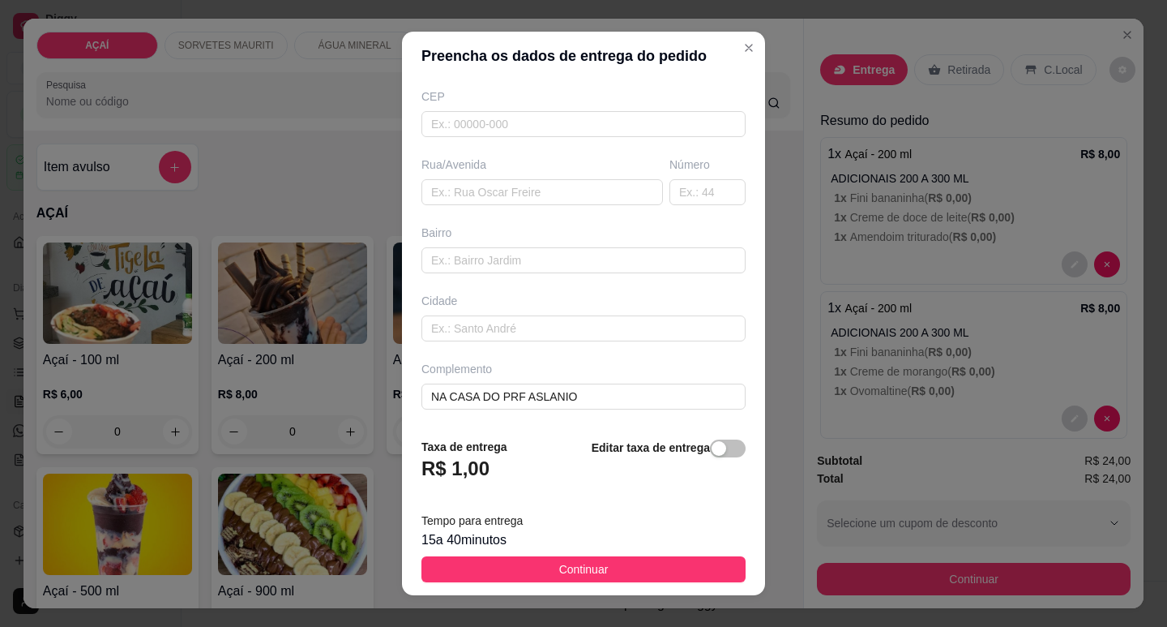
drag, startPoint x: 585, startPoint y: 566, endPoint x: 688, endPoint y: 588, distance: 106.1
click at [602, 572] on button "Continuar" at bounding box center [584, 569] width 324 height 26
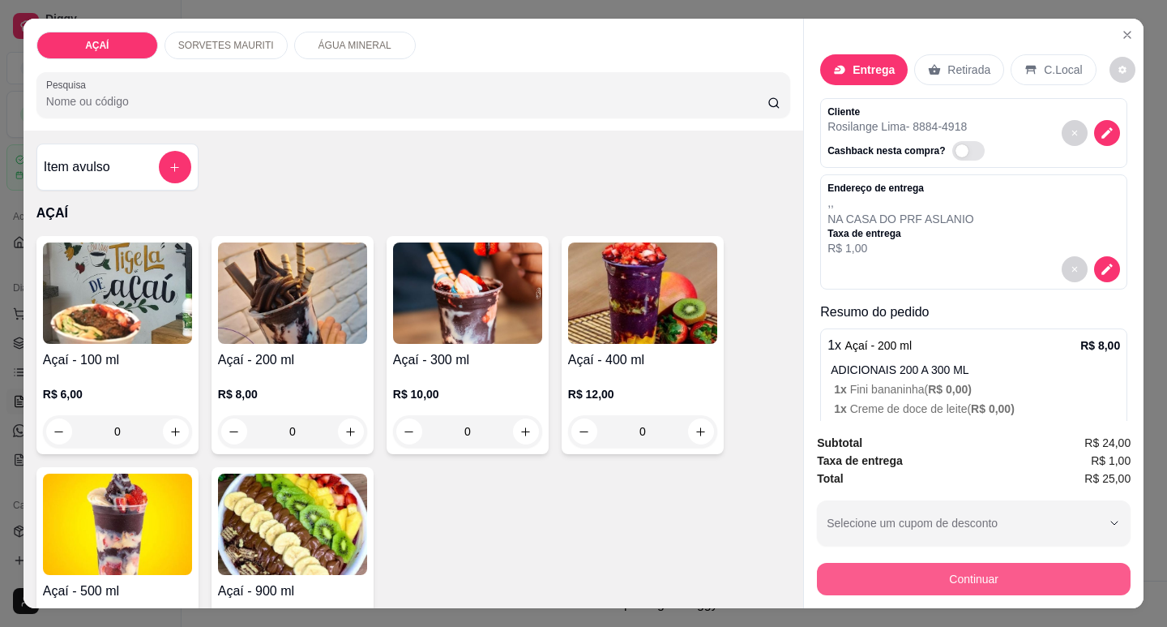
click at [833, 585] on button "Continuar" at bounding box center [974, 579] width 314 height 32
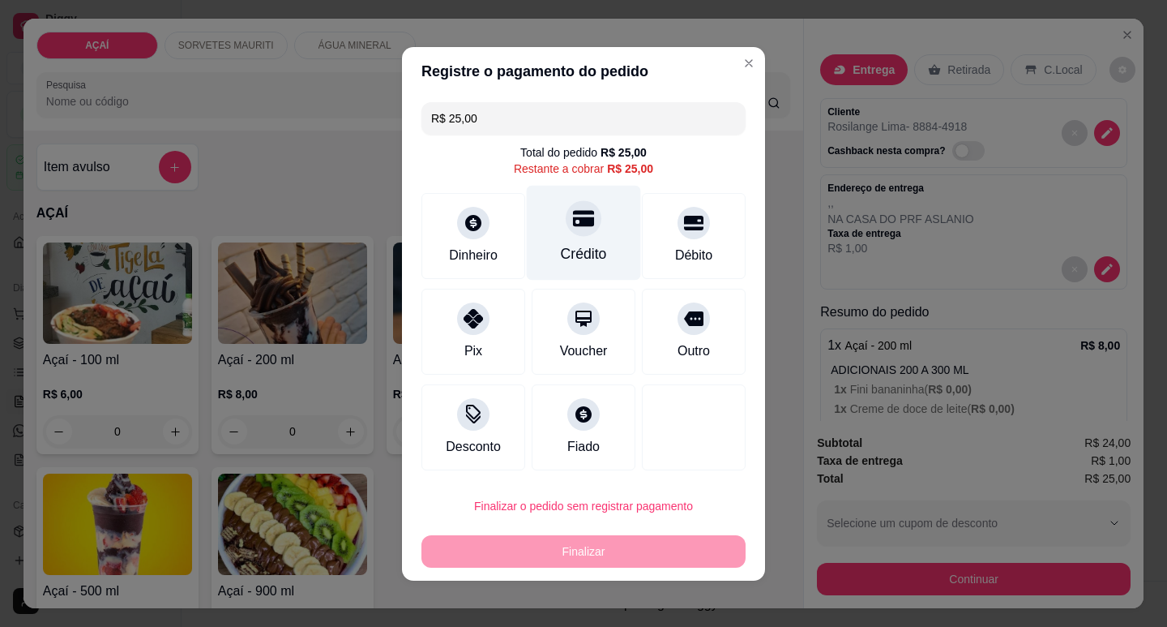
click at [604, 236] on div "Crédito" at bounding box center [584, 232] width 114 height 95
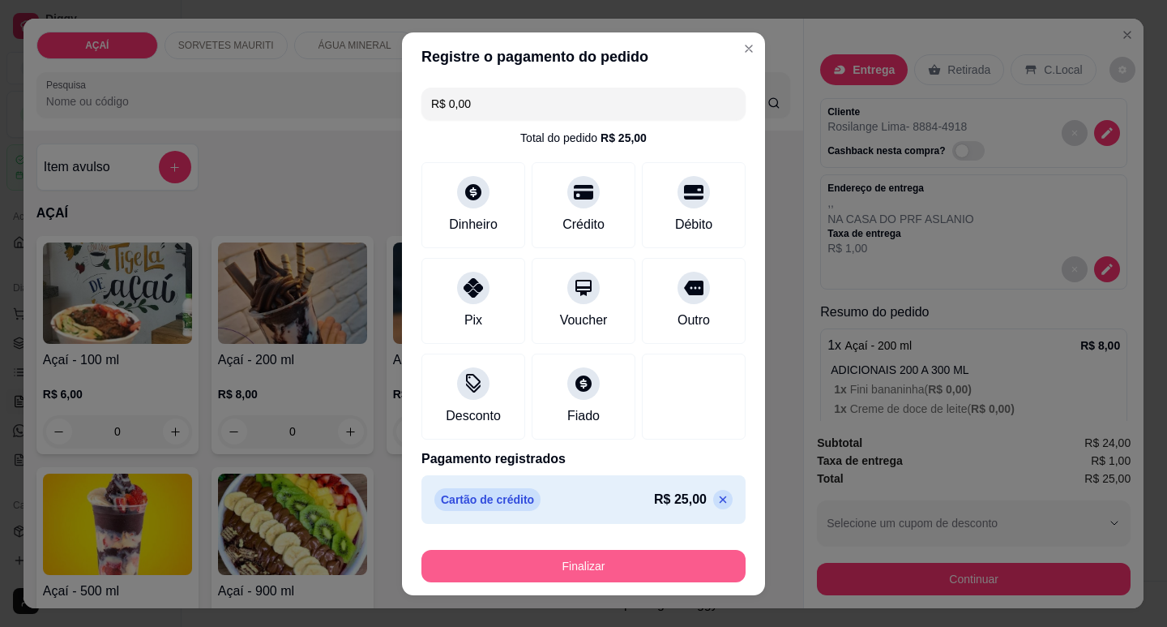
click at [625, 569] on button "Finalizar" at bounding box center [584, 566] width 324 height 32
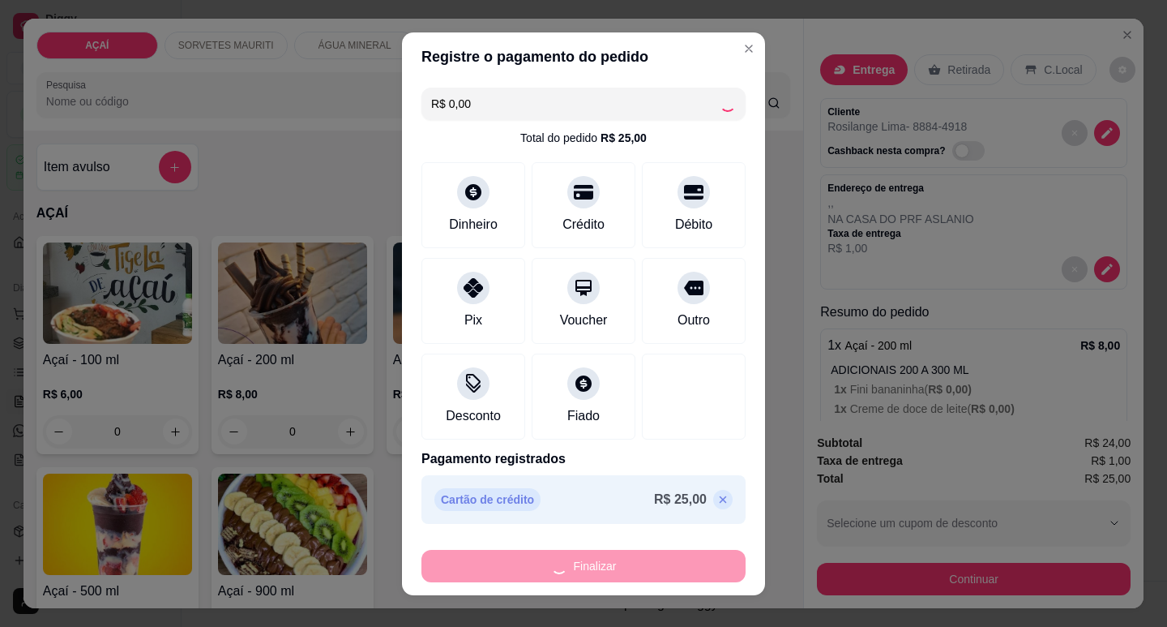
type input "-R$ 25,00"
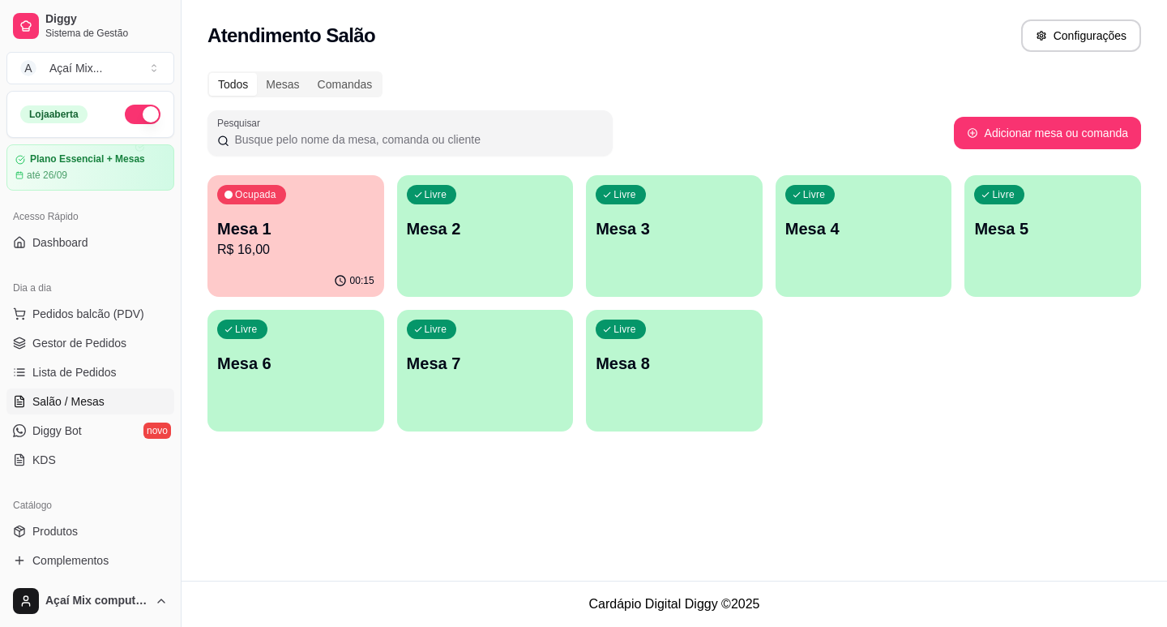
click at [331, 224] on p "Mesa 1" at bounding box center [295, 228] width 157 height 23
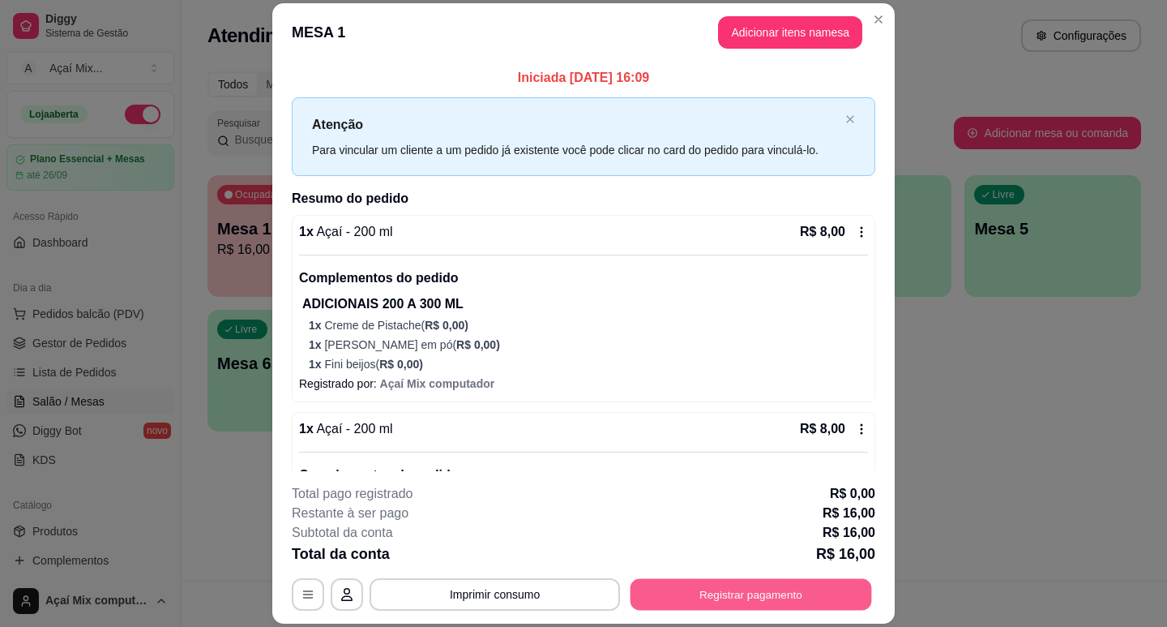
click at [661, 590] on button "Registrar pagamento" at bounding box center [752, 595] width 242 height 32
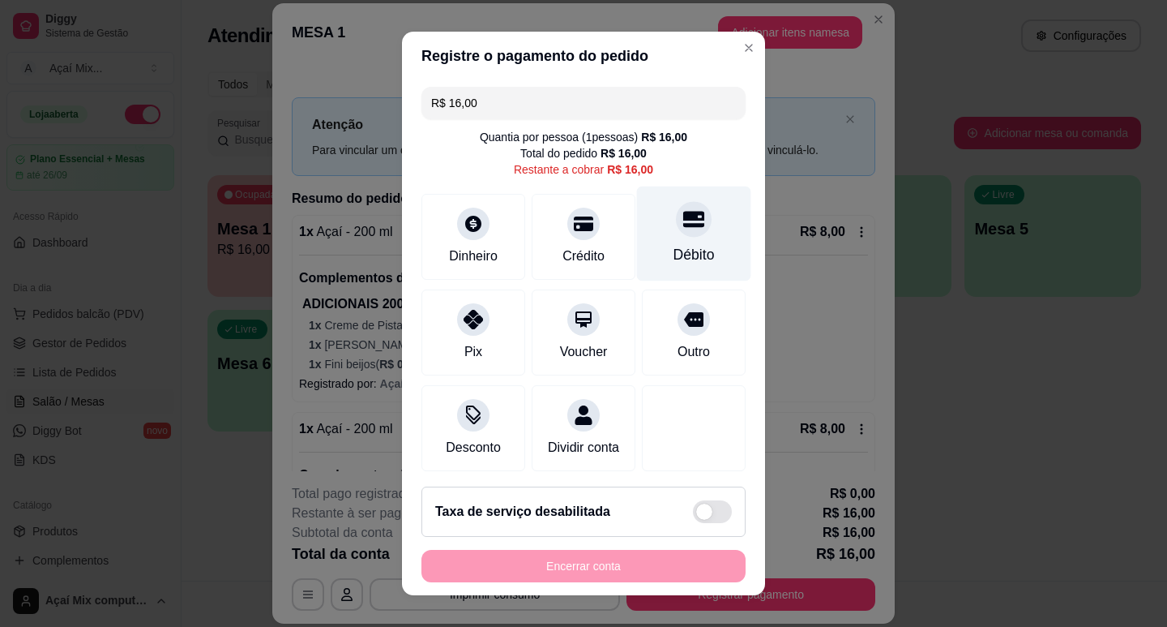
click at [674, 245] on div "Débito" at bounding box center [694, 254] width 41 height 21
type input "R$ 0,00"
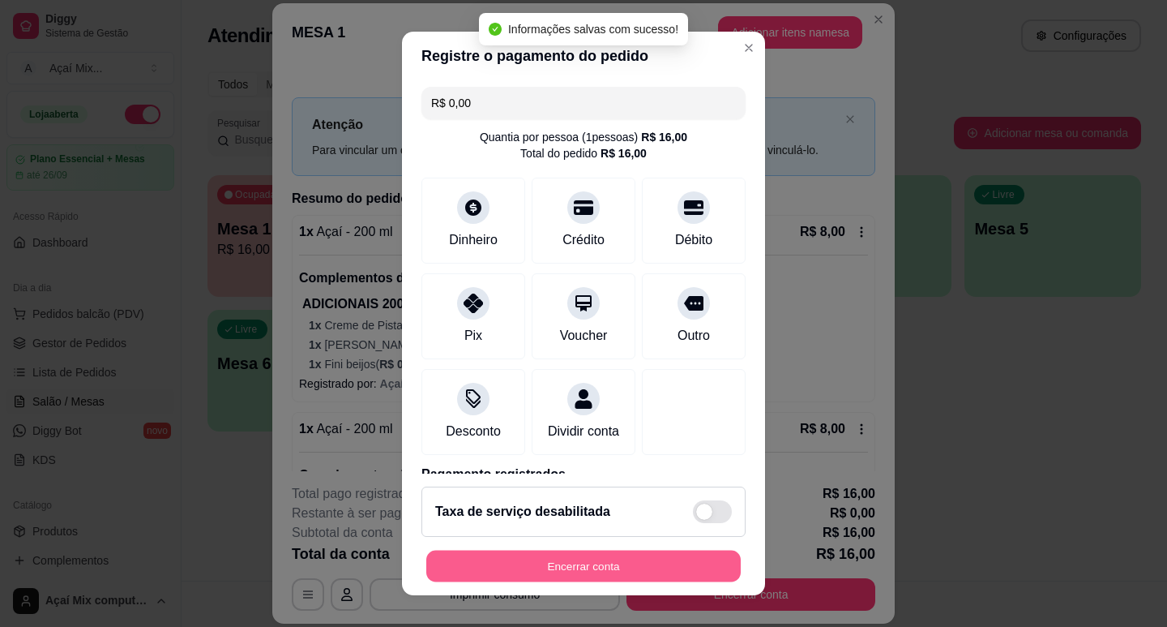
click at [567, 553] on button "Encerrar conta" at bounding box center [583, 566] width 315 height 32
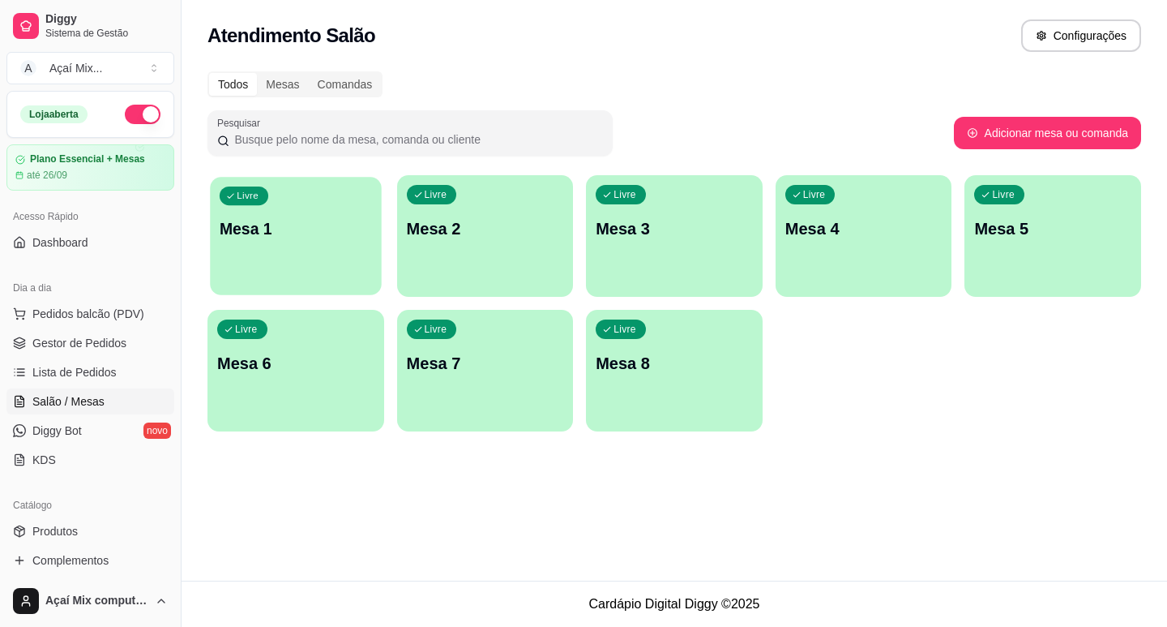
click at [212, 262] on div "Livre Mesa 1" at bounding box center [295, 226] width 171 height 99
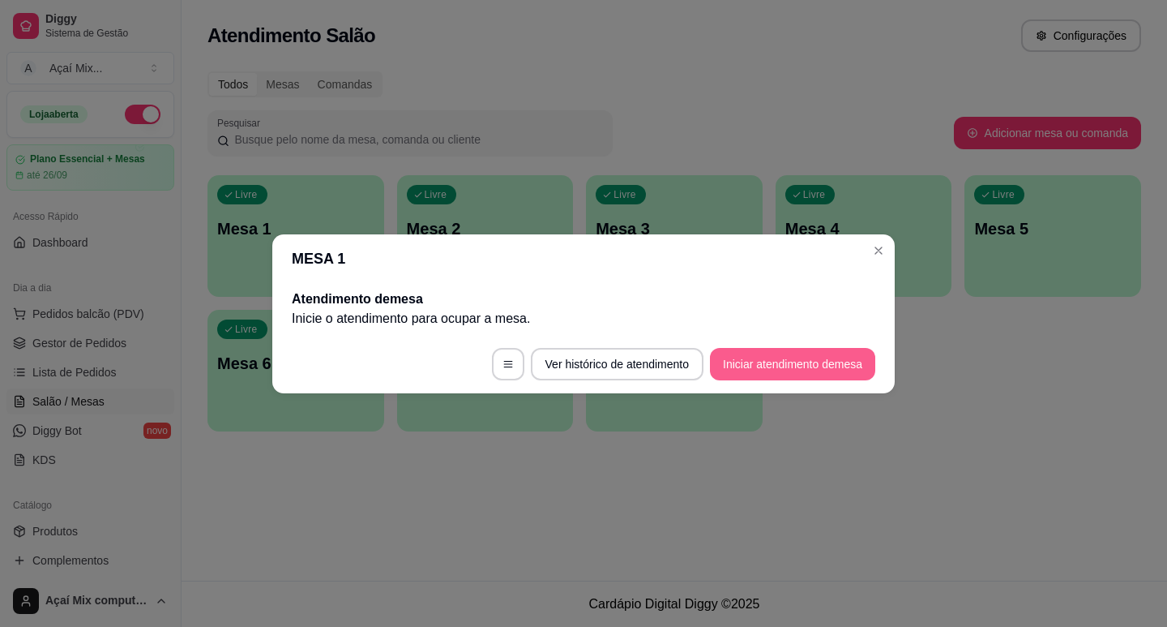
click at [834, 370] on button "Iniciar atendimento de mesa" at bounding box center [792, 364] width 165 height 32
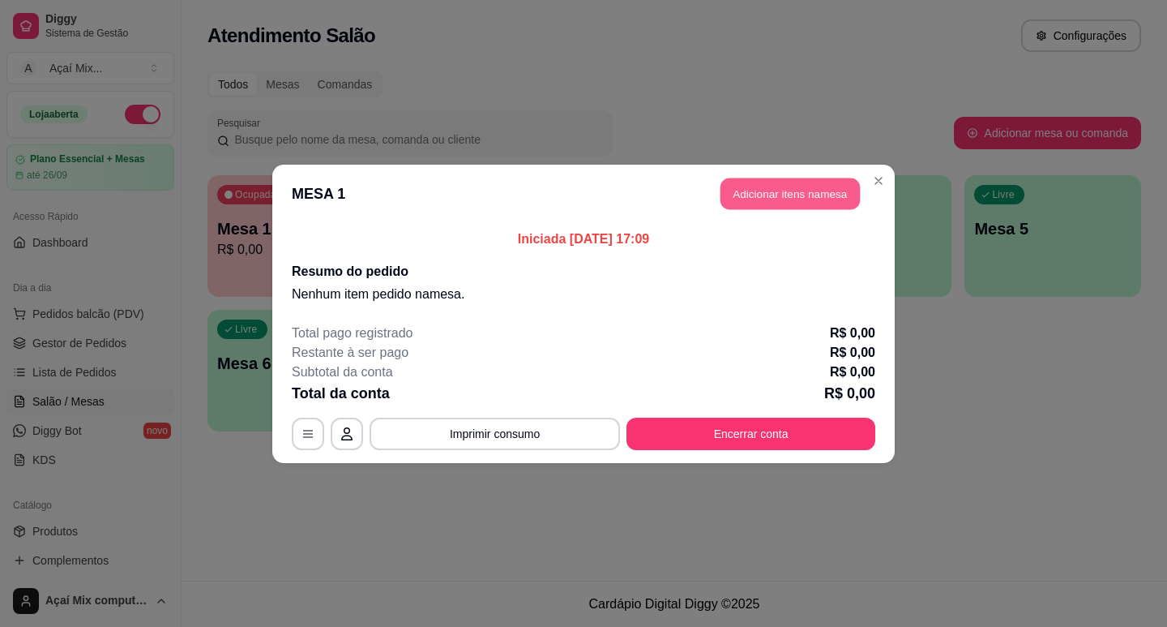
click at [755, 181] on button "Adicionar itens na mesa" at bounding box center [790, 194] width 139 height 32
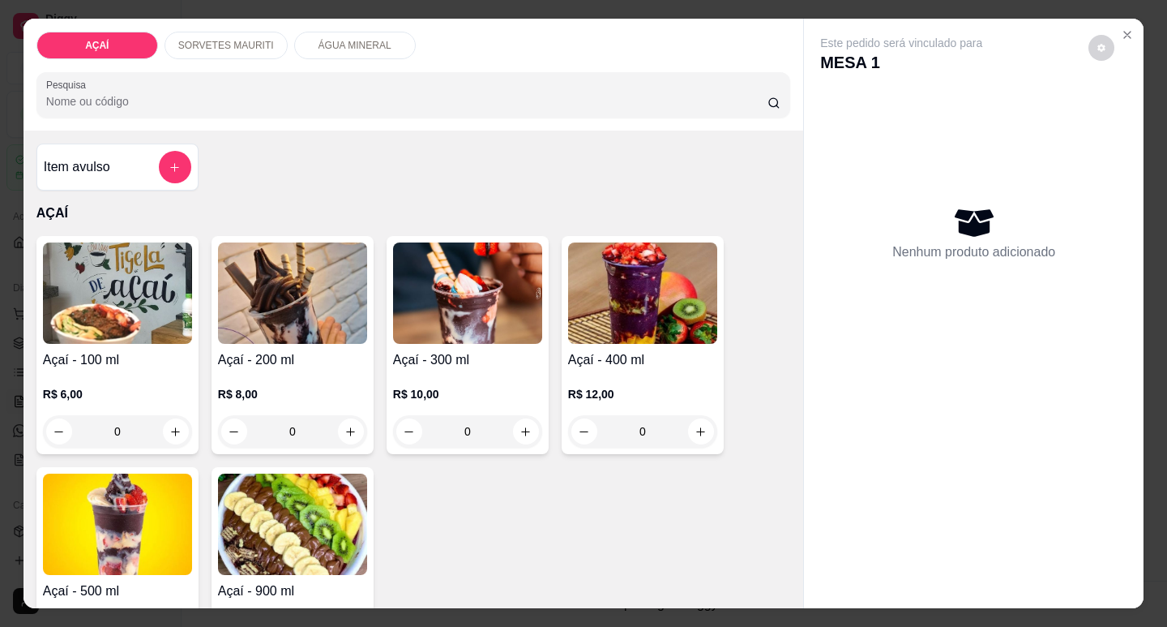
click at [482, 350] on h4 "Açaí - 300 ml" at bounding box center [467, 359] width 149 height 19
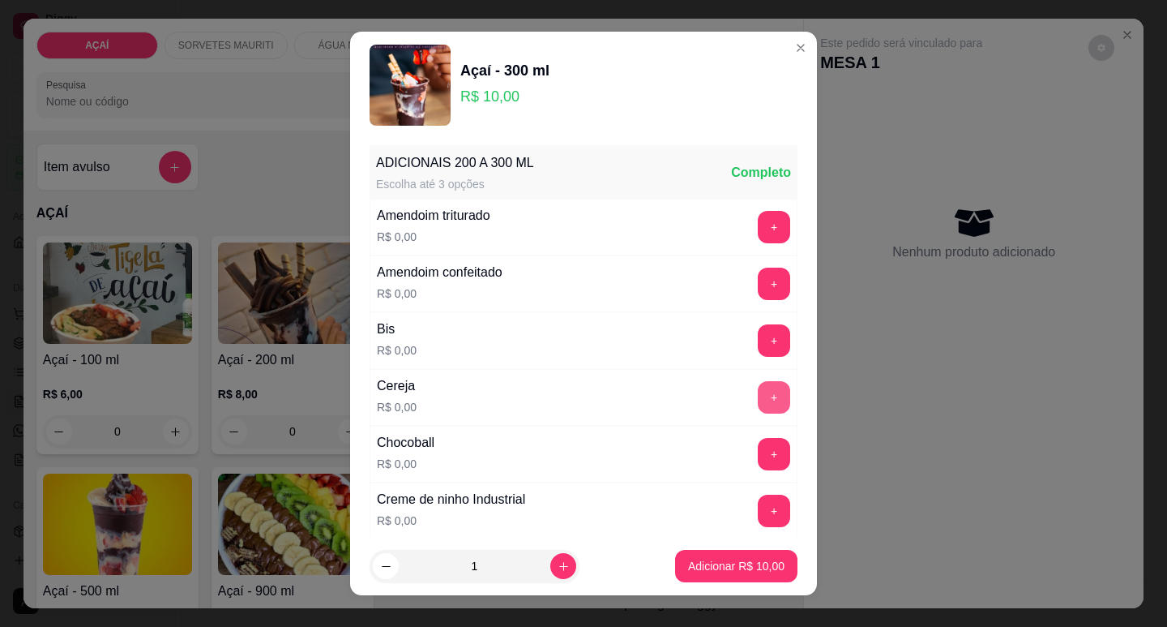
click at [758, 396] on button "+" at bounding box center [774, 397] width 32 height 32
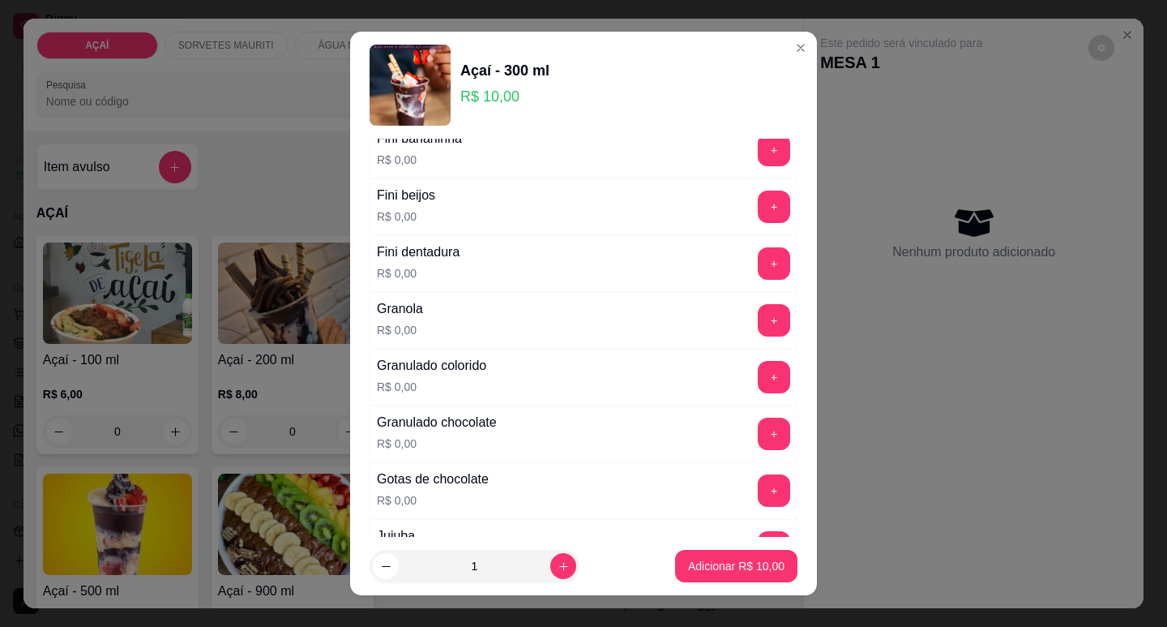
scroll to position [1135, 0]
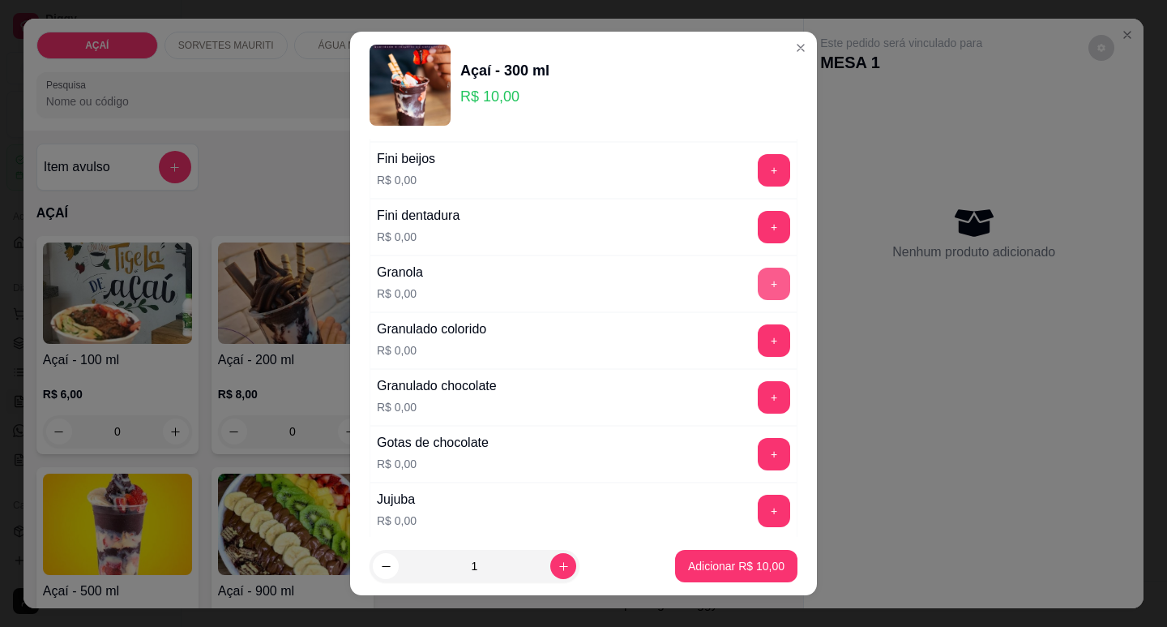
click at [758, 280] on button "+" at bounding box center [774, 284] width 32 height 32
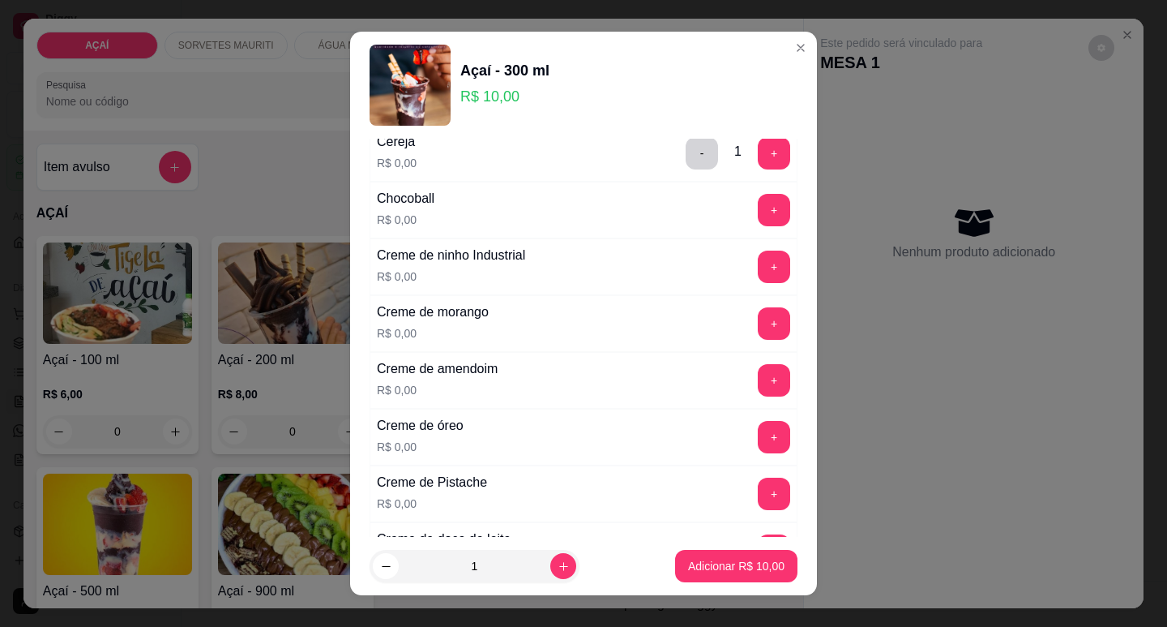
scroll to position [243, 0]
click at [758, 439] on button "+" at bounding box center [774, 438] width 32 height 32
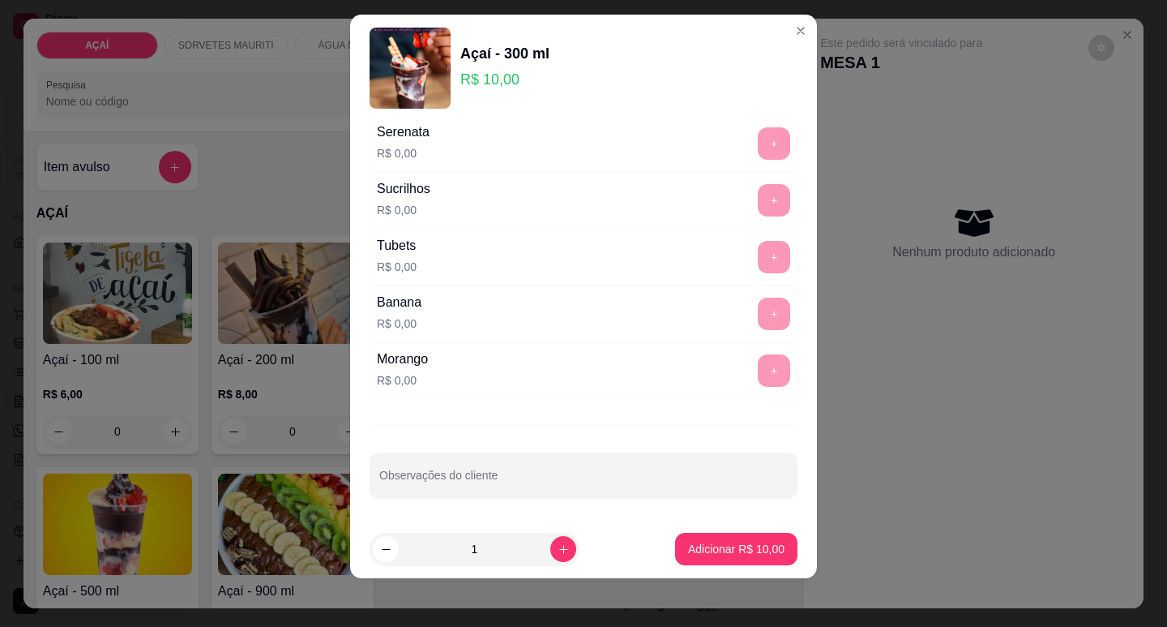
scroll to position [20, 0]
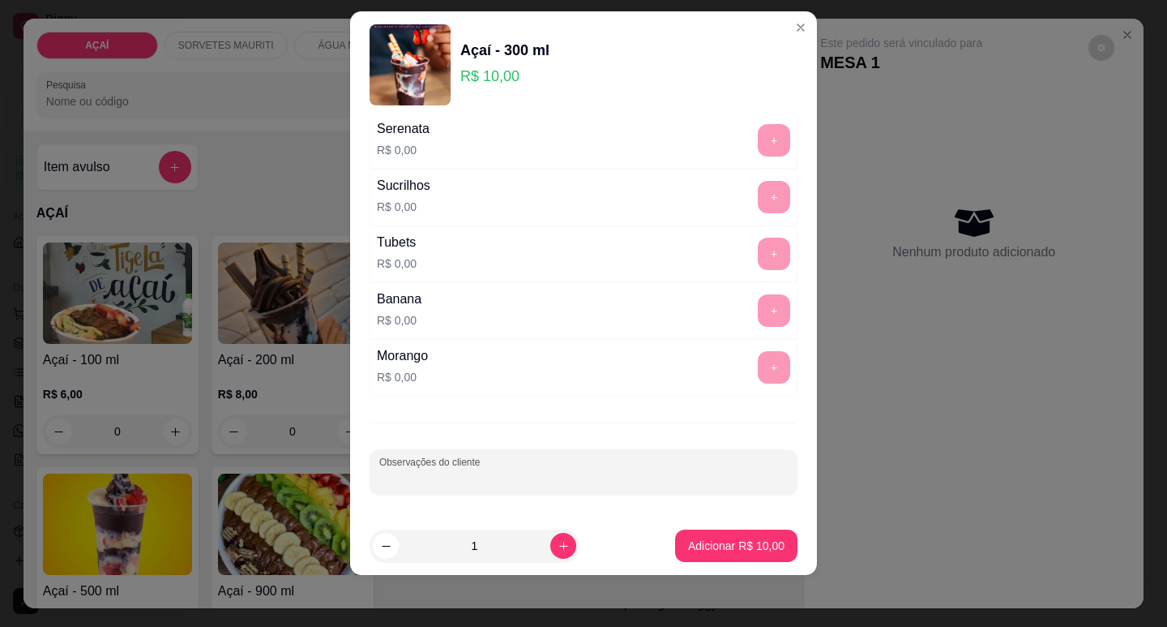
click at [687, 478] on input "Observações do cliente" at bounding box center [583, 478] width 409 height 16
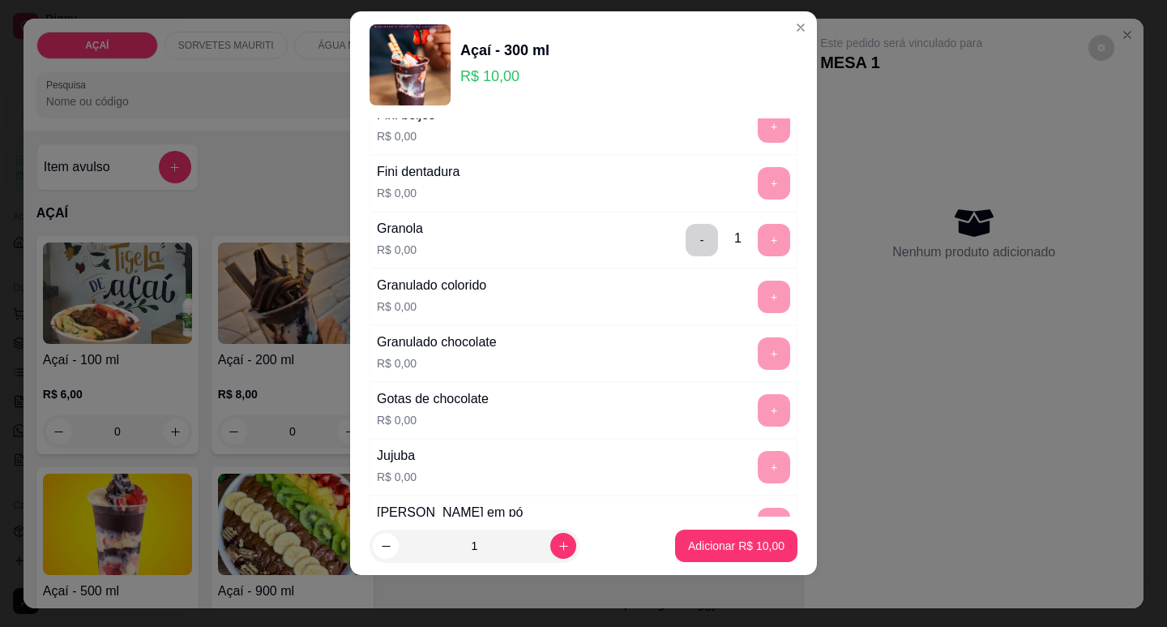
scroll to position [1072, 0]
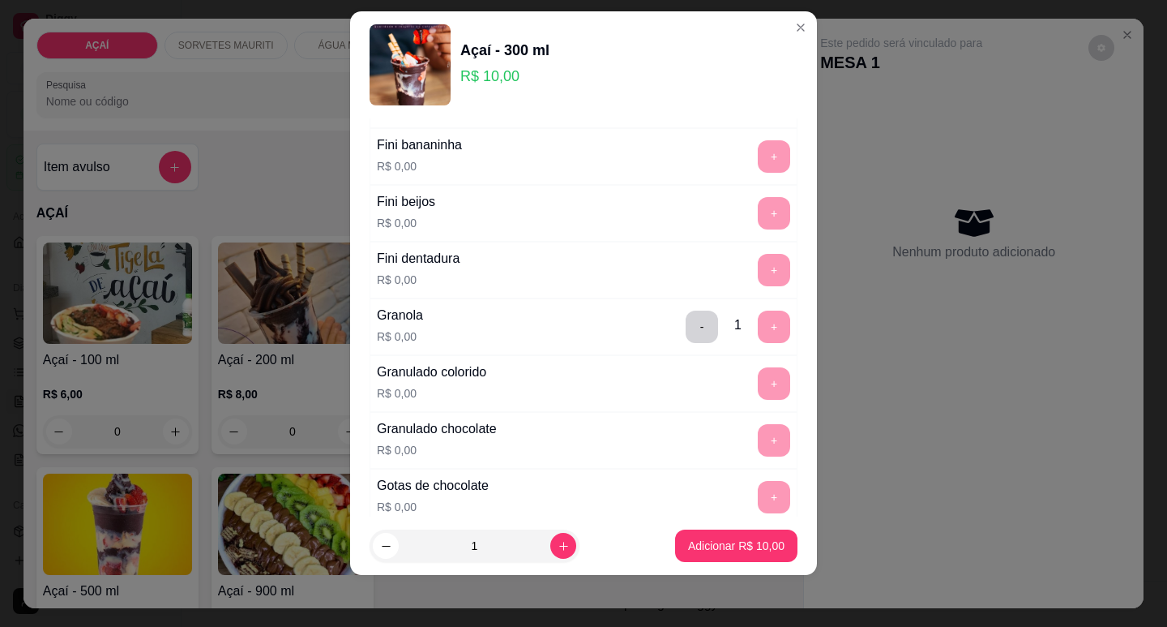
click at [752, 274] on div "+" at bounding box center [774, 270] width 45 height 32
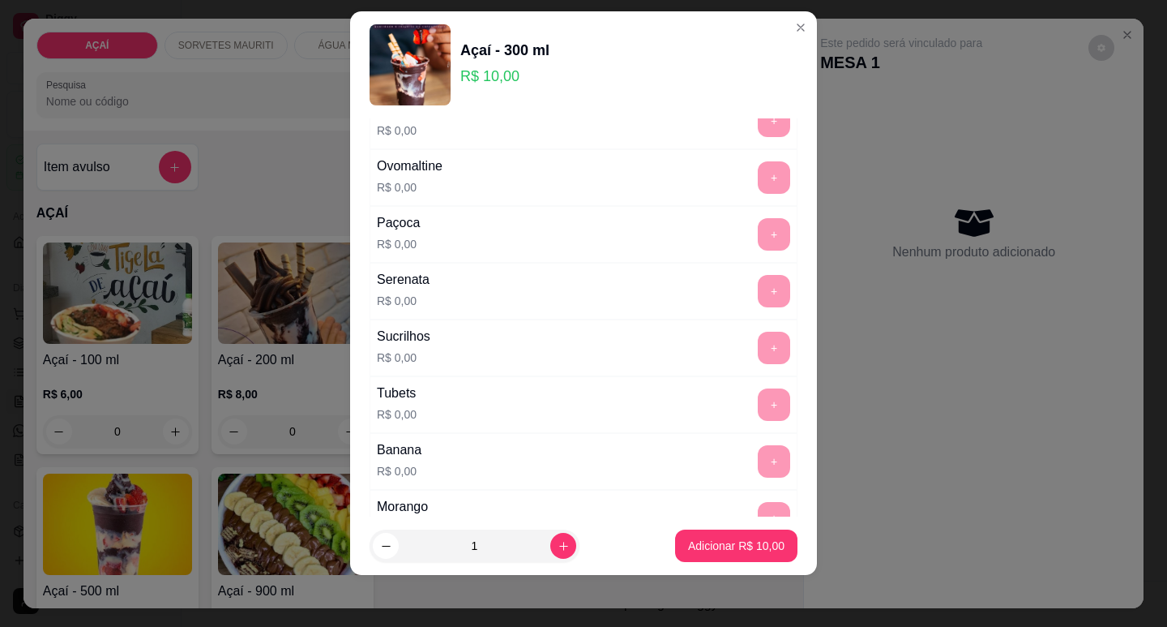
scroll to position [1882, 0]
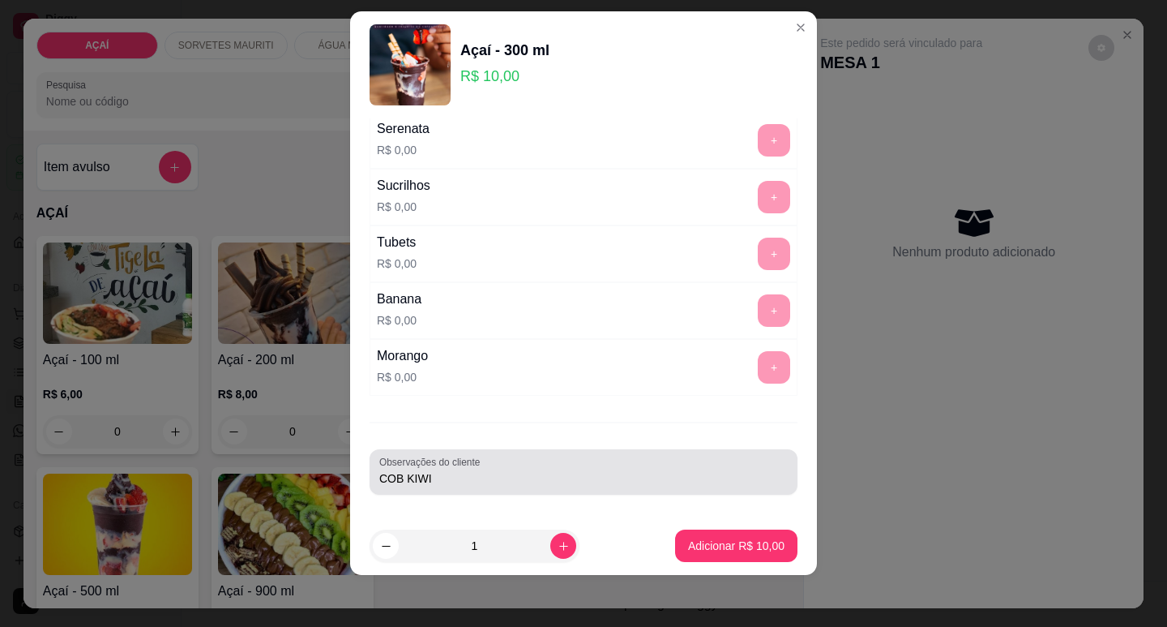
click at [559, 486] on div "COB KIWI" at bounding box center [583, 472] width 409 height 32
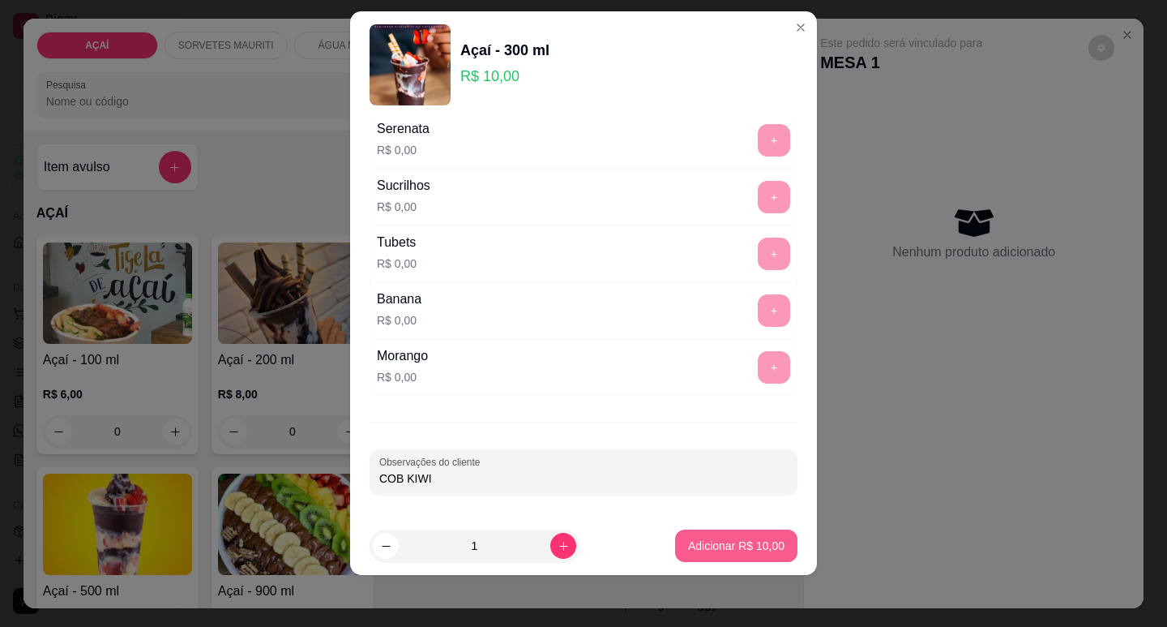
type input "COB KIWI"
click at [719, 534] on button "Adicionar R$ 10,00" at bounding box center [736, 546] width 119 height 32
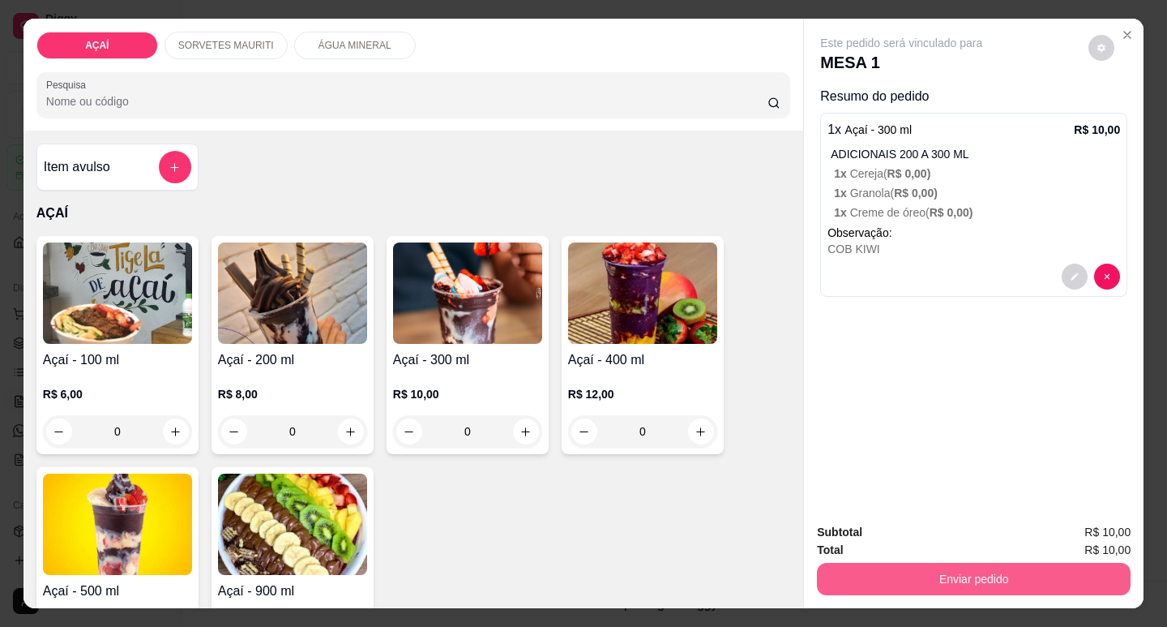
click at [958, 571] on button "Enviar pedido" at bounding box center [974, 579] width 314 height 32
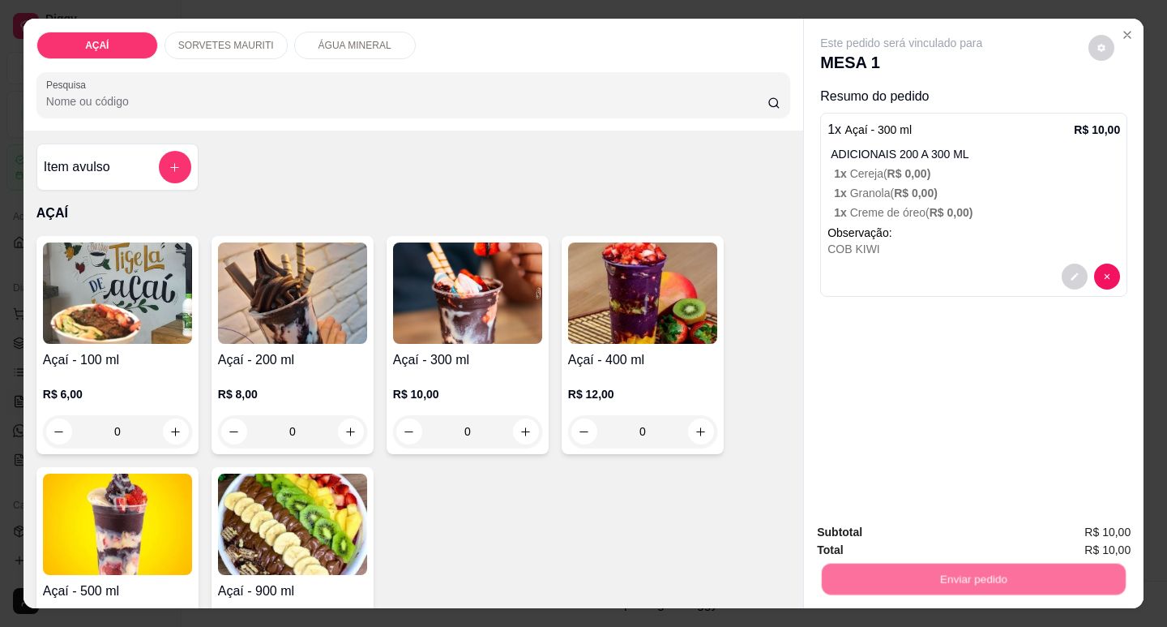
click at [958, 537] on button "Registrar cliente" at bounding box center [980, 532] width 107 height 31
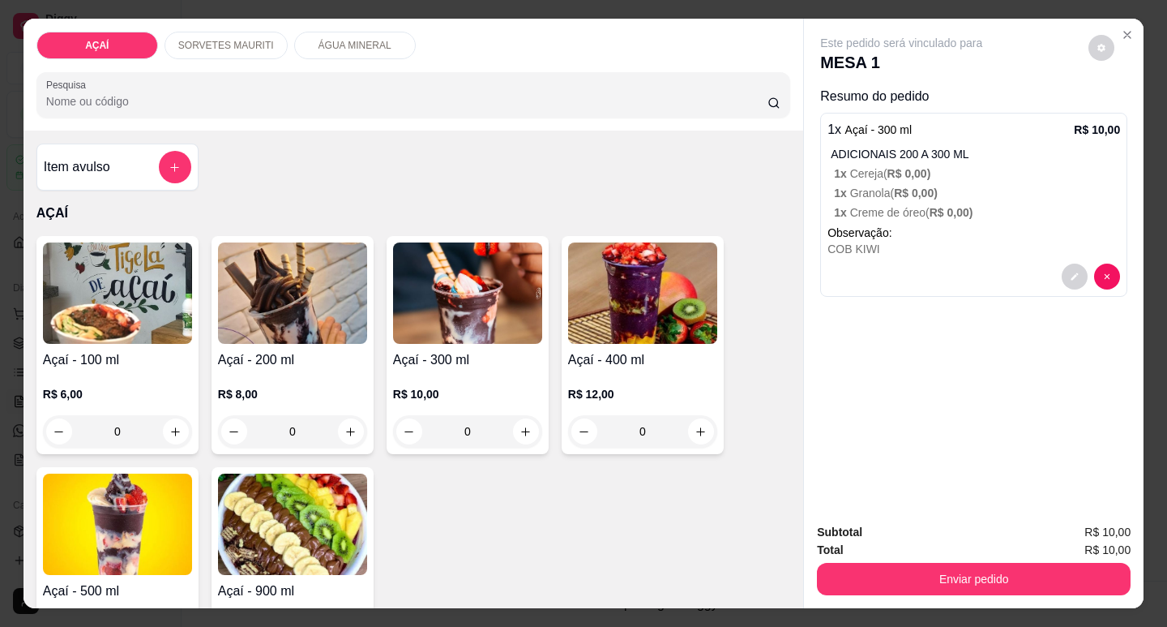
click at [410, 354] on h4 "Açaí - 300 ml" at bounding box center [467, 359] width 149 height 19
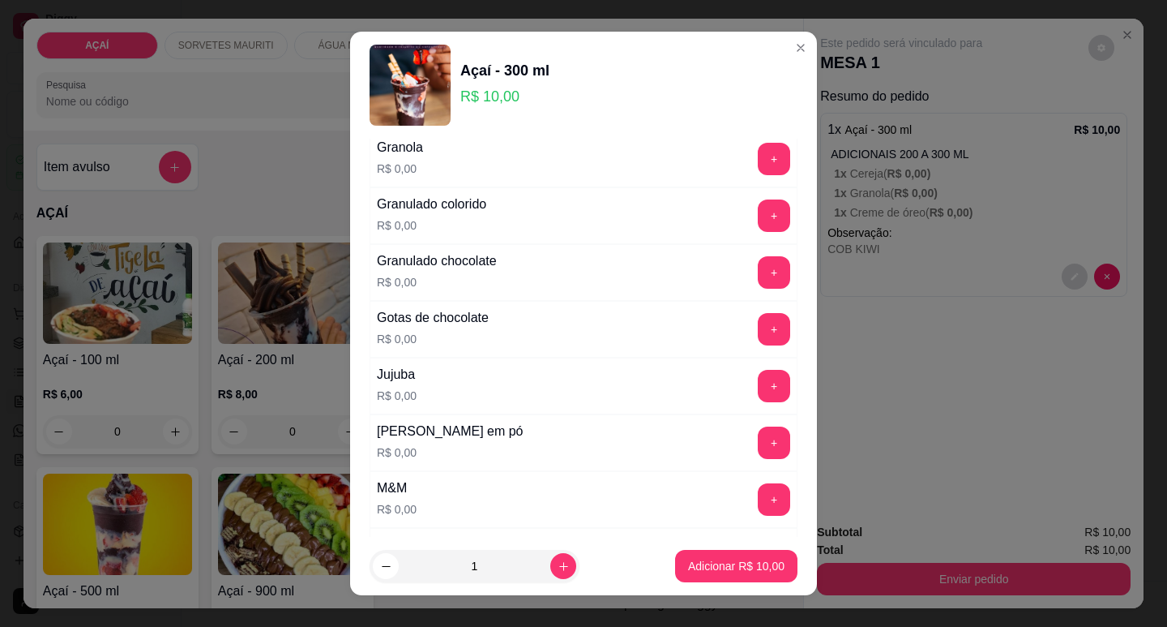
scroll to position [1297, 0]
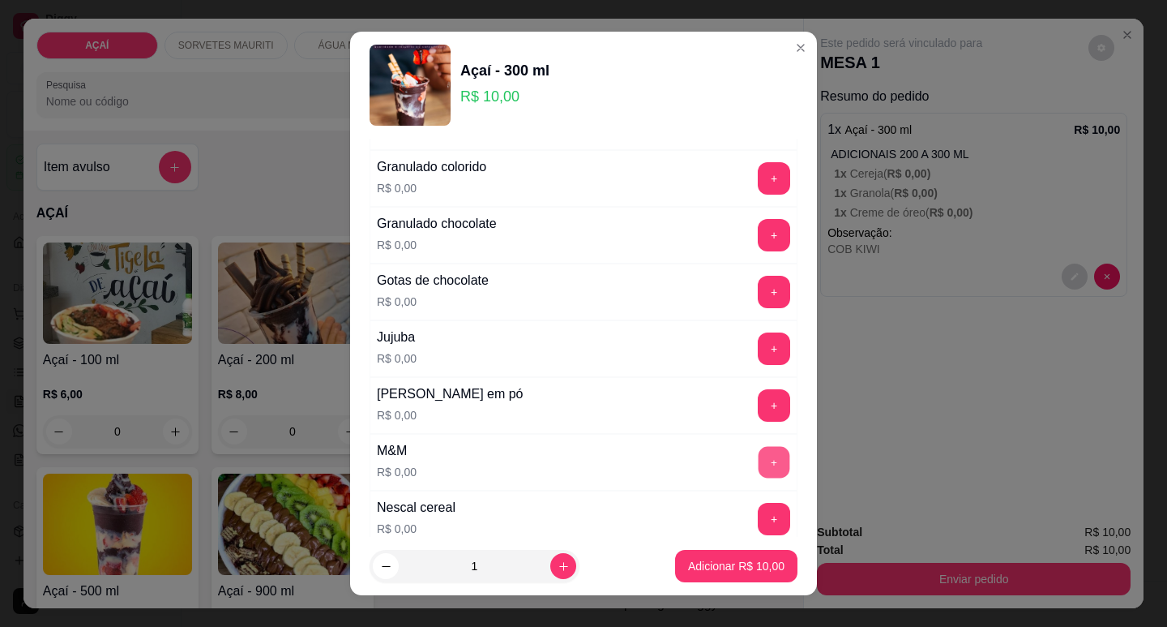
click at [759, 454] on button "+" at bounding box center [775, 462] width 32 height 32
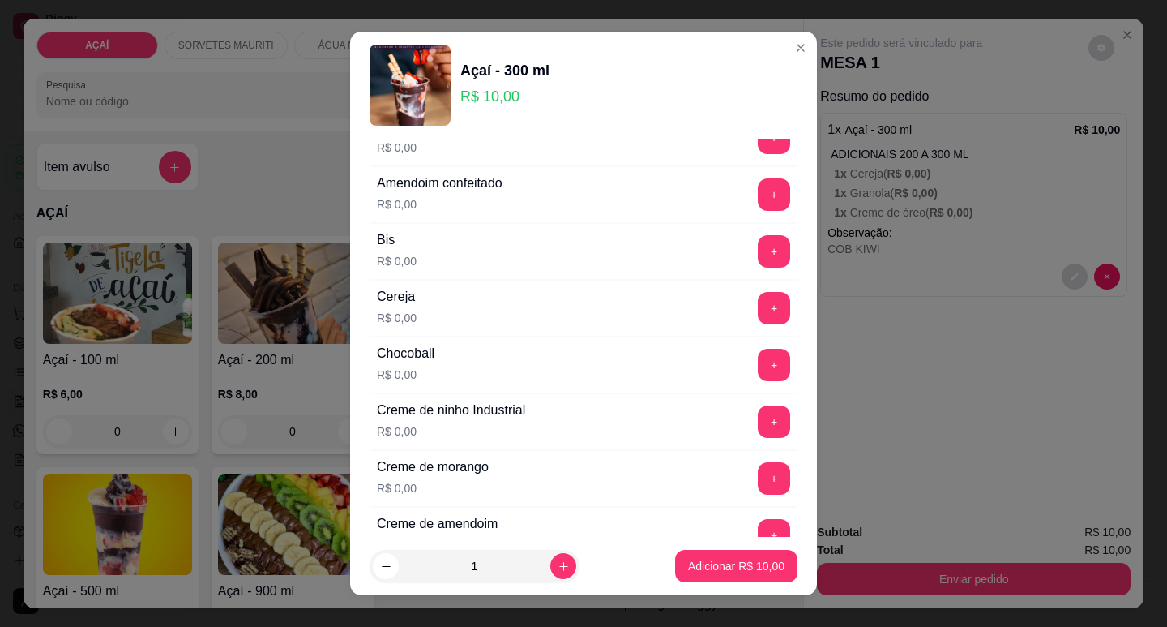
scroll to position [0, 0]
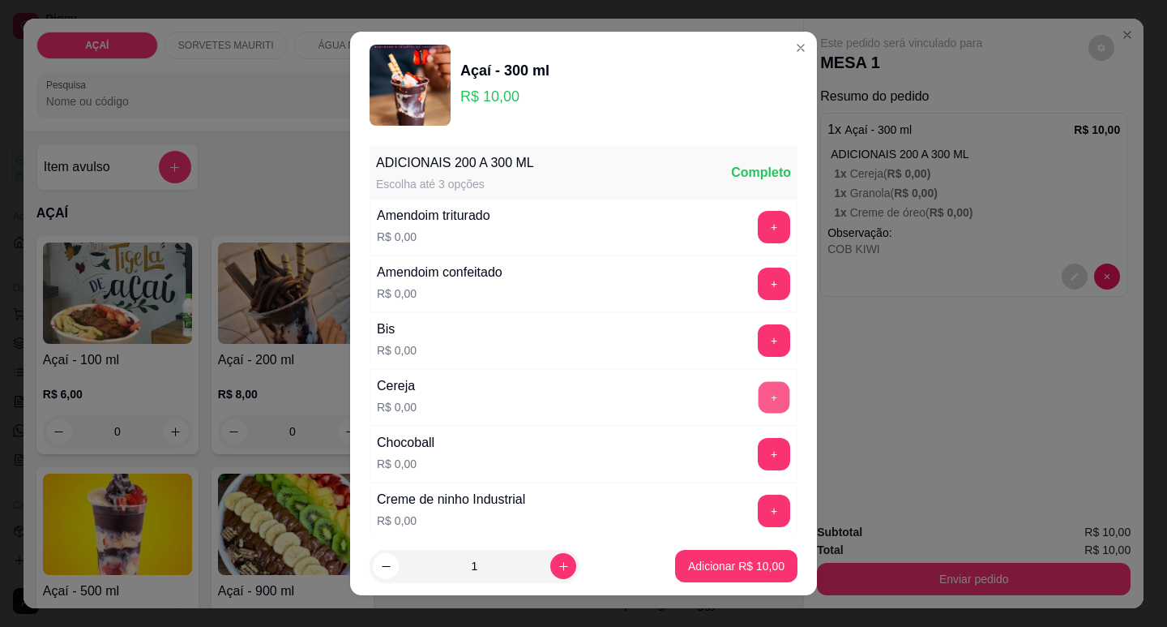
click at [759, 398] on button "+" at bounding box center [775, 397] width 32 height 32
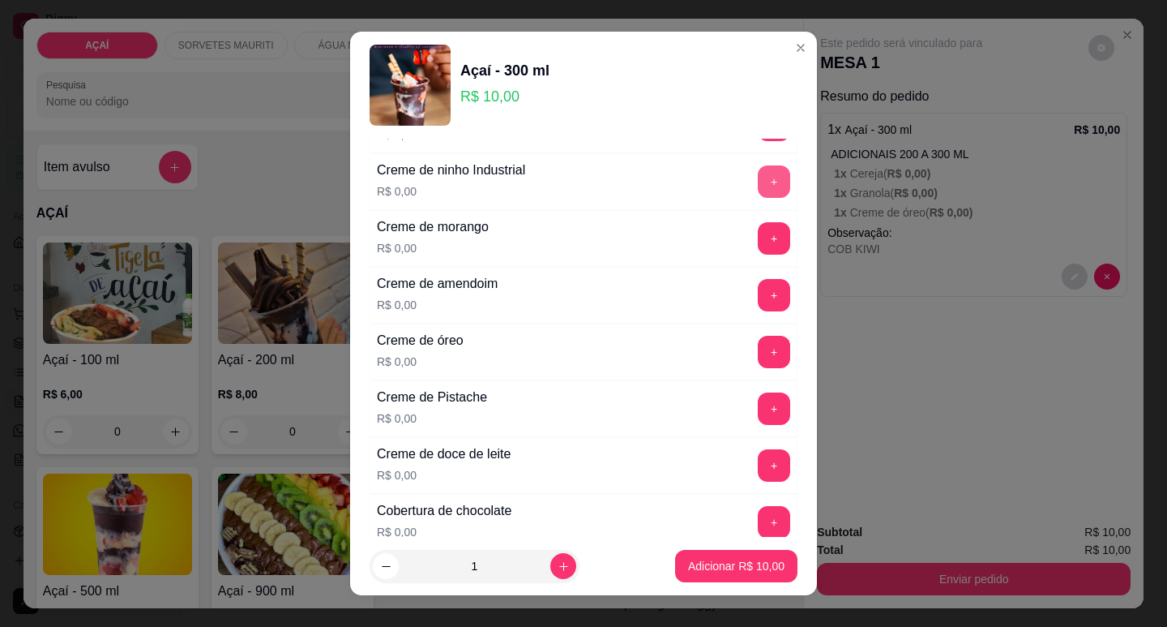
scroll to position [343, 0]
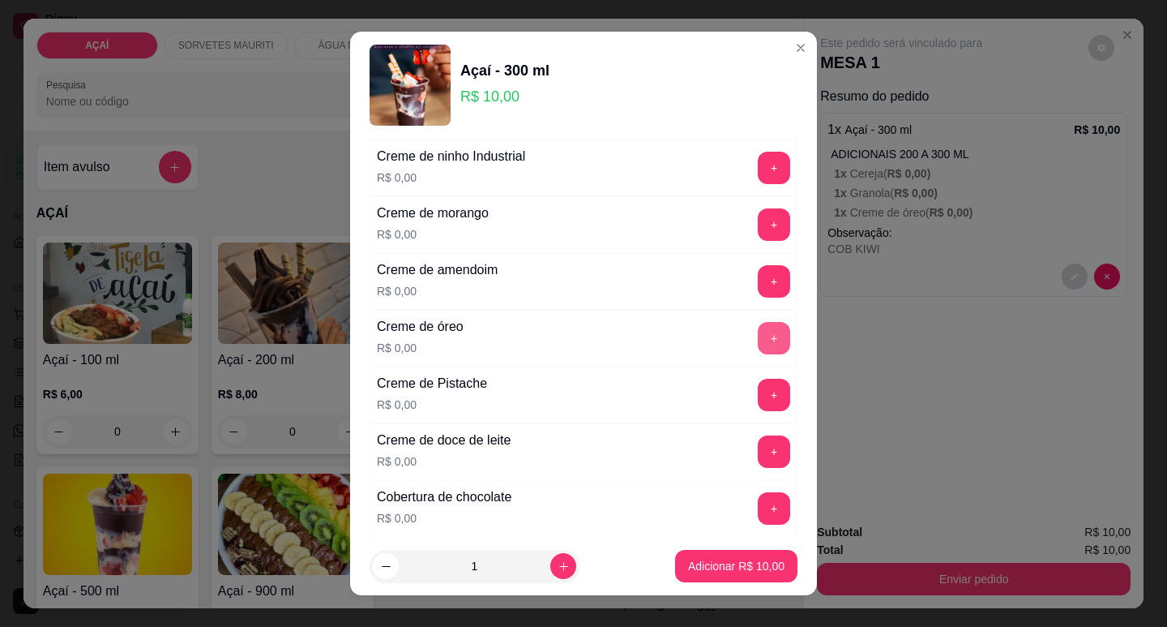
click at [758, 345] on button "+" at bounding box center [774, 338] width 32 height 32
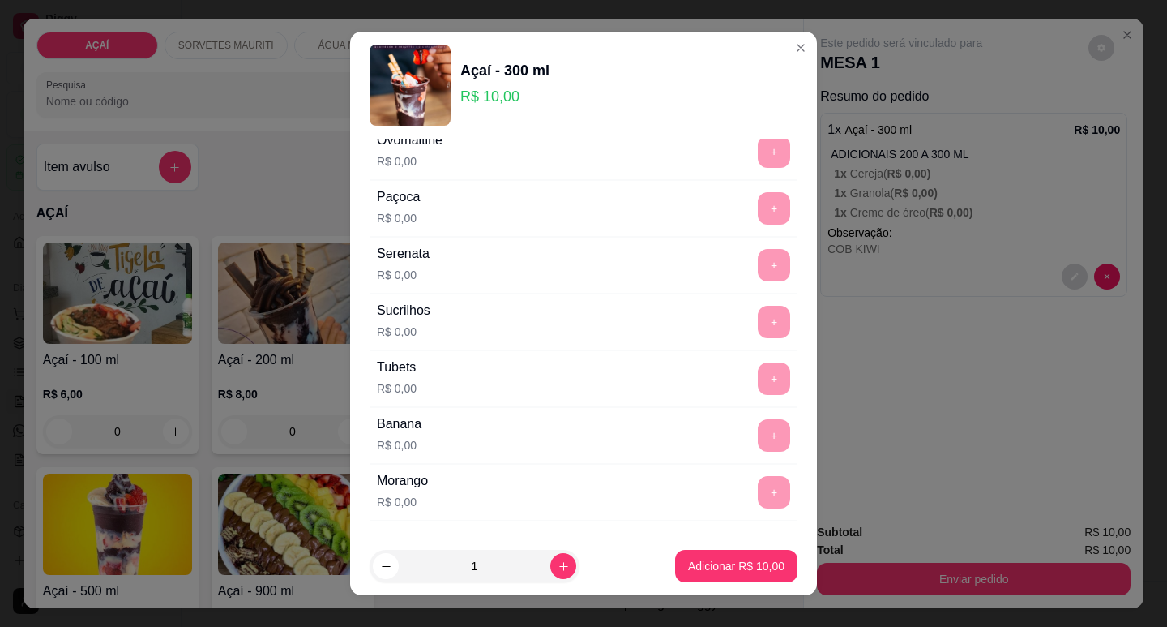
scroll to position [1882, 0]
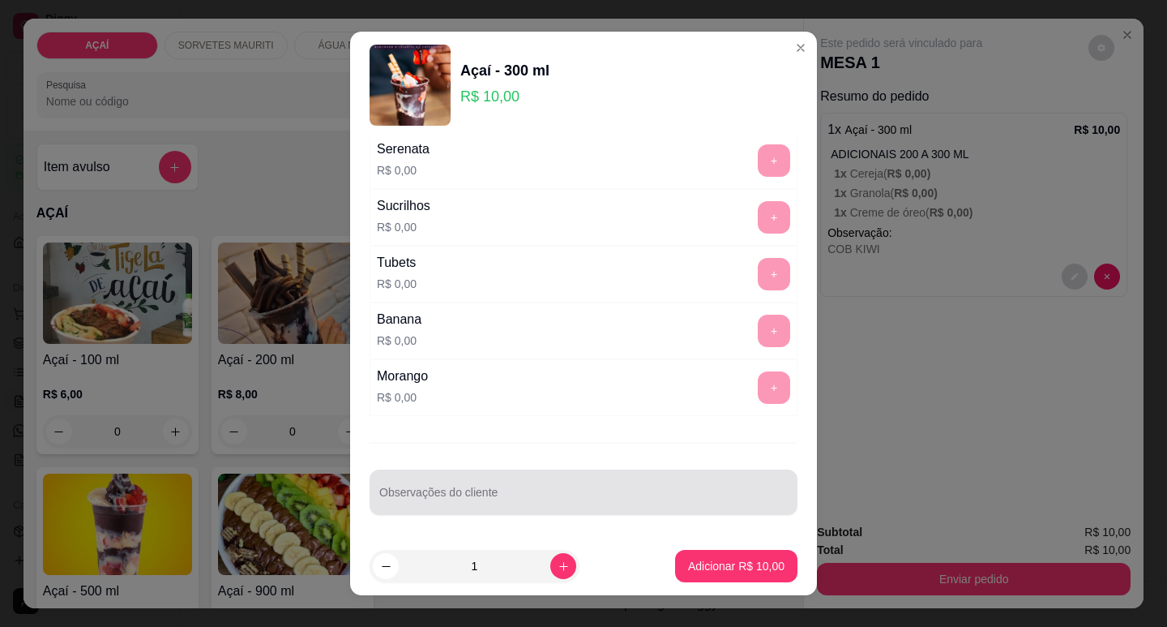
click at [436, 486] on div at bounding box center [583, 492] width 409 height 32
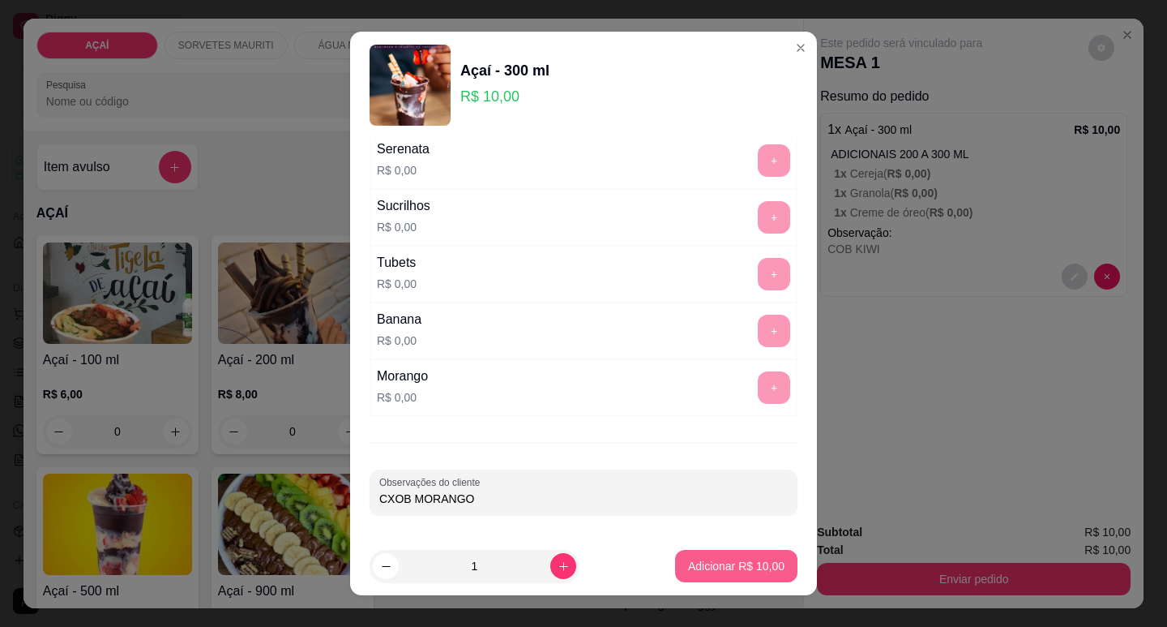
type input "CXOB MORANGO"
click at [716, 558] on p "Adicionar R$ 10,00" at bounding box center [736, 566] width 96 height 16
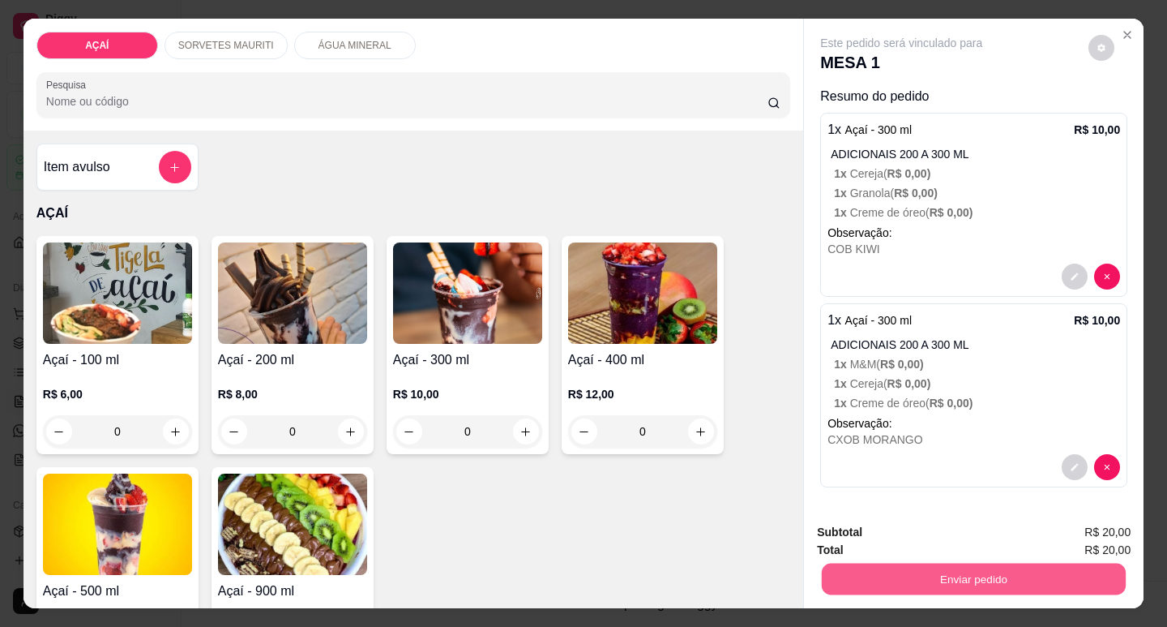
click at [879, 570] on button "Enviar pedido" at bounding box center [974, 579] width 304 height 32
click at [967, 525] on button "Registrar cliente" at bounding box center [980, 532] width 107 height 31
click at [957, 565] on button "Enviar pedido" at bounding box center [974, 579] width 304 height 32
click at [1133, 530] on button "Enviar pedido" at bounding box center [1088, 532] width 89 height 30
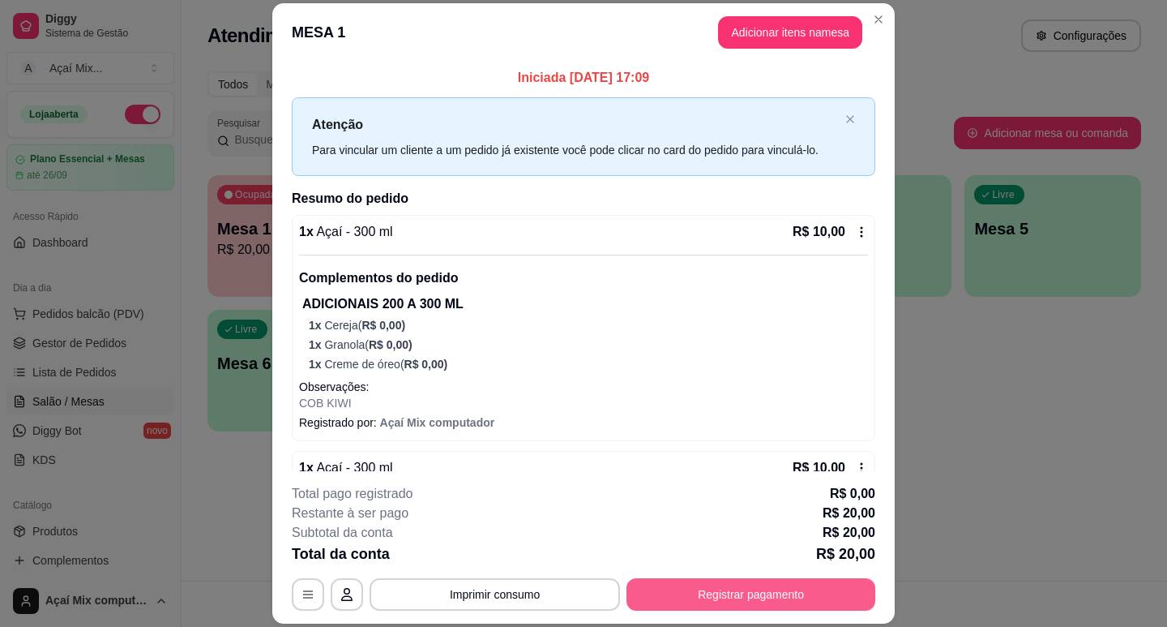
click at [724, 601] on button "Registrar pagamento" at bounding box center [751, 594] width 249 height 32
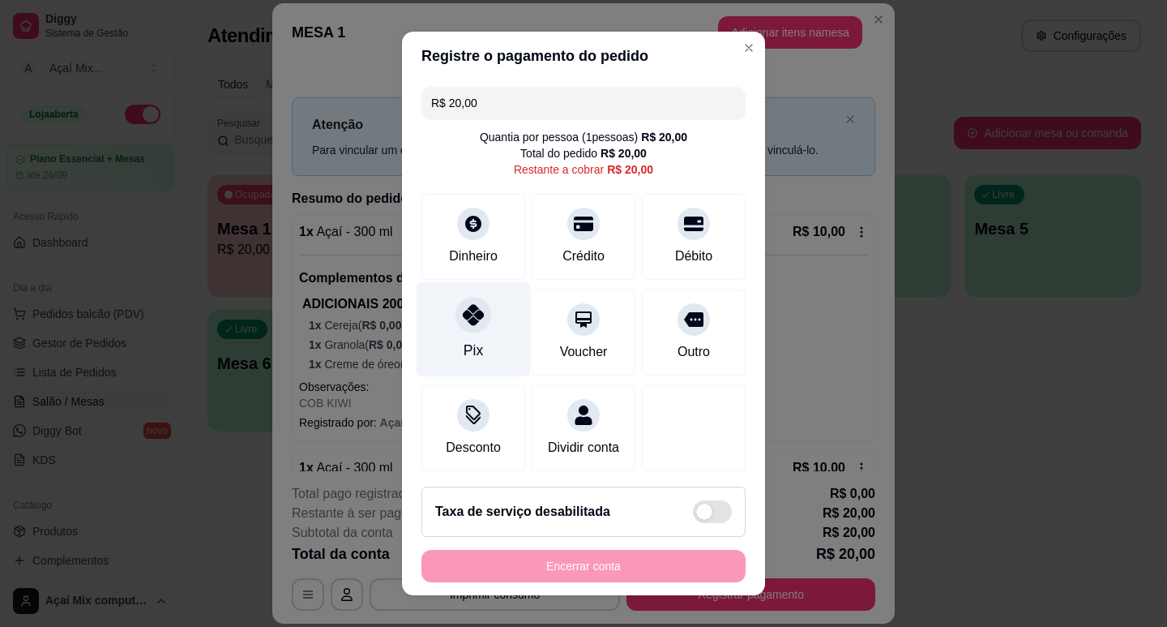
click at [421, 358] on div "Pix" at bounding box center [474, 328] width 114 height 95
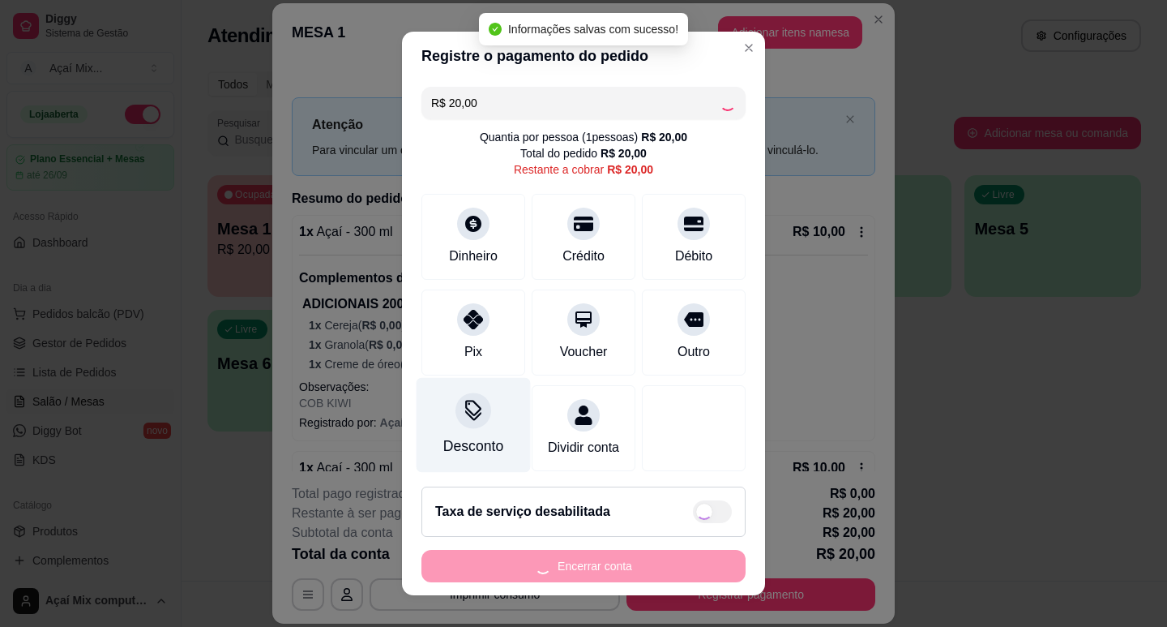
type input "R$ 0,00"
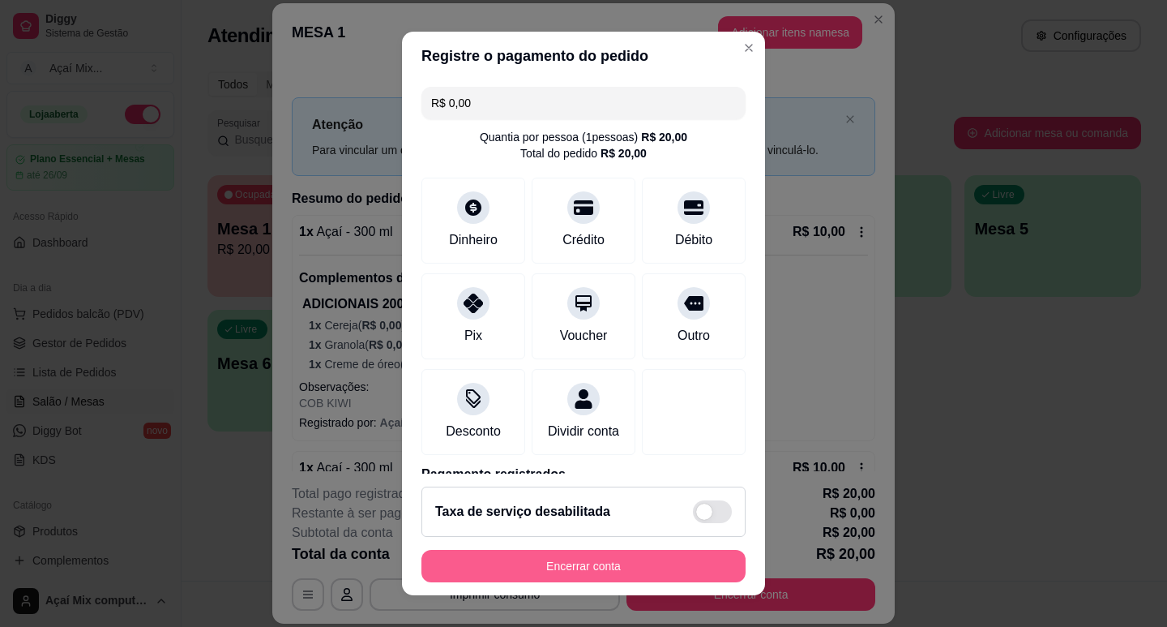
click at [564, 550] on button "Encerrar conta" at bounding box center [584, 566] width 324 height 32
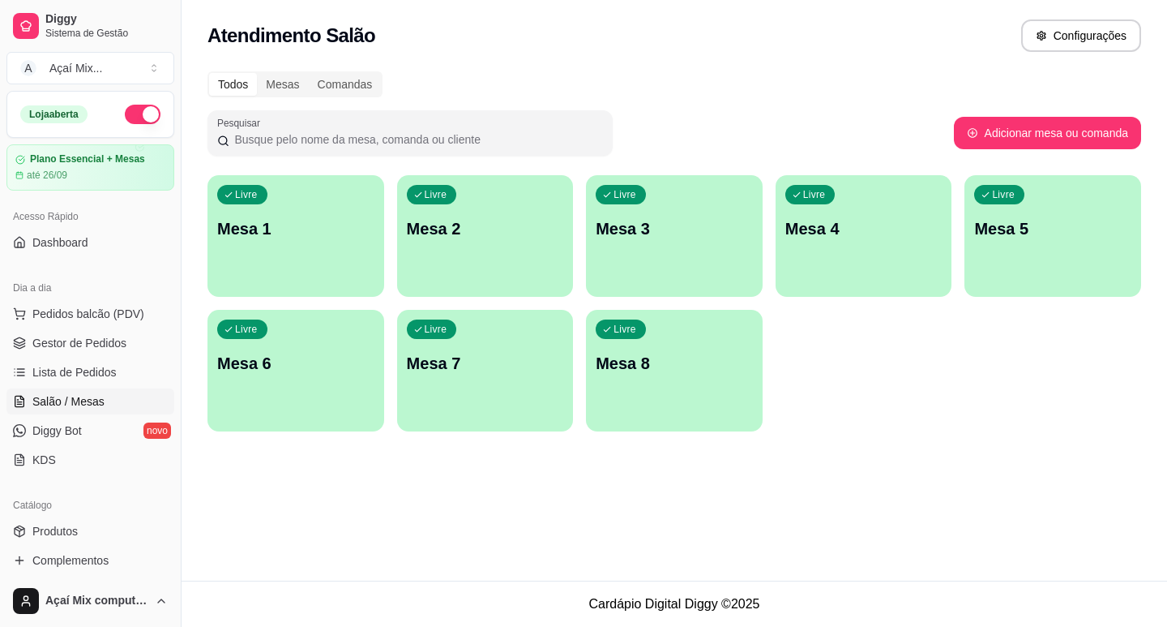
click at [284, 235] on p "Mesa 1" at bounding box center [295, 228] width 157 height 23
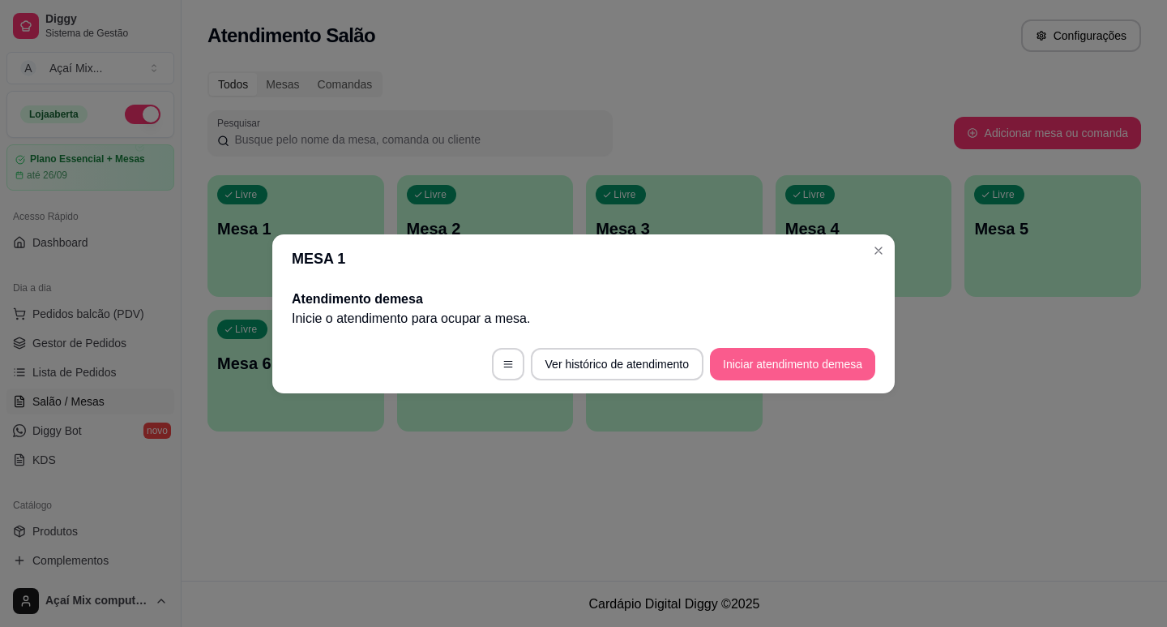
click at [799, 361] on button "Iniciar atendimento de mesa" at bounding box center [792, 364] width 165 height 32
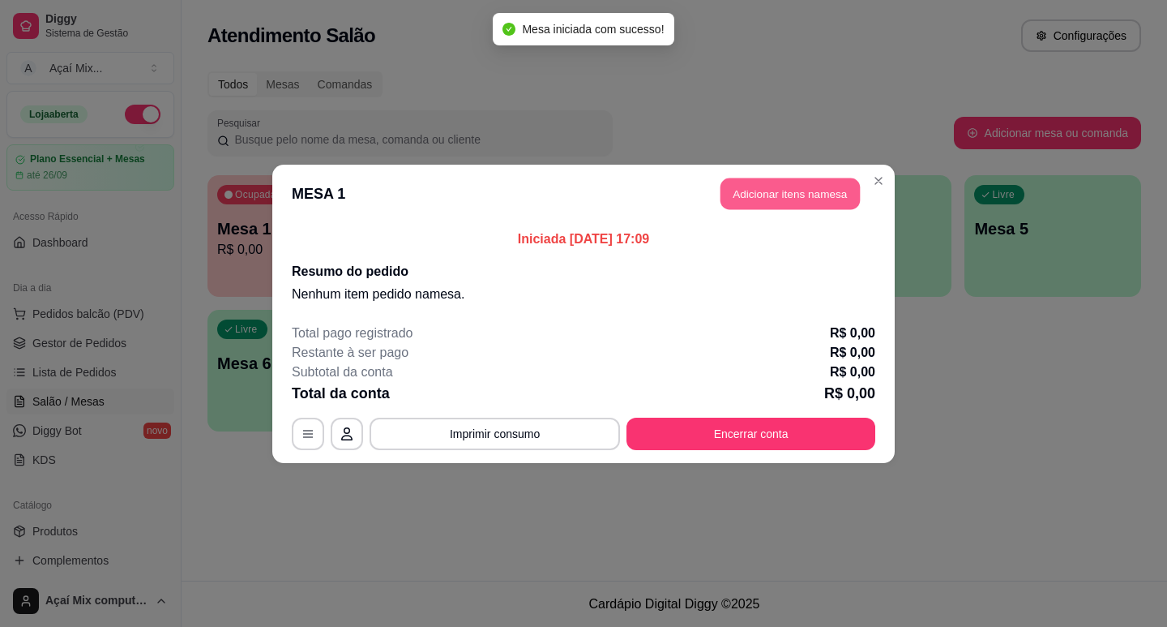
click at [790, 187] on button "Adicionar itens na mesa" at bounding box center [790, 194] width 139 height 32
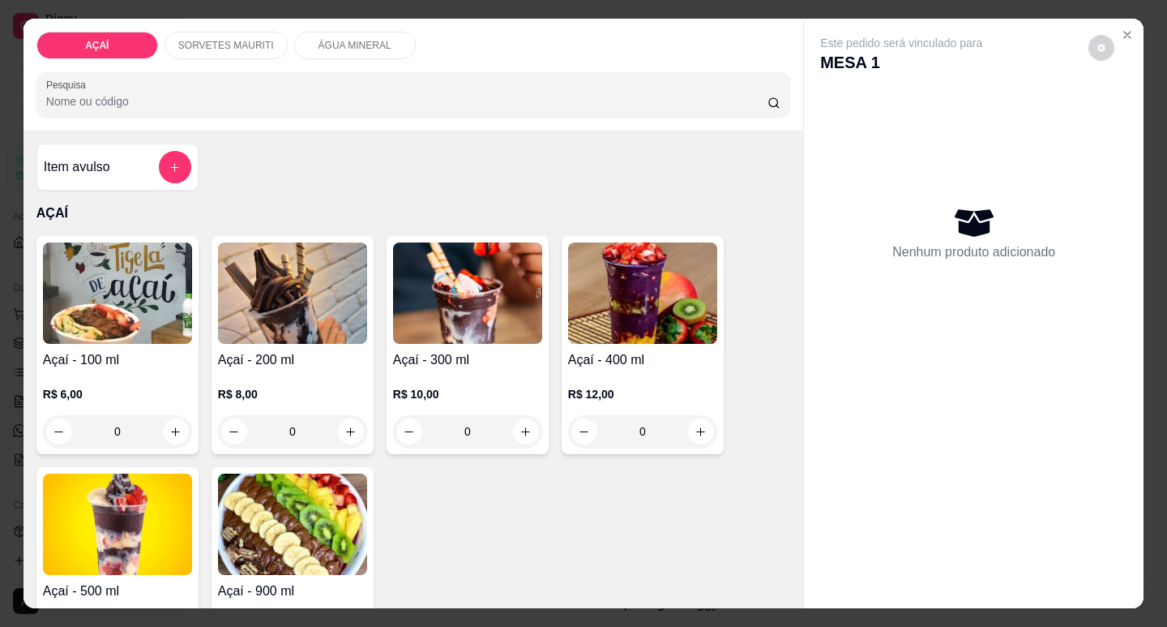
click at [54, 386] on p "R$ 6,00" at bounding box center [117, 394] width 149 height 16
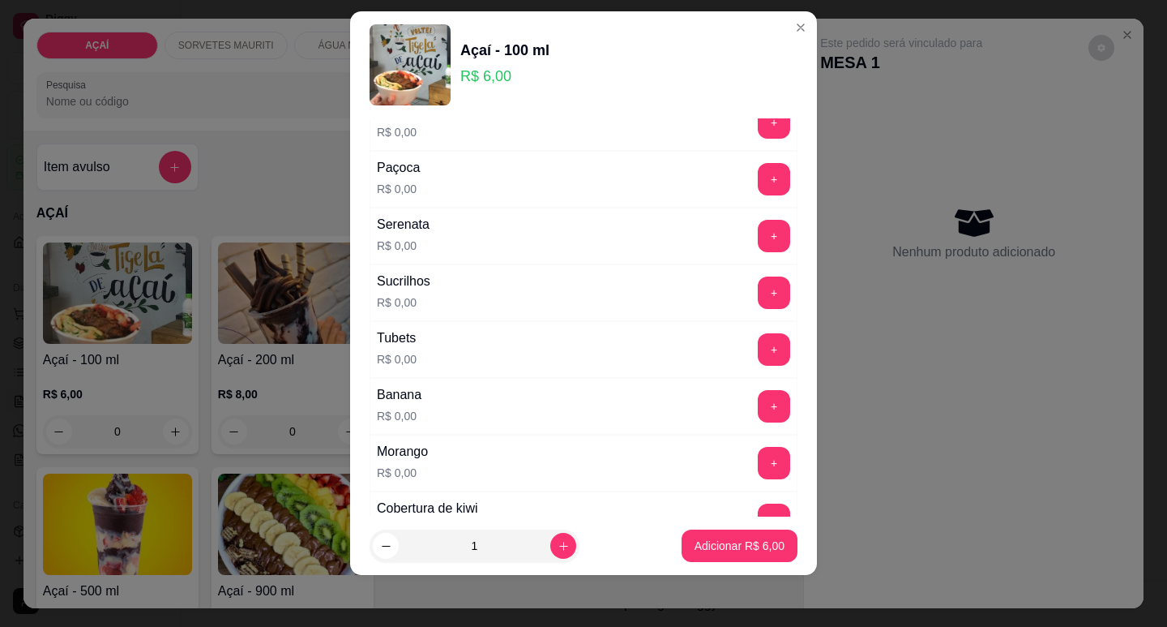
scroll to position [1826, 0]
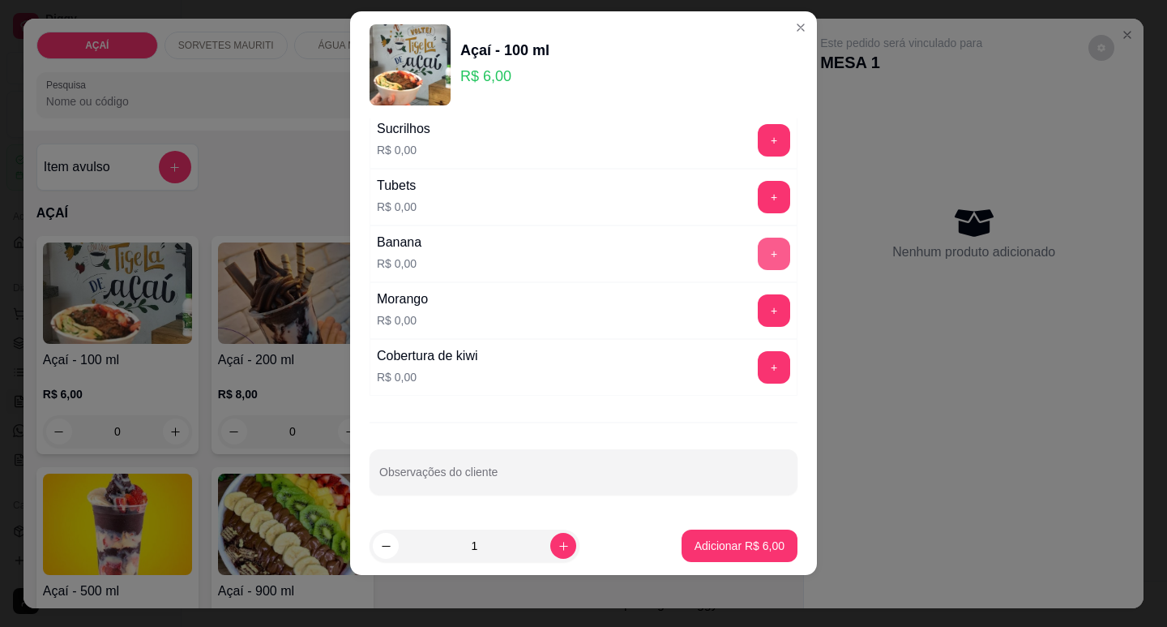
click at [758, 260] on button "+" at bounding box center [774, 254] width 32 height 32
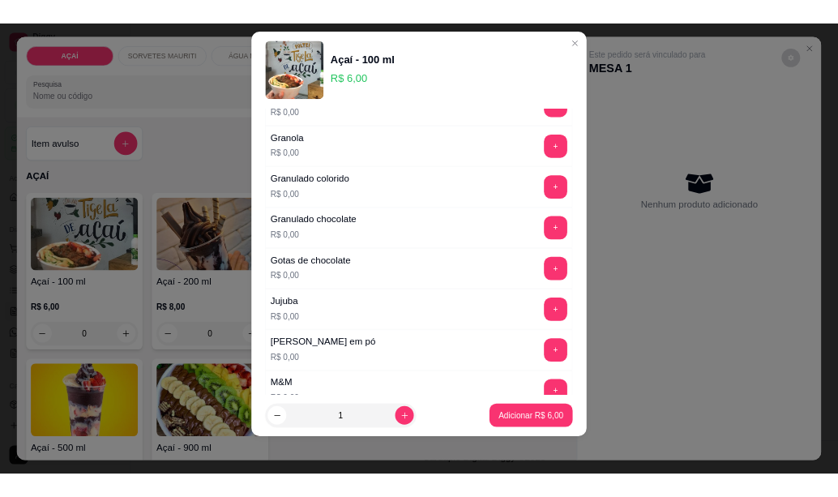
scroll to position [1096, 0]
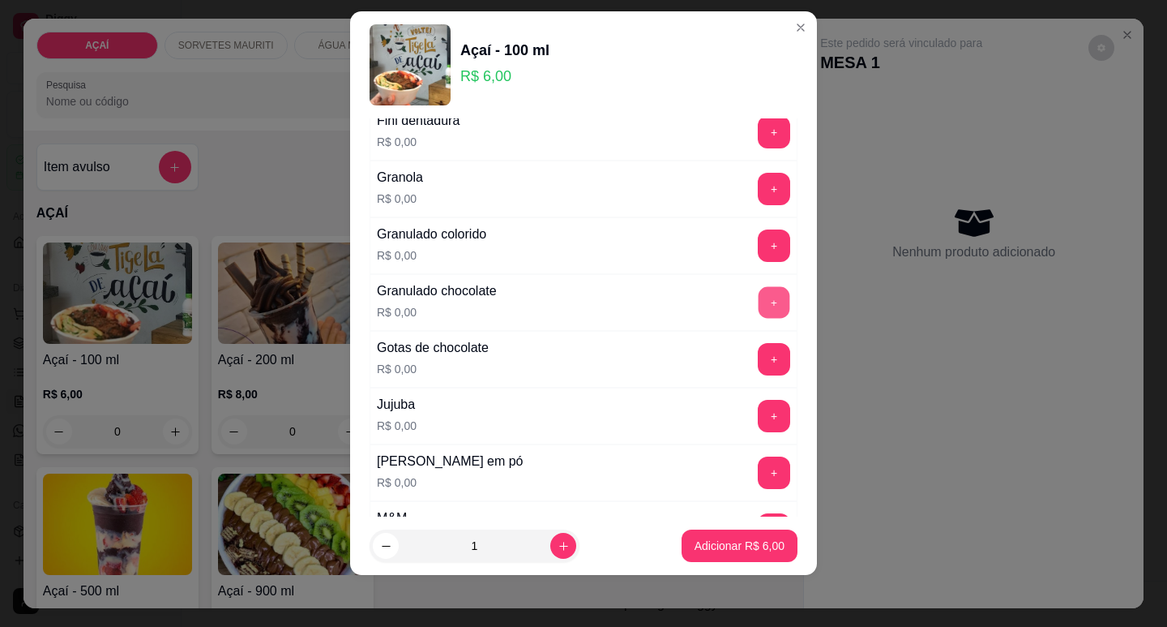
click at [759, 302] on button "+" at bounding box center [775, 302] width 32 height 32
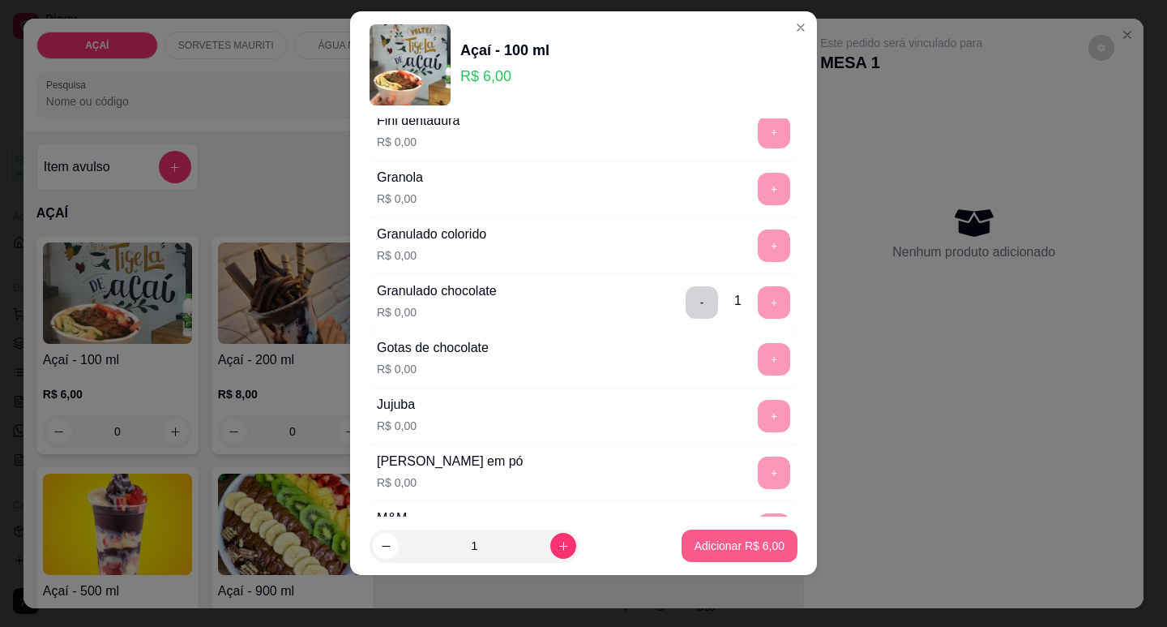
click at [711, 538] on p "Adicionar R$ 6,00" at bounding box center [740, 545] width 90 height 16
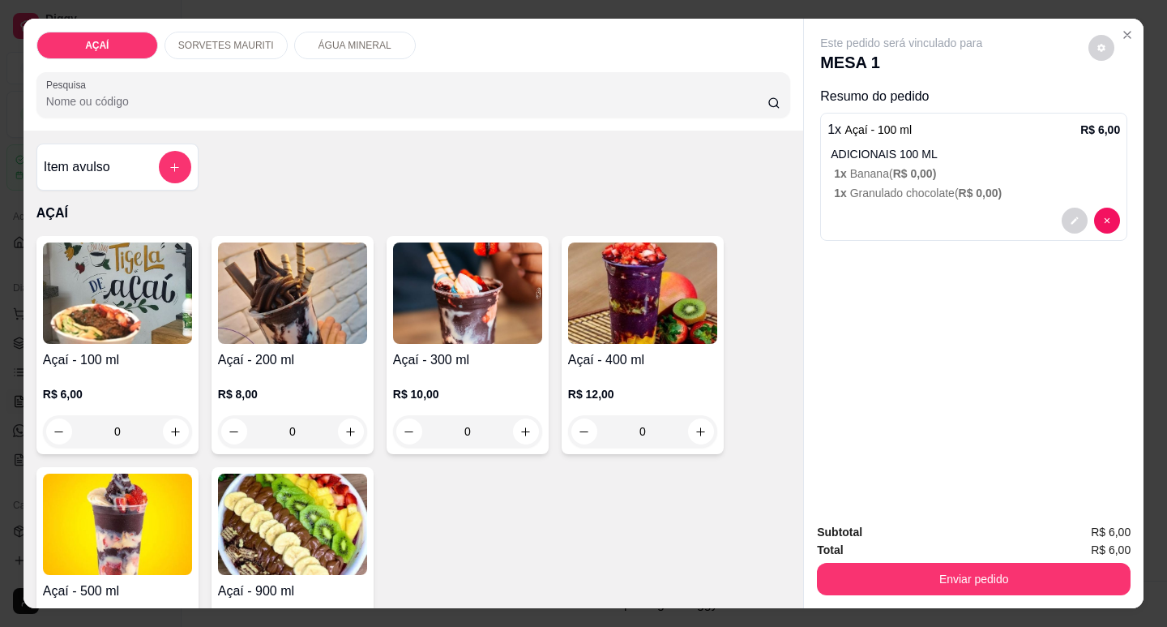
click at [140, 350] on h4 "Açaí - 100 ml" at bounding box center [117, 359] width 149 height 19
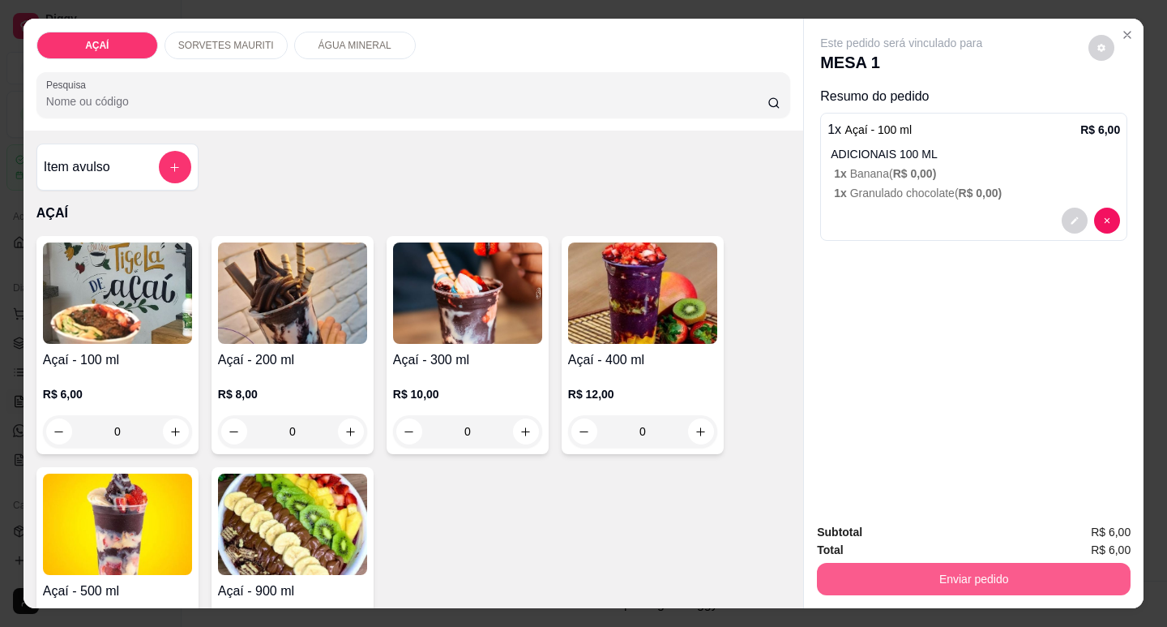
click at [940, 576] on button "Enviar pedido" at bounding box center [974, 579] width 314 height 32
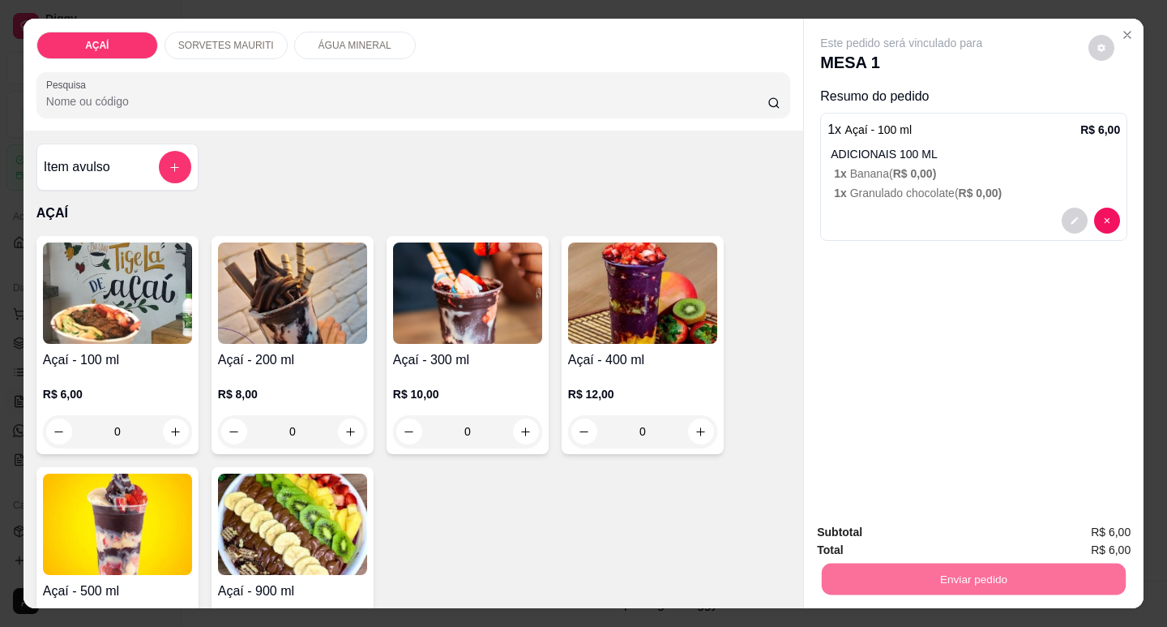
click at [1082, 533] on button "Enviar pedido" at bounding box center [1089, 532] width 92 height 31
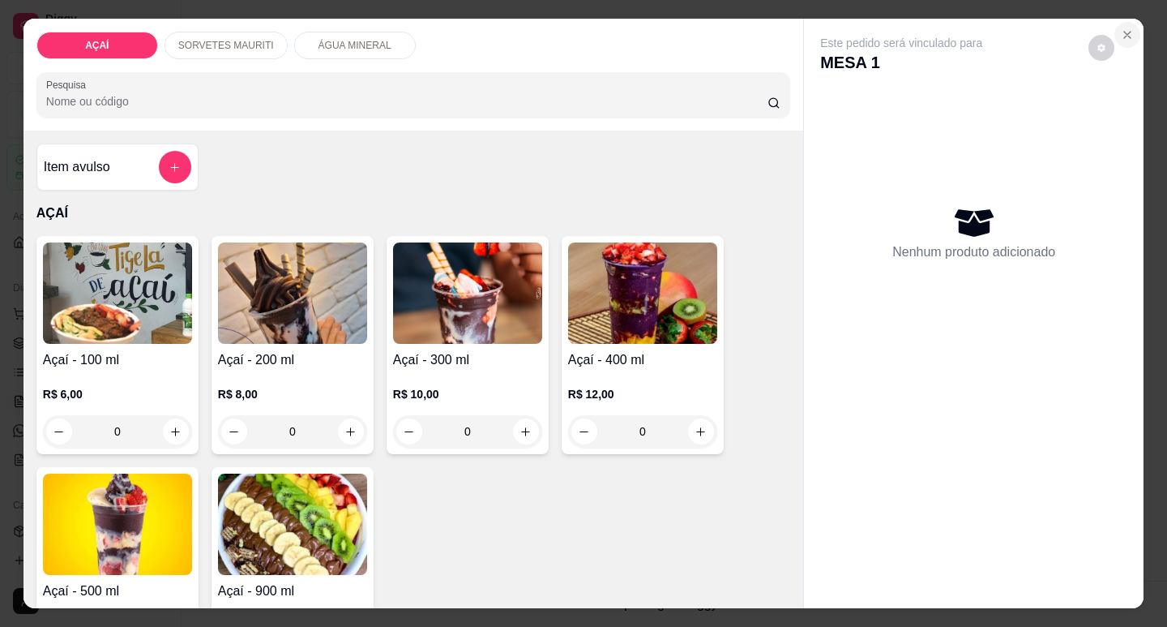
click at [1122, 35] on icon "Close" at bounding box center [1127, 34] width 13 height 13
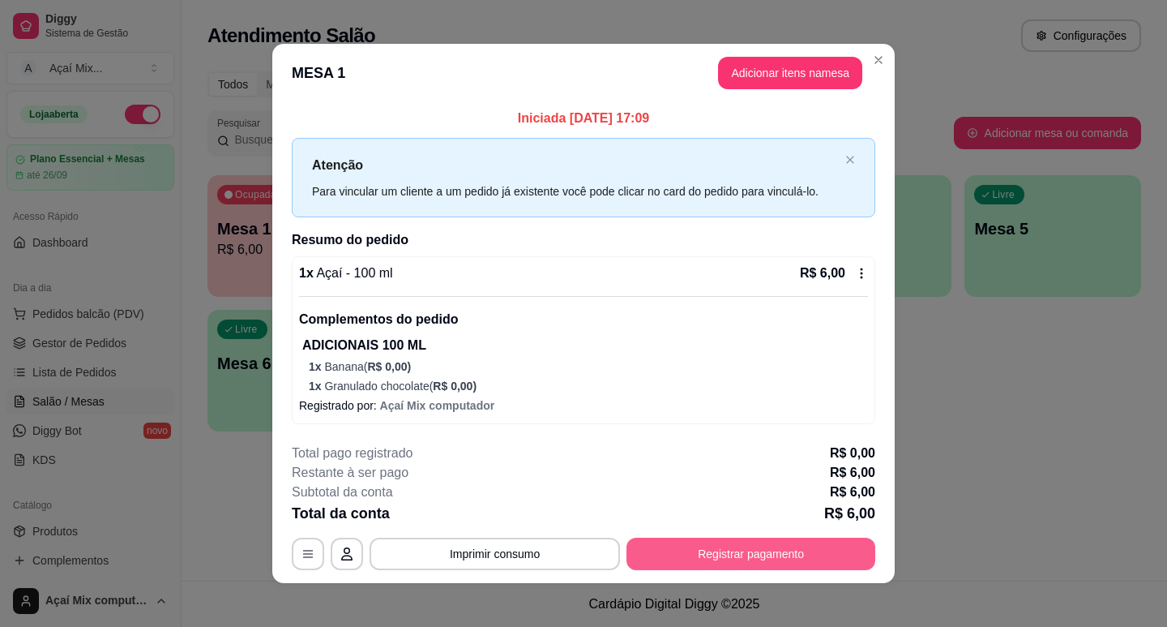
click at [651, 564] on button "Registrar pagamento" at bounding box center [751, 553] width 249 height 32
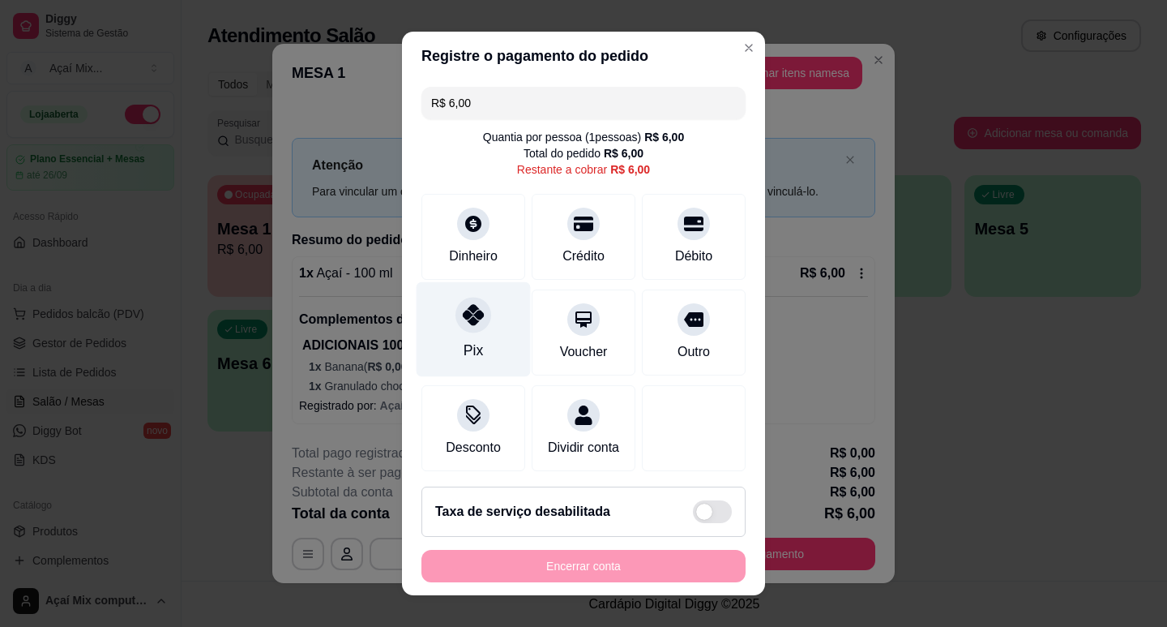
click at [501, 351] on div "Pix" at bounding box center [474, 328] width 114 height 95
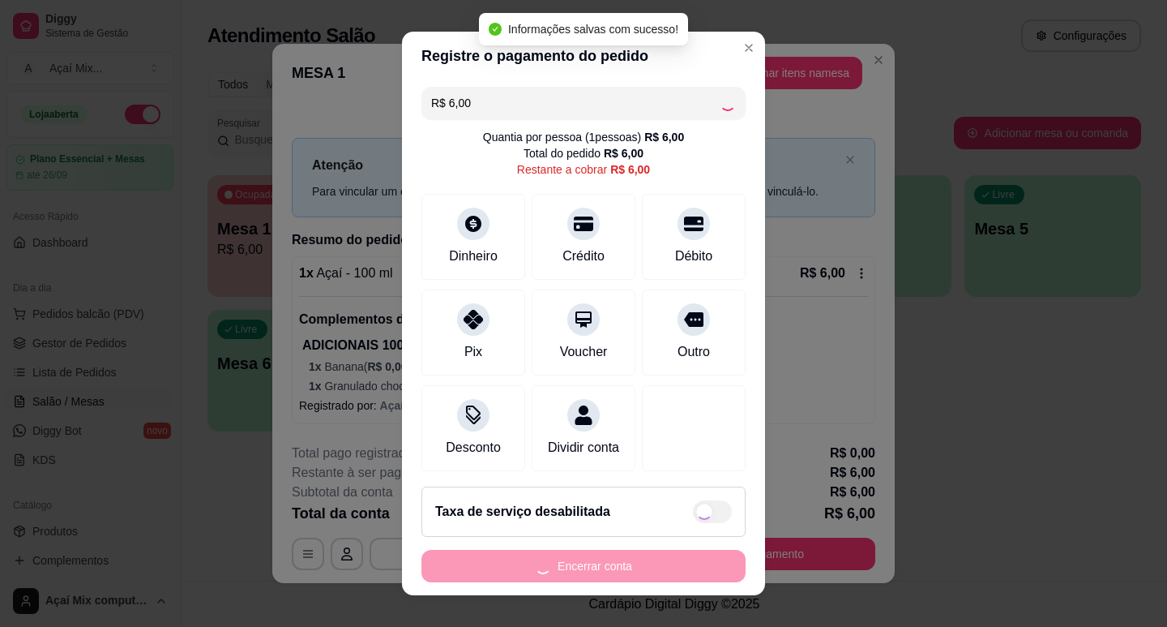
type input "R$ 0,00"
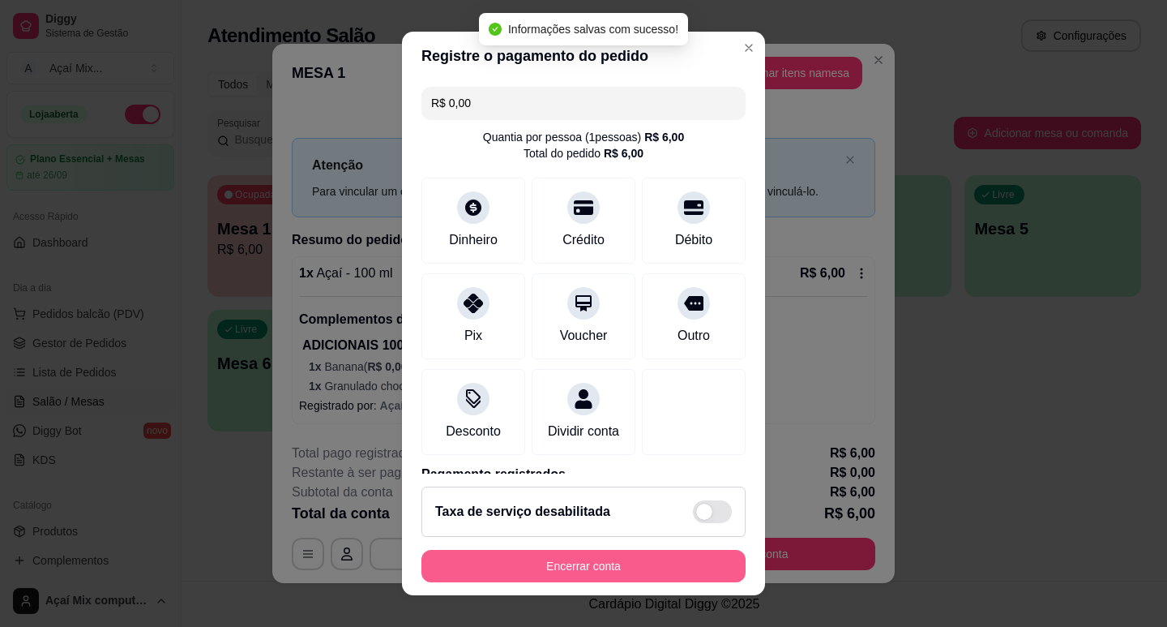
click at [606, 565] on button "Encerrar conta" at bounding box center [584, 566] width 324 height 32
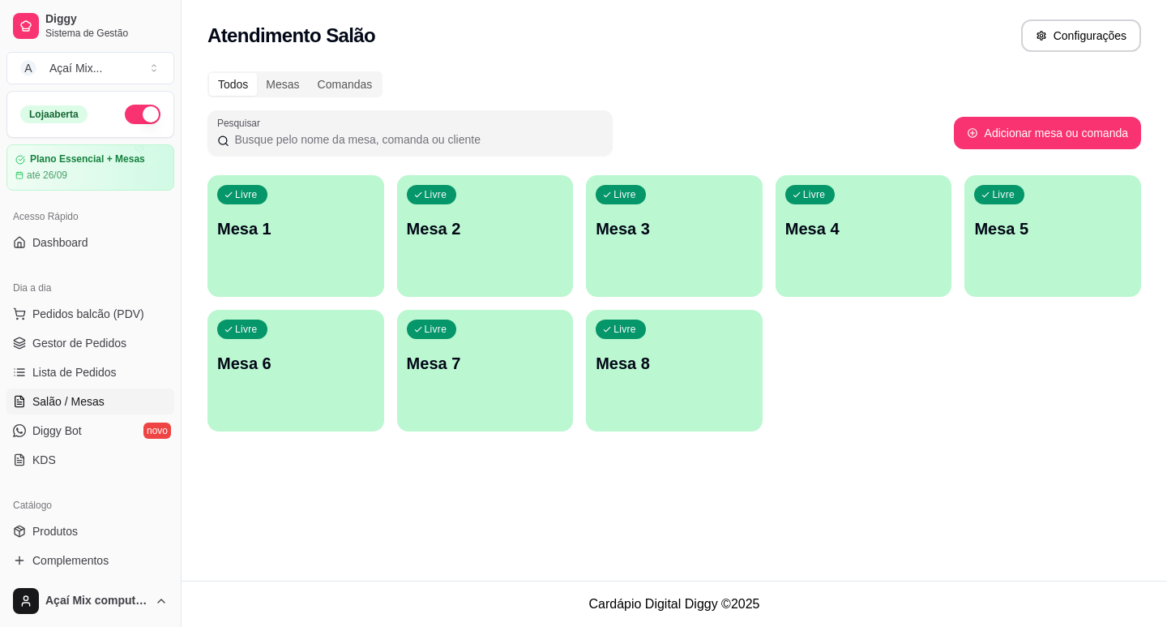
click at [348, 203] on div "Livre Mesa 1" at bounding box center [296, 226] width 177 height 102
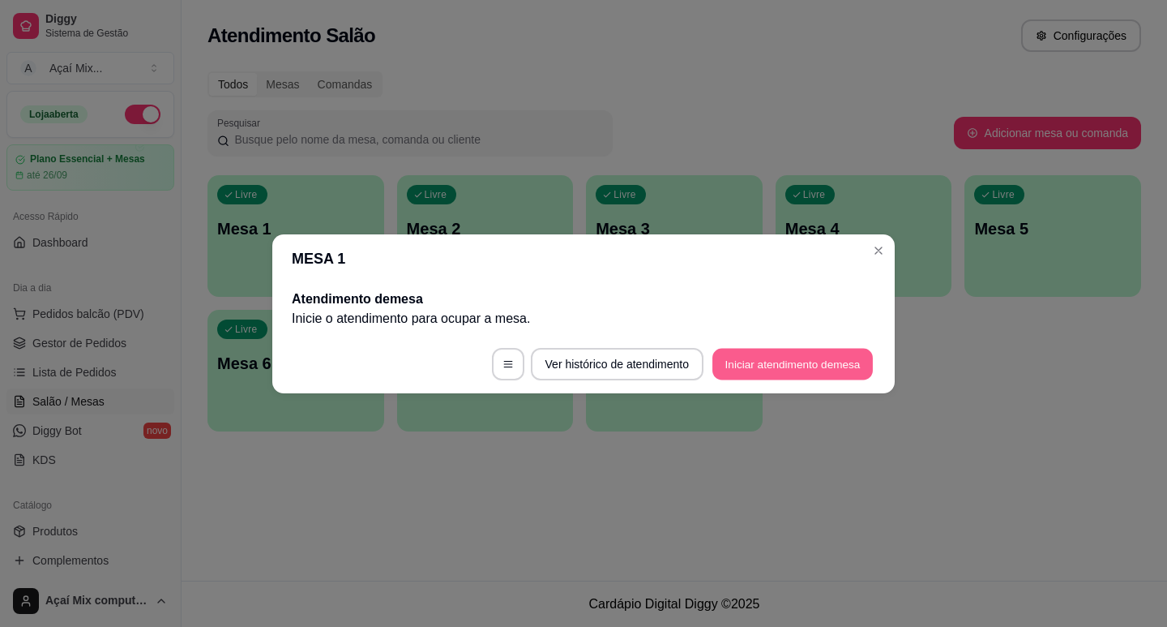
click at [778, 358] on button "Iniciar atendimento de mesa" at bounding box center [793, 364] width 161 height 32
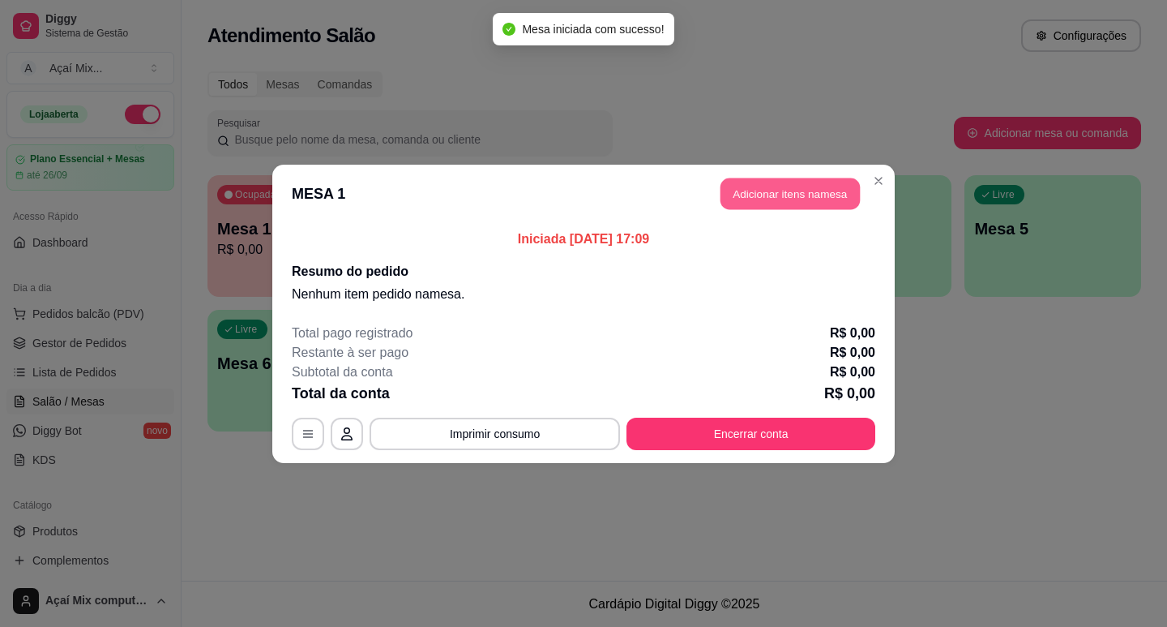
click at [810, 186] on button "Adicionar itens na mesa" at bounding box center [790, 194] width 139 height 32
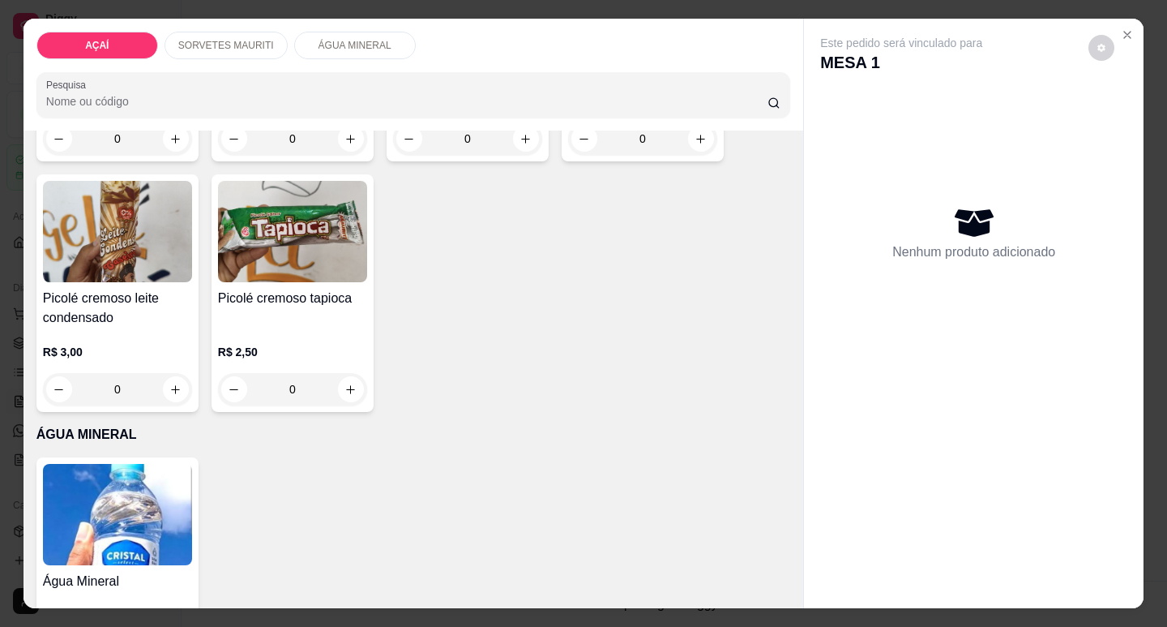
scroll to position [1054, 0]
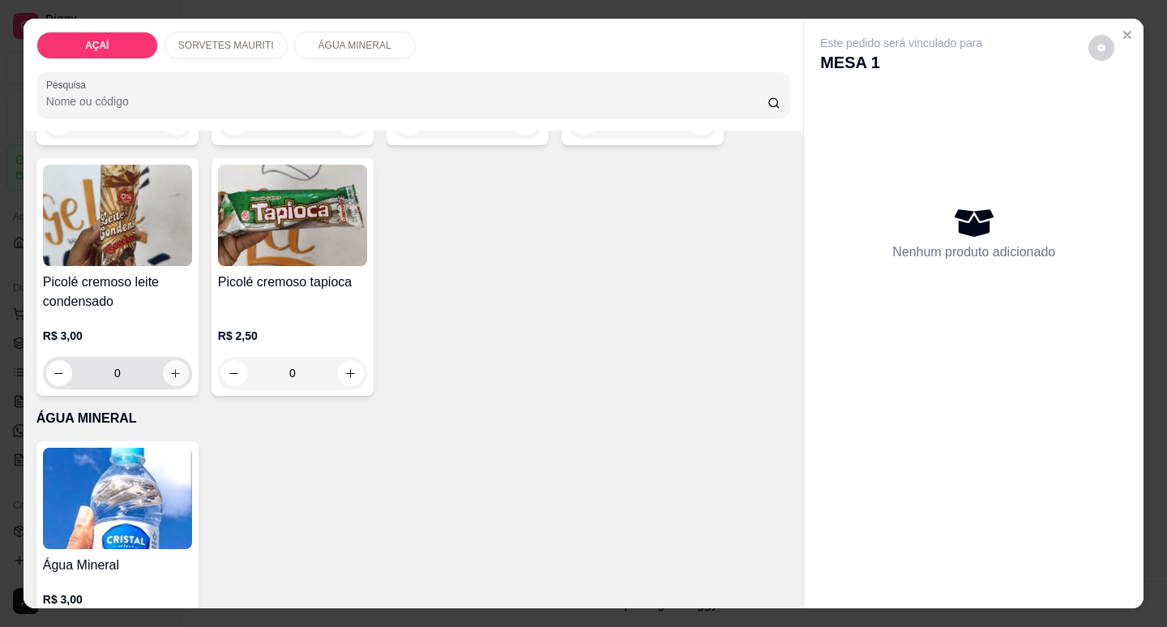
click at [169, 367] on icon "increase-product-quantity" at bounding box center [175, 373] width 12 height 12
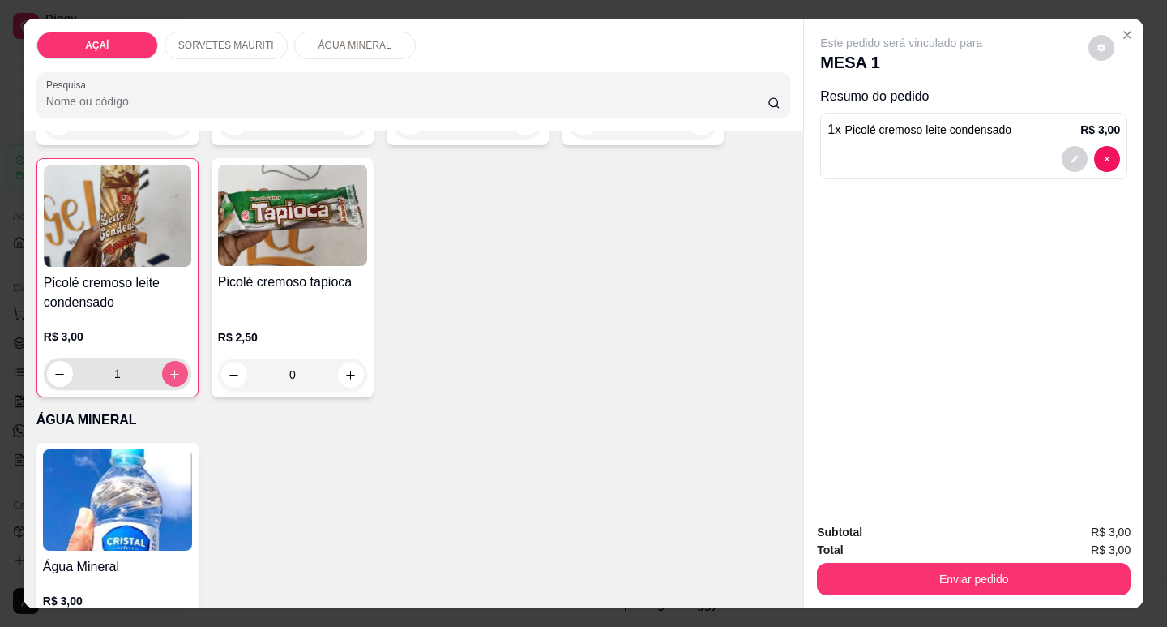
type input "1"
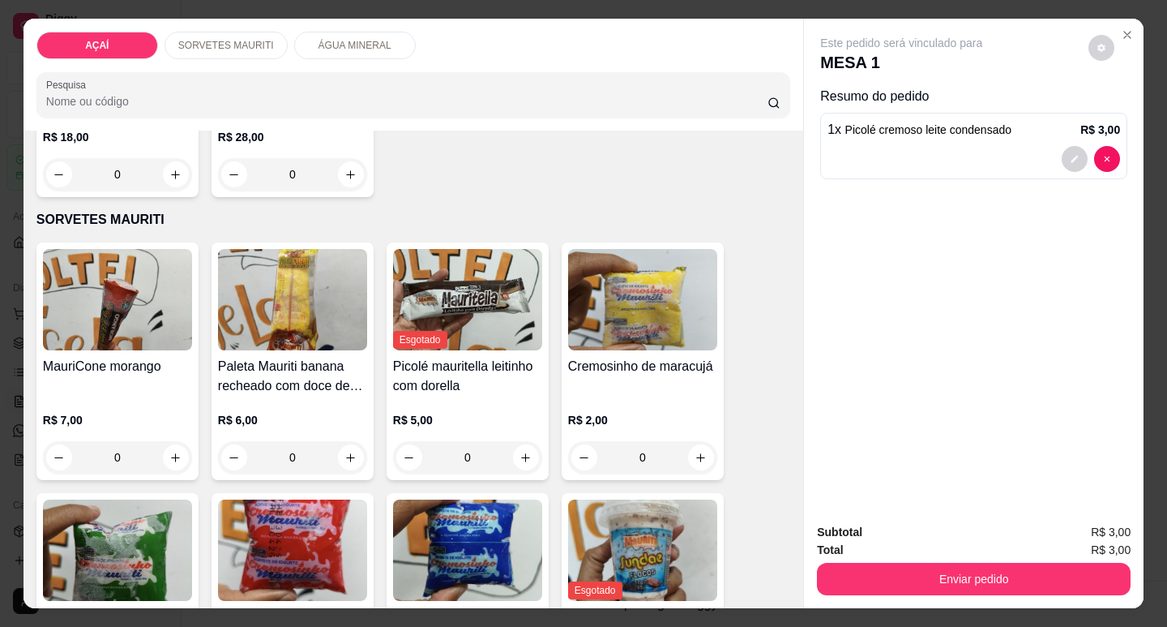
scroll to position [486, 0]
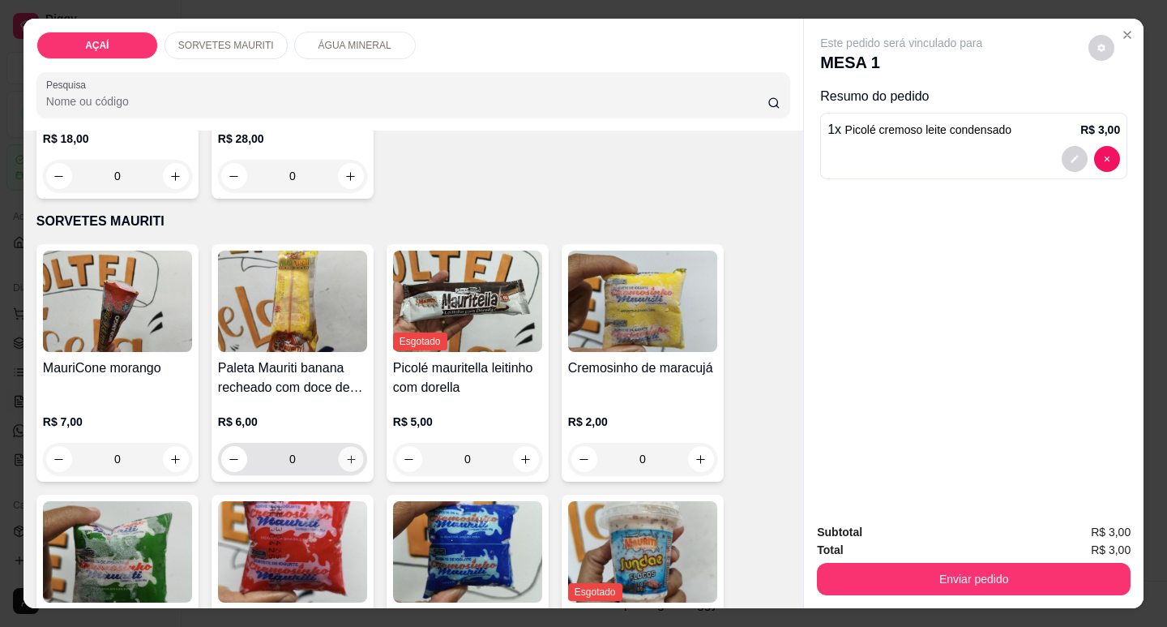
click at [355, 451] on button "increase-product-quantity" at bounding box center [350, 459] width 25 height 25
type input "1"
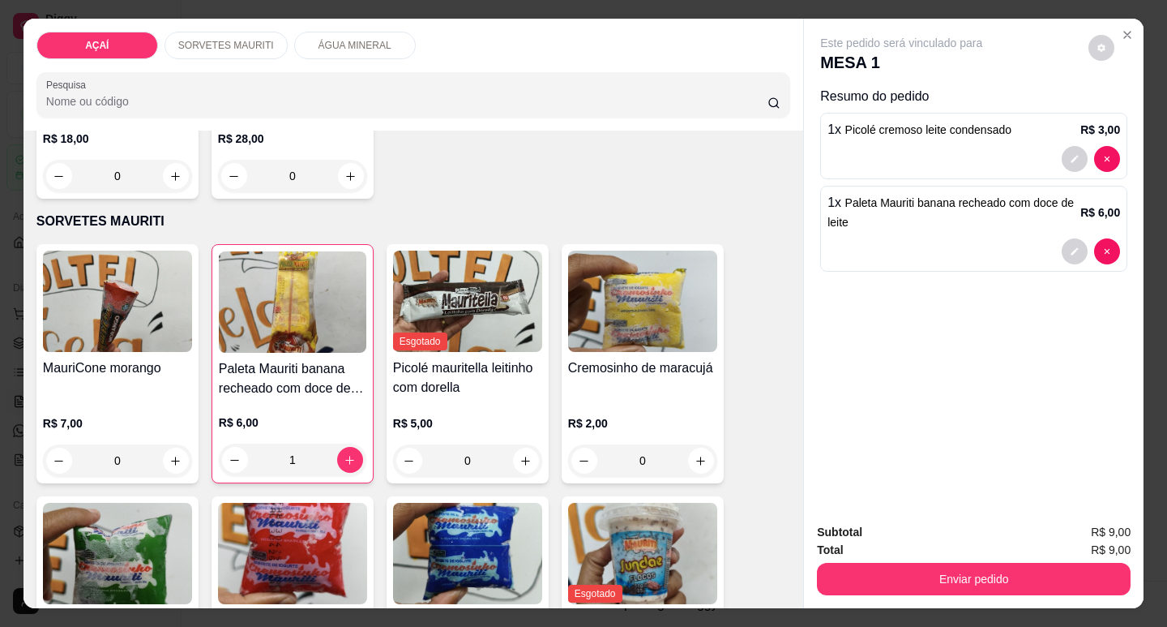
drag, startPoint x: 850, startPoint y: 549, endPoint x: 855, endPoint y: 557, distance: 9.9
click at [850, 550] on div "Total R$ 9,00" at bounding box center [974, 550] width 314 height 18
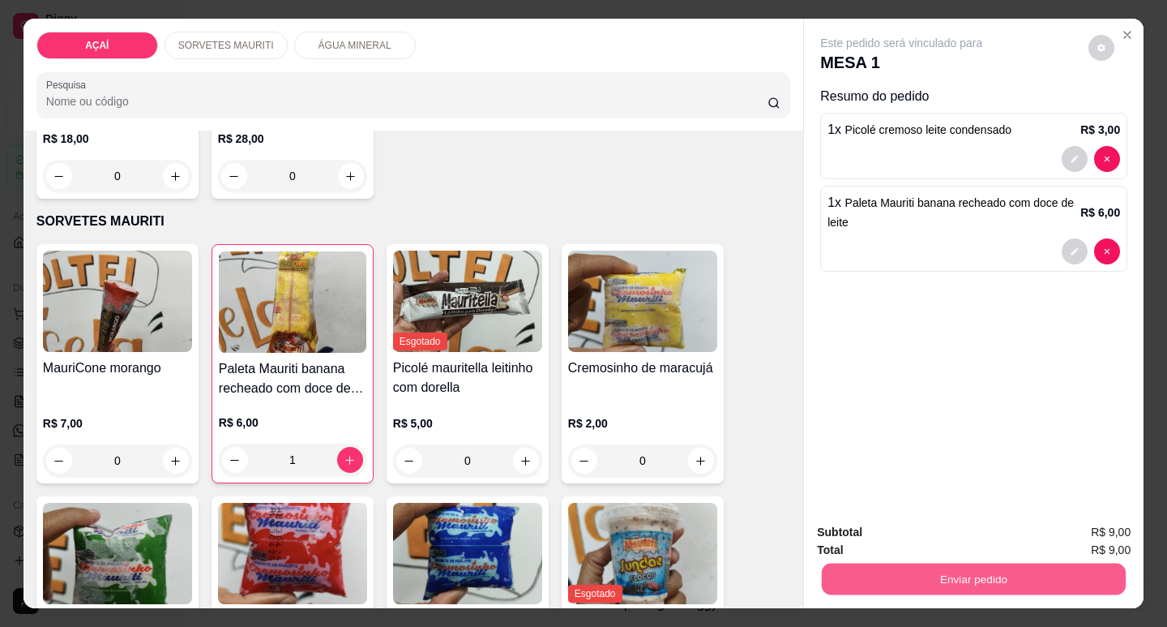
click at [859, 563] on button "Enviar pedido" at bounding box center [974, 579] width 304 height 32
click at [904, 520] on button "Não registrar e enviar pedido" at bounding box center [920, 532] width 169 height 31
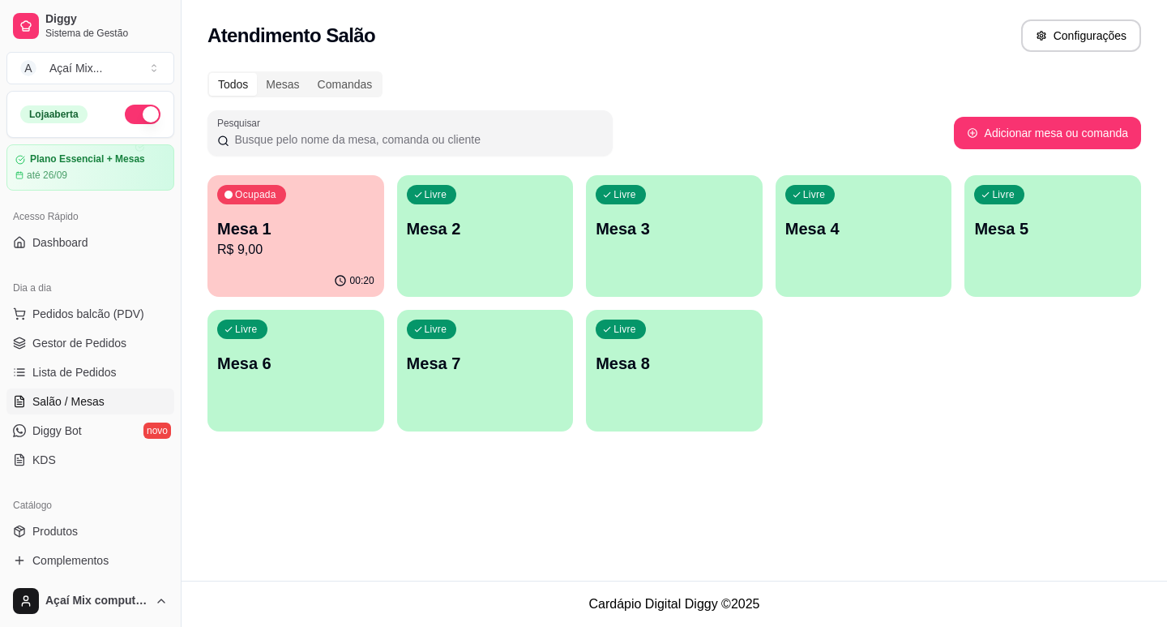
click at [434, 220] on p "Mesa 2" at bounding box center [485, 228] width 157 height 23
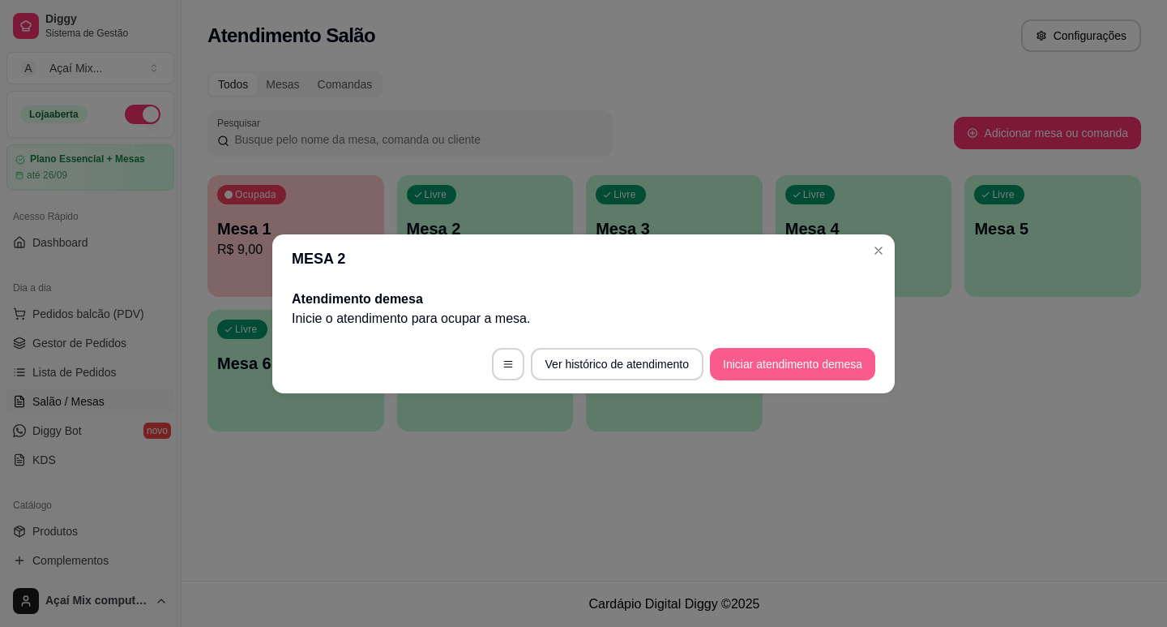
click at [742, 362] on button "Iniciar atendimento de mesa" at bounding box center [792, 364] width 165 height 32
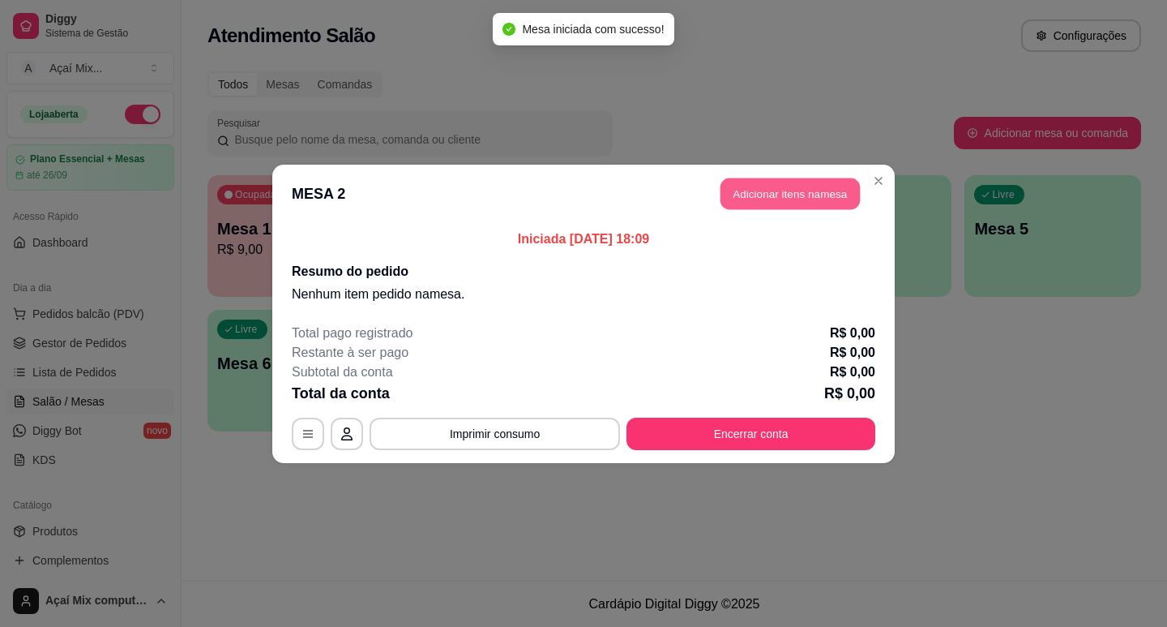
click at [760, 199] on button "Adicionar itens na mesa" at bounding box center [790, 194] width 139 height 32
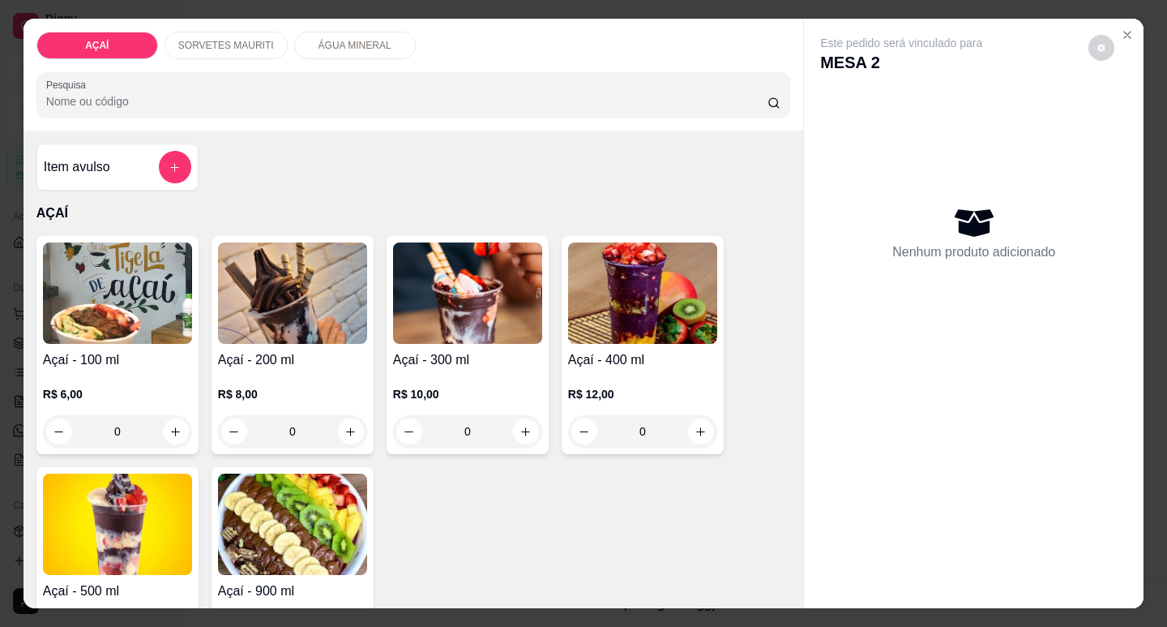
click at [152, 323] on img at bounding box center [117, 292] width 149 height 101
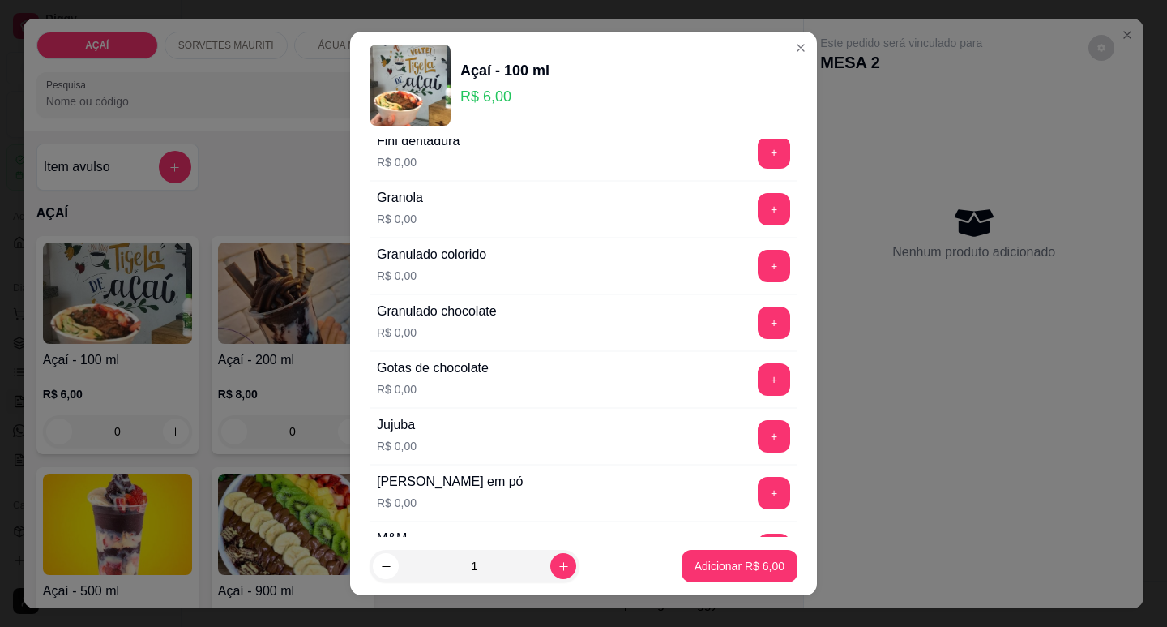
scroll to position [1135, 0]
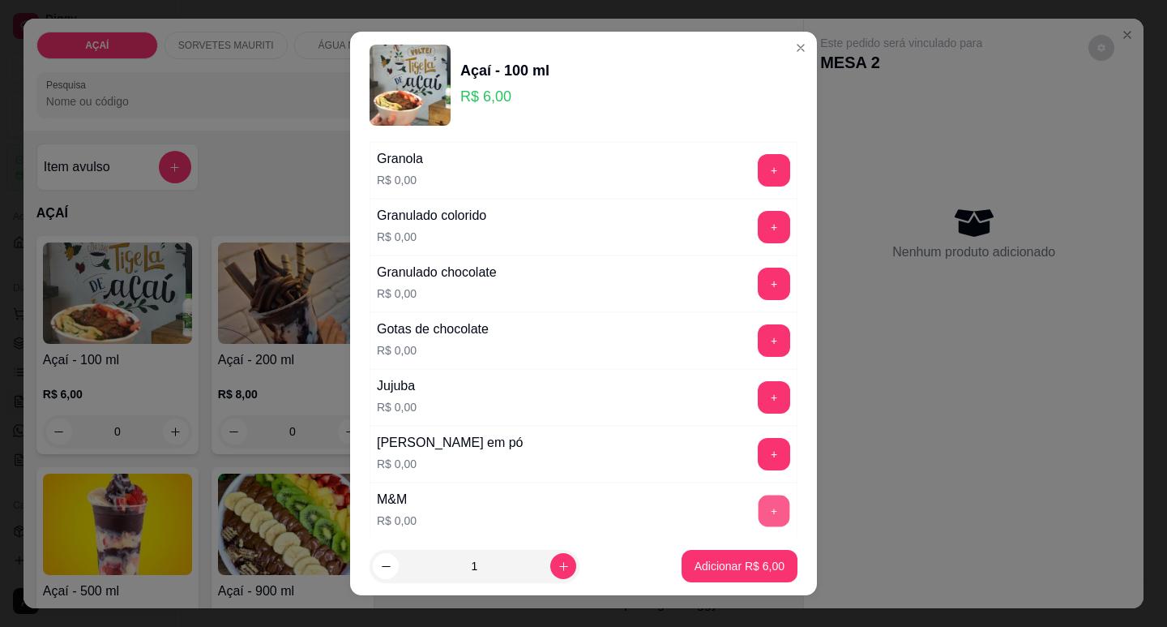
click at [759, 503] on button "+" at bounding box center [775, 511] width 32 height 32
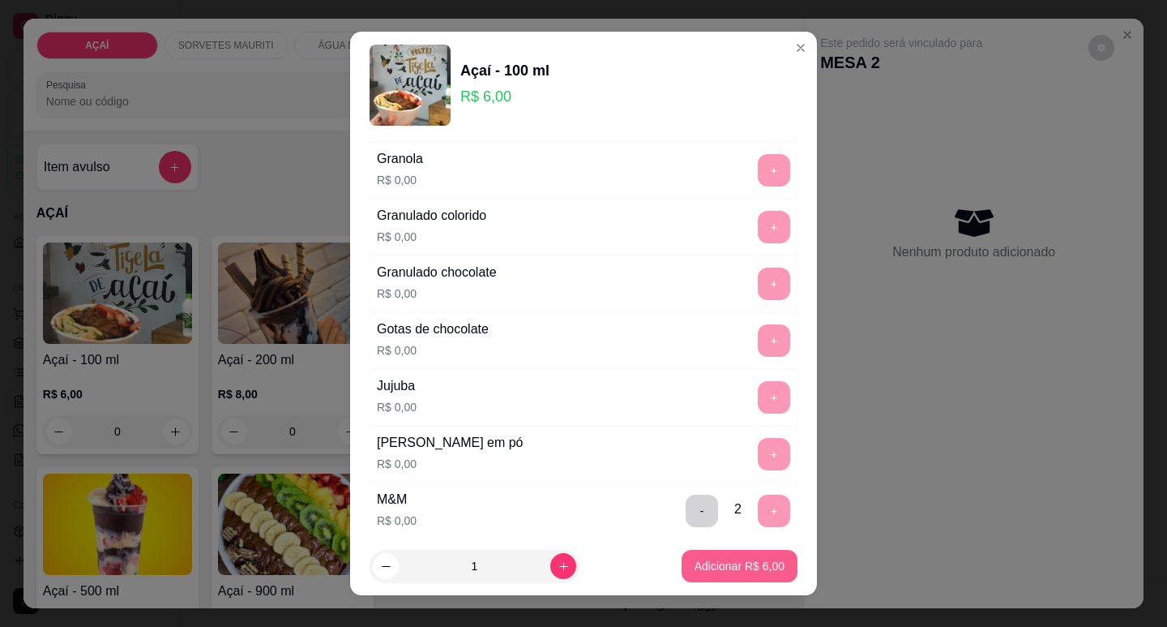
click at [742, 560] on p "Adicionar R$ 6,00" at bounding box center [740, 566] width 90 height 16
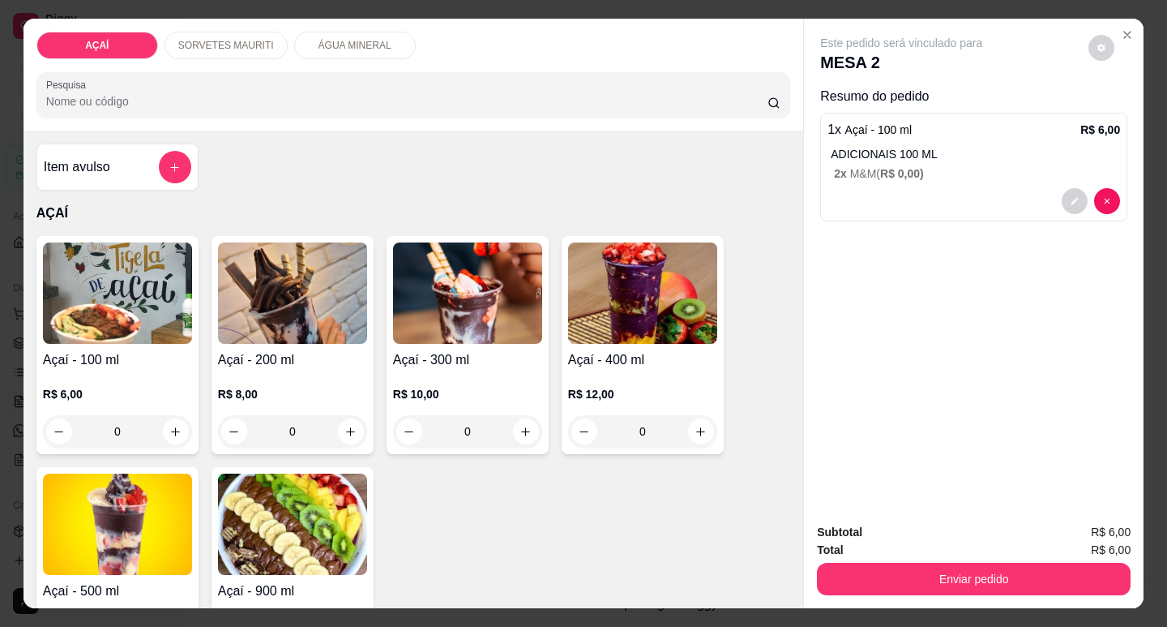
click at [344, 316] on img at bounding box center [292, 292] width 149 height 101
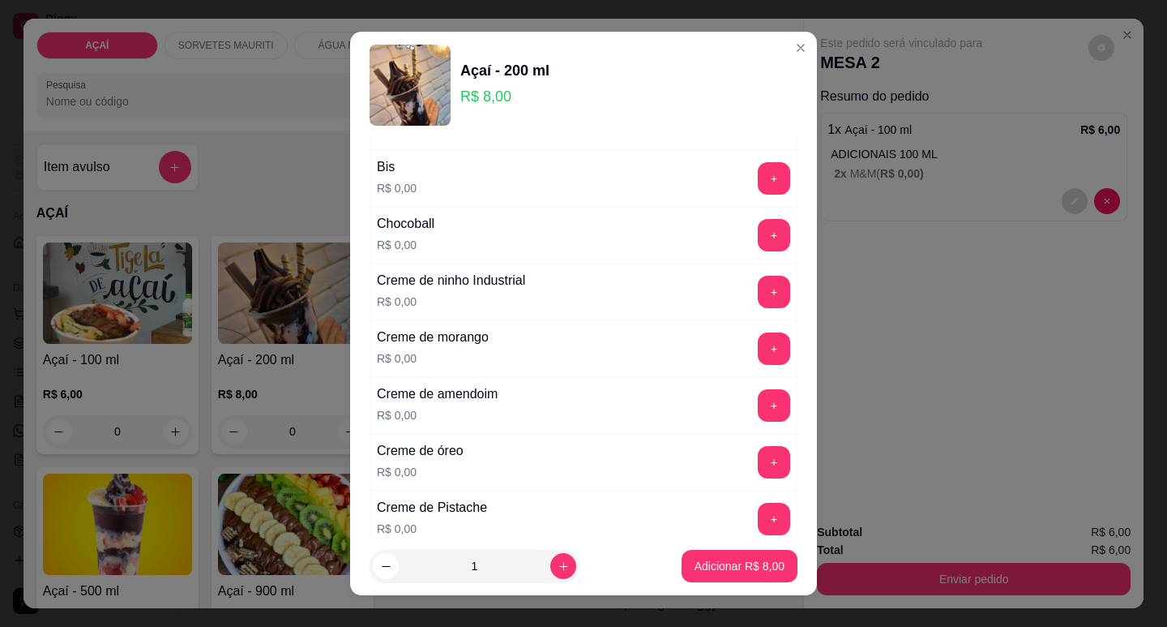
scroll to position [243, 0]
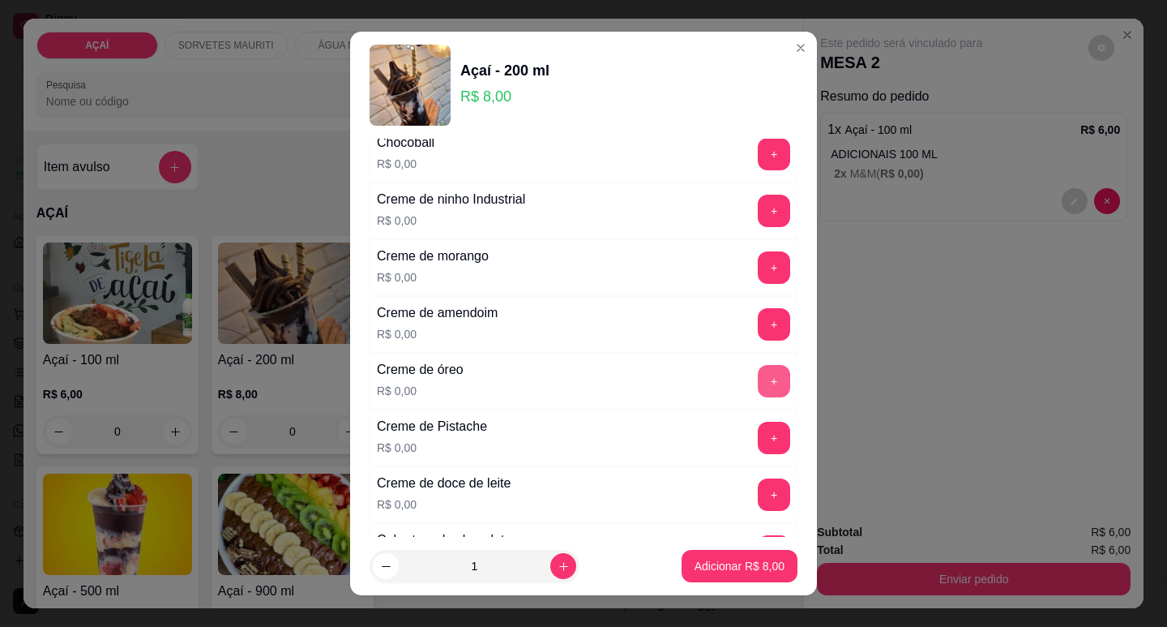
click at [752, 365] on div "+" at bounding box center [774, 381] width 45 height 32
click at [759, 381] on button "+" at bounding box center [775, 381] width 32 height 32
click at [759, 395] on button "+" at bounding box center [775, 381] width 32 height 32
click at [758, 395] on button "+" at bounding box center [774, 381] width 32 height 32
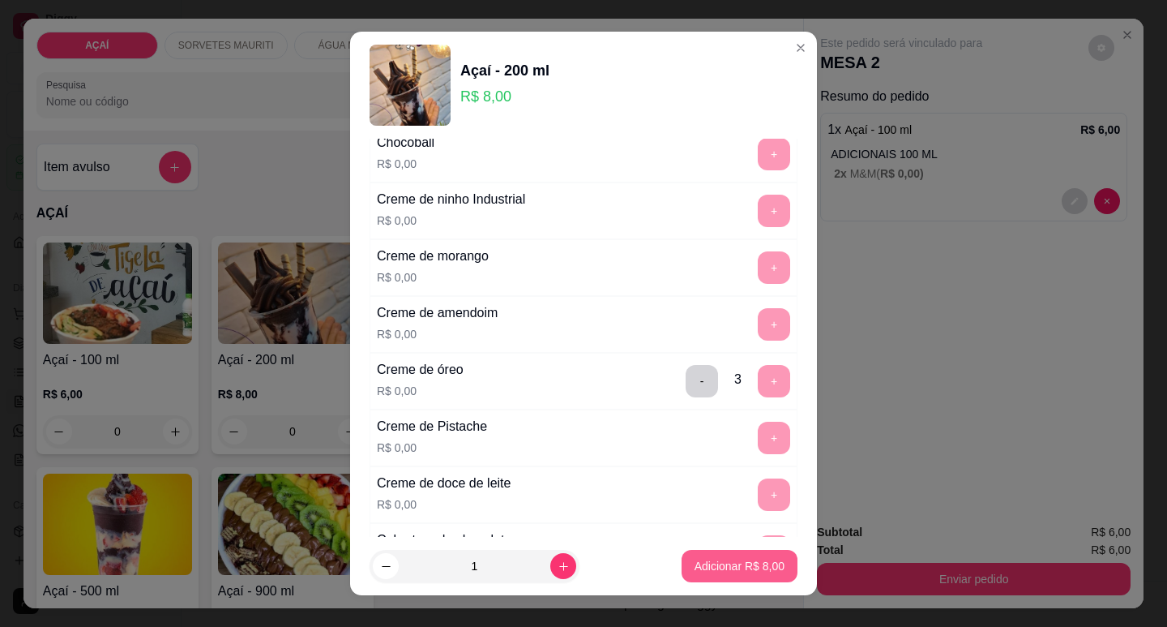
click at [695, 563] on p "Adicionar R$ 8,00" at bounding box center [740, 566] width 90 height 16
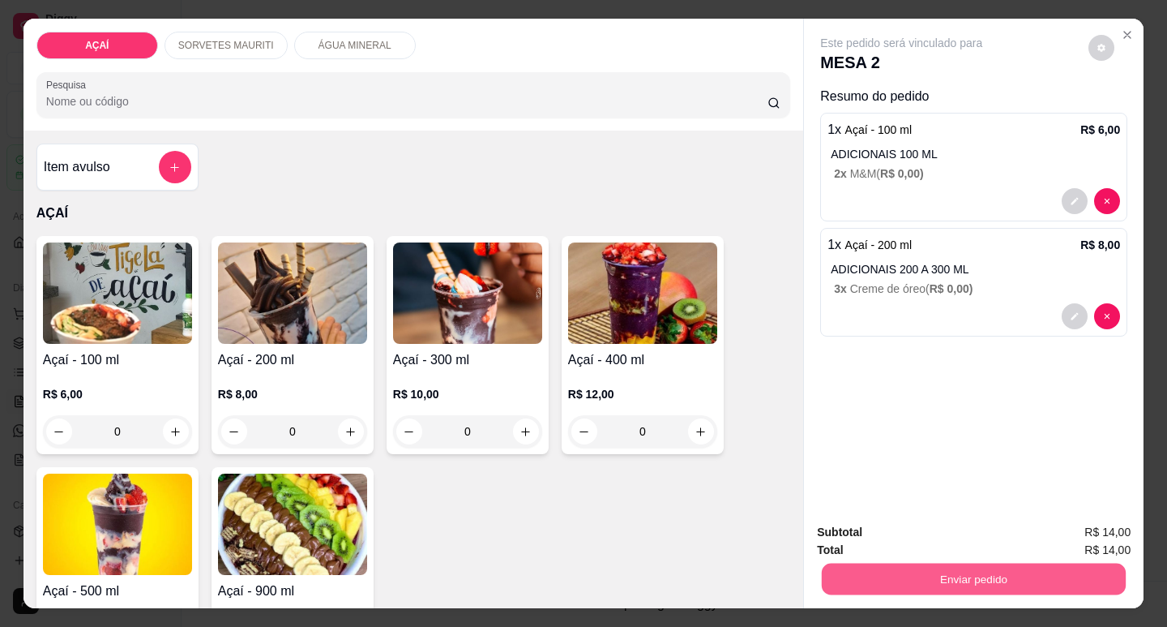
click at [875, 563] on button "Enviar pedido" at bounding box center [974, 579] width 304 height 32
click at [972, 533] on button "Não registrar e enviar pedido" at bounding box center [921, 532] width 164 height 30
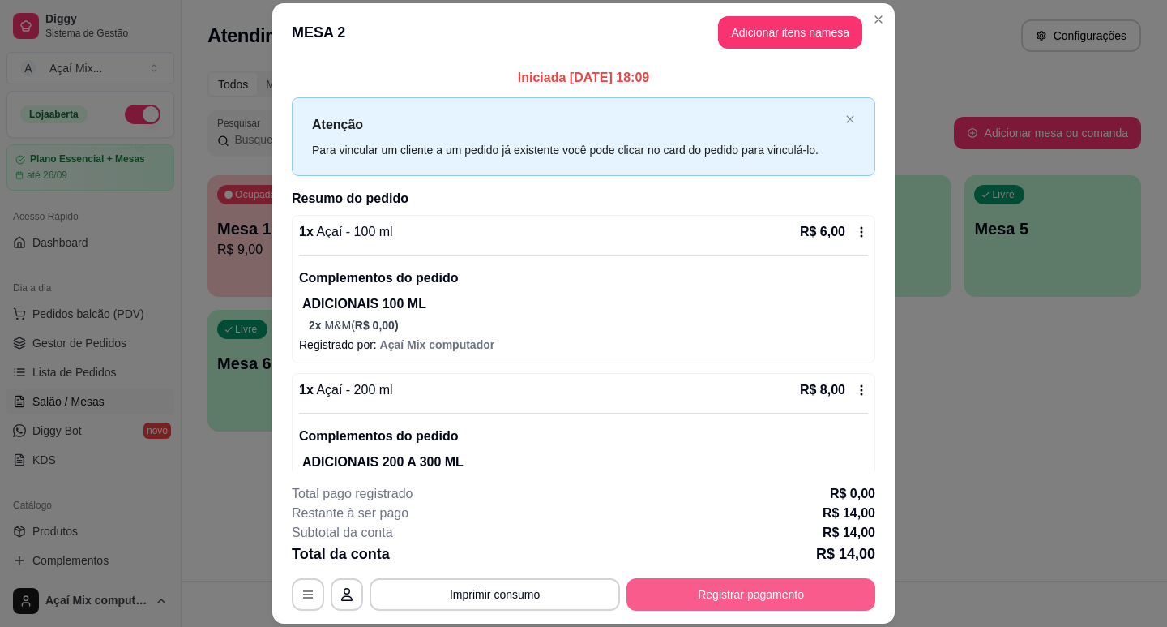
click at [726, 579] on button "Registrar pagamento" at bounding box center [751, 594] width 249 height 32
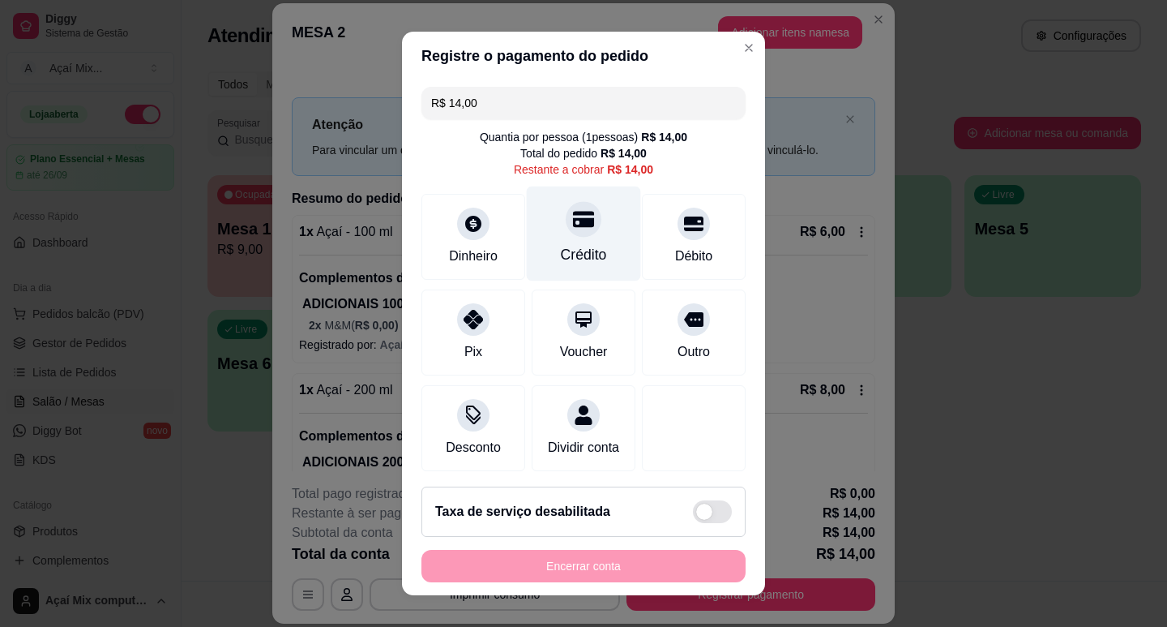
click at [566, 236] on div at bounding box center [584, 219] width 36 height 36
type input "R$ 0,00"
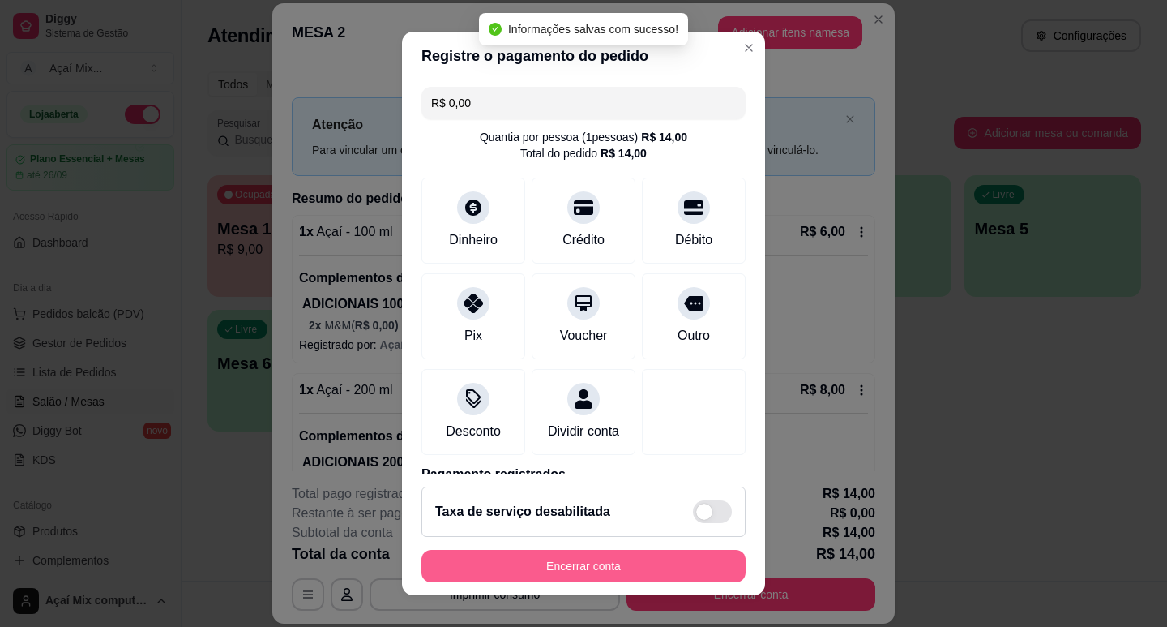
click at [615, 569] on button "Encerrar conta" at bounding box center [584, 566] width 324 height 32
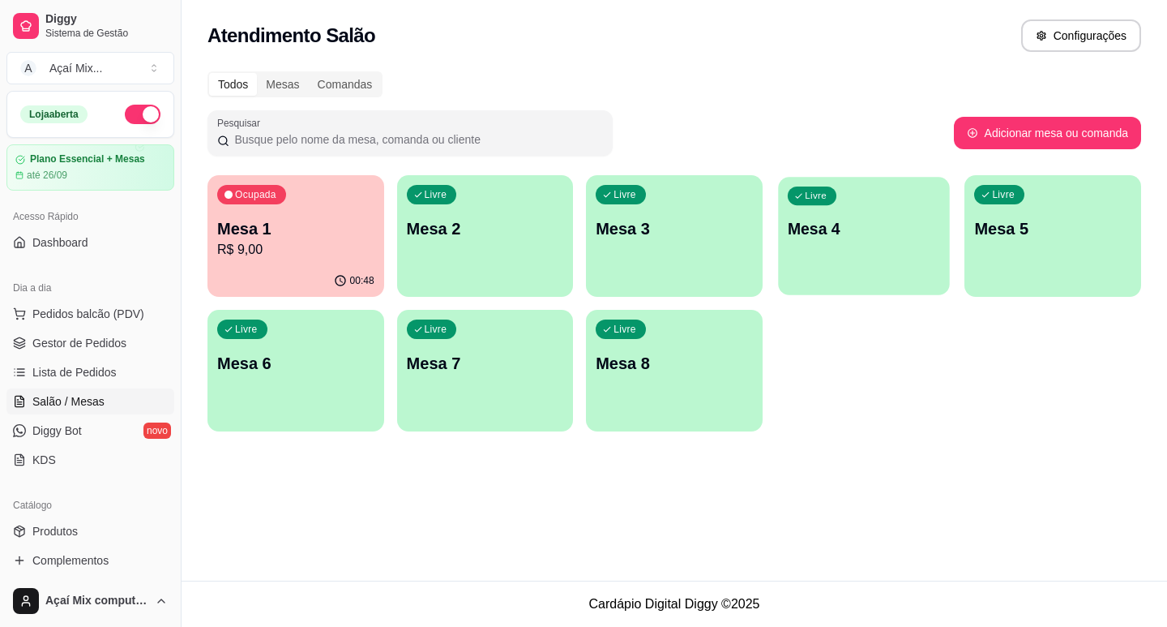
click at [879, 256] on div "Livre Mesa 4" at bounding box center [863, 226] width 171 height 99
click at [440, 233] on p "Mesa 2" at bounding box center [485, 229] width 152 height 22
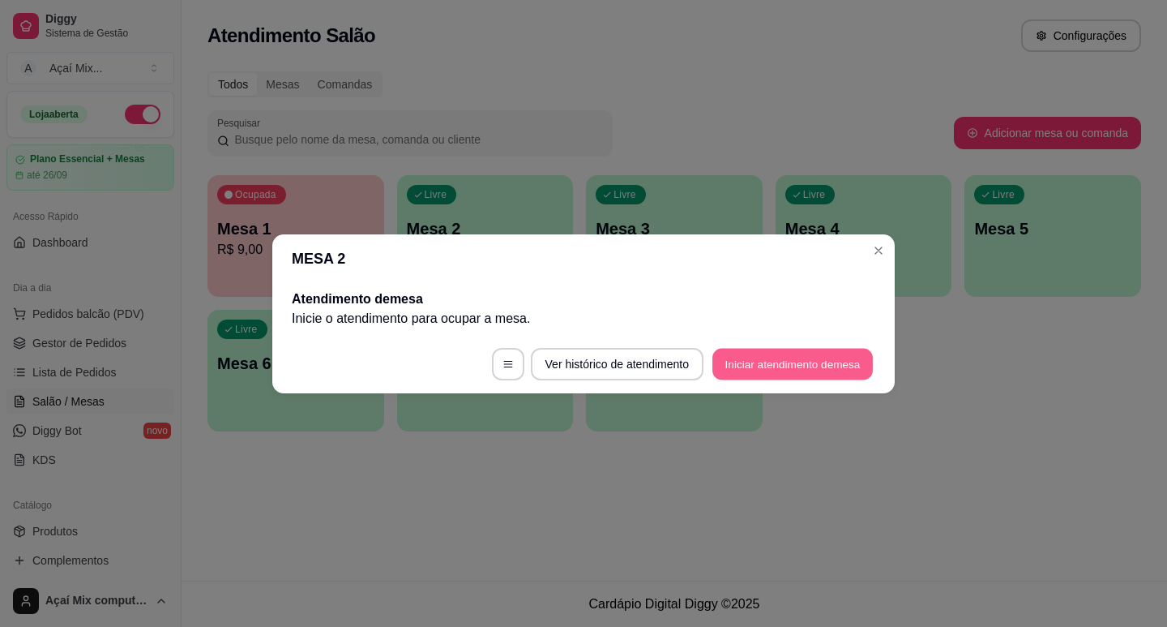
click at [749, 354] on button "Iniciar atendimento de mesa" at bounding box center [793, 364] width 161 height 32
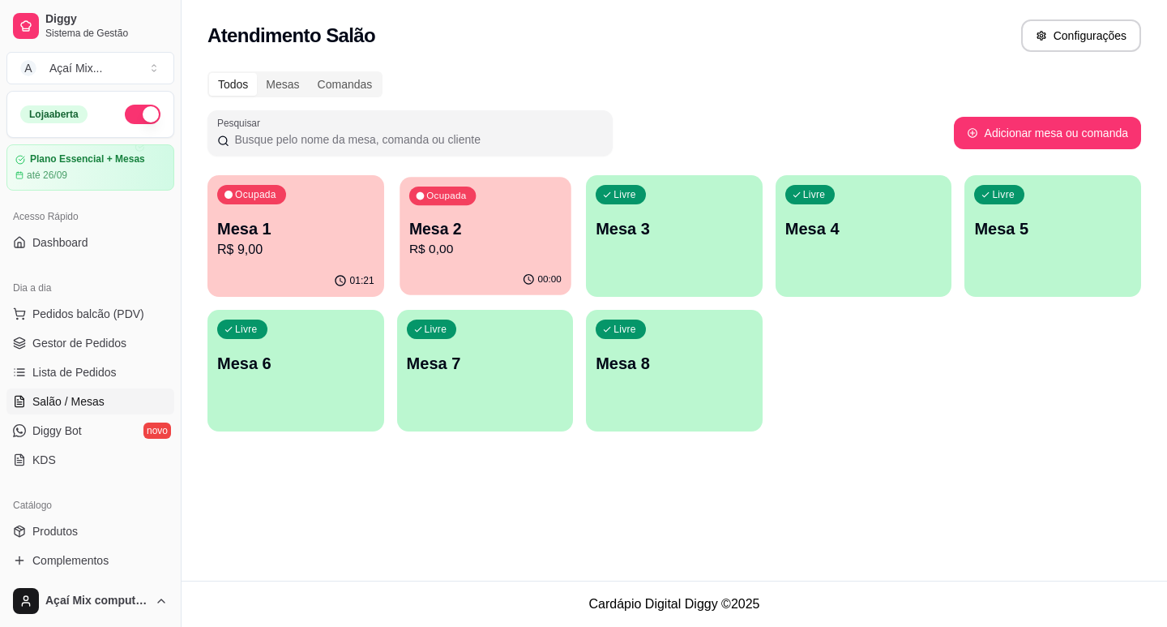
click at [517, 232] on p "Mesa 2" at bounding box center [485, 229] width 152 height 22
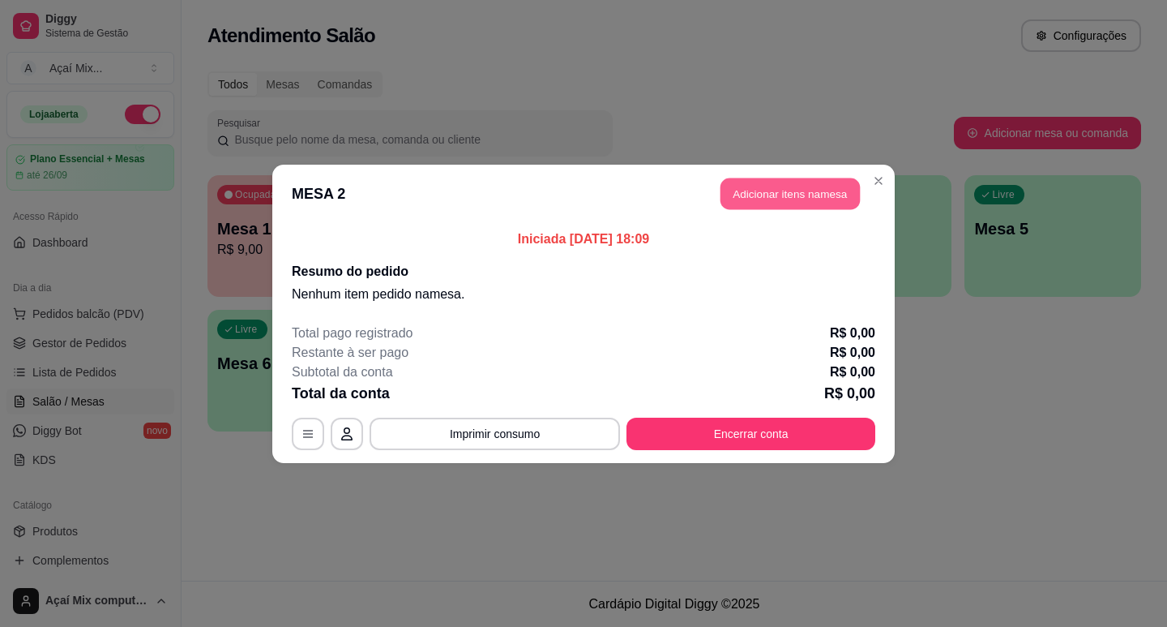
click at [761, 195] on button "Adicionar itens na mesa" at bounding box center [790, 194] width 139 height 32
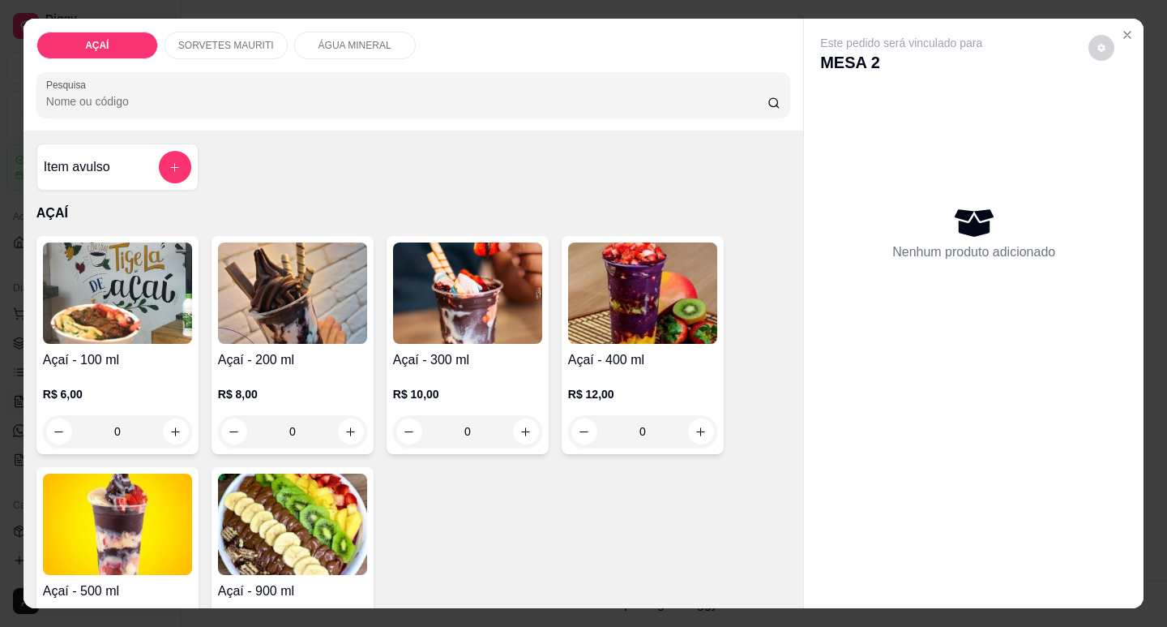
click at [443, 342] on div "Açaí - 300 ml R$ 10,00 0" at bounding box center [468, 345] width 162 height 218
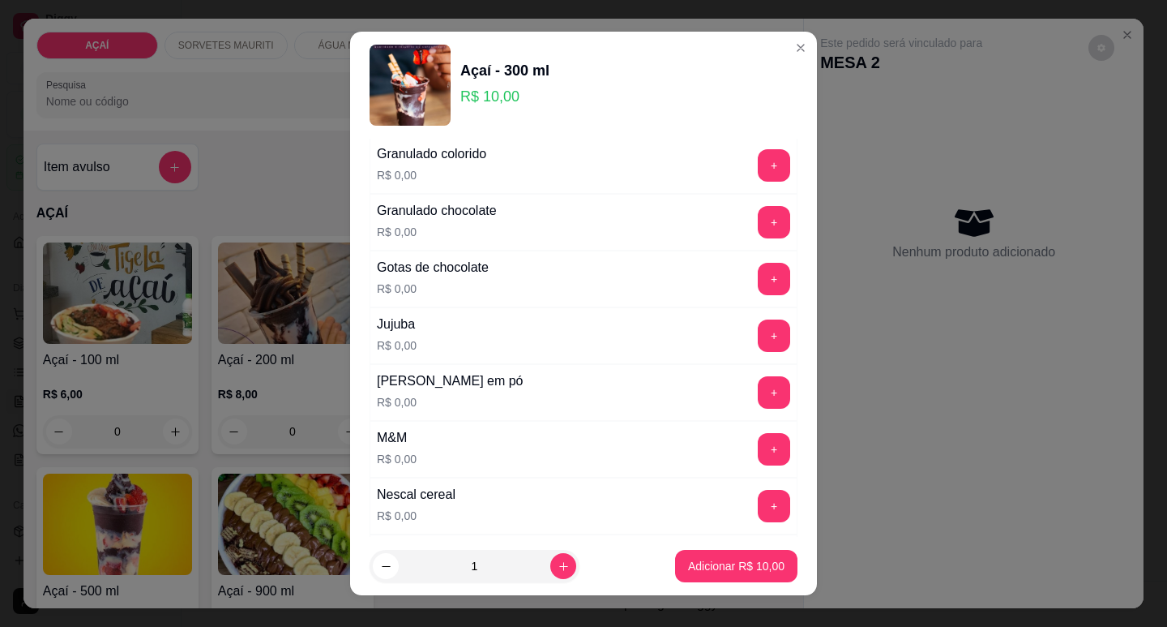
scroll to position [1297, 0]
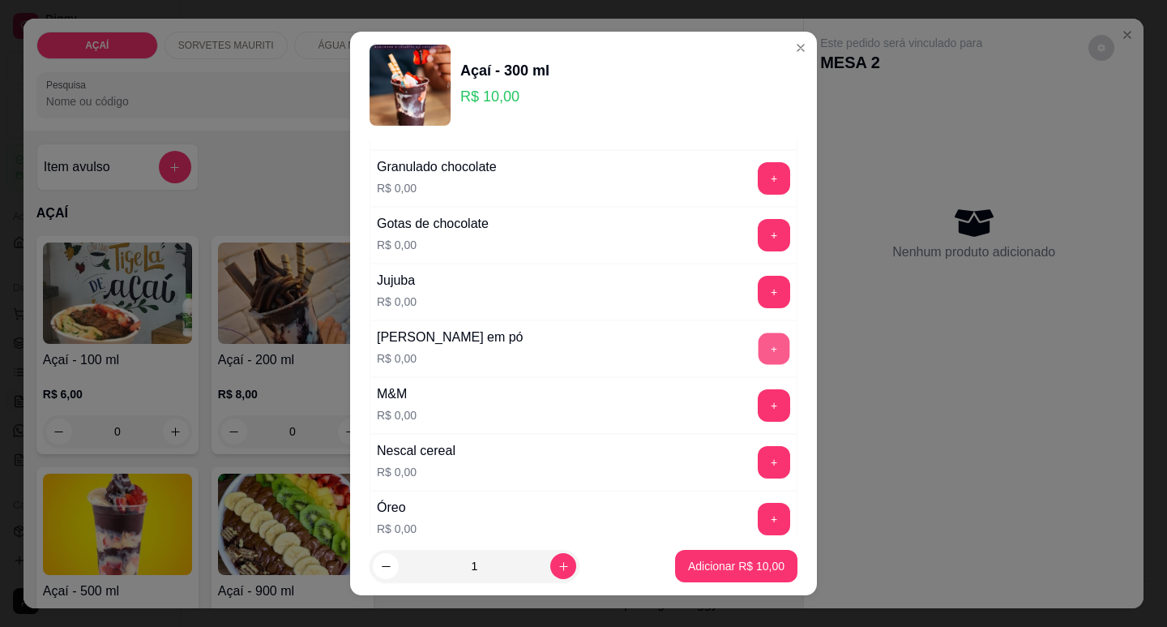
click at [759, 355] on button "+" at bounding box center [775, 348] width 32 height 32
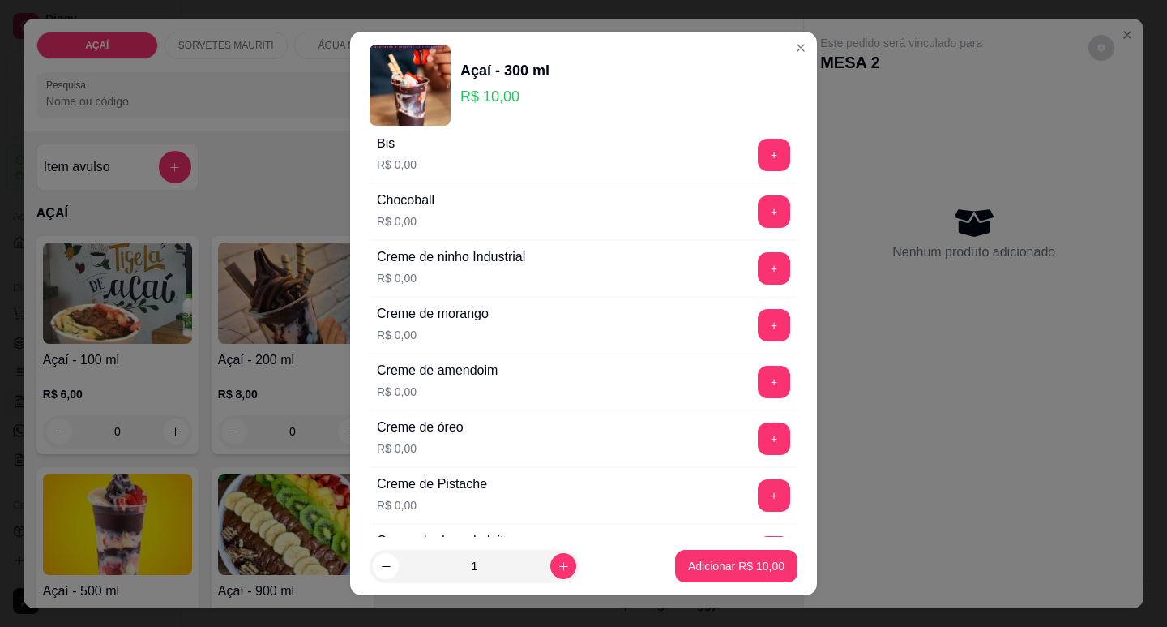
scroll to position [162, 0]
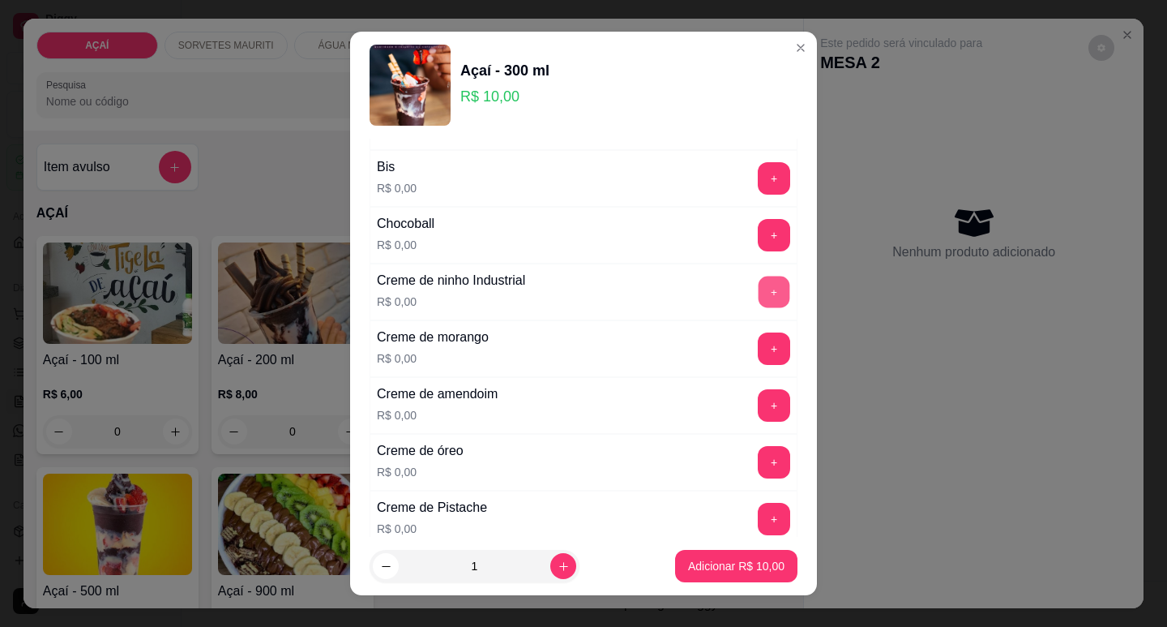
click at [759, 288] on button "+" at bounding box center [775, 292] width 32 height 32
click at [758, 231] on button "+" at bounding box center [774, 235] width 32 height 32
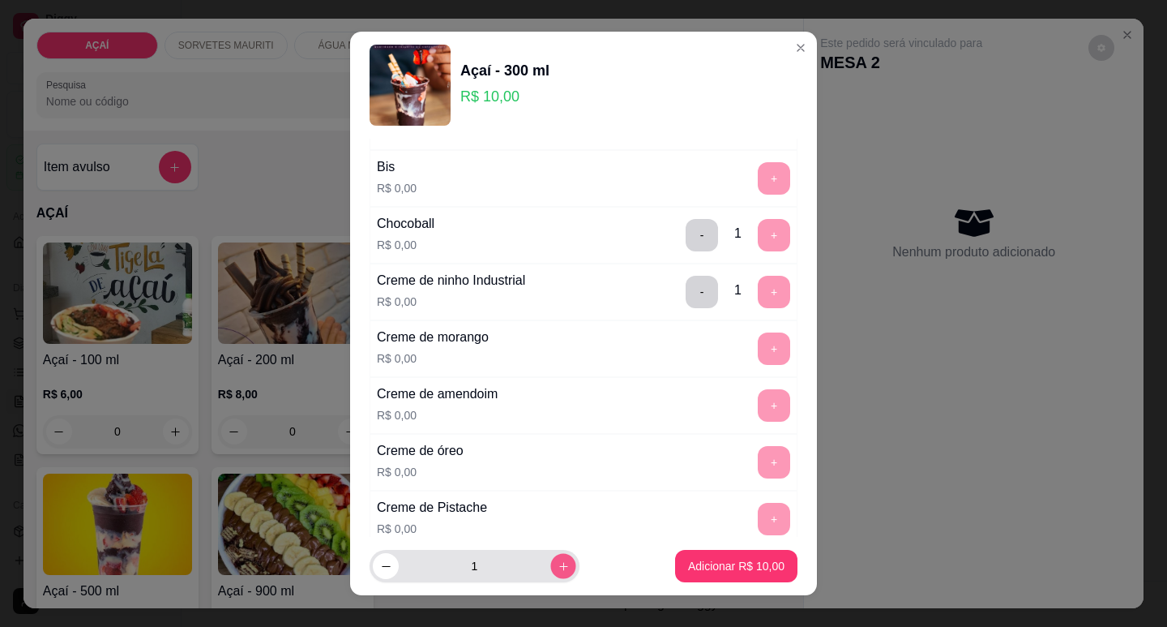
click at [558, 563] on icon "increase-product-quantity" at bounding box center [564, 566] width 12 height 12
type input "2"
click at [696, 561] on p "Adicionar R$ 20,00" at bounding box center [736, 566] width 96 height 16
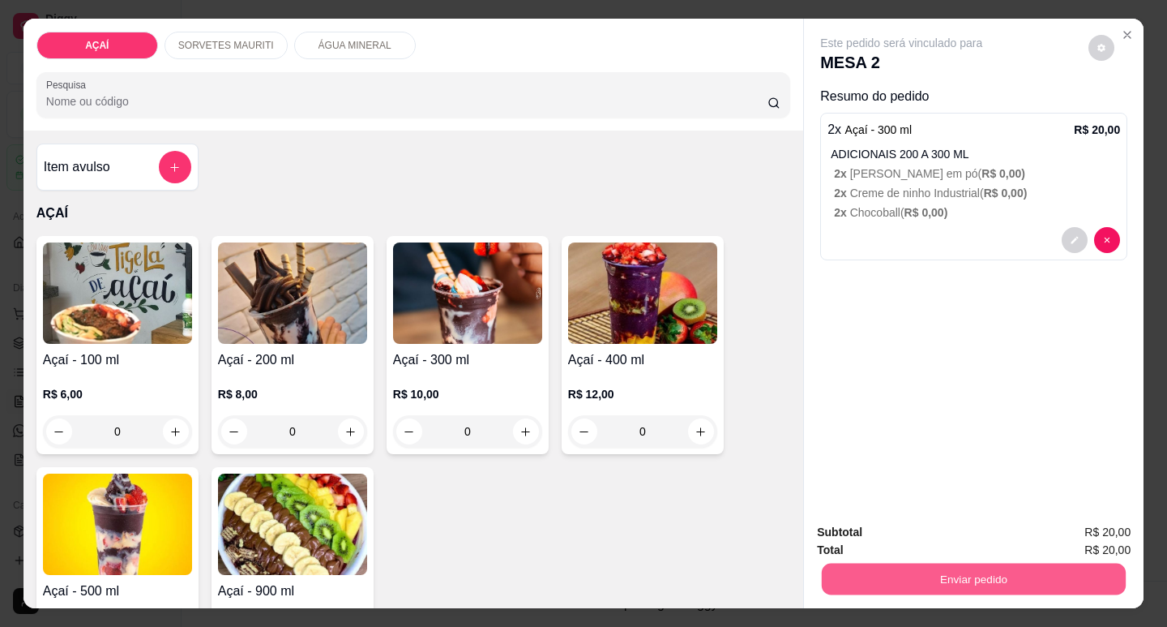
click at [959, 563] on button "Enviar pedido" at bounding box center [974, 579] width 304 height 32
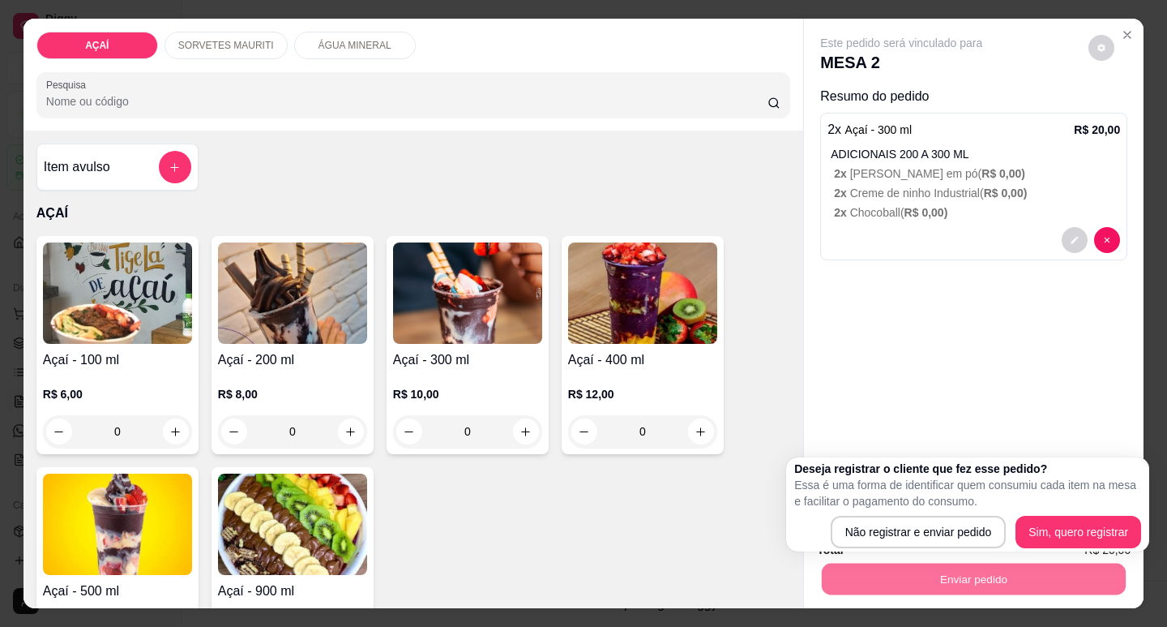
click at [978, 512] on div "Deseja registrar o cliente que fez esse pedido? Essa é uma forma de identificar…" at bounding box center [967, 504] width 347 height 88
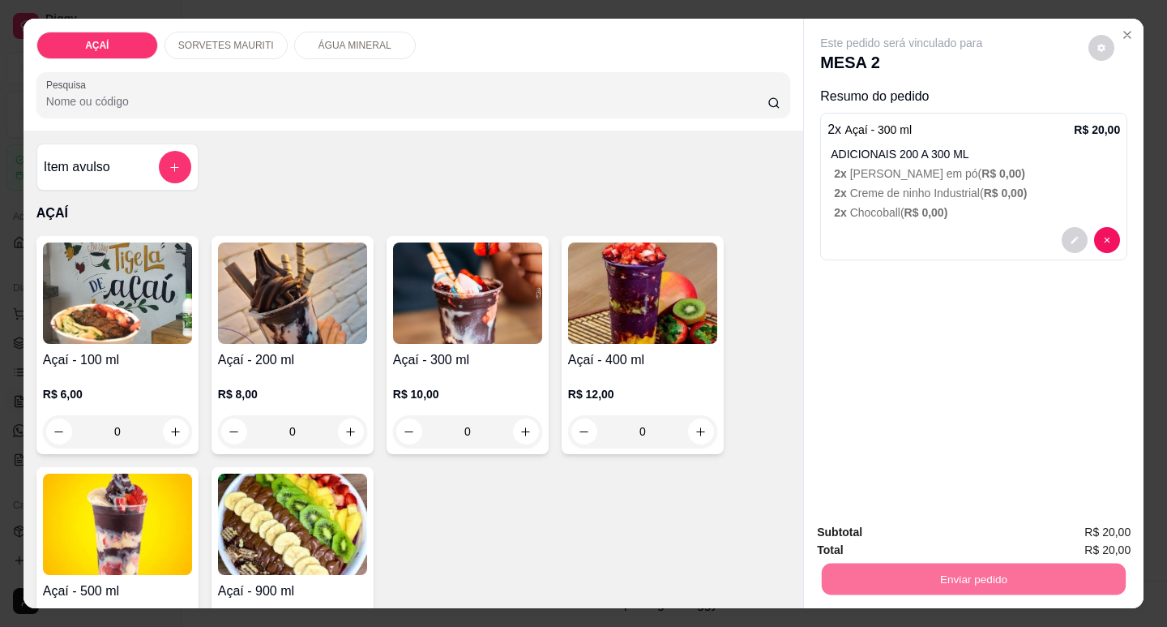
click at [978, 537] on button "Não registrar e enviar pedido" at bounding box center [921, 532] width 164 height 30
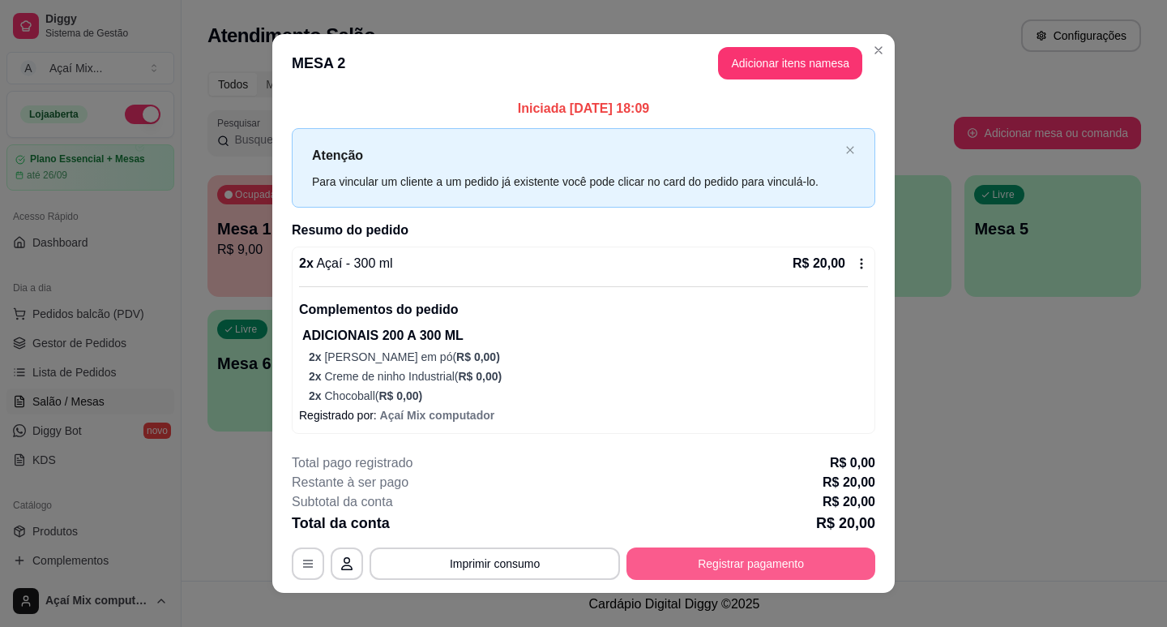
click at [752, 564] on button "Registrar pagamento" at bounding box center [751, 563] width 249 height 32
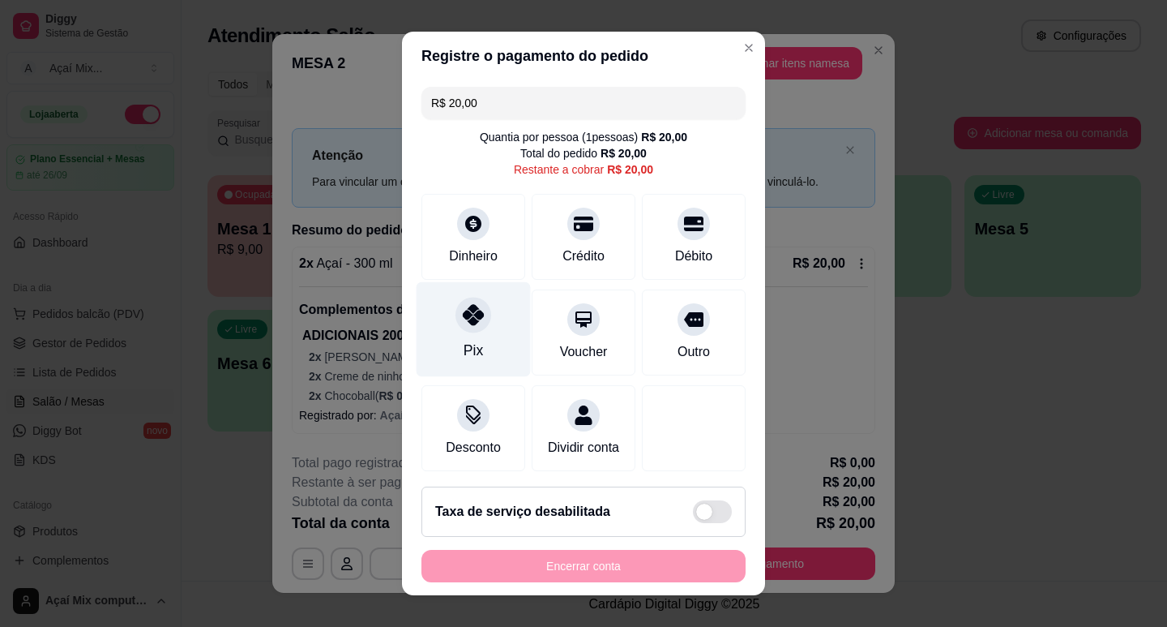
click at [470, 338] on div "Pix" at bounding box center [474, 328] width 114 height 95
type input "R$ 0,00"
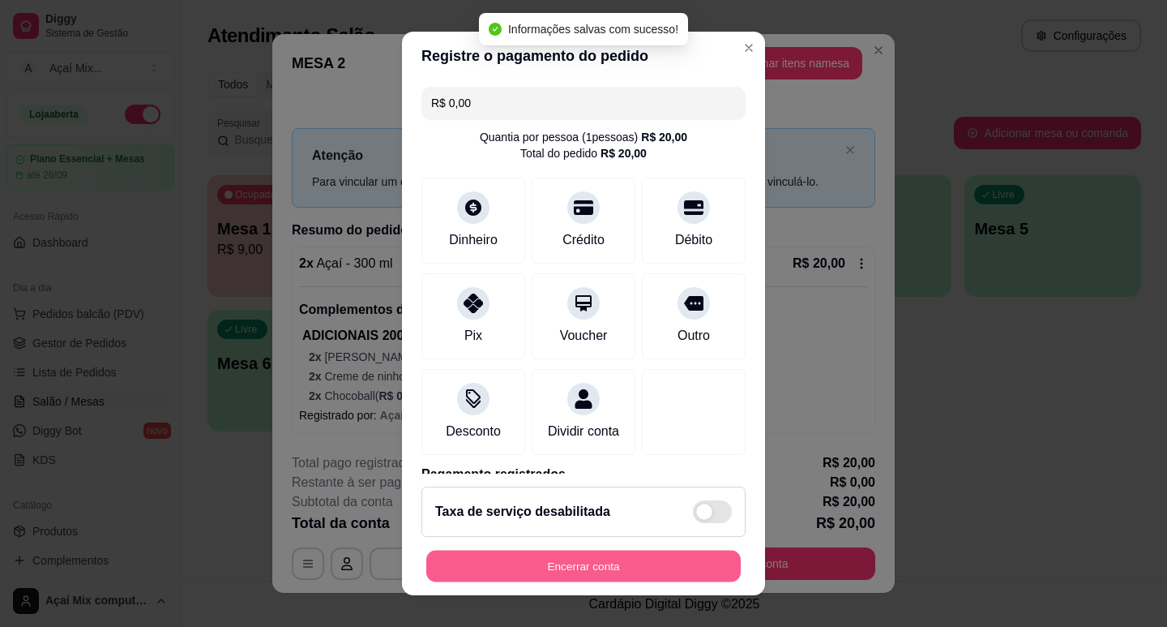
click at [544, 579] on button "Encerrar conta" at bounding box center [583, 566] width 315 height 32
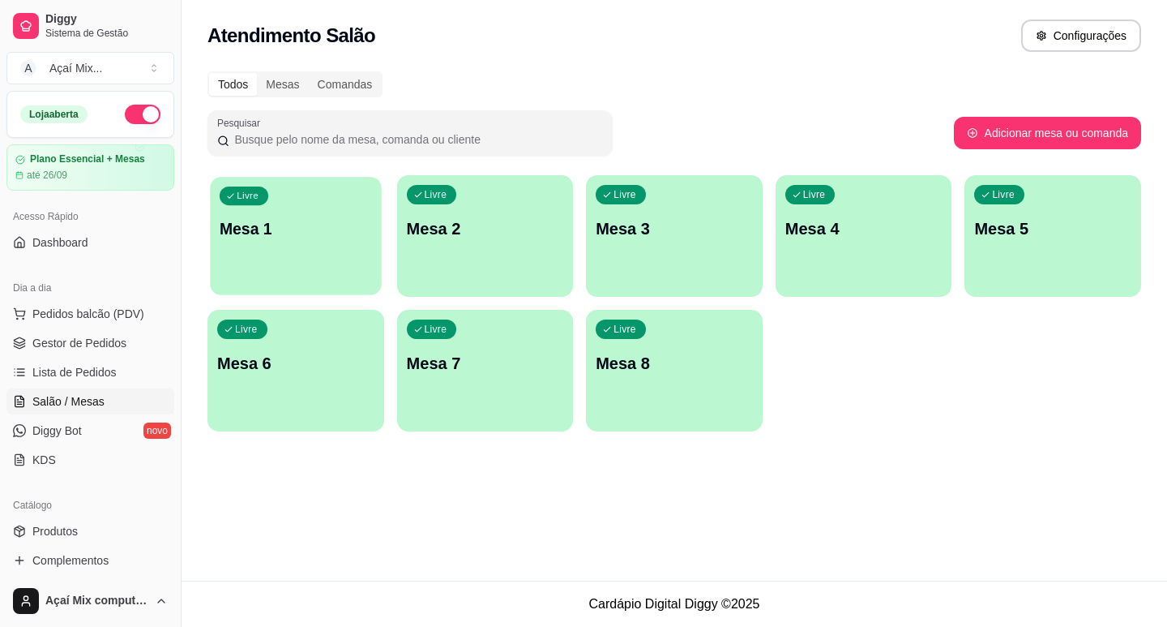
click at [289, 191] on div "Livre Mesa 1" at bounding box center [295, 226] width 171 height 99
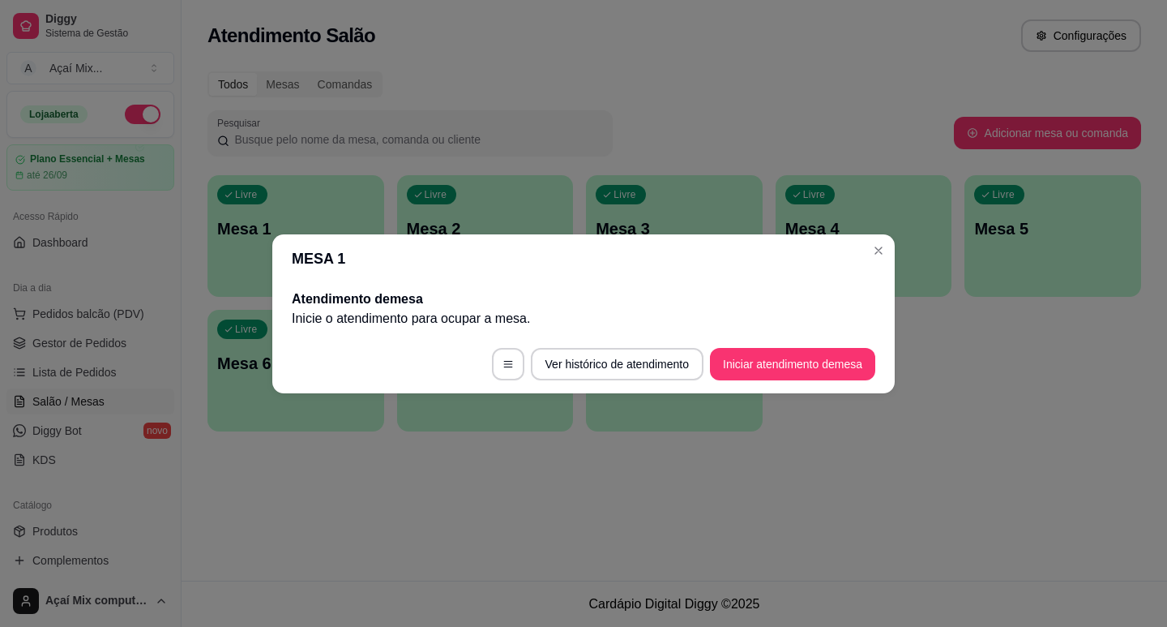
drag, startPoint x: 803, startPoint y: 381, endPoint x: 815, endPoint y: 358, distance: 26.5
click at [803, 380] on footer "Ver histórico de atendimento Iniciar atendimento de mesa" at bounding box center [583, 364] width 623 height 58
click at [815, 356] on button "Iniciar atendimento de mesa" at bounding box center [792, 364] width 165 height 32
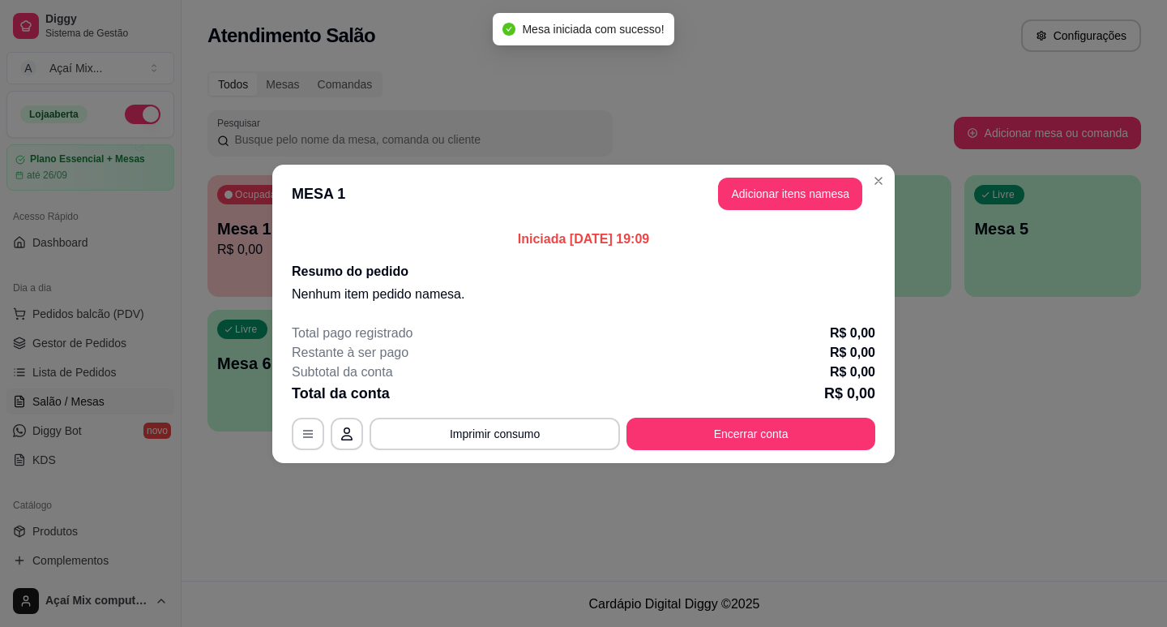
click at [780, 216] on header "MESA 1 Adicionar itens na mesa" at bounding box center [583, 194] width 623 height 58
click at [795, 179] on button "Adicionar itens na mesa" at bounding box center [790, 194] width 139 height 32
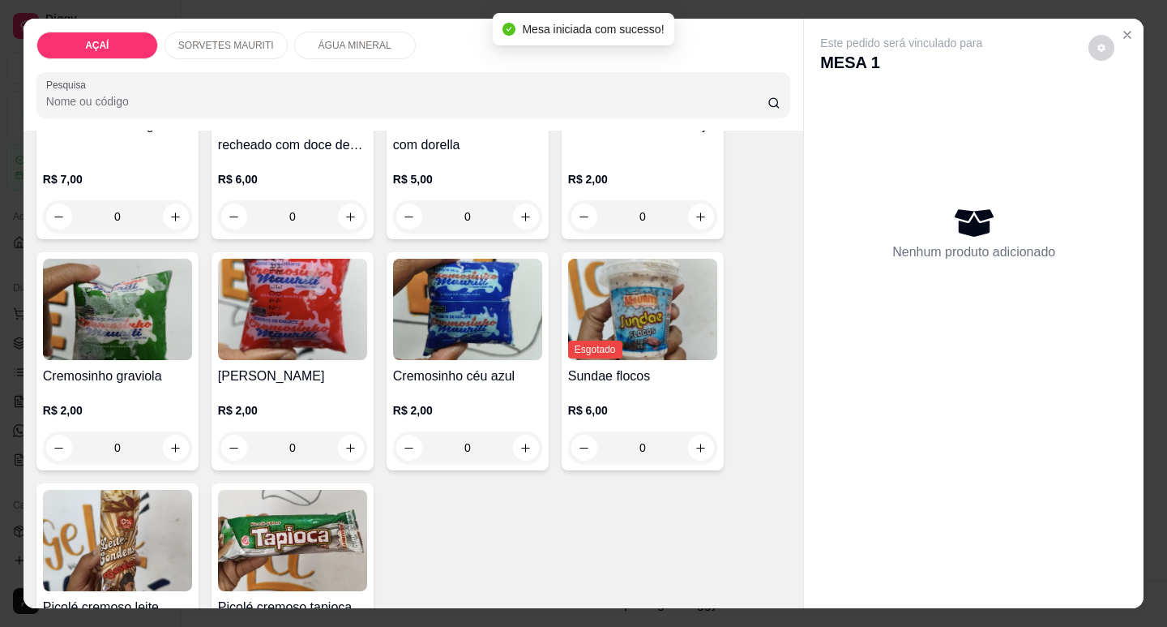
scroll to position [730, 0]
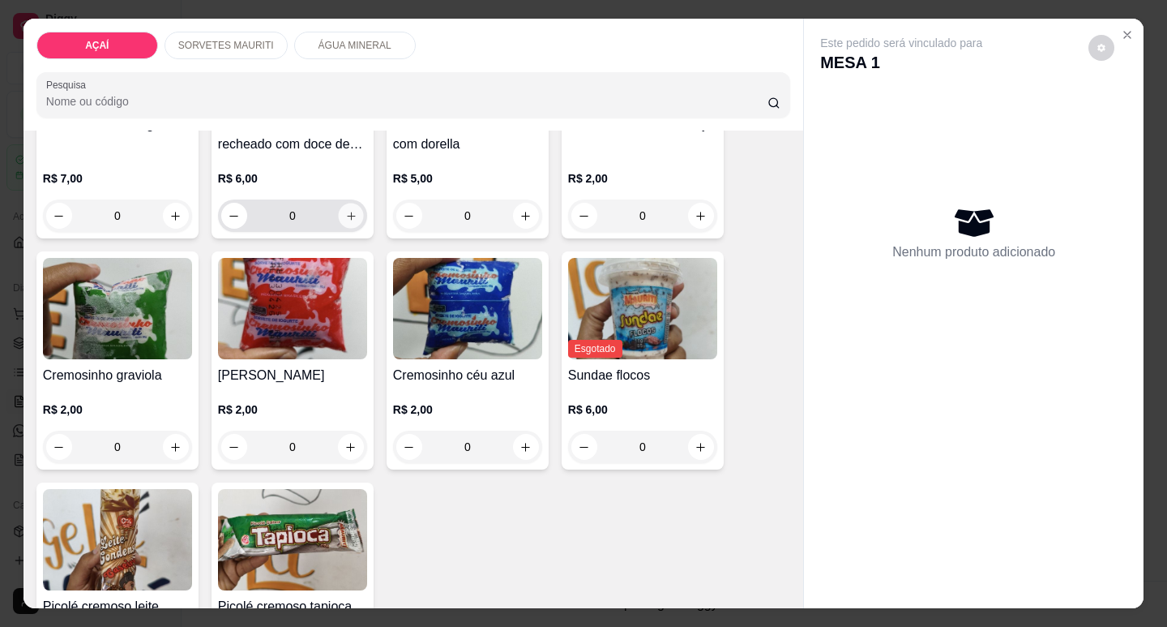
click at [351, 212] on button "increase-product-quantity" at bounding box center [350, 215] width 25 height 25
type input "1"
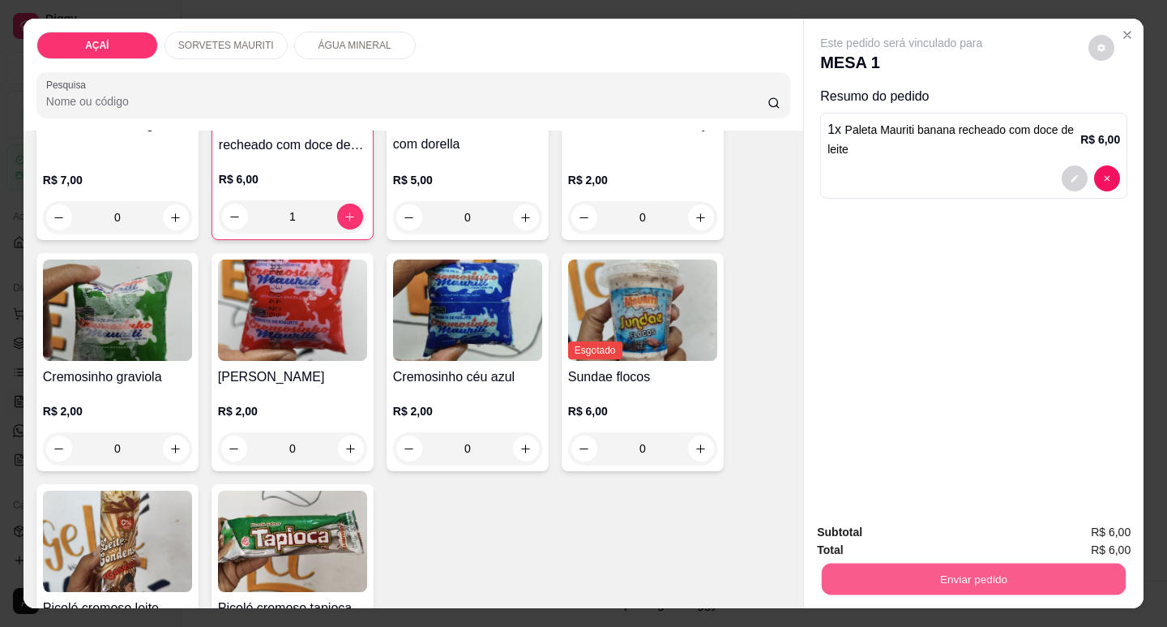
click at [1050, 567] on button "Enviar pedido" at bounding box center [974, 579] width 304 height 32
click at [907, 537] on button "Não registrar e enviar pedido" at bounding box center [920, 532] width 169 height 31
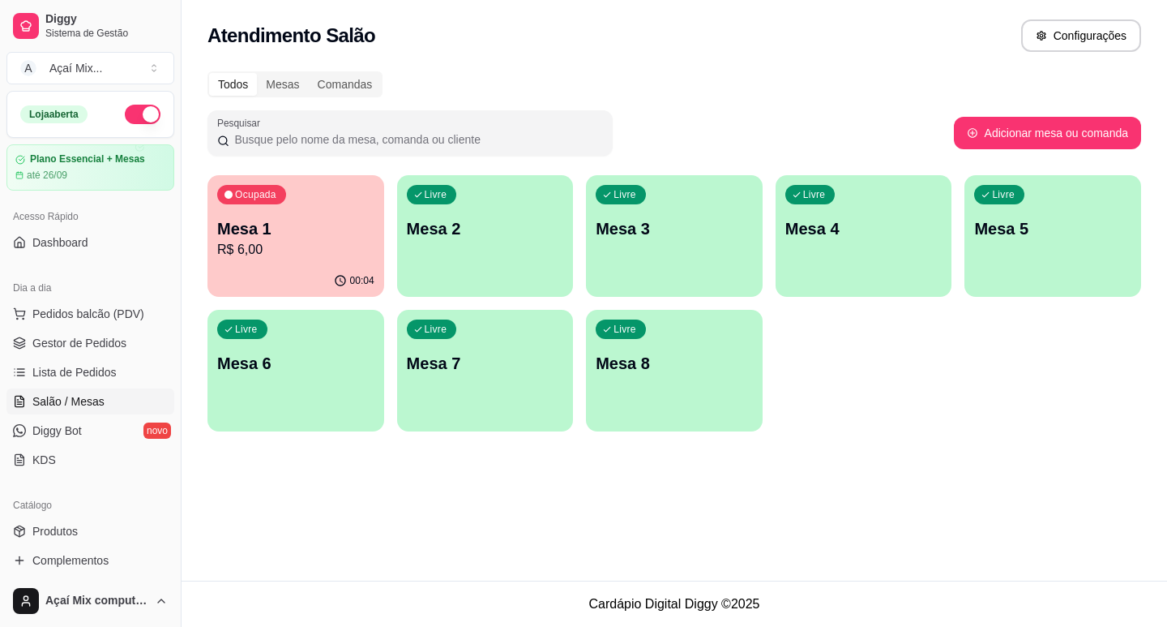
click at [379, 232] on div "Ocupada Mesa 1 R$ 6,00" at bounding box center [296, 220] width 177 height 90
click at [462, 278] on div "button" at bounding box center [485, 286] width 177 height 19
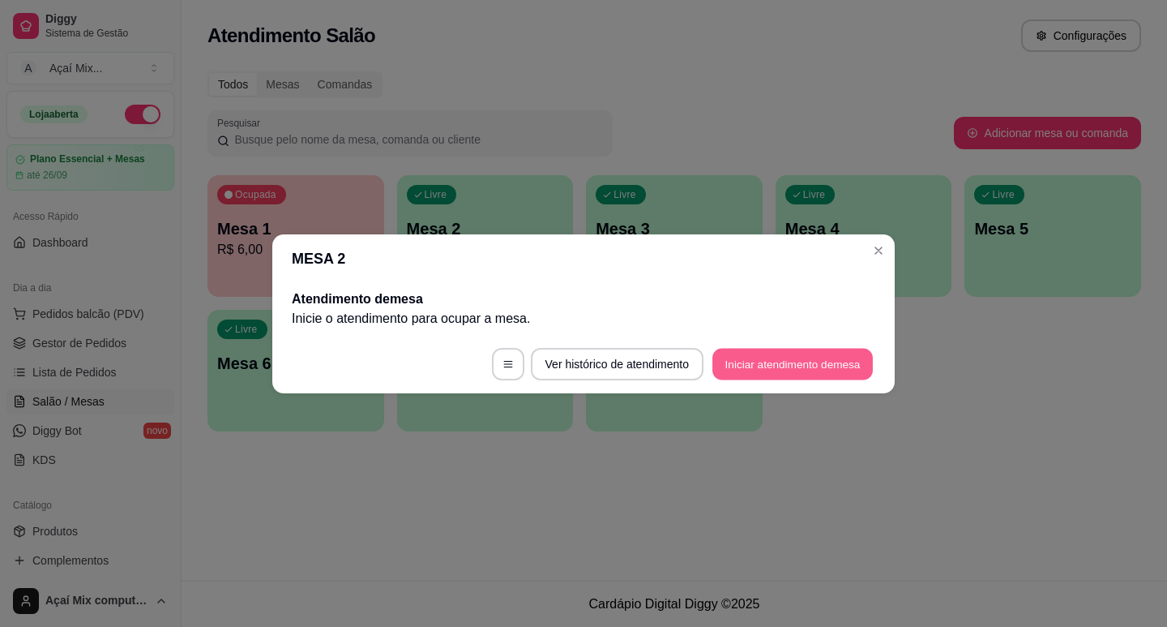
click at [807, 363] on button "Iniciar atendimento de mesa" at bounding box center [793, 364] width 161 height 32
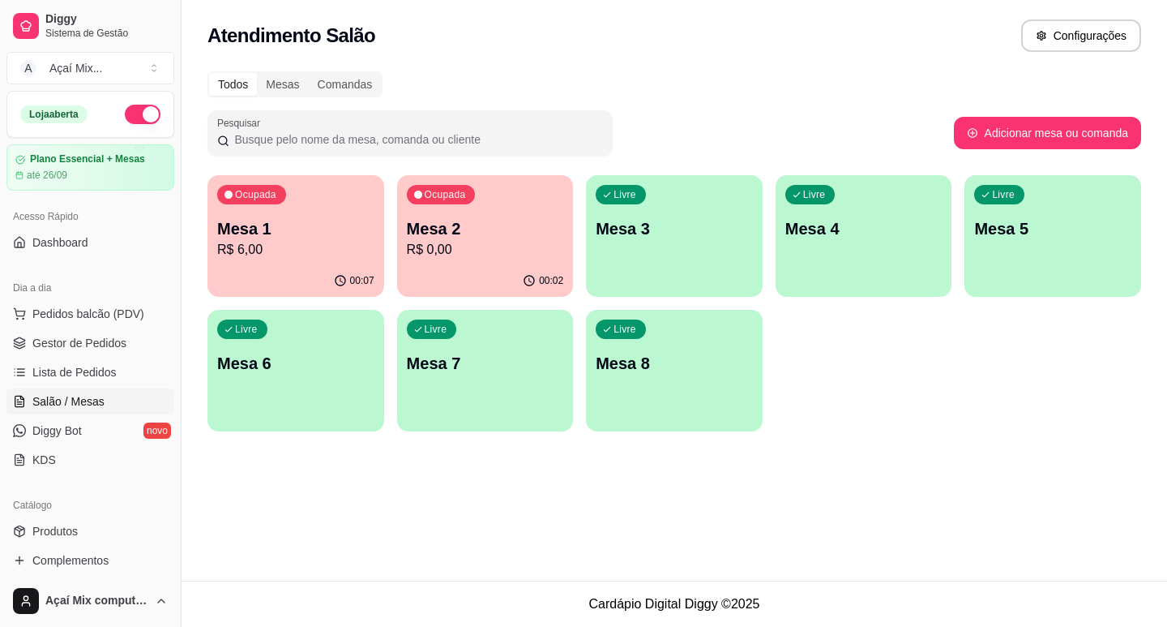
click at [507, 246] on p "R$ 0,00" at bounding box center [485, 249] width 157 height 19
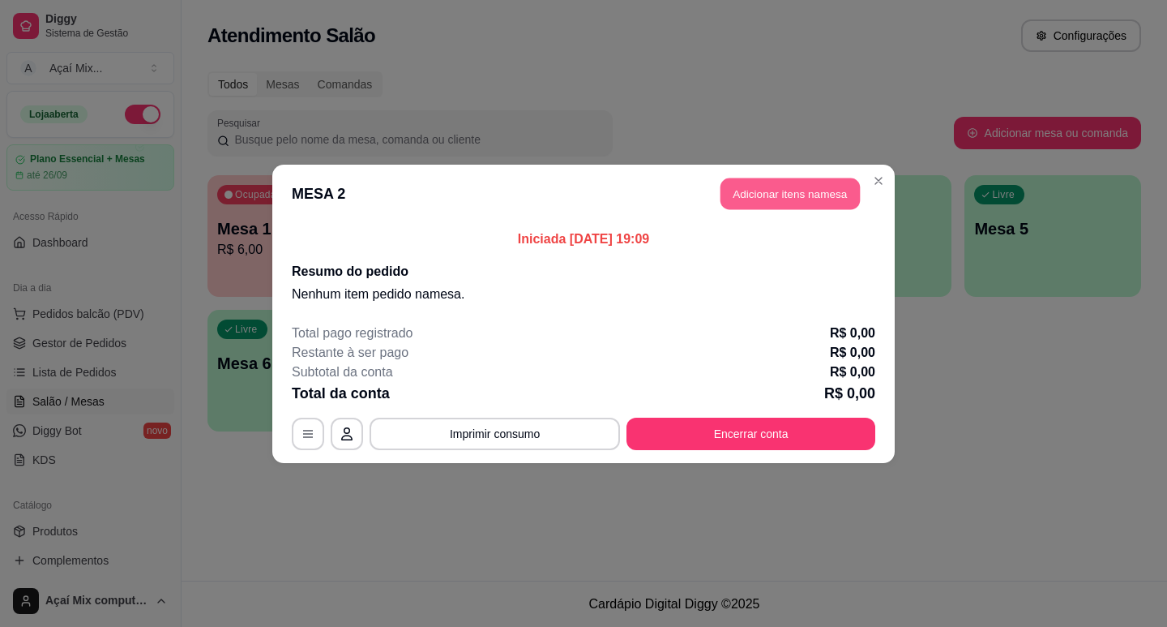
click at [747, 191] on button "Adicionar itens na mesa" at bounding box center [790, 194] width 139 height 32
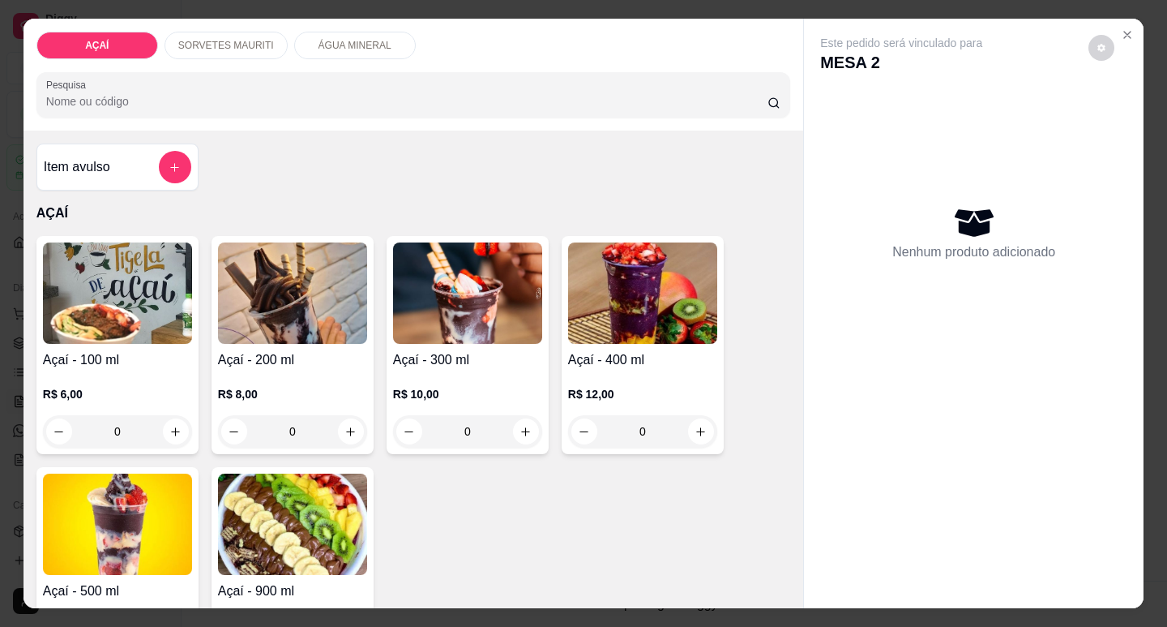
click at [274, 362] on h4 "Açaí - 200 ml" at bounding box center [292, 359] width 149 height 19
click at [62, 358] on h4 "Açaí - 100 ml" at bounding box center [117, 359] width 149 height 19
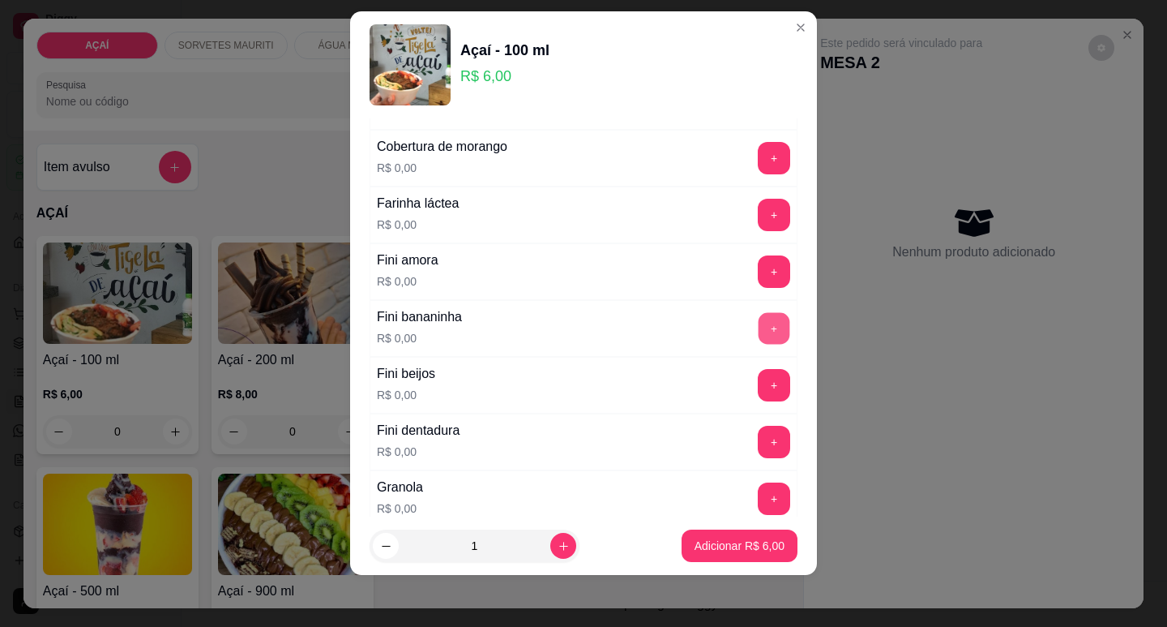
click at [759, 328] on button "+" at bounding box center [775, 328] width 32 height 32
click at [758, 449] on button "+" at bounding box center [774, 442] width 32 height 32
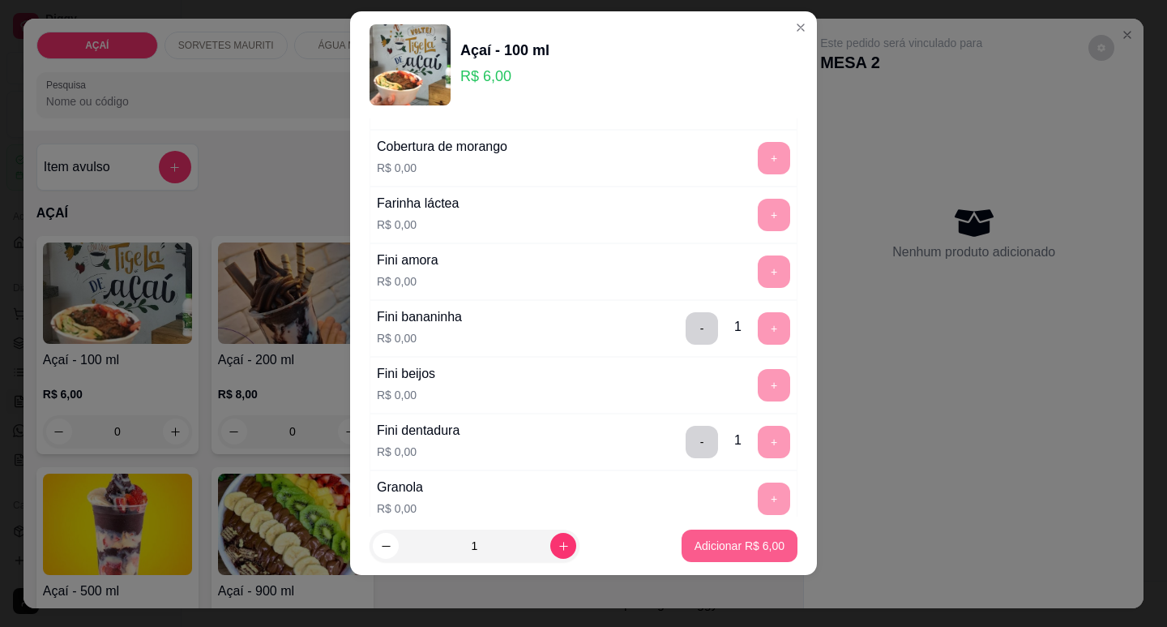
click at [750, 539] on p "Adicionar R$ 6,00" at bounding box center [740, 545] width 90 height 16
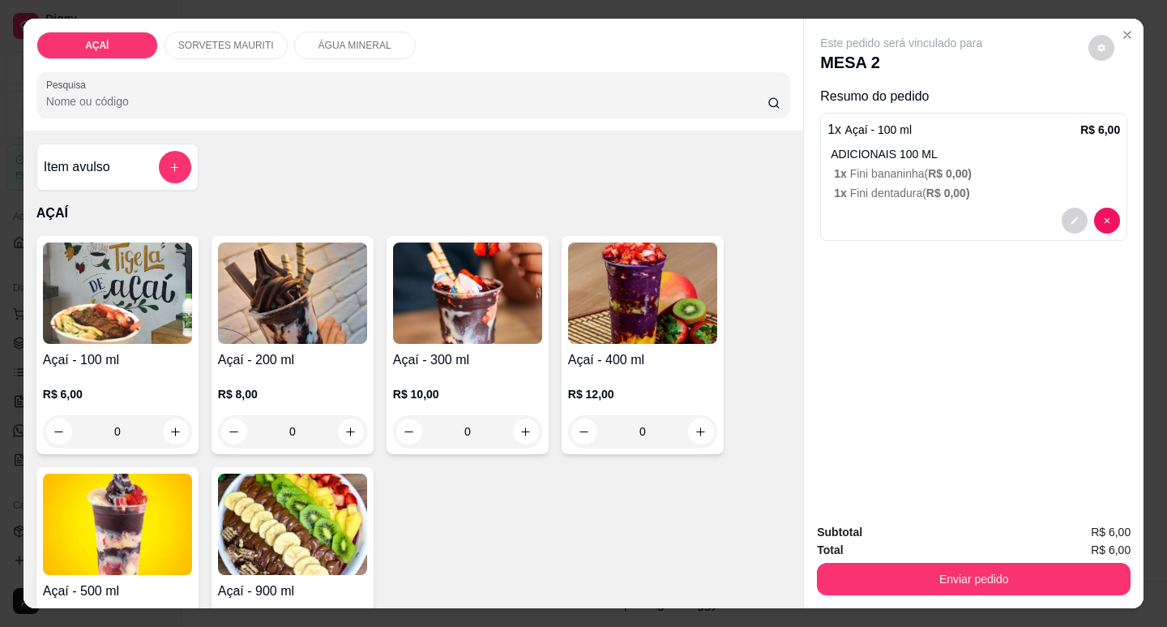
click at [299, 375] on div "R$ 8,00 0" at bounding box center [292, 409] width 149 height 78
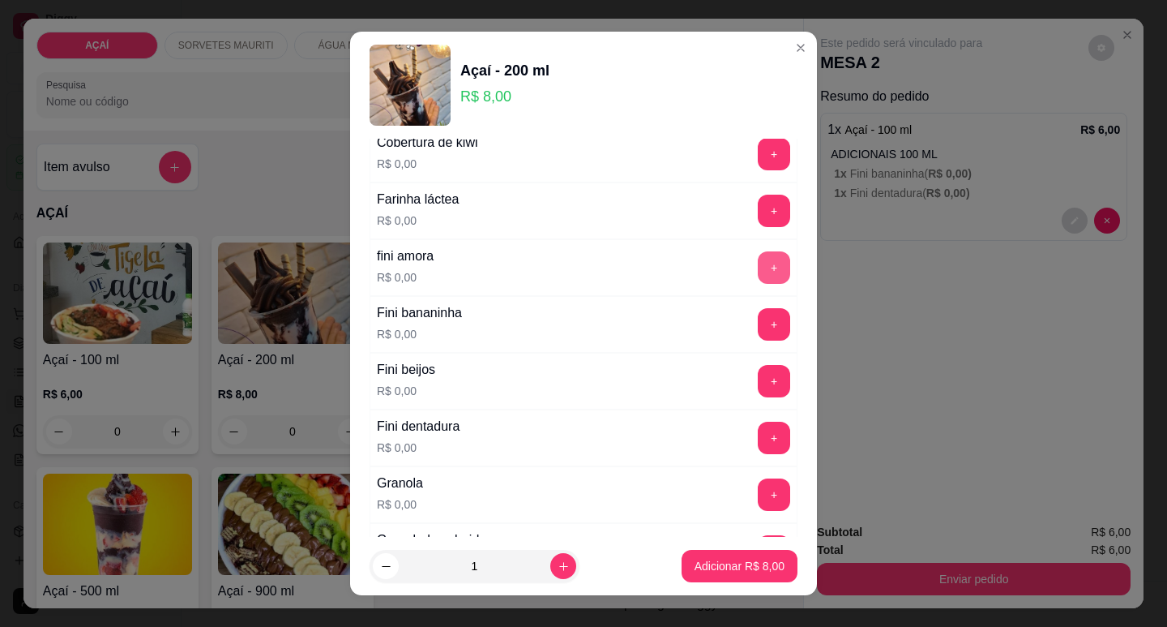
scroll to position [892, 0]
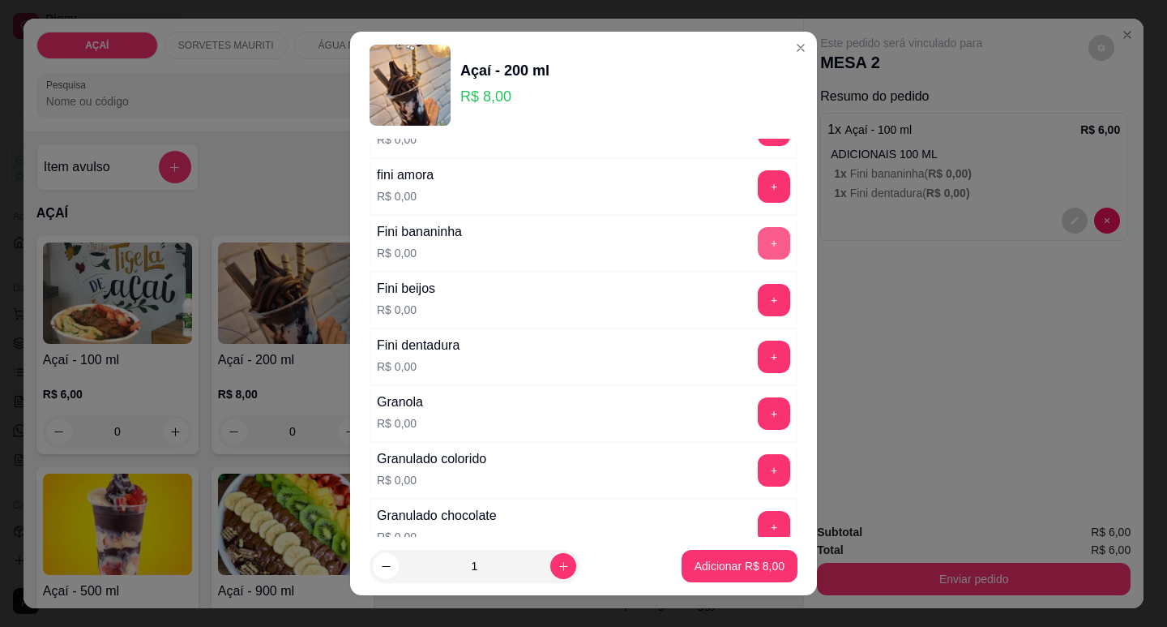
click at [758, 244] on button "+" at bounding box center [774, 243] width 32 height 32
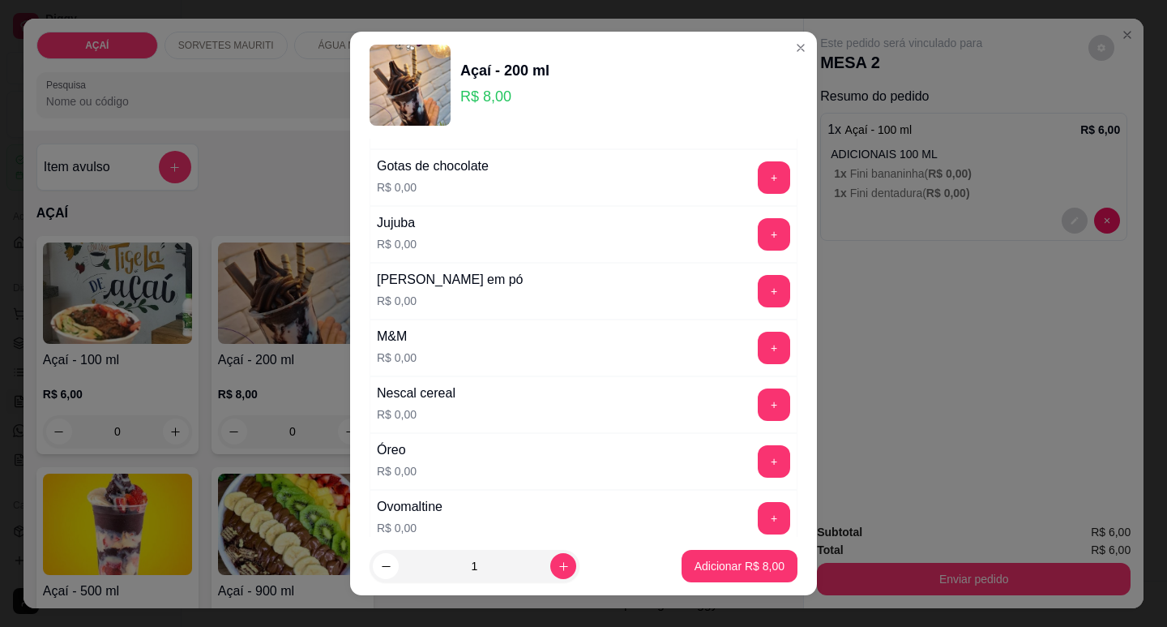
scroll to position [1297, 0]
click at [759, 293] on button "+" at bounding box center [775, 292] width 32 height 32
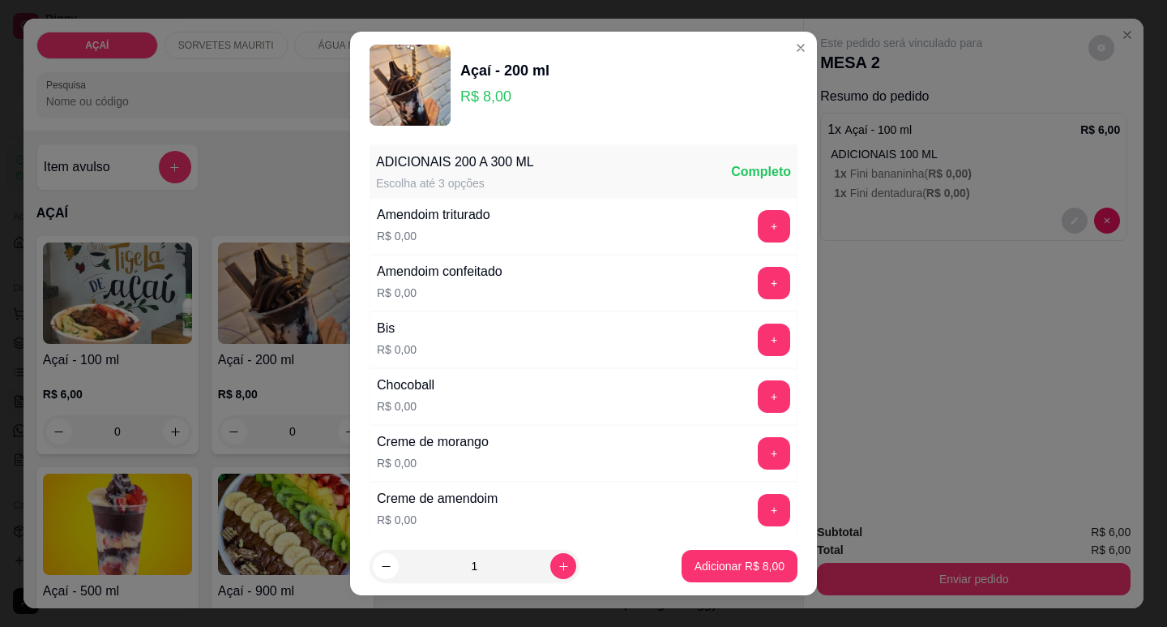
scroll to position [0, 0]
click at [758, 224] on button "+" at bounding box center [774, 227] width 32 height 32
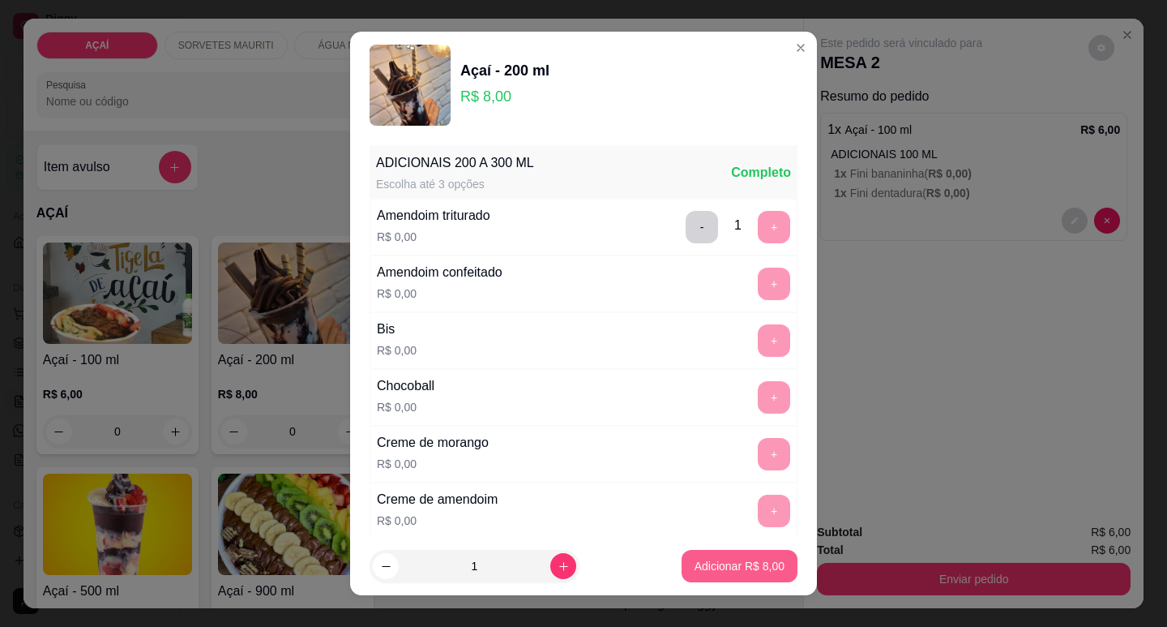
click at [695, 572] on p "Adicionar R$ 8,00" at bounding box center [740, 566] width 90 height 16
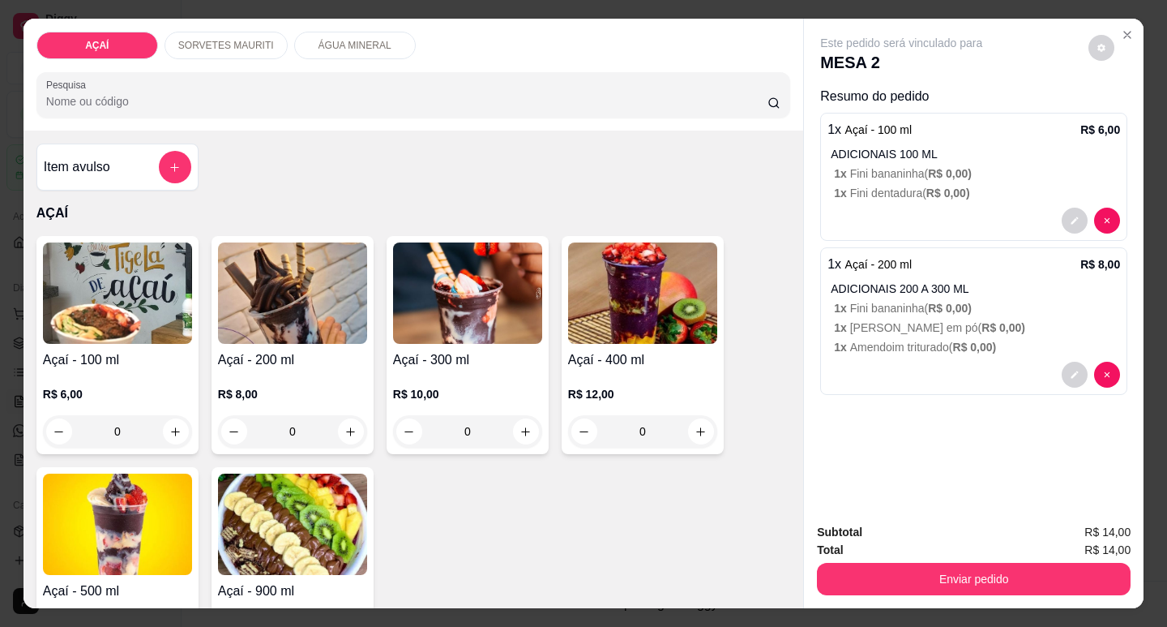
click at [293, 334] on img at bounding box center [292, 292] width 149 height 101
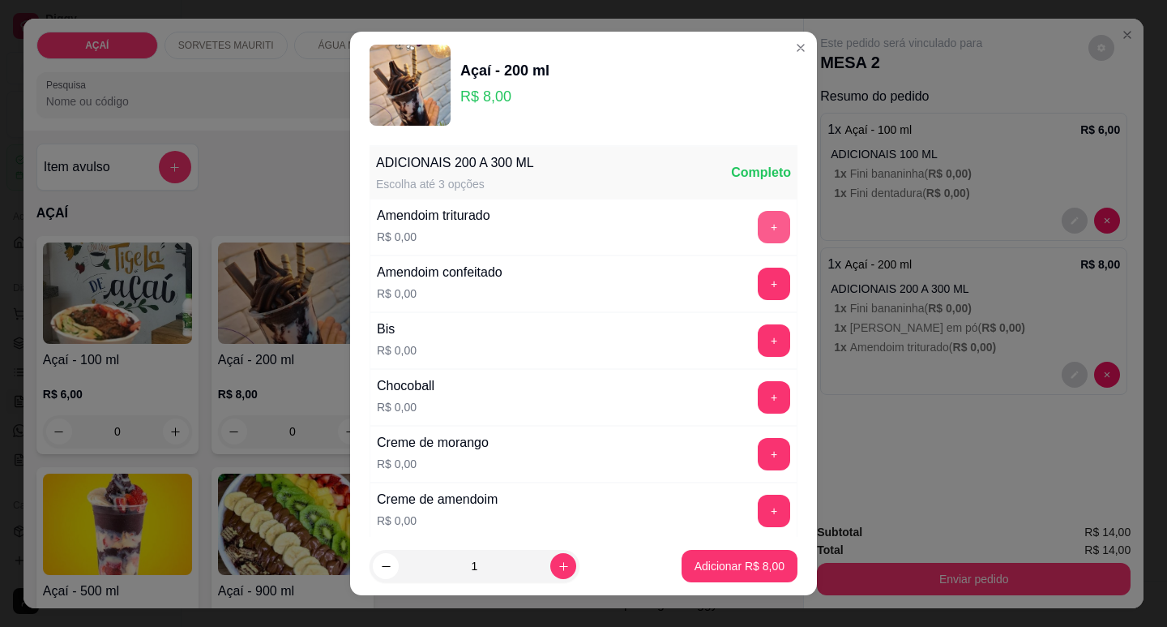
click at [758, 232] on button "+" at bounding box center [774, 227] width 32 height 32
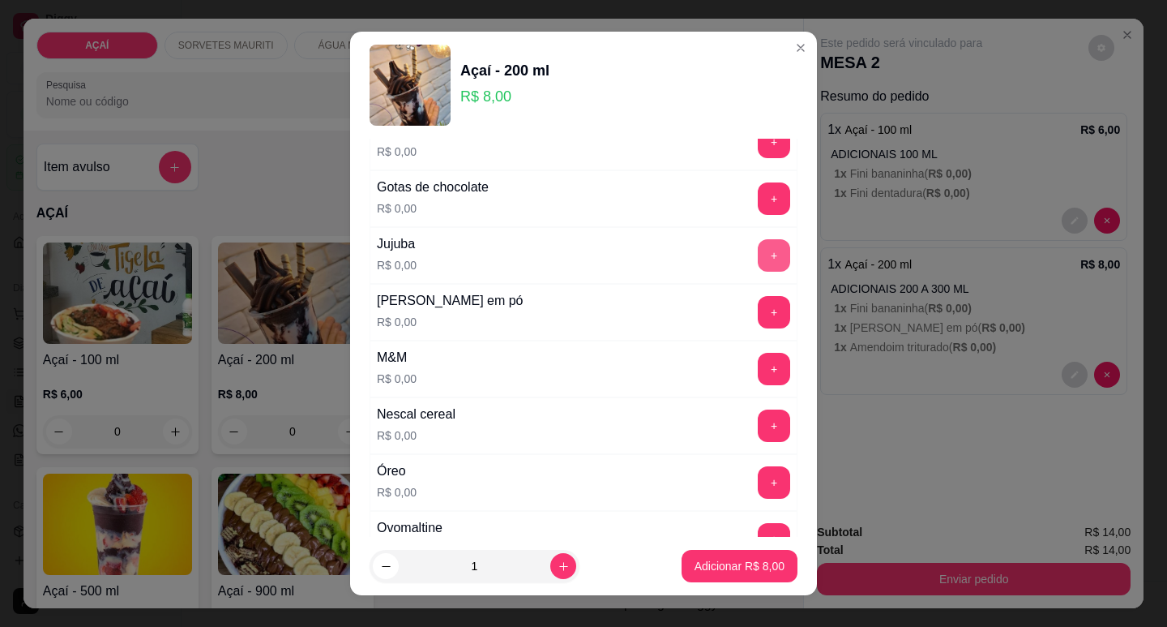
scroll to position [1378, 0]
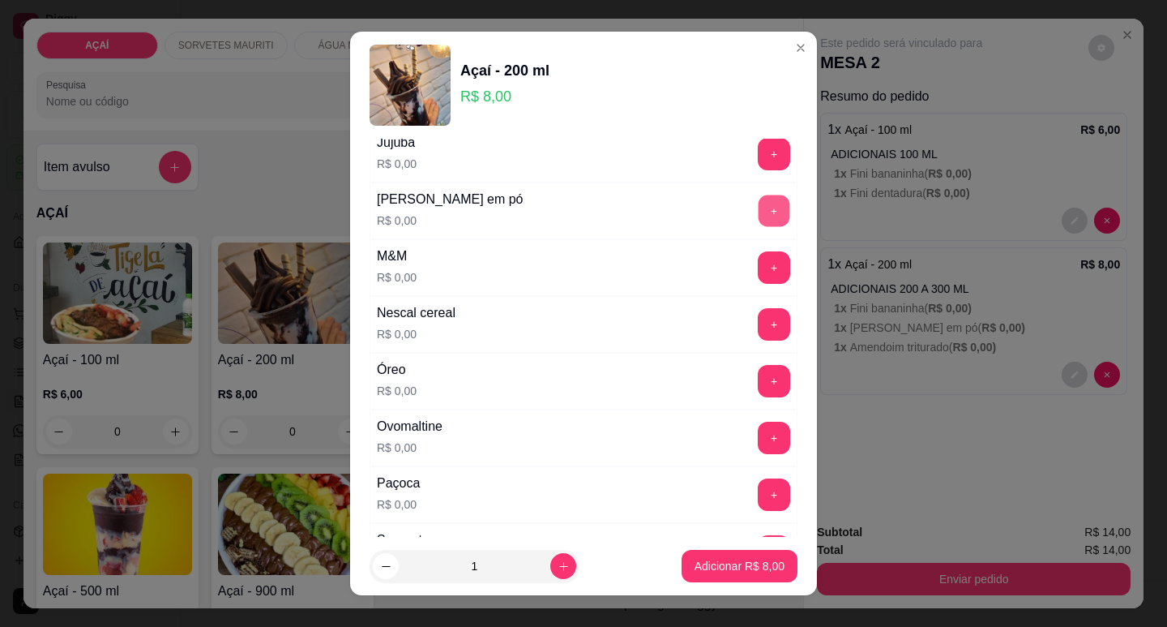
click at [759, 207] on button "+" at bounding box center [775, 211] width 32 height 32
click at [758, 266] on button "+" at bounding box center [774, 267] width 32 height 32
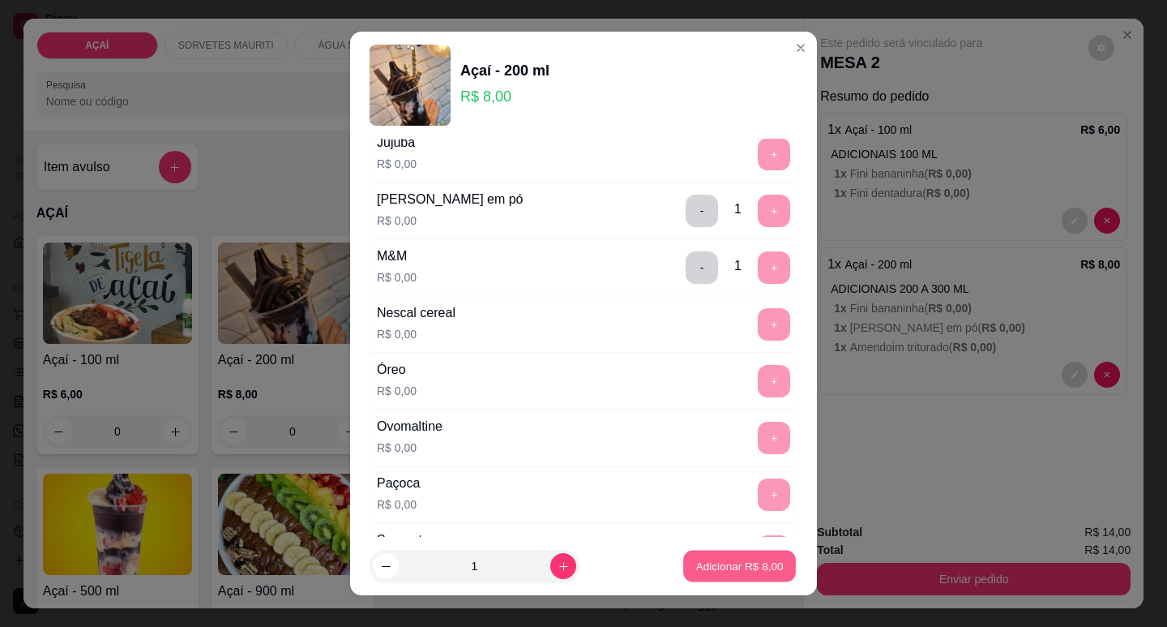
click at [725, 569] on p "Adicionar R$ 8,00" at bounding box center [740, 566] width 88 height 15
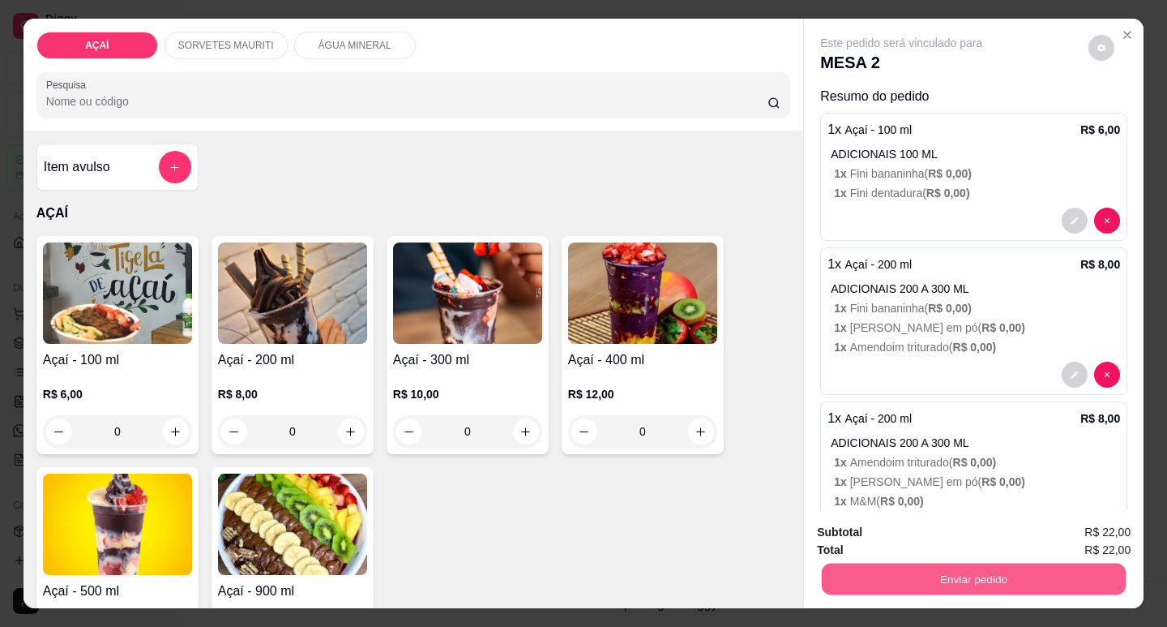
click at [876, 572] on button "Enviar pedido" at bounding box center [974, 579] width 304 height 32
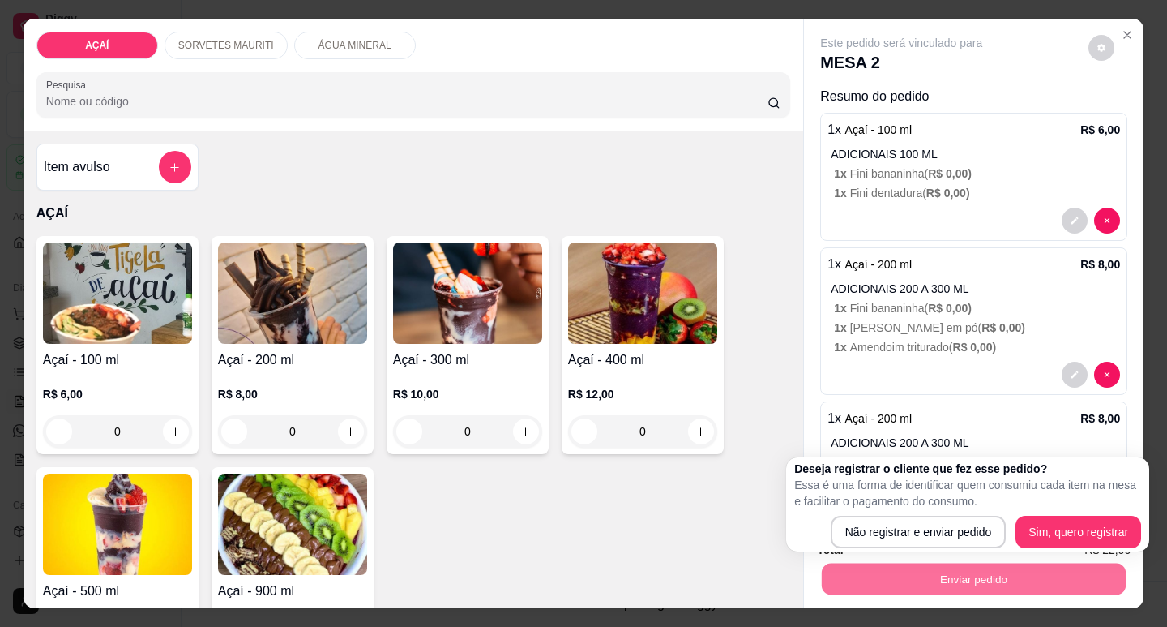
click at [679, 507] on div "Açaí - 100 ml R$ 6,00 0 Açaí - 200 ml R$ 8,00 0 Açaí - 300 ml R$ 10,00 0 Açaí -…" at bounding box center [413, 460] width 754 height 449
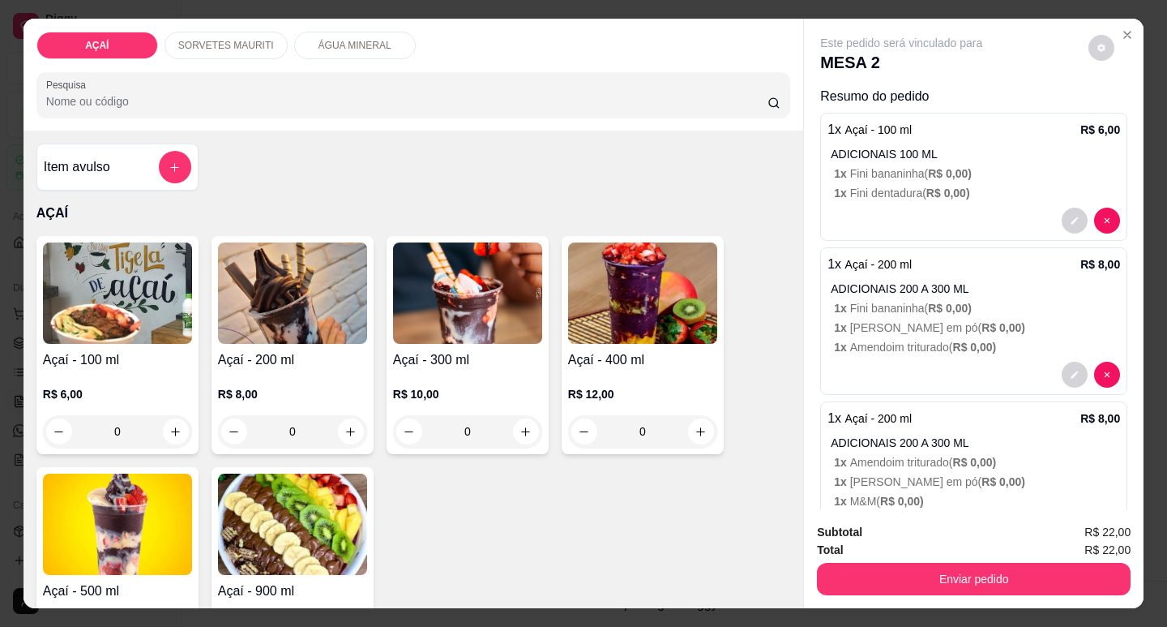
click at [960, 559] on div "Enviar pedido" at bounding box center [974, 577] width 314 height 36
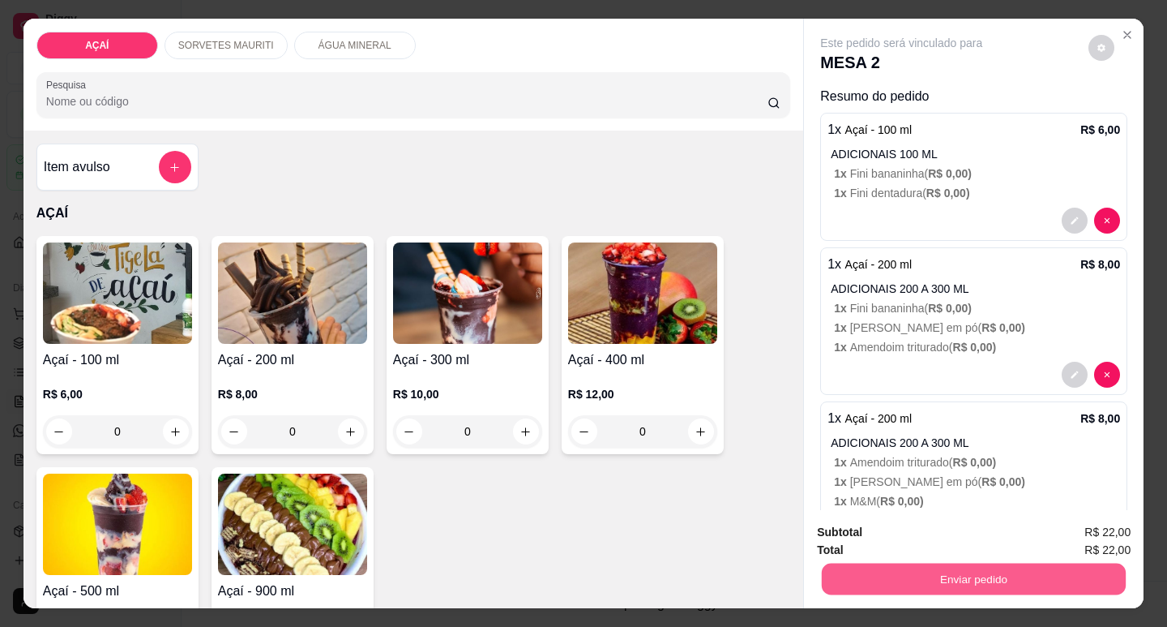
click at [961, 585] on button "Enviar pedido" at bounding box center [974, 579] width 304 height 32
click at [931, 540] on button "Não registrar e enviar pedido" at bounding box center [920, 532] width 169 height 31
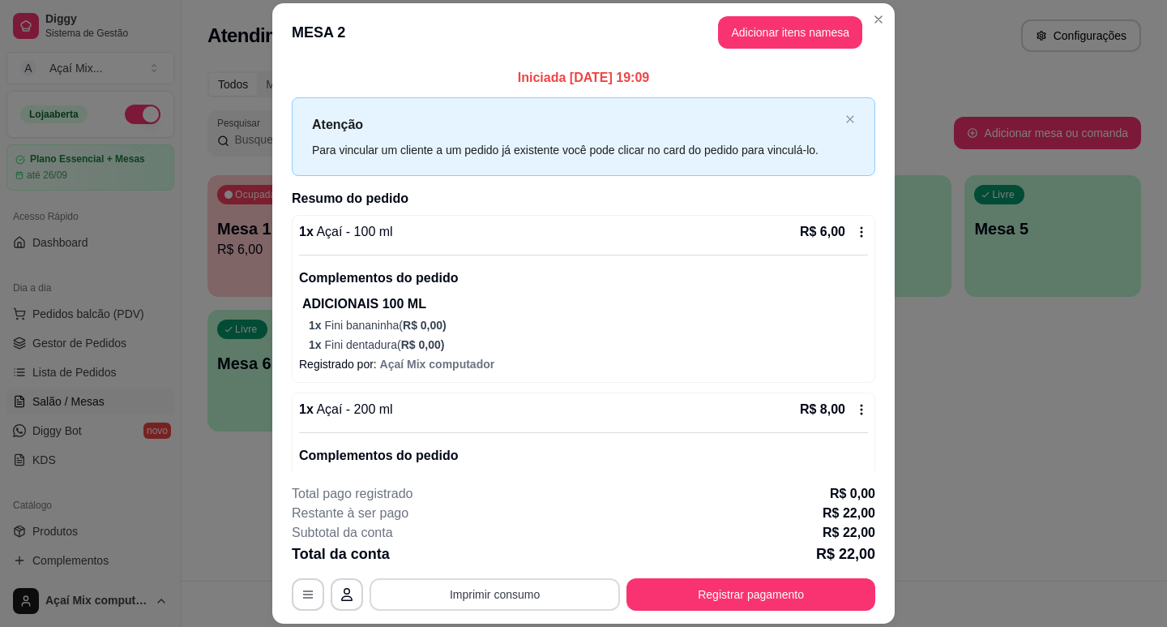
click at [451, 583] on button "Imprimir consumo" at bounding box center [495, 594] width 251 height 32
click at [532, 553] on button "Impressora" at bounding box center [494, 557] width 118 height 26
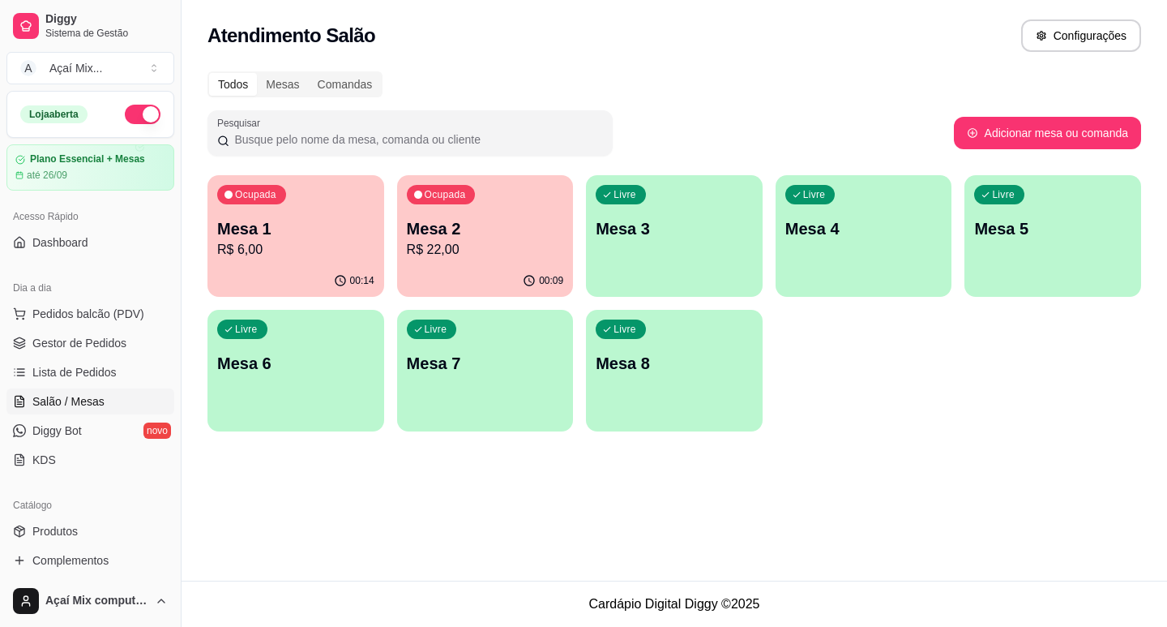
click at [461, 270] on div "00:09" at bounding box center [485, 281] width 177 height 32
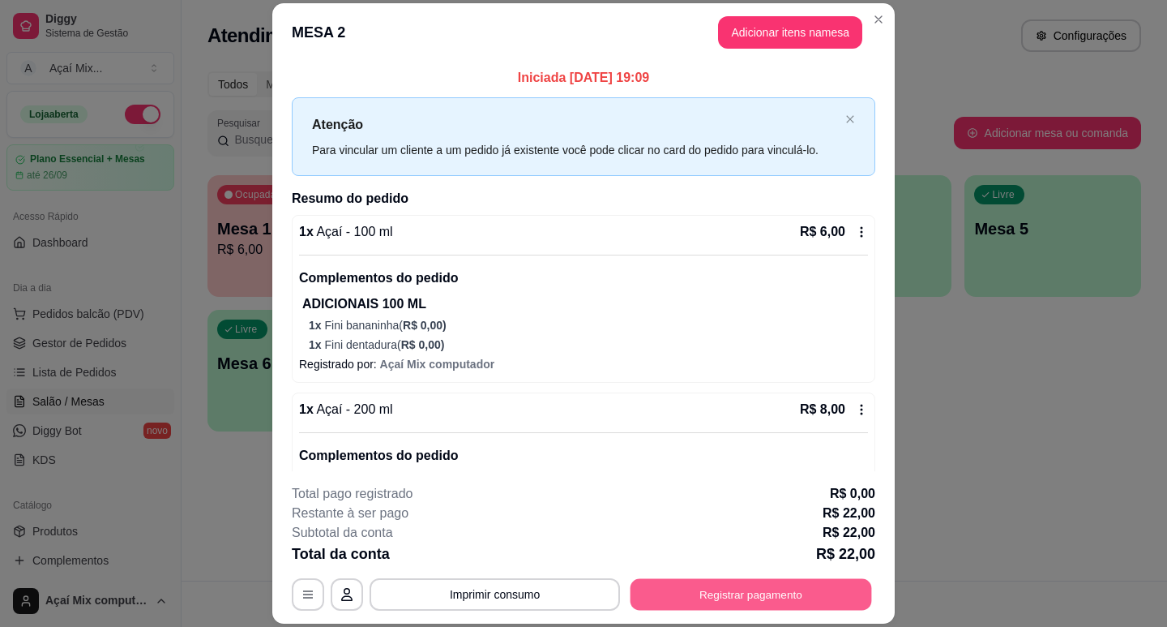
click at [689, 585] on button "Registrar pagamento" at bounding box center [752, 595] width 242 height 32
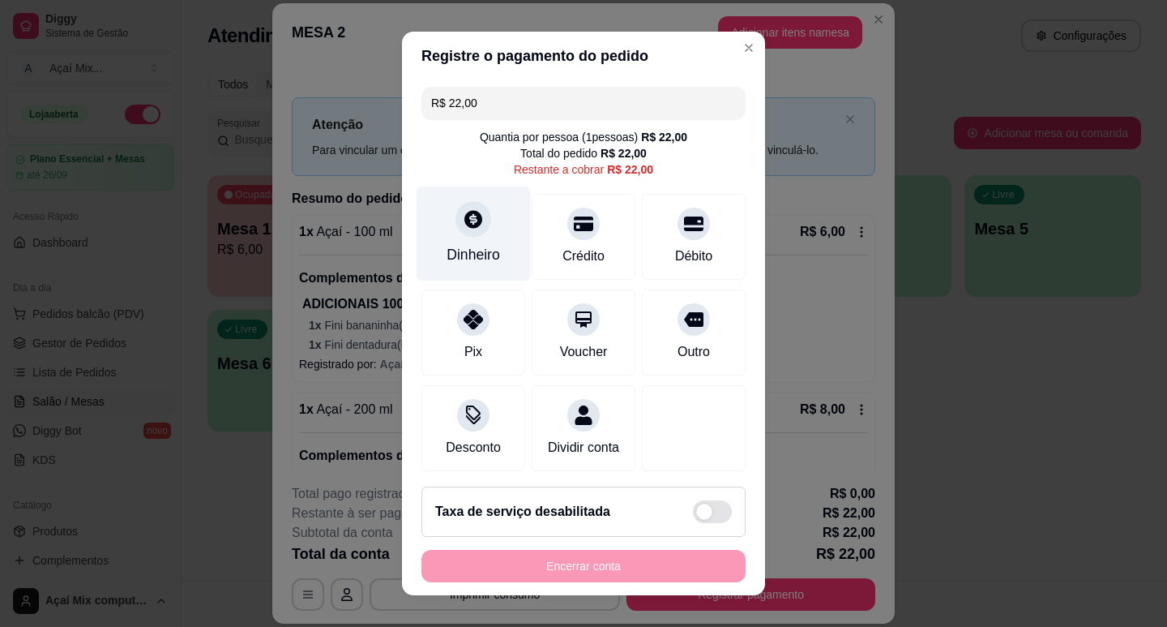
click at [496, 264] on div "Dinheiro" at bounding box center [474, 233] width 114 height 95
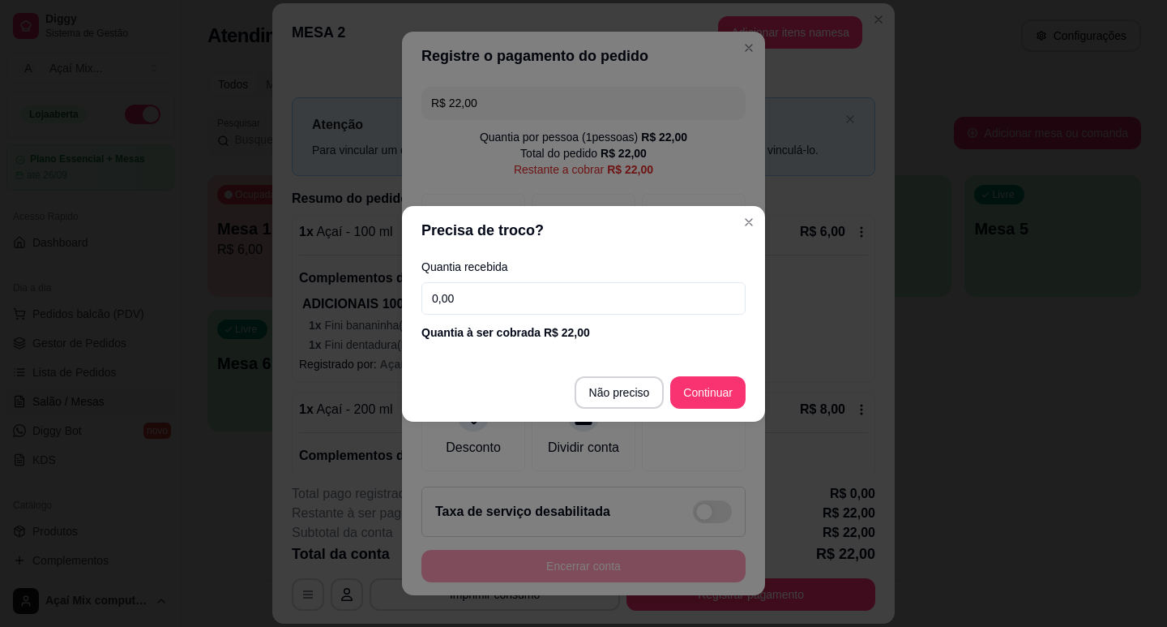
click at [515, 298] on input "0,00" at bounding box center [584, 298] width 324 height 32
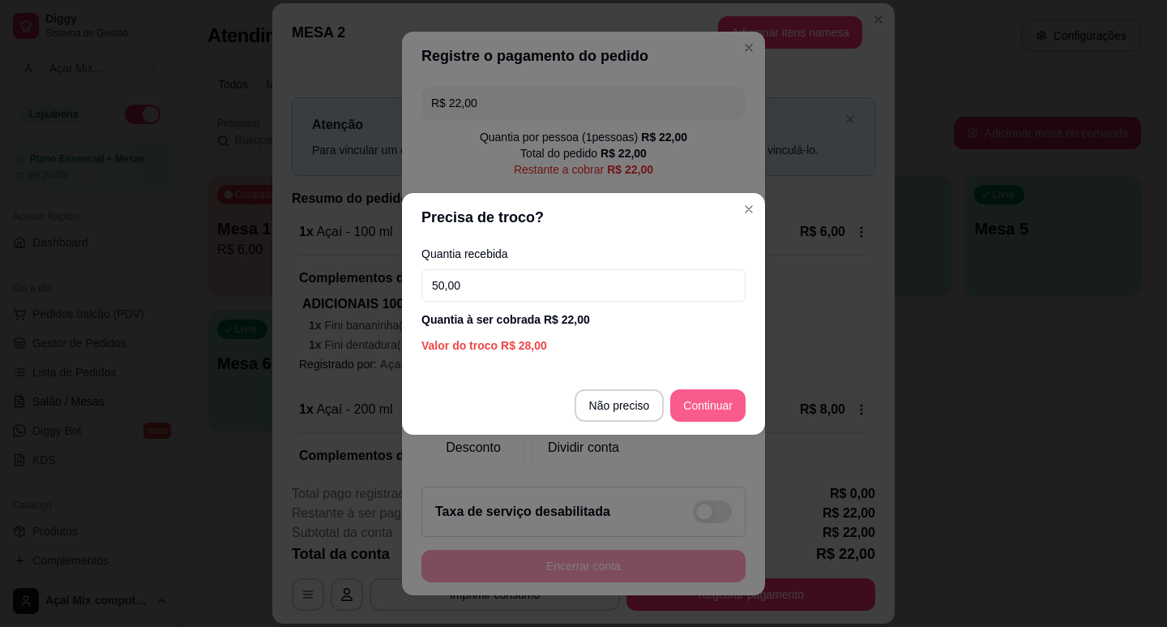
type input "50,00"
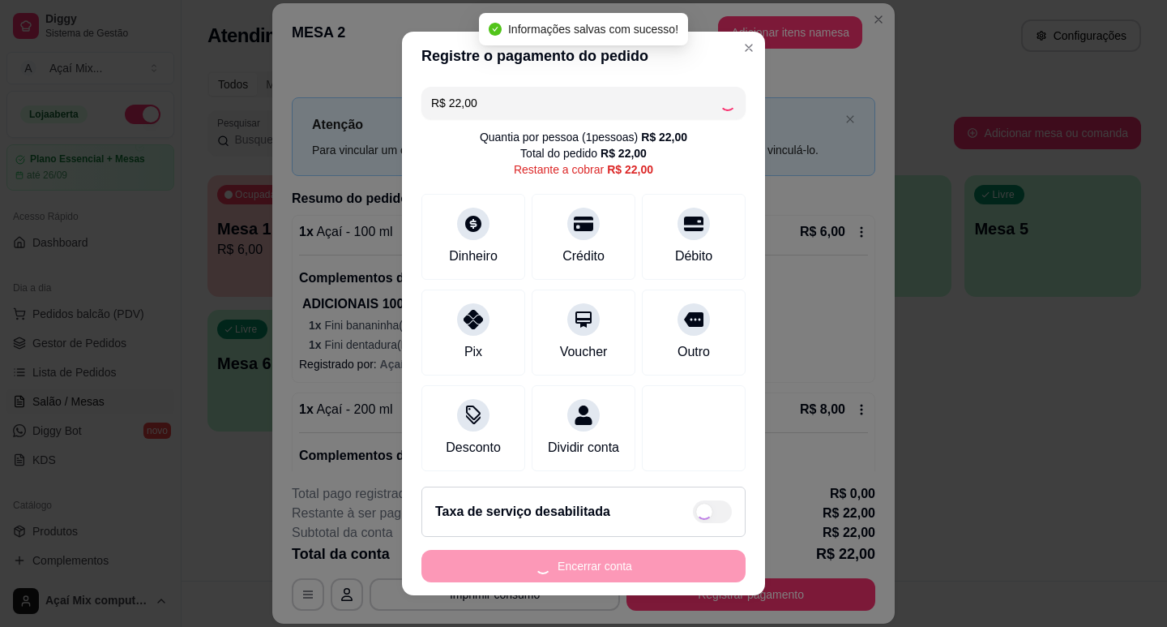
type input "R$ 0,00"
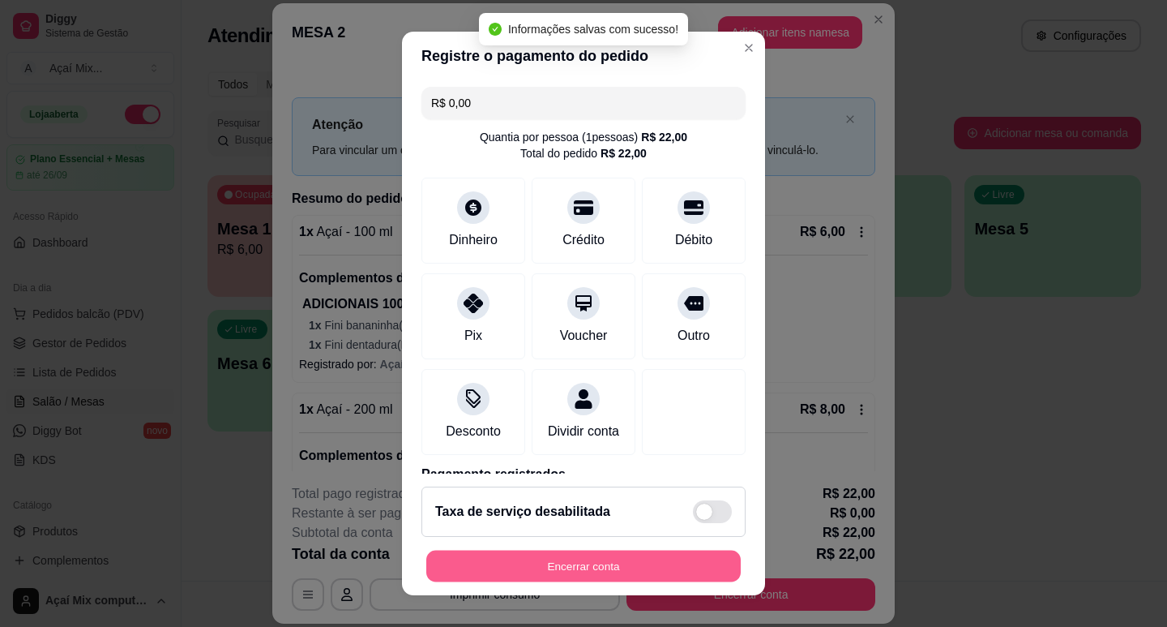
click at [658, 573] on button "Encerrar conta" at bounding box center [583, 566] width 315 height 32
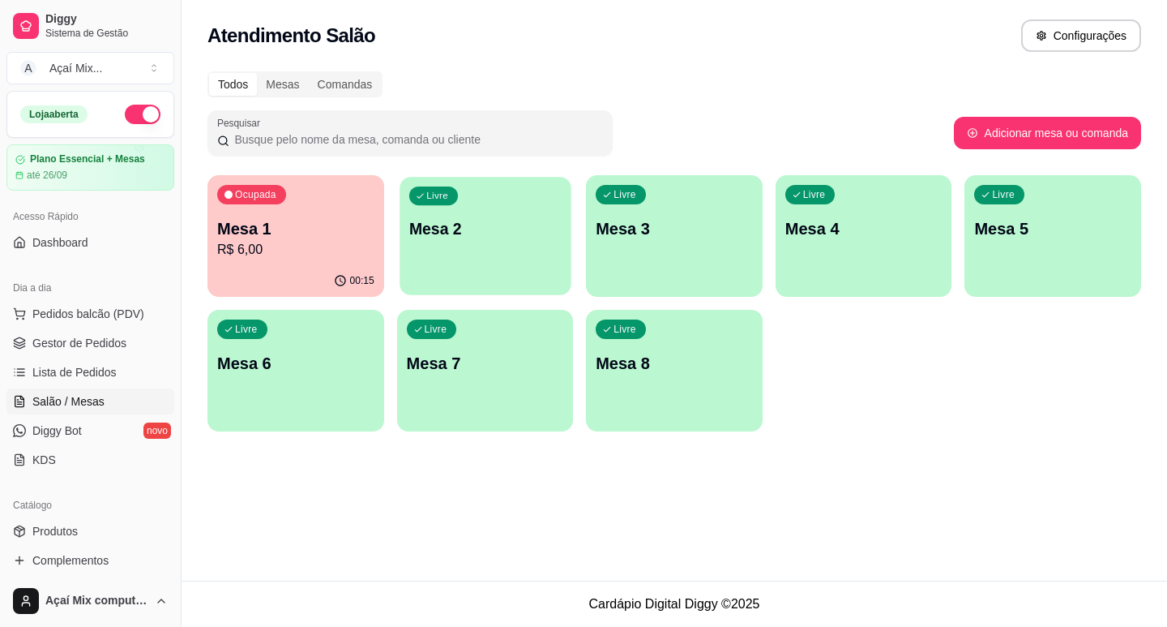
click at [478, 222] on p "Mesa 2" at bounding box center [485, 229] width 152 height 22
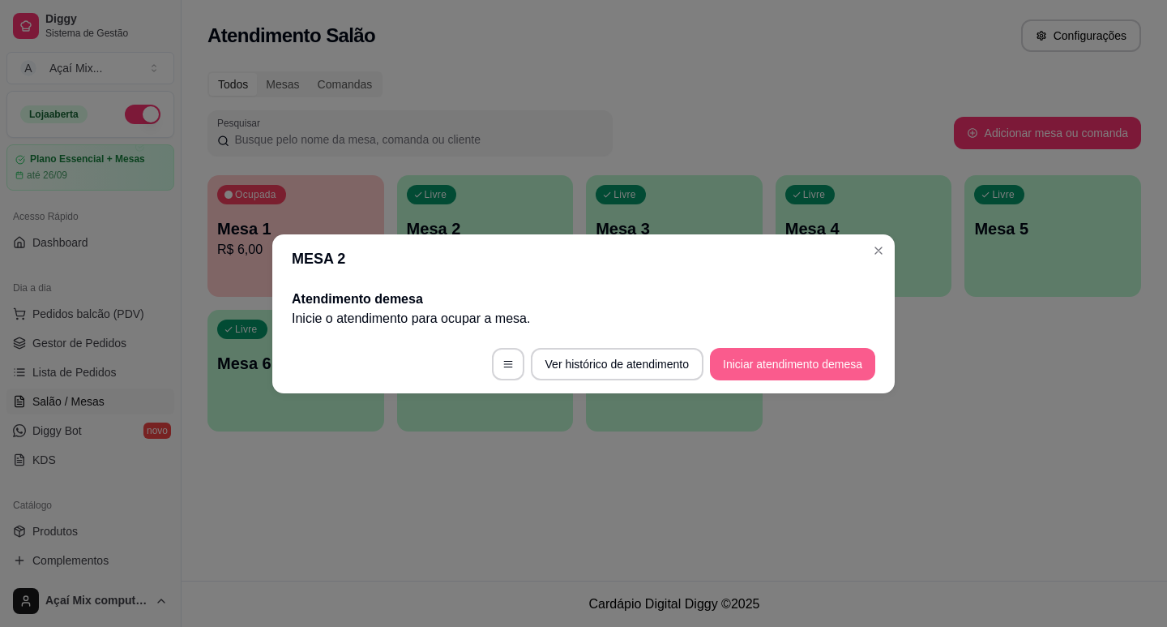
click at [846, 365] on button "Iniciar atendimento de mesa" at bounding box center [792, 364] width 165 height 32
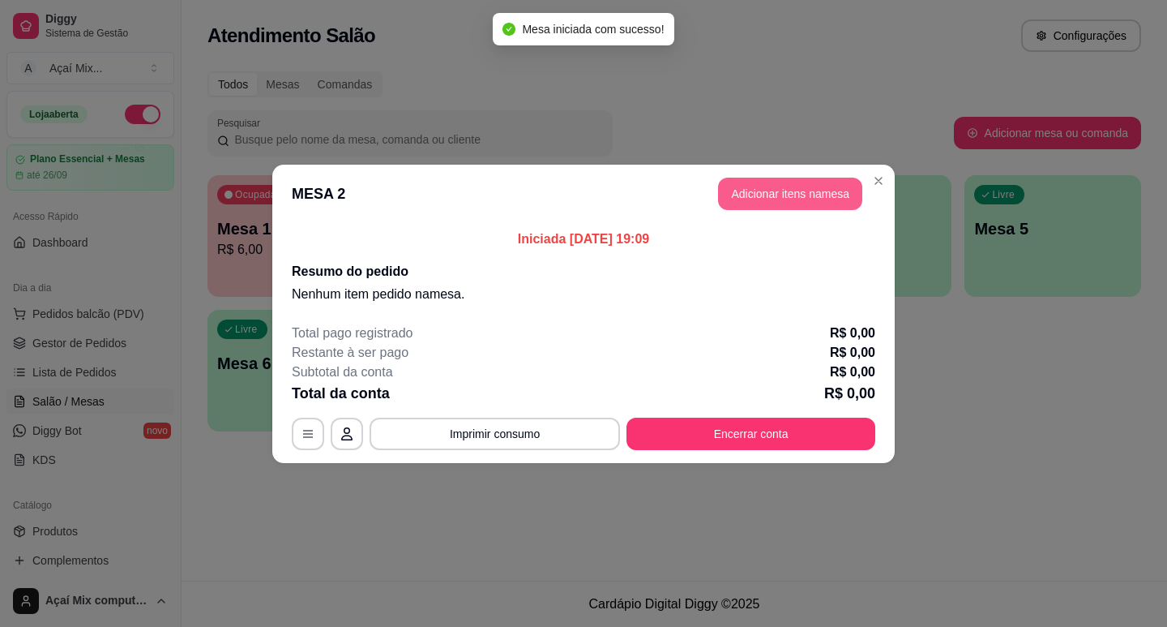
click at [779, 181] on button "Adicionar itens na mesa" at bounding box center [790, 194] width 144 height 32
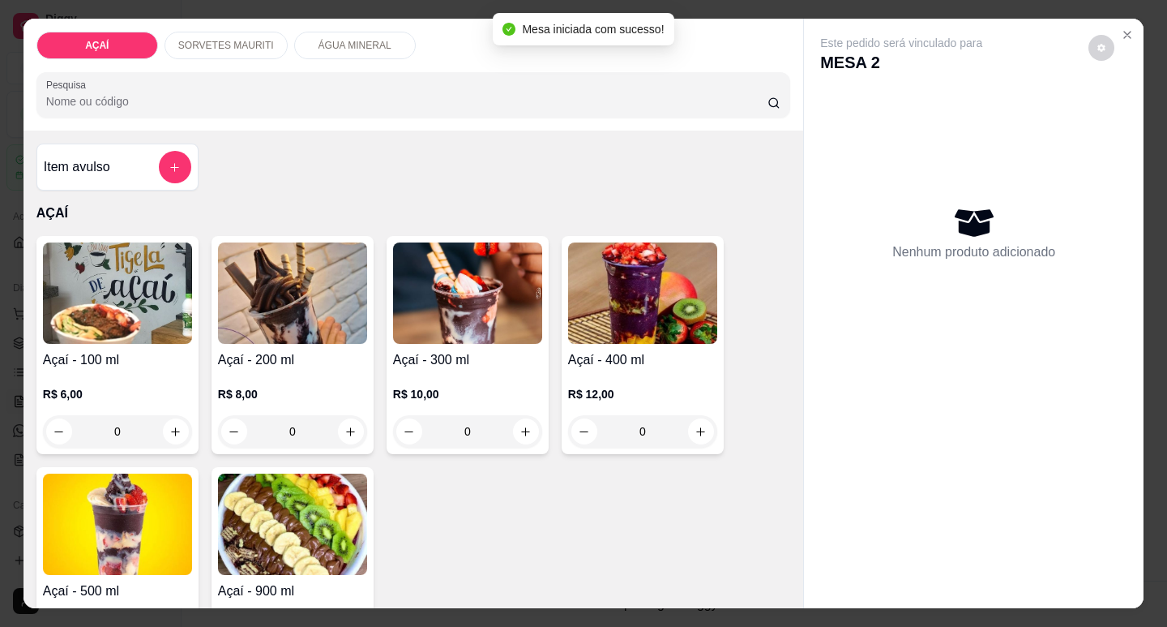
click at [317, 386] on p "R$ 8,00" at bounding box center [292, 394] width 149 height 16
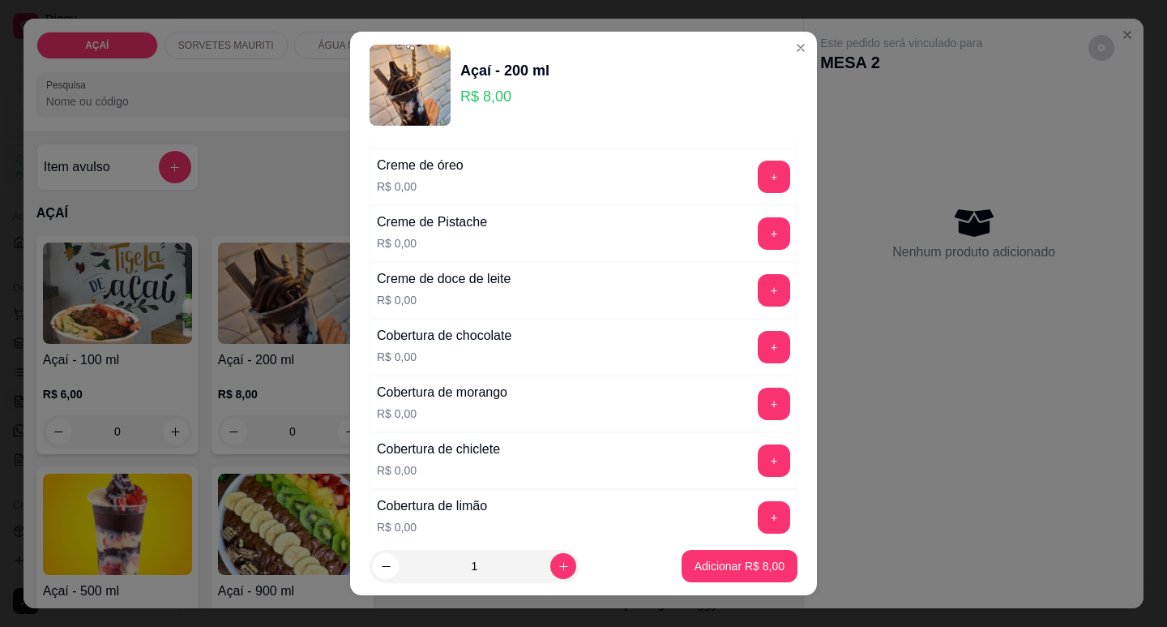
scroll to position [405, 0]
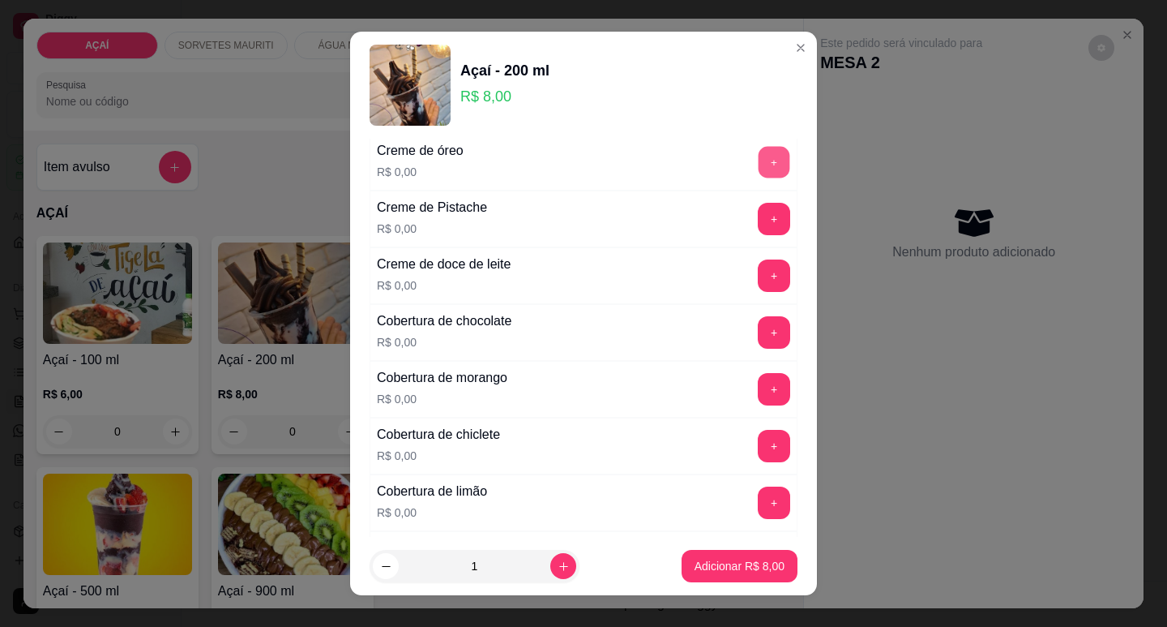
click at [759, 169] on button "+" at bounding box center [775, 162] width 32 height 32
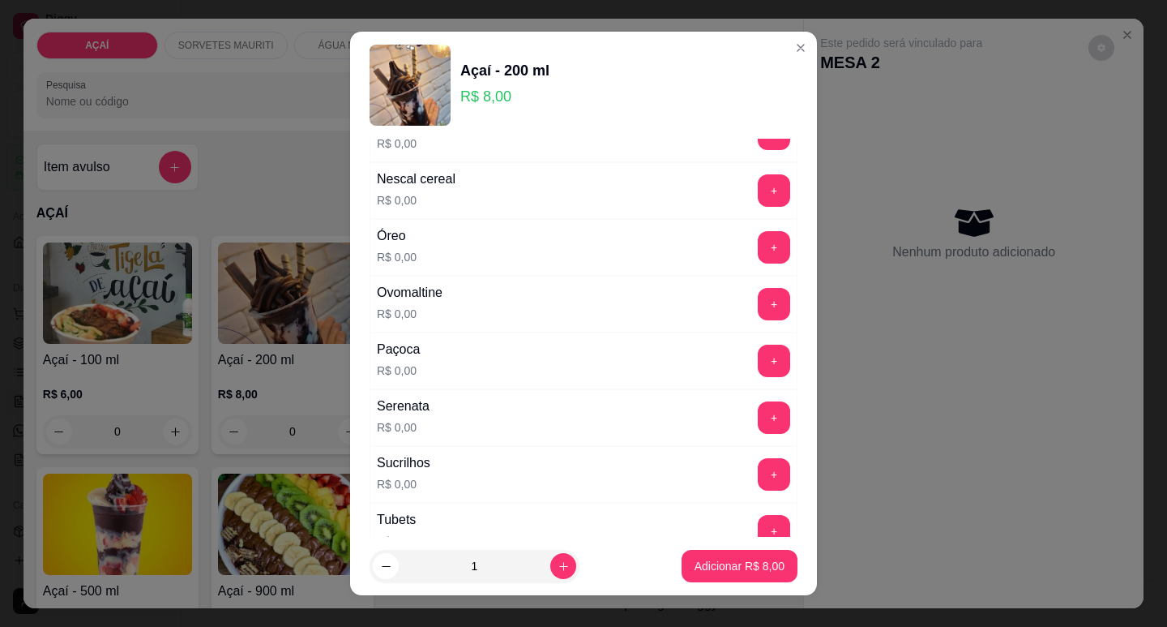
scroll to position [1540, 0]
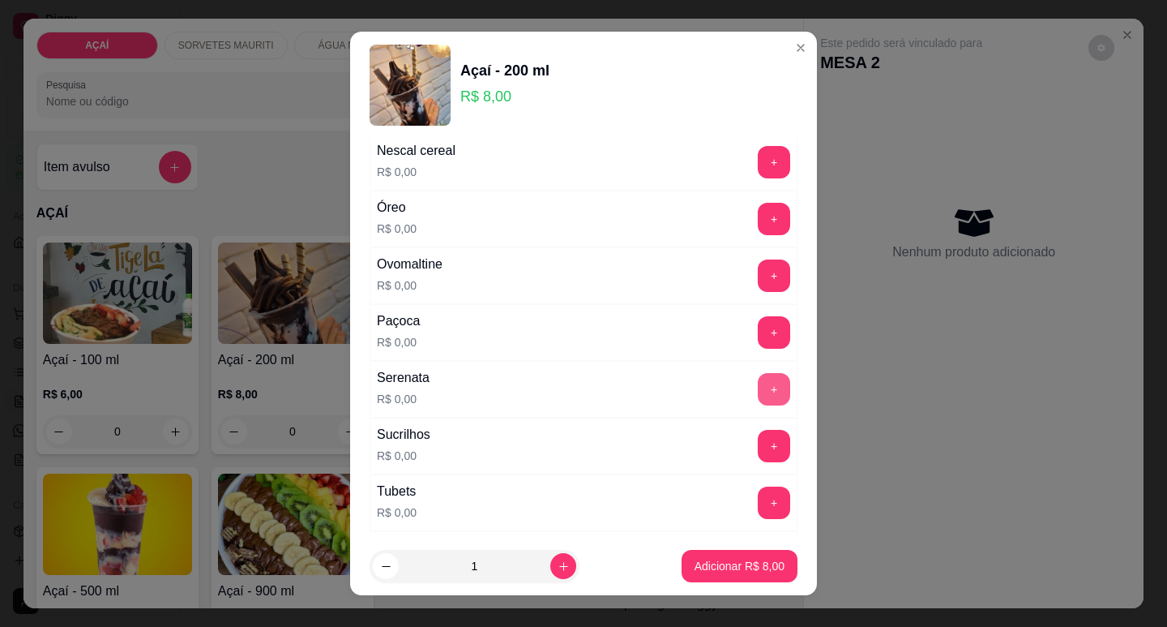
click at [758, 392] on button "+" at bounding box center [774, 389] width 32 height 32
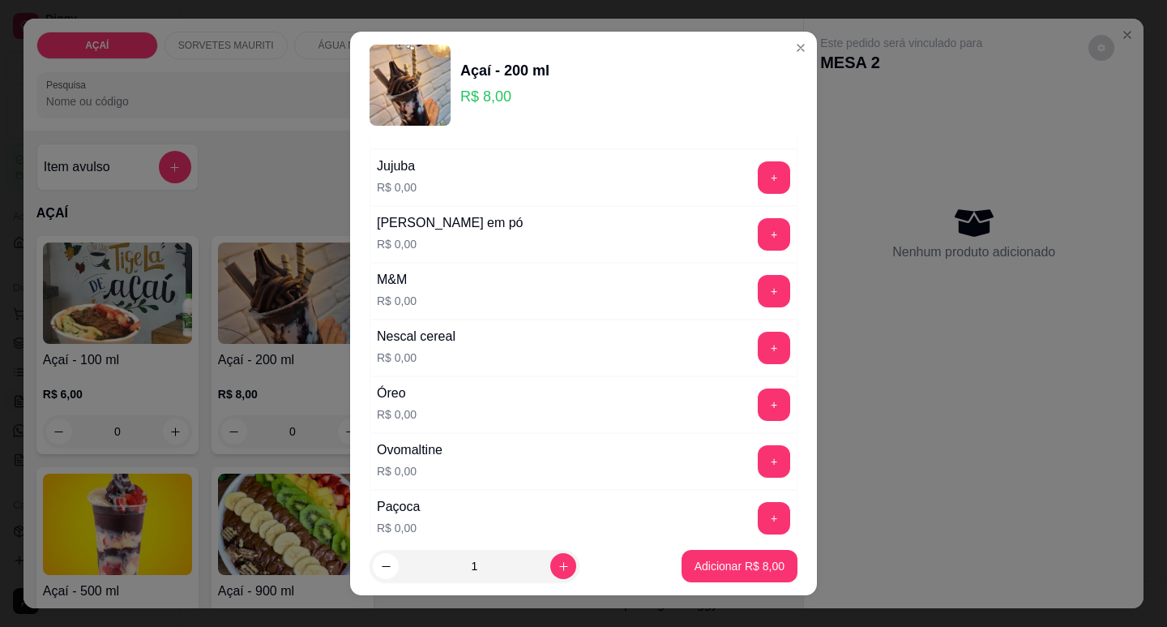
scroll to position [1297, 0]
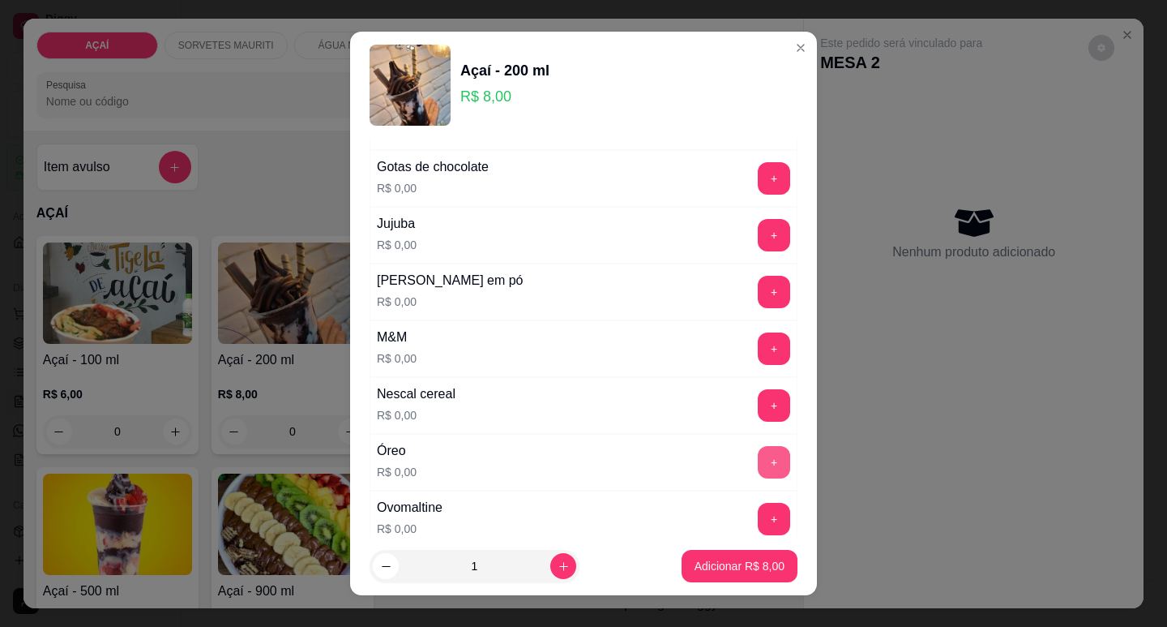
click at [758, 457] on button "+" at bounding box center [774, 462] width 32 height 32
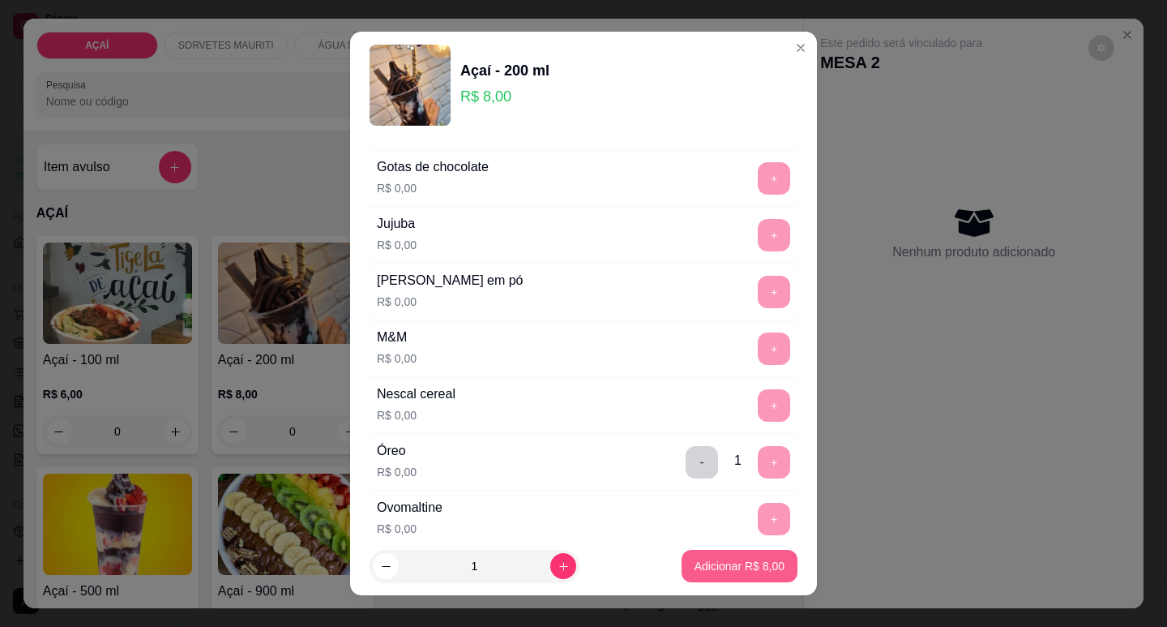
click at [731, 561] on p "Adicionar R$ 8,00" at bounding box center [740, 566] width 90 height 16
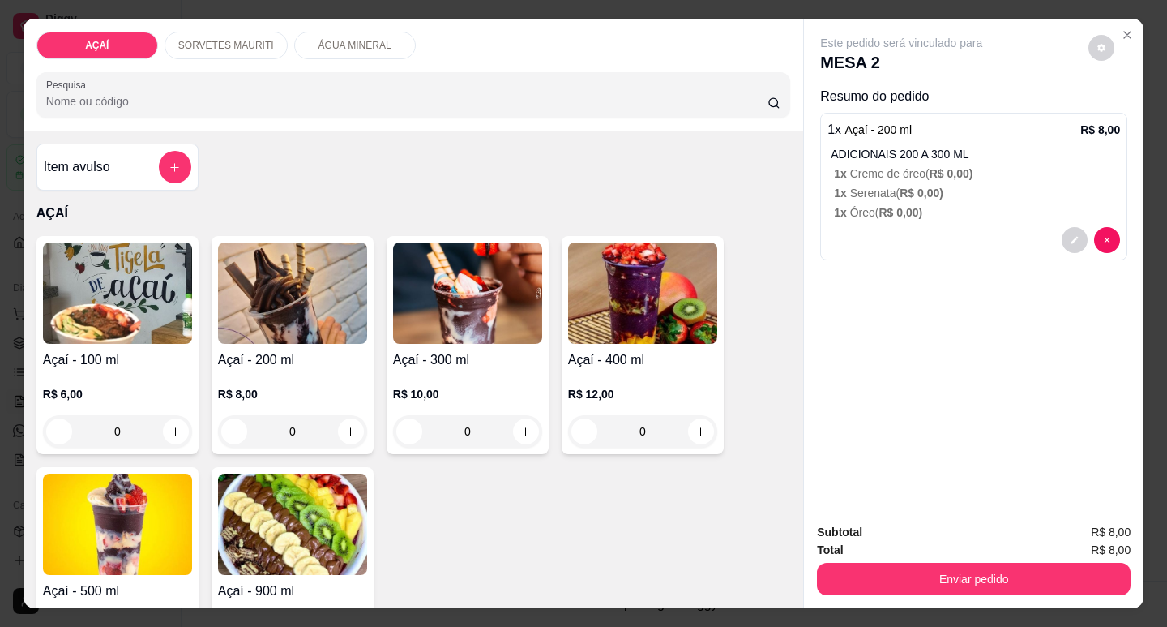
click at [323, 375] on div "R$ 8,00 0" at bounding box center [292, 409] width 149 height 78
click at [597, 400] on div "R$ 12,00 0" at bounding box center [642, 417] width 149 height 62
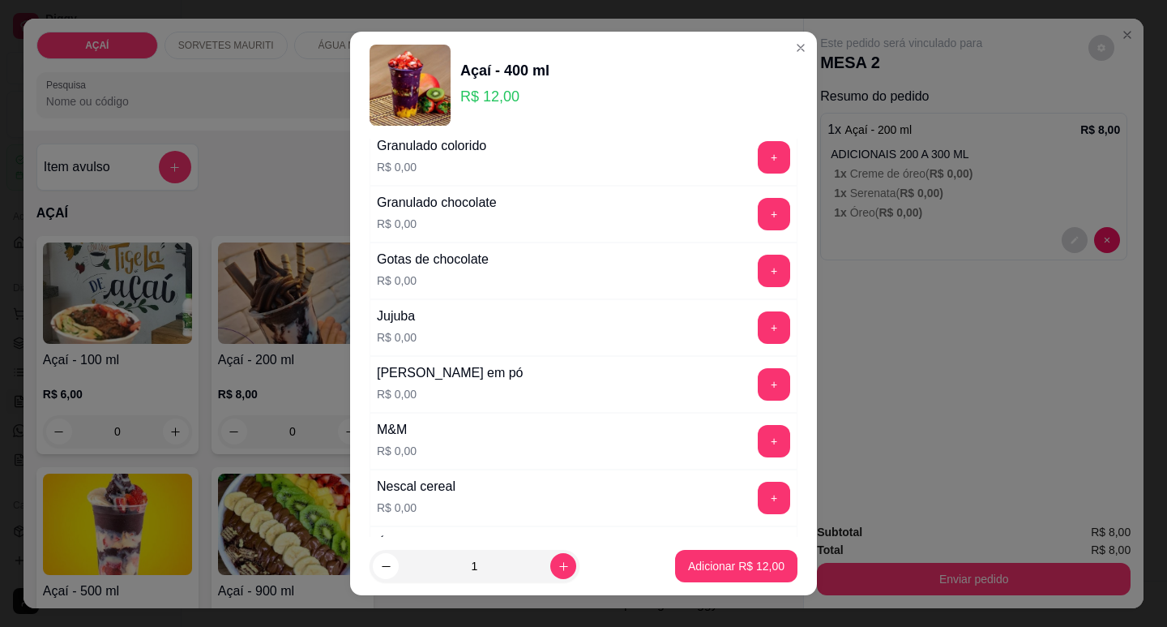
scroll to position [1378, 0]
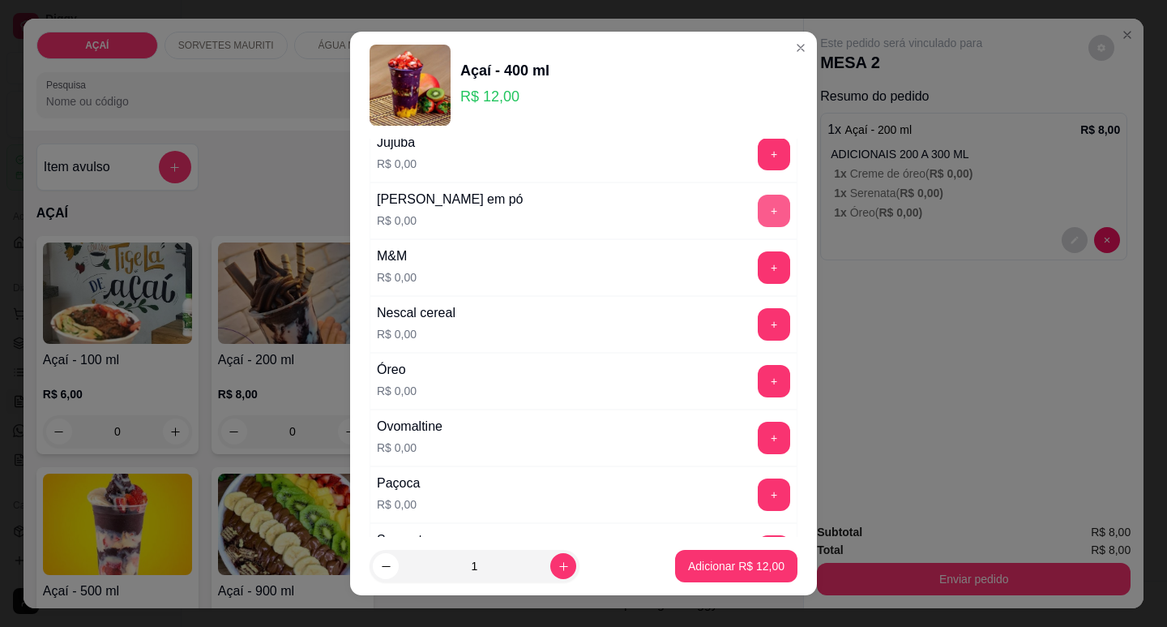
click at [758, 202] on button "+" at bounding box center [774, 211] width 32 height 32
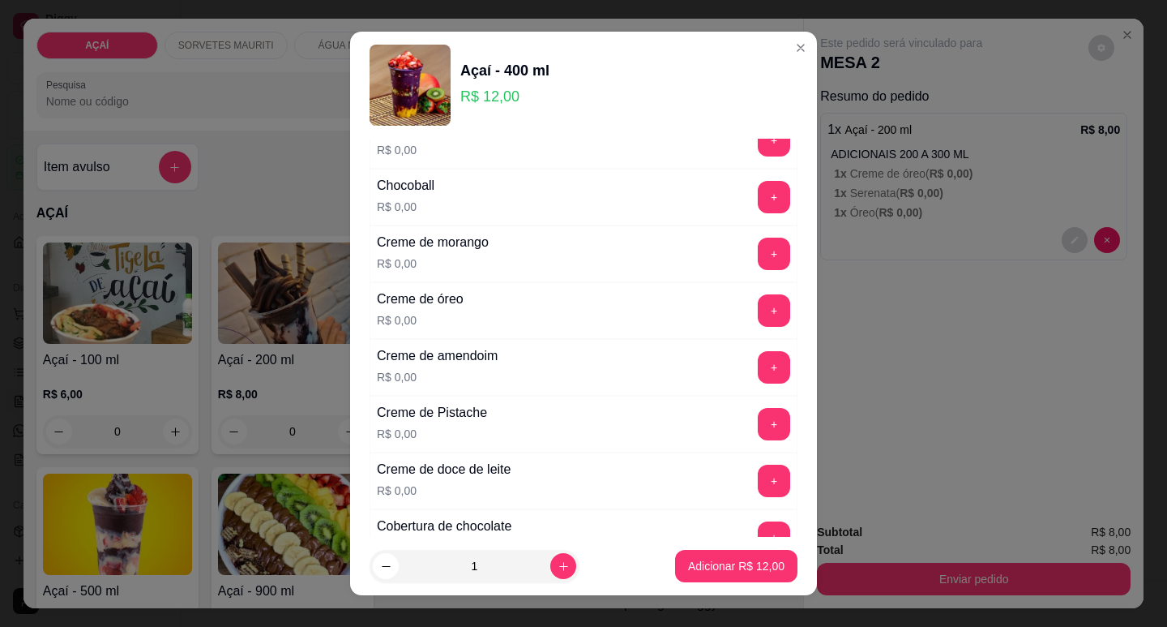
scroll to position [162, 0]
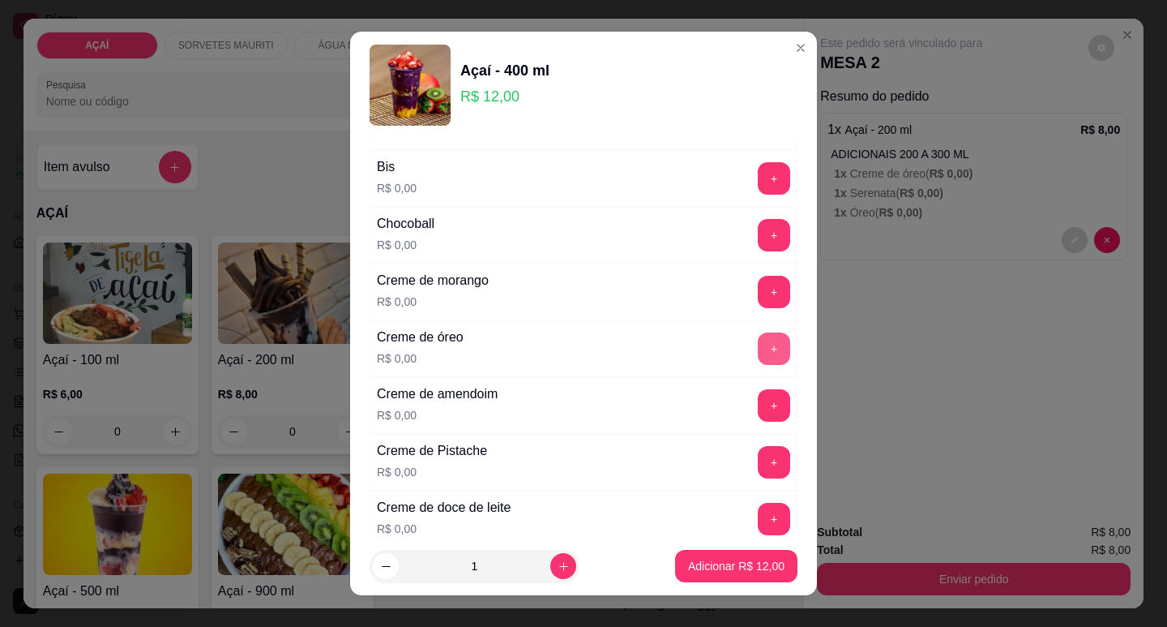
click at [758, 345] on button "+" at bounding box center [774, 348] width 32 height 32
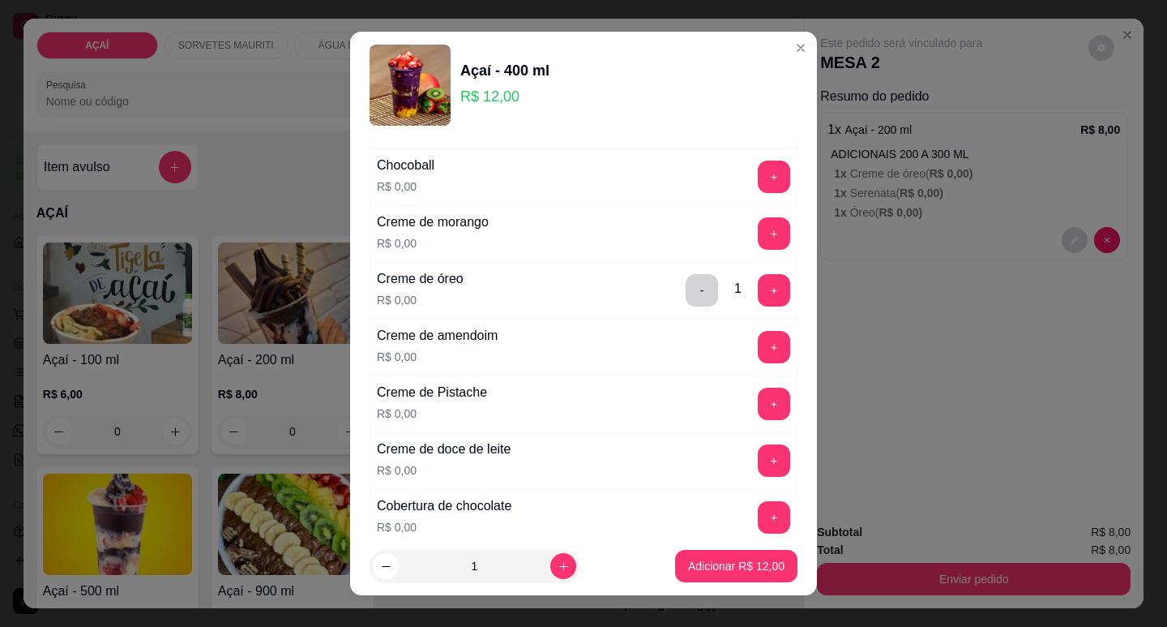
scroll to position [243, 0]
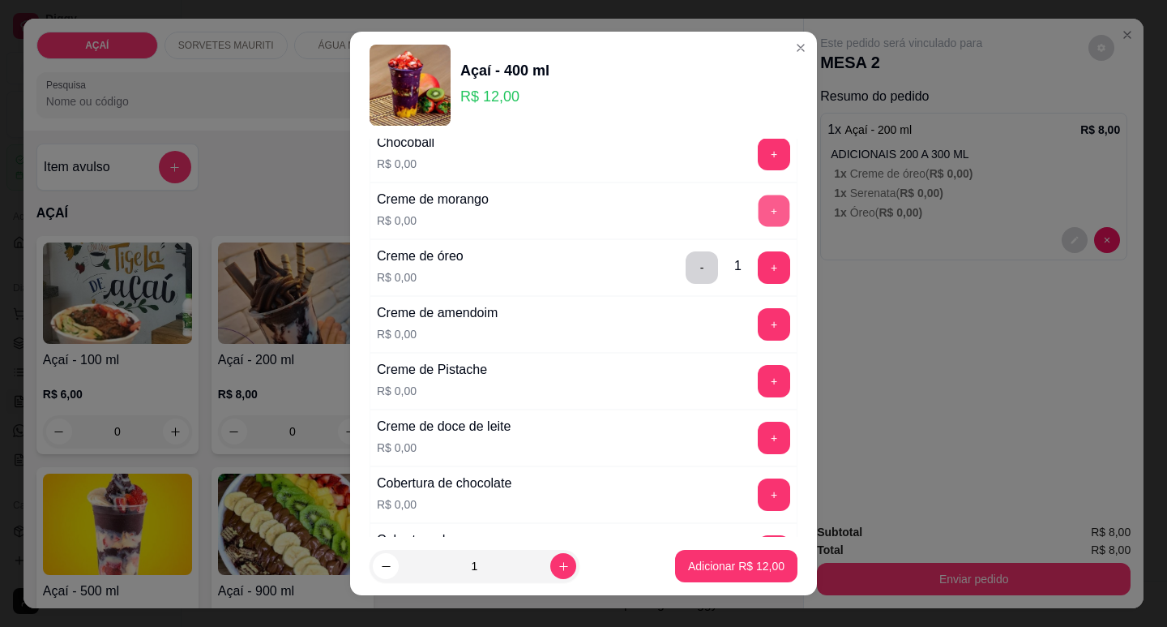
click at [759, 208] on button "+" at bounding box center [775, 211] width 32 height 32
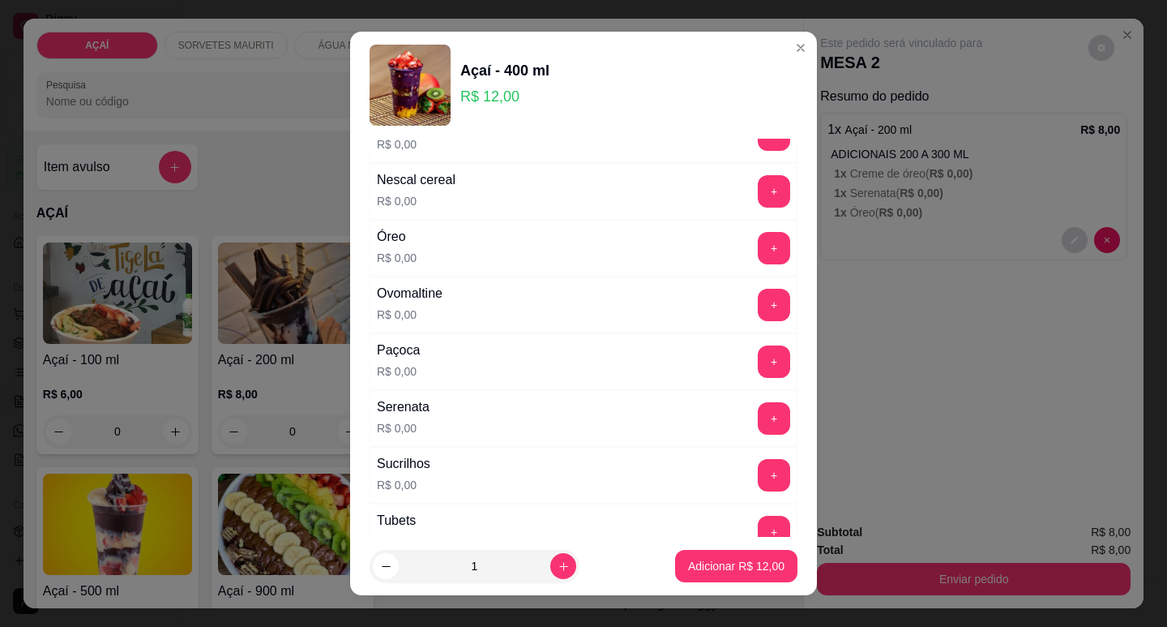
scroll to position [1540, 0]
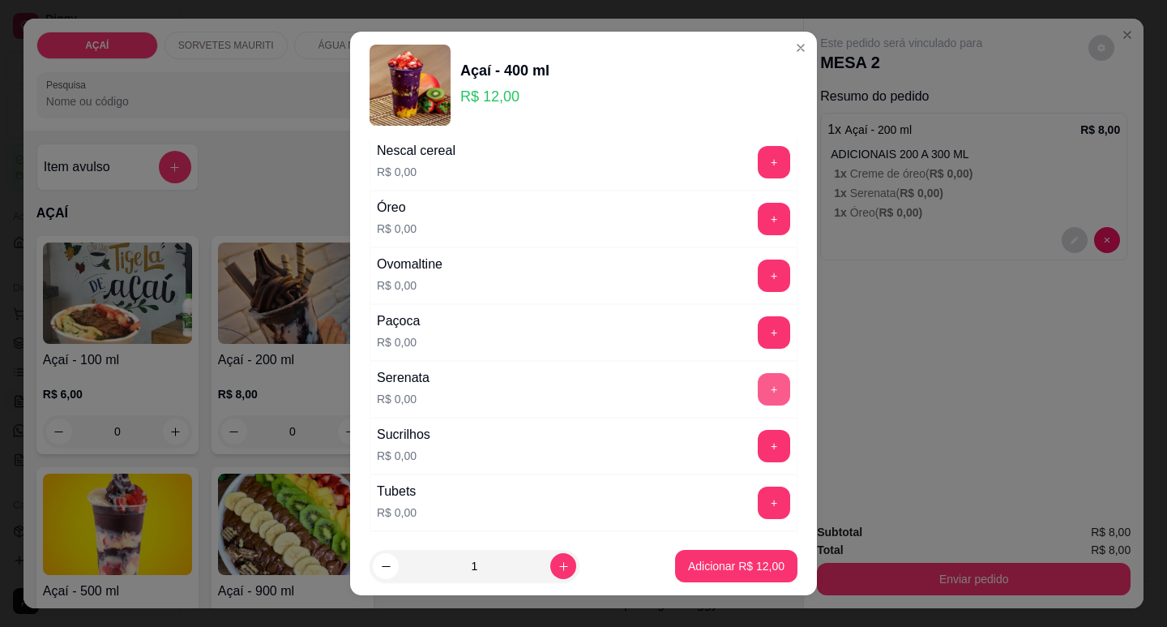
click at [758, 389] on button "+" at bounding box center [774, 389] width 32 height 32
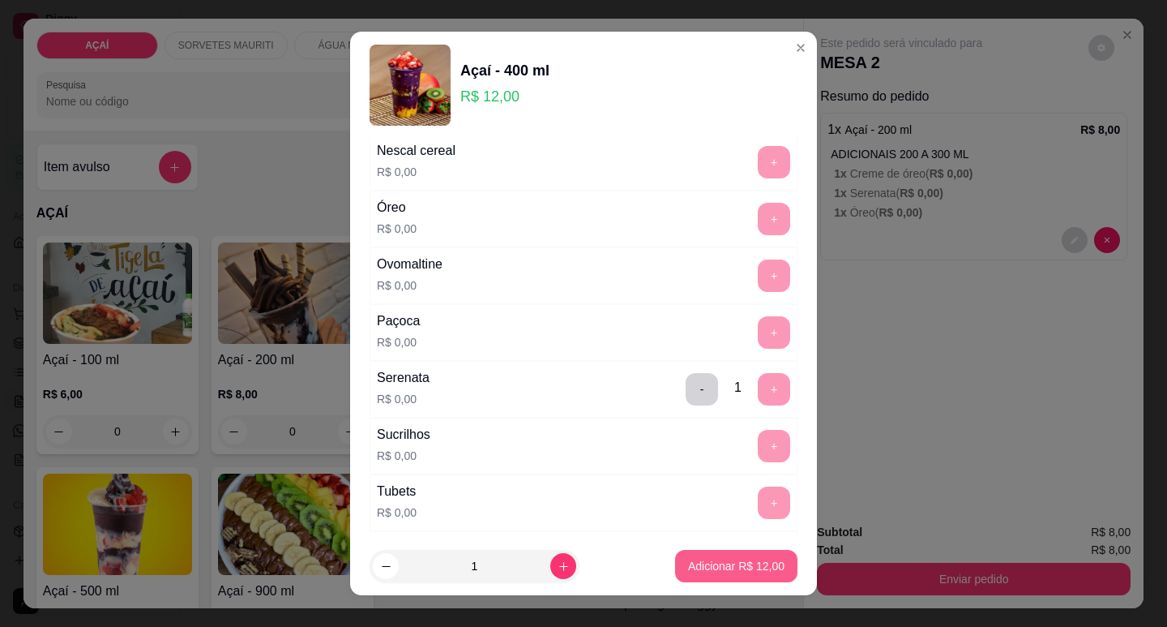
click at [688, 572] on p "Adicionar R$ 12,00" at bounding box center [736, 566] width 96 height 16
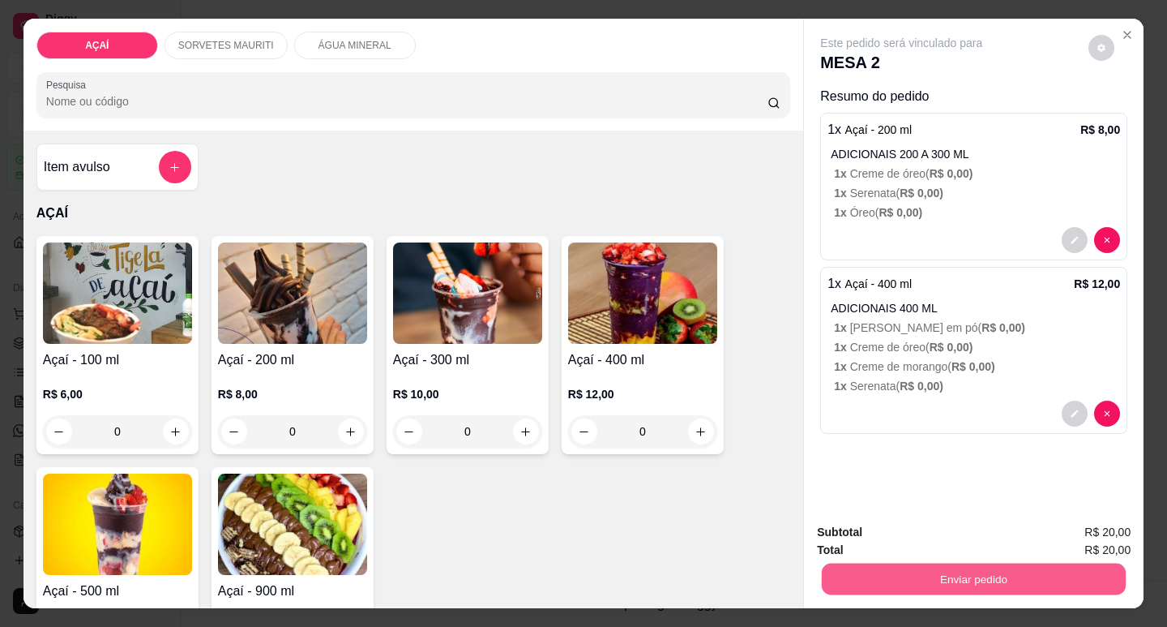
click at [979, 573] on button "Enviar pedido" at bounding box center [974, 579] width 304 height 32
click at [927, 534] on button "Não registrar e enviar pedido" at bounding box center [920, 532] width 169 height 31
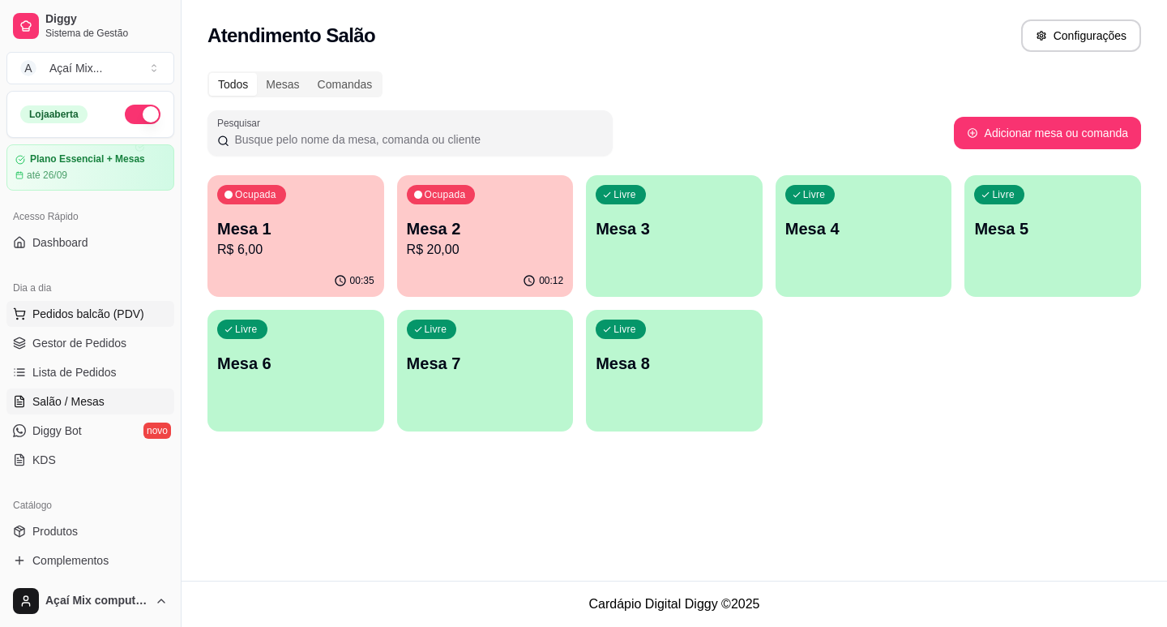
click at [22, 306] on button "Pedidos balcão (PDV)" at bounding box center [90, 314] width 168 height 26
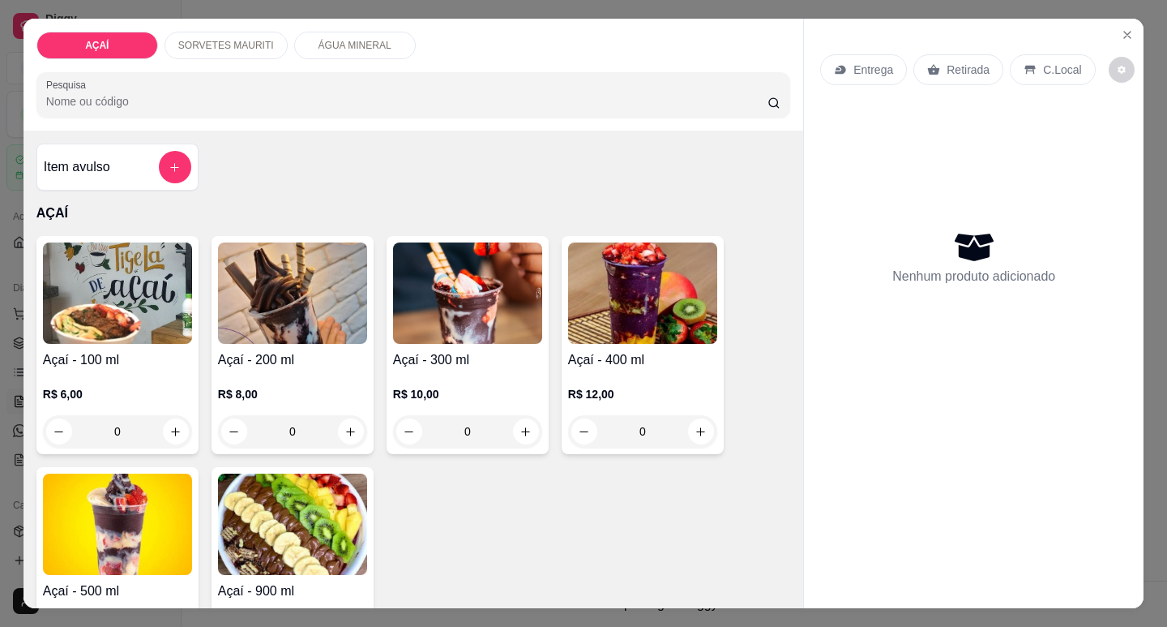
click at [142, 285] on img at bounding box center [117, 292] width 149 height 101
click at [1116, 36] on button "Close" at bounding box center [1128, 35] width 26 height 26
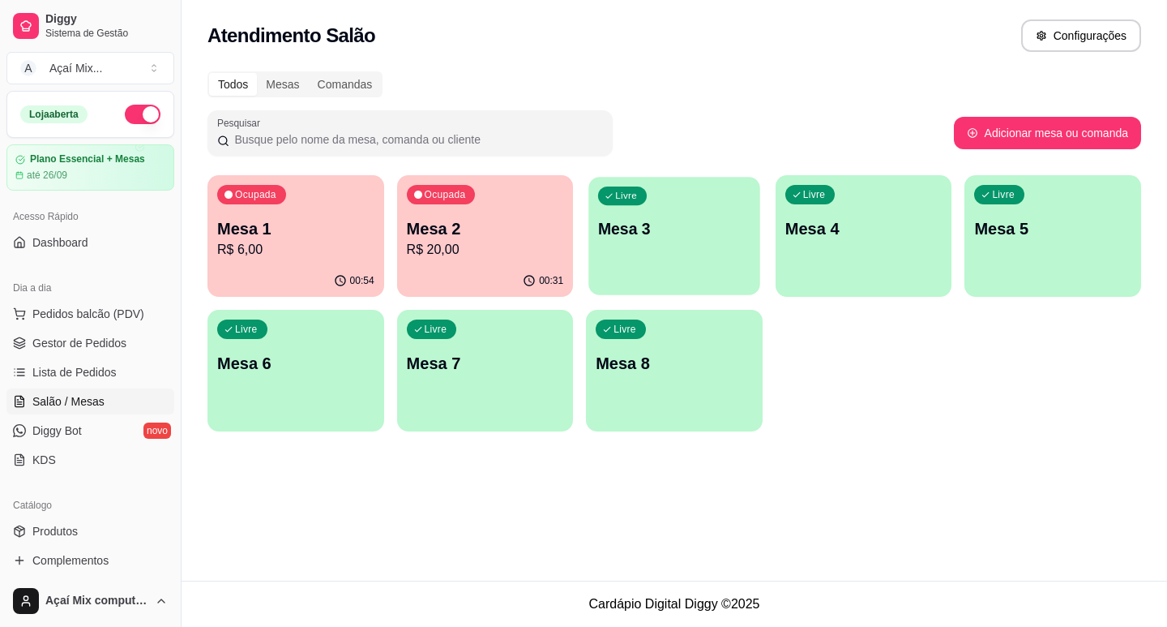
click at [691, 247] on div "Livre Mesa 3" at bounding box center [674, 226] width 171 height 99
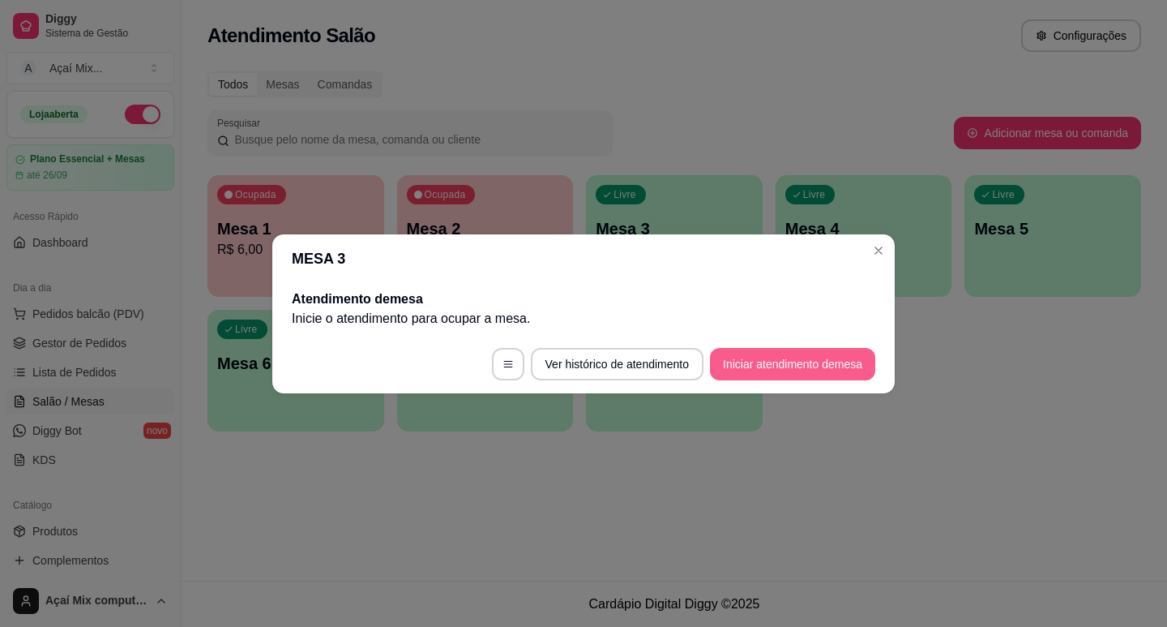
click at [829, 370] on button "Iniciar atendimento de mesa" at bounding box center [792, 364] width 165 height 32
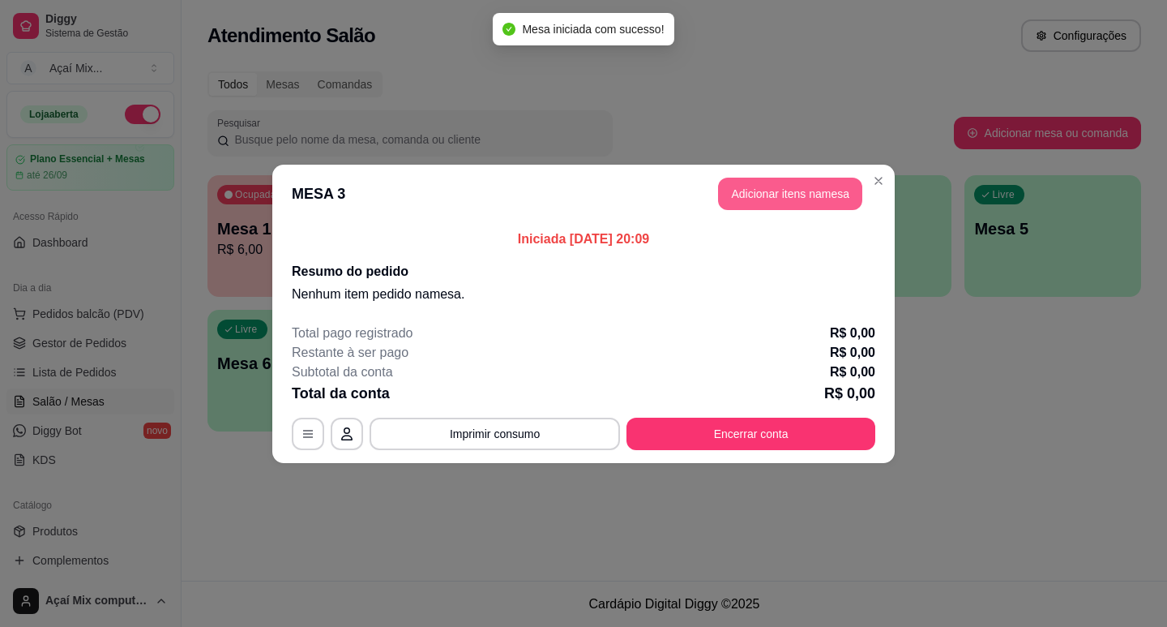
click at [724, 203] on button "Adicionar itens na mesa" at bounding box center [790, 194] width 144 height 32
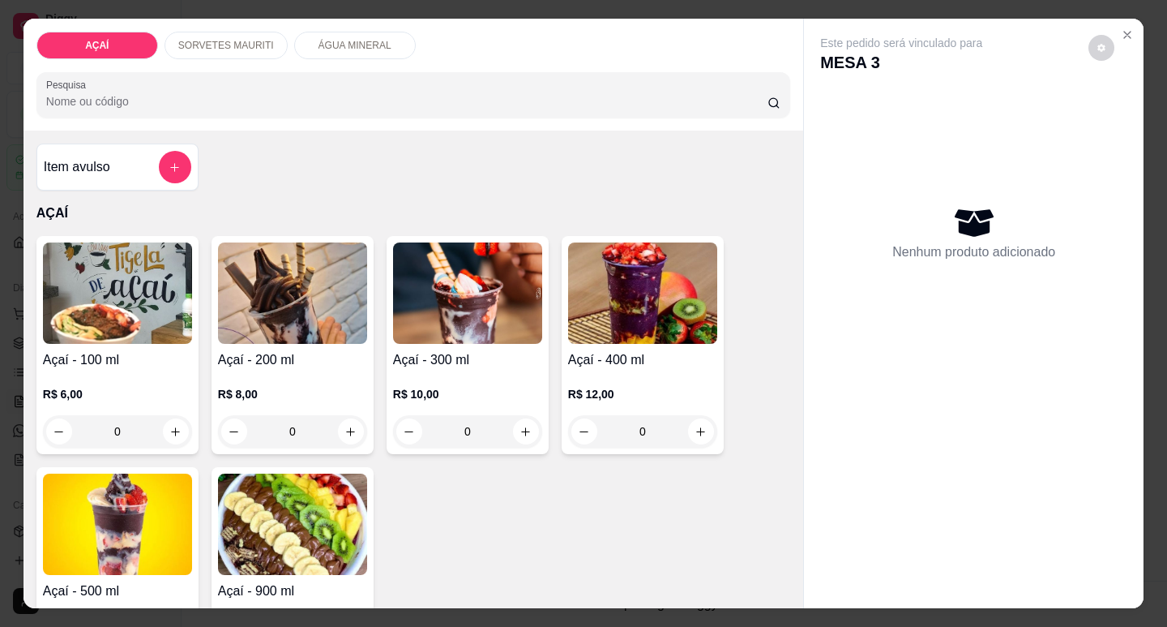
click at [140, 340] on div "Açaí - 100 ml R$ 6,00 0" at bounding box center [117, 345] width 162 height 218
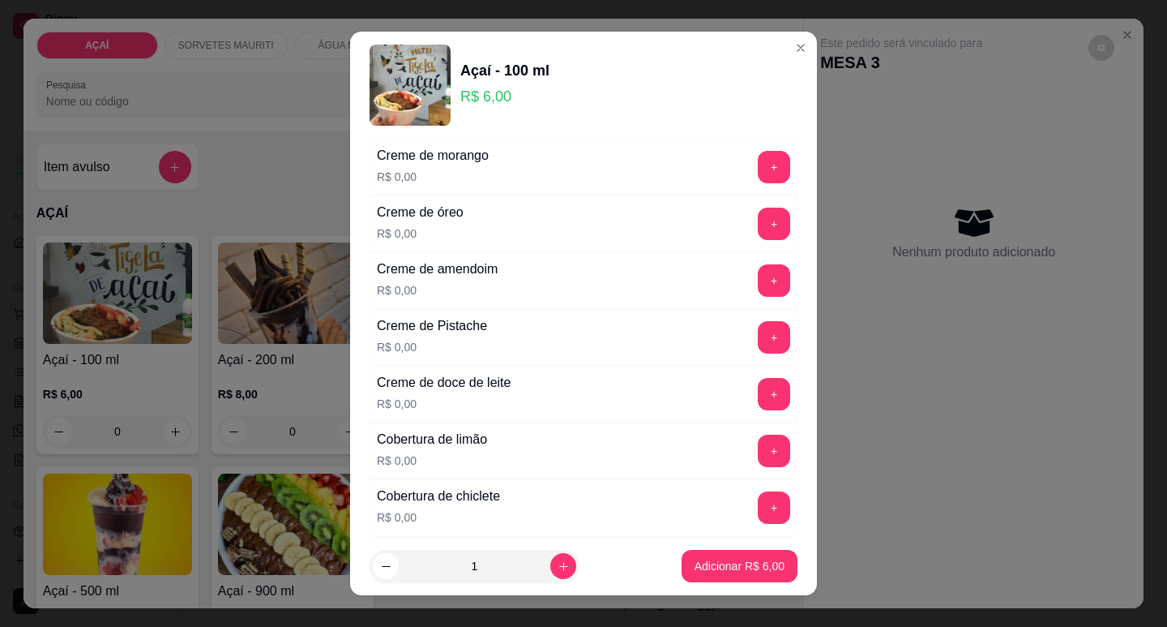
scroll to position [324, 0]
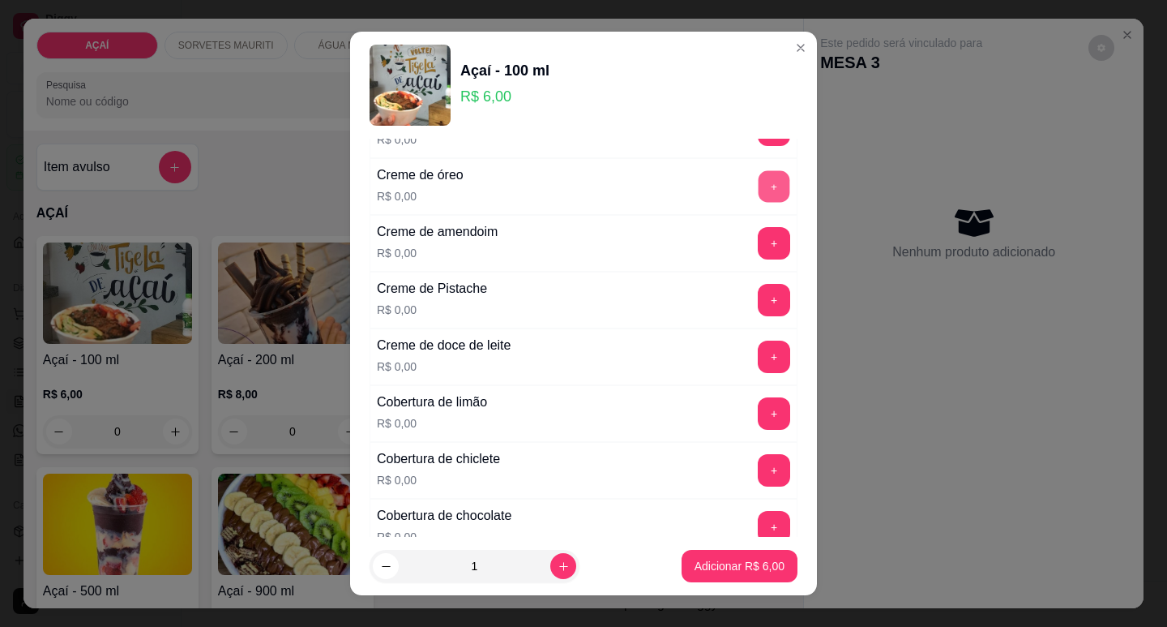
click at [759, 191] on button "+" at bounding box center [775, 186] width 32 height 32
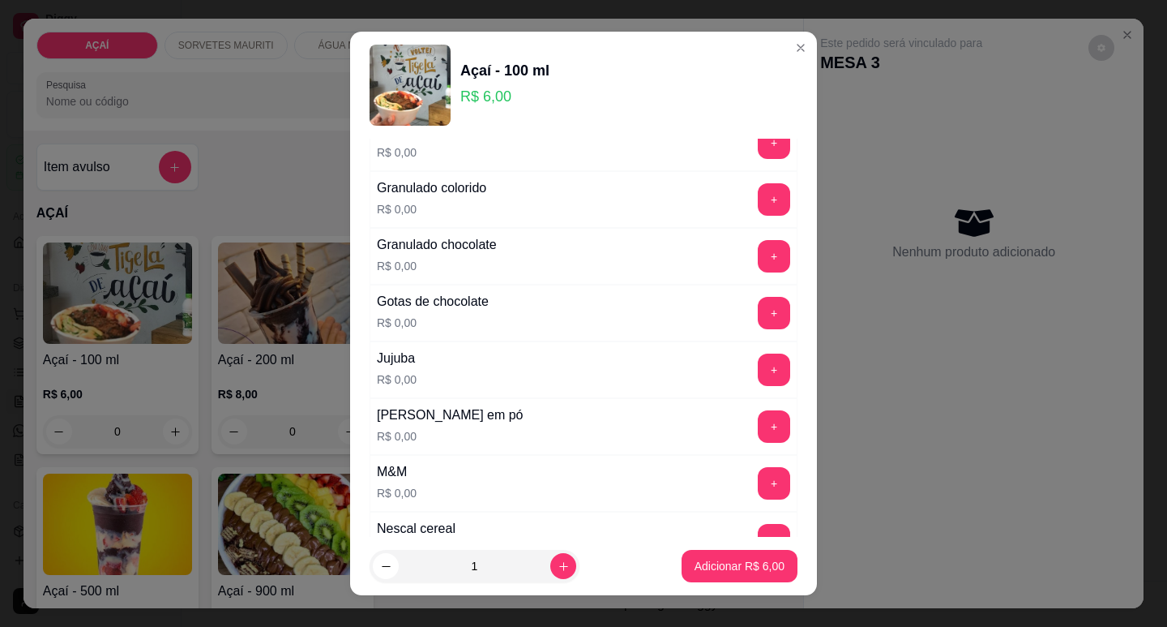
scroll to position [1297, 0]
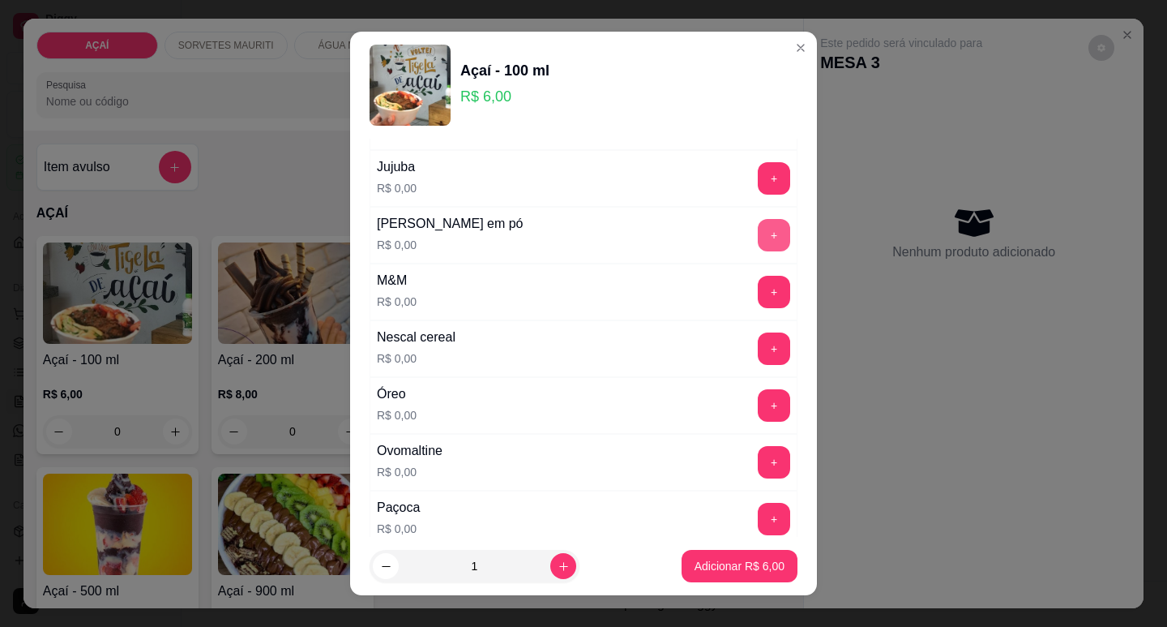
click at [758, 228] on button "+" at bounding box center [774, 235] width 32 height 32
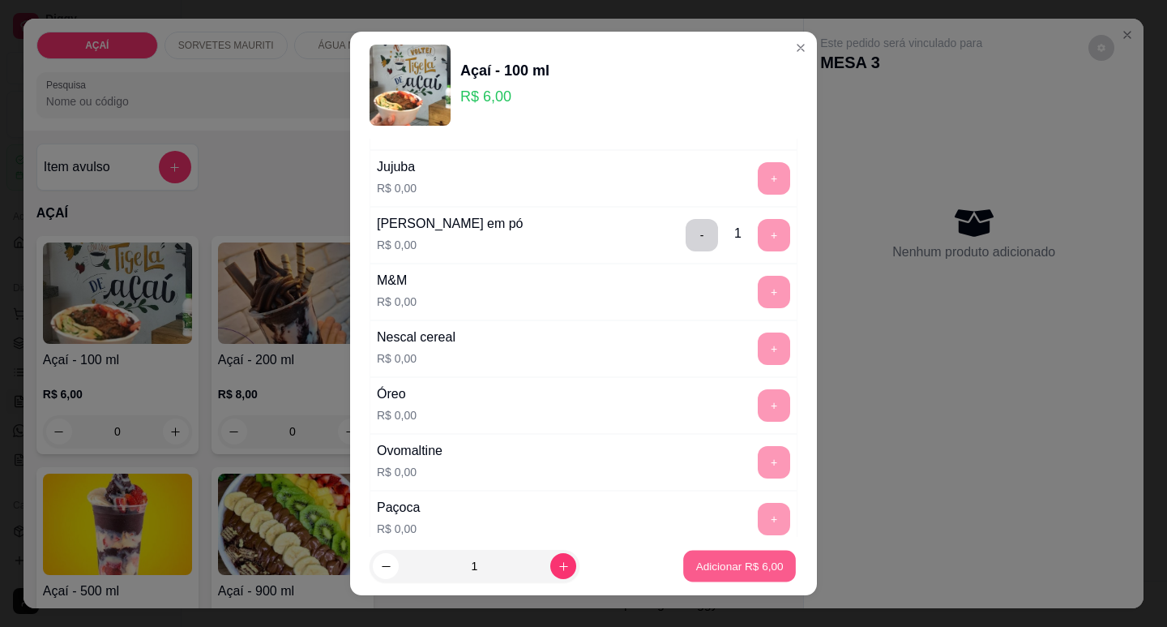
click at [696, 562] on p "Adicionar R$ 6,00" at bounding box center [740, 566] width 88 height 15
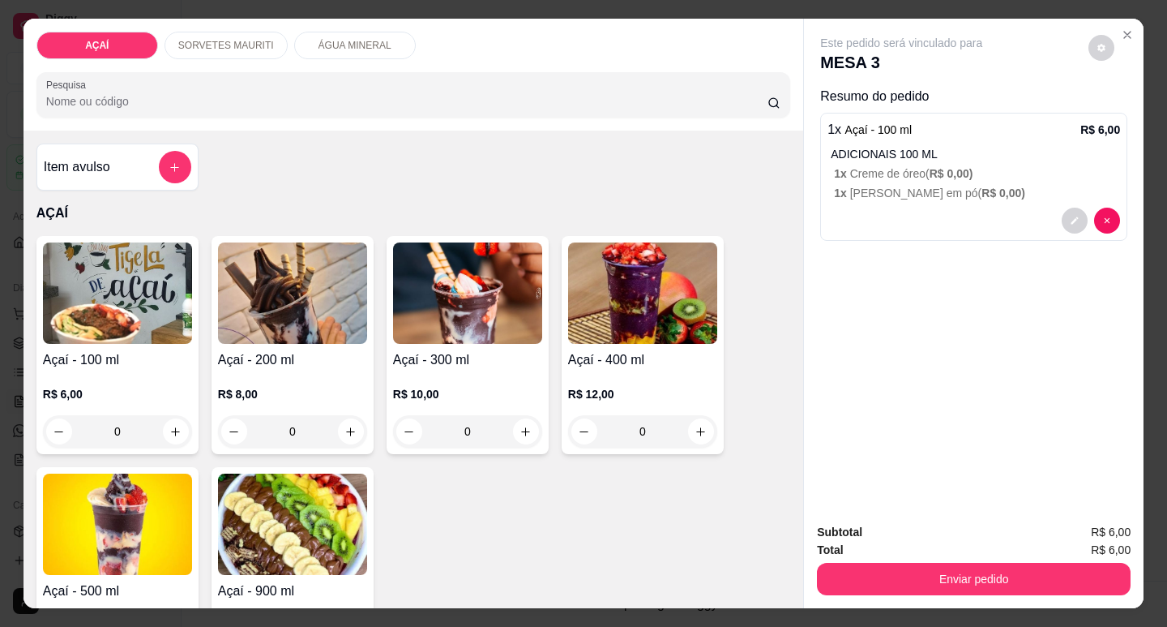
click at [454, 392] on p "R$ 10,00" at bounding box center [467, 394] width 149 height 16
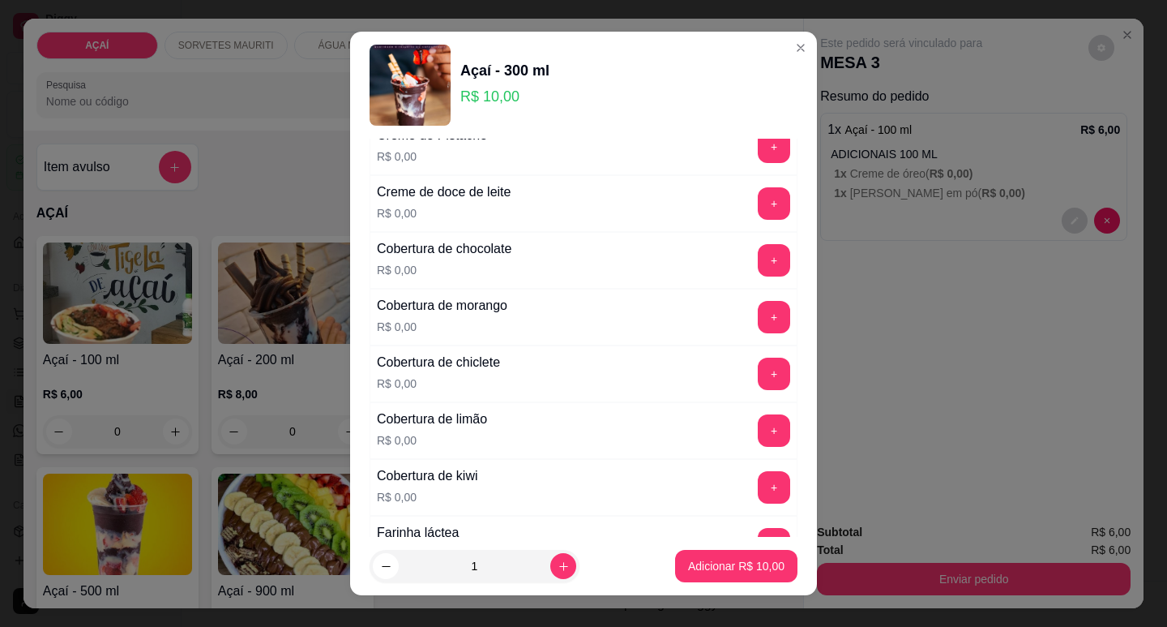
scroll to position [405, 0]
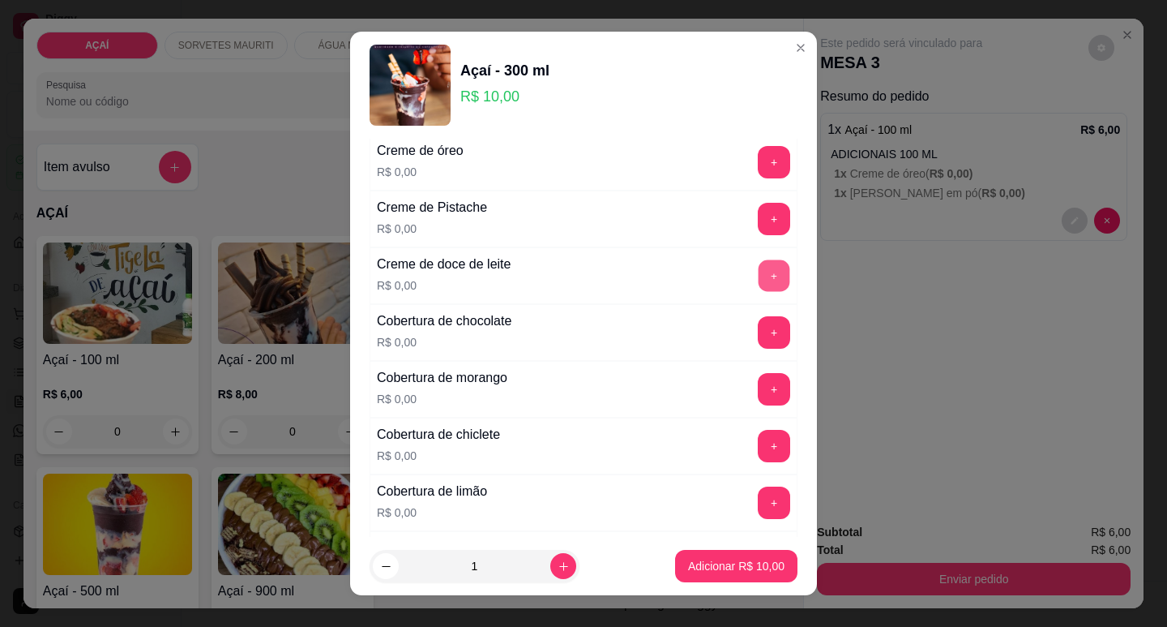
click at [759, 284] on button "+" at bounding box center [775, 275] width 32 height 32
click at [738, 562] on p "Adicionar R$ 10,00" at bounding box center [737, 566] width 94 height 15
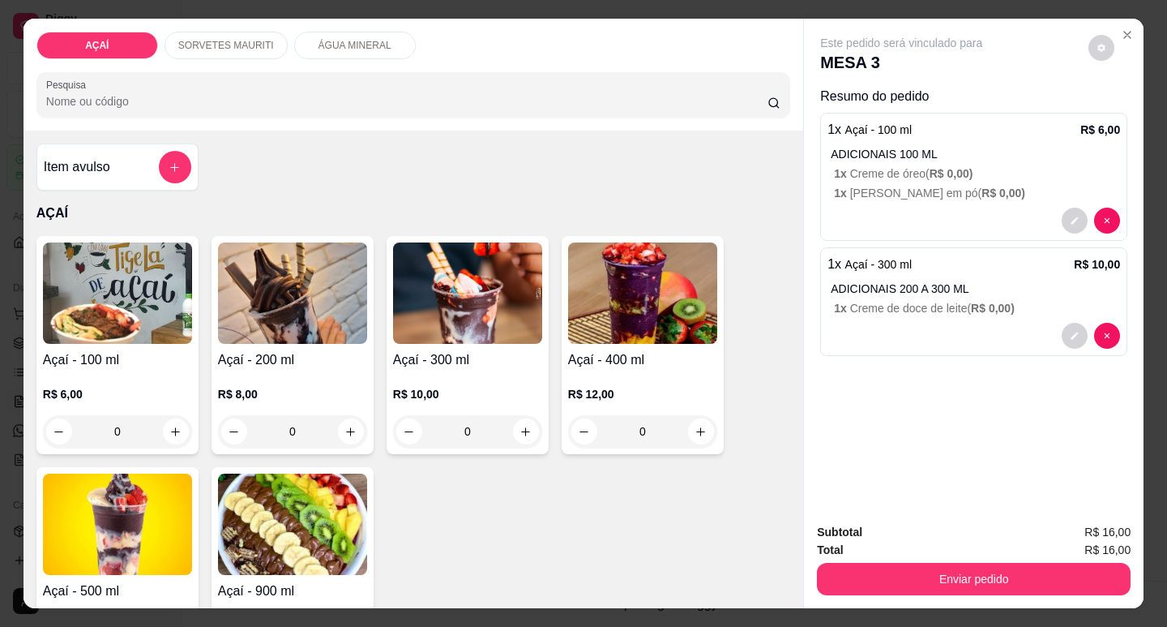
click at [857, 323] on div at bounding box center [974, 336] width 293 height 26
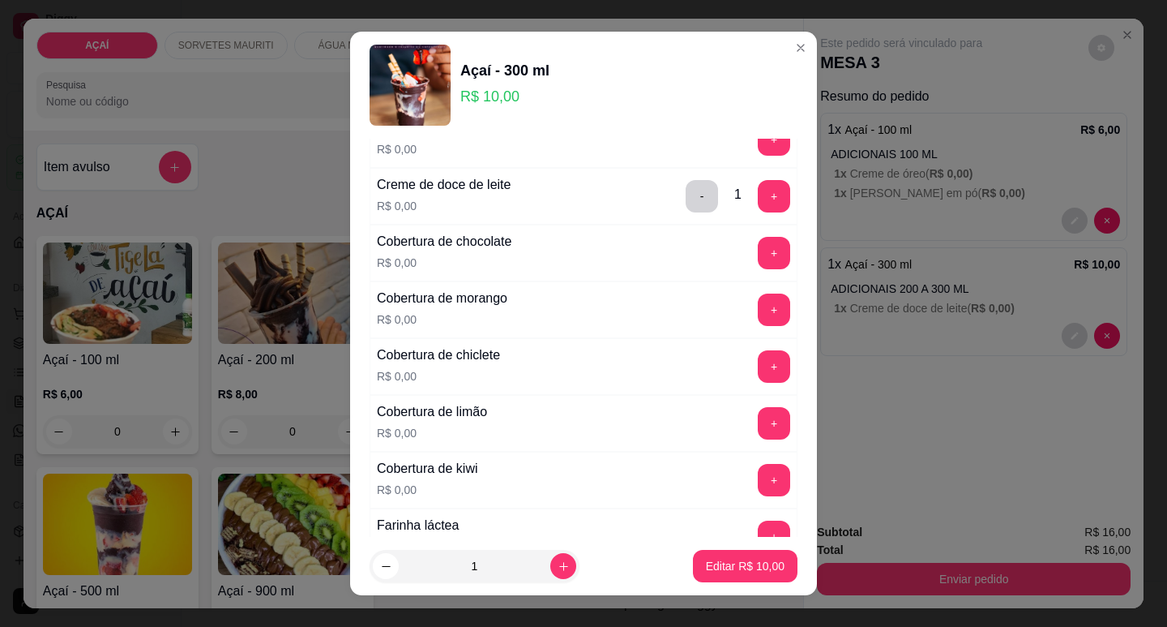
scroll to position [486, 0]
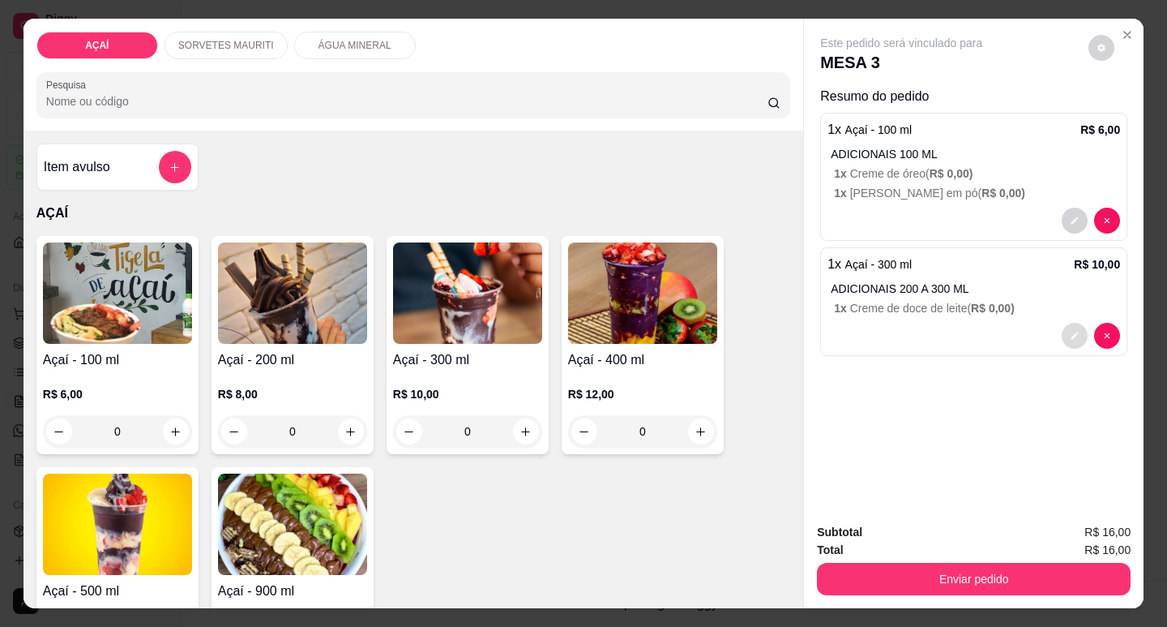
click at [1063, 331] on button "decrease-product-quantity" at bounding box center [1075, 336] width 26 height 26
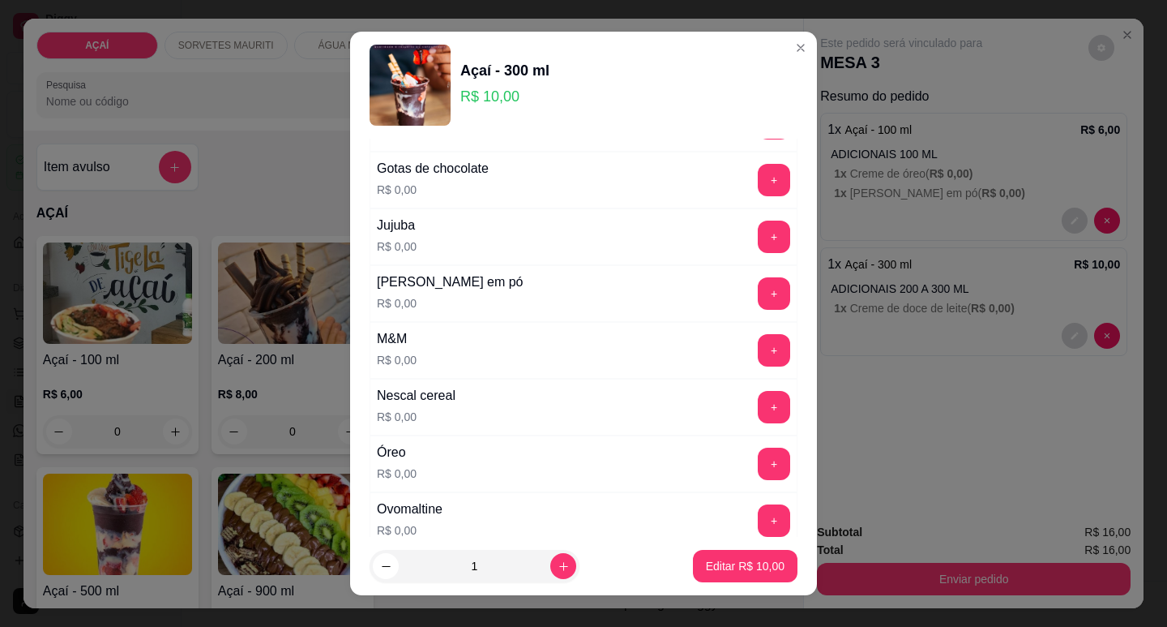
scroll to position [1297, 0]
click at [758, 286] on button "+" at bounding box center [774, 292] width 32 height 32
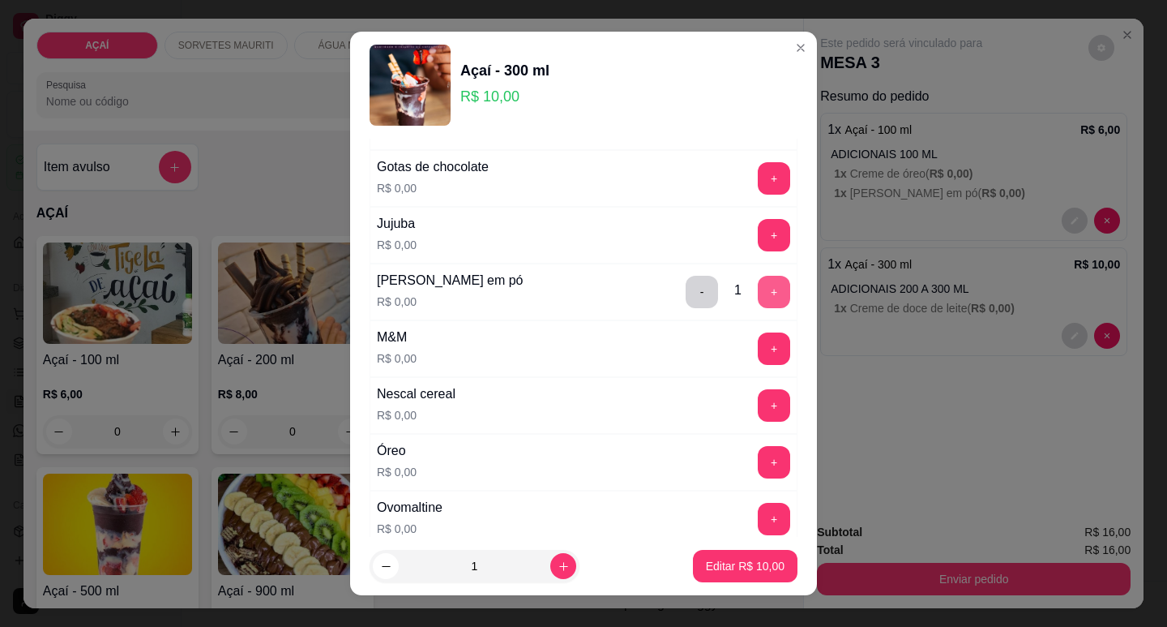
click at [758, 289] on button "+" at bounding box center [774, 292] width 32 height 32
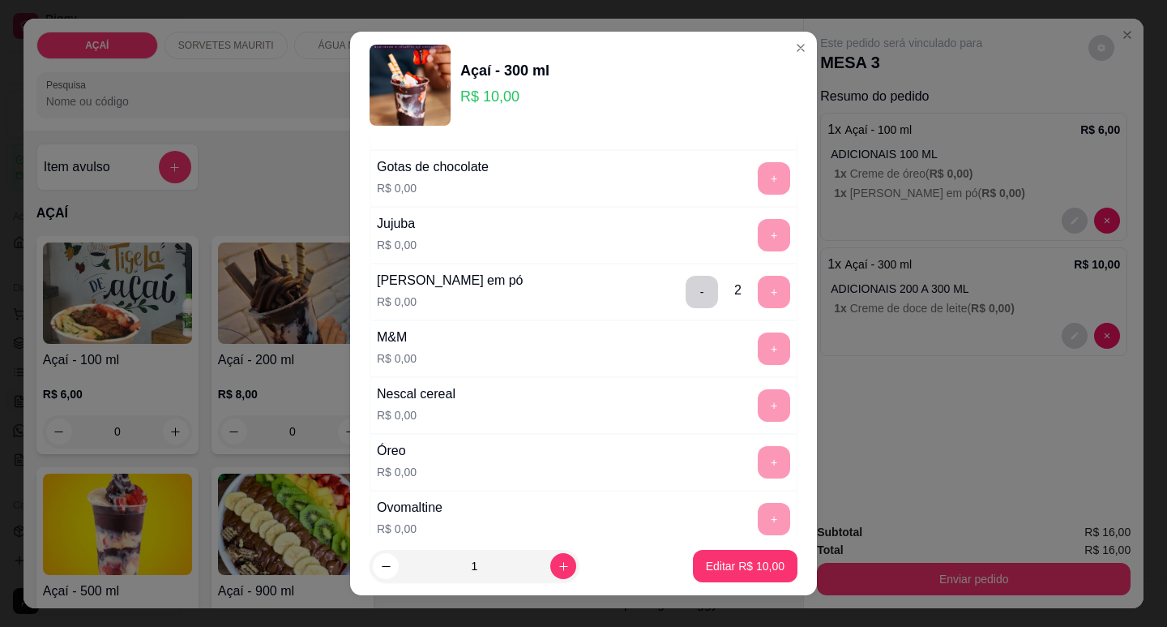
click at [742, 584] on footer "1 Editar R$ 10,00" at bounding box center [583, 566] width 467 height 58
click at [733, 572] on p "Editar R$ 10,00" at bounding box center [745, 566] width 79 height 16
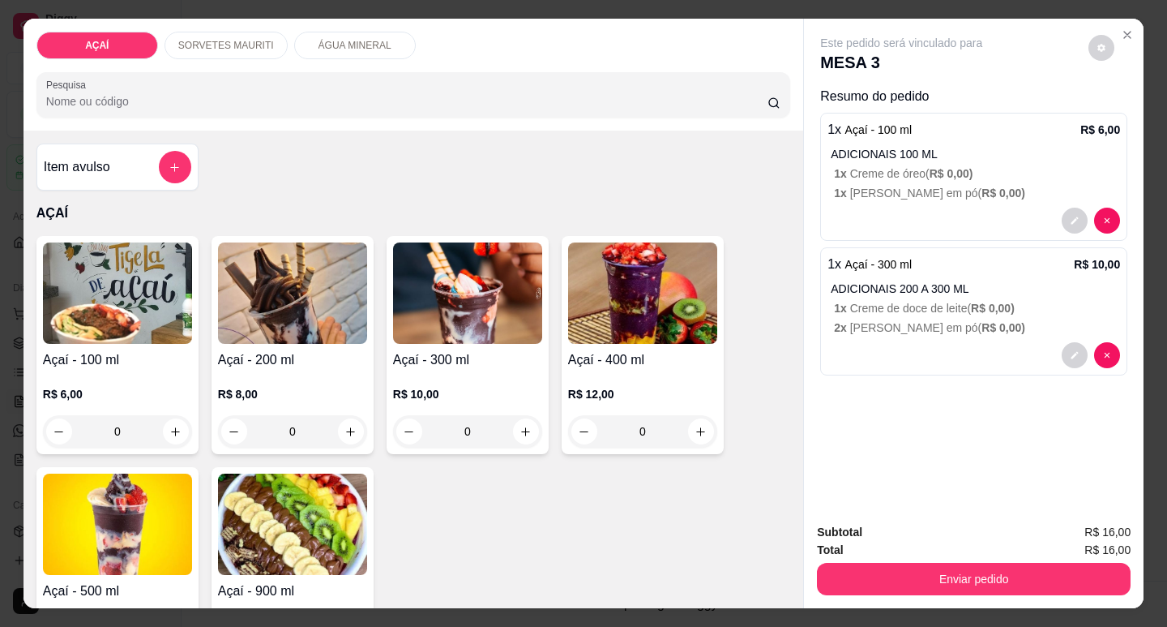
click at [940, 559] on div "Enviar pedido" at bounding box center [974, 577] width 314 height 36
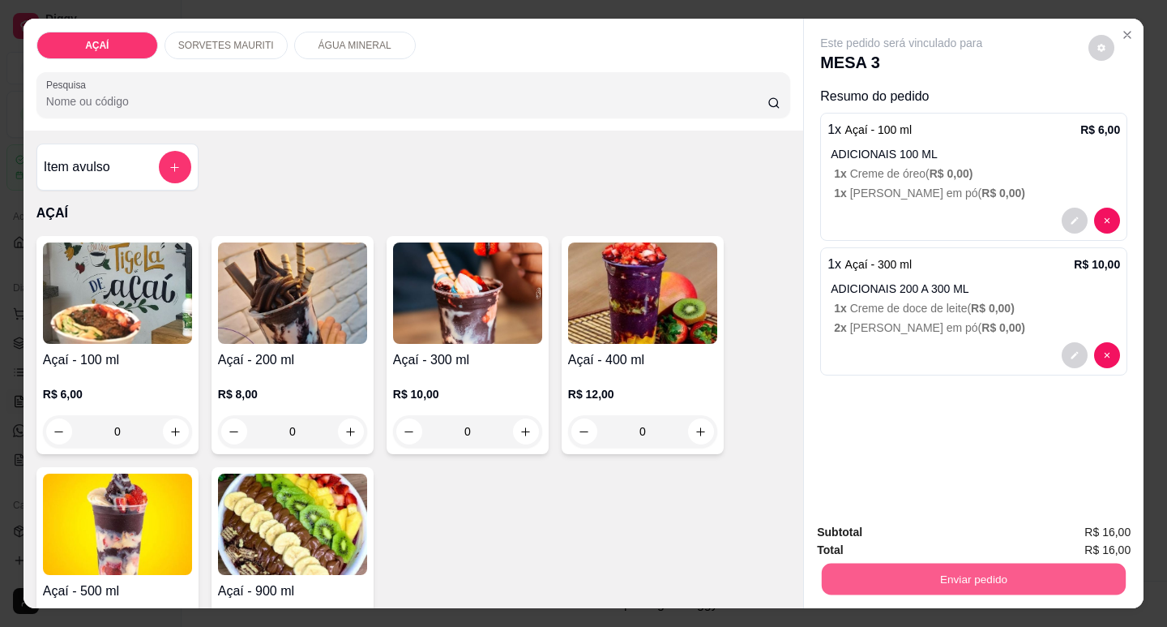
click at [940, 566] on button "Enviar pedido" at bounding box center [974, 579] width 304 height 32
click at [933, 536] on button "Não registrar e enviar pedido" at bounding box center [920, 532] width 169 height 31
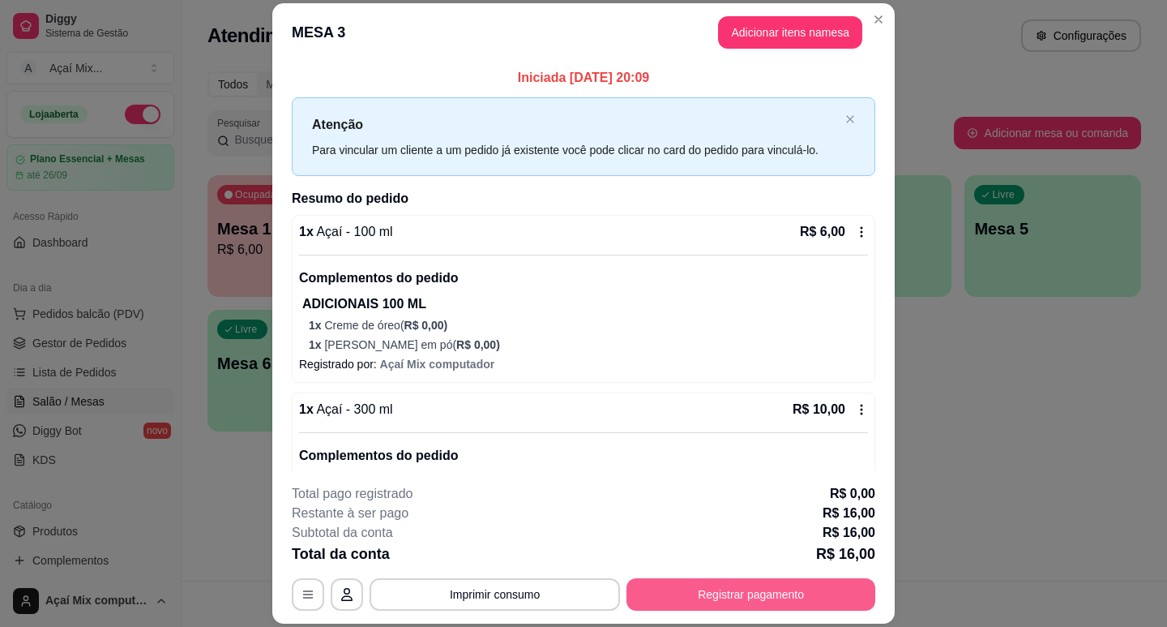
click at [692, 587] on button "Registrar pagamento" at bounding box center [751, 594] width 249 height 32
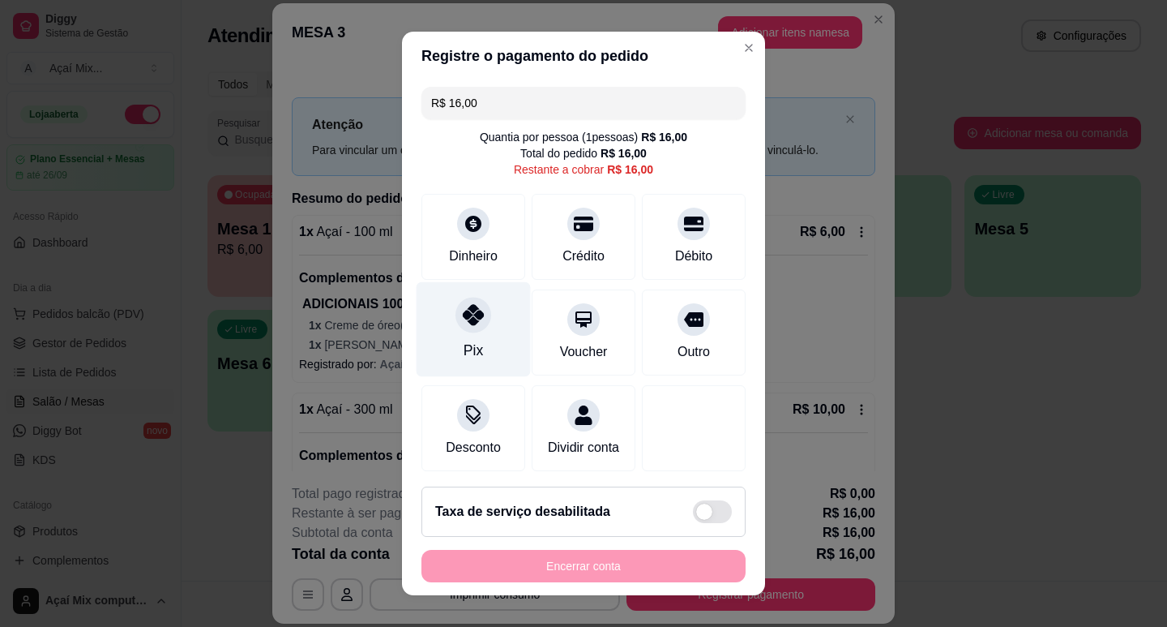
click at [460, 331] on div at bounding box center [474, 315] width 36 height 36
type input "R$ 0,00"
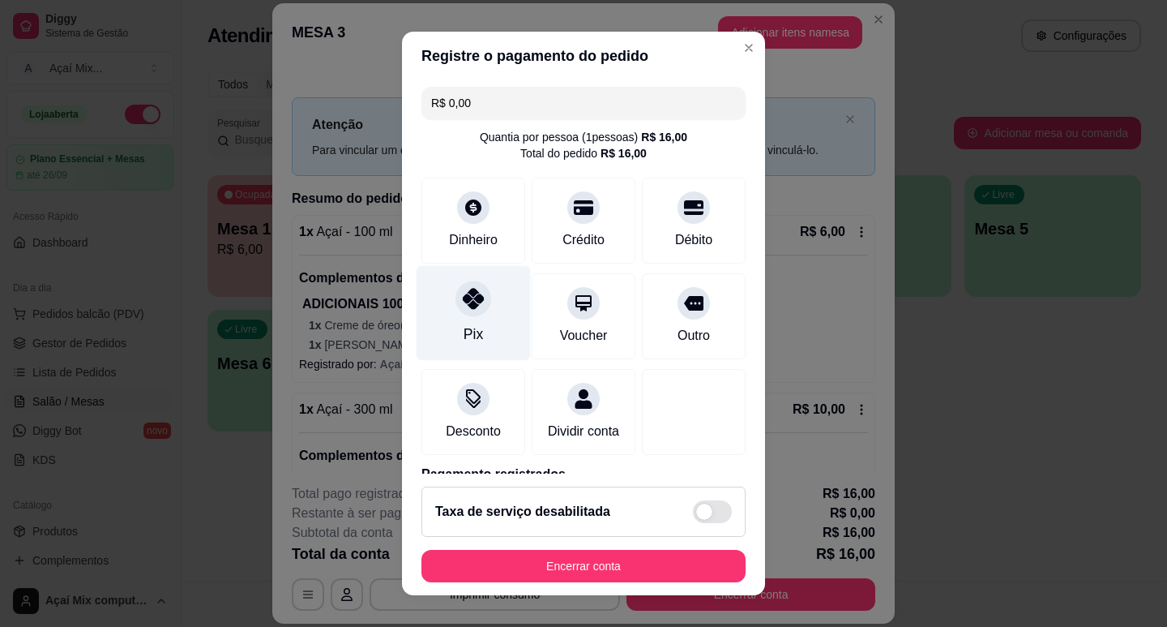
click at [464, 332] on div "Pix" at bounding box center [473, 333] width 19 height 21
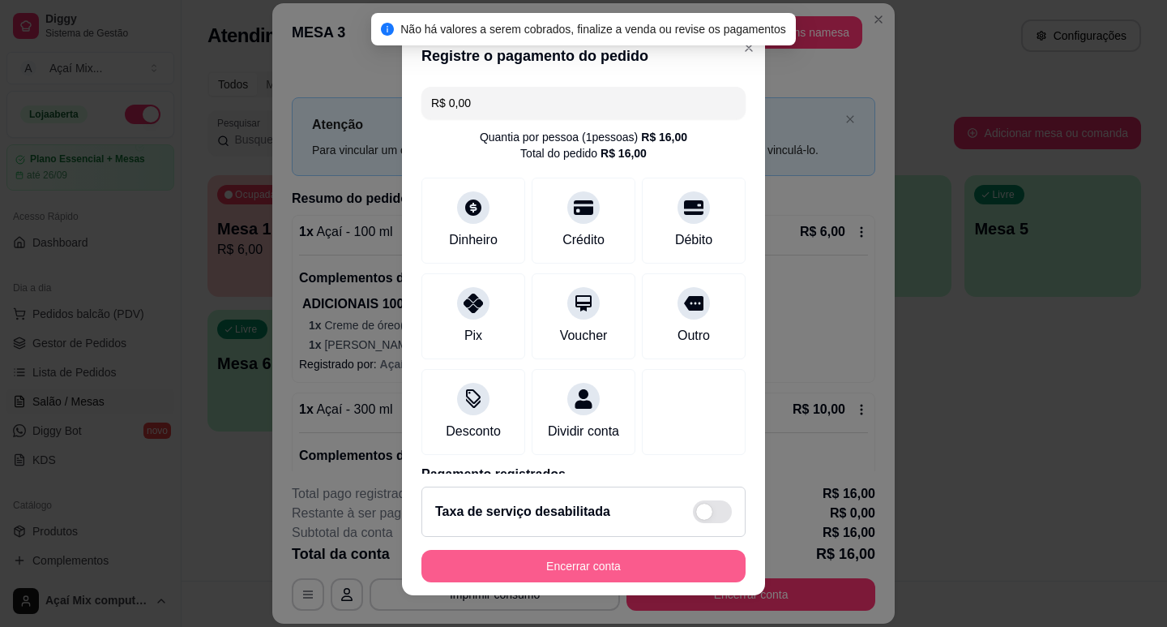
click at [573, 563] on button "Encerrar conta" at bounding box center [584, 566] width 324 height 32
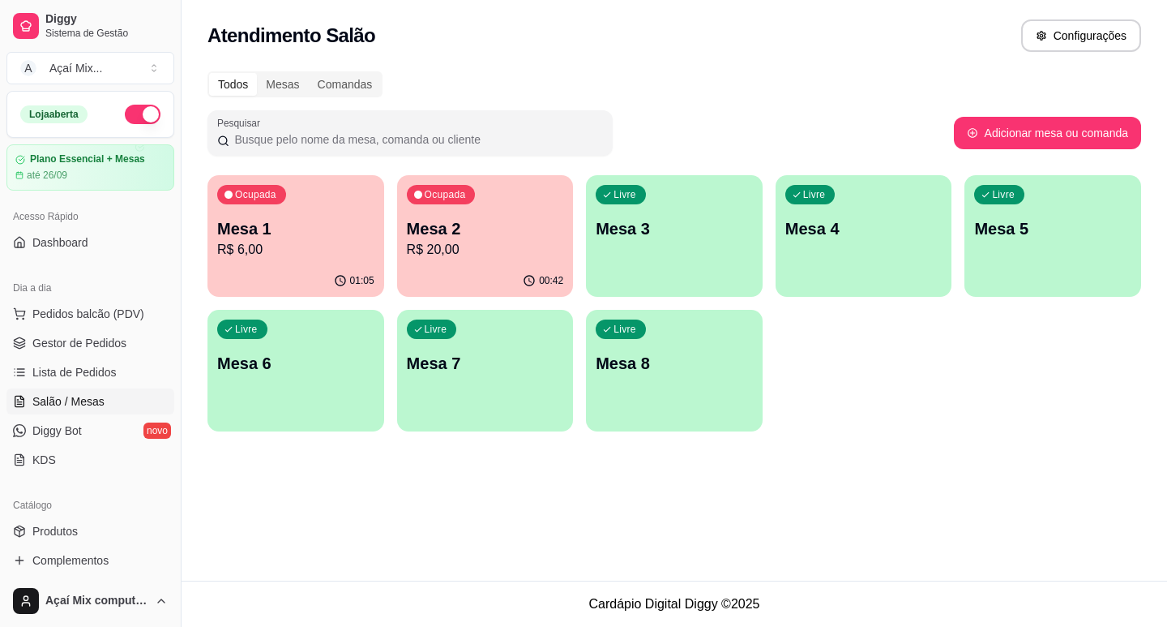
click at [662, 249] on div "Livre Mesa 3" at bounding box center [674, 226] width 177 height 102
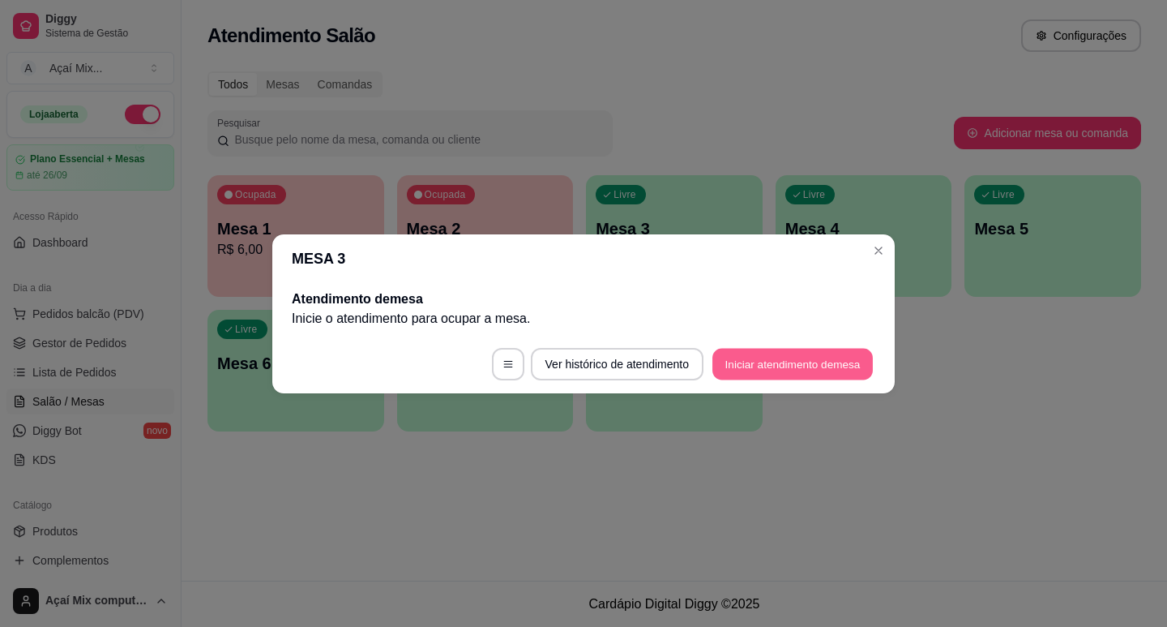
click at [747, 350] on button "Iniciar atendimento de mesa" at bounding box center [793, 364] width 161 height 32
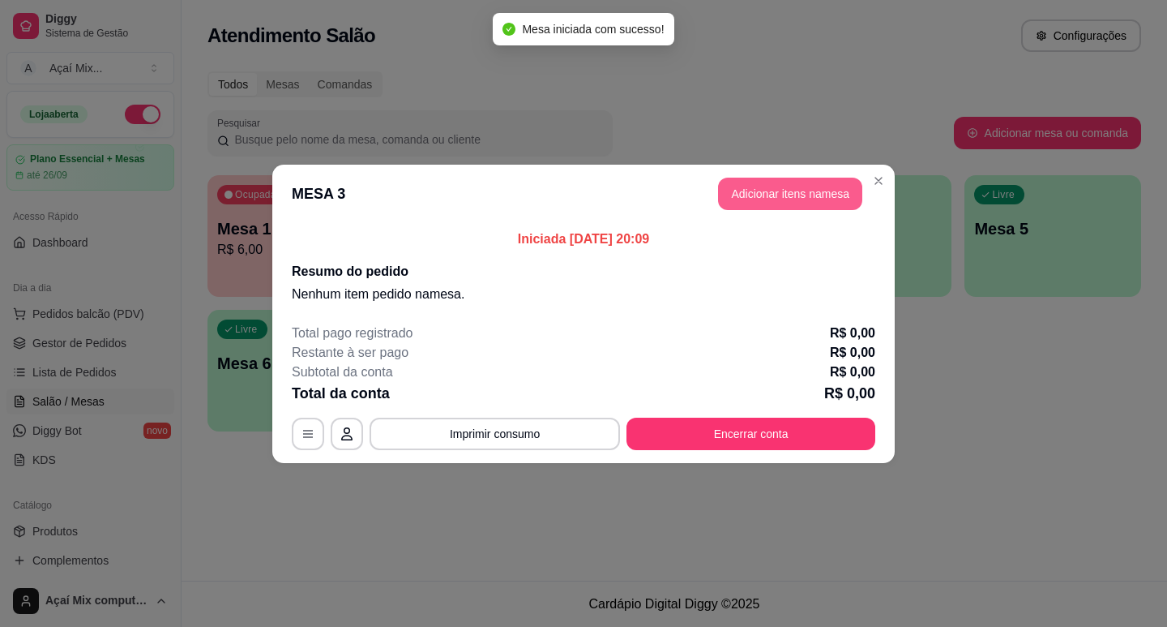
click at [773, 191] on button "Adicionar itens na mesa" at bounding box center [790, 194] width 144 height 32
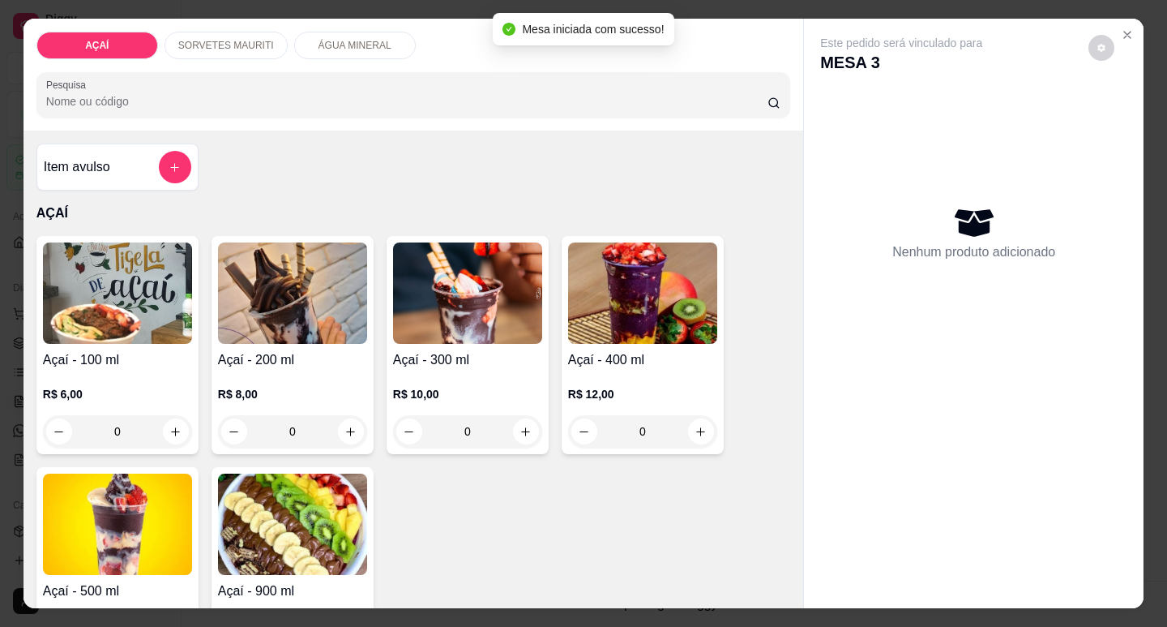
click at [568, 350] on h4 "Açaí - 400 ml" at bounding box center [642, 359] width 149 height 19
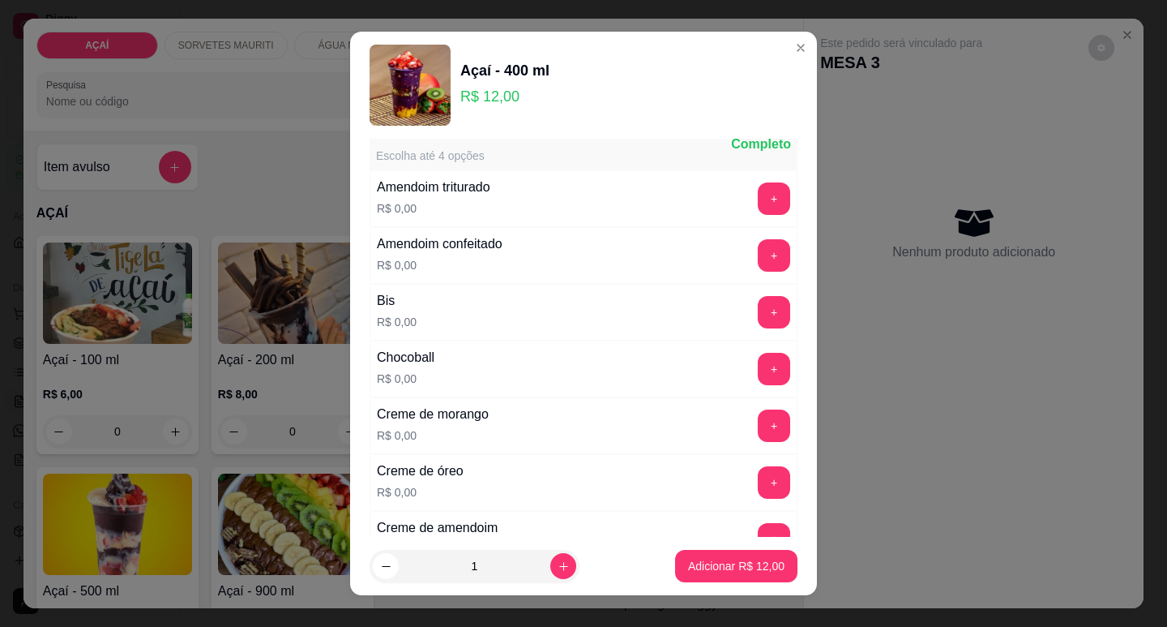
scroll to position [0, 0]
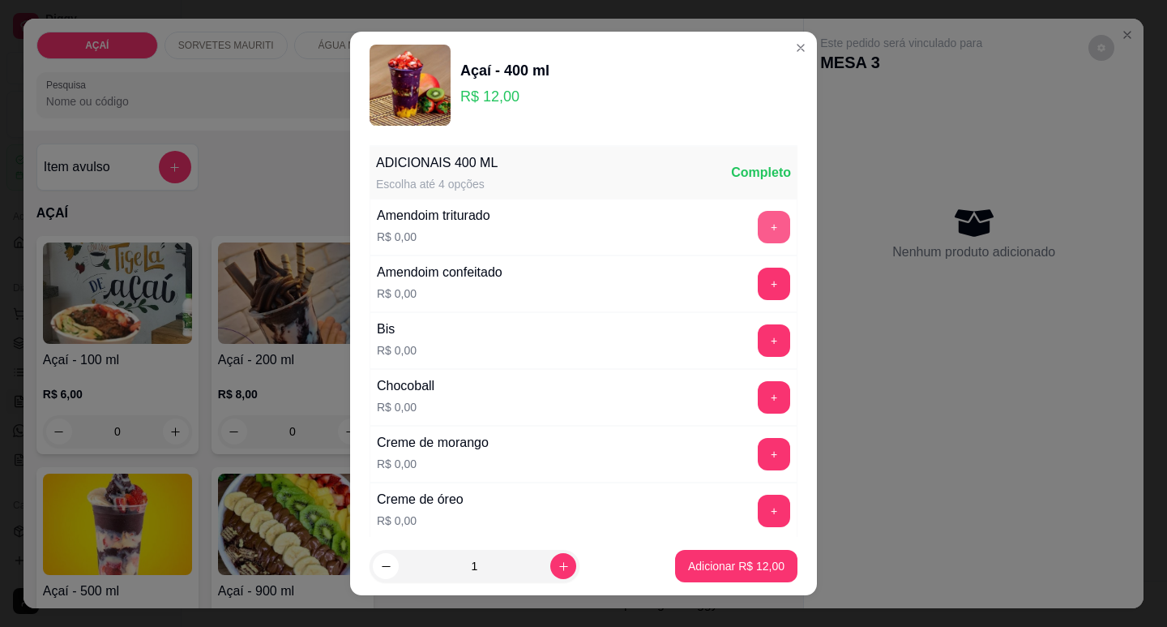
click at [758, 217] on button "+" at bounding box center [774, 227] width 32 height 32
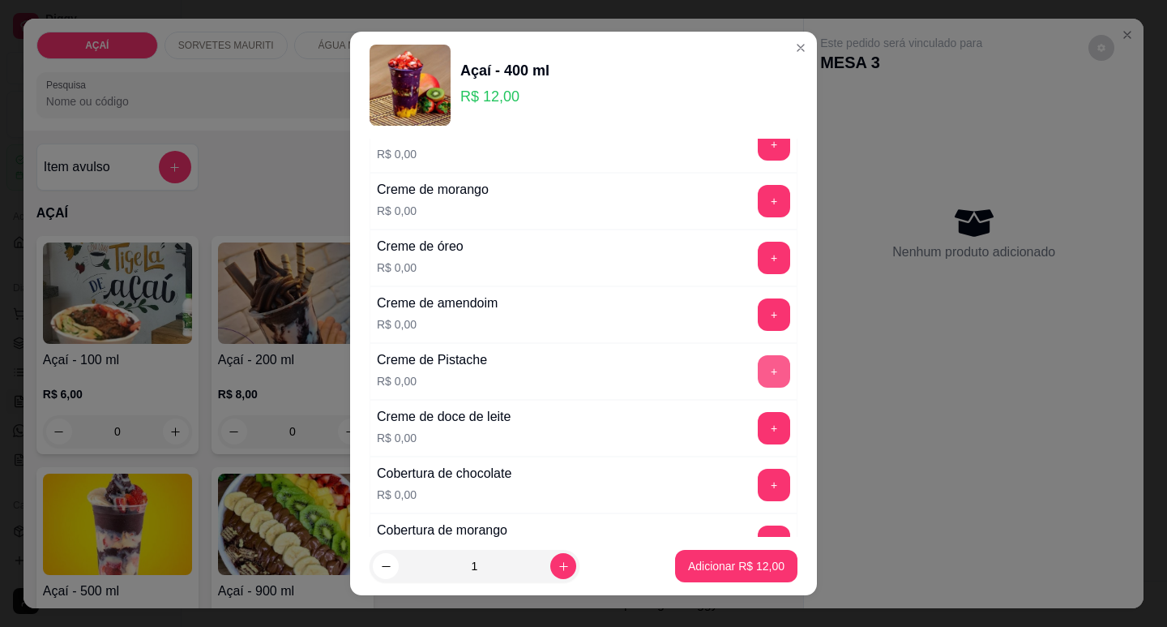
scroll to position [334, 0]
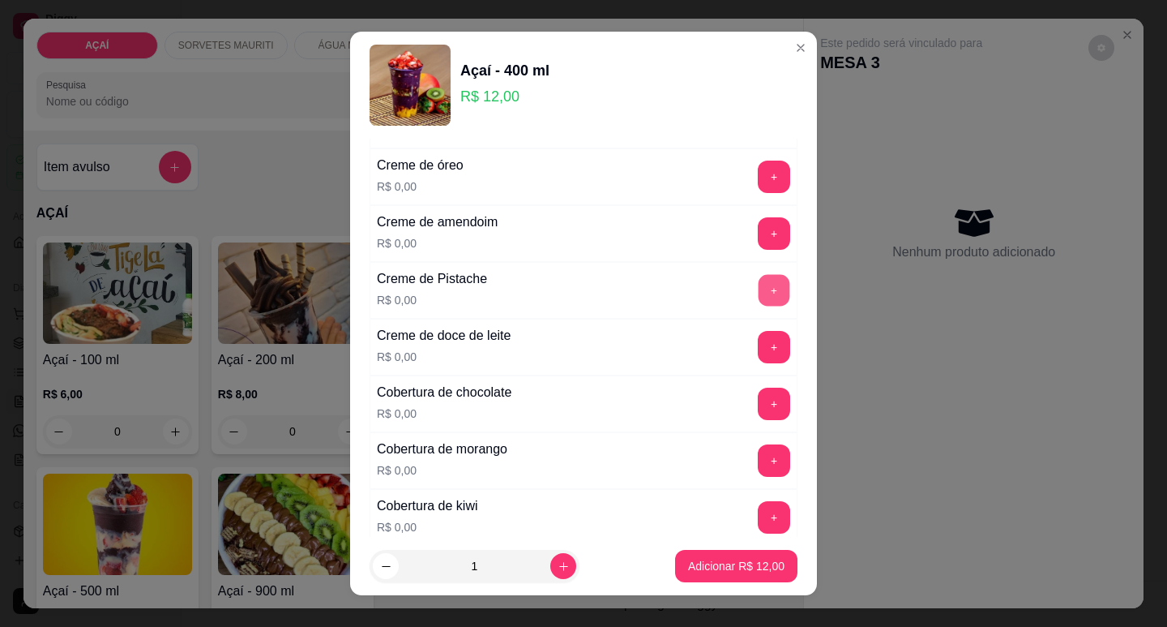
click at [759, 279] on button "+" at bounding box center [775, 290] width 32 height 32
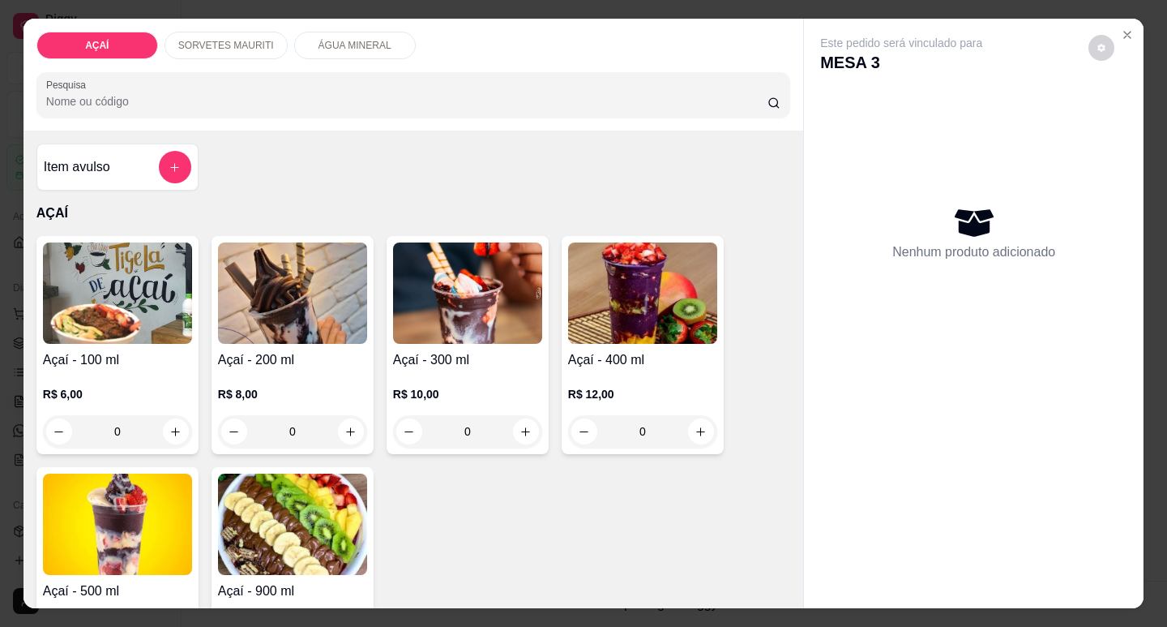
click at [676, 357] on h4 "Açaí - 400 ml" at bounding box center [642, 359] width 149 height 19
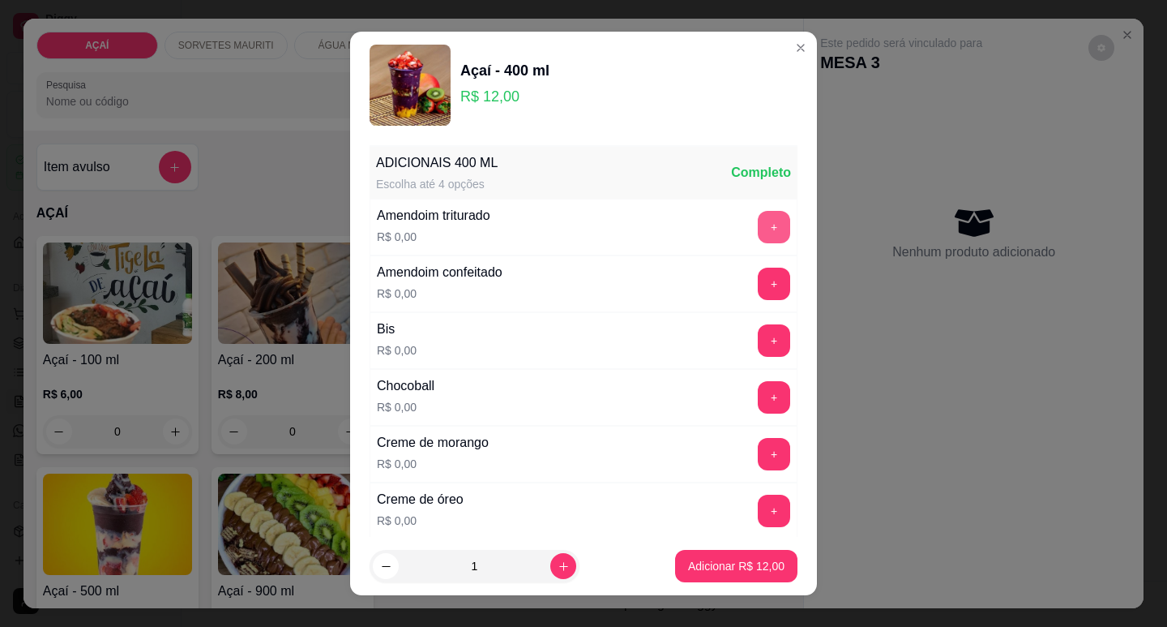
click at [758, 223] on button "+" at bounding box center [774, 227] width 32 height 32
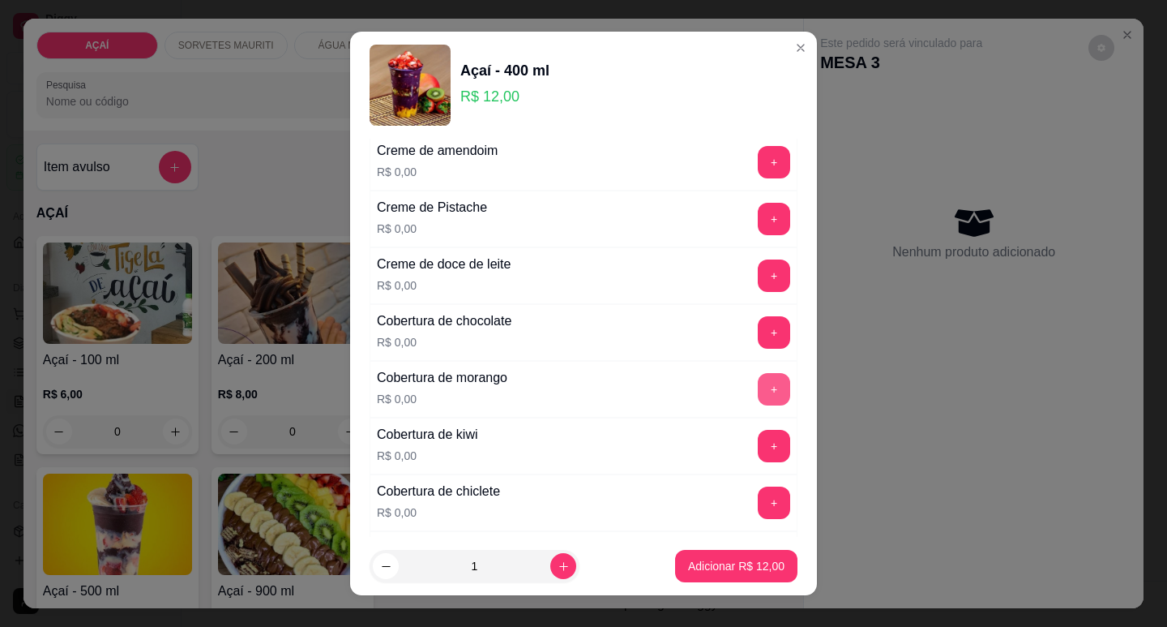
scroll to position [324, 0]
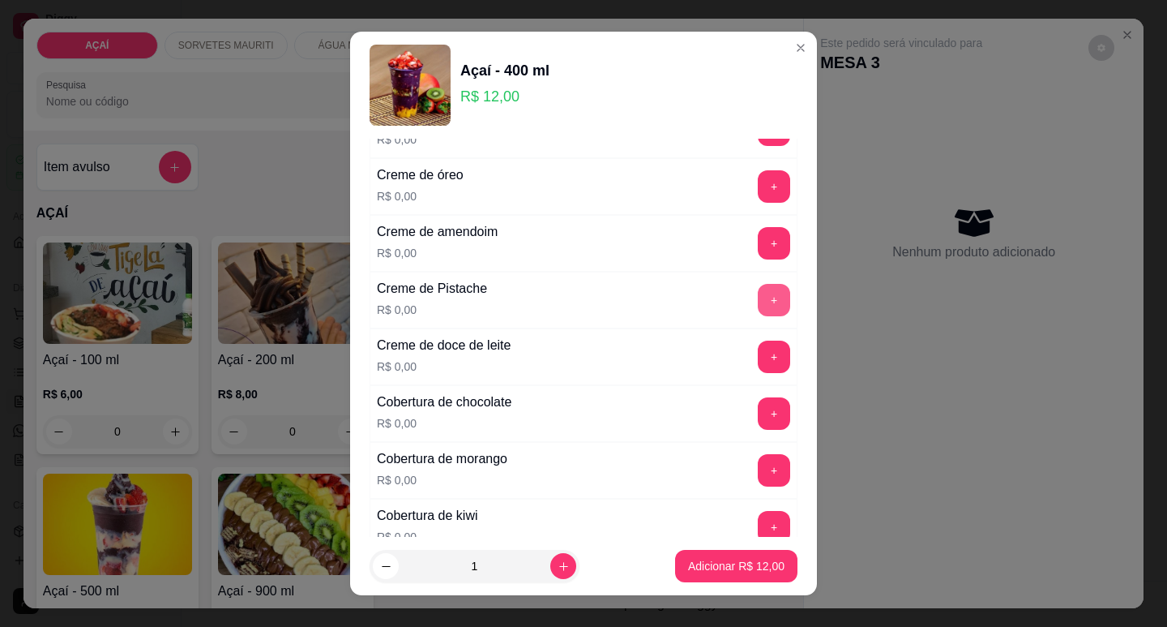
click at [758, 306] on button "+" at bounding box center [774, 300] width 32 height 32
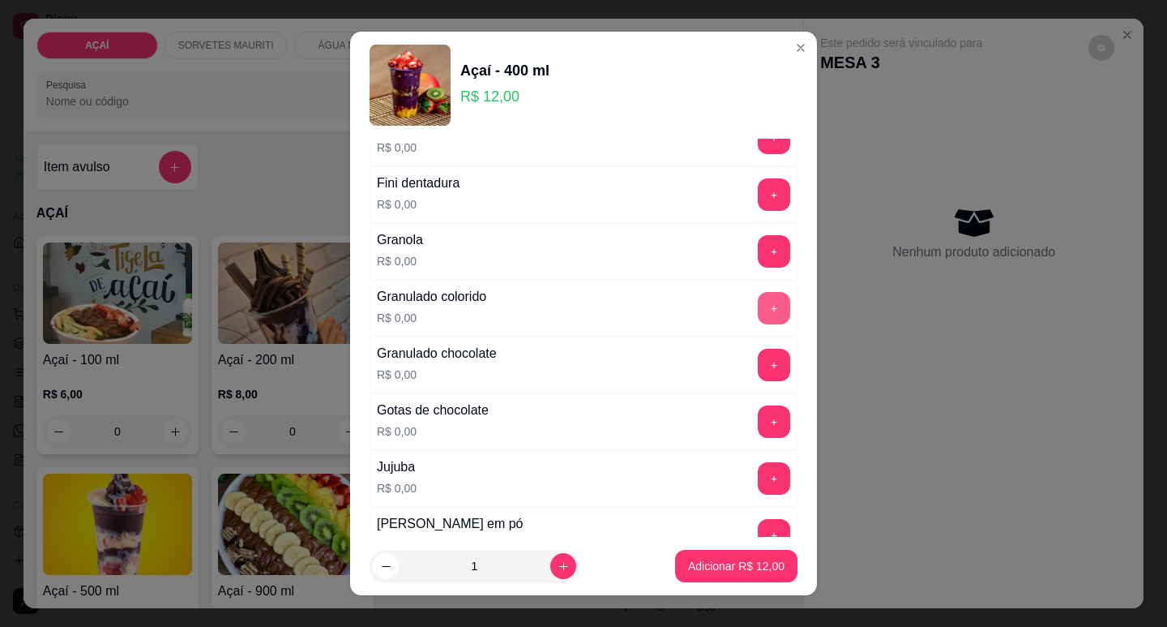
scroll to position [1378, 0]
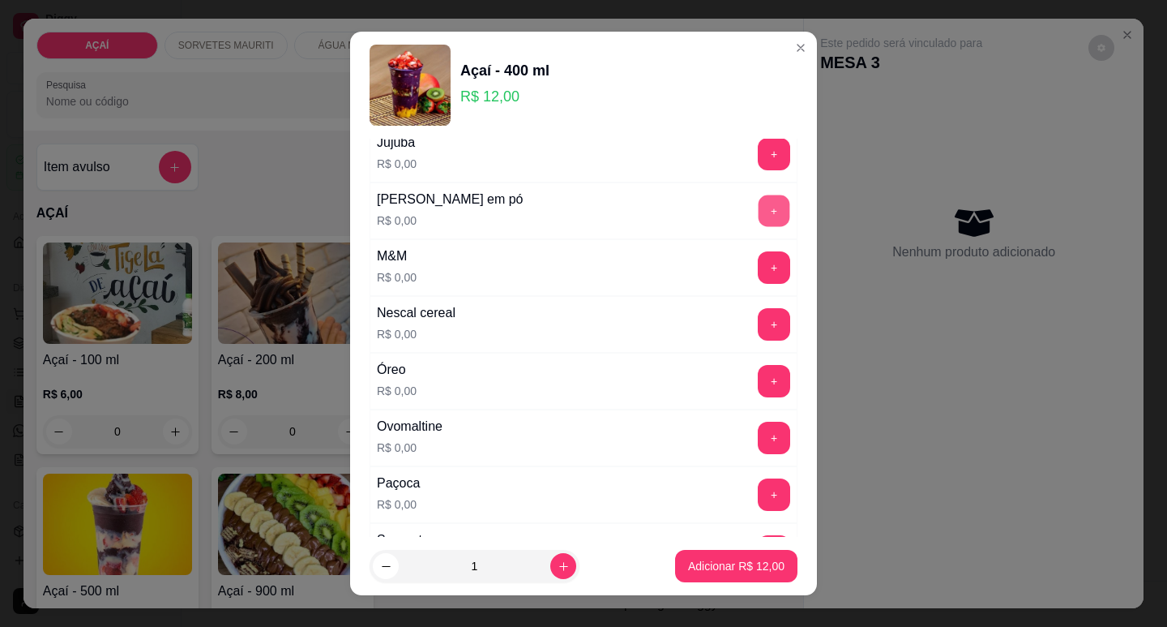
click at [759, 215] on button "+" at bounding box center [775, 211] width 32 height 32
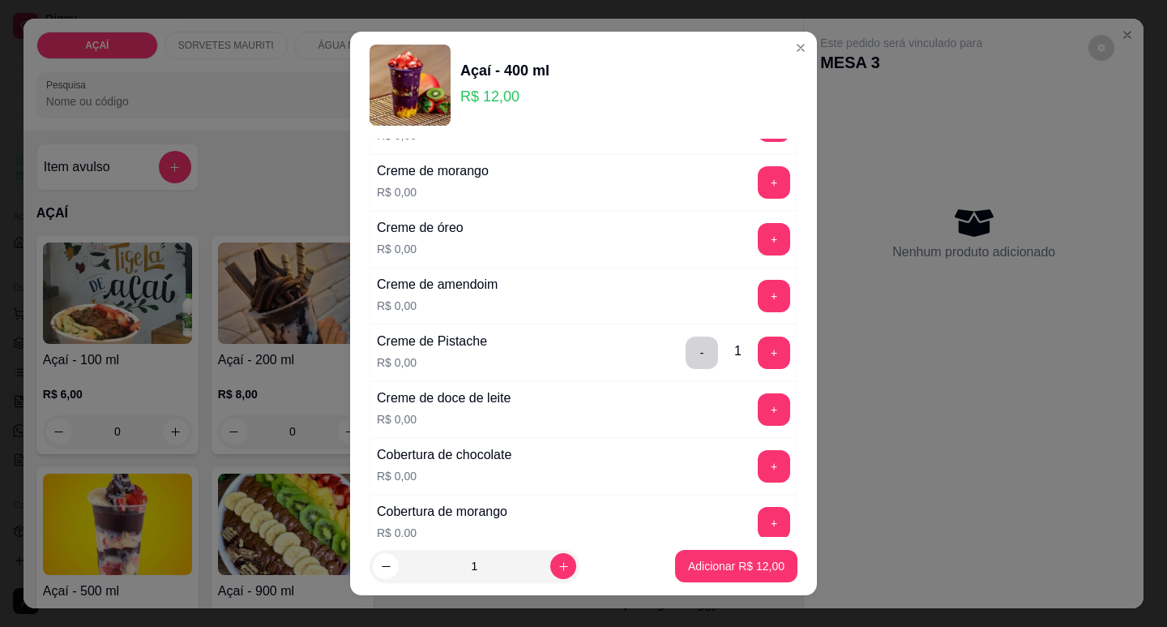
scroll to position [243, 0]
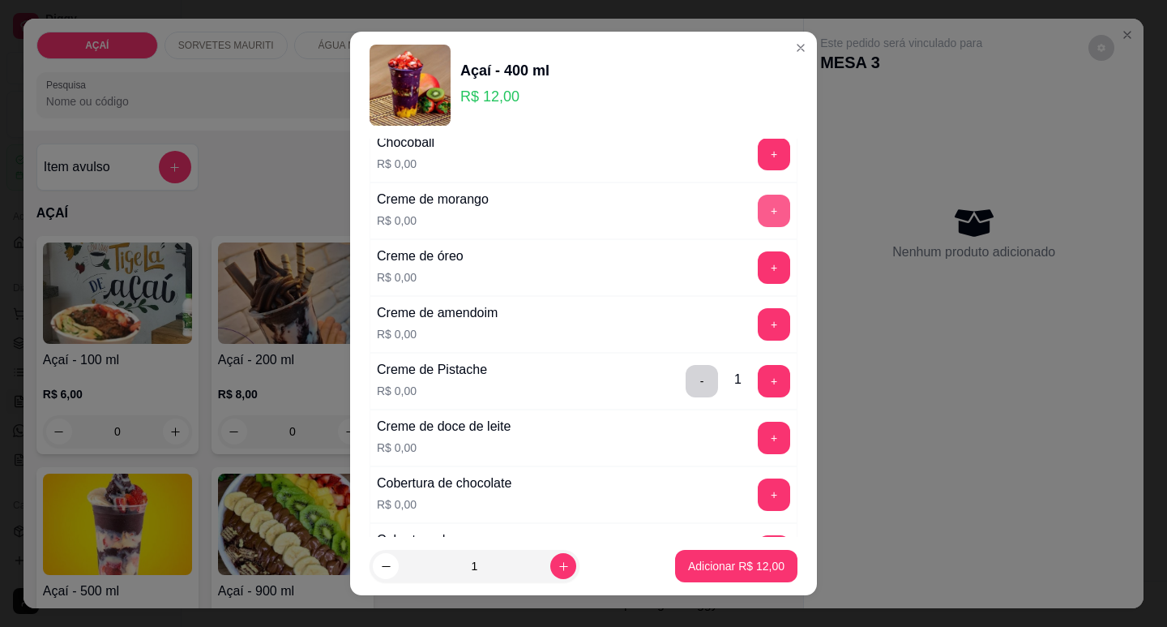
click at [758, 214] on button "+" at bounding box center [774, 211] width 32 height 32
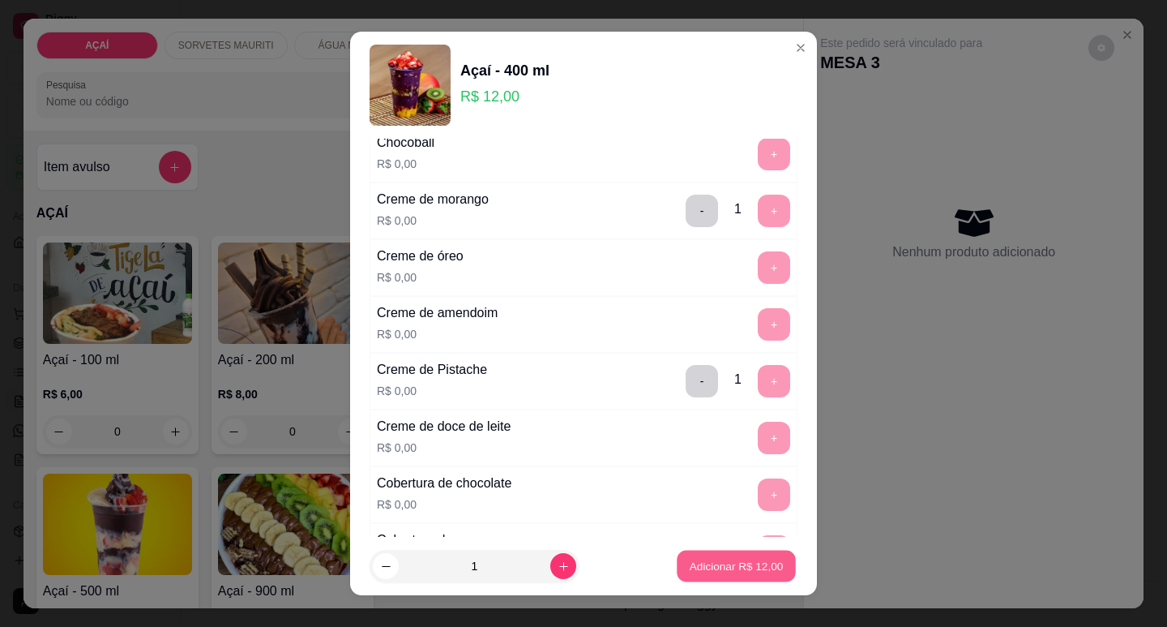
click at [743, 564] on p "Adicionar R$ 12,00" at bounding box center [737, 566] width 94 height 15
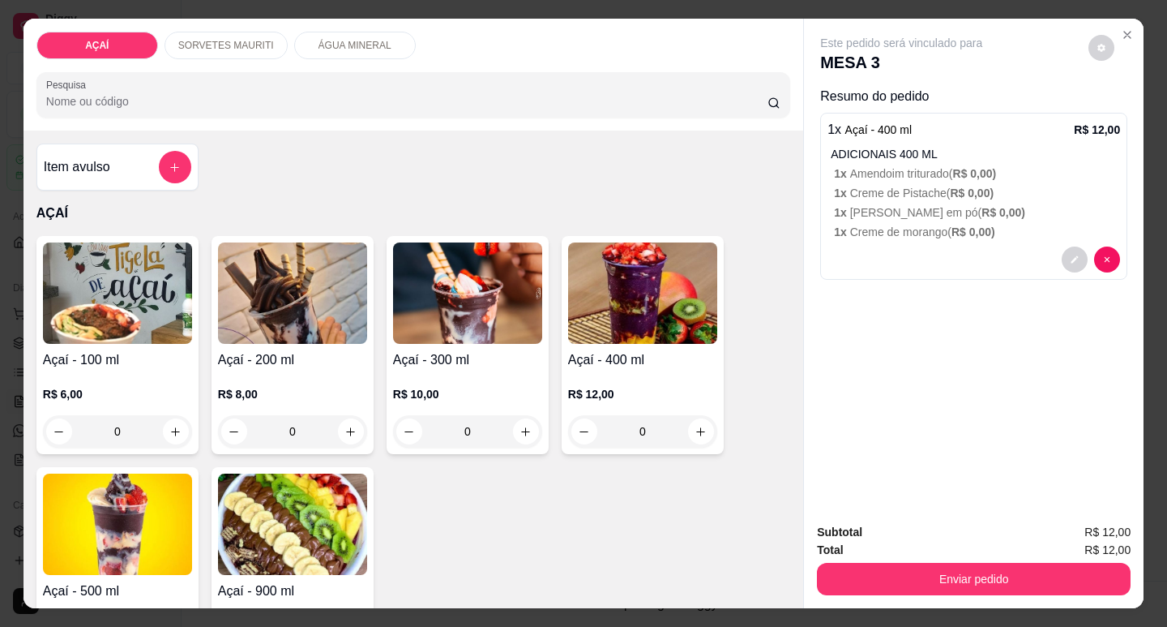
click at [853, 559] on div "Enviar pedido" at bounding box center [974, 577] width 314 height 36
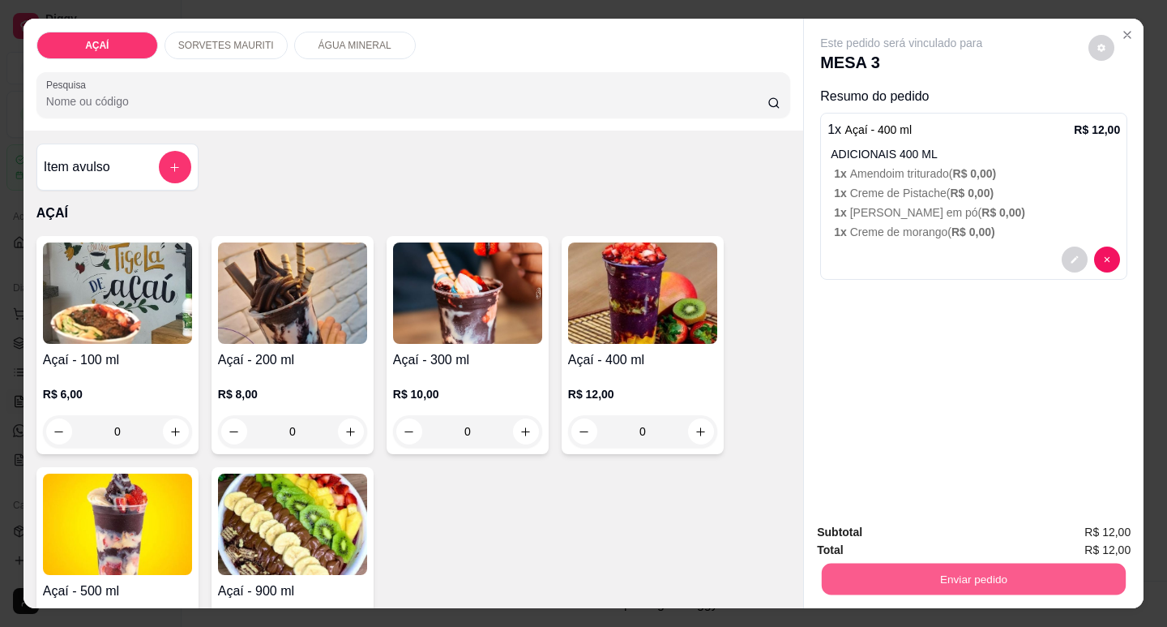
click at [859, 563] on button "Enviar pedido" at bounding box center [974, 579] width 304 height 32
click at [874, 543] on button "Não registrar e enviar pedido" at bounding box center [921, 532] width 164 height 30
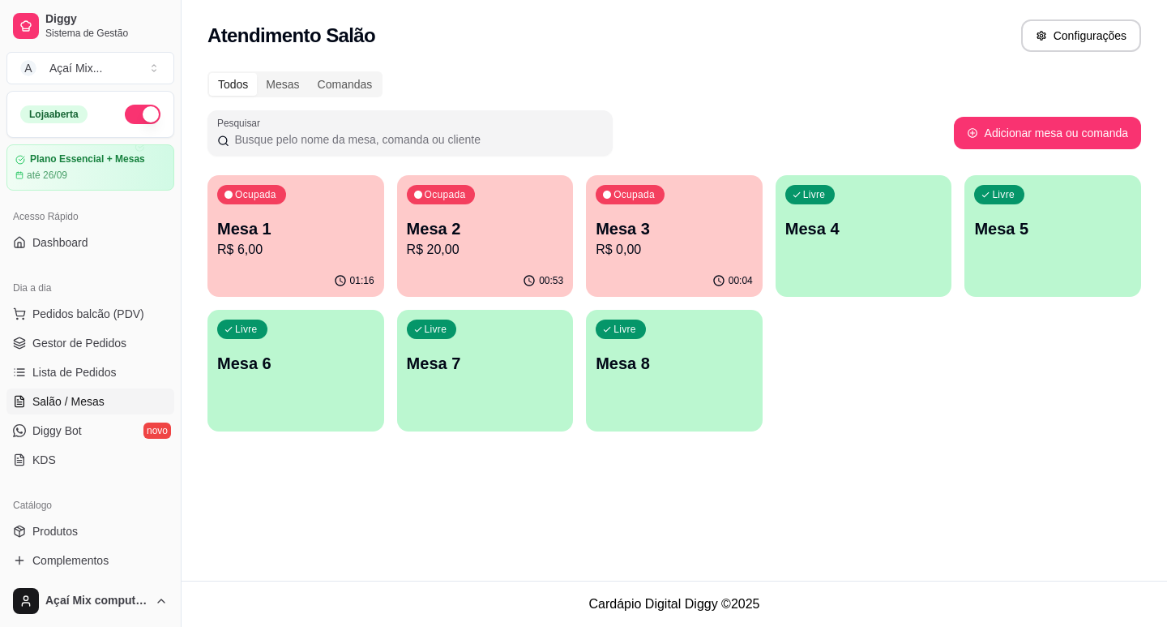
click at [533, 251] on p "R$ 20,00" at bounding box center [485, 249] width 157 height 19
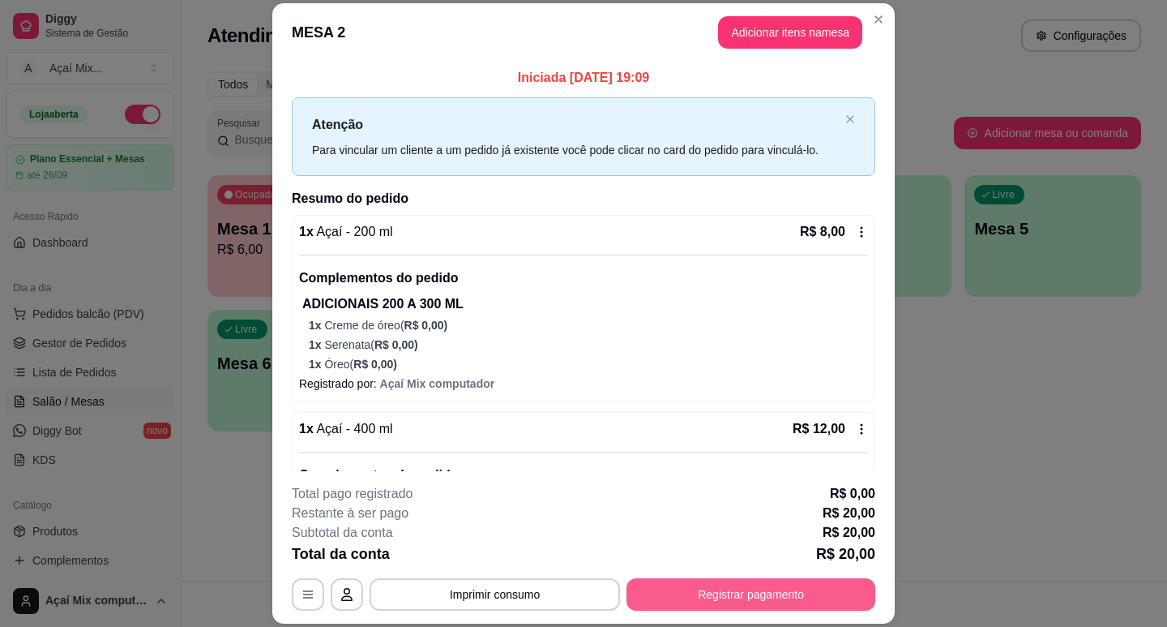
click at [687, 585] on button "Registrar pagamento" at bounding box center [751, 594] width 249 height 32
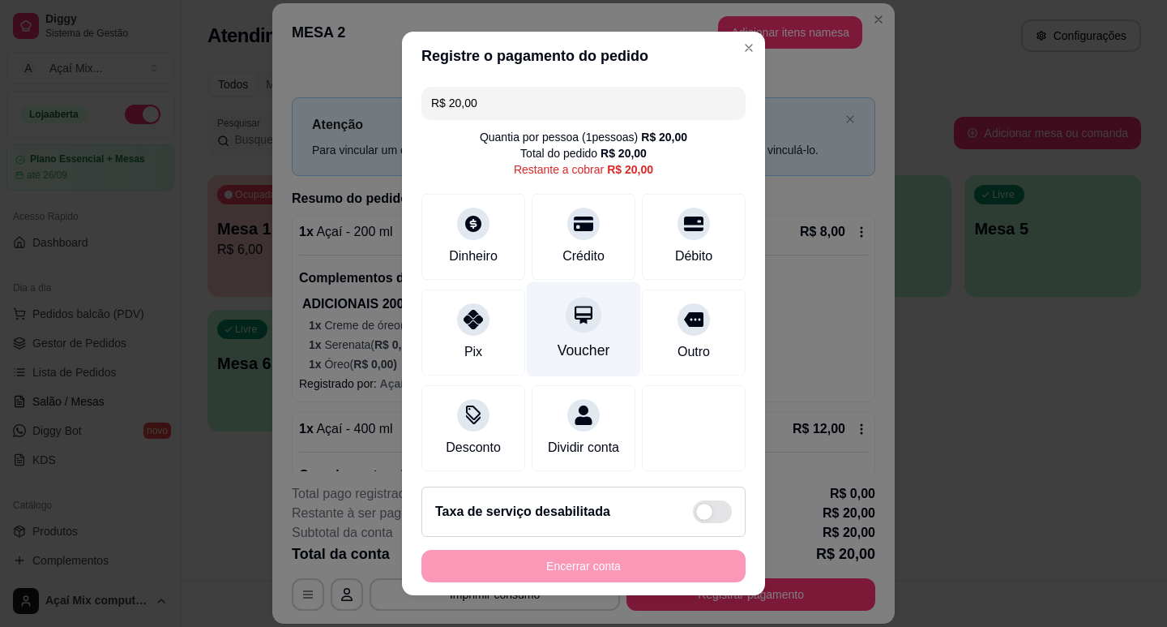
click at [573, 323] on icon at bounding box center [583, 314] width 21 height 21
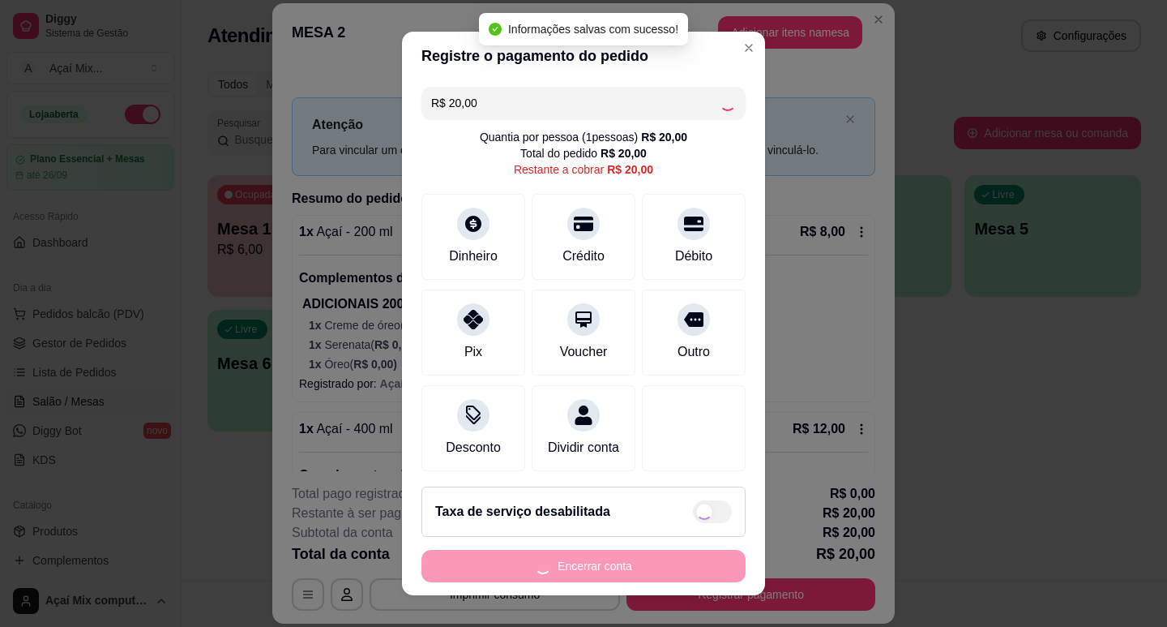
type input "R$ 0,00"
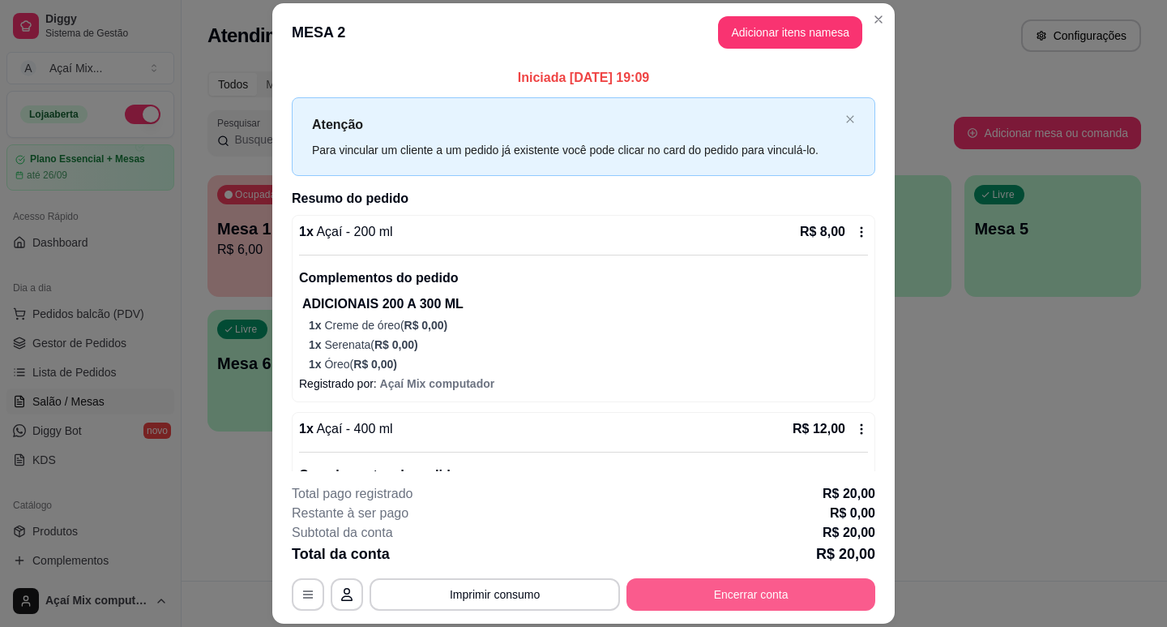
click at [761, 599] on button "Encerrar conta" at bounding box center [751, 594] width 249 height 32
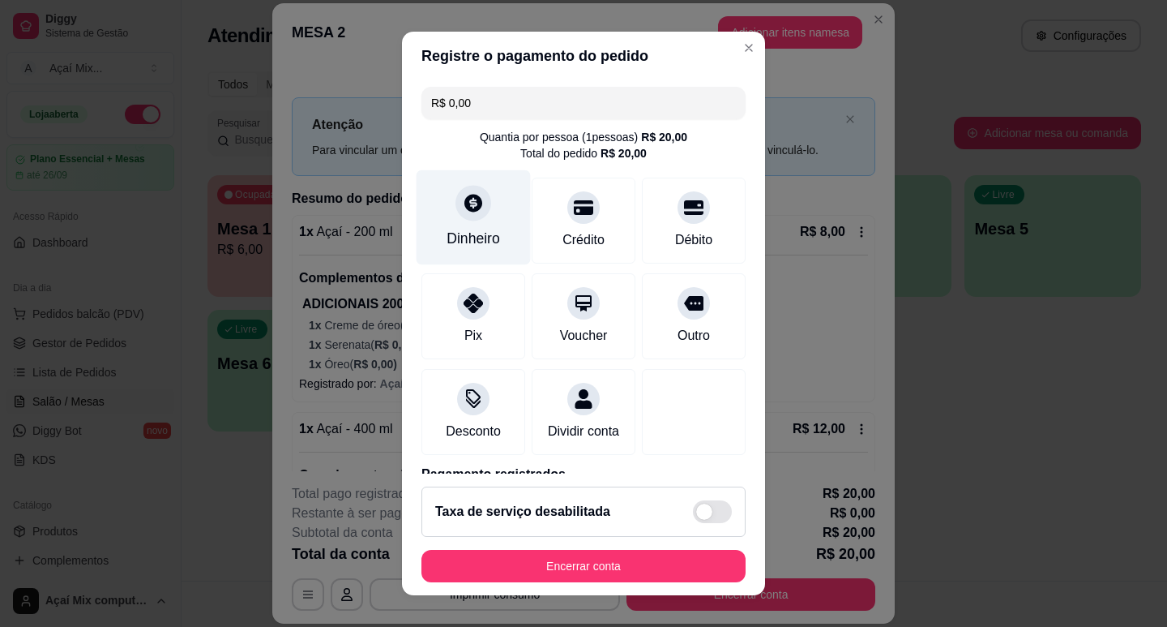
click at [435, 221] on div "Dinheiro" at bounding box center [474, 216] width 114 height 95
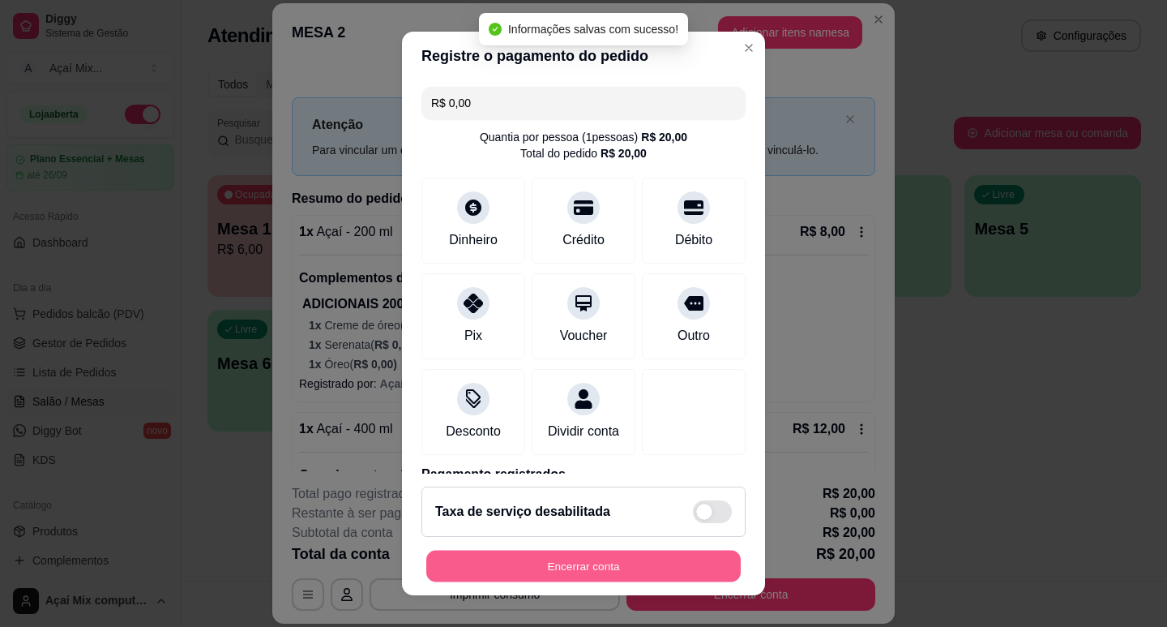
click at [619, 565] on button "Encerrar conta" at bounding box center [583, 566] width 315 height 32
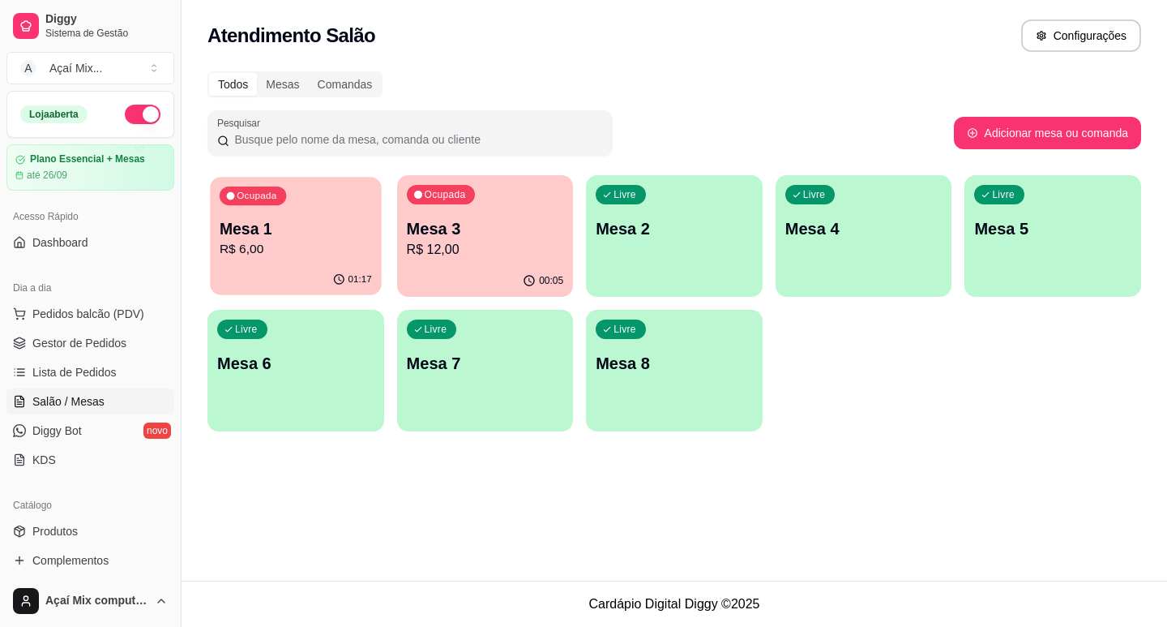
click at [227, 249] on p "R$ 6,00" at bounding box center [296, 249] width 152 height 19
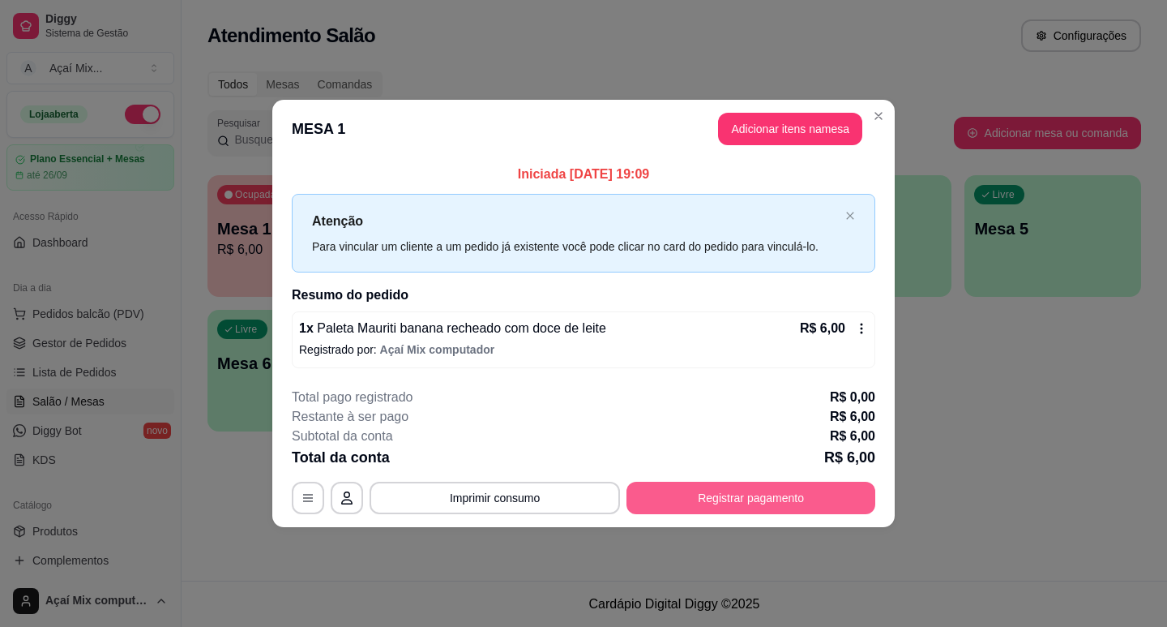
click at [649, 490] on button "Registrar pagamento" at bounding box center [751, 498] width 249 height 32
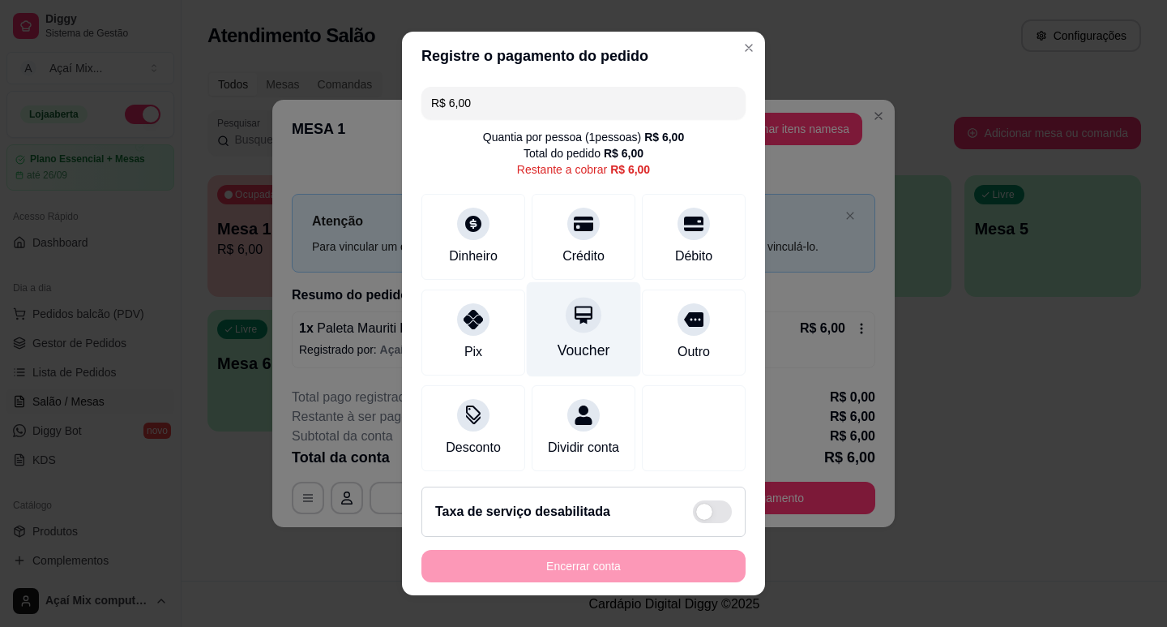
click at [539, 312] on div "Voucher" at bounding box center [584, 328] width 114 height 95
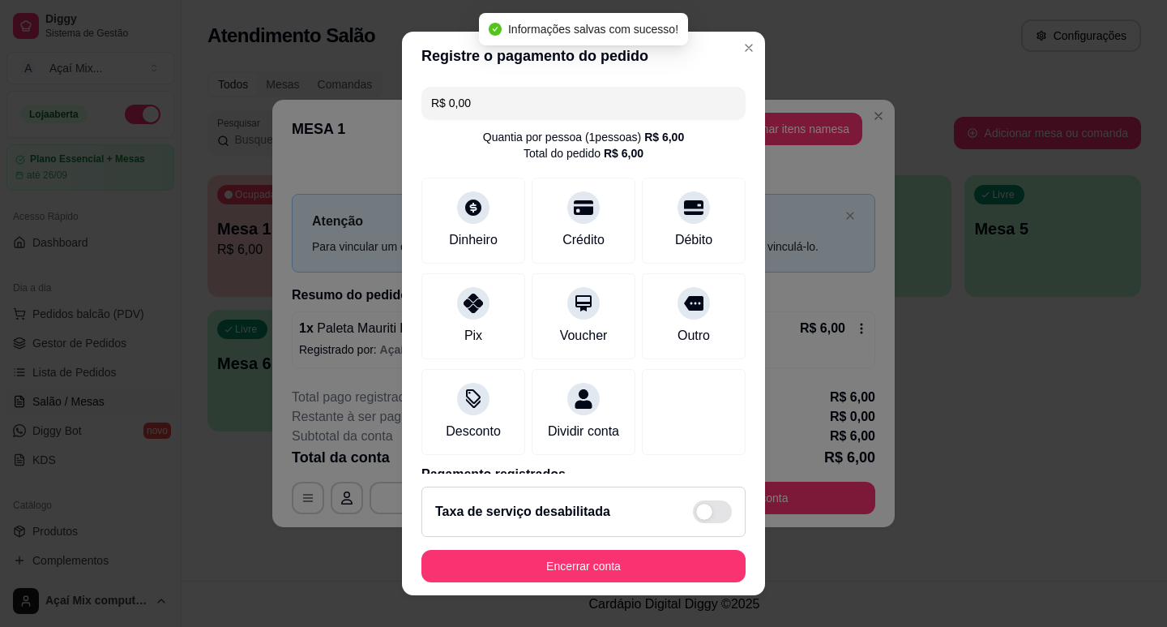
type input "R$ 0,00"
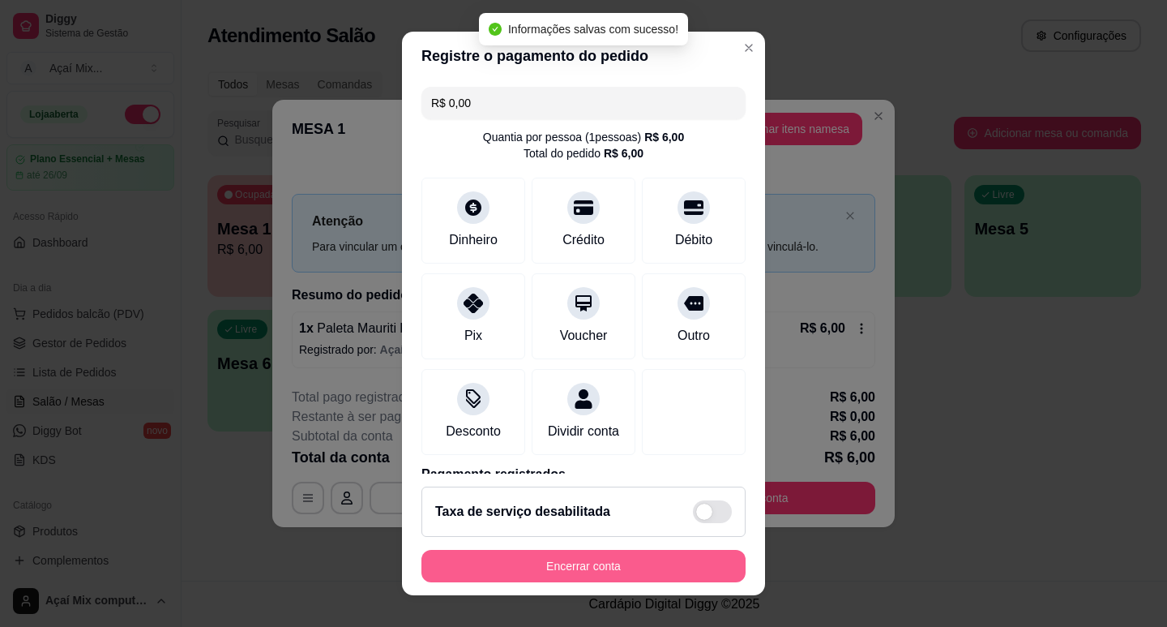
click at [602, 569] on button "Encerrar conta" at bounding box center [584, 566] width 324 height 32
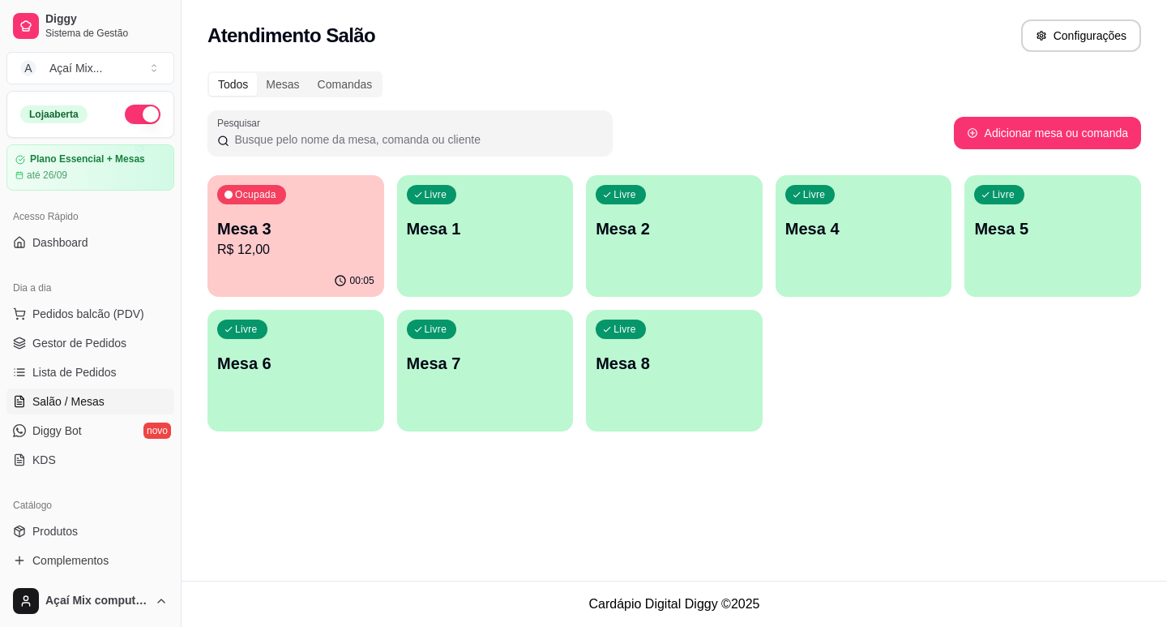
click at [295, 233] on p "Mesa 3" at bounding box center [295, 228] width 157 height 23
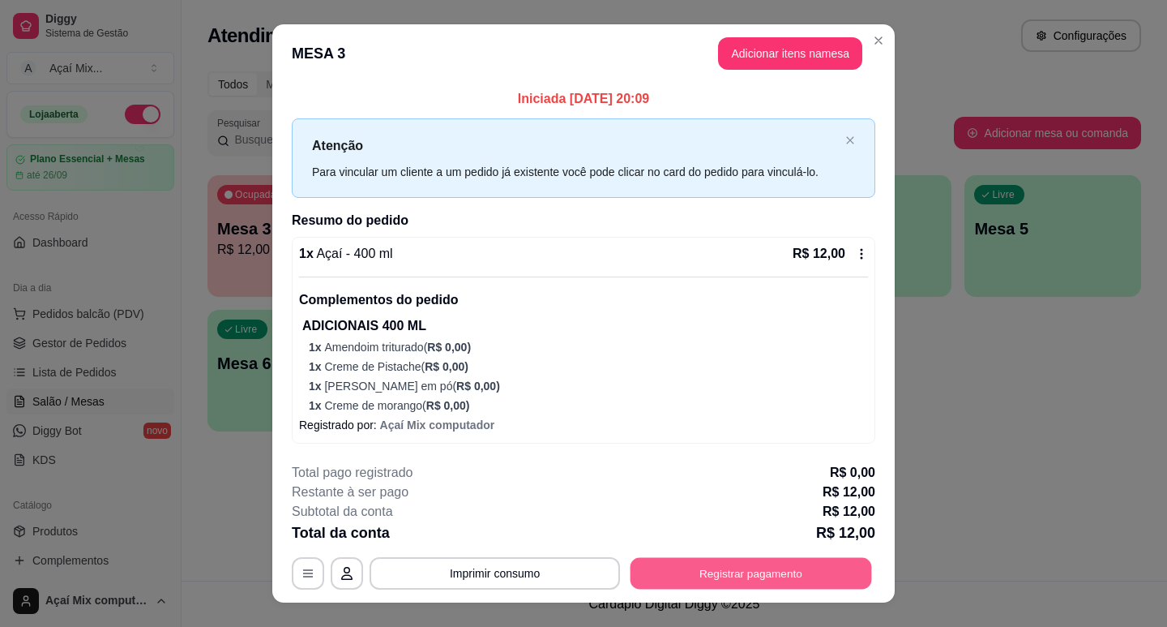
click at [631, 572] on button "Registrar pagamento" at bounding box center [752, 573] width 242 height 32
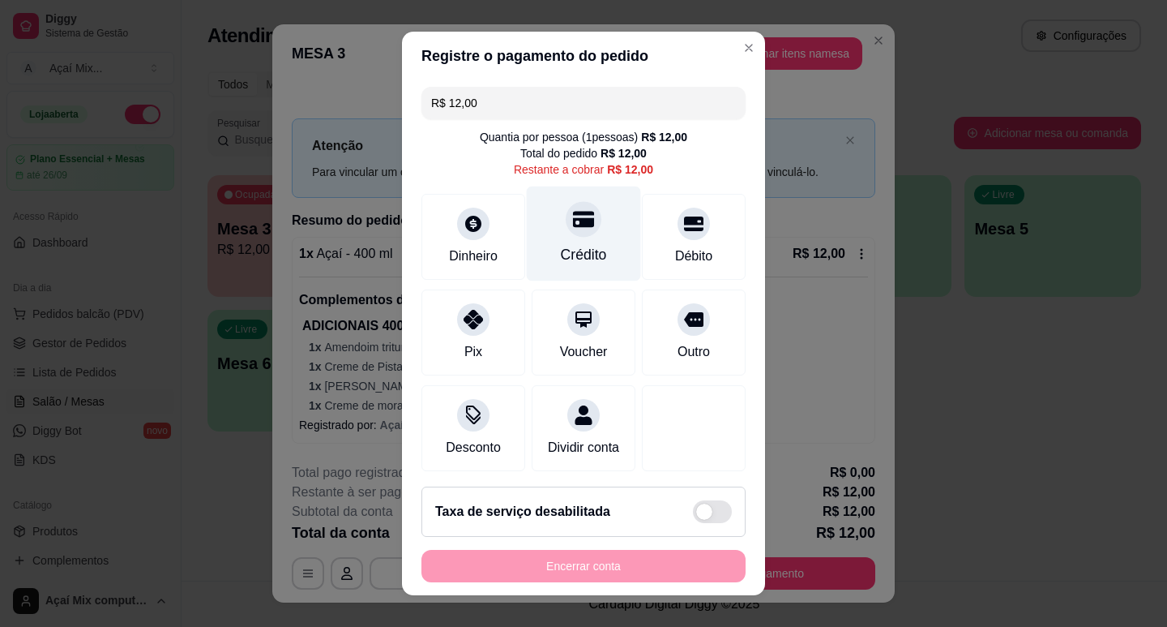
click at [561, 245] on div "Crédito" at bounding box center [584, 254] width 46 height 21
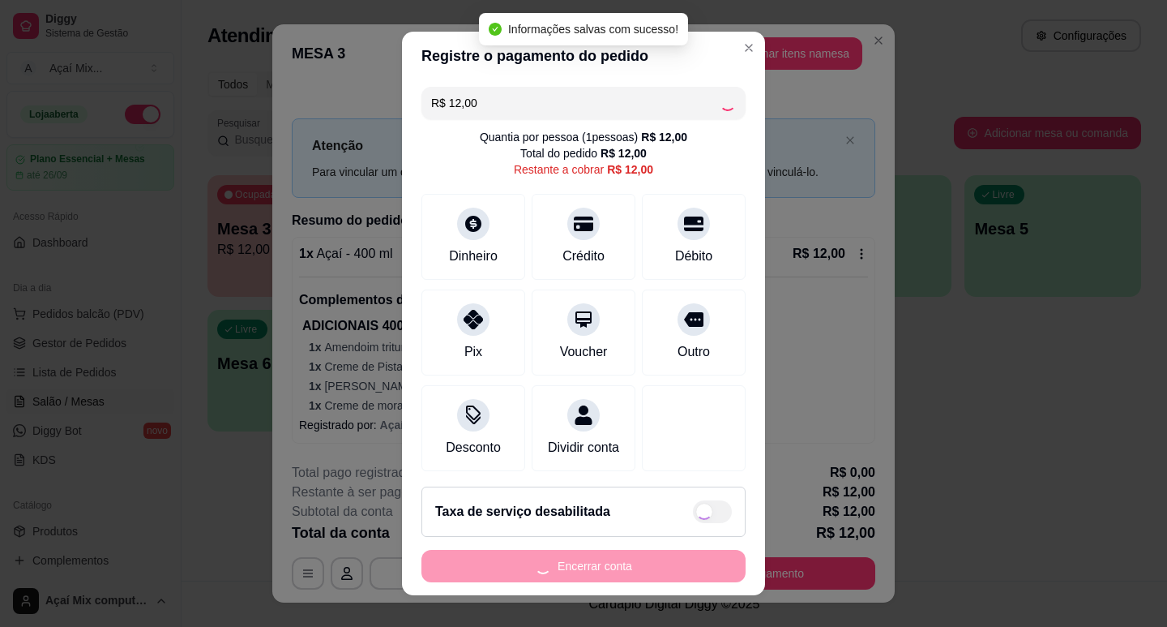
type input "R$ 0,00"
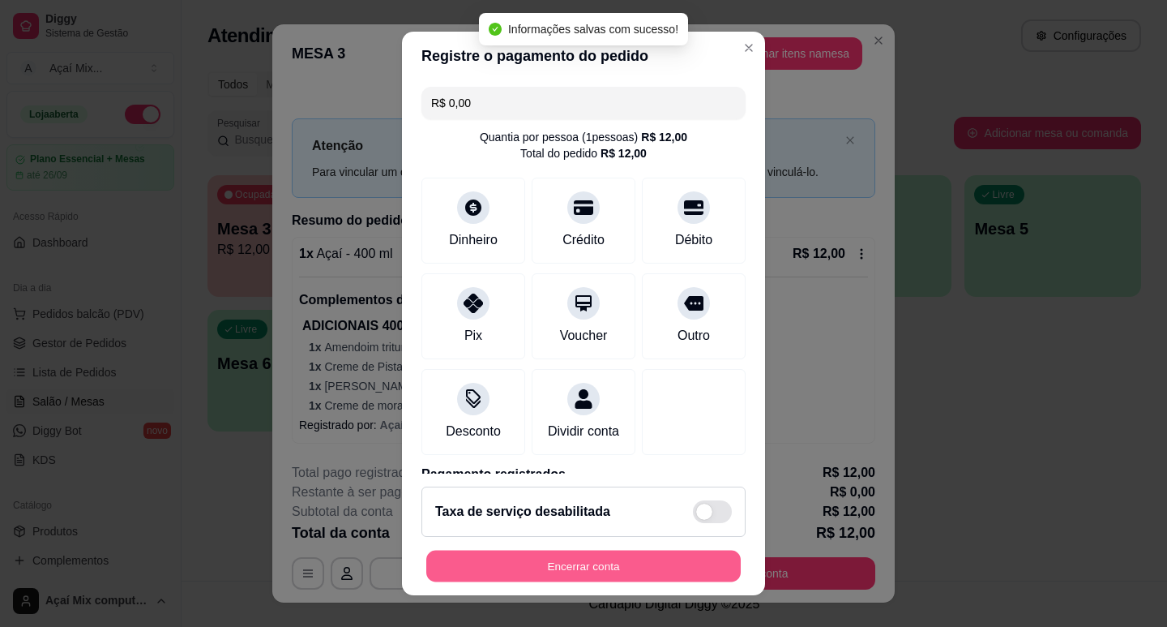
click at [615, 577] on button "Encerrar conta" at bounding box center [583, 566] width 315 height 32
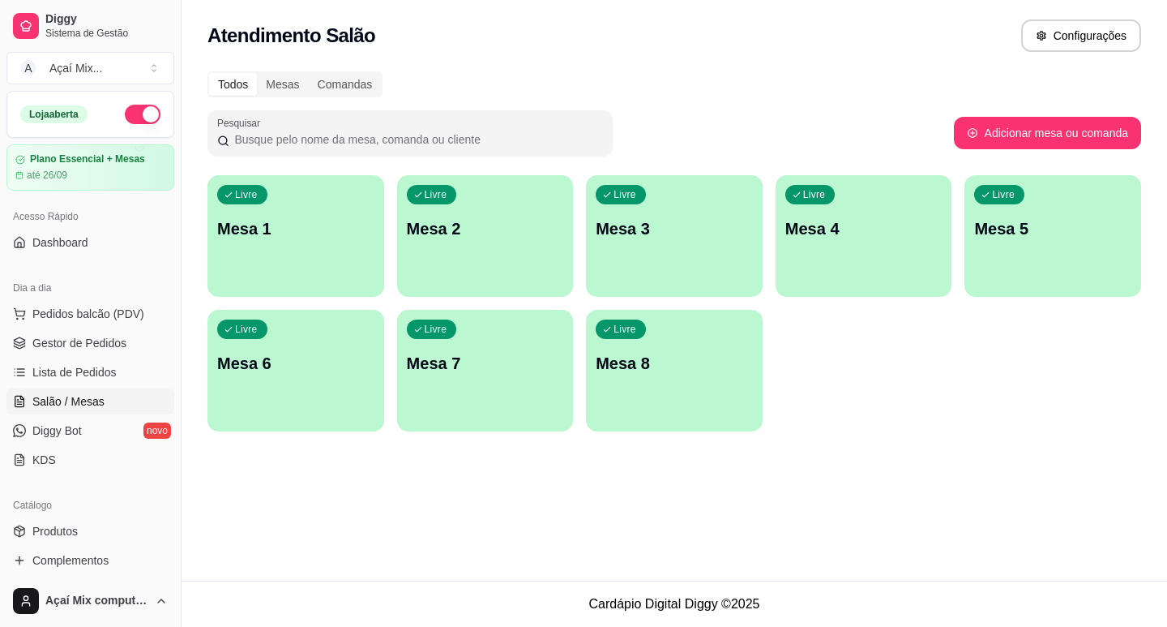
click at [291, 256] on div "Livre Mesa 1" at bounding box center [296, 226] width 177 height 102
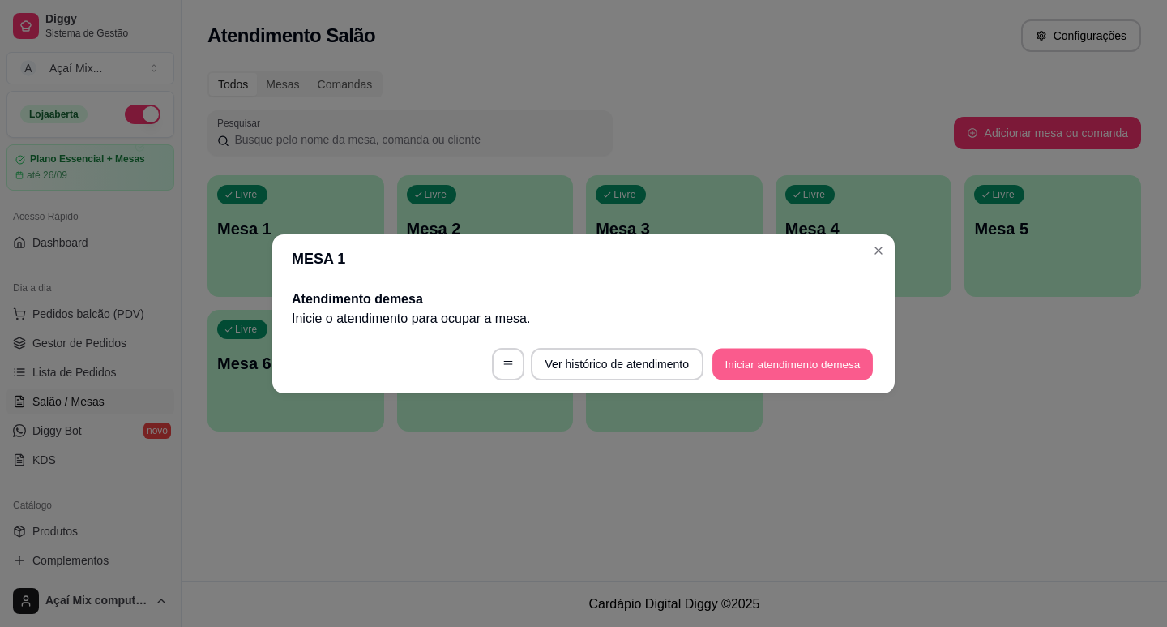
click at [727, 368] on button "Iniciar atendimento de mesa" at bounding box center [793, 364] width 161 height 32
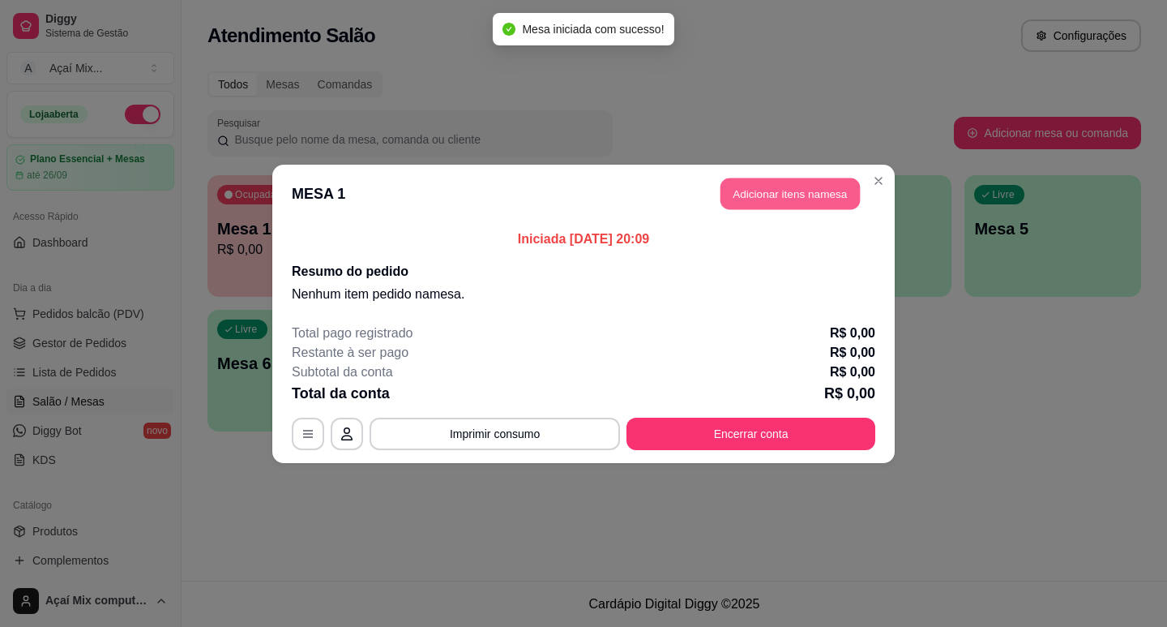
click at [760, 207] on button "Adicionar itens na mesa" at bounding box center [790, 194] width 139 height 32
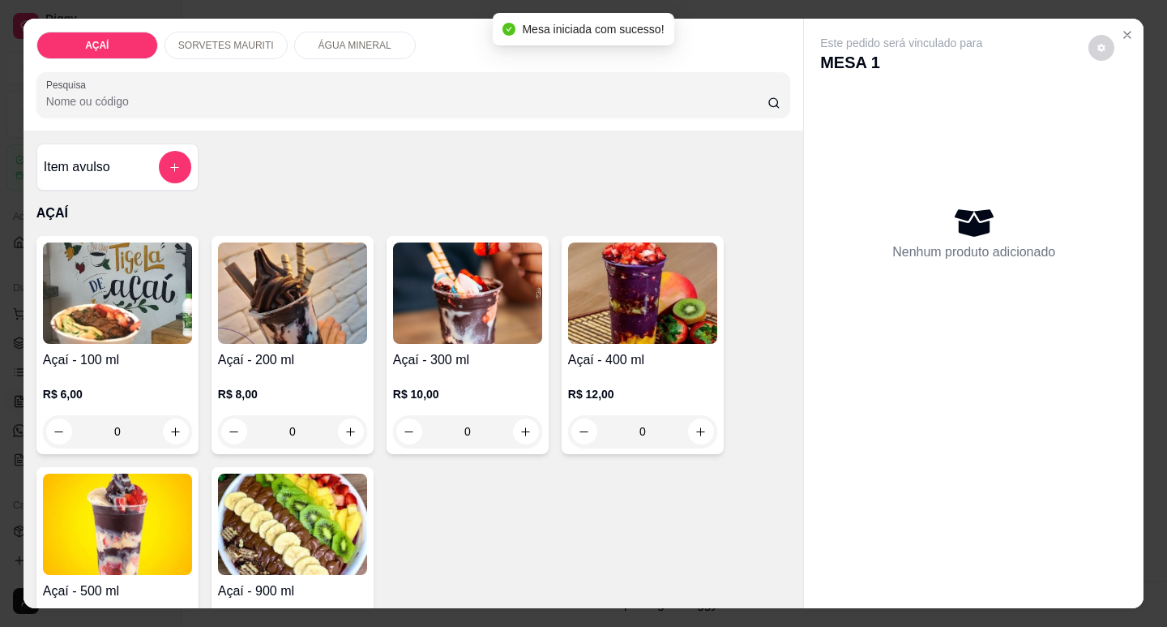
click at [294, 377] on div "R$ 8,00 0" at bounding box center [292, 409] width 149 height 78
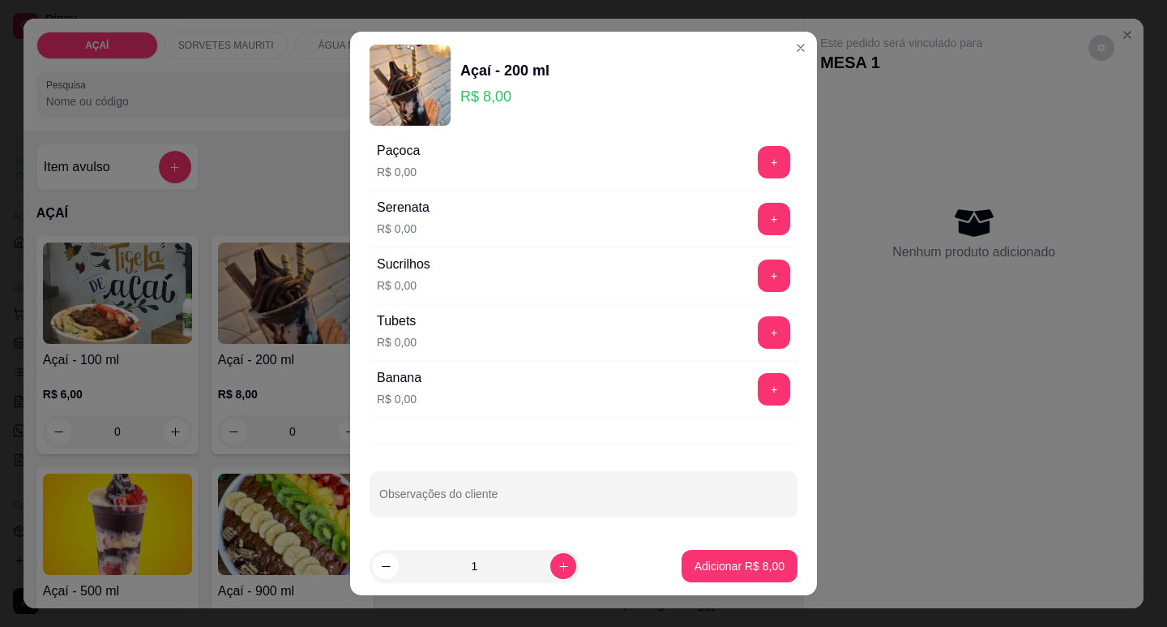
scroll to position [1712, 0]
click at [758, 343] on button "+" at bounding box center [774, 331] width 32 height 32
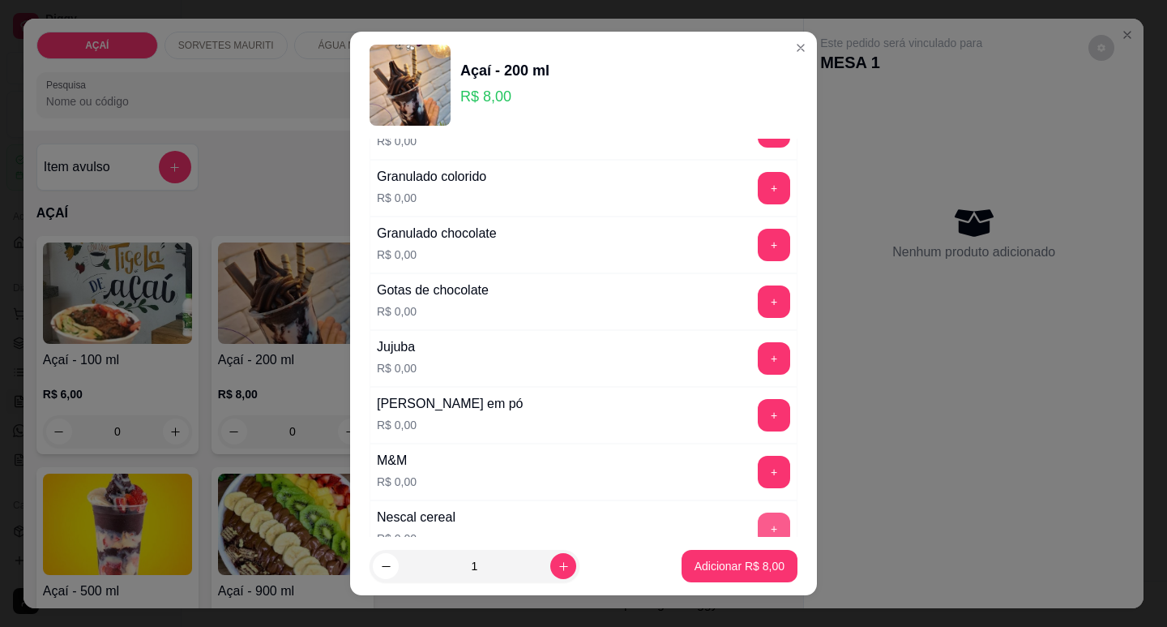
scroll to position [1145, 0]
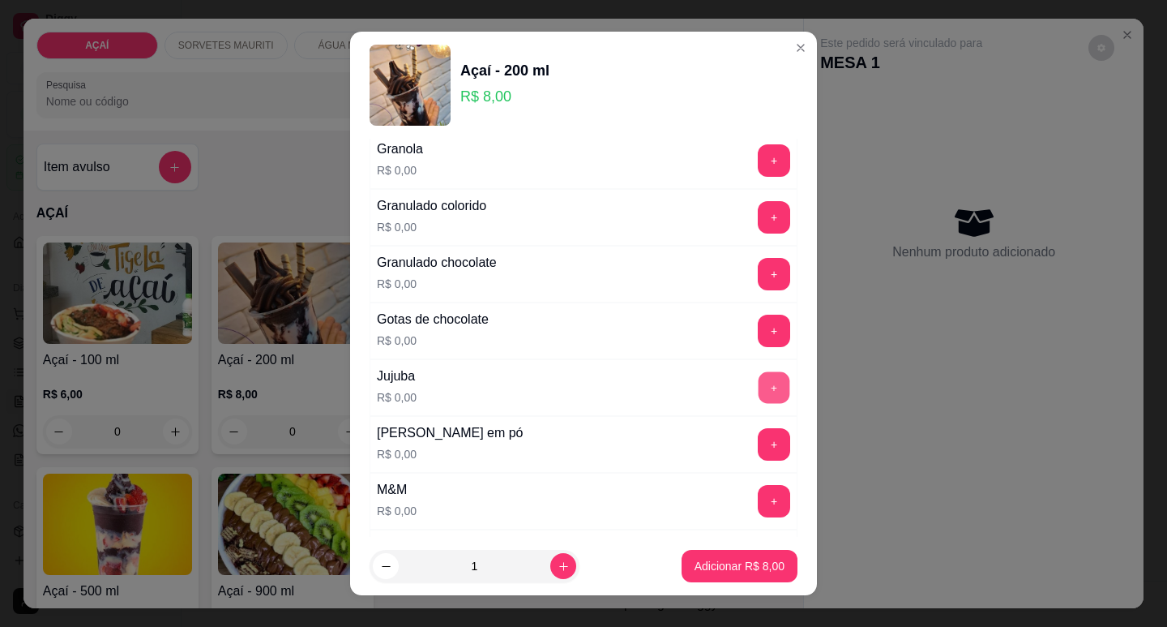
click at [759, 381] on button "+" at bounding box center [775, 387] width 32 height 32
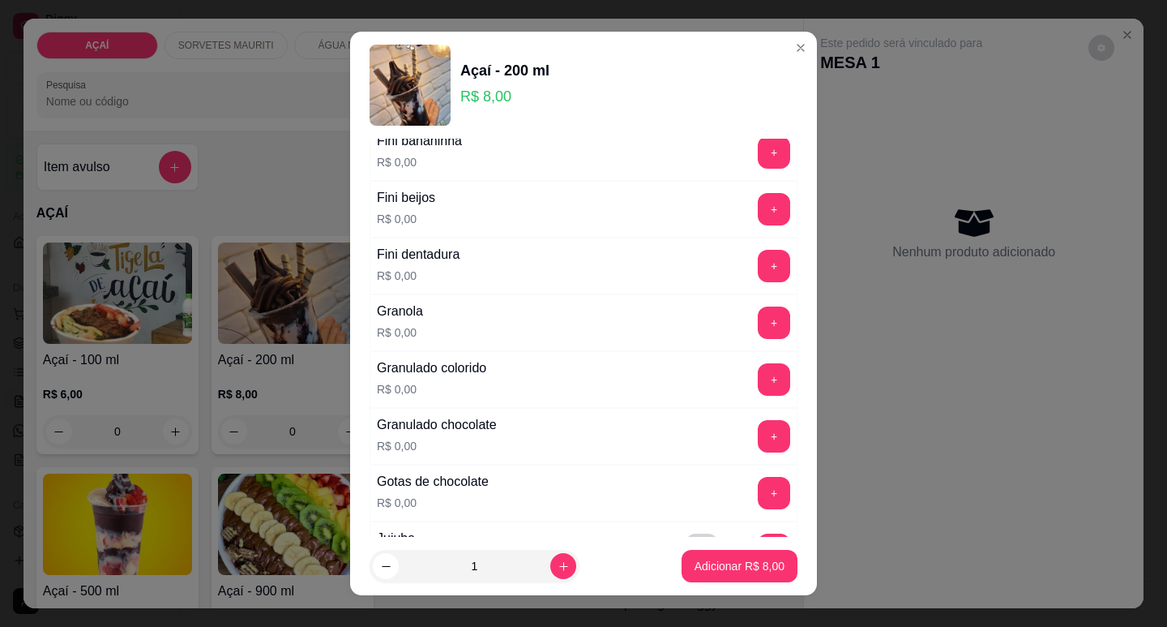
scroll to position [901, 0]
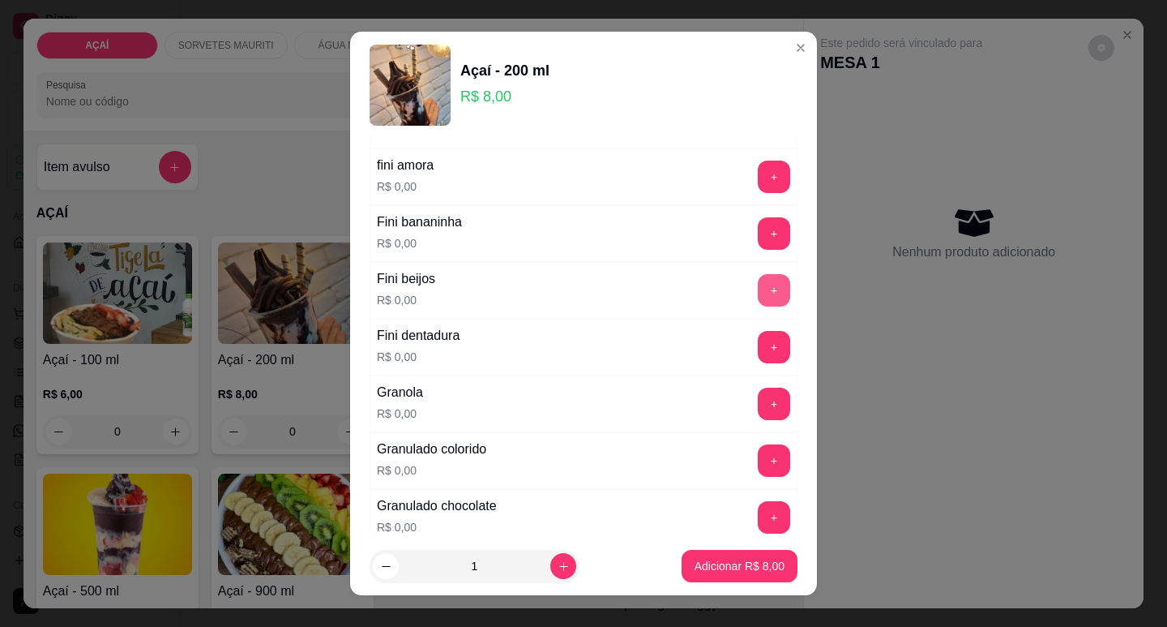
click at [758, 288] on button "+" at bounding box center [774, 290] width 32 height 32
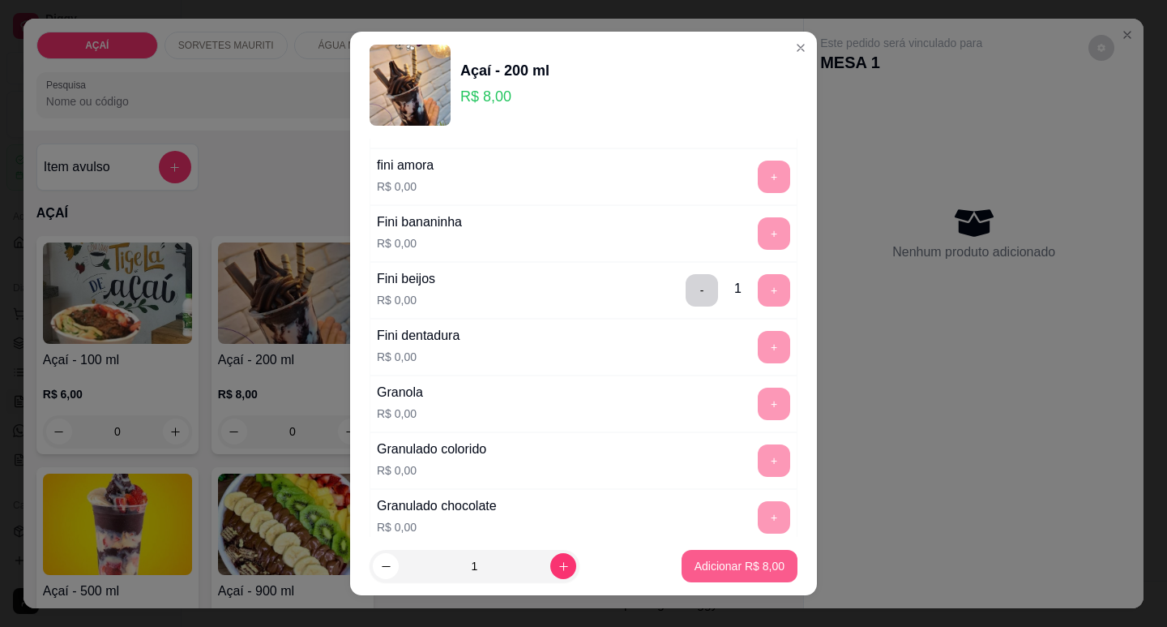
click at [765, 563] on p "Adicionar R$ 8,00" at bounding box center [740, 566] width 90 height 16
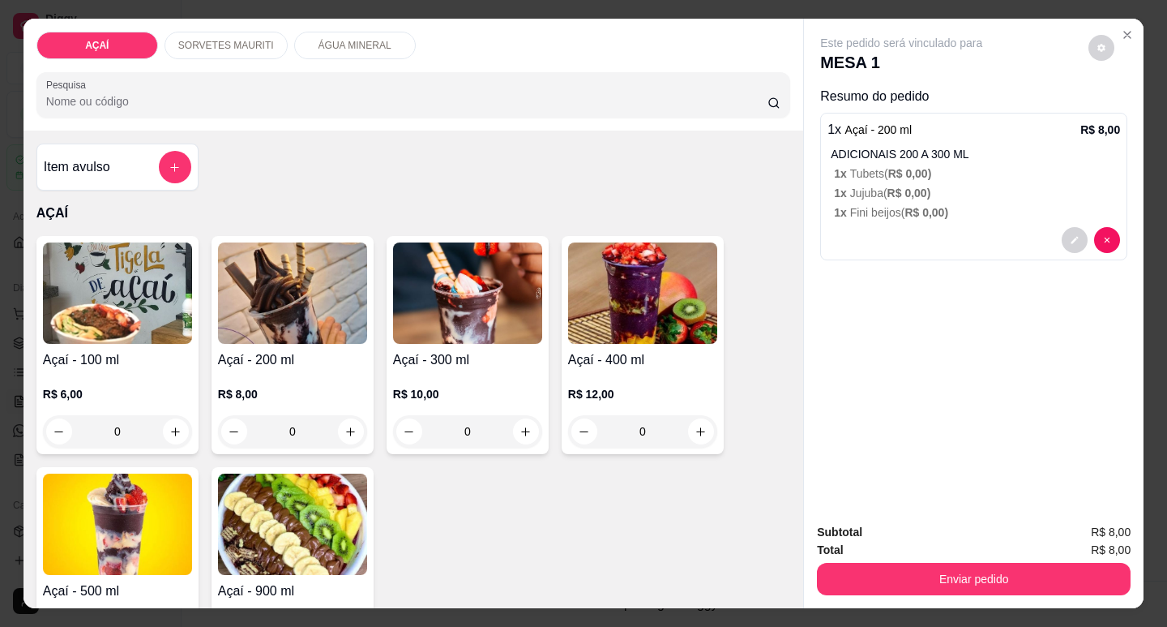
click at [128, 320] on img at bounding box center [117, 292] width 149 height 101
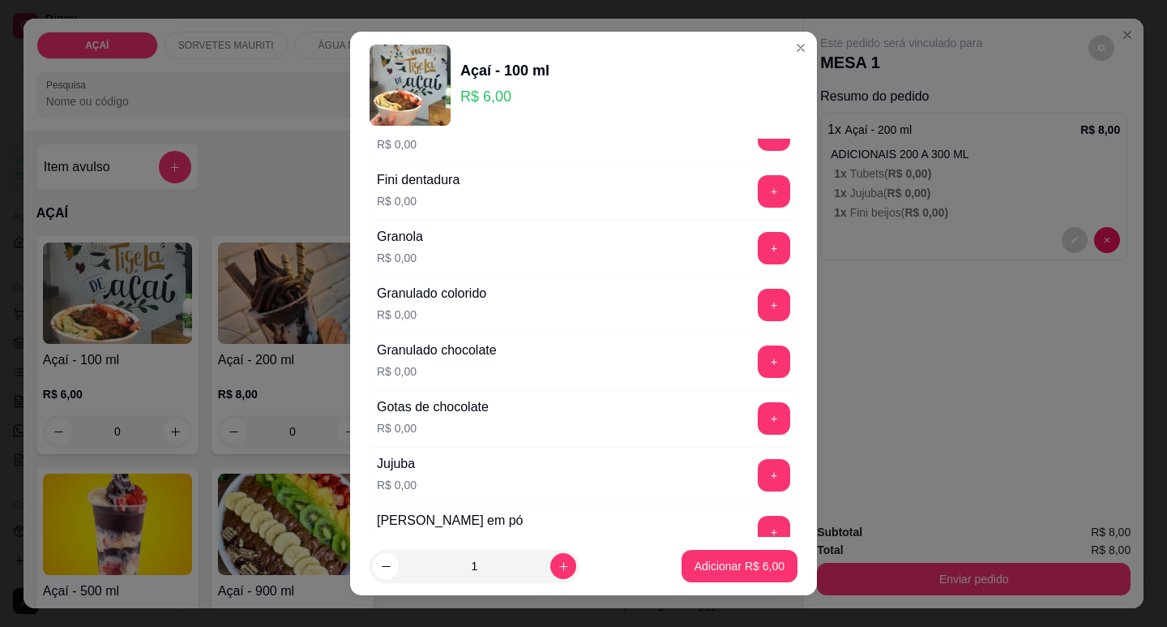
scroll to position [973, 0]
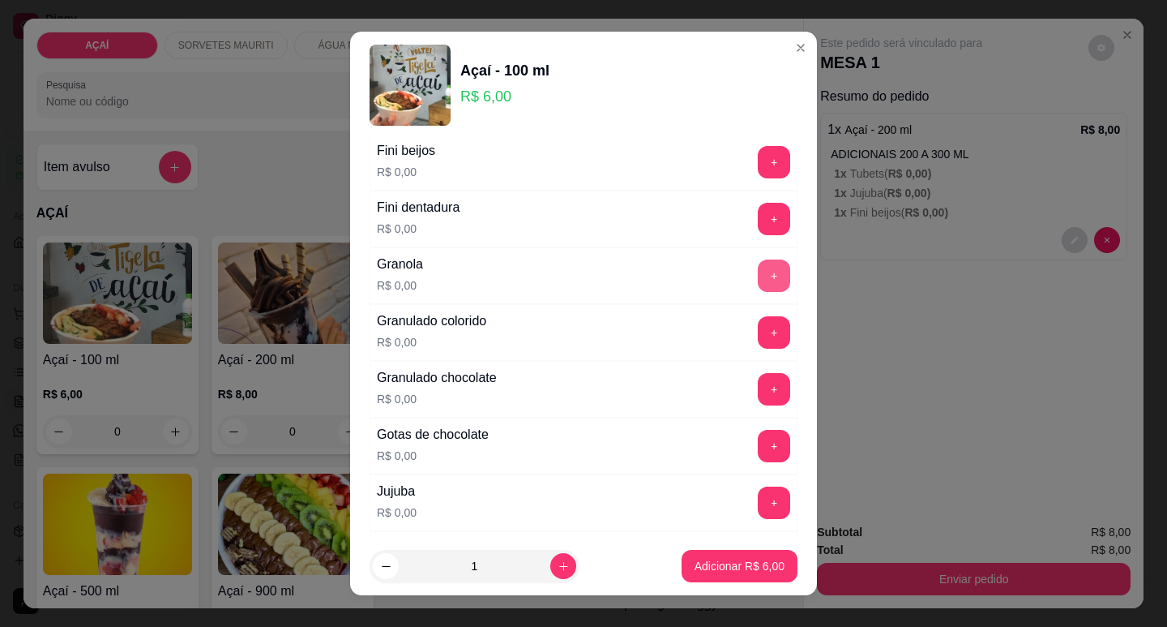
click at [758, 275] on button "+" at bounding box center [774, 275] width 32 height 32
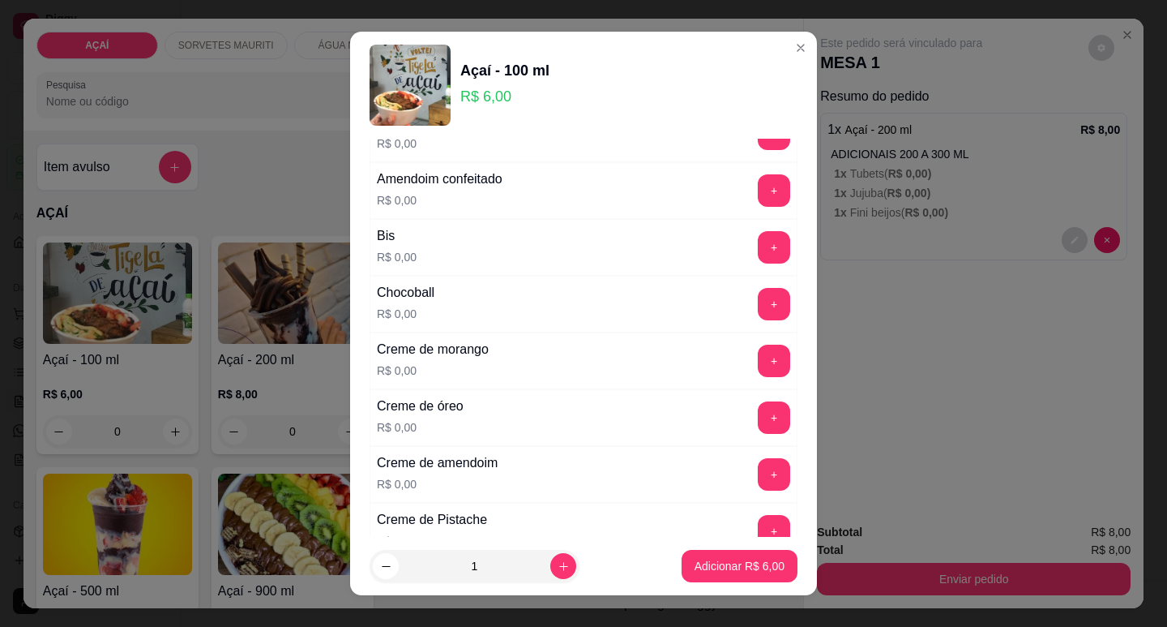
scroll to position [0, 0]
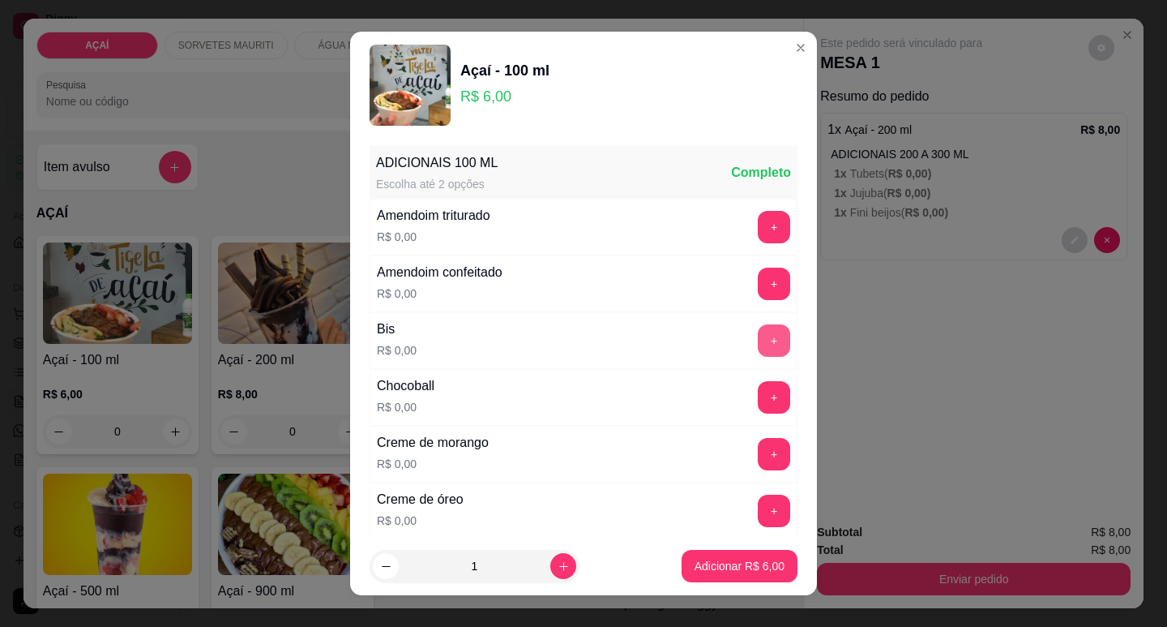
click at [758, 338] on button "+" at bounding box center [774, 340] width 32 height 32
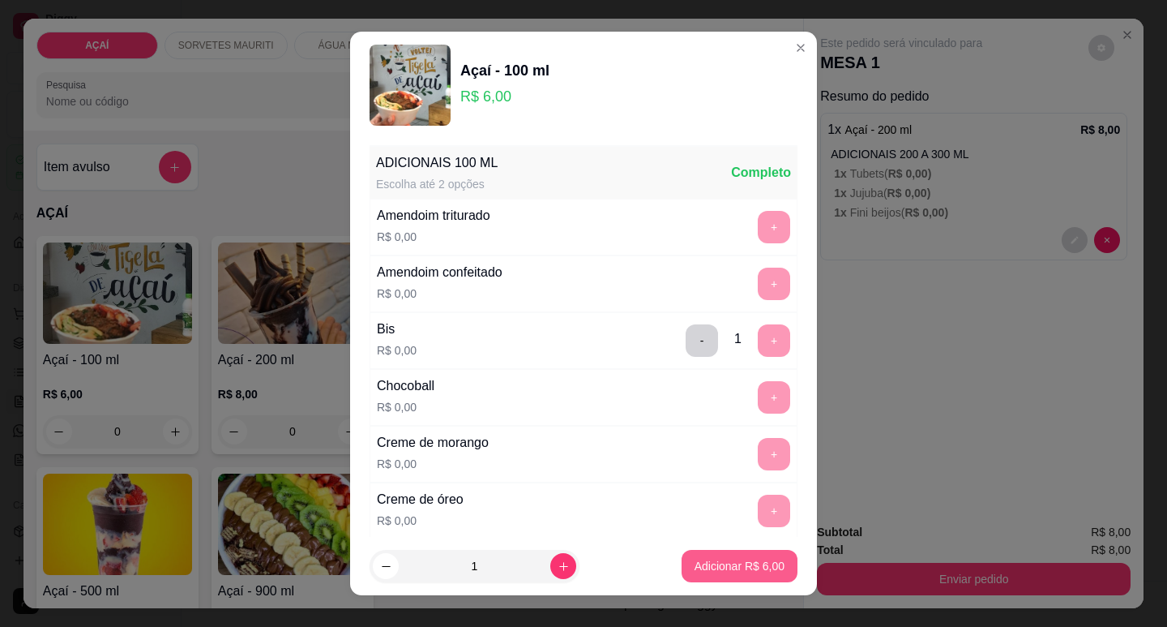
click at [746, 564] on p "Adicionar R$ 6,00" at bounding box center [740, 566] width 90 height 16
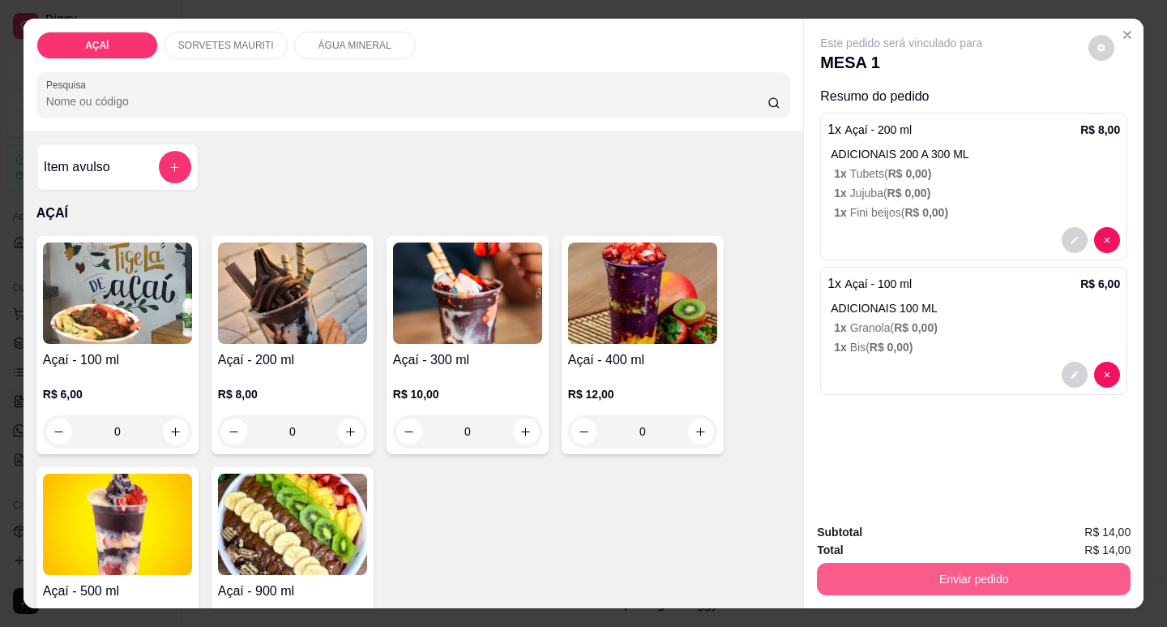
click at [1034, 568] on button "Enviar pedido" at bounding box center [974, 579] width 314 height 32
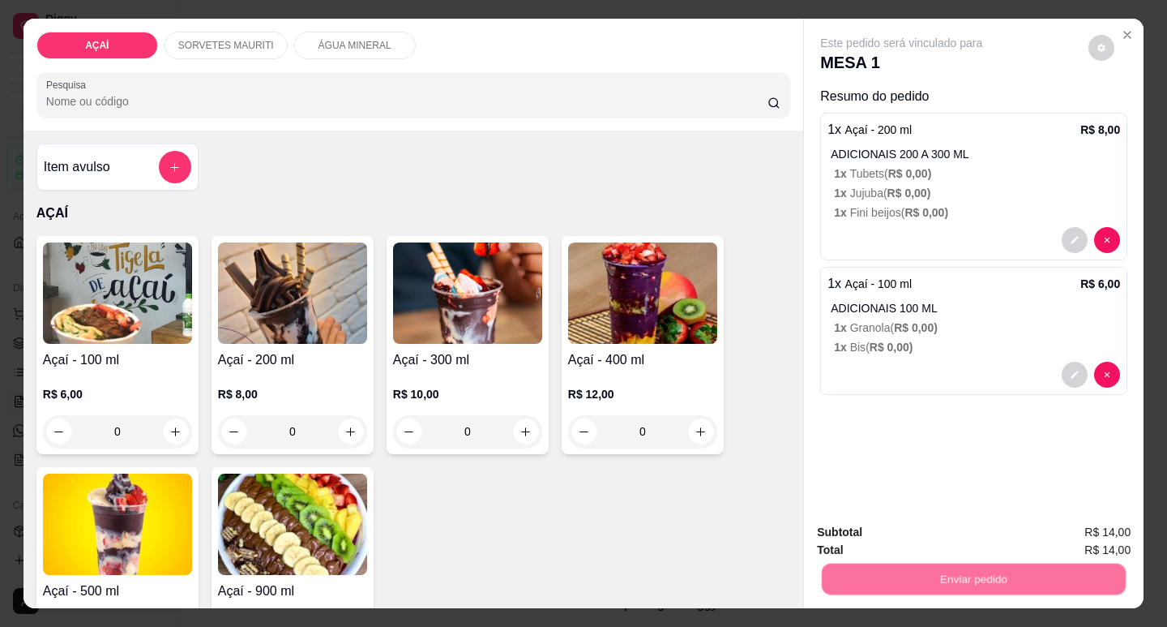
click at [999, 529] on button "Não registrar e enviar pedido" at bounding box center [921, 532] width 164 height 30
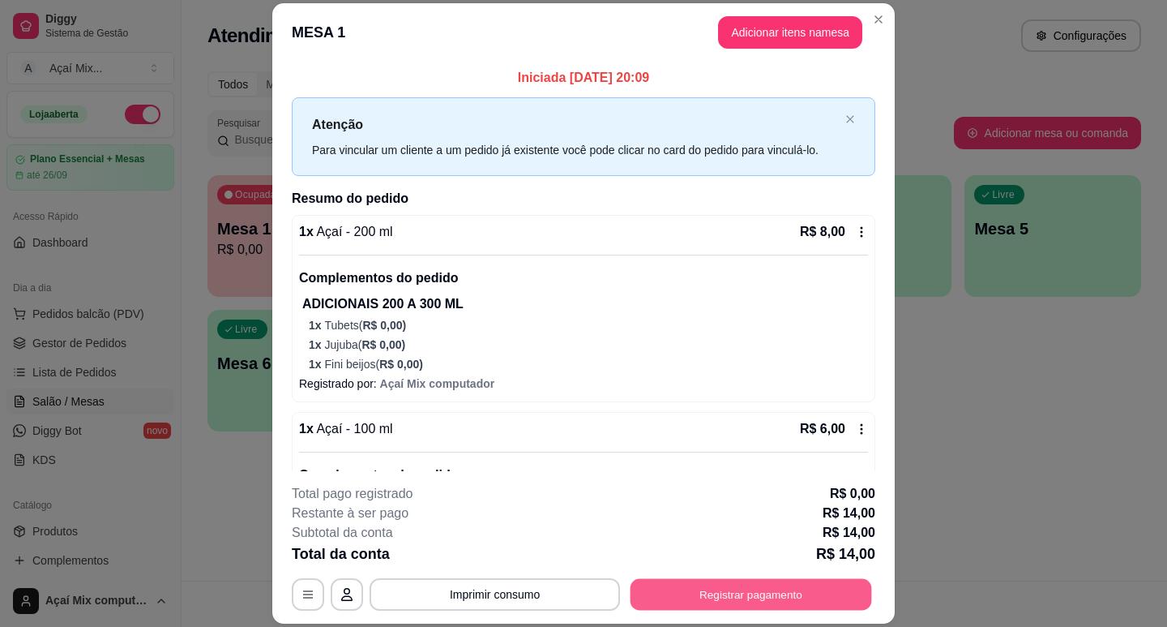
click at [848, 604] on button "Registrar pagamento" at bounding box center [752, 595] width 242 height 32
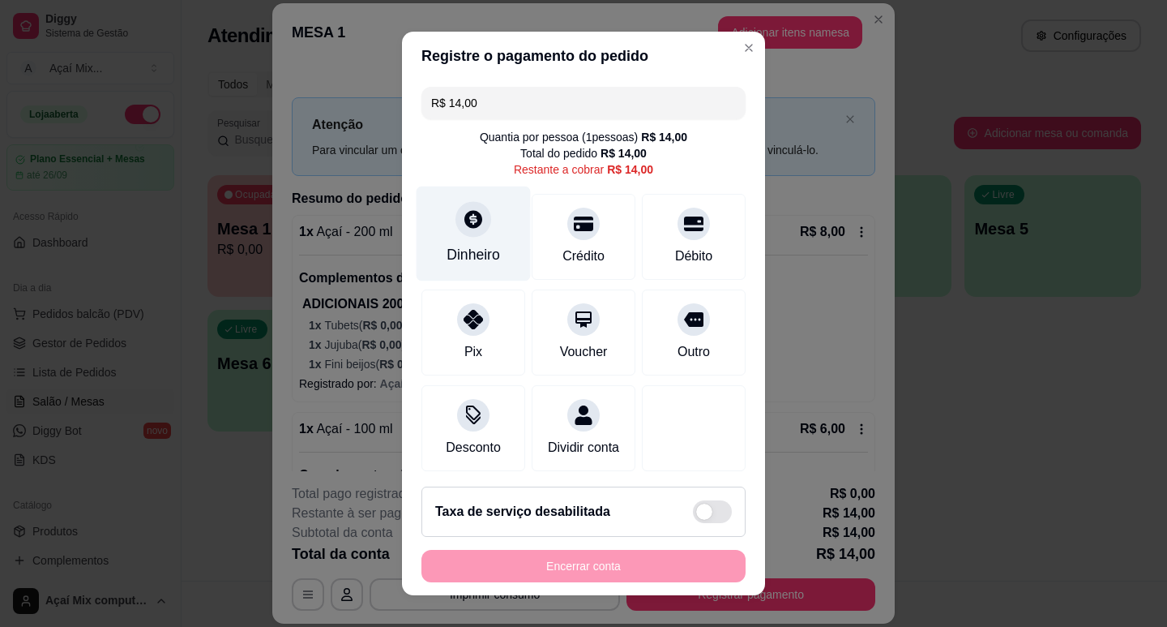
click at [447, 256] on div "Dinheiro" at bounding box center [474, 254] width 54 height 21
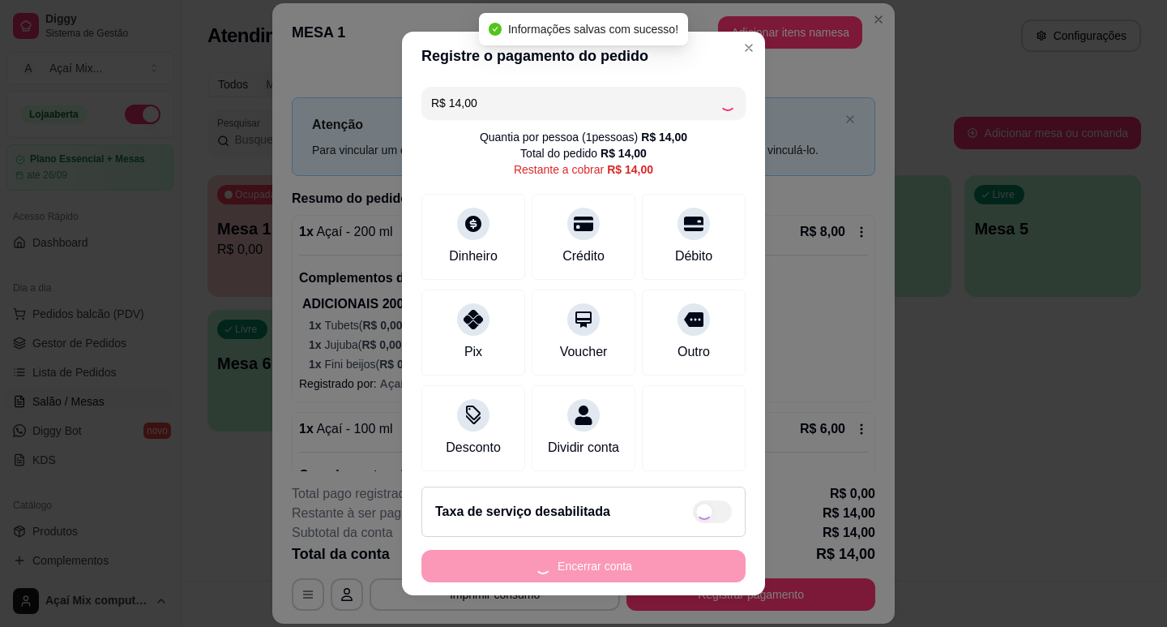
type input "R$ 0,00"
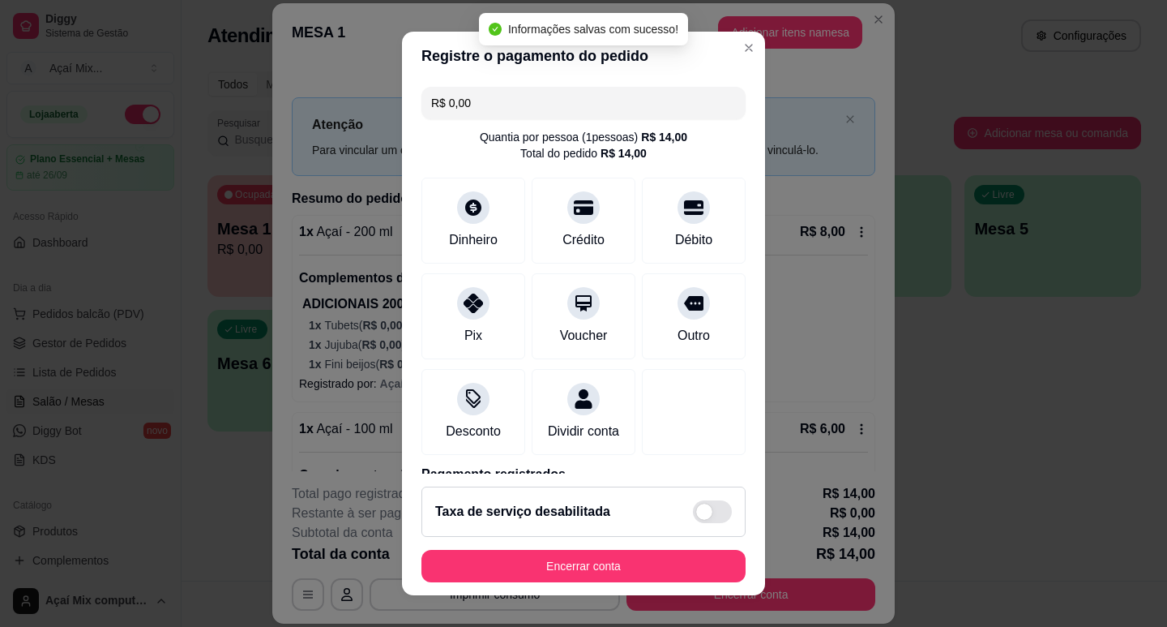
click at [615, 537] on div "Taxa de serviço desabilitada" at bounding box center [584, 511] width 324 height 50
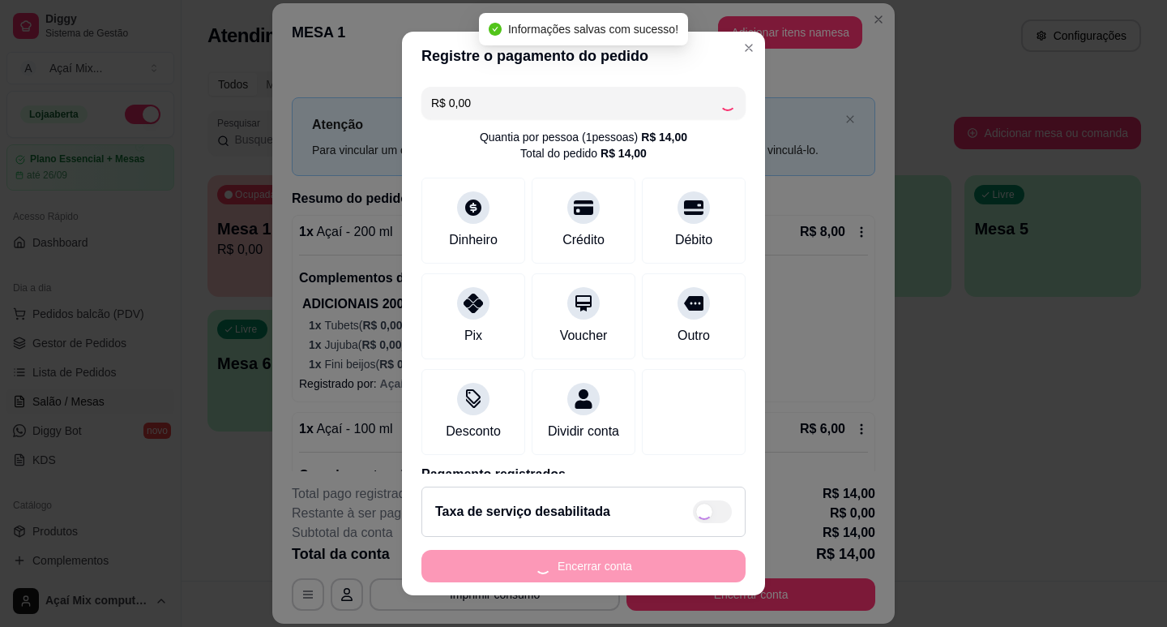
click at [620, 554] on div "Encerrar conta" at bounding box center [584, 566] width 324 height 32
checkbox input "true"
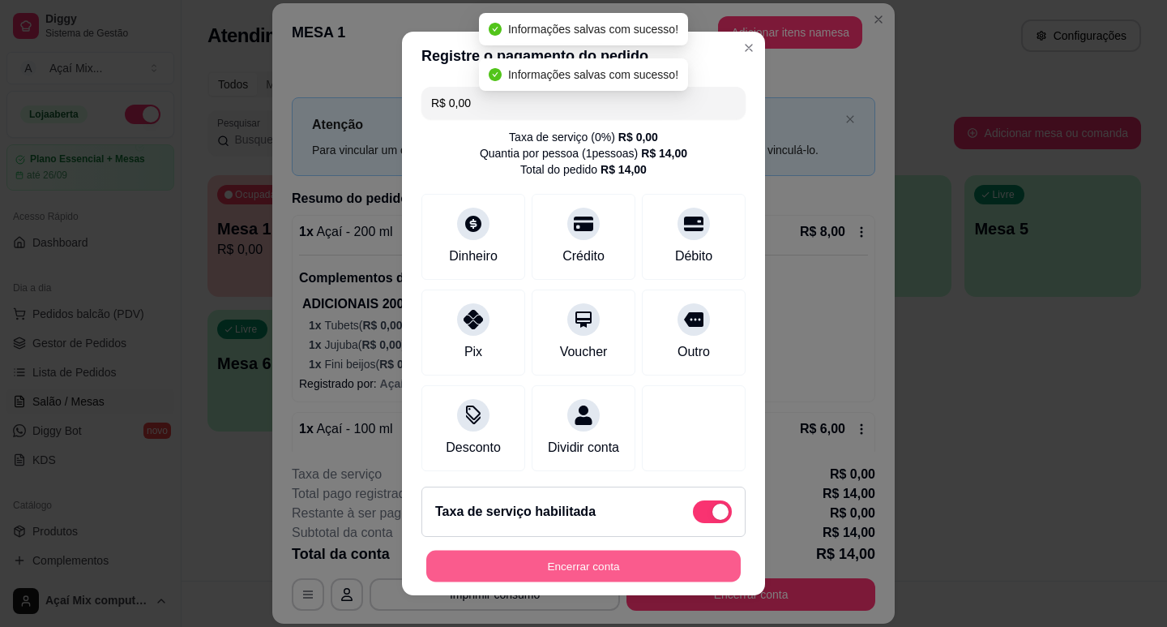
click at [644, 555] on button "Encerrar conta" at bounding box center [583, 566] width 315 height 32
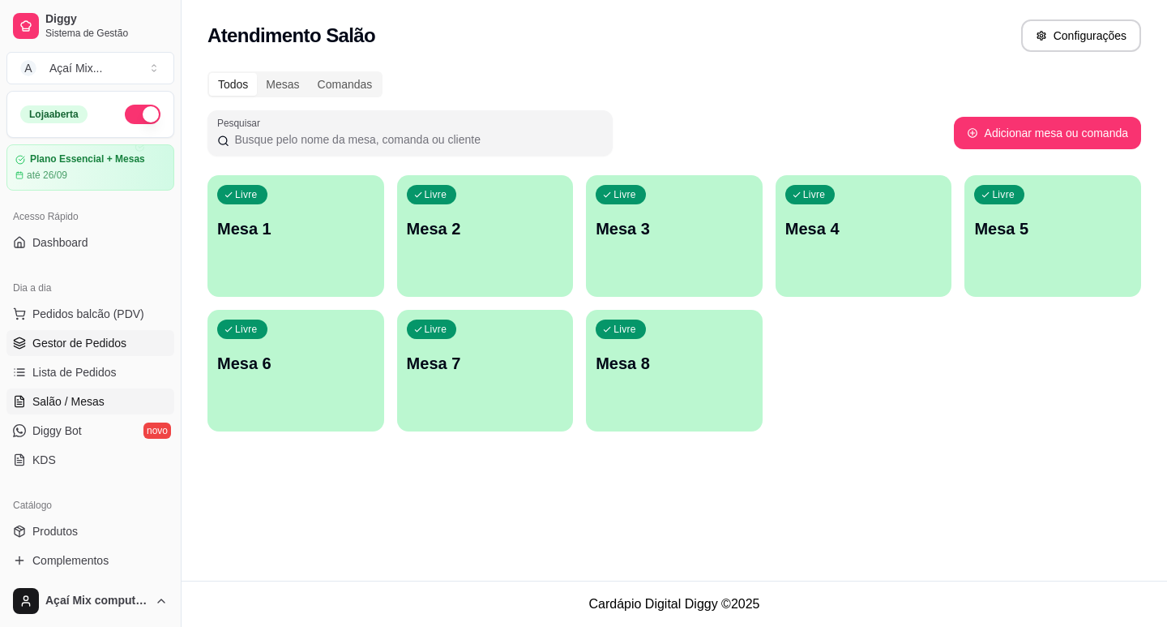
click at [86, 332] on link "Gestor de Pedidos" at bounding box center [90, 343] width 168 height 26
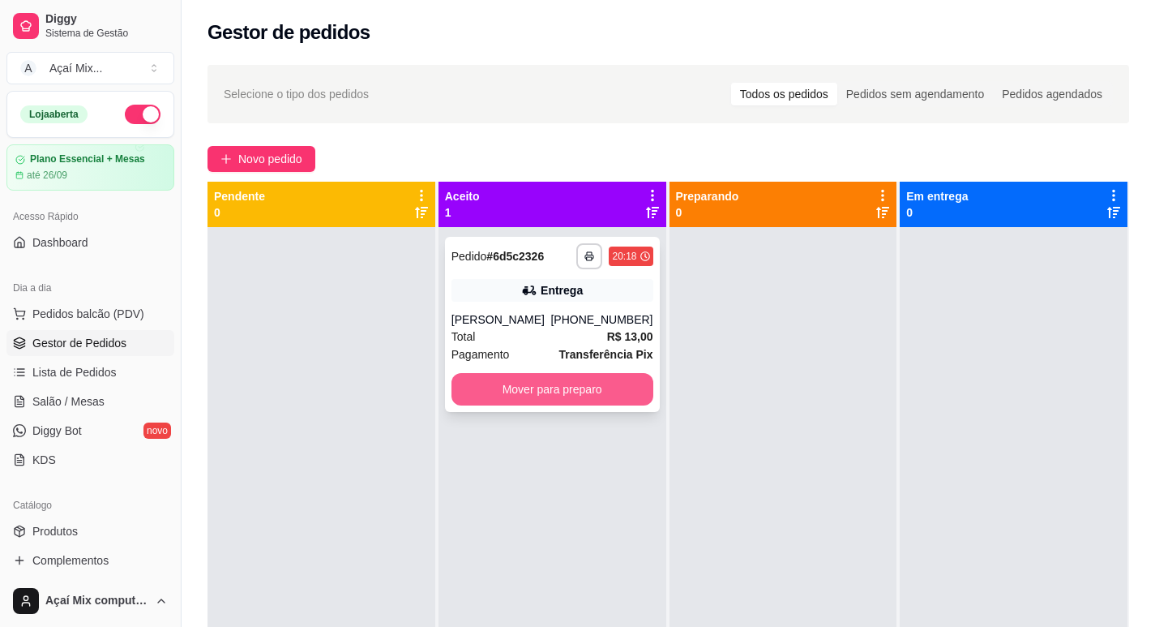
click at [635, 405] on button "Mover para preparo" at bounding box center [553, 389] width 202 height 32
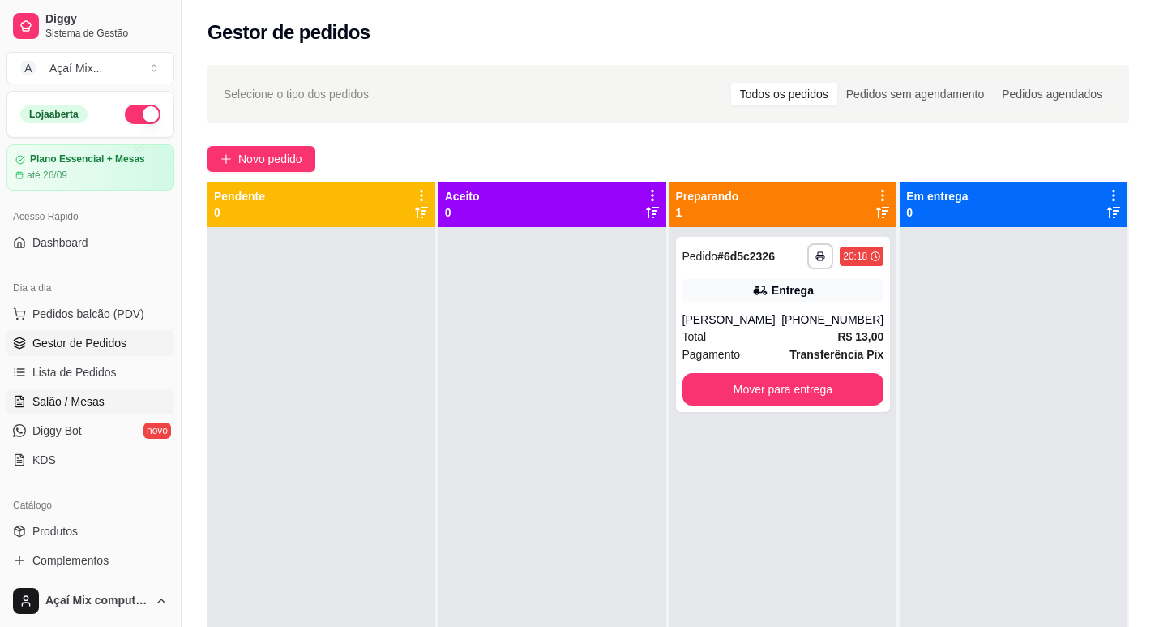
click at [52, 413] on link "Salão / Mesas" at bounding box center [90, 401] width 168 height 26
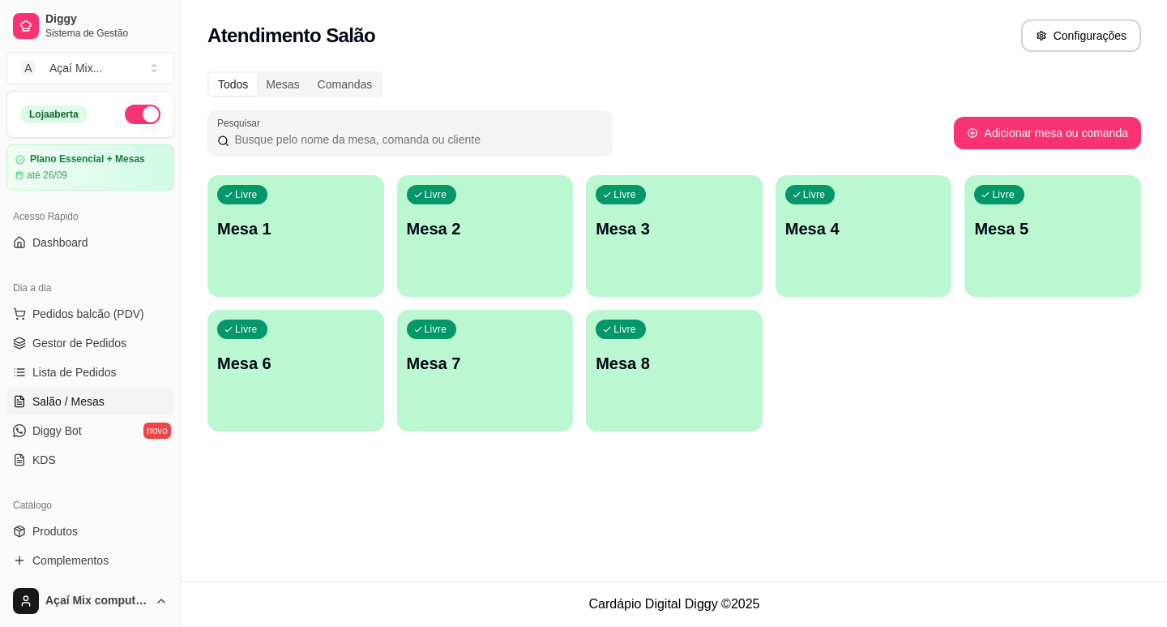
click at [270, 258] on div "Livre Mesa 1" at bounding box center [296, 226] width 177 height 102
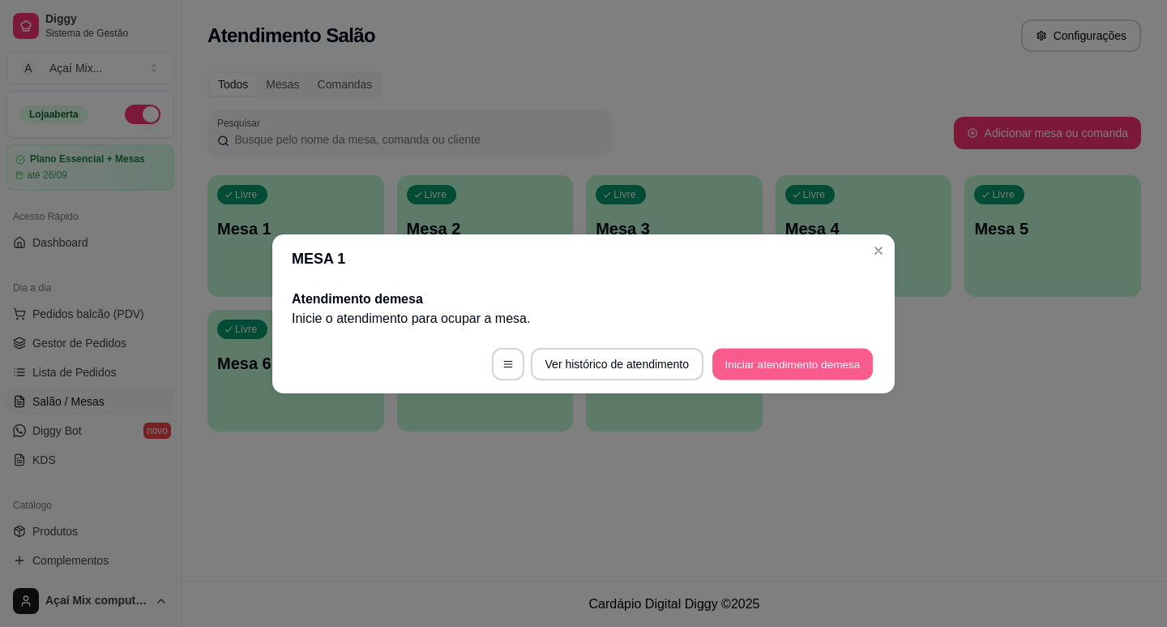
click at [833, 370] on button "Iniciar atendimento de mesa" at bounding box center [793, 364] width 161 height 32
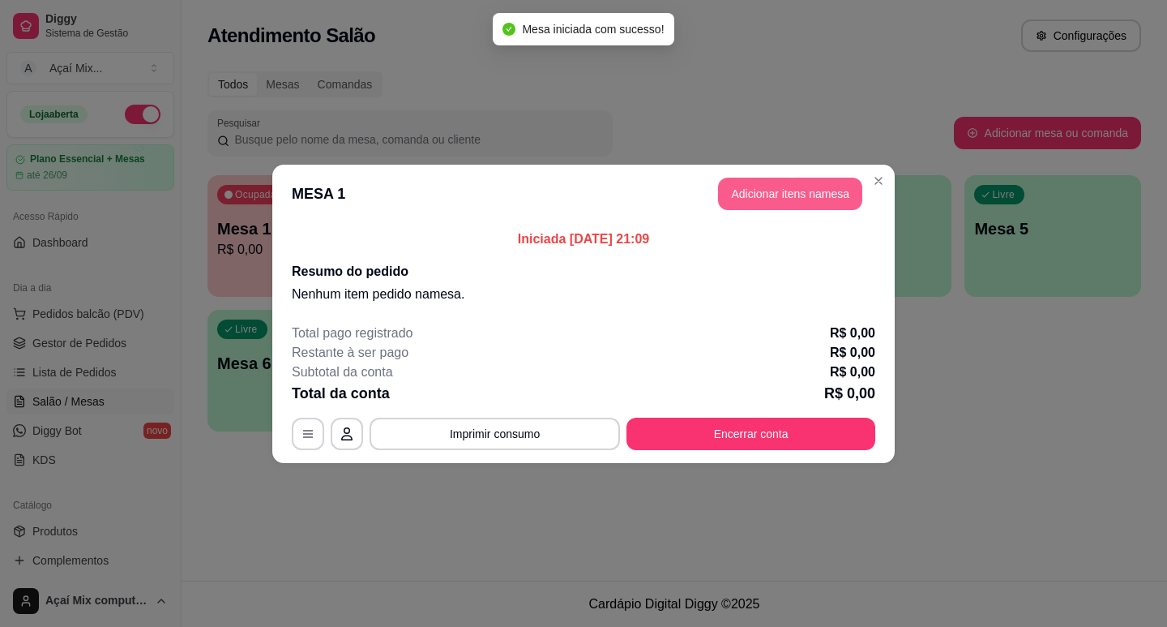
click at [760, 186] on button "Adicionar itens na mesa" at bounding box center [790, 194] width 144 height 32
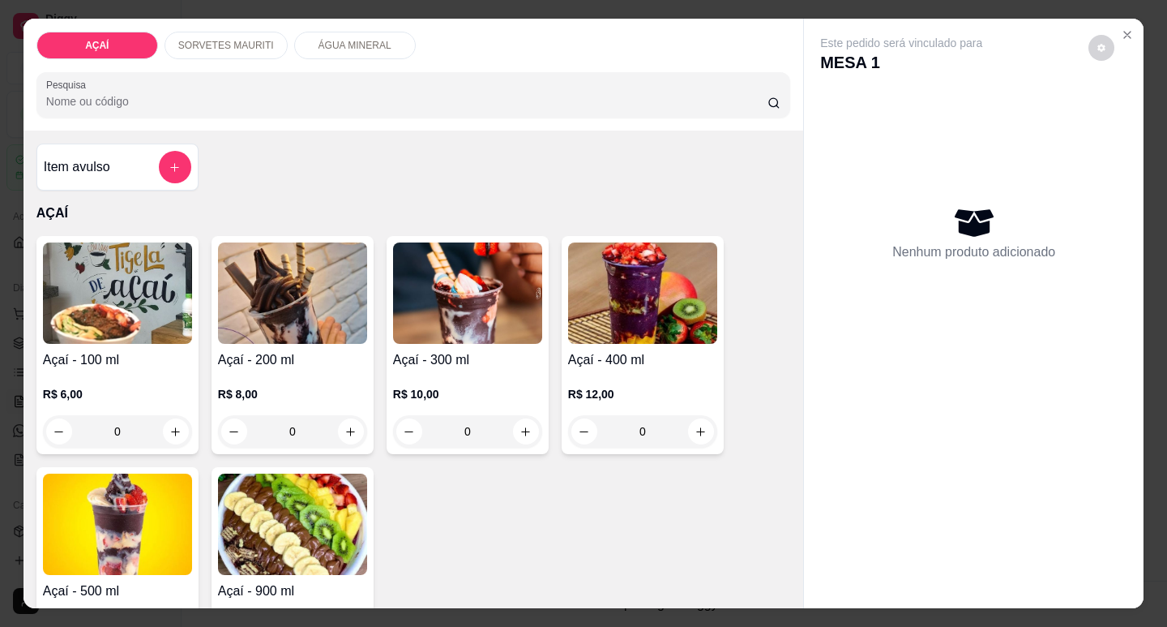
click at [55, 394] on p "R$ 6,00" at bounding box center [117, 394] width 149 height 16
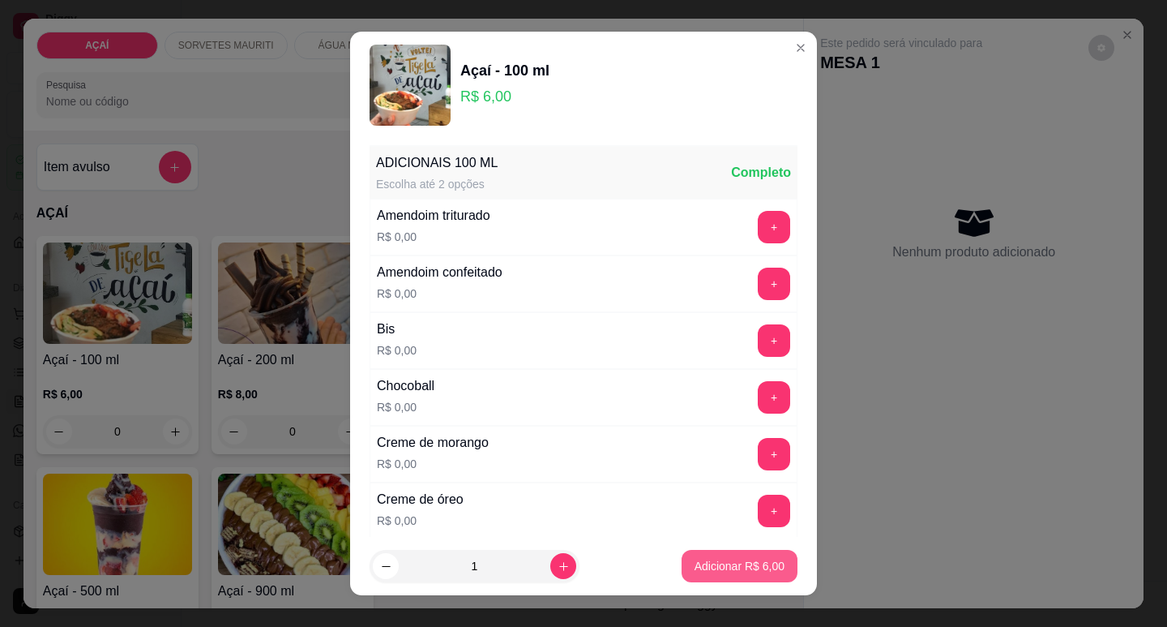
click at [747, 562] on p "Adicionar R$ 6,00" at bounding box center [740, 566] width 90 height 16
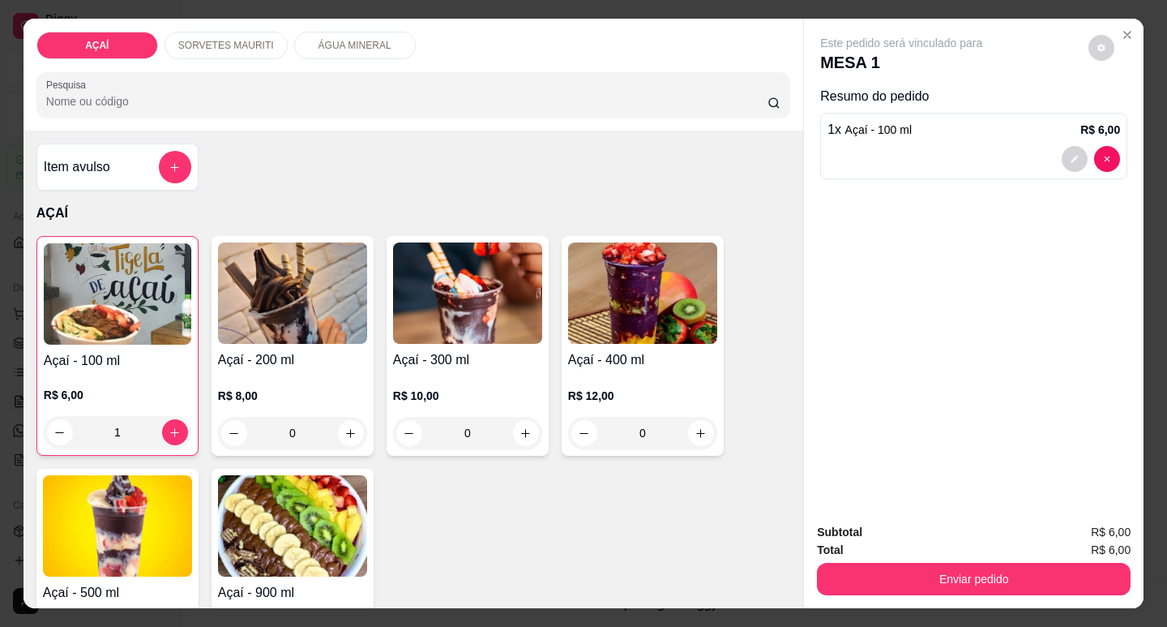
click at [49, 362] on h4 "Açaí - 100 ml" at bounding box center [118, 360] width 148 height 19
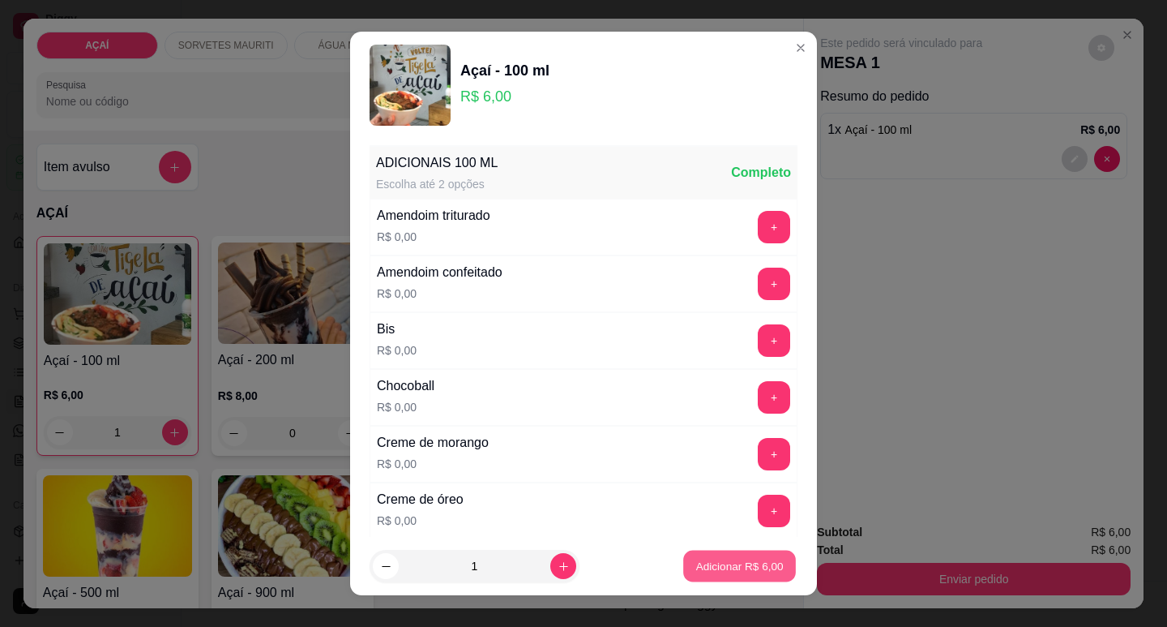
click at [729, 570] on p "Adicionar R$ 6,00" at bounding box center [740, 566] width 88 height 15
type input "2"
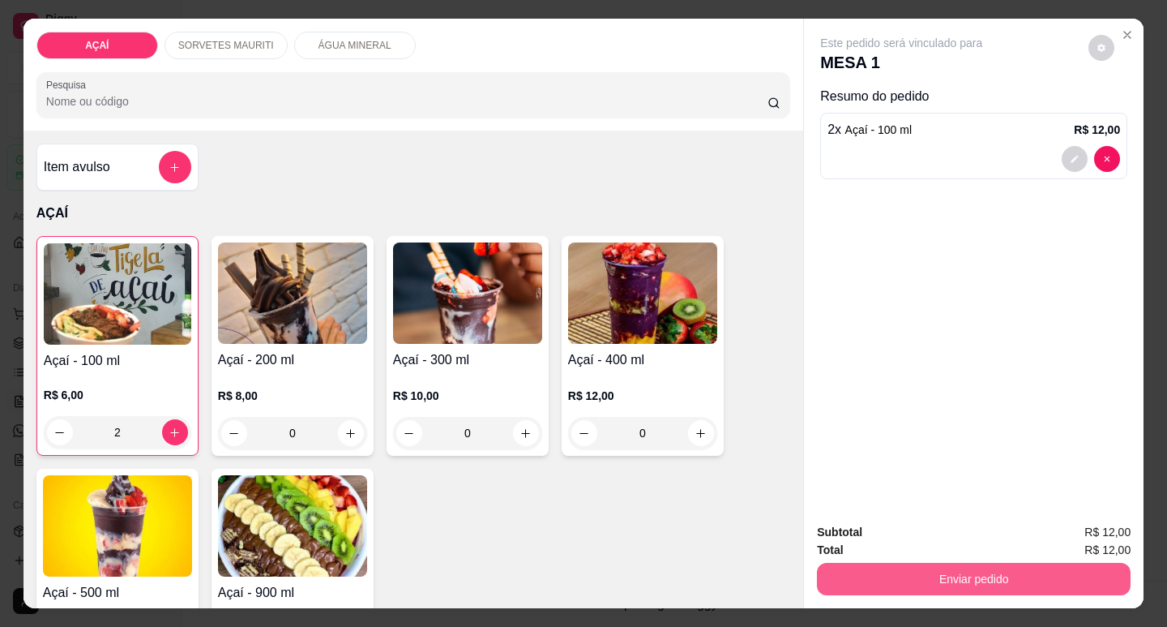
click at [920, 563] on button "Enviar pedido" at bounding box center [974, 579] width 314 height 32
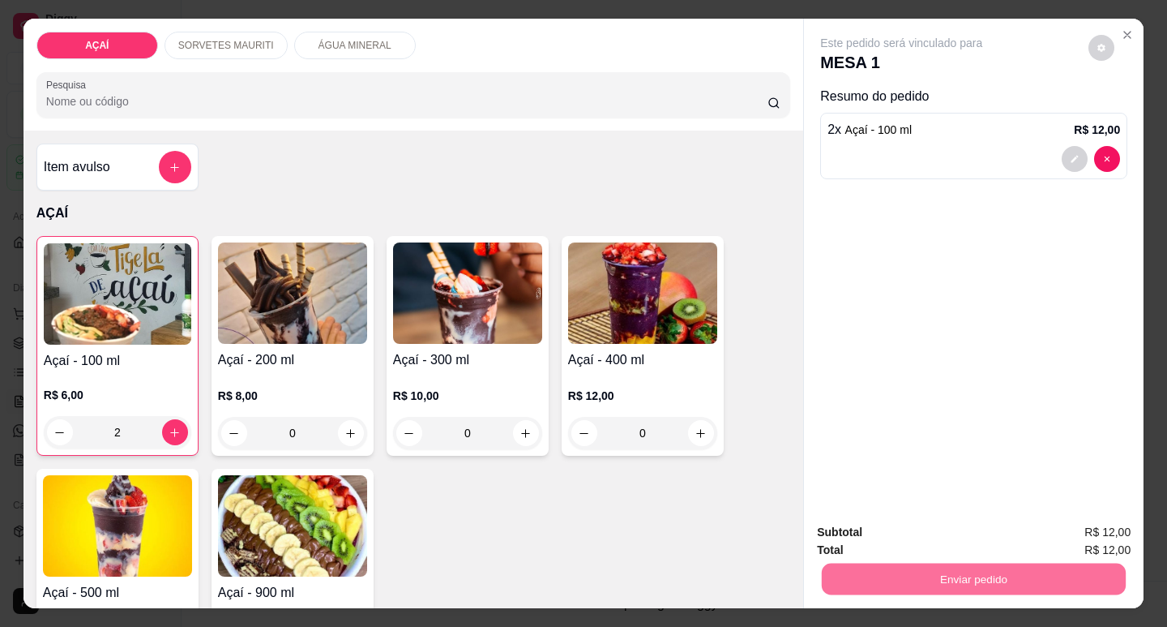
click at [943, 525] on button "Registrar cliente" at bounding box center [980, 532] width 104 height 30
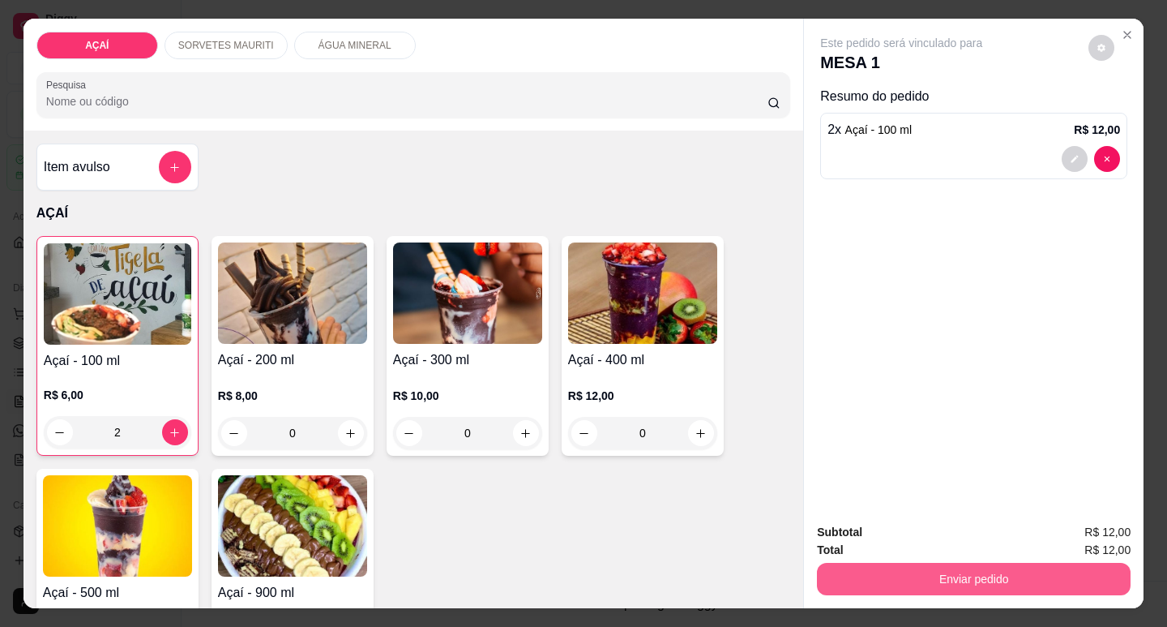
click at [961, 577] on button "Enviar pedido" at bounding box center [974, 579] width 314 height 32
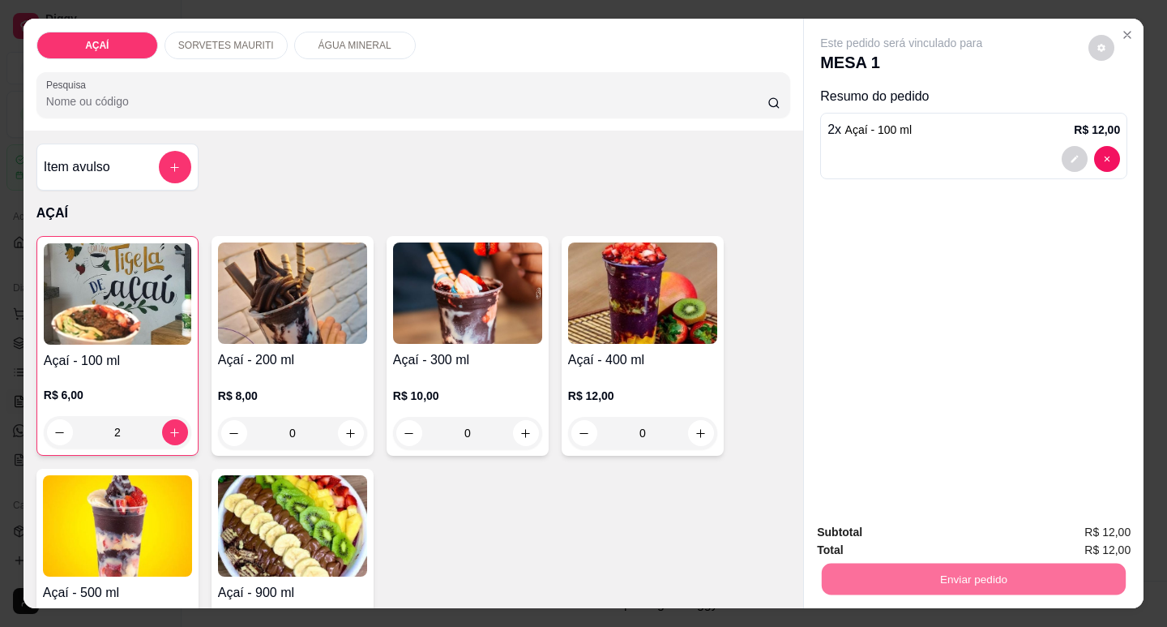
click at [1077, 523] on button "Enviar pedido" at bounding box center [1088, 532] width 89 height 30
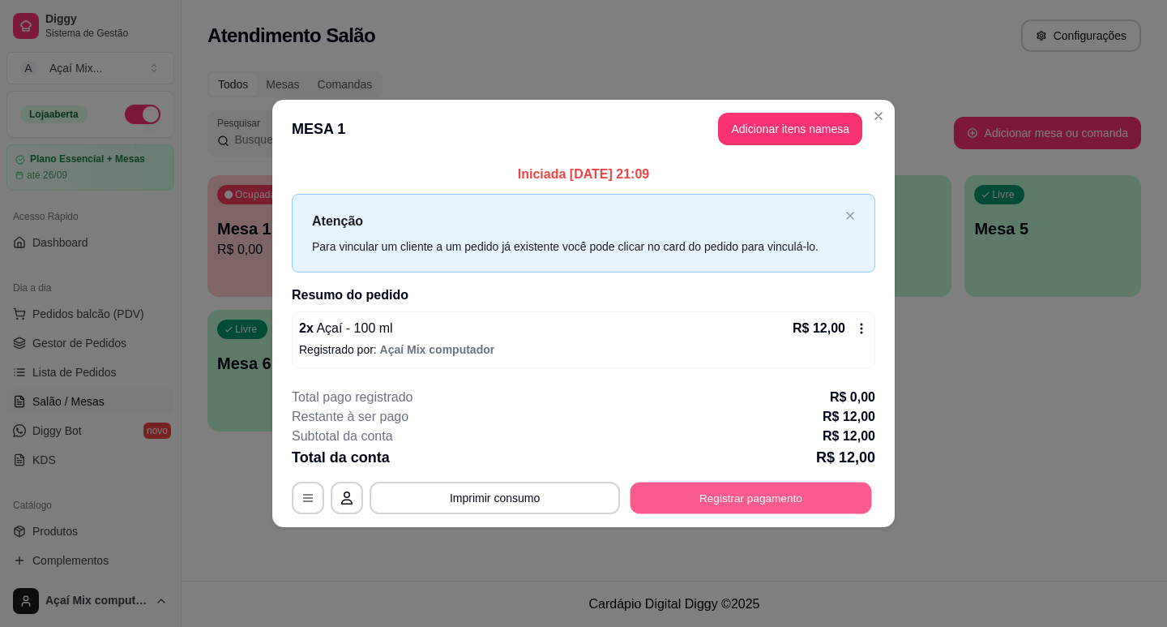
click at [765, 495] on button "Registrar pagamento" at bounding box center [752, 498] width 242 height 32
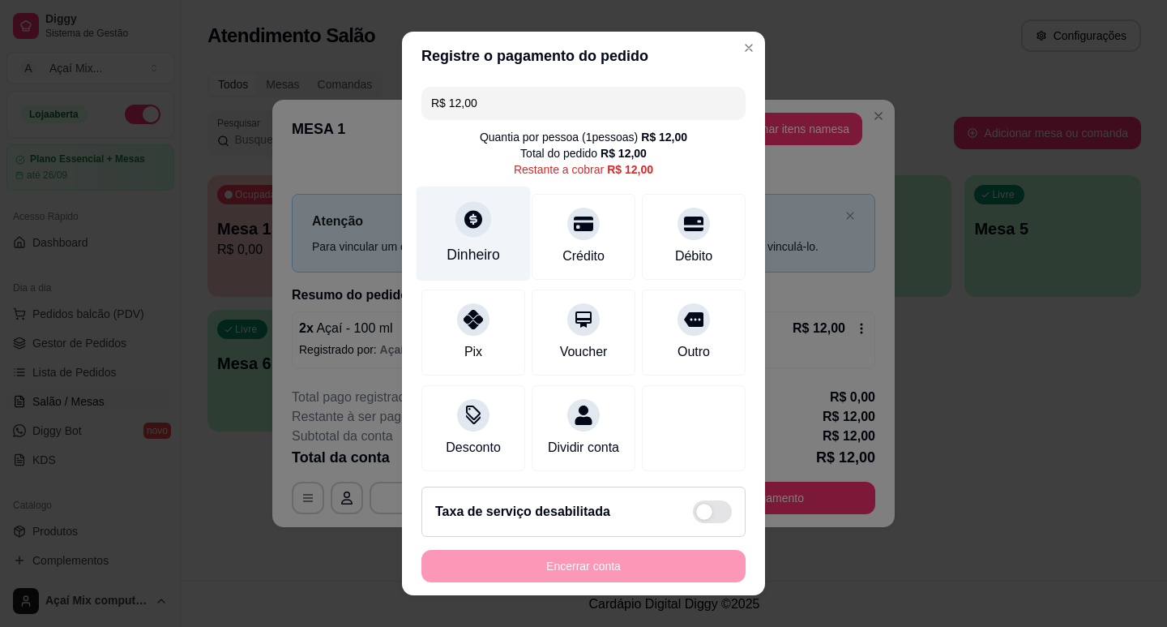
click at [475, 246] on div "Dinheiro" at bounding box center [474, 254] width 54 height 21
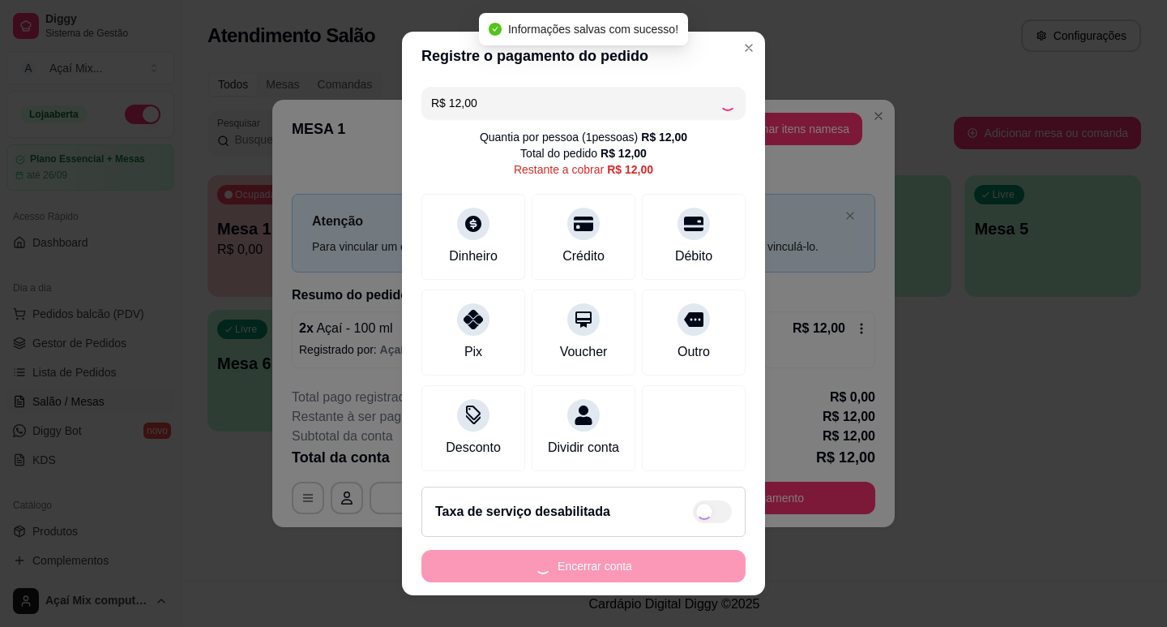
type input "R$ 0,00"
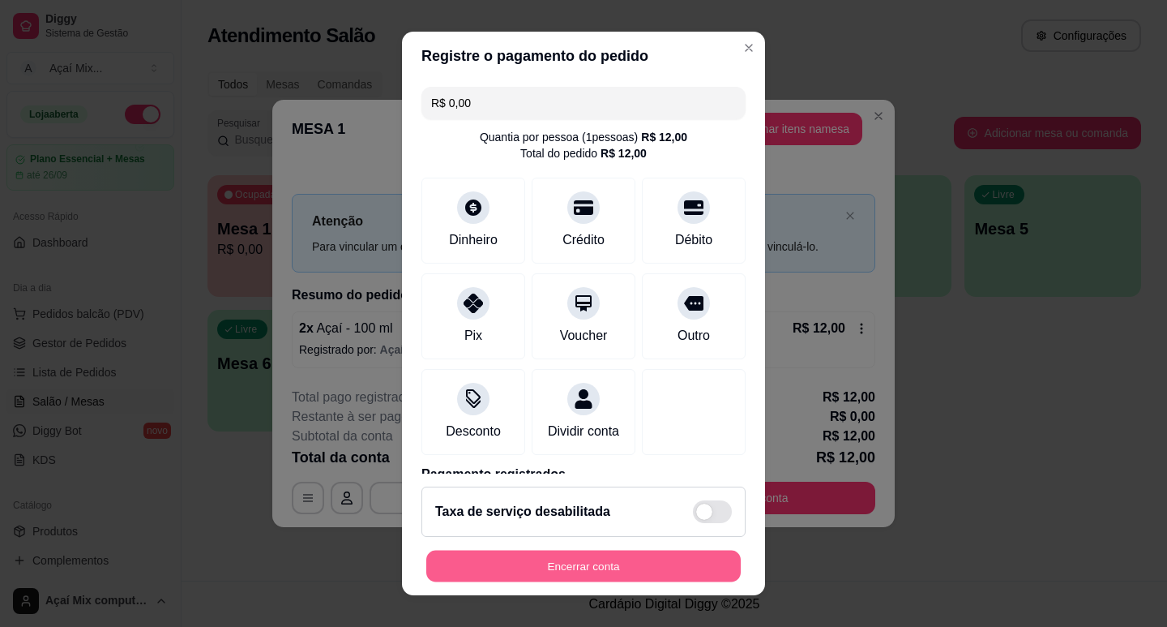
click at [634, 567] on button "Encerrar conta" at bounding box center [583, 566] width 315 height 32
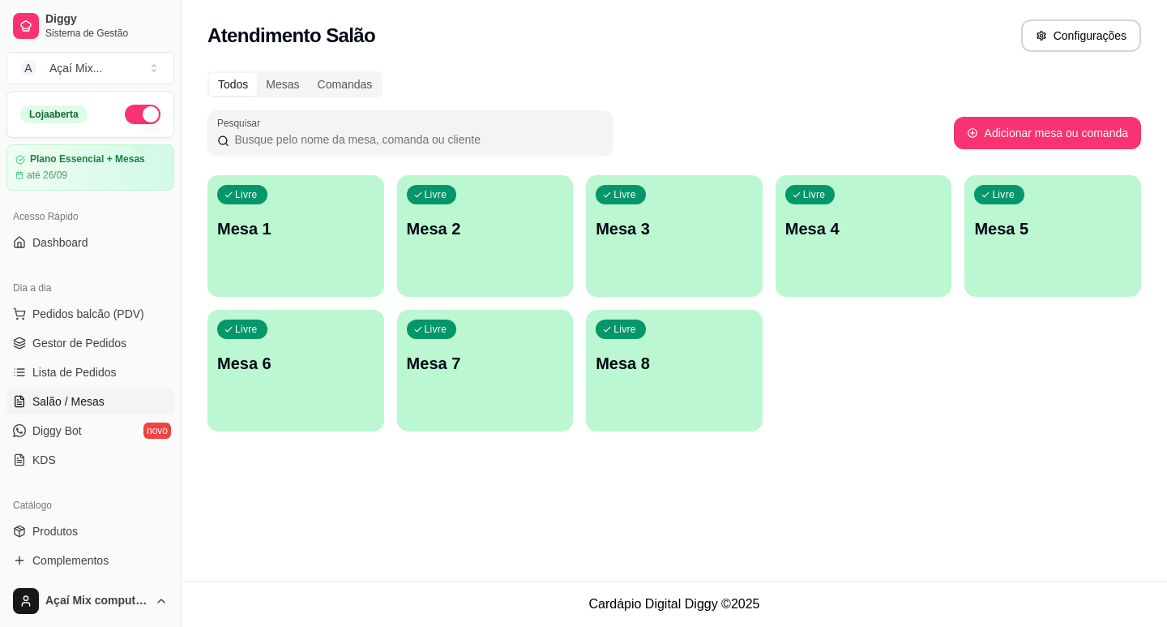
click at [238, 263] on div "Livre Mesa 1" at bounding box center [296, 226] width 177 height 102
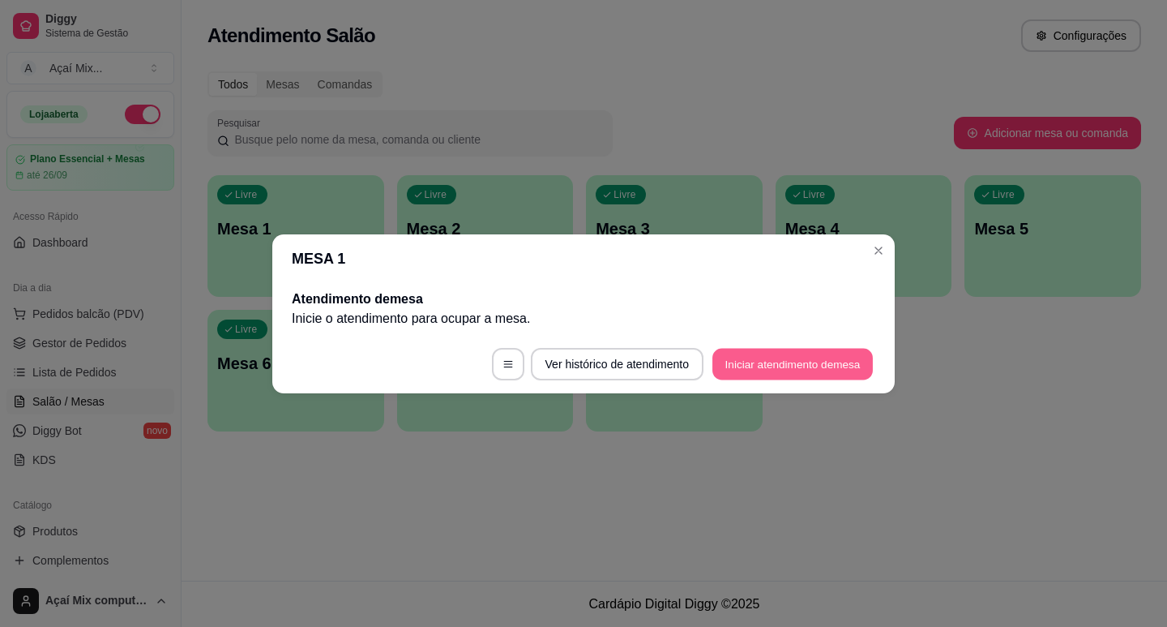
click at [739, 366] on button "Iniciar atendimento de mesa" at bounding box center [793, 364] width 161 height 32
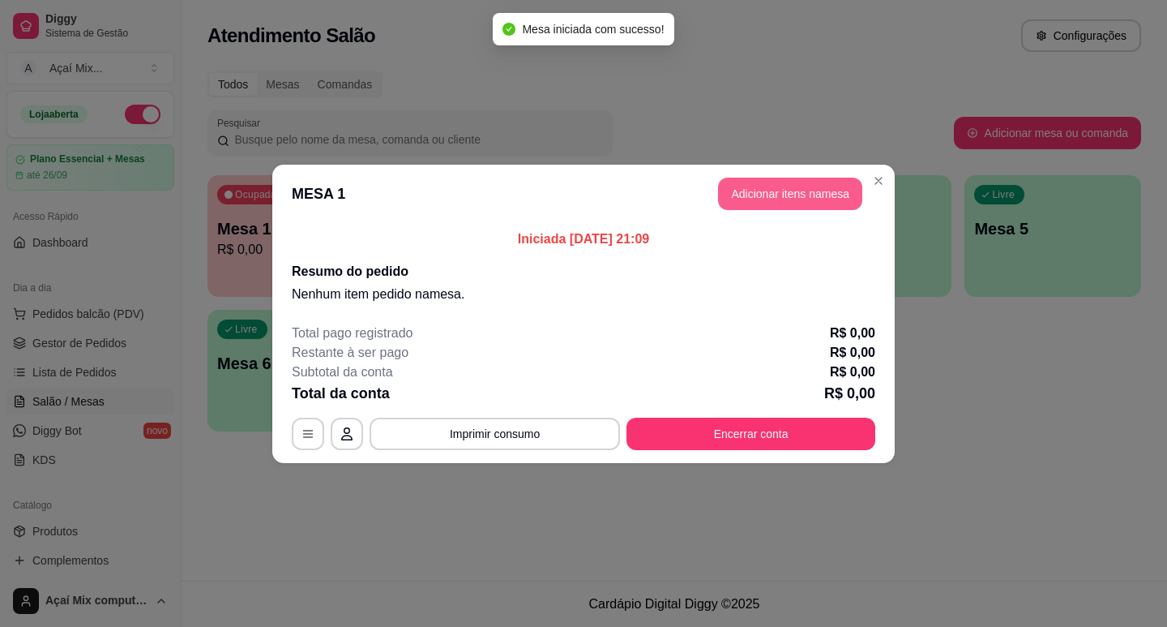
click at [746, 192] on button "Adicionar itens na mesa" at bounding box center [790, 194] width 144 height 32
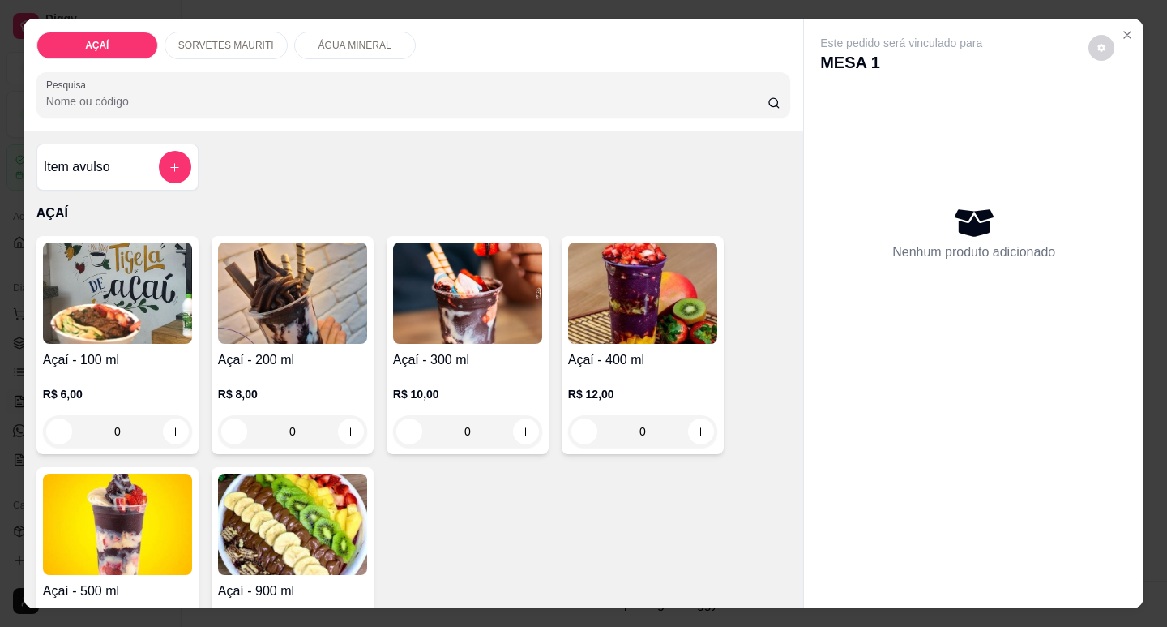
click at [235, 308] on img at bounding box center [292, 292] width 149 height 101
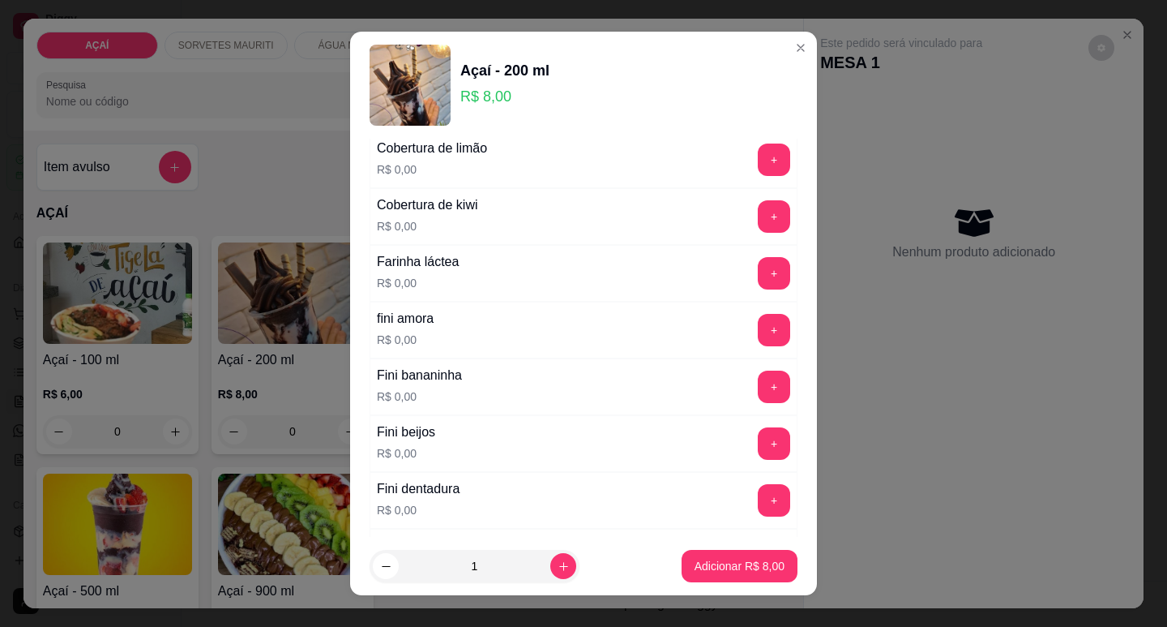
scroll to position [811, 0]
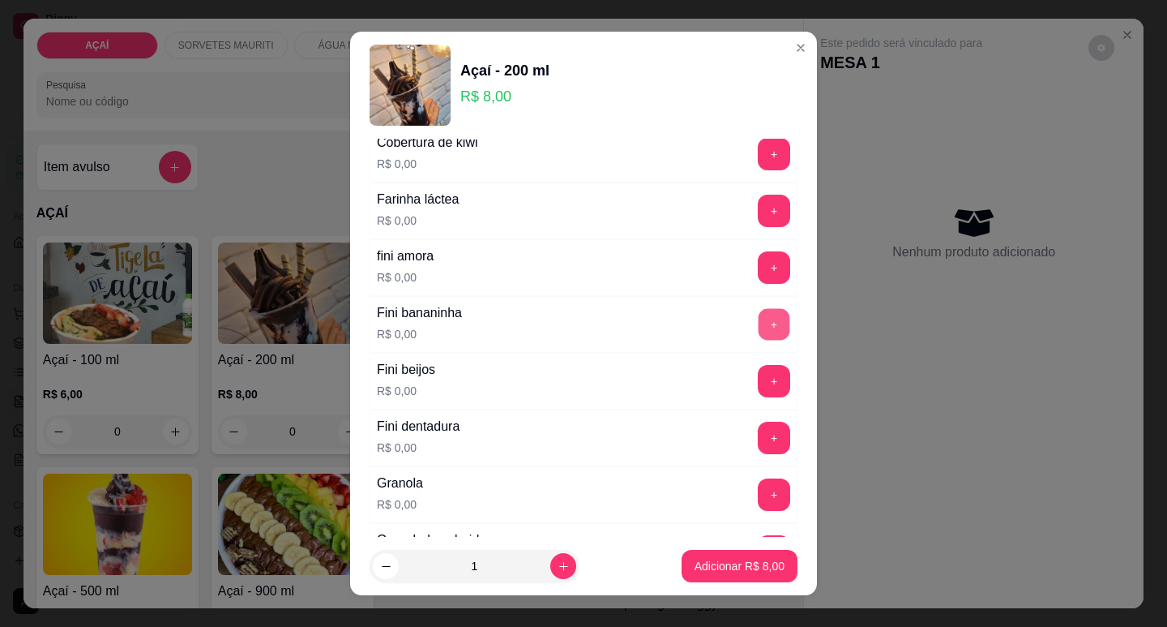
click at [759, 321] on button "+" at bounding box center [775, 324] width 32 height 32
click at [758, 442] on button "+" at bounding box center [774, 438] width 32 height 32
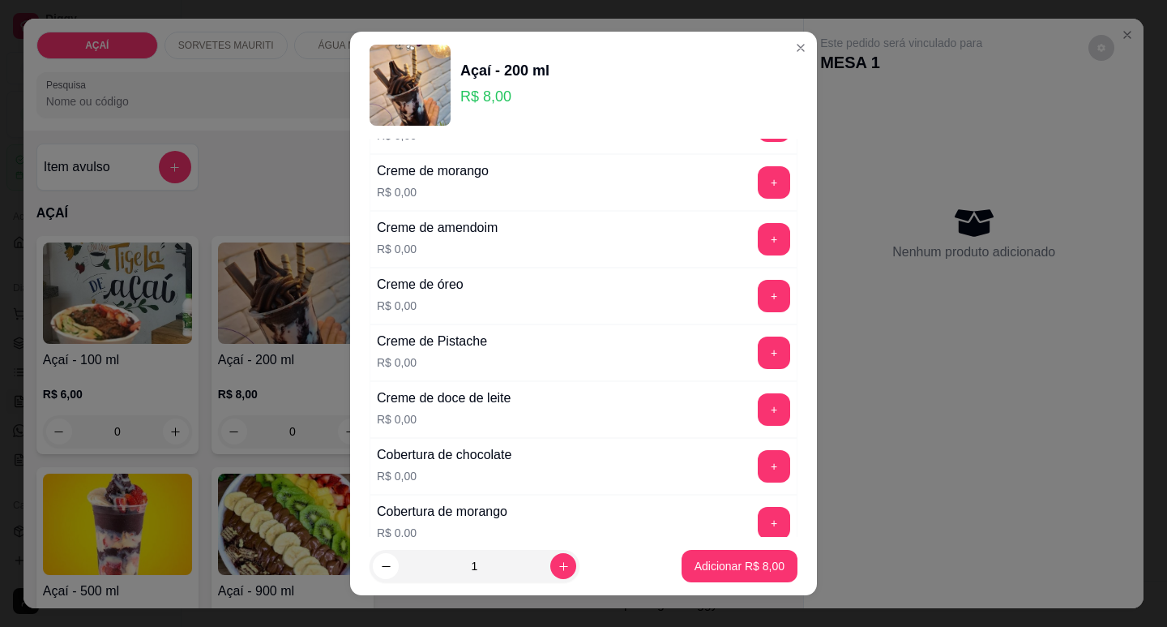
scroll to position [243, 0]
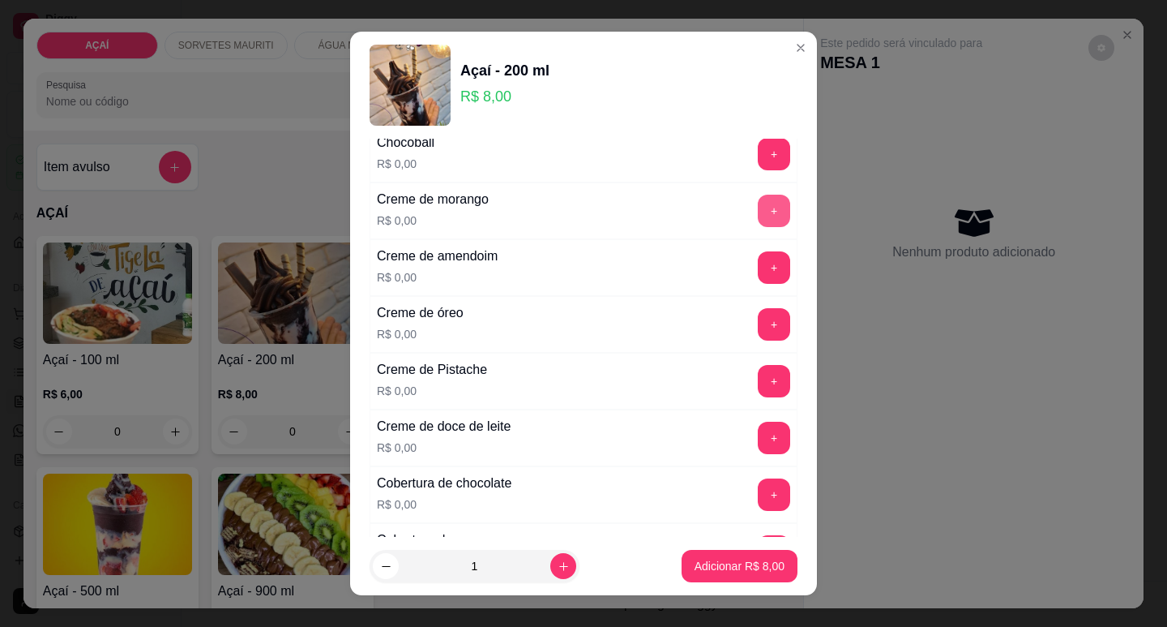
click at [758, 214] on button "+" at bounding box center [774, 211] width 32 height 32
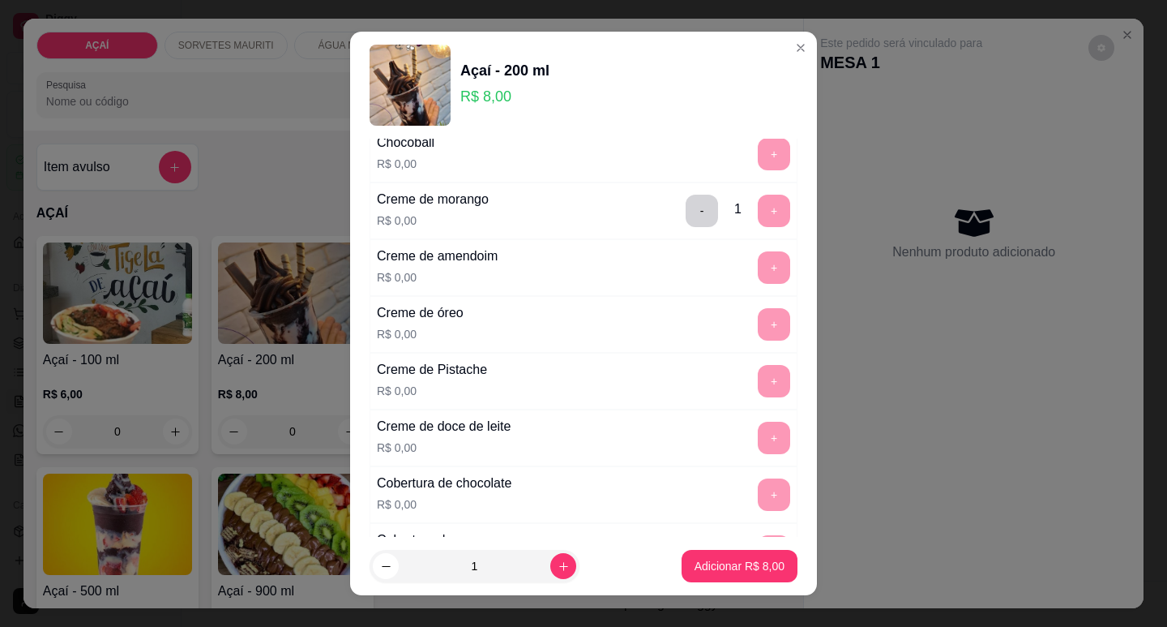
click at [746, 214] on div "- 1 +" at bounding box center [738, 211] width 118 height 32
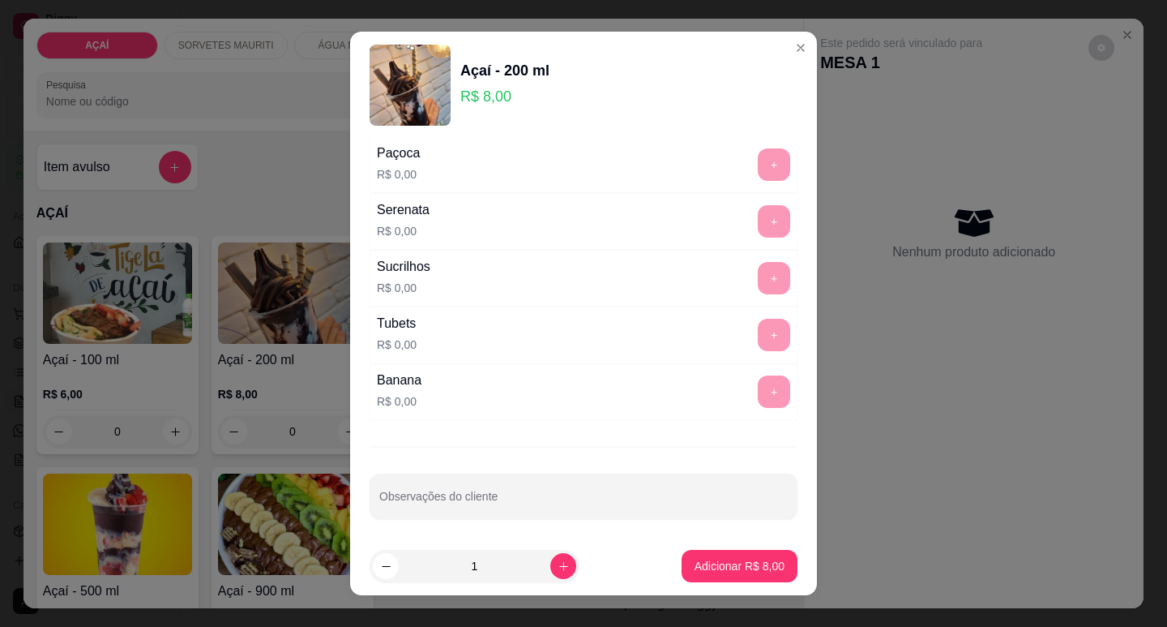
scroll to position [1712, 0]
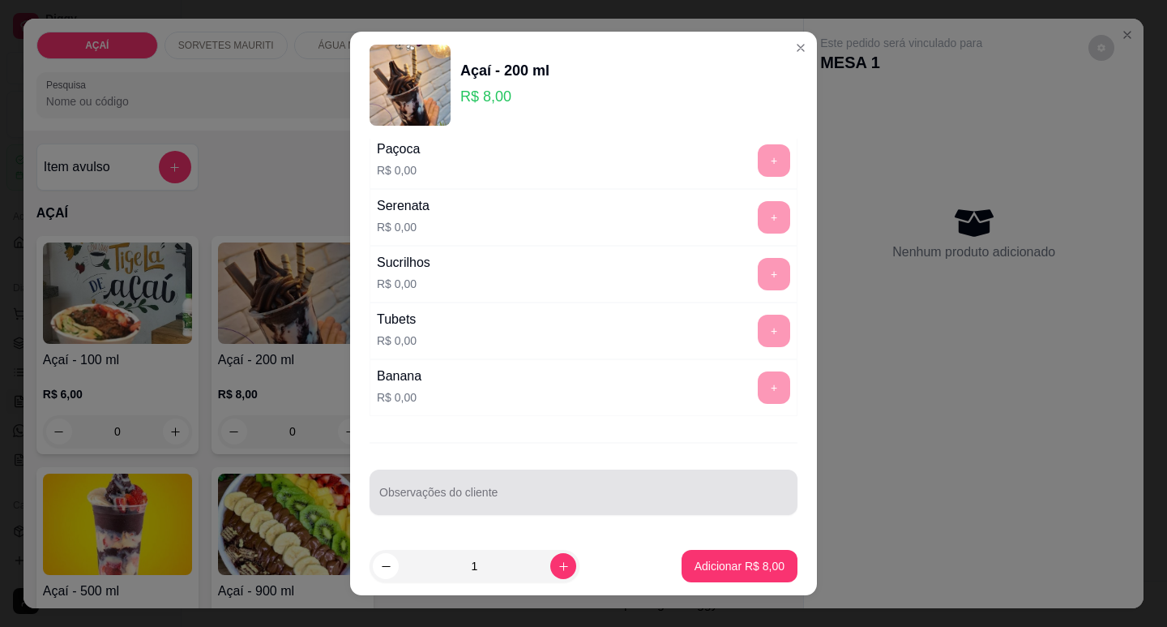
click at [396, 495] on input "Observações do cliente" at bounding box center [583, 498] width 409 height 16
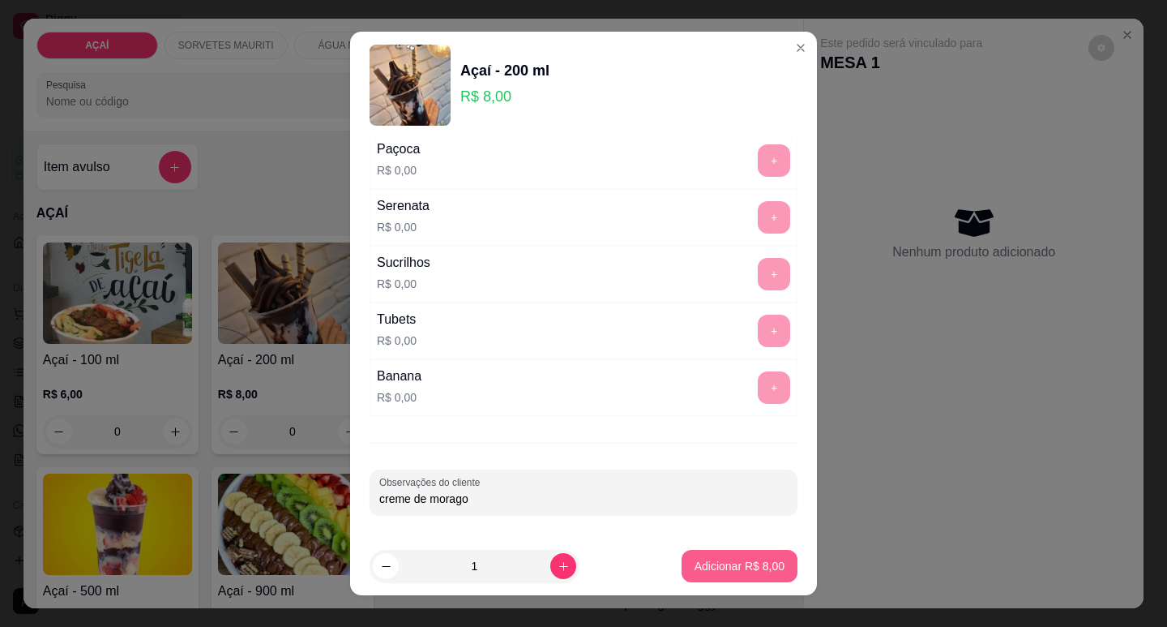
type input "creme de morago"
click at [696, 562] on p "Adicionar R$ 8,00" at bounding box center [740, 566] width 88 height 15
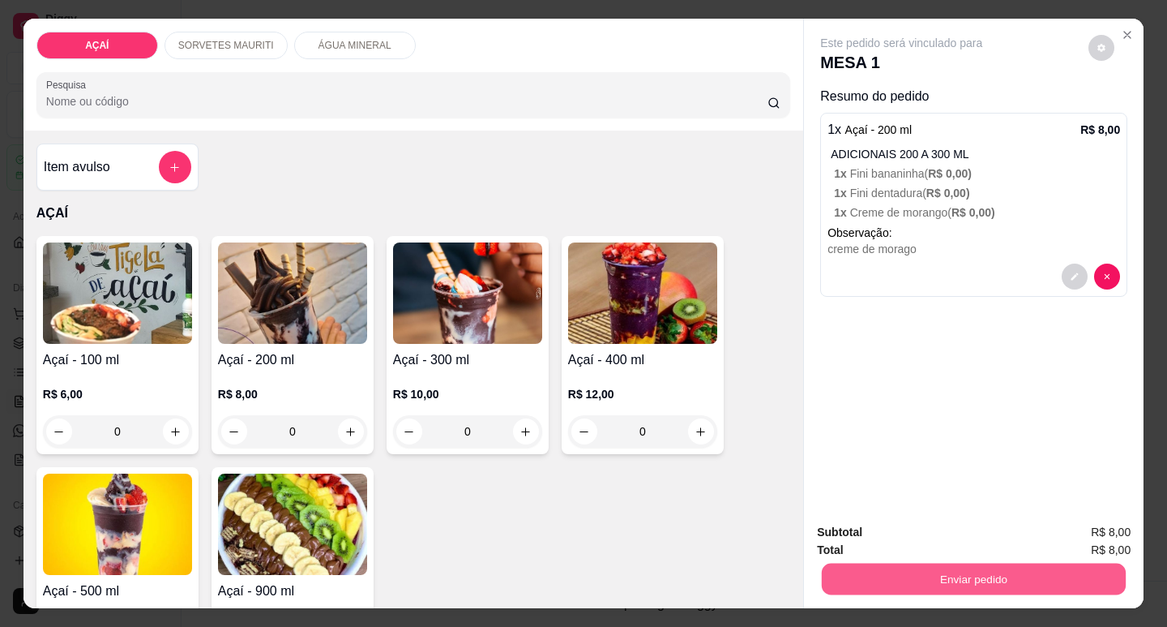
click at [882, 586] on button "Enviar pedido" at bounding box center [974, 579] width 304 height 32
click at [1110, 525] on button "Enviar pedido" at bounding box center [1088, 532] width 89 height 30
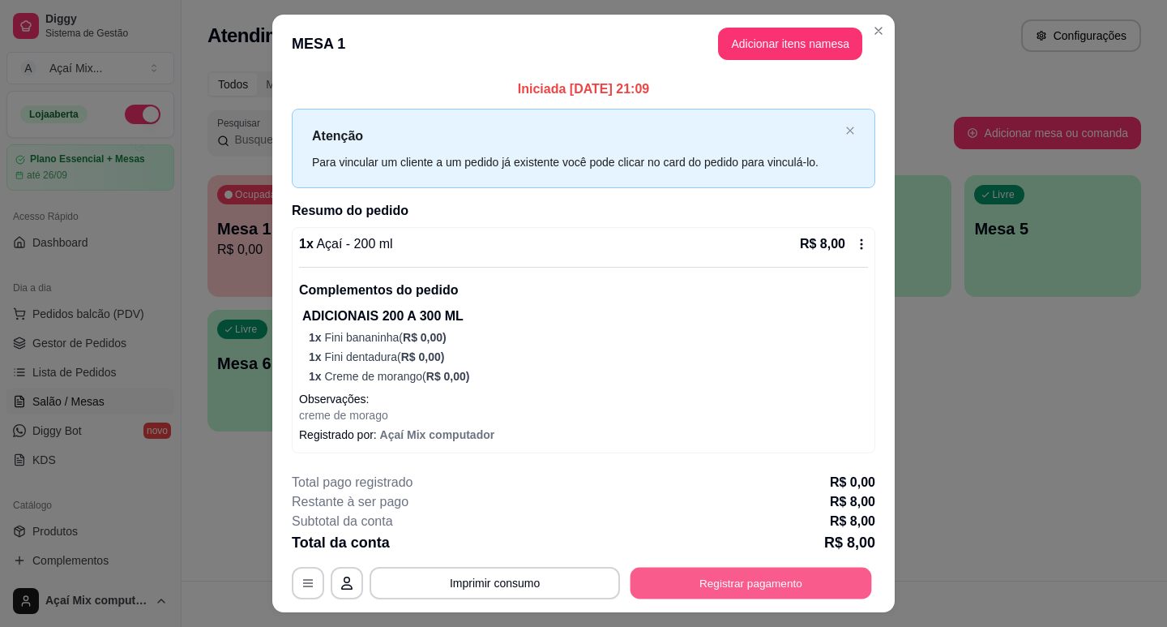
click at [849, 576] on button "Registrar pagamento" at bounding box center [752, 583] width 242 height 32
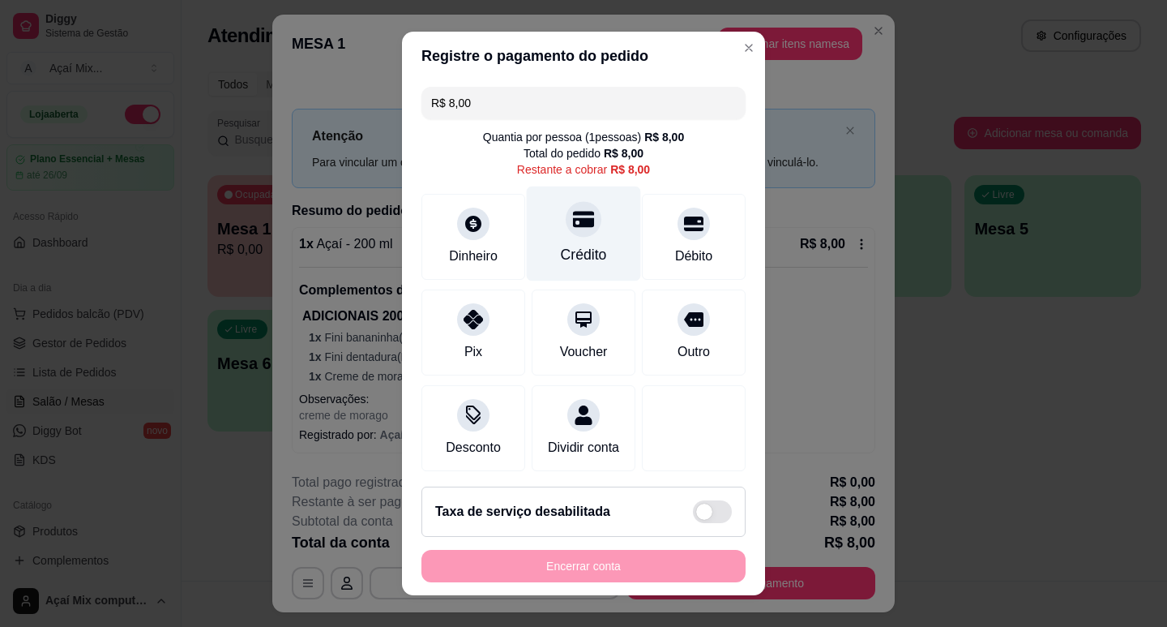
click at [573, 221] on icon at bounding box center [583, 219] width 21 height 16
type input "R$ 0,00"
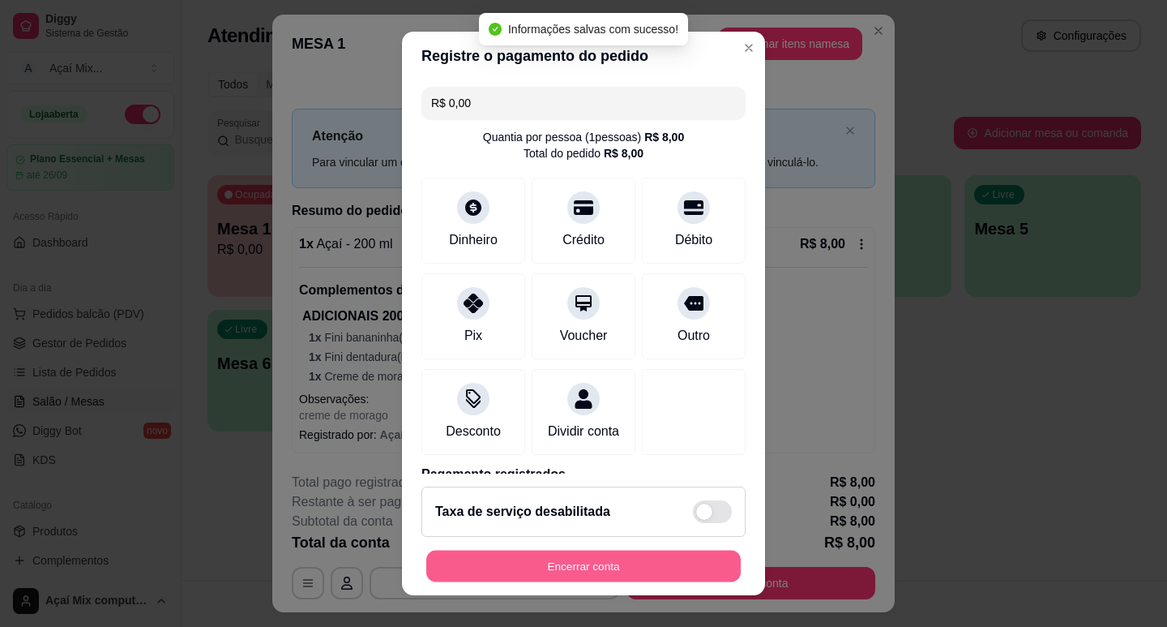
click at [568, 555] on button "Encerrar conta" at bounding box center [583, 566] width 315 height 32
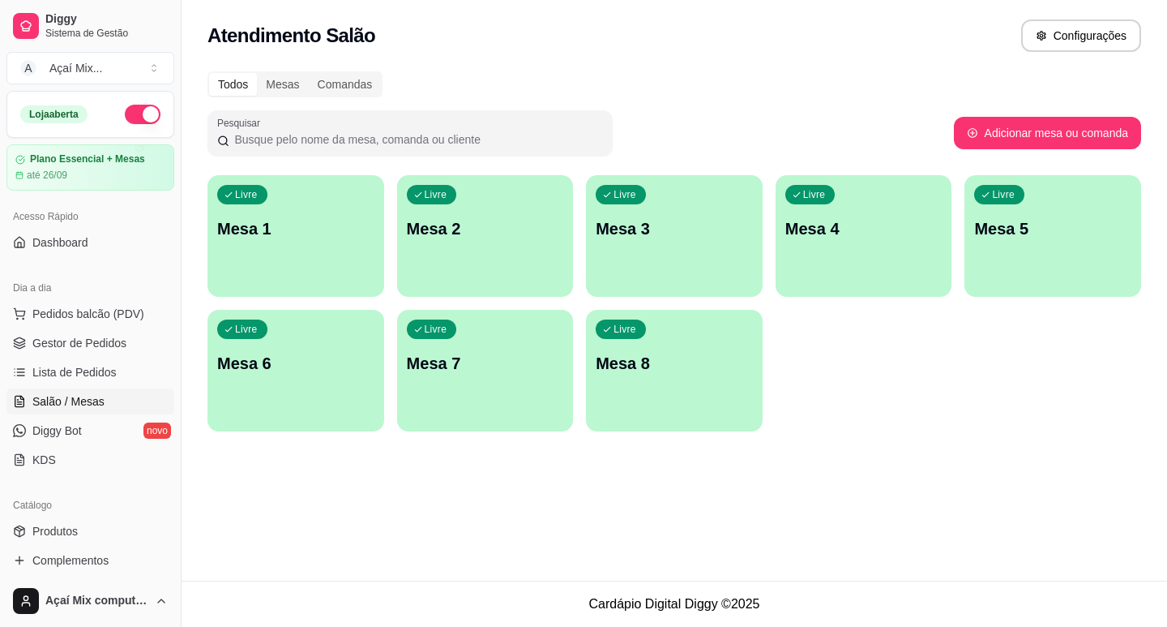
click at [221, 221] on p "Mesa 1" at bounding box center [295, 228] width 157 height 23
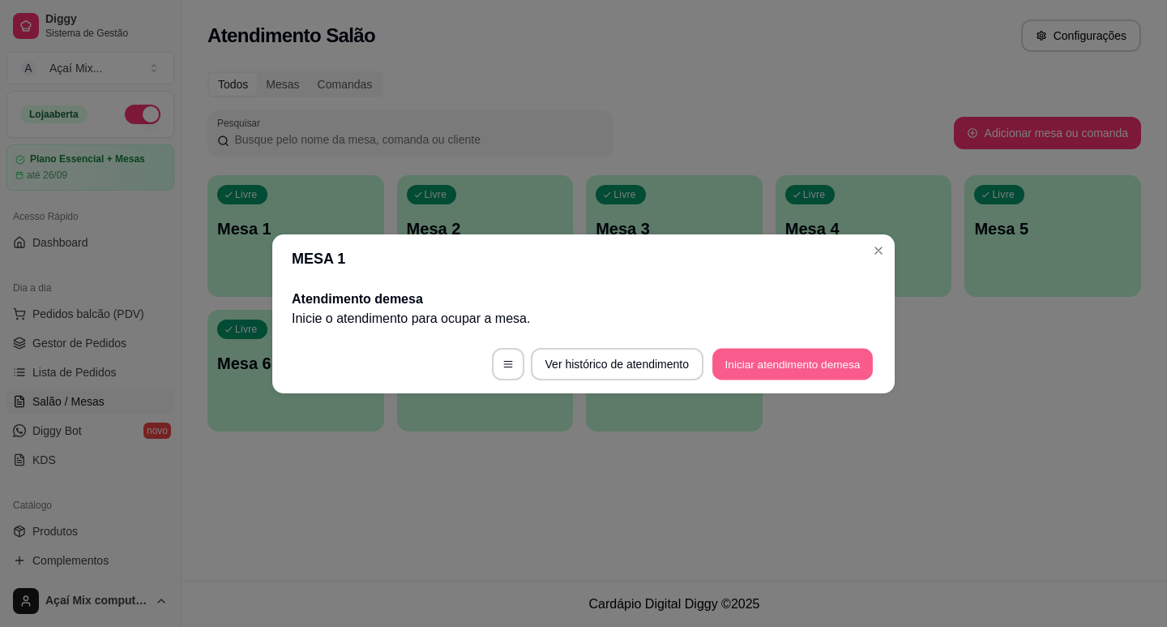
click at [794, 364] on button "Iniciar atendimento de mesa" at bounding box center [793, 364] width 161 height 32
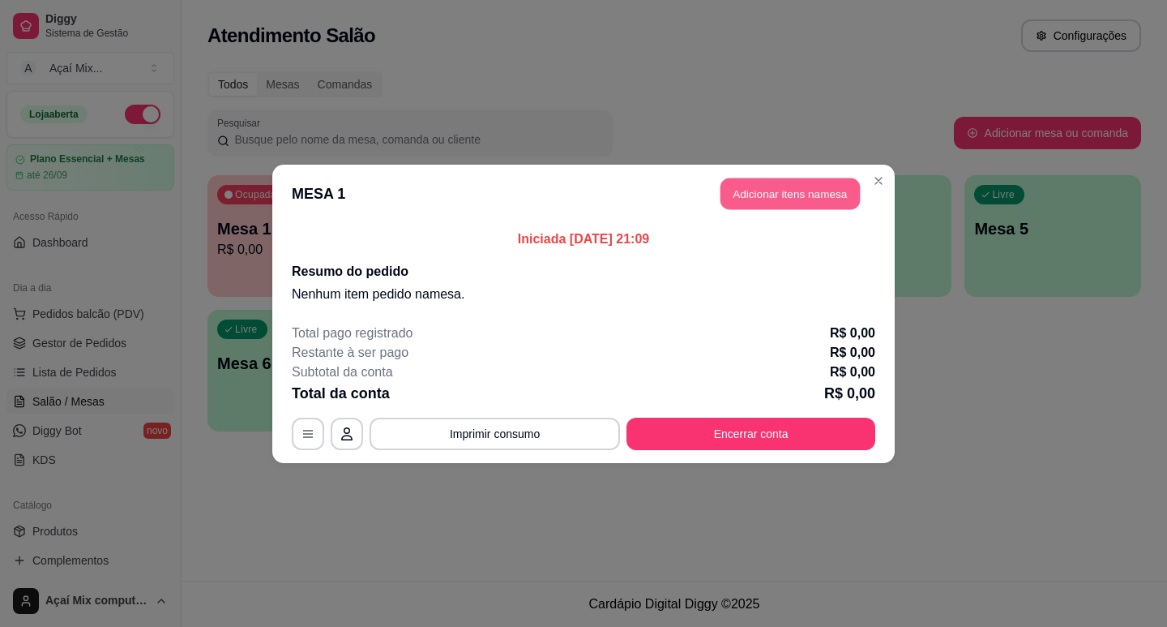
click at [749, 196] on button "Adicionar itens na mesa" at bounding box center [790, 194] width 139 height 32
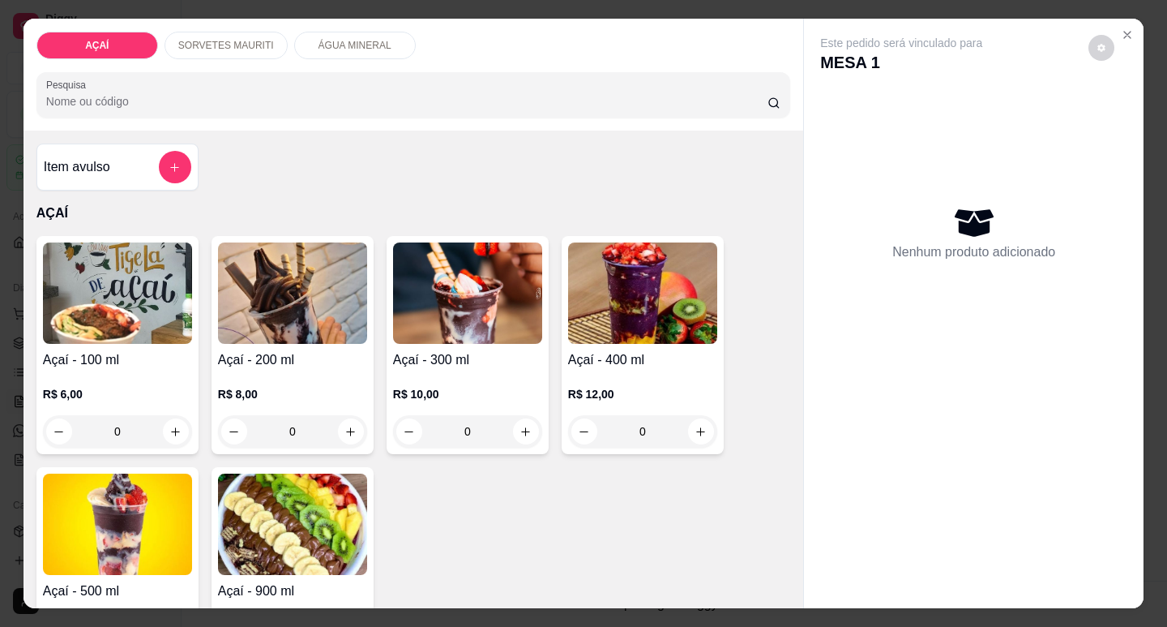
click at [527, 443] on div "Açaí - 300 ml R$ 10,00 0" at bounding box center [468, 345] width 162 height 218
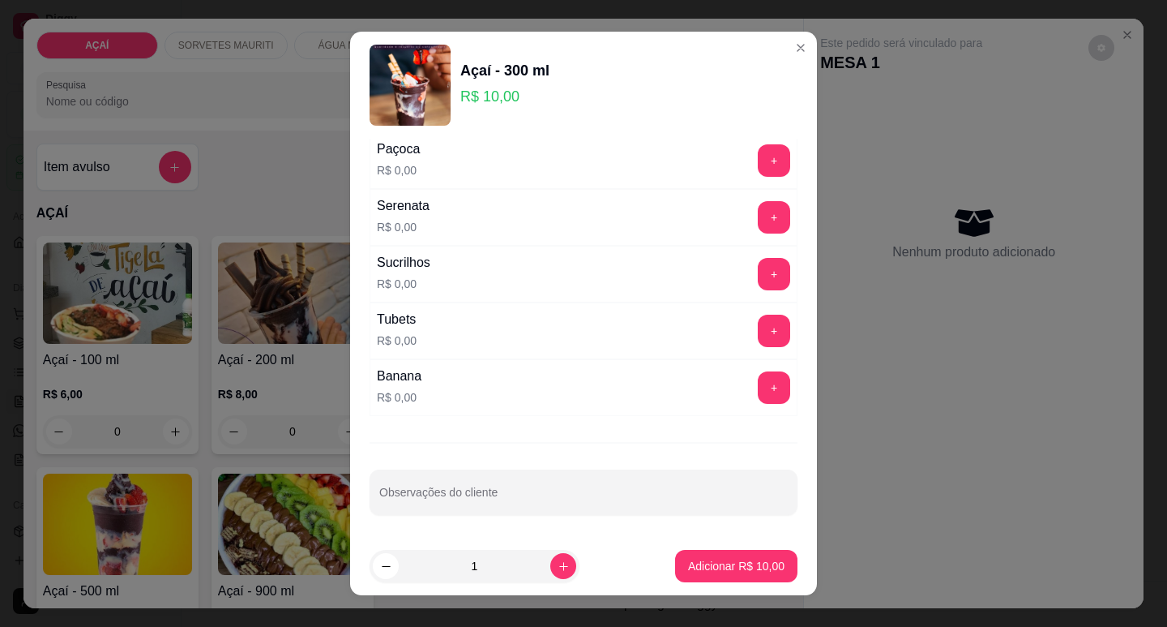
click at [744, 410] on div "Banana R$ 0,00 +" at bounding box center [584, 387] width 428 height 57
click at [759, 379] on button "+" at bounding box center [775, 387] width 32 height 32
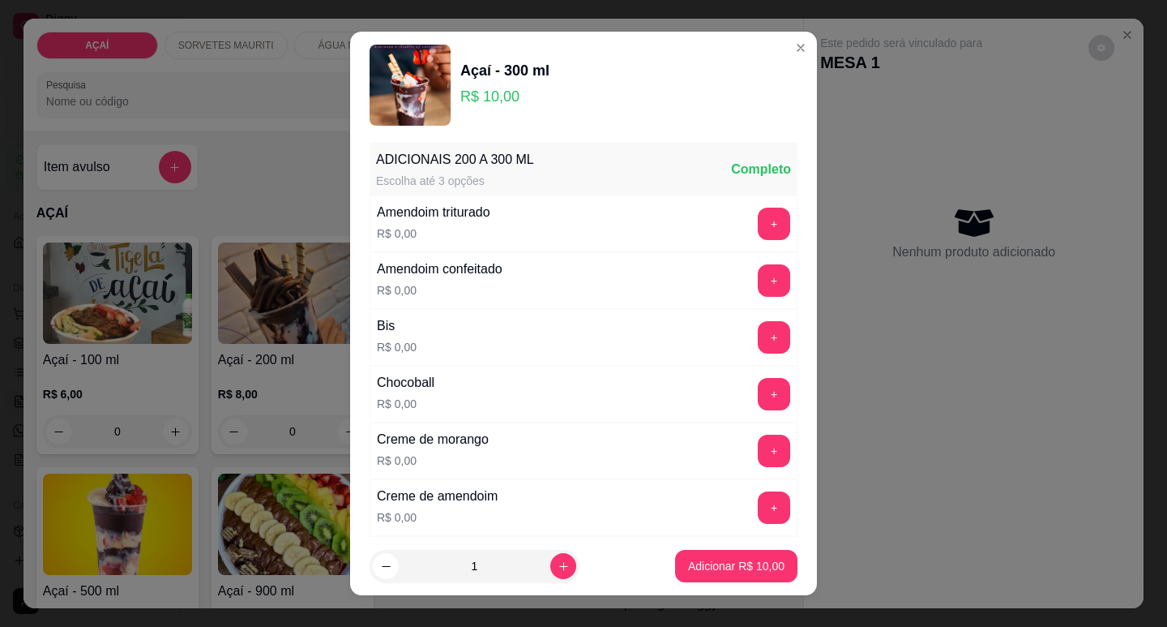
scroll to position [0, 0]
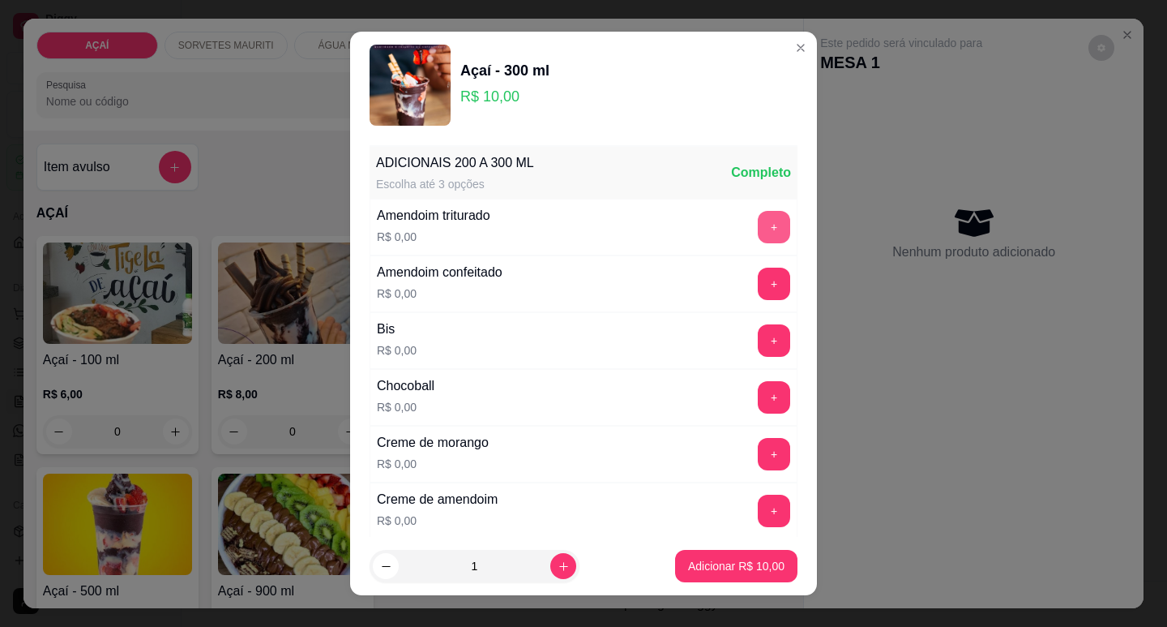
click at [758, 215] on button "+" at bounding box center [774, 227] width 32 height 32
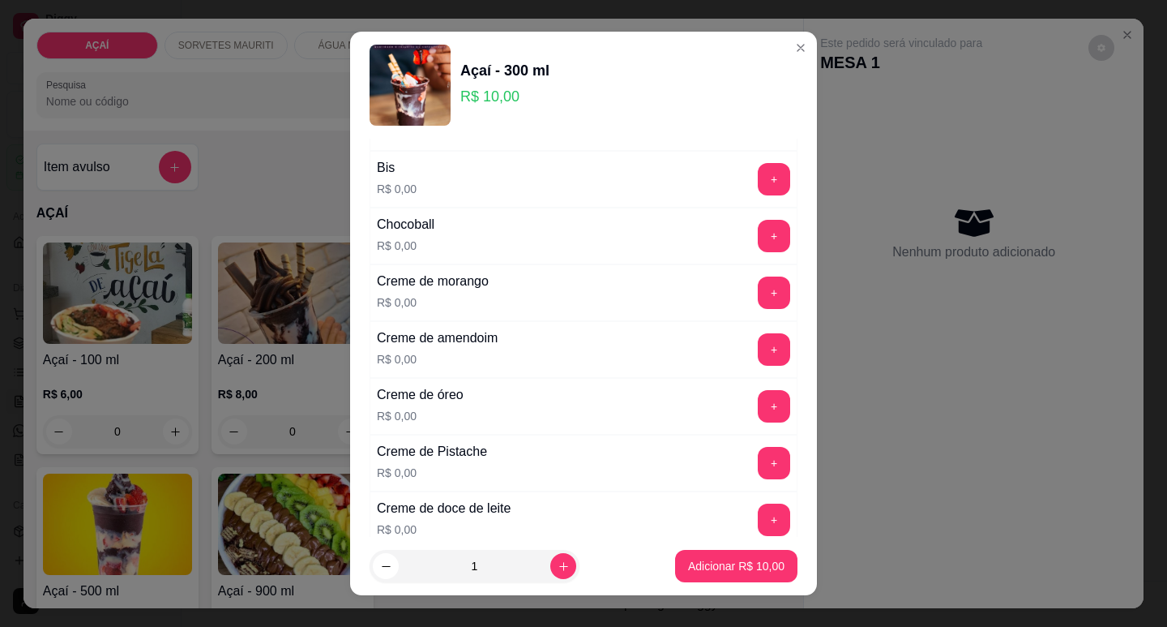
scroll to position [162, 0]
click at [758, 353] on button "+" at bounding box center [774, 348] width 32 height 32
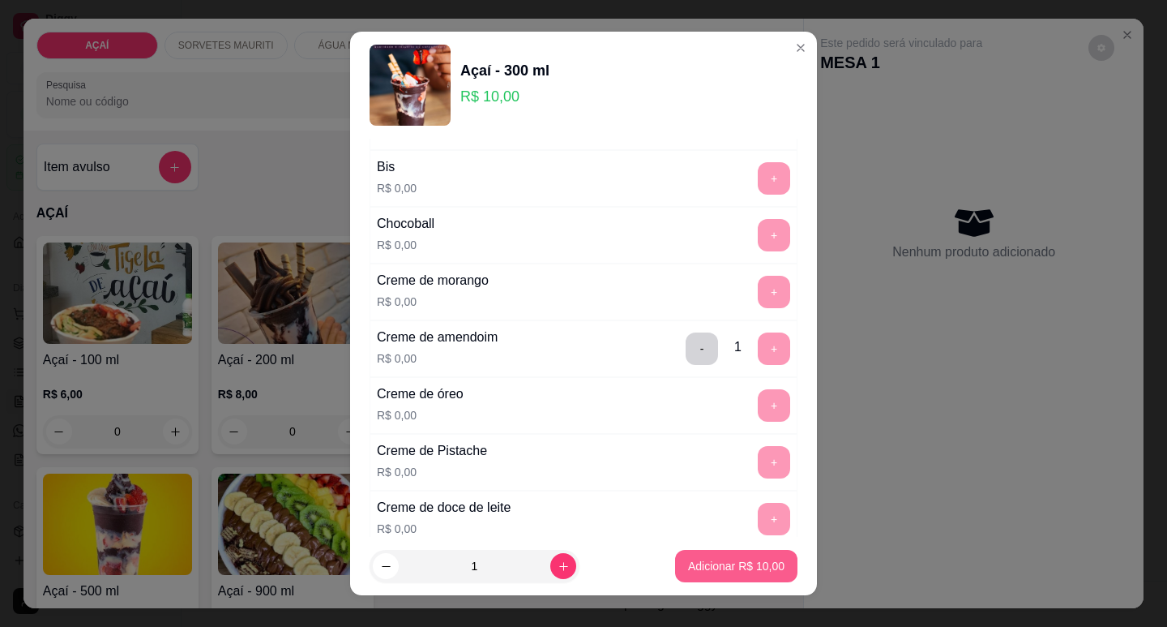
click at [701, 574] on button "Adicionar R$ 10,00" at bounding box center [736, 566] width 122 height 32
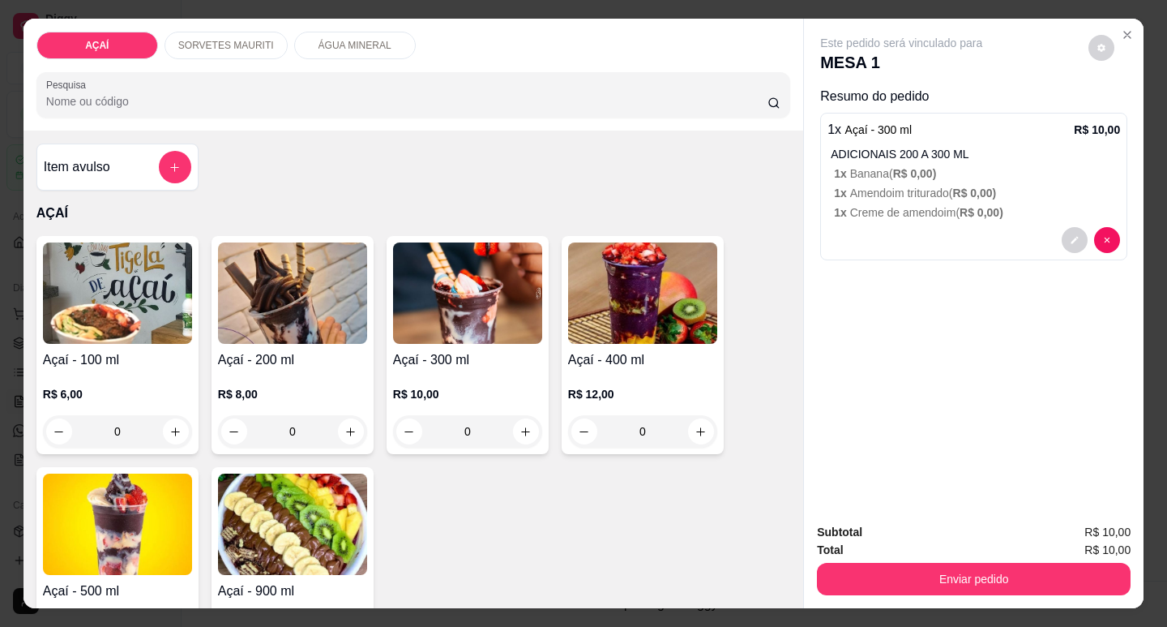
click at [521, 429] on div "0" at bounding box center [467, 431] width 149 height 32
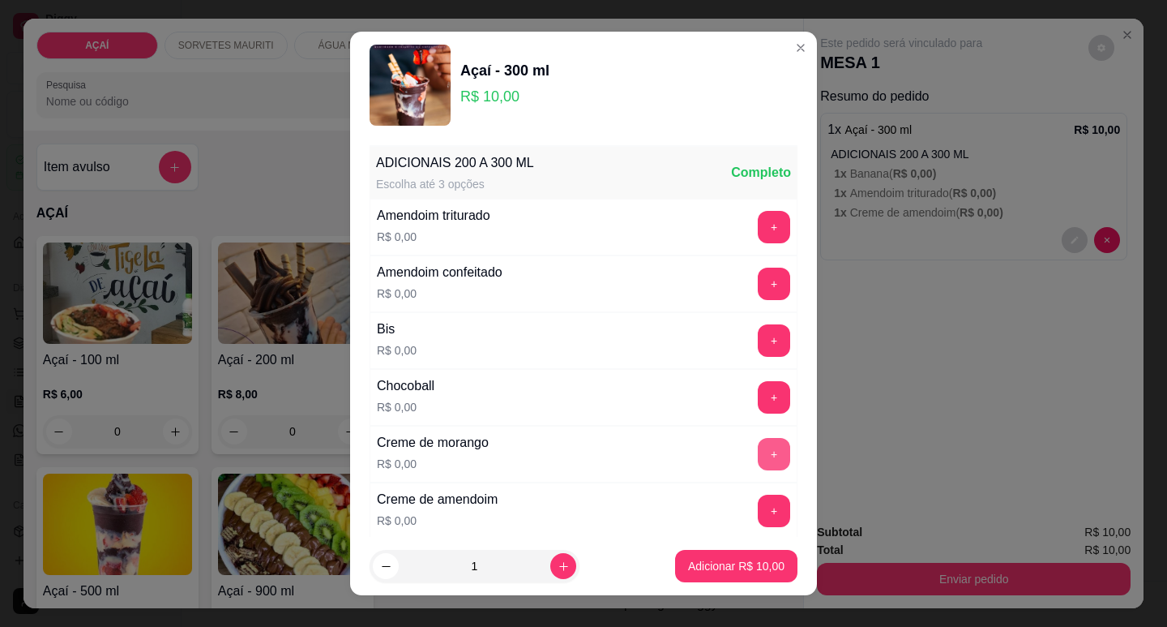
click at [758, 448] on button "+" at bounding box center [774, 454] width 32 height 32
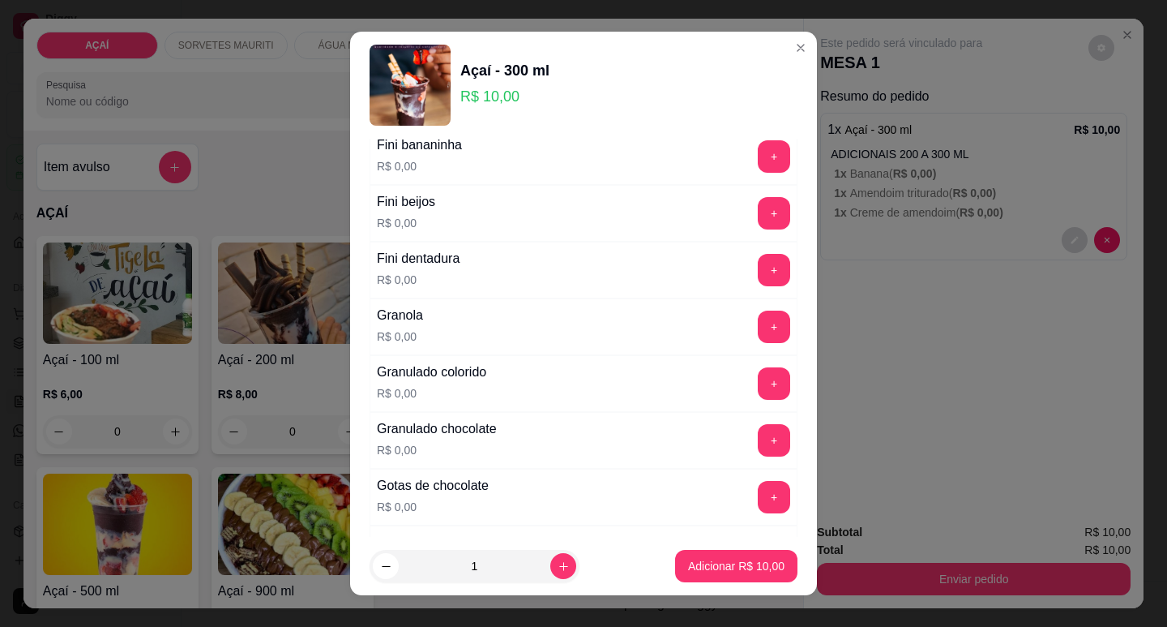
scroll to position [973, 0]
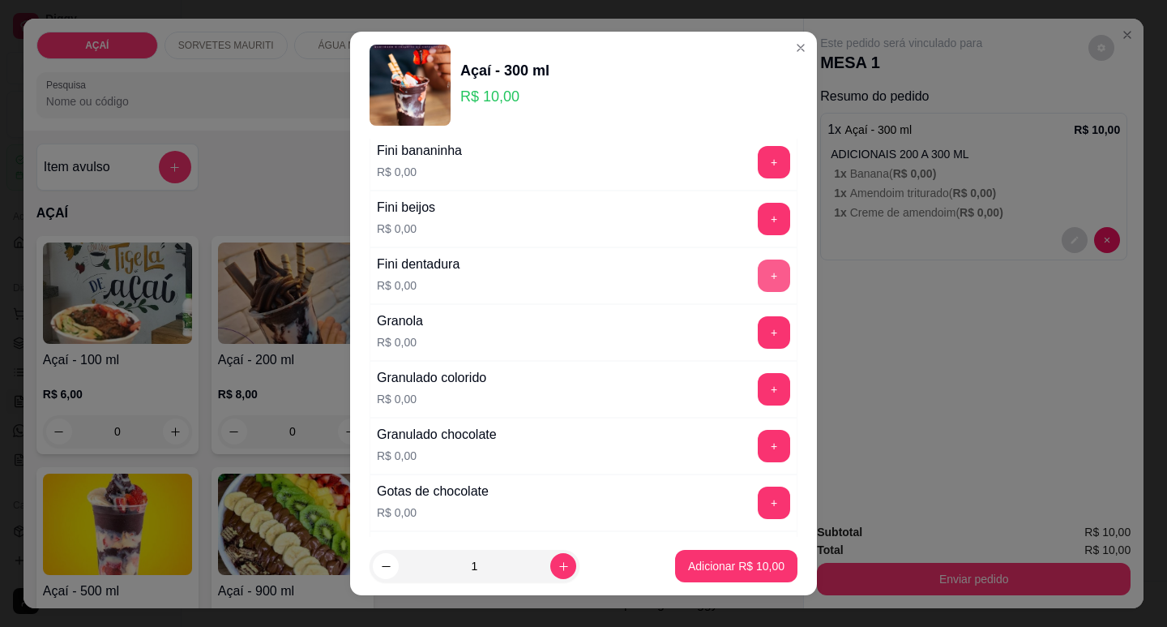
click at [758, 277] on button "+" at bounding box center [774, 275] width 32 height 32
click at [758, 149] on button "+" at bounding box center [774, 162] width 32 height 32
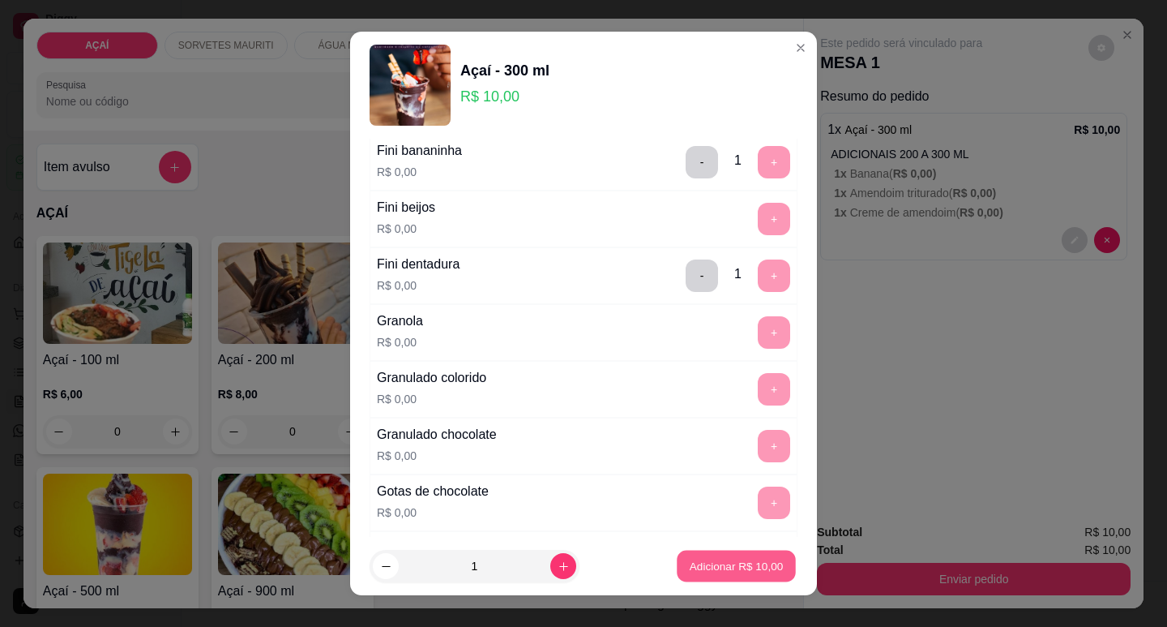
click at [754, 571] on p "Adicionar R$ 10,00" at bounding box center [737, 566] width 94 height 15
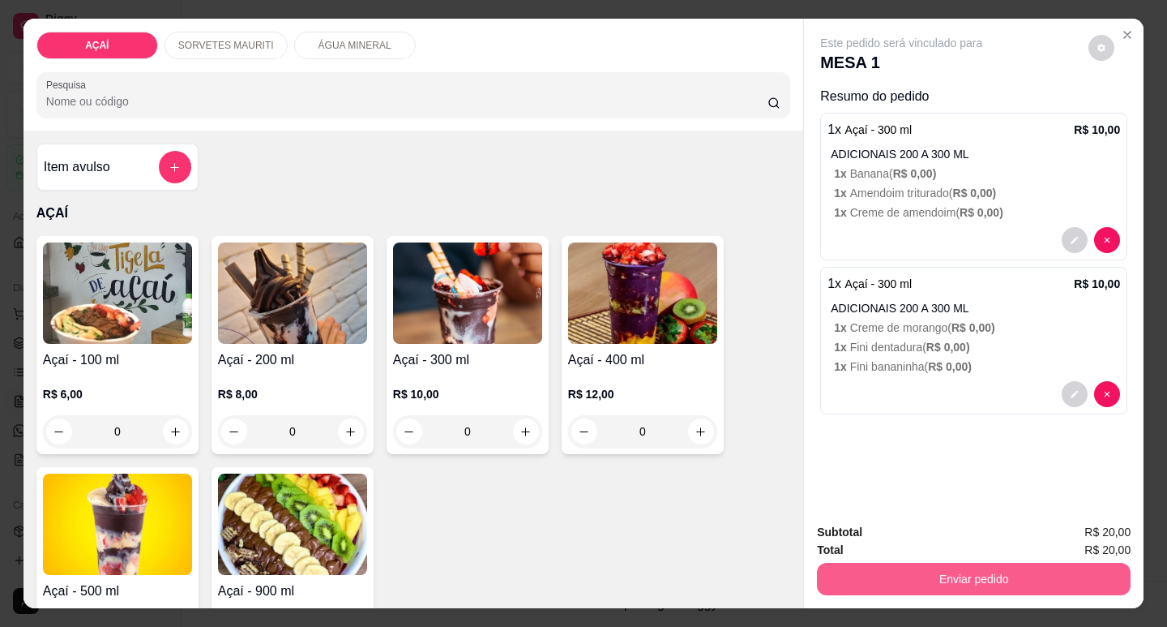
click at [1008, 563] on button "Enviar pedido" at bounding box center [974, 579] width 314 height 32
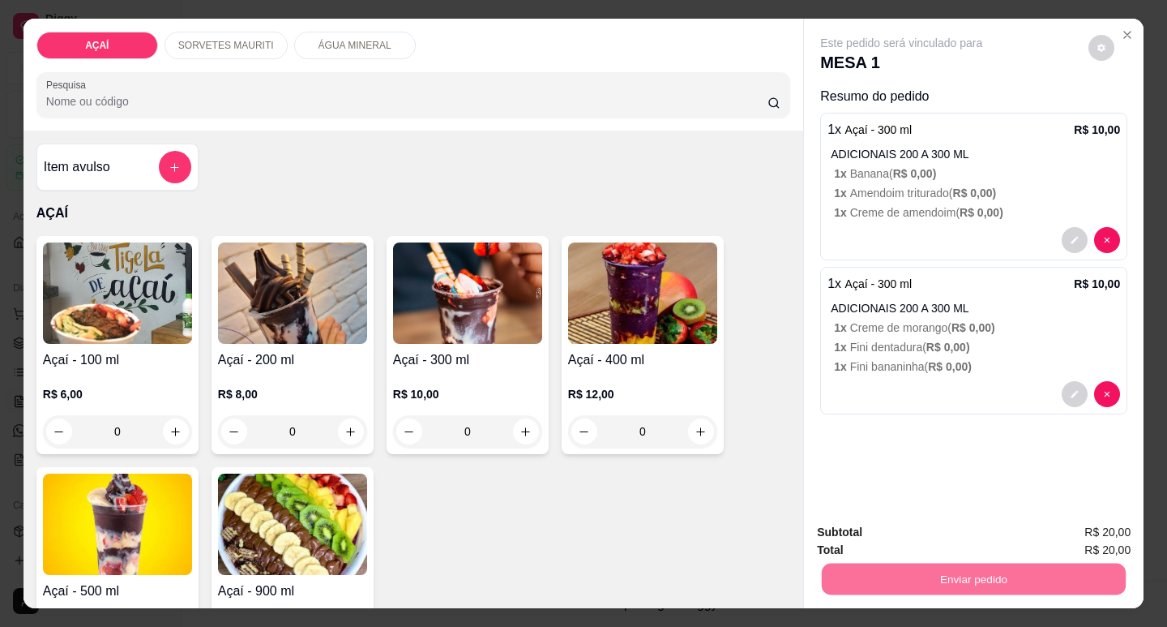
click at [1124, 520] on button "Enviar pedido" at bounding box center [1089, 532] width 92 height 31
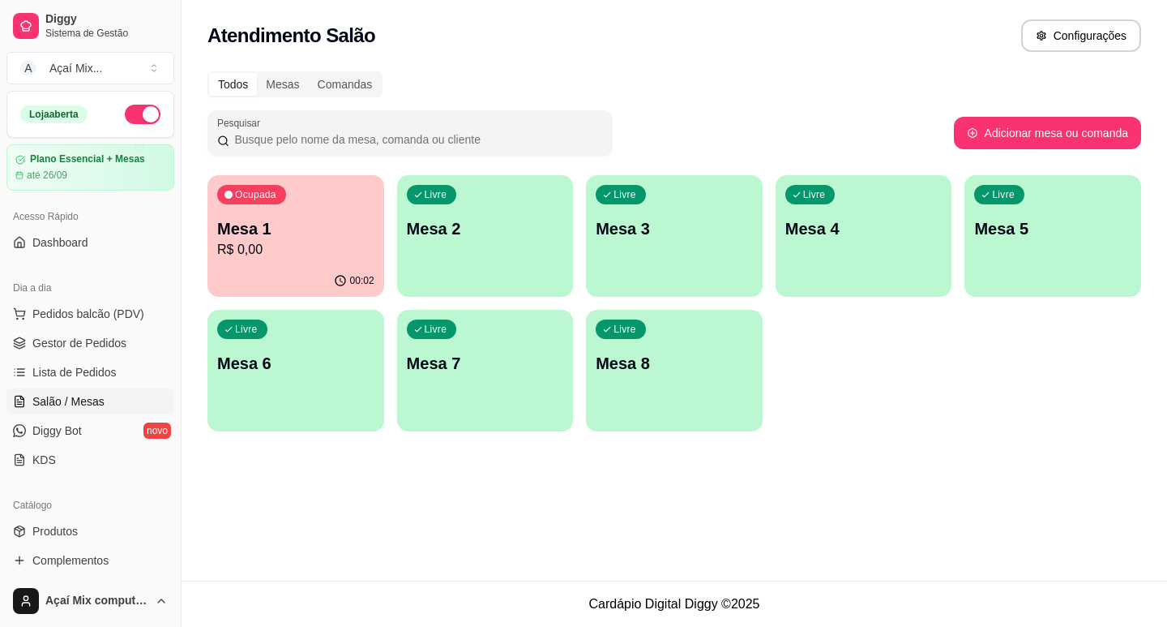
click at [267, 207] on div "Ocupada Mesa 1 R$ 0,00" at bounding box center [296, 220] width 177 height 90
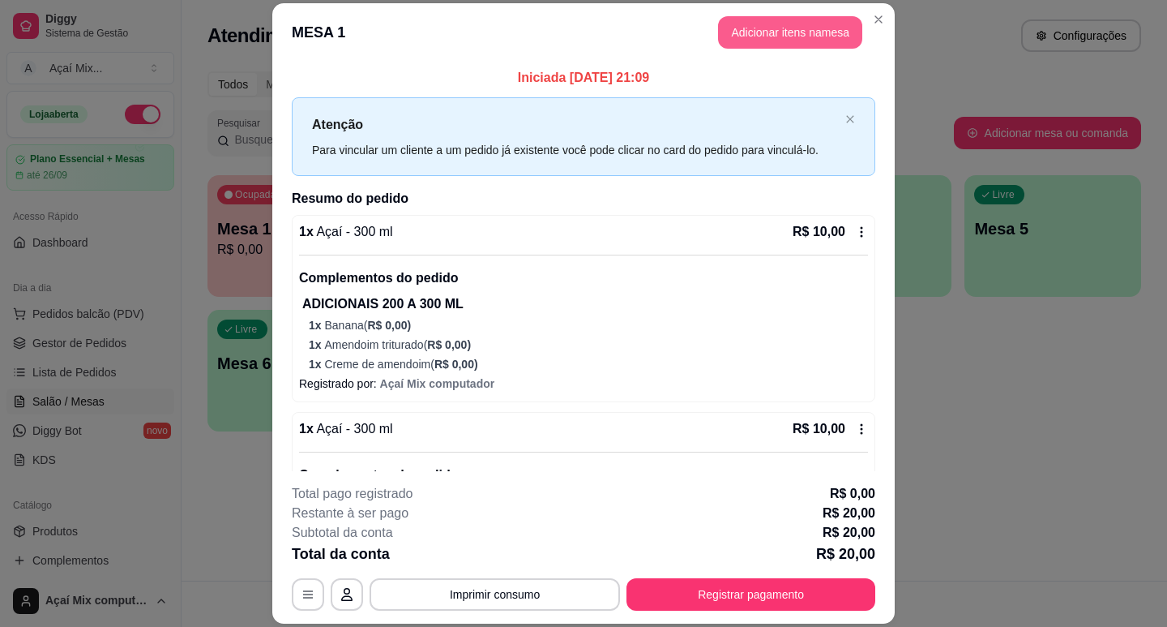
click at [777, 30] on button "Adicionar itens na mesa" at bounding box center [790, 32] width 144 height 32
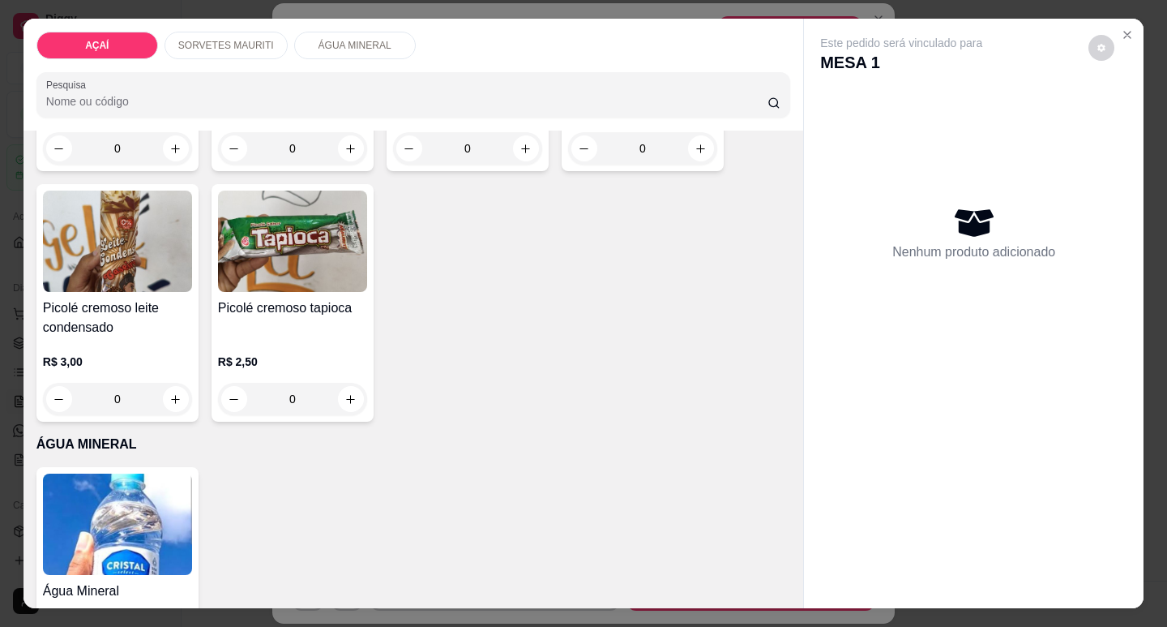
scroll to position [957, 0]
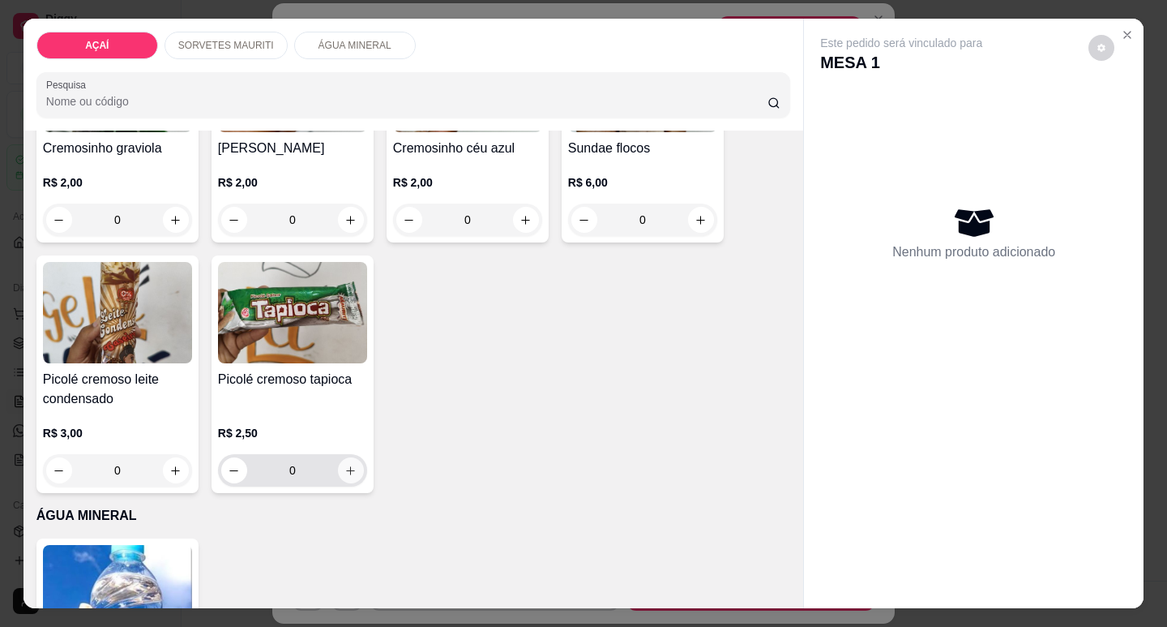
click at [342, 474] on button "increase-product-quantity" at bounding box center [351, 470] width 26 height 26
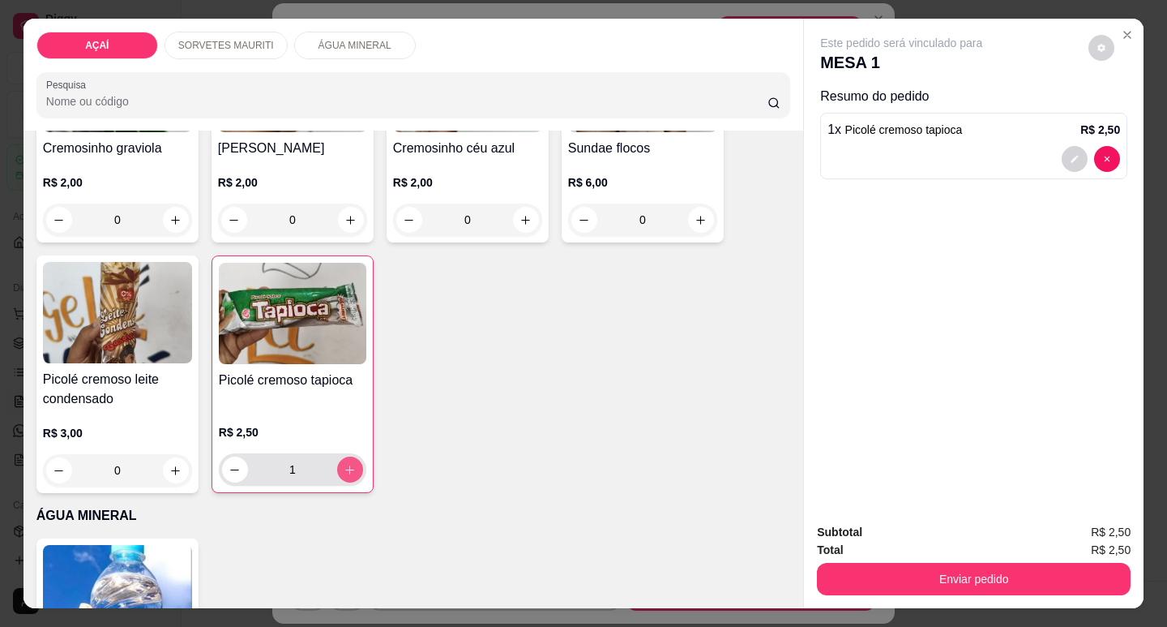
type input "1"
click at [183, 463] on div "0" at bounding box center [117, 470] width 149 height 32
click at [169, 465] on icon "increase-product-quantity" at bounding box center [175, 471] width 12 height 12
type input "1"
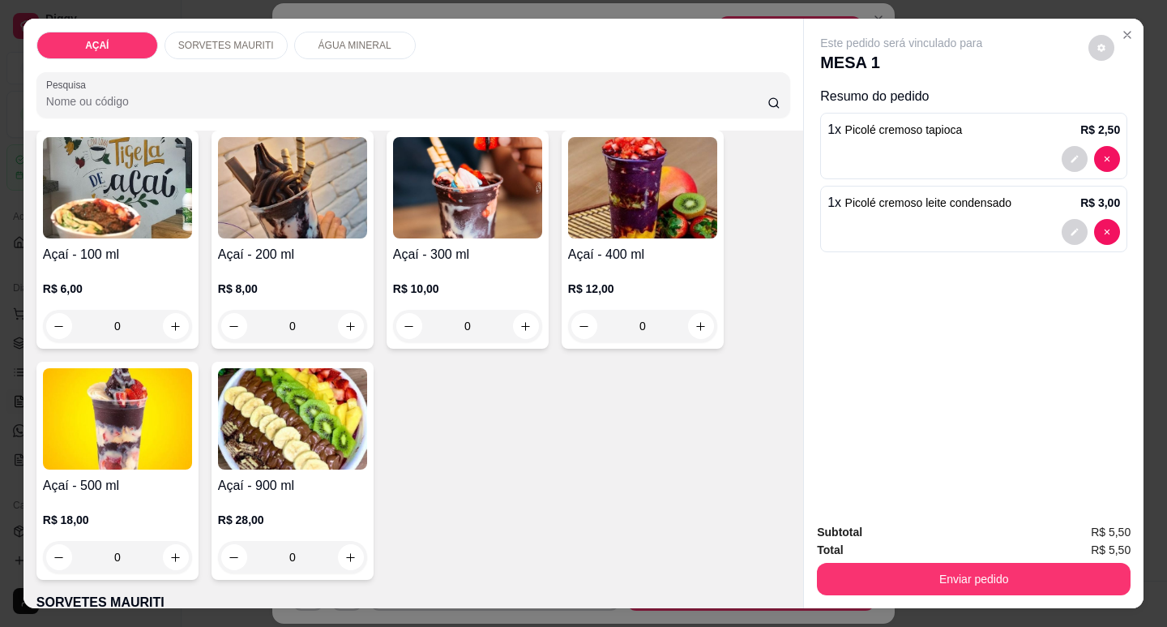
scroll to position [0, 0]
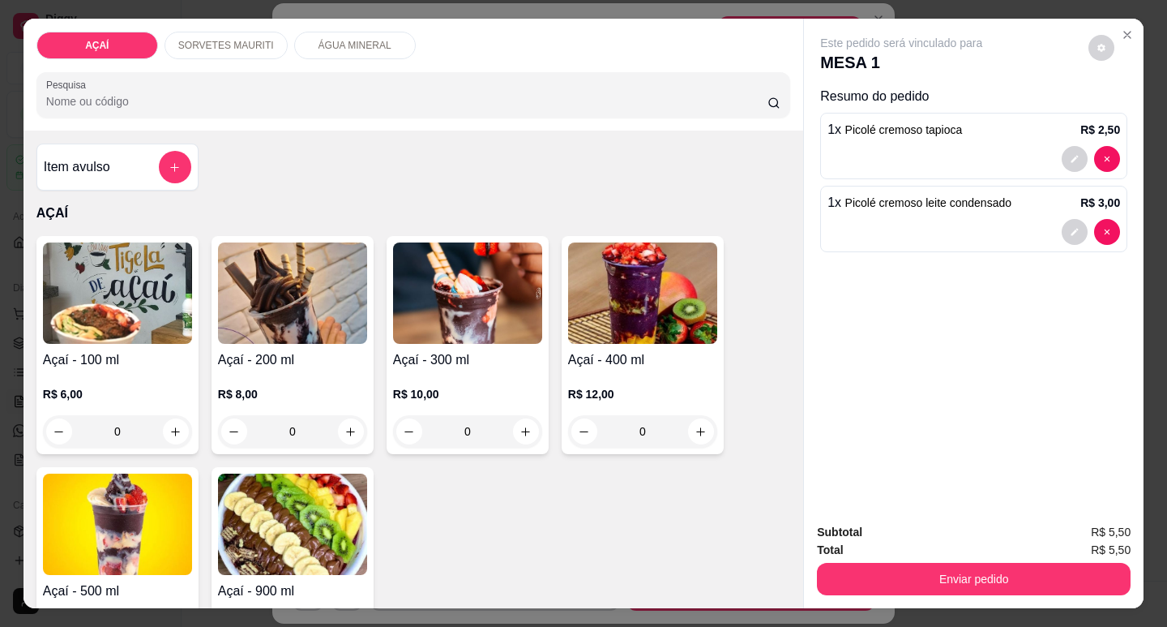
click at [516, 420] on div "0" at bounding box center [467, 431] width 149 height 32
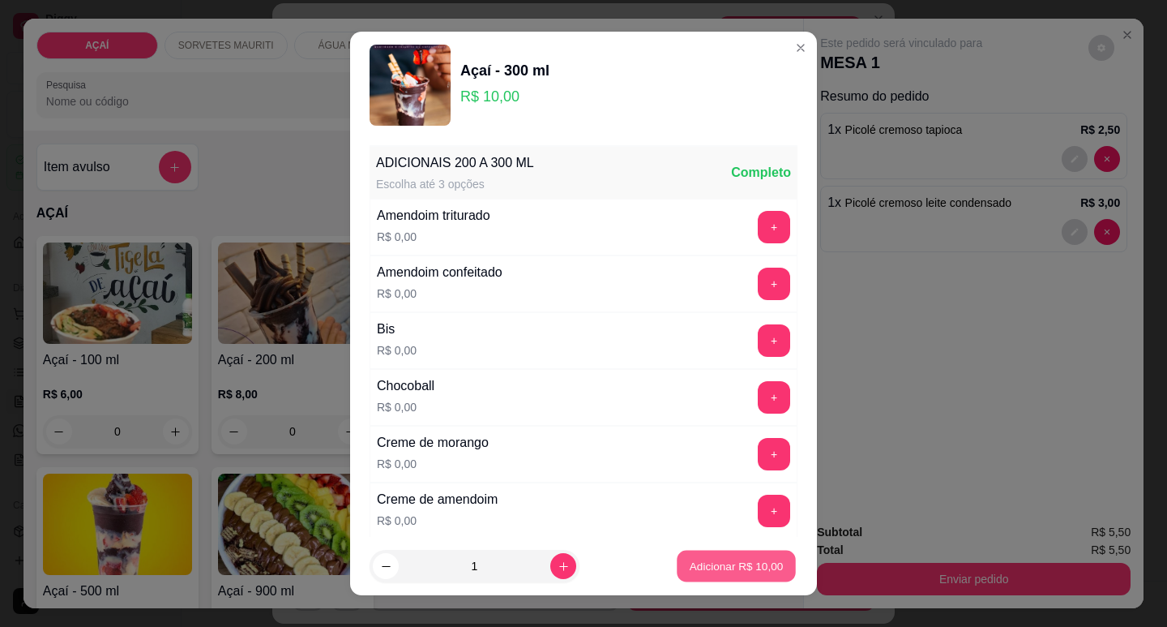
click at [706, 566] on p "Adicionar R$ 10,00" at bounding box center [737, 566] width 94 height 15
type input "1"
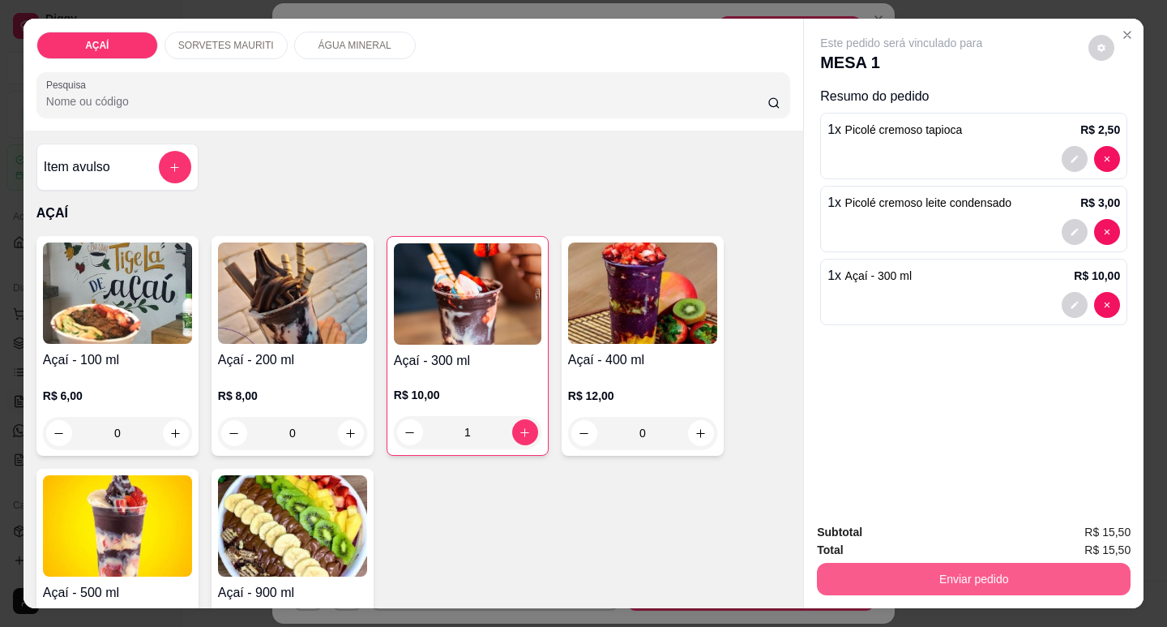
click at [907, 572] on button "Enviar pedido" at bounding box center [974, 579] width 314 height 32
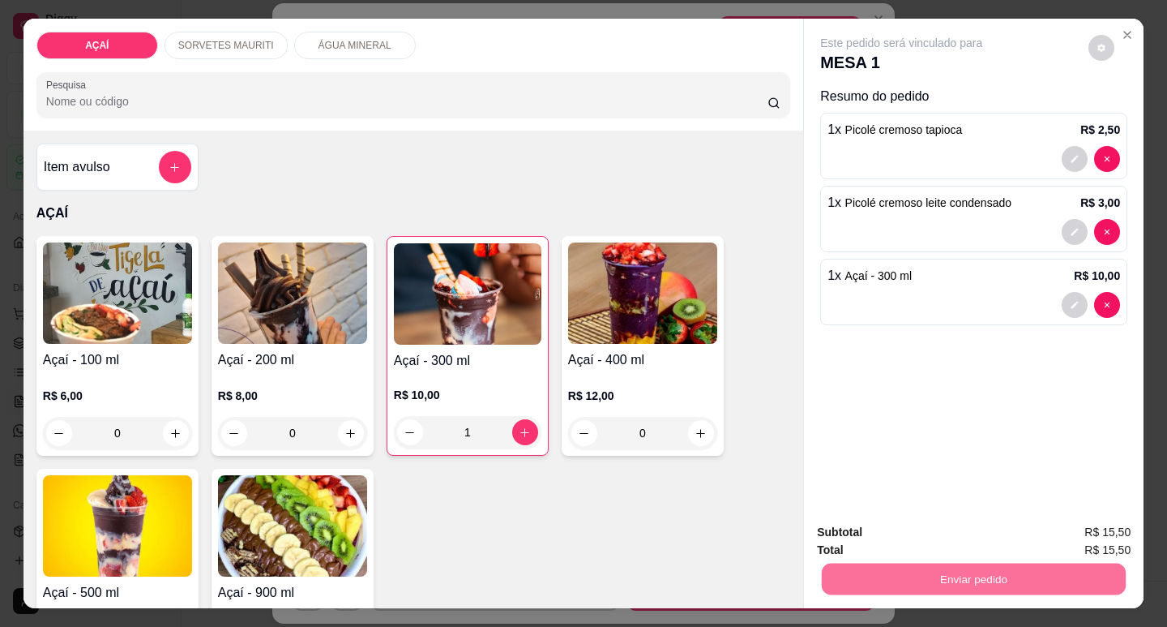
click at [991, 541] on button "Registrar cliente" at bounding box center [980, 532] width 107 height 31
click at [1010, 563] on button "Enviar pedido" at bounding box center [974, 579] width 304 height 32
click at [1083, 528] on button "Enviar pedido" at bounding box center [1089, 532] width 92 height 31
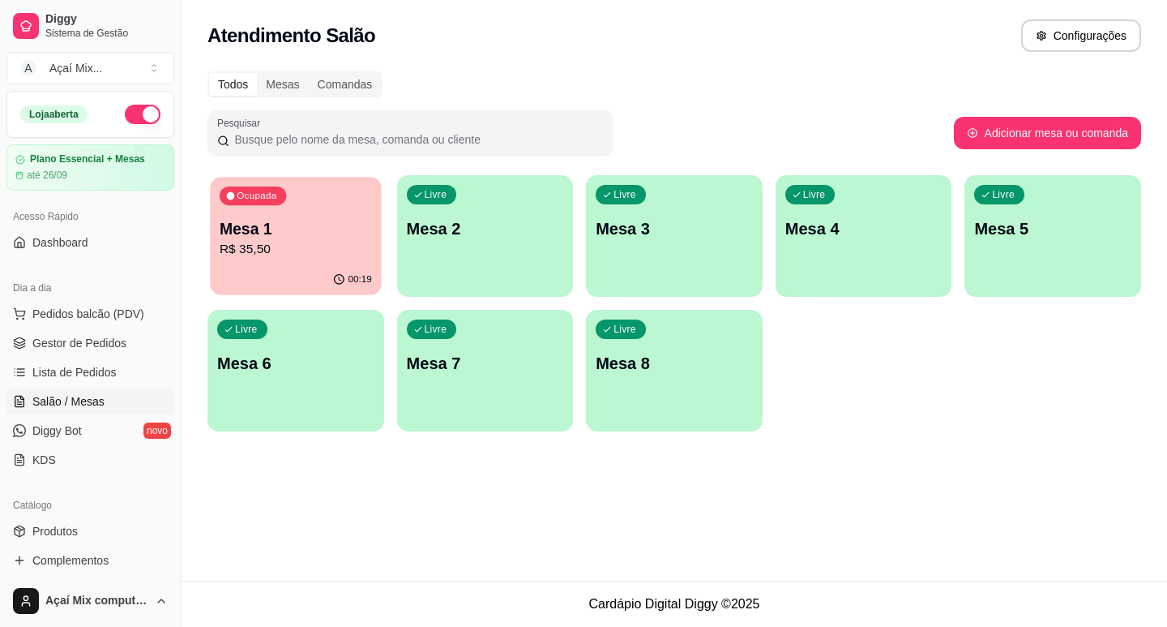
click at [333, 270] on div "00:19" at bounding box center [295, 279] width 171 height 31
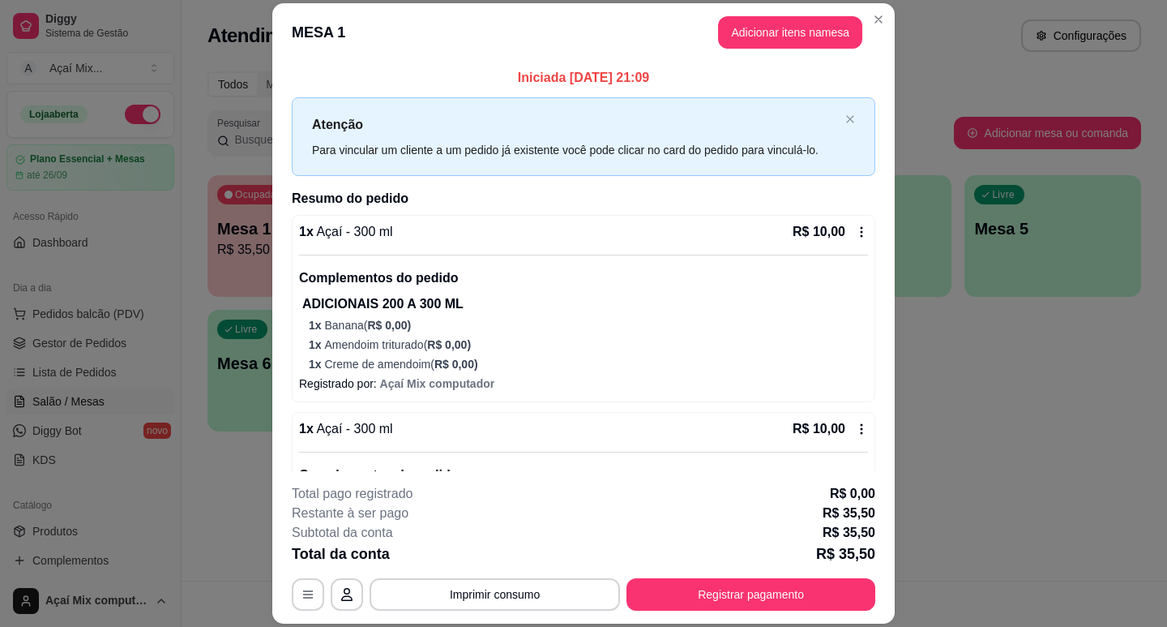
click at [780, 615] on footer "**********" at bounding box center [583, 547] width 623 height 152
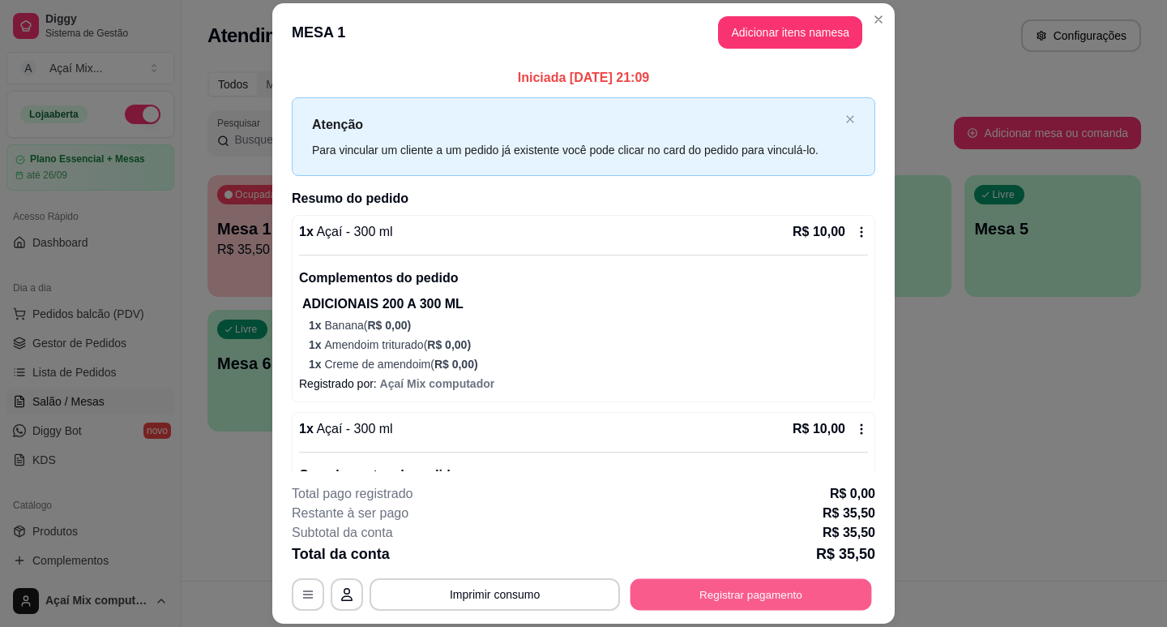
click at [773, 596] on button "Registrar pagamento" at bounding box center [752, 595] width 242 height 32
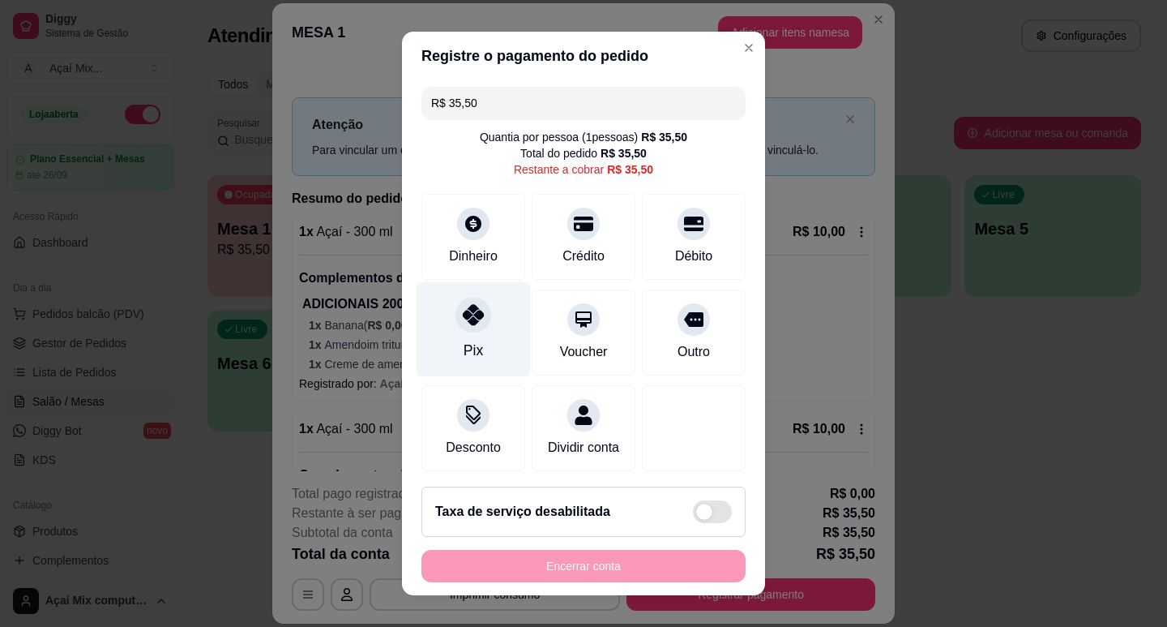
click at [463, 315] on icon at bounding box center [473, 314] width 21 height 21
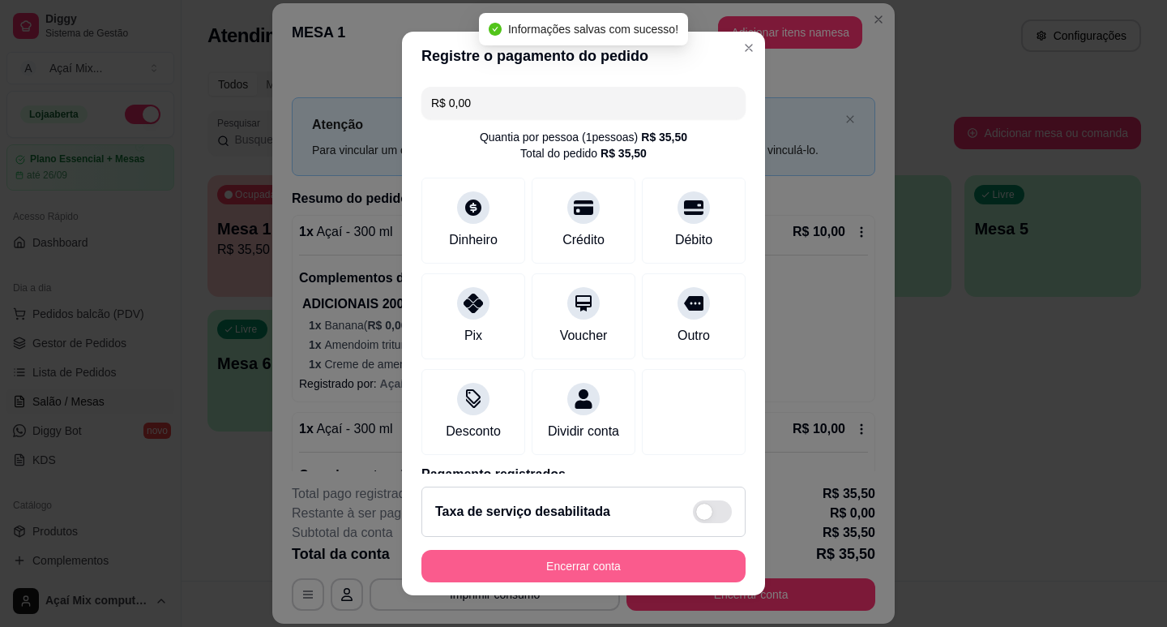
type input "R$ 0,00"
click at [691, 564] on button "Encerrar conta" at bounding box center [583, 566] width 315 height 32
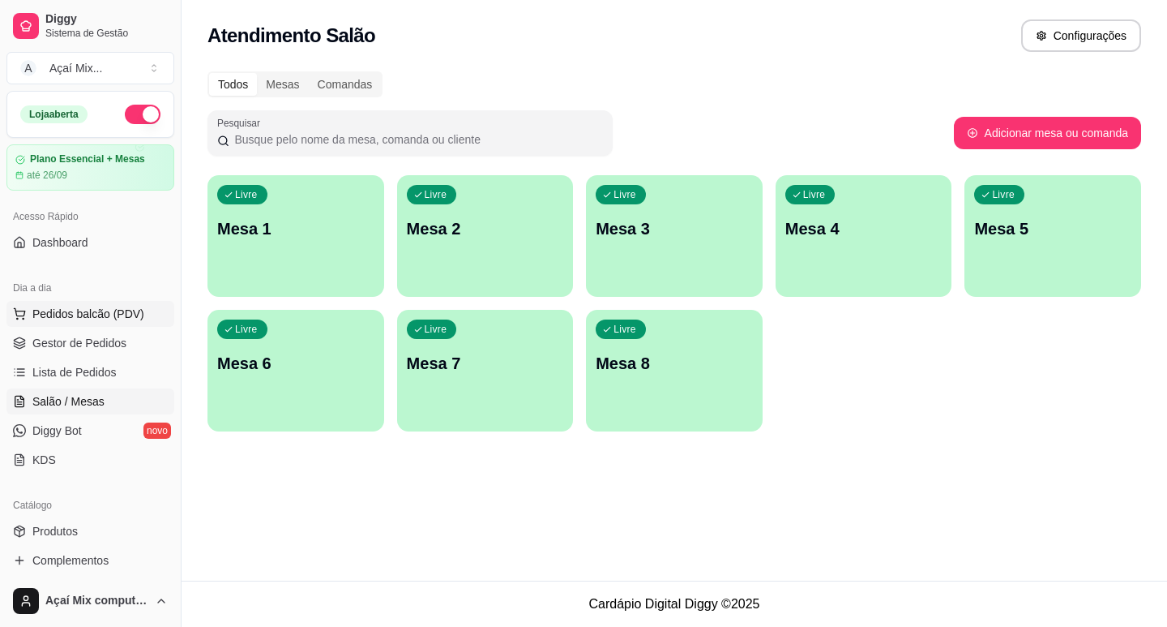
click at [87, 302] on button "Pedidos balcão (PDV)" at bounding box center [90, 314] width 168 height 26
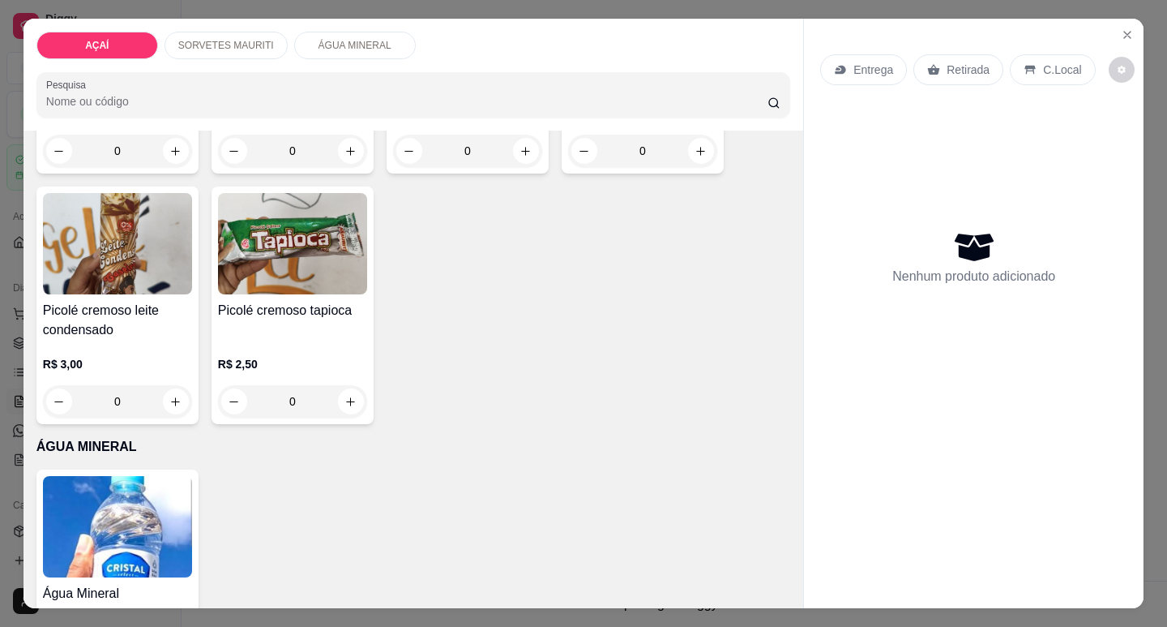
scroll to position [1054, 0]
